Goal: Task Accomplishment & Management: Manage account settings

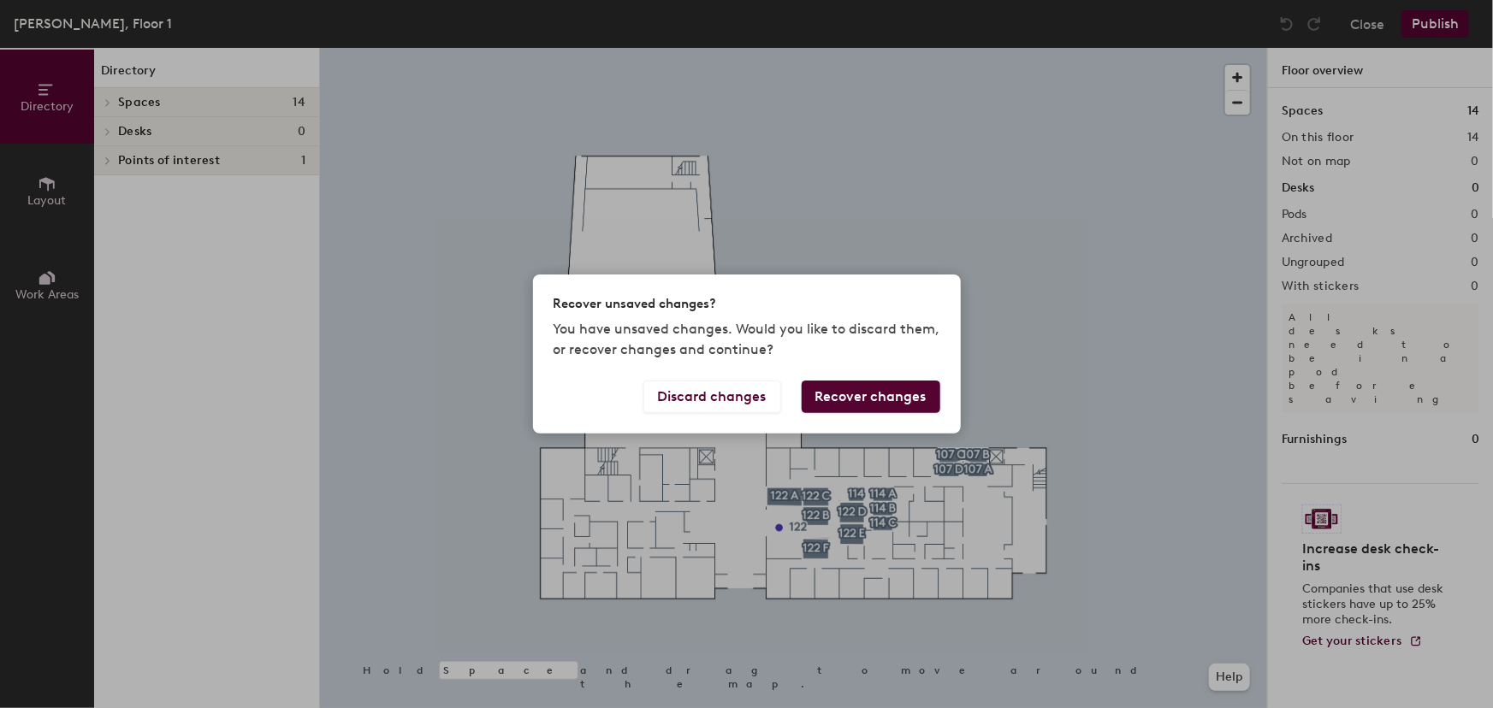
click at [865, 401] on button "Recover changes" at bounding box center [870, 397] width 139 height 33
click at [846, 393] on button "Recover changes" at bounding box center [870, 397] width 139 height 33
click at [883, 396] on button "Recover changes" at bounding box center [870, 397] width 139 height 33
click at [871, 398] on button "Recover changes" at bounding box center [870, 397] width 139 height 33
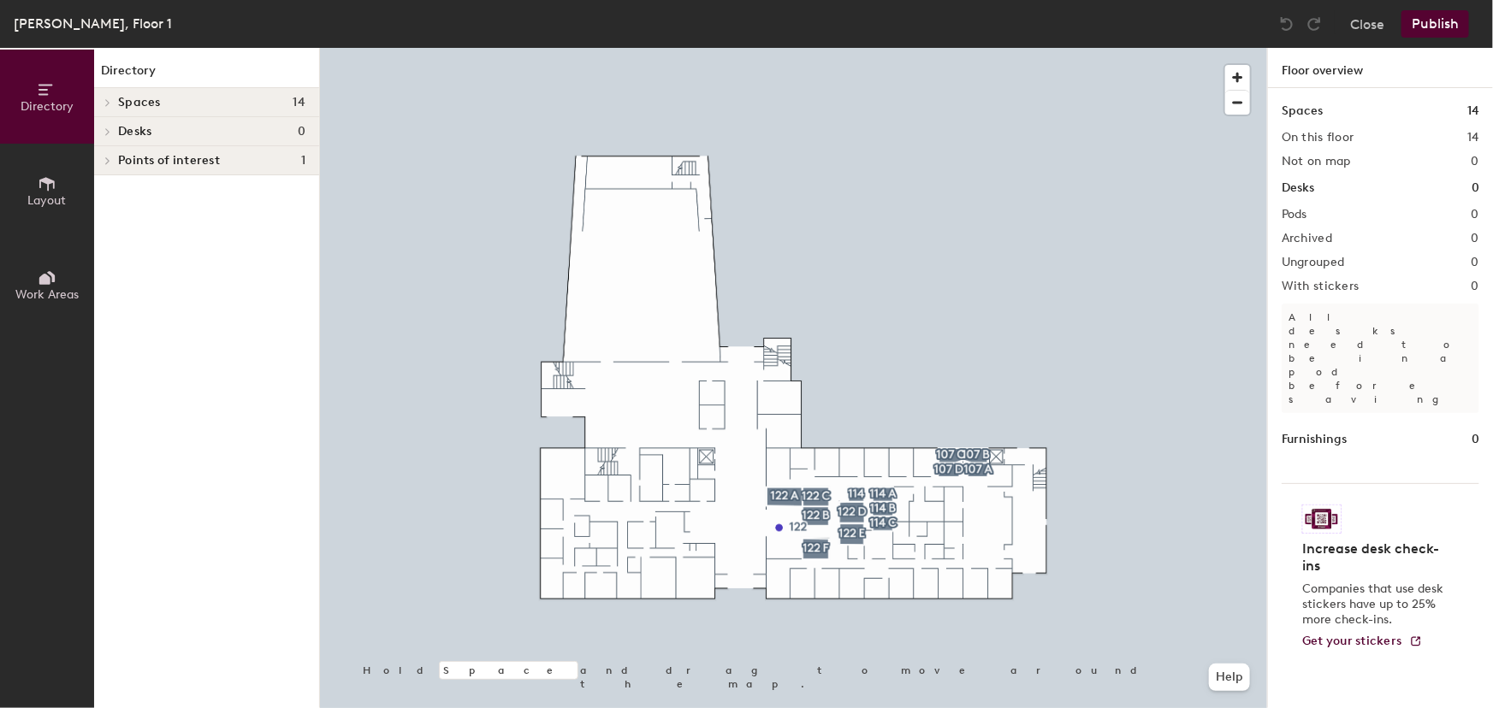
click at [193, 464] on div "Directory Spaces 14 107 A 107 B 107 C 107 D 114 A 114 B 114 C 114 122 A 122 B 1…" at bounding box center [206, 378] width 225 height 660
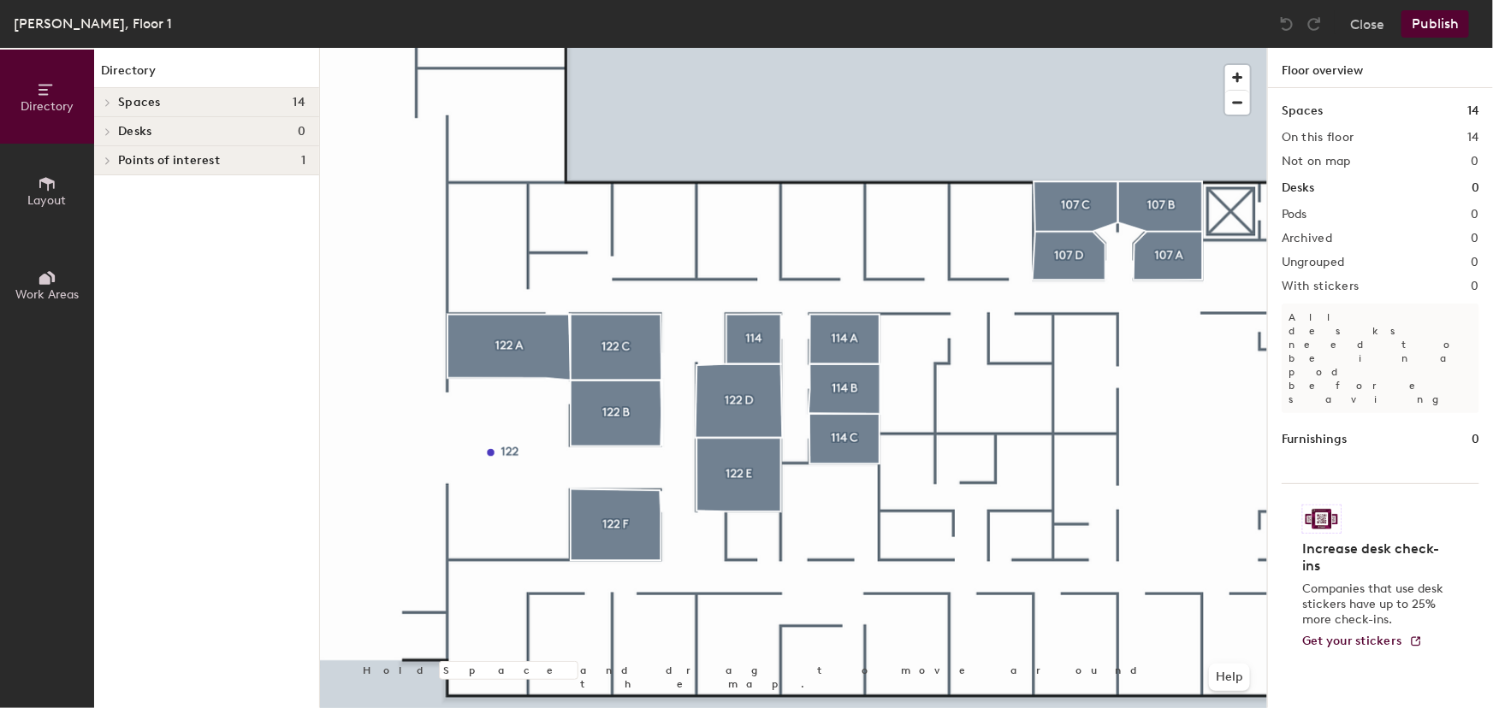
click at [60, 191] on button "Layout" at bounding box center [47, 191] width 94 height 94
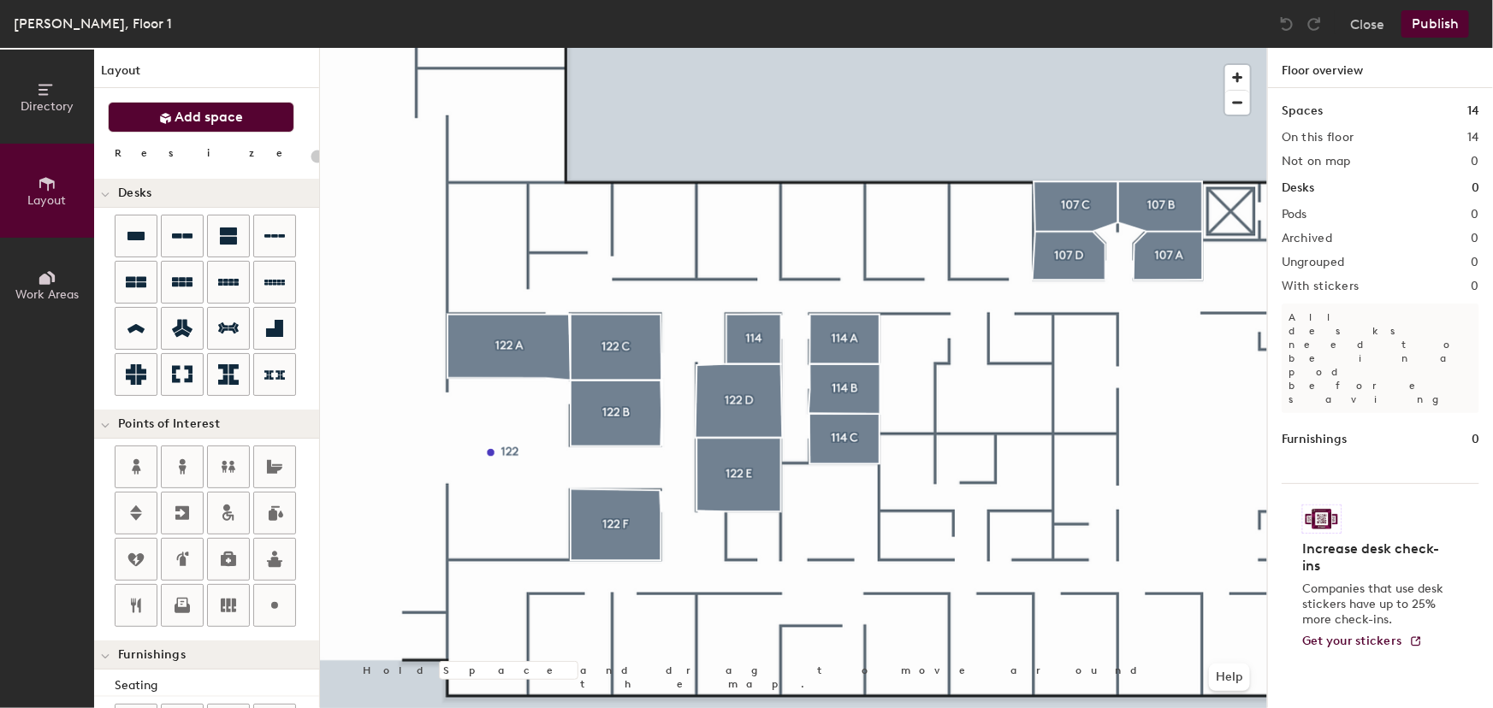
click at [168, 123] on icon at bounding box center [165, 118] width 13 height 13
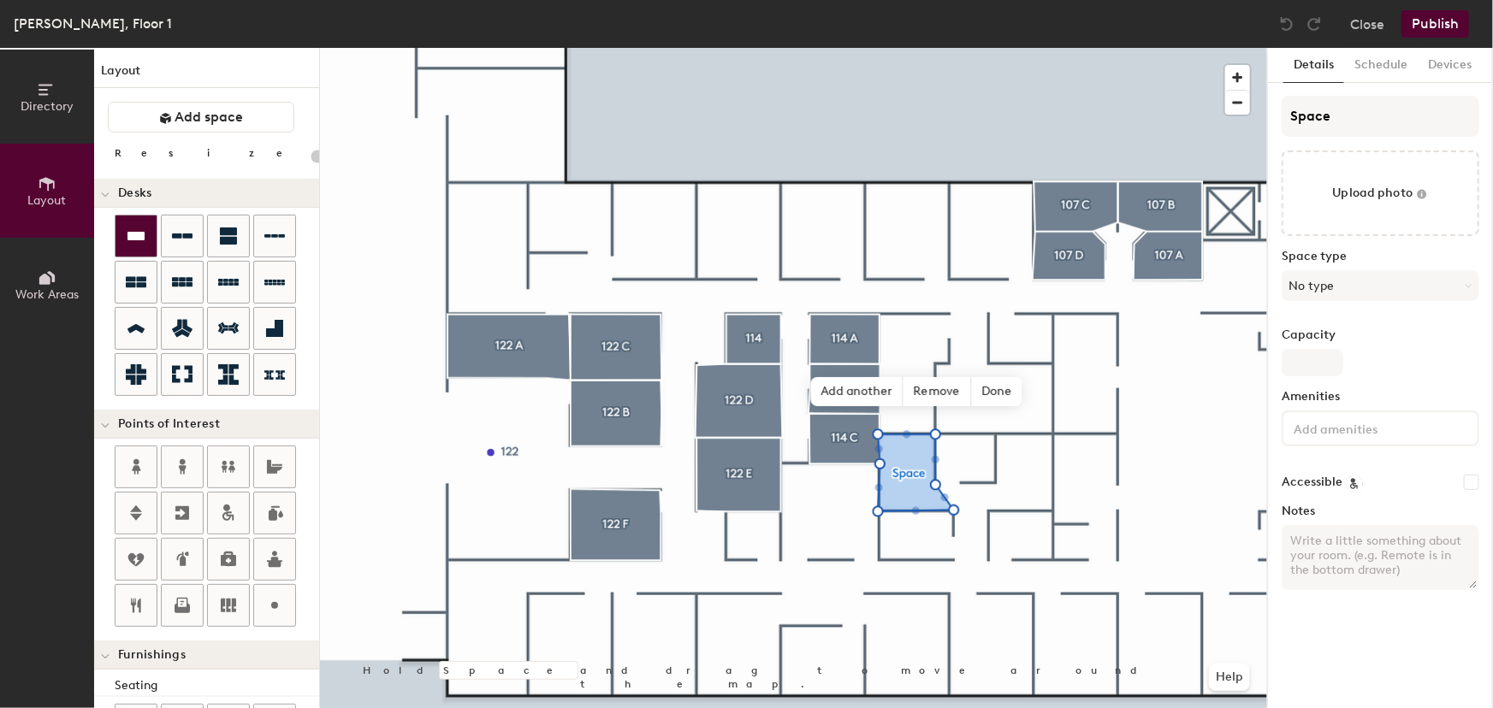
click at [140, 236] on icon at bounding box center [135, 236] width 17 height 9
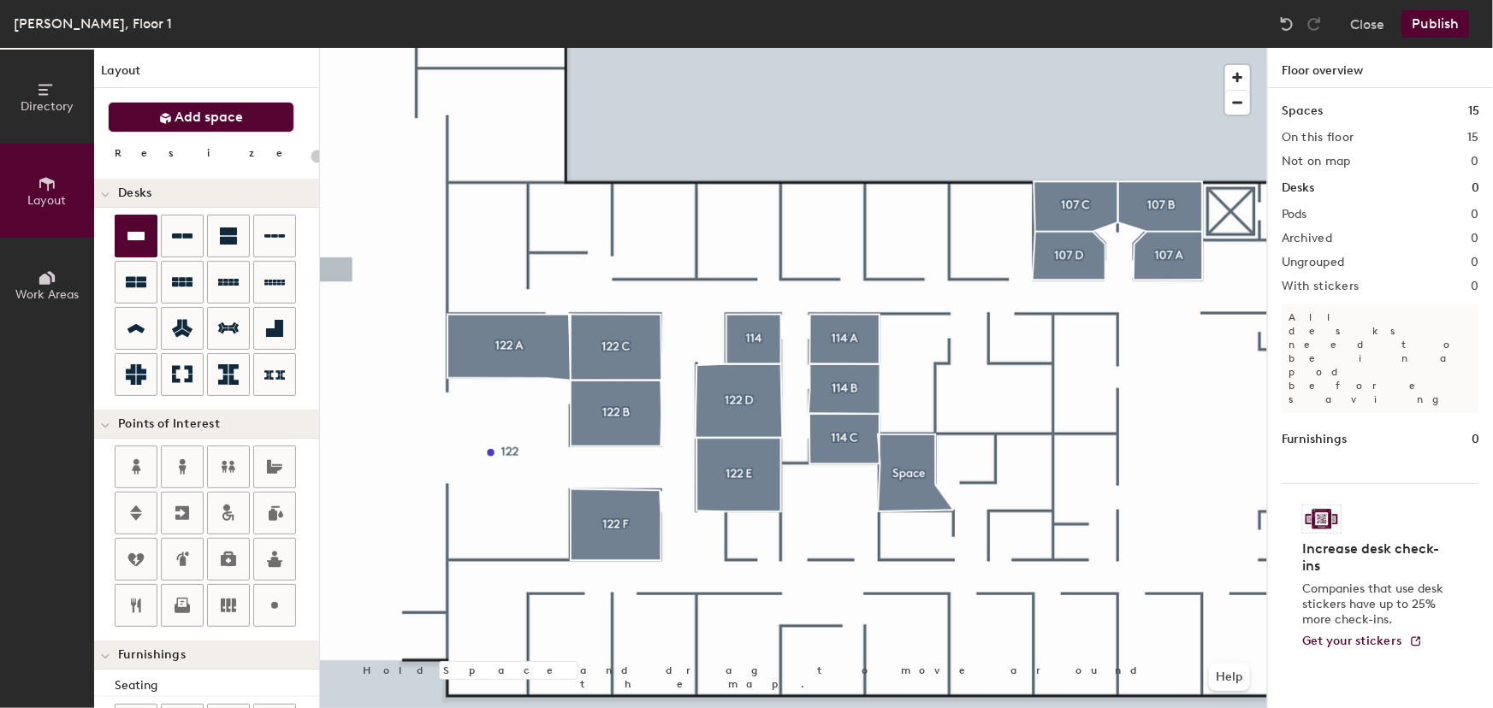
click at [128, 118] on button "Add space" at bounding box center [201, 117] width 186 height 31
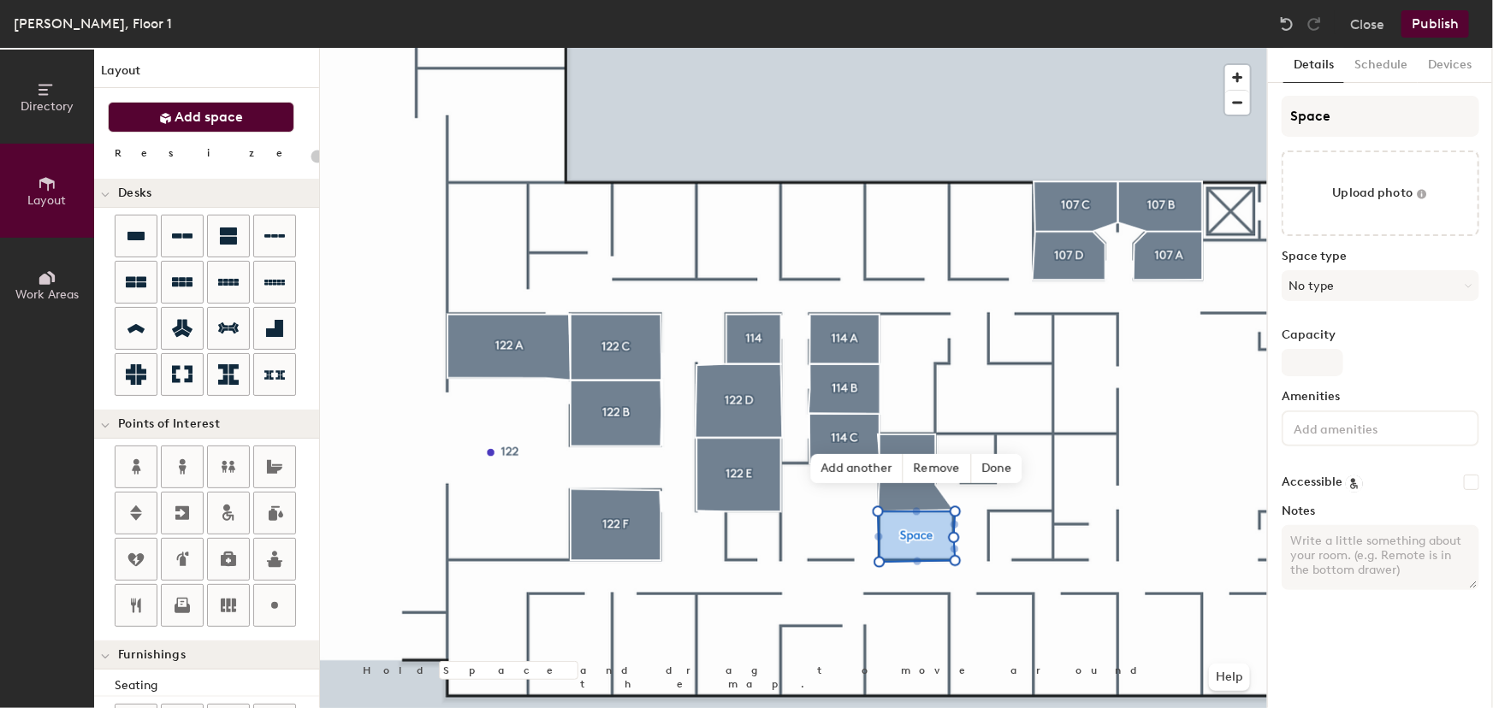
click at [221, 110] on span "Add space" at bounding box center [209, 117] width 68 height 17
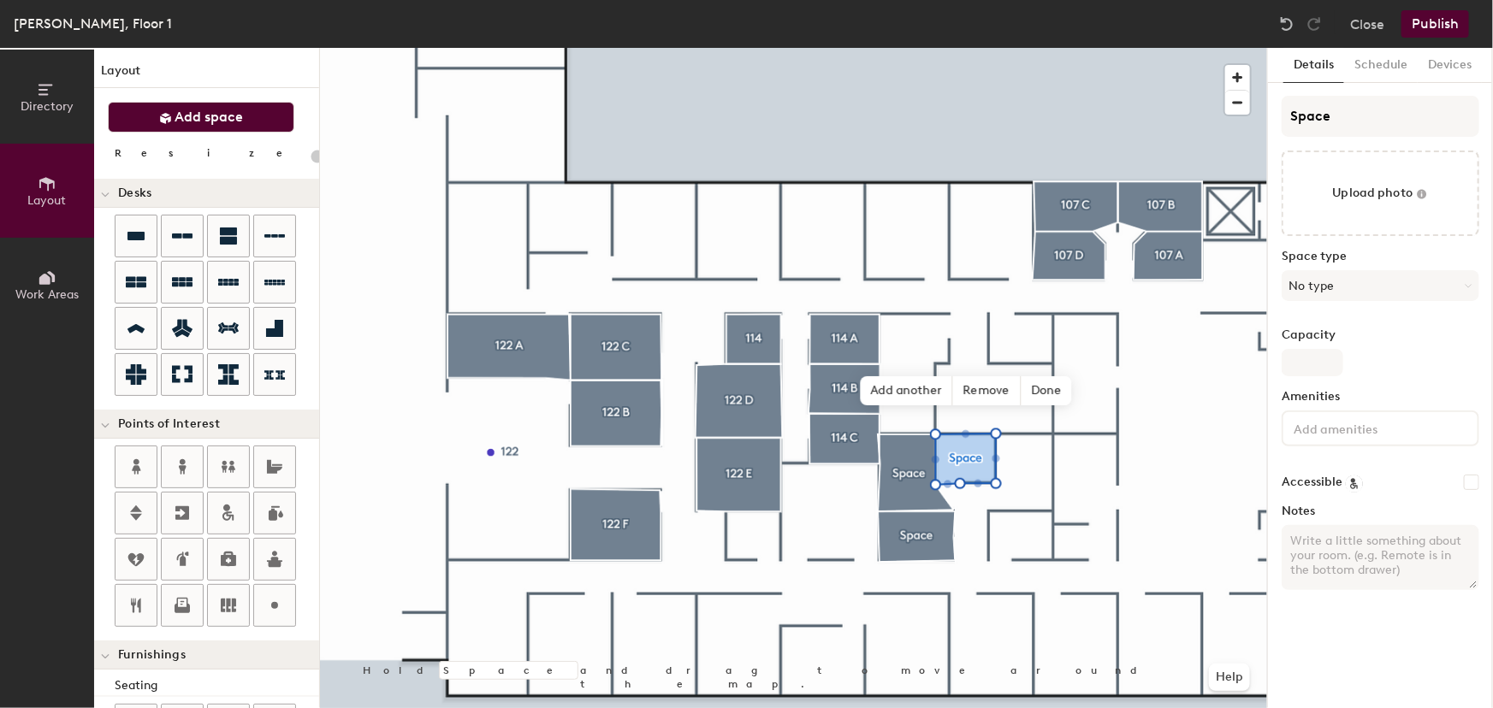
click at [202, 123] on span "Add space" at bounding box center [209, 117] width 68 height 17
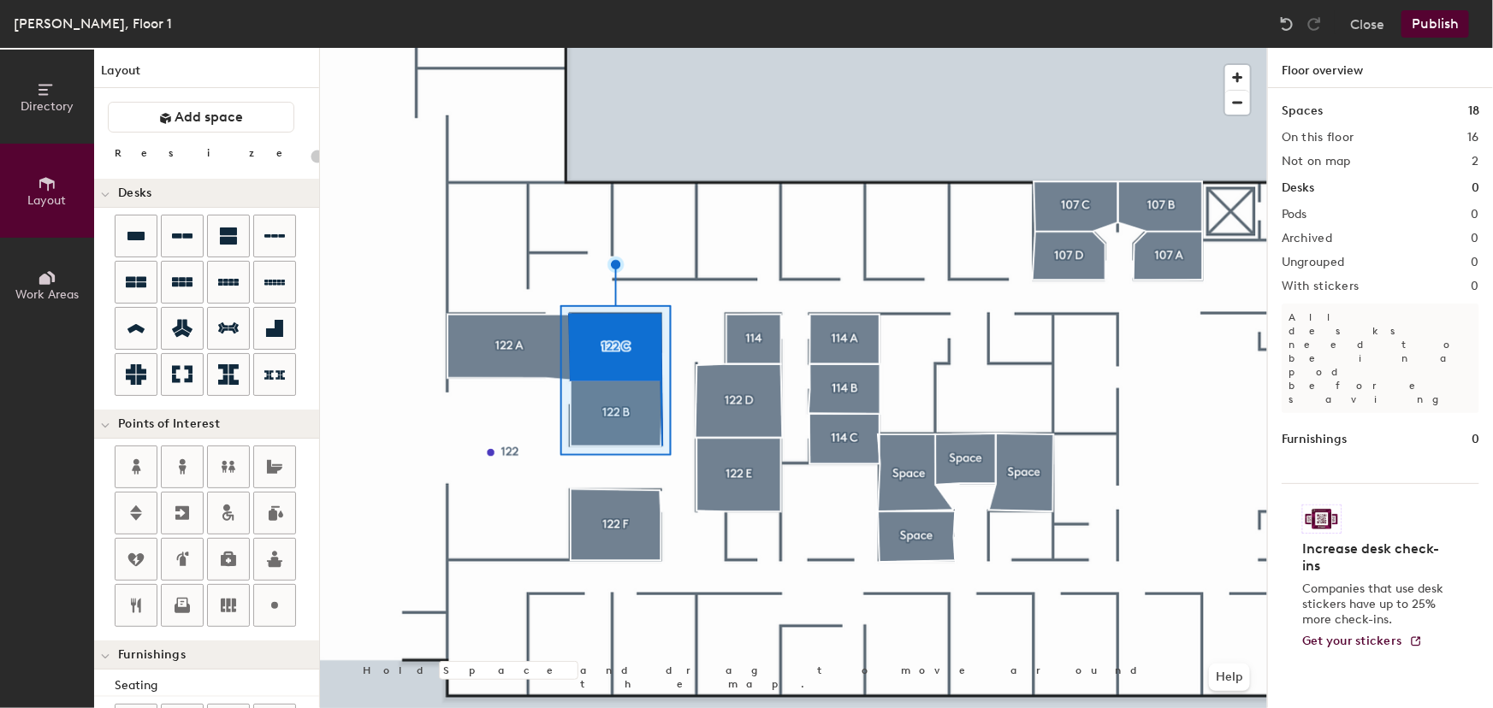
click at [606, 48] on div at bounding box center [793, 48] width 947 height 0
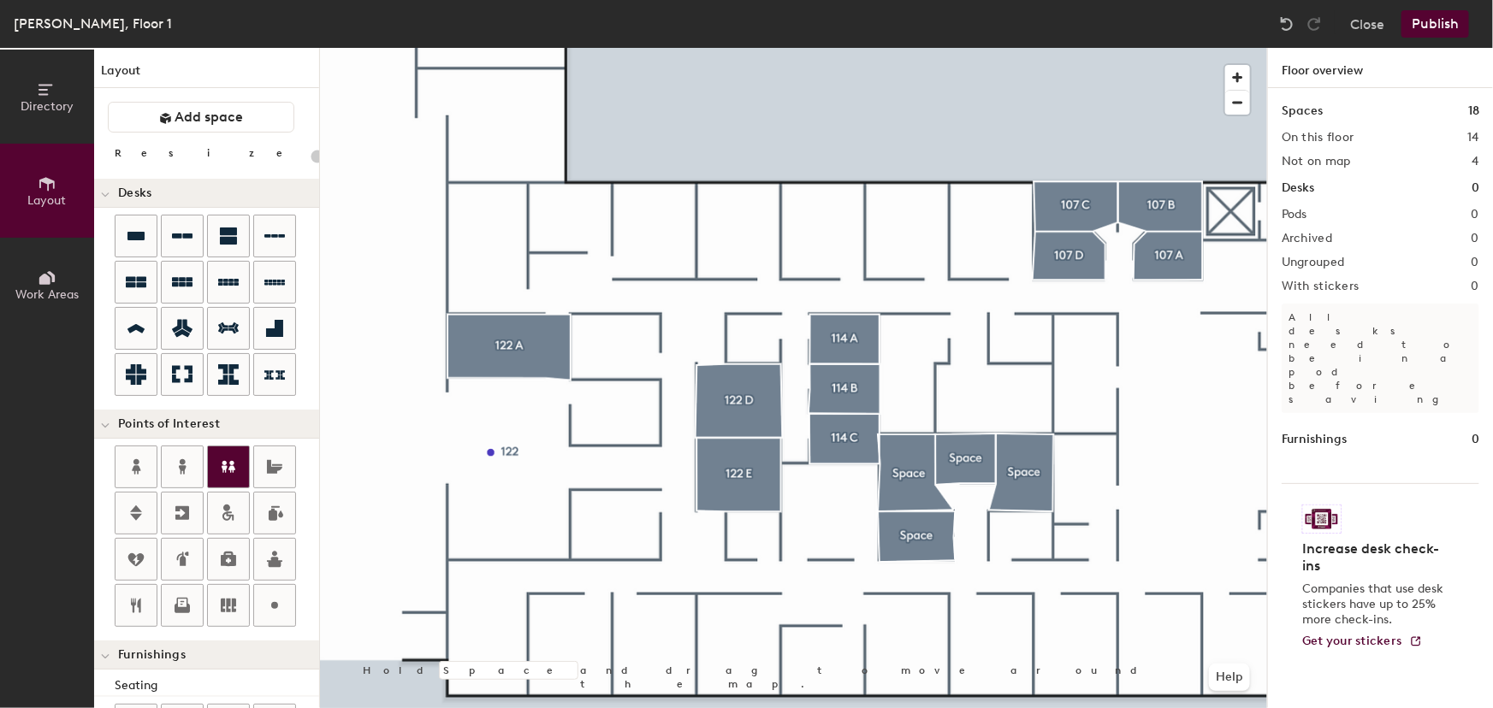
click at [913, 48] on div at bounding box center [793, 48] width 947 height 0
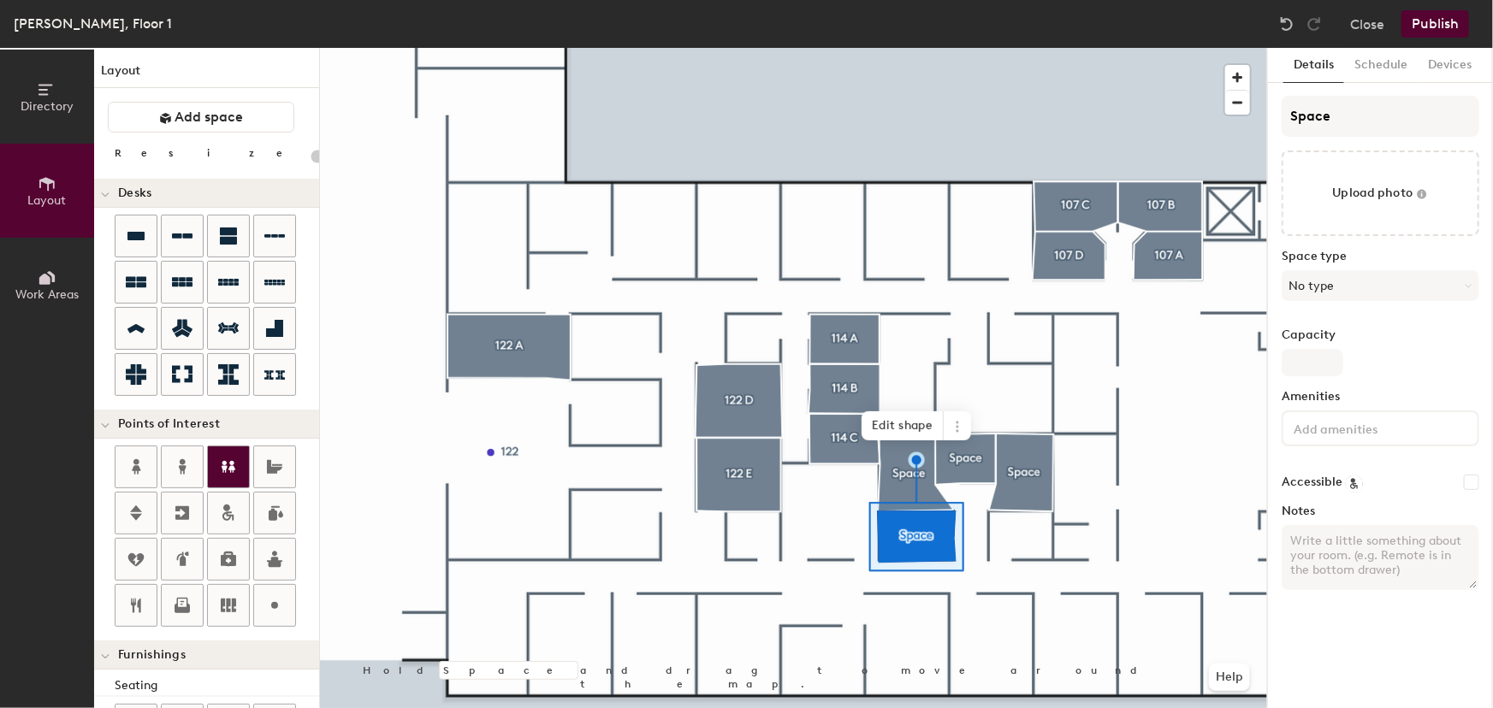
type input "20"
click at [1199, 120] on div "Directory Layout Work Areas Layout Add space Resize Desks Points of Interest Fu…" at bounding box center [746, 378] width 1493 height 660
type input "1"
type input "20"
type input "19"
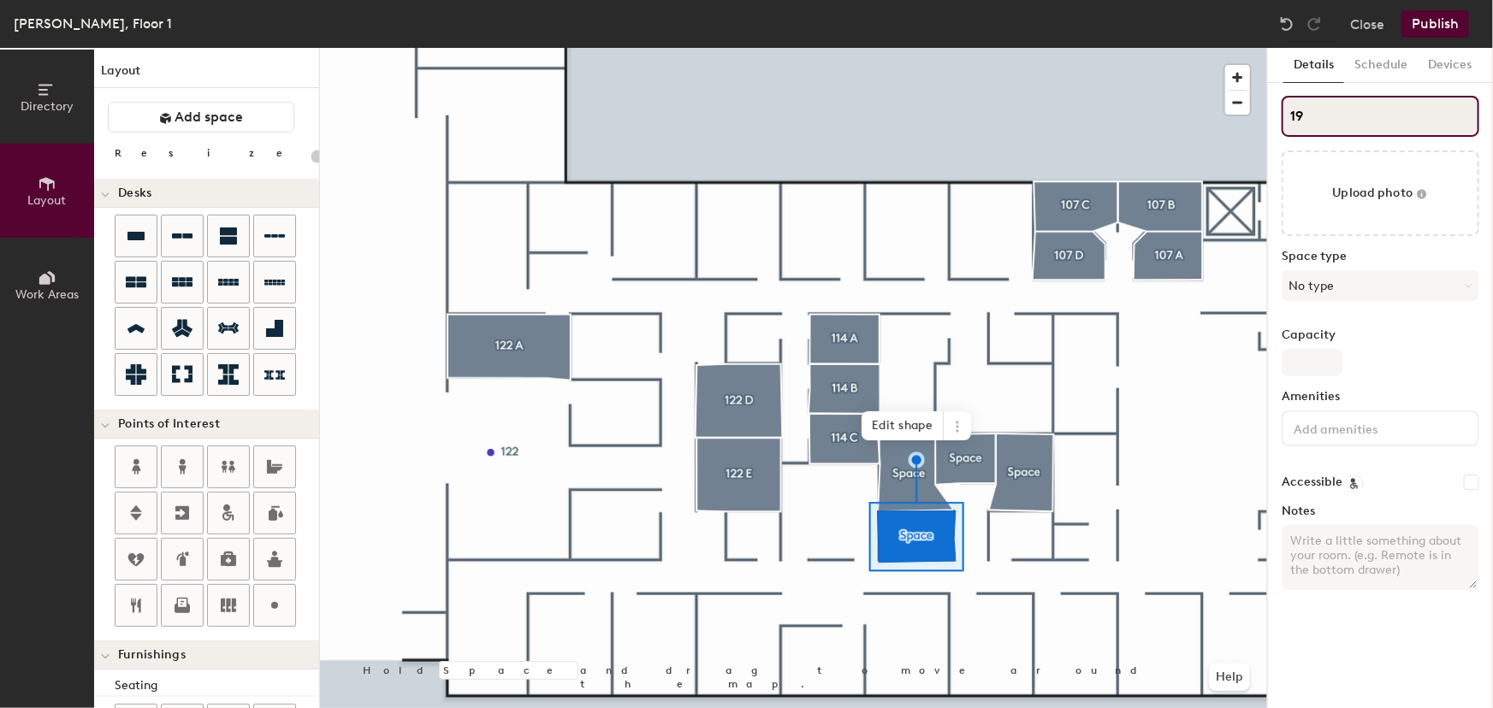
type input "20"
type input "192"
type input "20"
type input "192A"
type input "20"
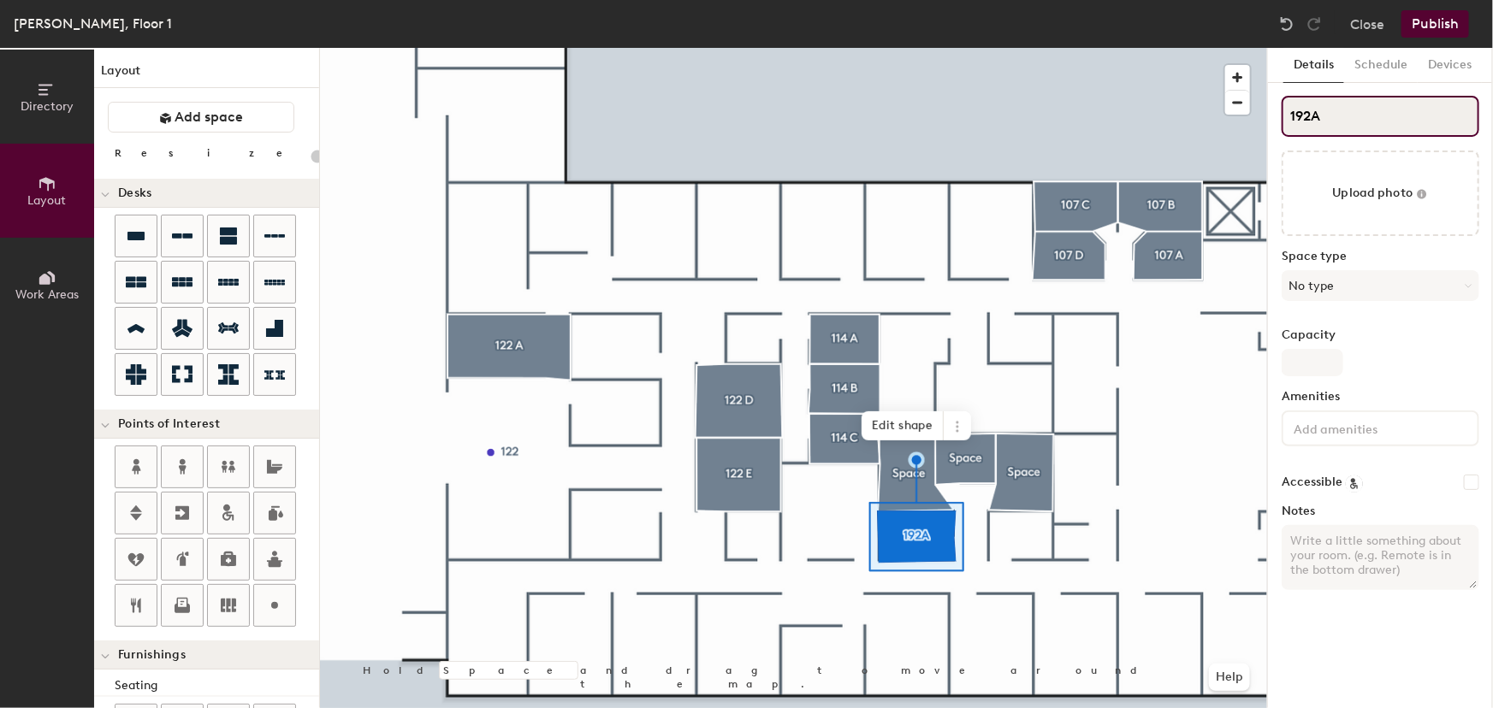
type input "192A"
click at [1467, 287] on icon at bounding box center [1468, 286] width 8 height 8
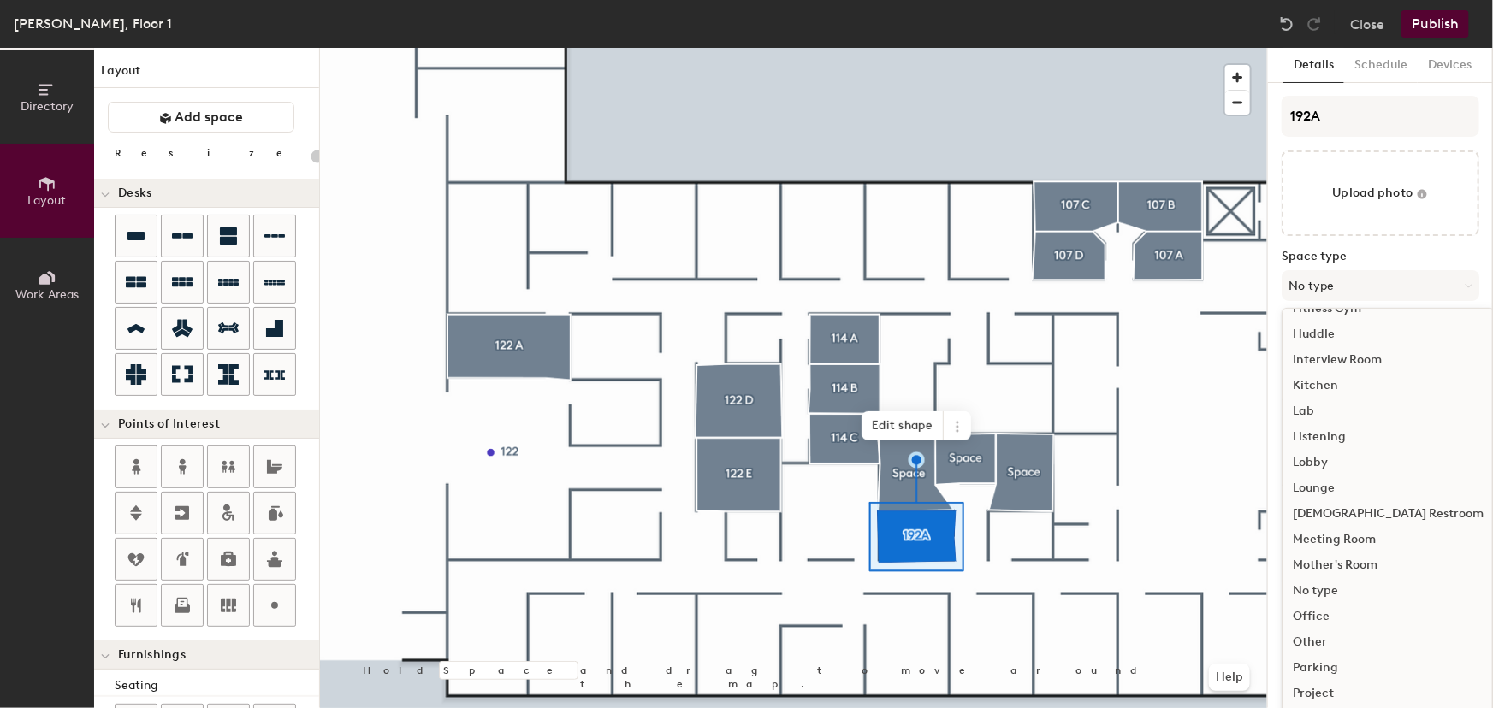
scroll to position [251, 0]
click at [1353, 535] on div "Meeting Room" at bounding box center [1387, 540] width 211 height 26
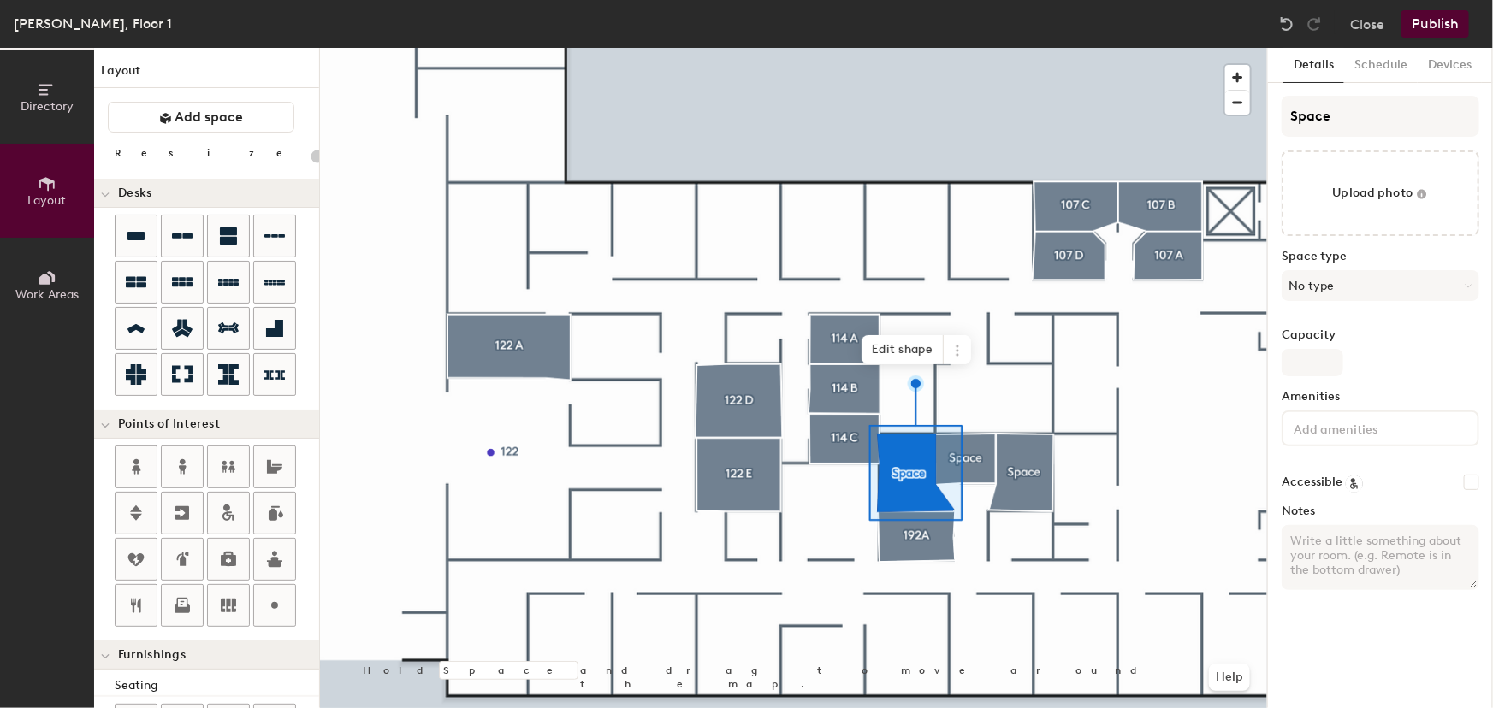
type input "20"
click at [1249, 125] on div "Directory Layout Work Areas Layout Add space Resize Desks Points of Interest Fu…" at bounding box center [746, 378] width 1493 height 660
type input "1"
type input "20"
type input "19"
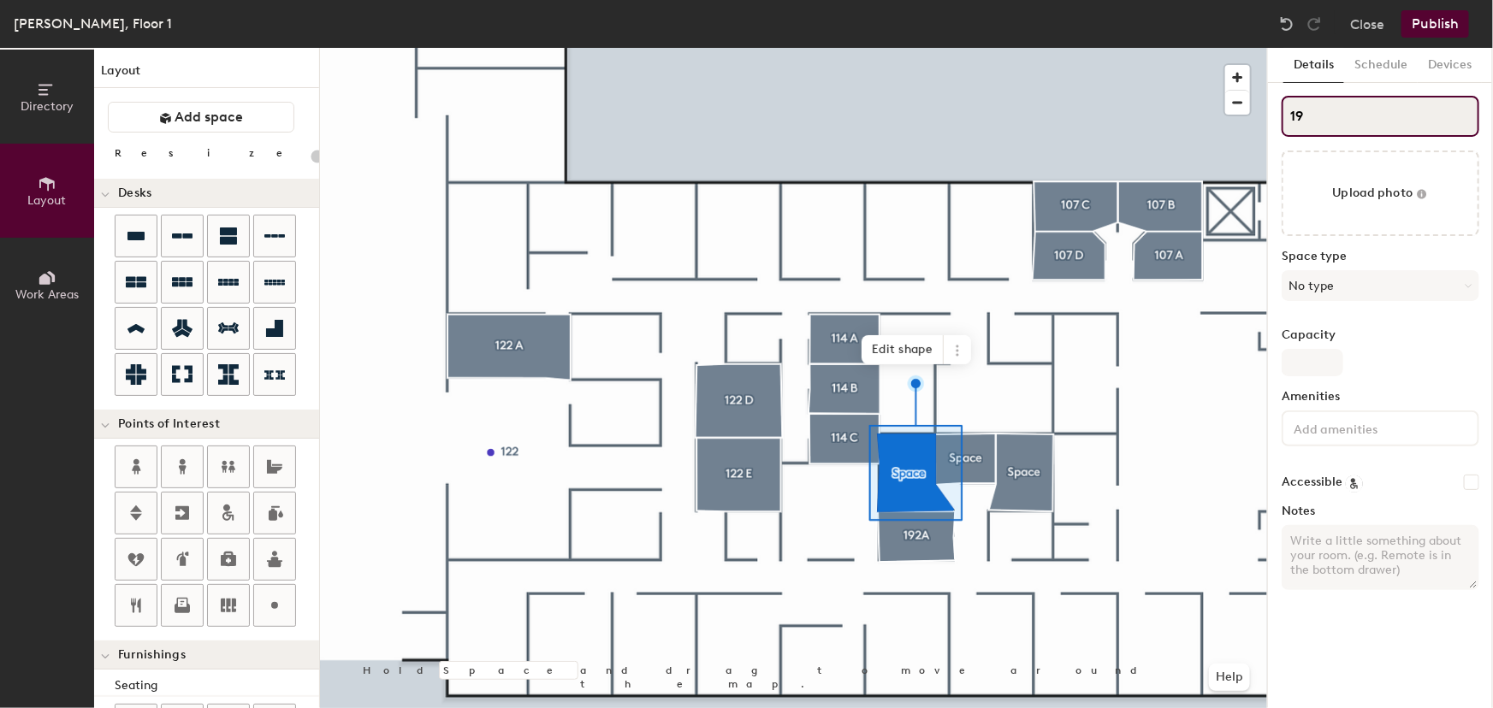
type input "20"
type input "192"
type input "20"
type input "192B"
type input "20"
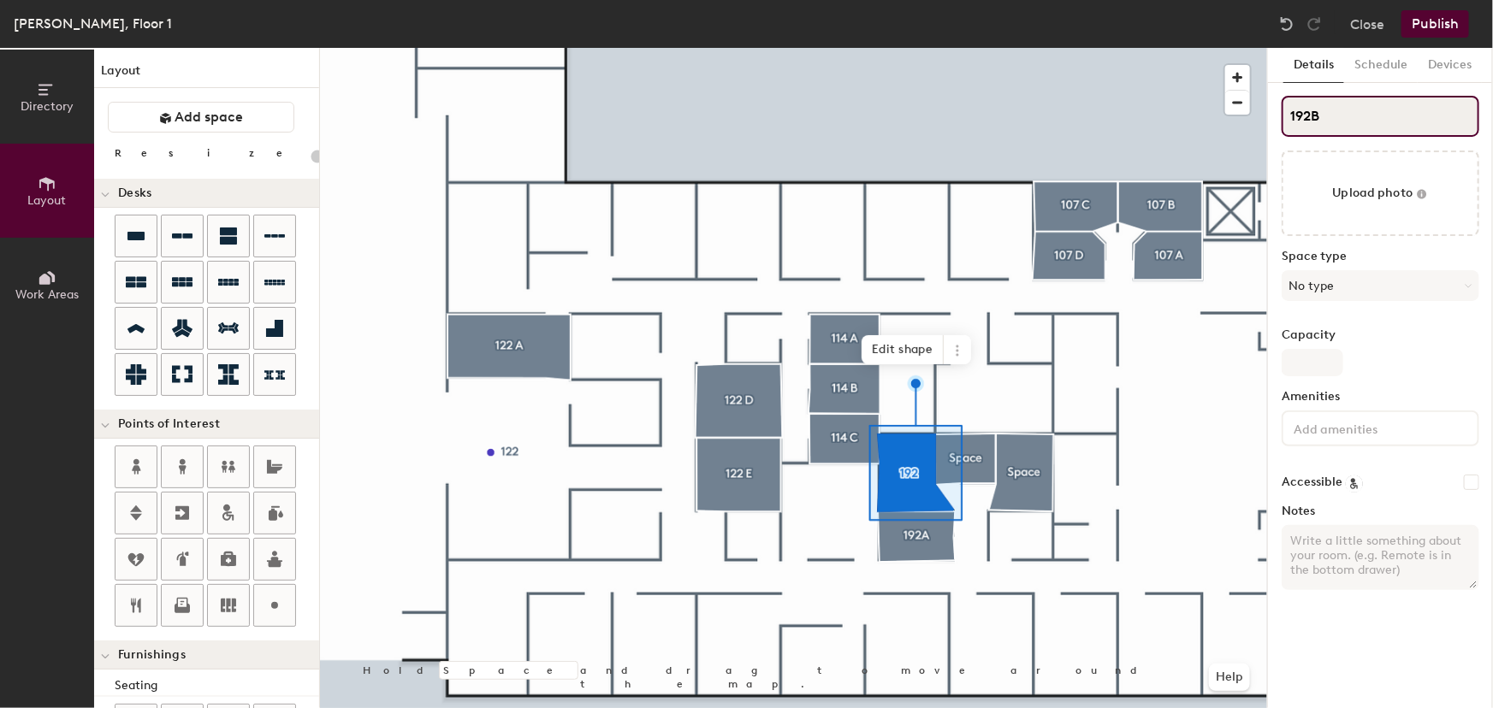
type input "192B"
click at [1462, 287] on button "No type" at bounding box center [1380, 285] width 198 height 31
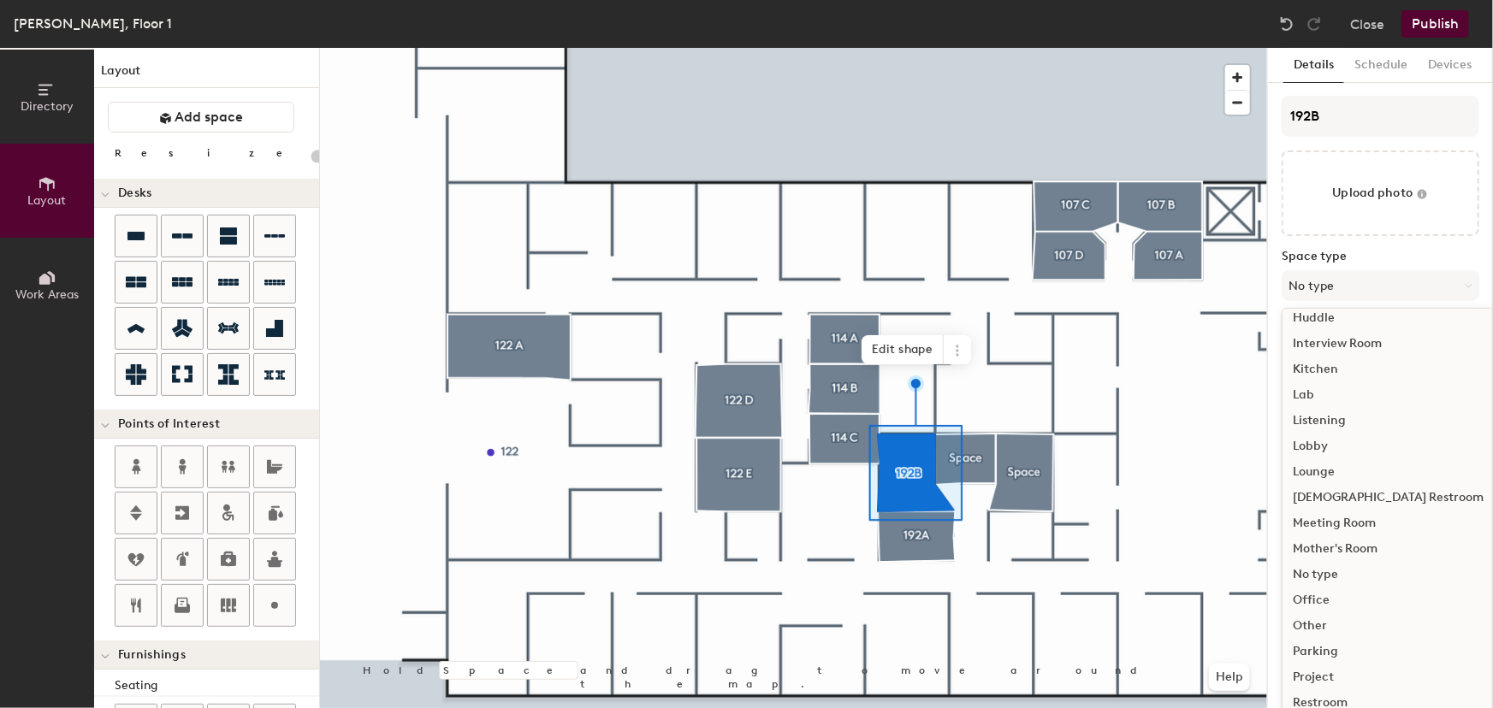
scroll to position [269, 0]
click at [1361, 517] on div "Meeting Room" at bounding box center [1387, 522] width 211 height 26
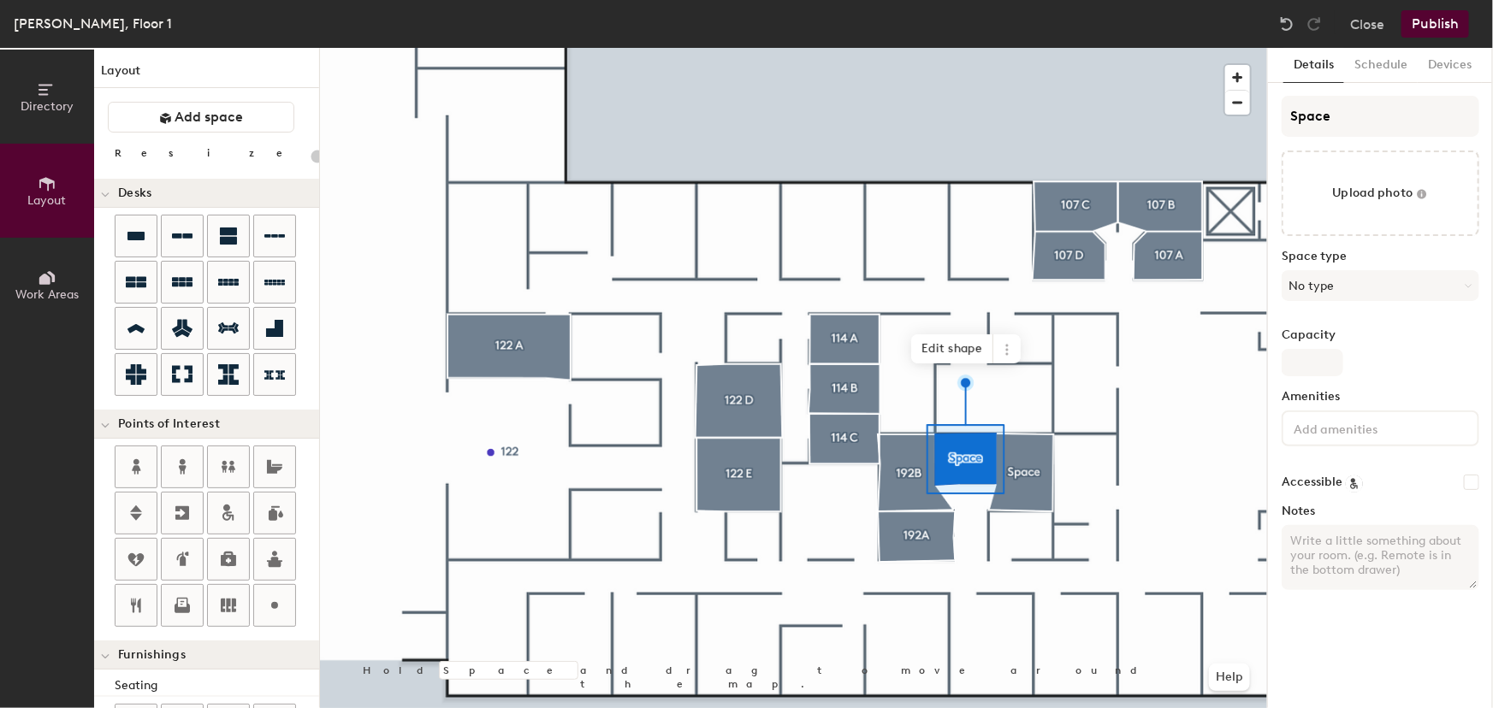
type input "20"
drag, startPoint x: 1334, startPoint y: 109, endPoint x: 1237, endPoint y: 111, distance: 97.5
click at [1256, 111] on div "Directory Layout Work Areas Layout Add space Resize Desks Points of Interest Fu…" at bounding box center [746, 378] width 1493 height 660
type input "1"
type input "20"
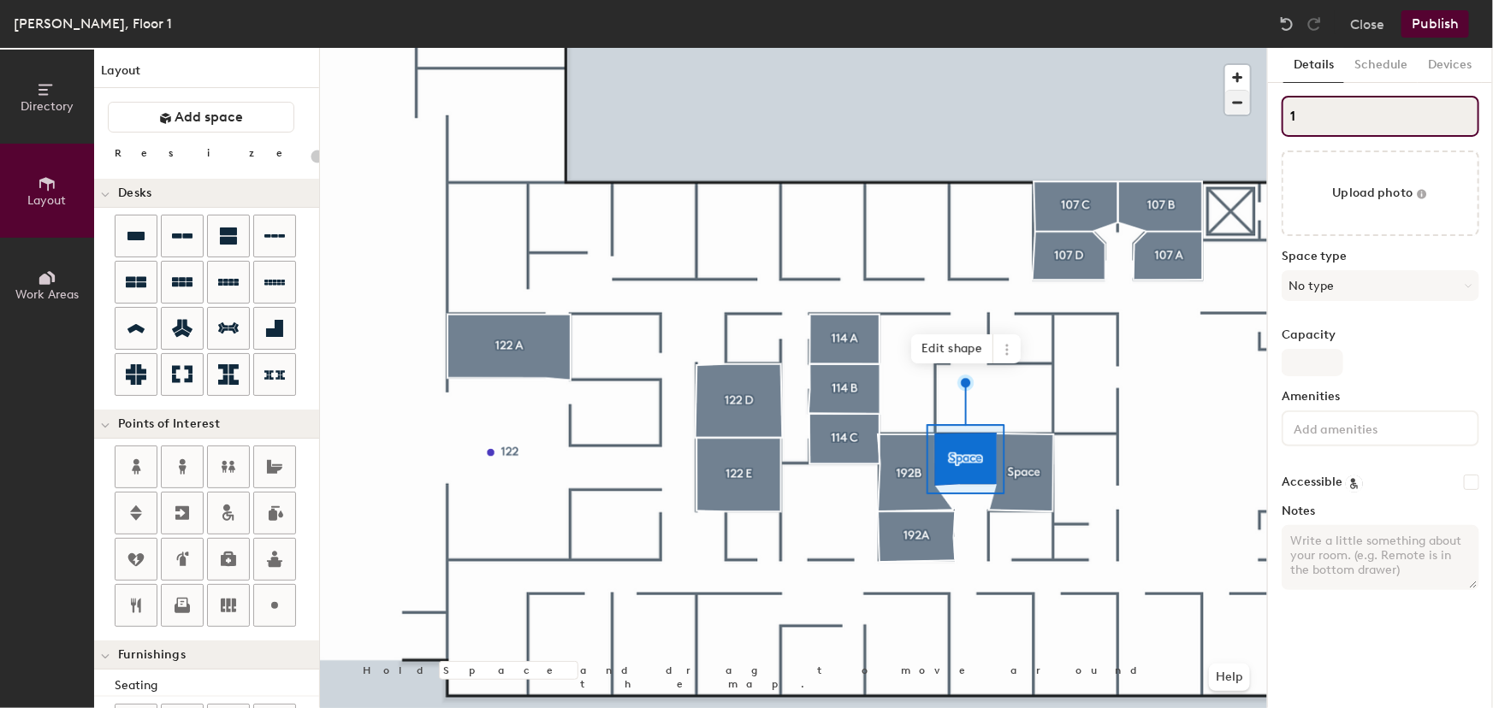
type input "10"
type input "20"
type input "1"
type input "20"
type input "19"
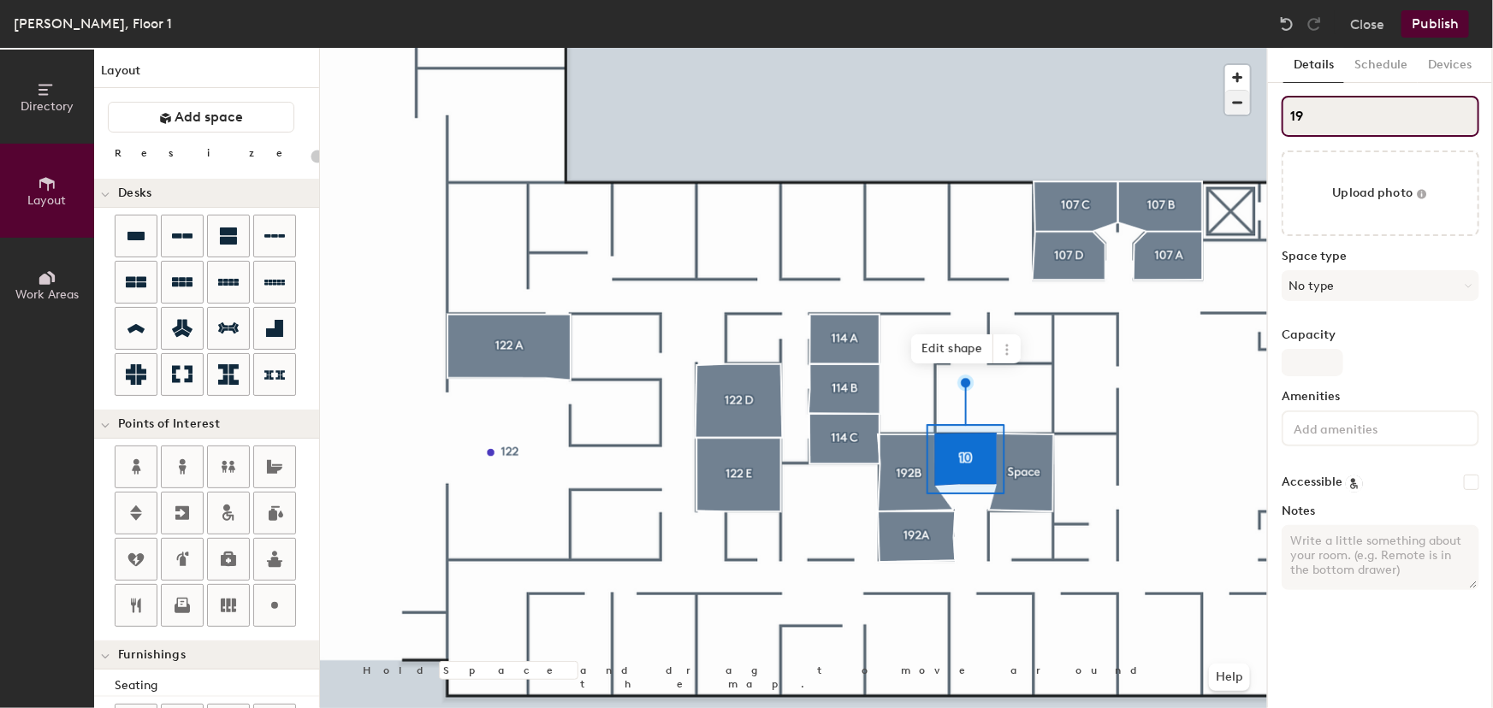
type input "20"
type input "192"
type input "20"
type input "192C"
type input "20"
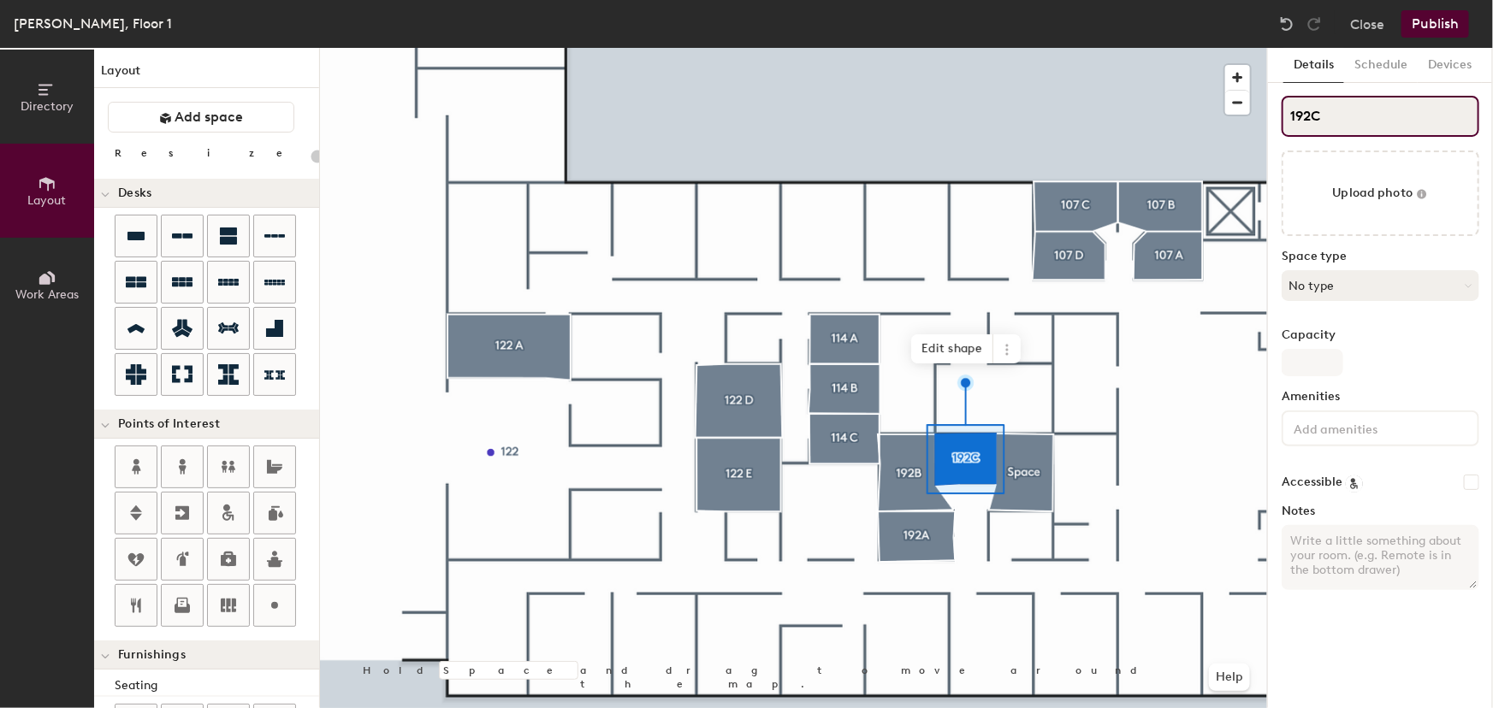
type input "192C"
click at [1468, 284] on icon at bounding box center [1468, 286] width 8 height 8
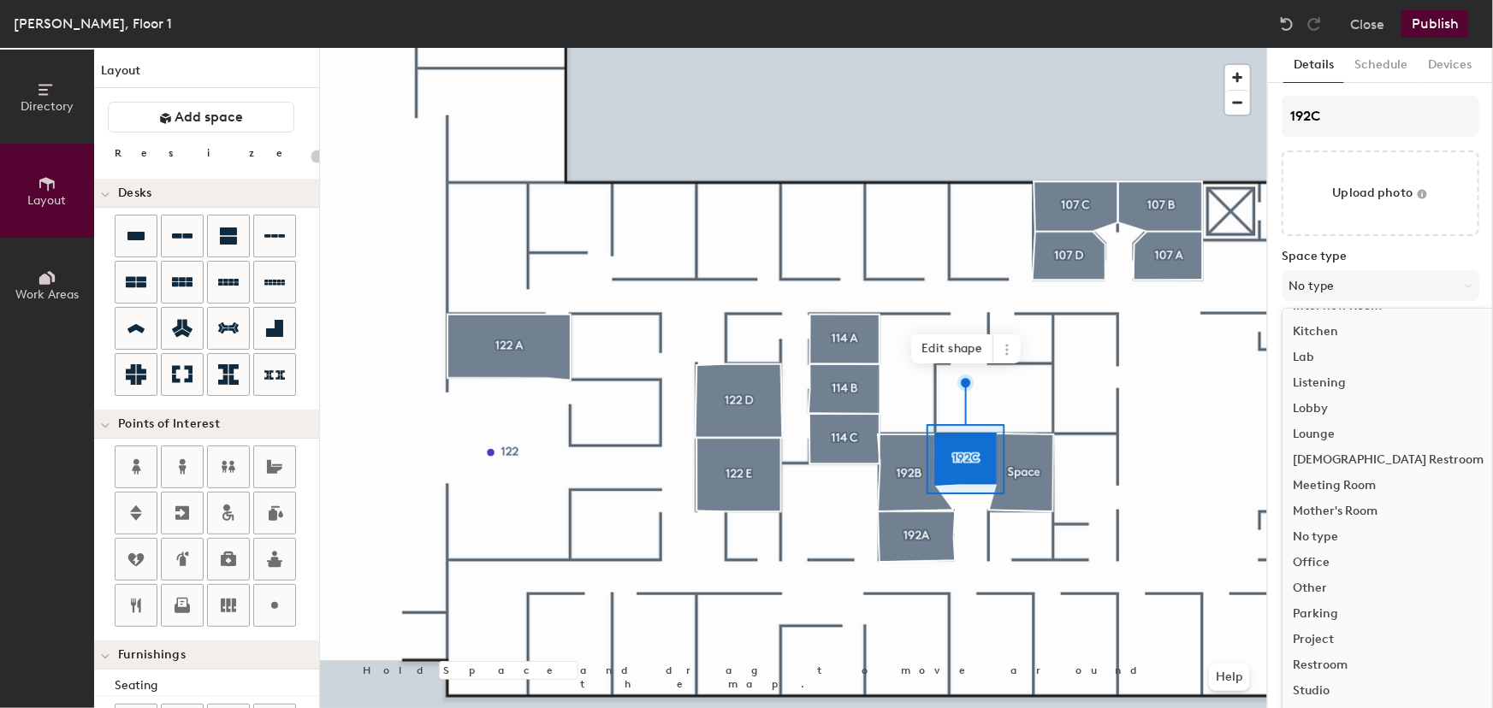
scroll to position [309, 0]
click at [1343, 482] on div "Meeting Room" at bounding box center [1387, 482] width 211 height 26
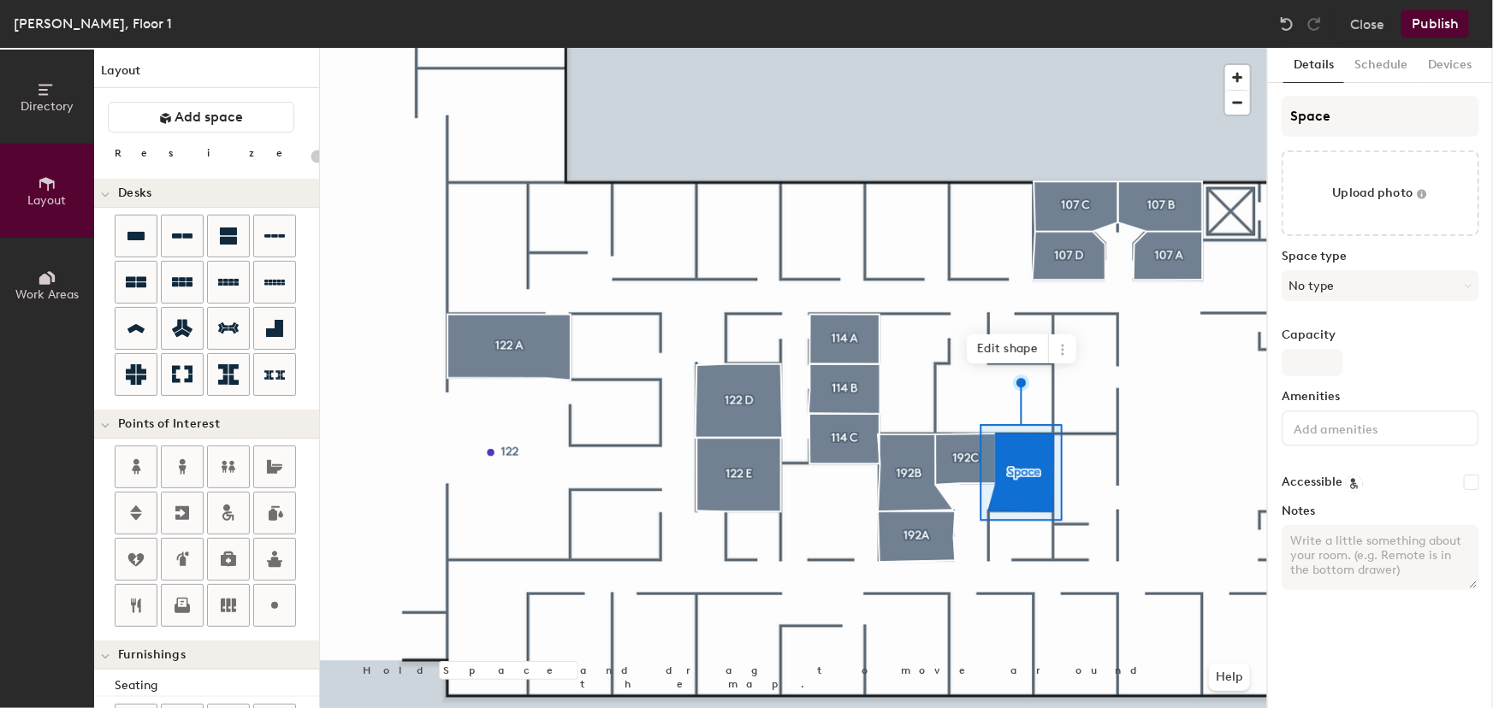
type input "20"
click at [1264, 118] on div "Directory Layout Work Areas Layout Add space Resize Desks Points of Interest Fu…" at bounding box center [746, 378] width 1493 height 660
type input "19"
type input "20"
type input "192"
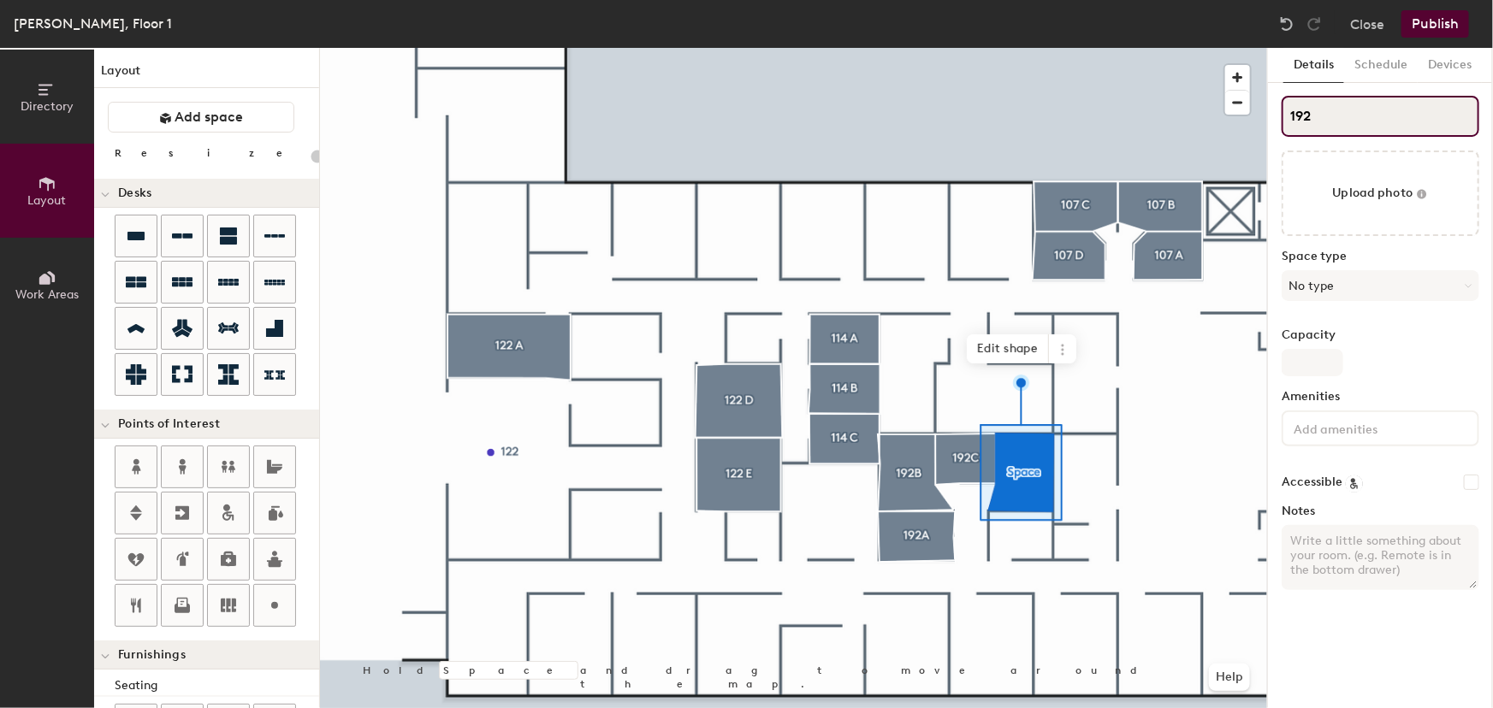
type input "20"
type input "192"
type input "20"
type input "192 D"
type input "20"
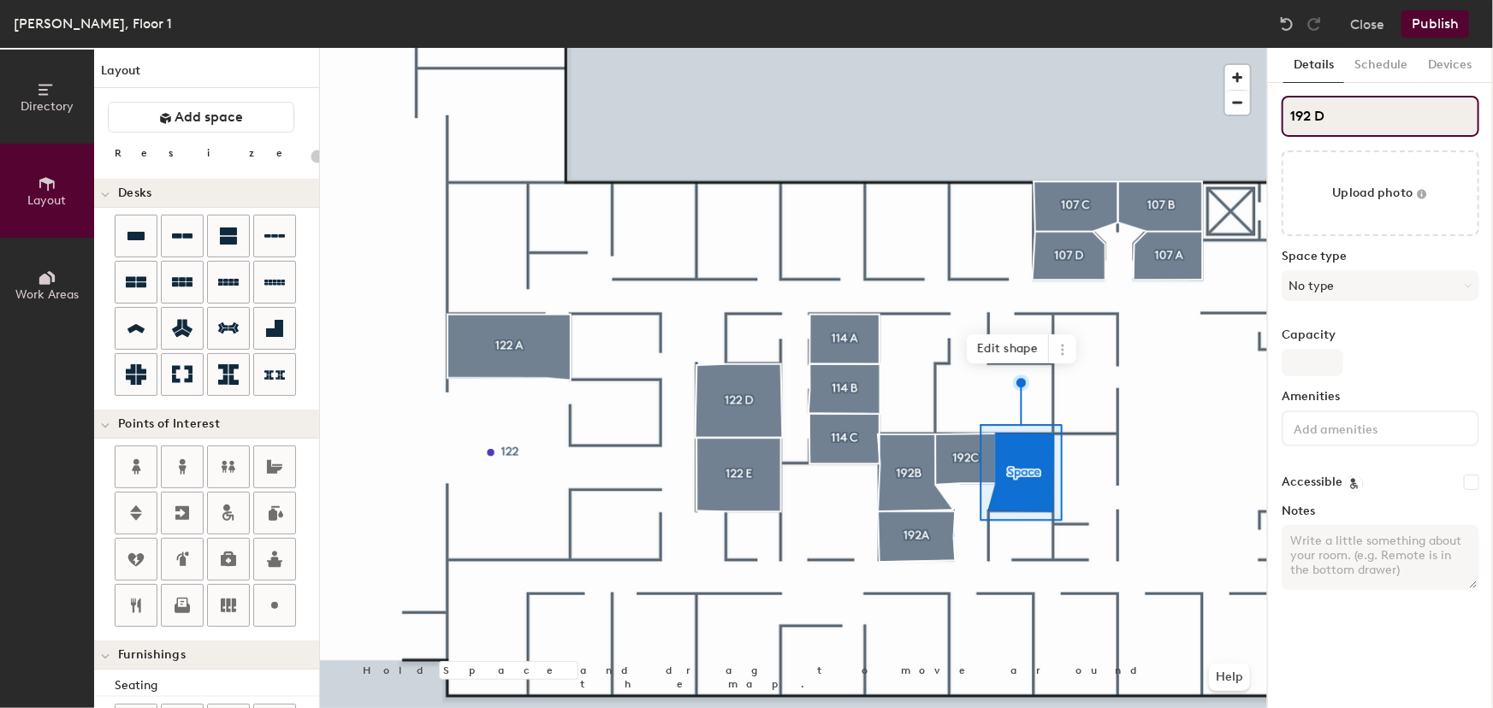
type input "192"
type input "20"
type input "192"
type input "20"
type input "192D"
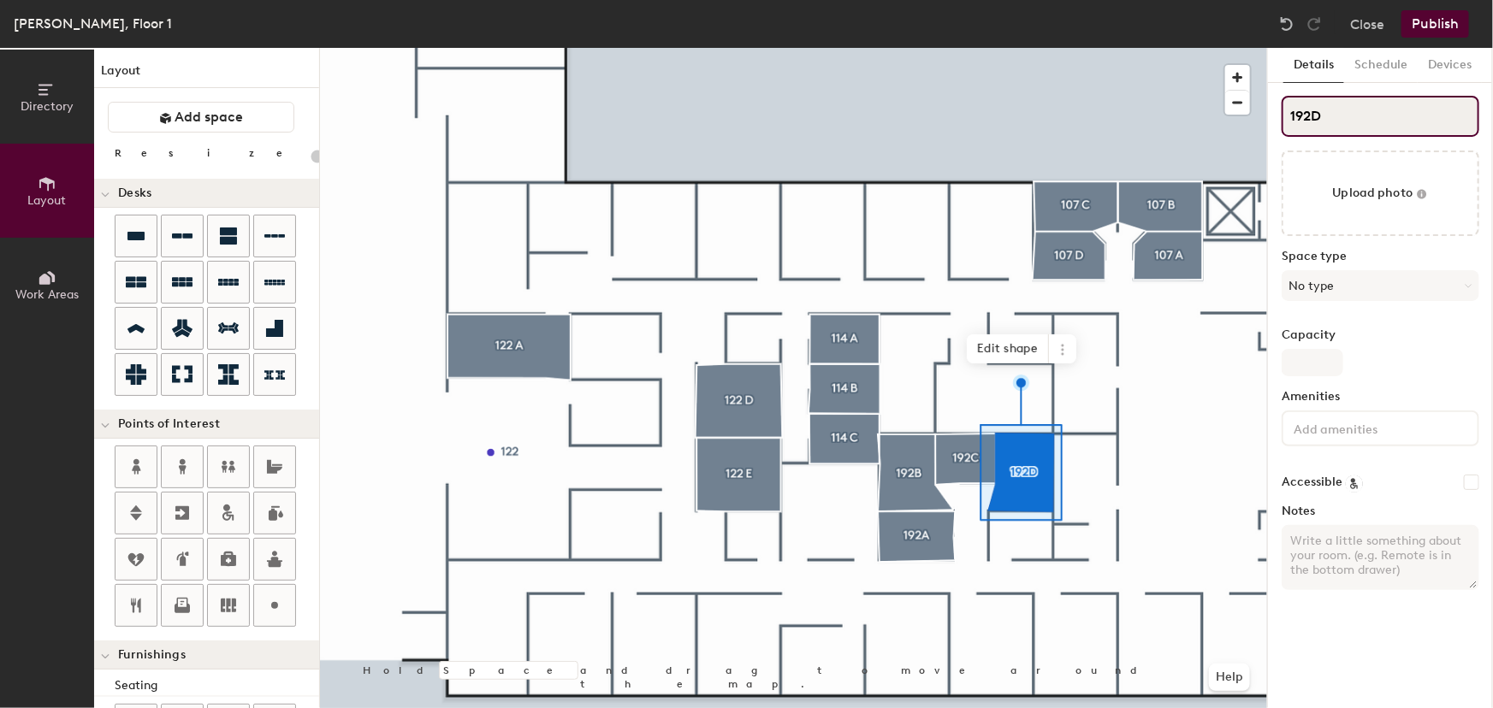
type input "20"
type input "192D"
click at [1463, 287] on button "No type" at bounding box center [1380, 285] width 198 height 31
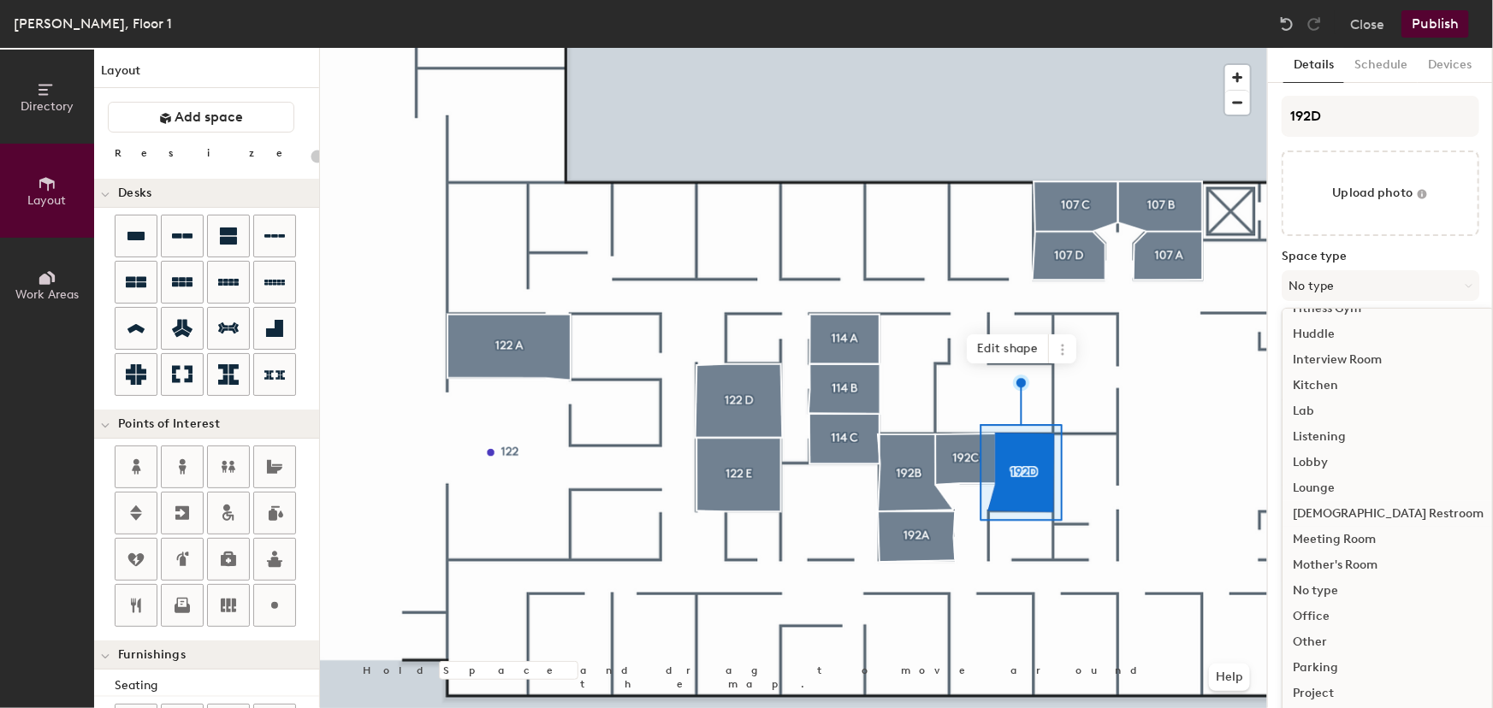
scroll to position [252, 0]
click at [1316, 612] on div "Office" at bounding box center [1387, 615] width 211 height 26
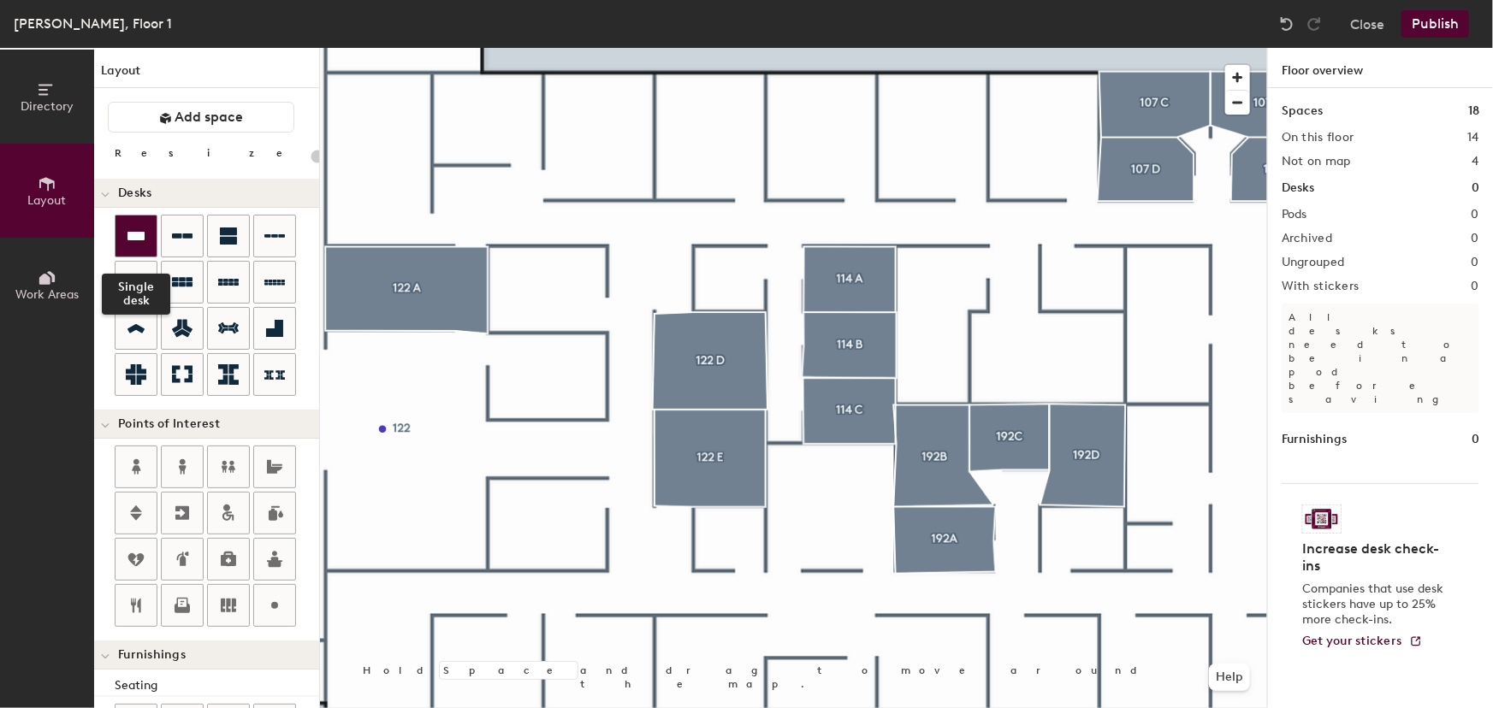
click at [137, 245] on icon at bounding box center [136, 236] width 21 height 21
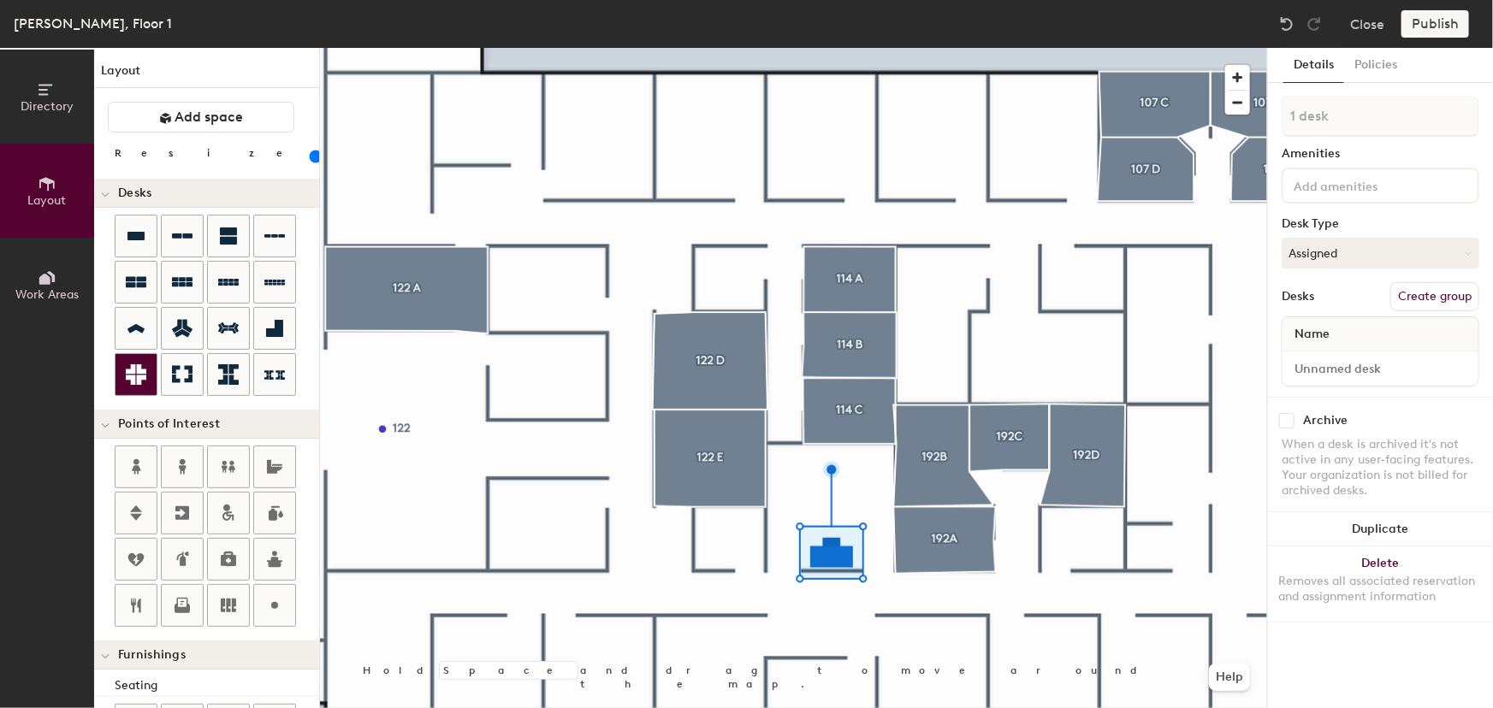
click at [130, 374] on icon at bounding box center [136, 374] width 21 height 21
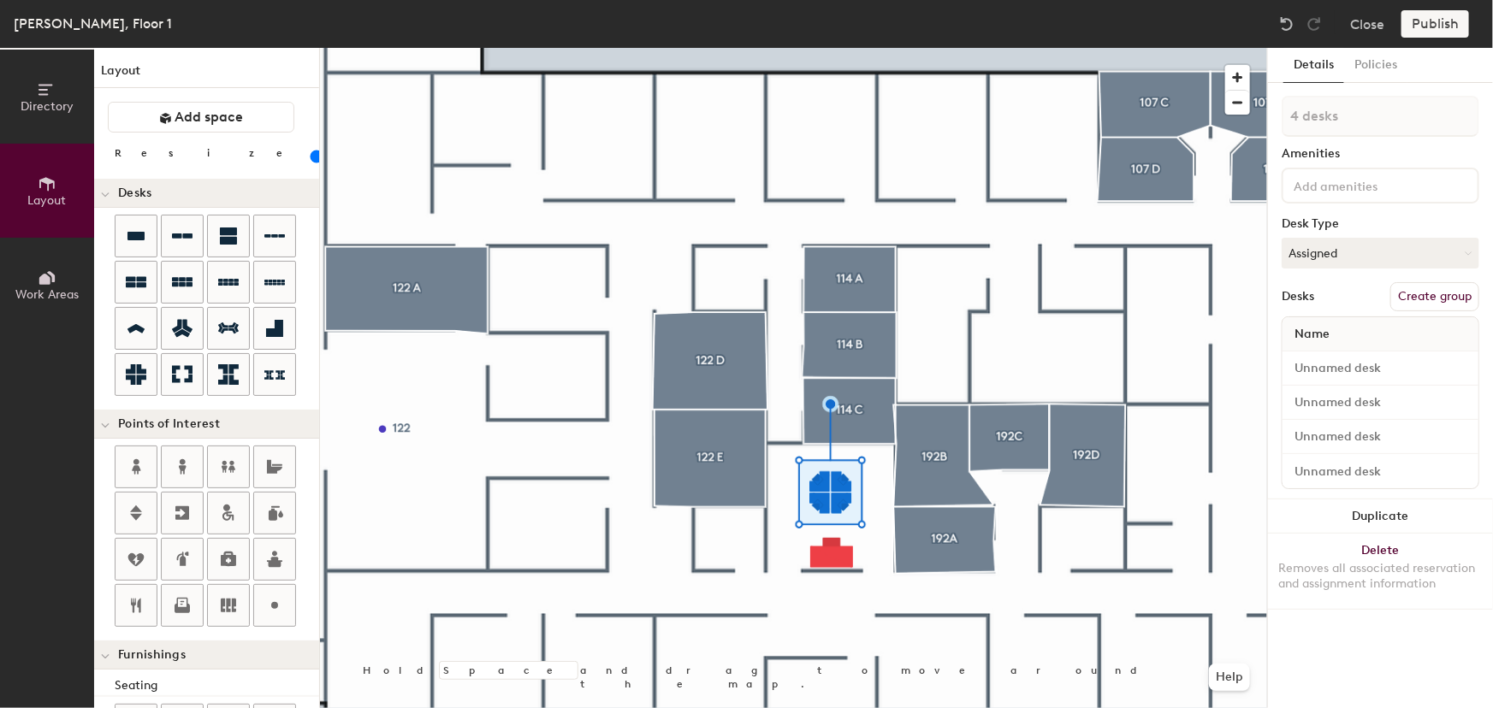
click at [1354, 188] on input at bounding box center [1367, 184] width 154 height 21
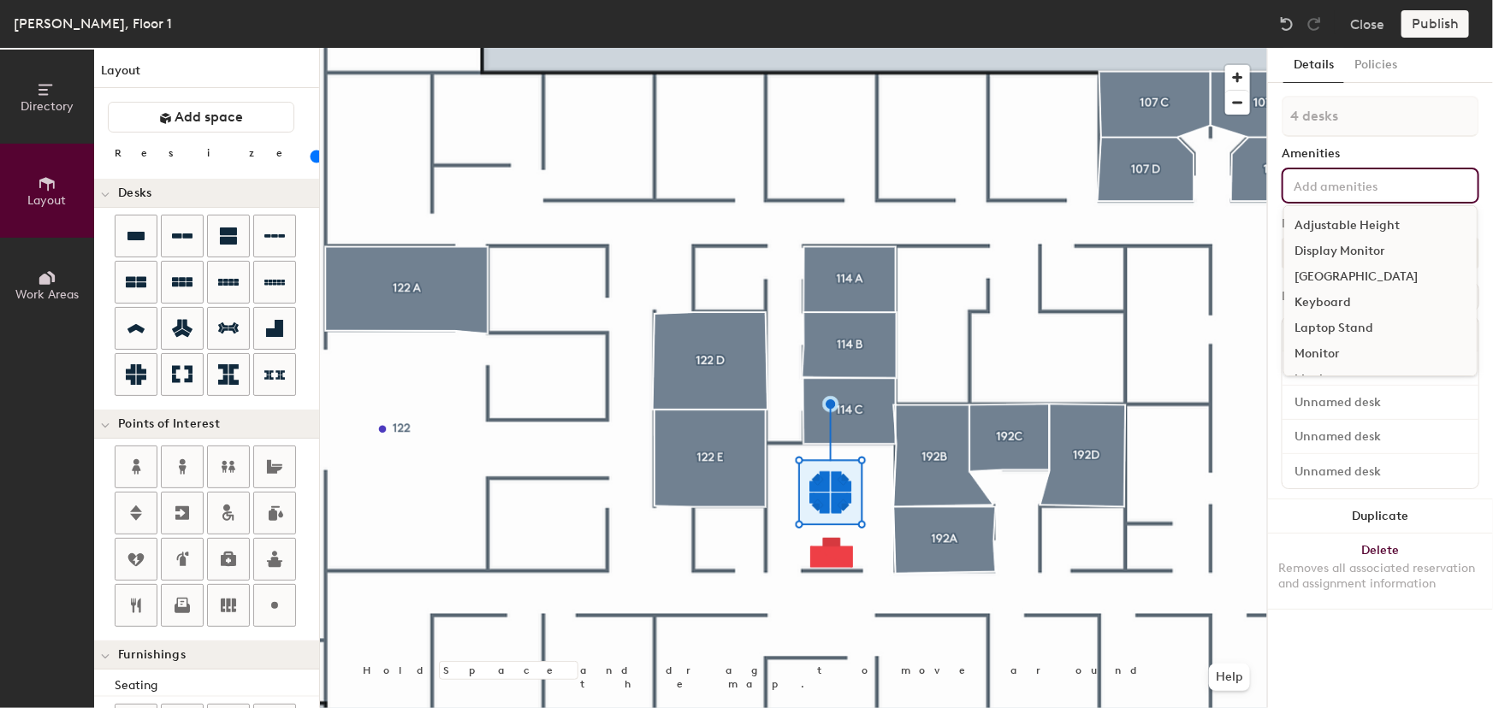
click at [1342, 275] on div "Docking Station" at bounding box center [1380, 277] width 192 height 26
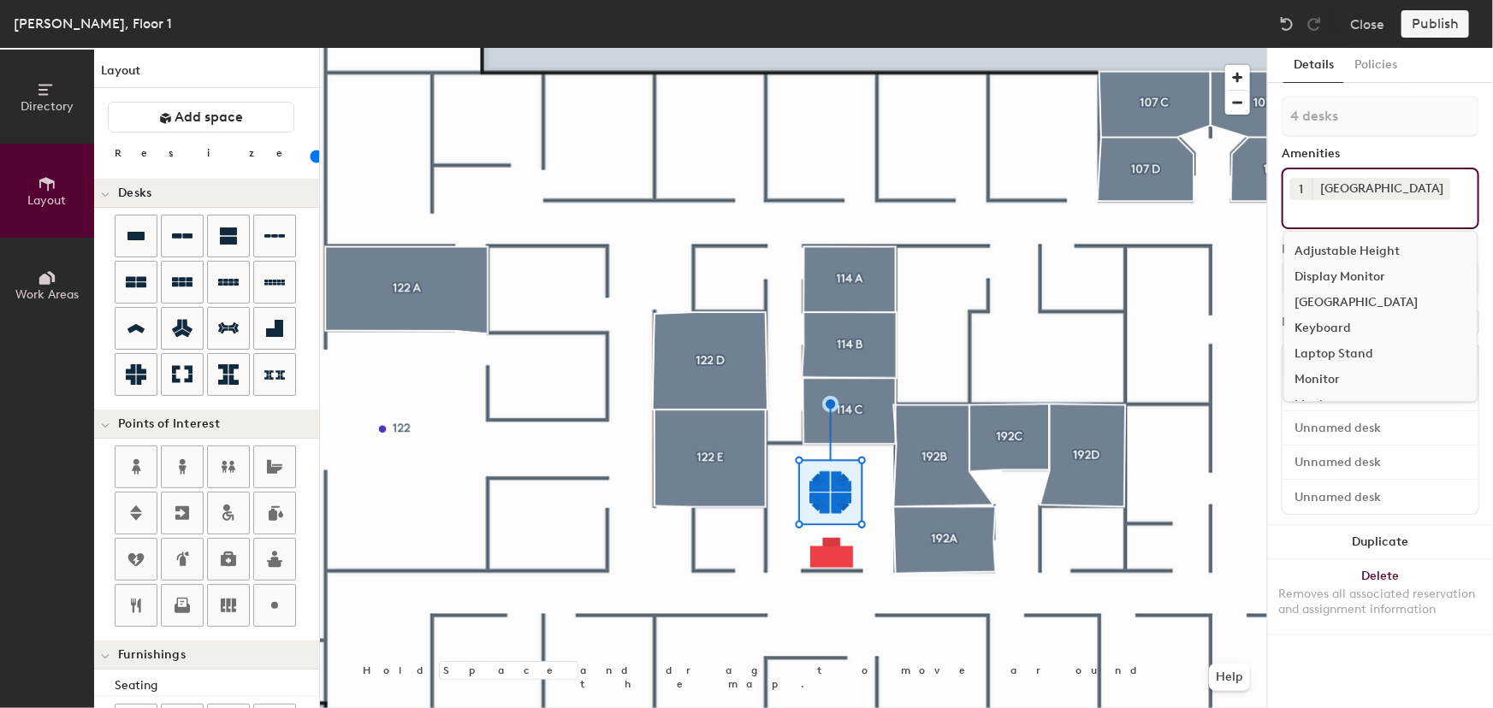
click at [1343, 277] on div "Display Monitor" at bounding box center [1380, 277] width 192 height 26
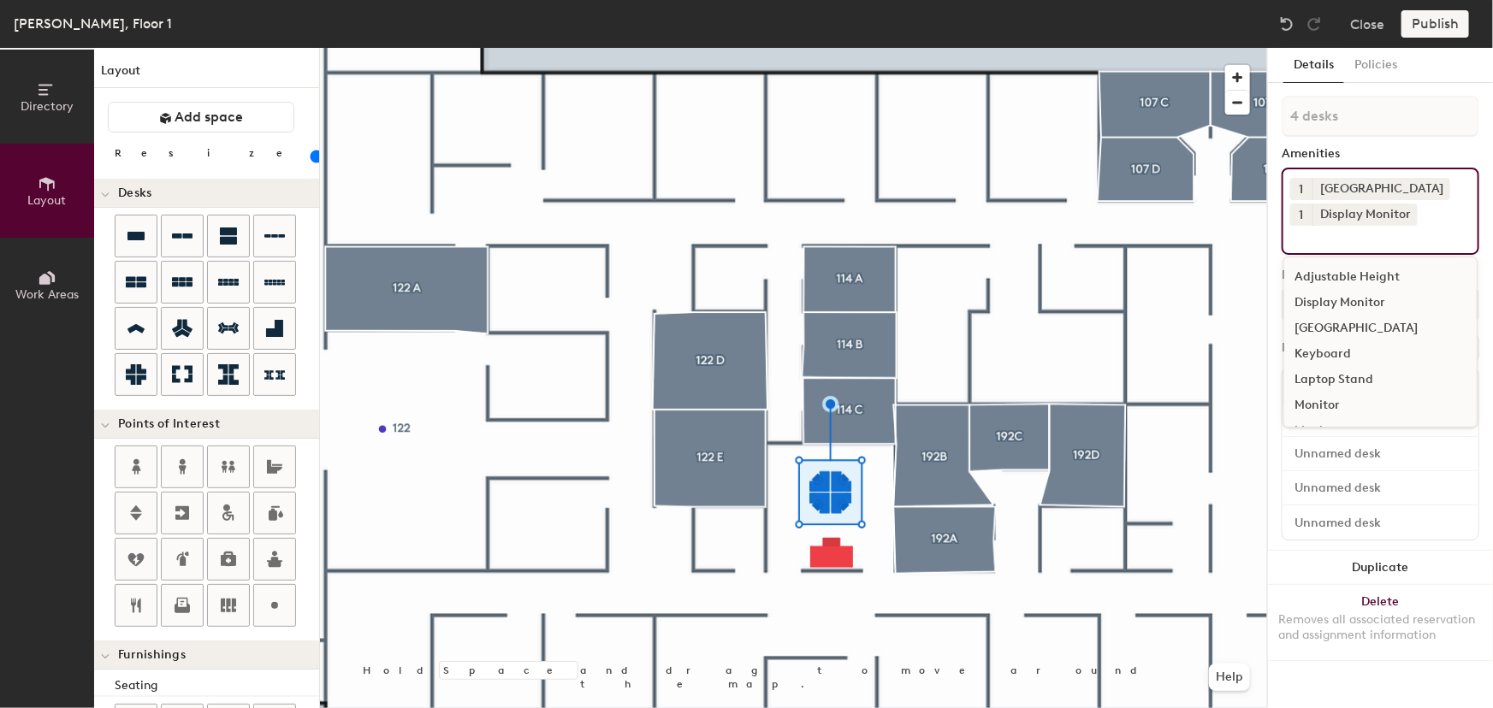
click at [1359, 147] on div "Amenities" at bounding box center [1380, 154] width 198 height 14
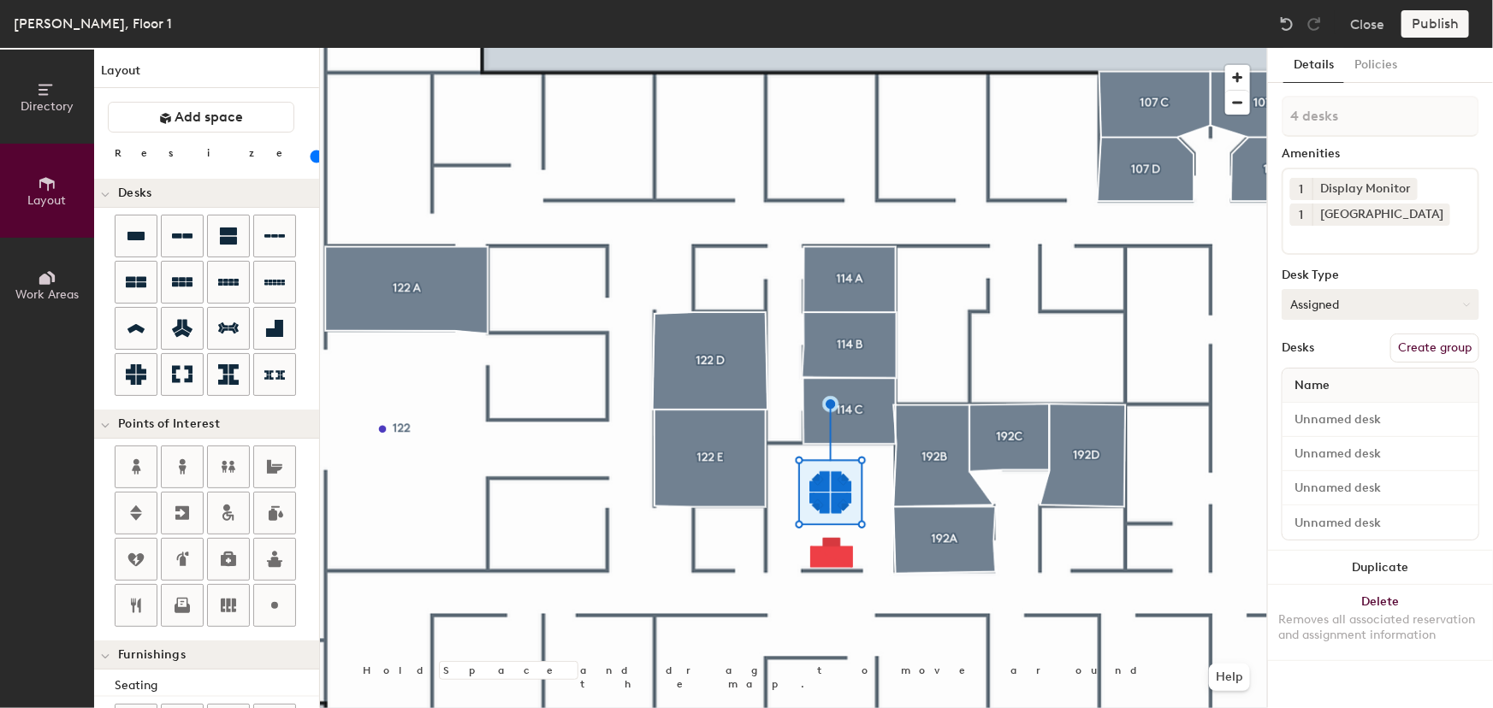
click at [1467, 302] on icon at bounding box center [1467, 305] width 8 height 8
click at [1314, 406] on div "Hoteled" at bounding box center [1367, 409] width 171 height 26
type input "40"
click at [1462, 422] on input at bounding box center [1380, 420] width 189 height 24
type input "C"
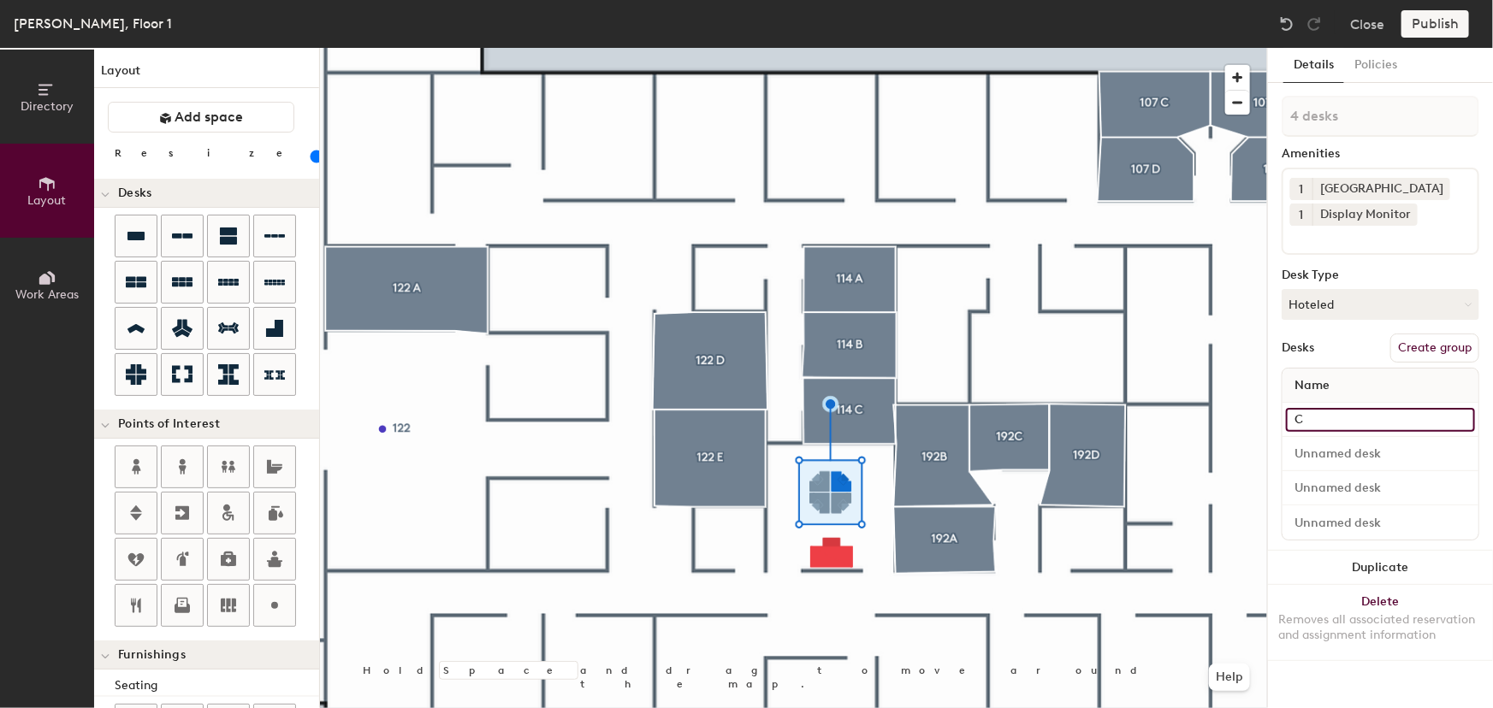
type input "40"
type input "CA"
type input "40"
type input "CARE"
type input "40"
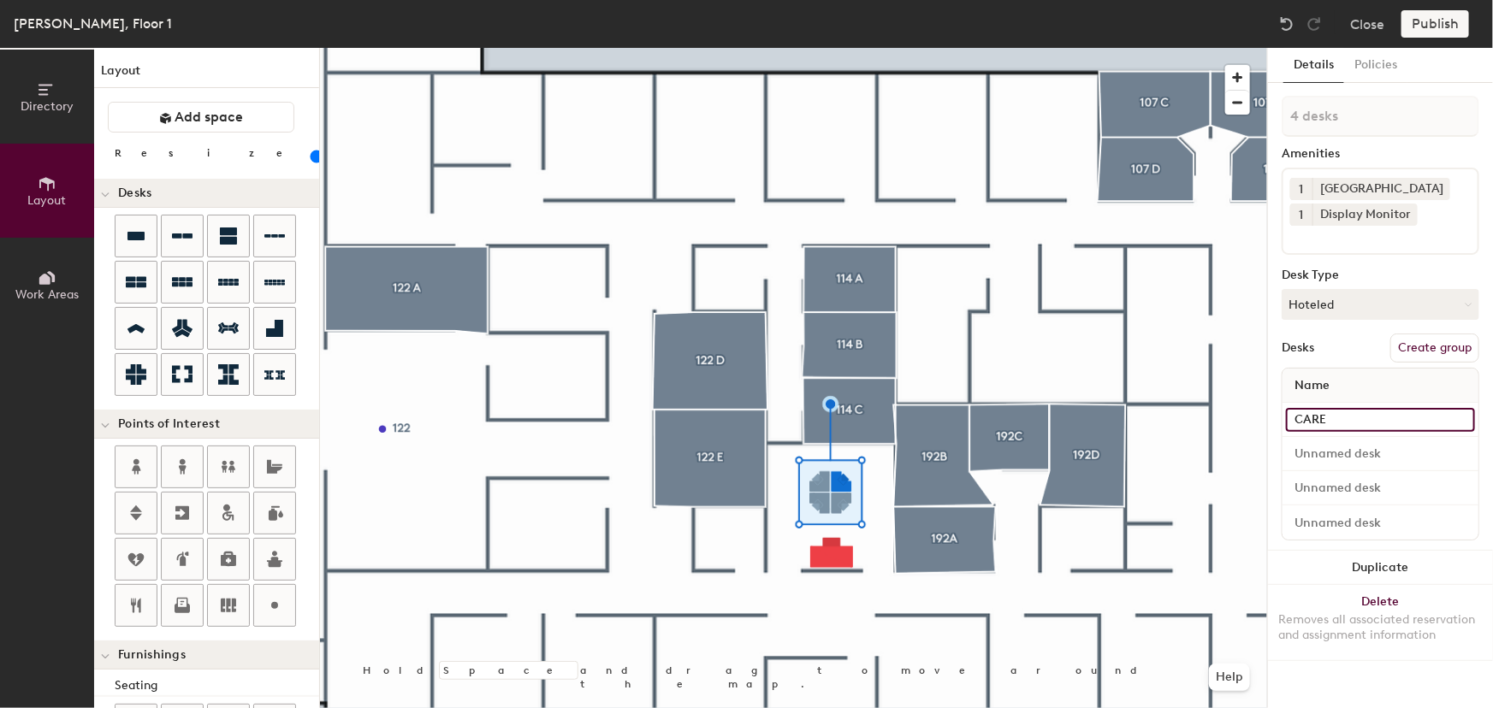
type input "CARE"
type input "40"
type input "CARE D"
type input "40"
type input "CARE De"
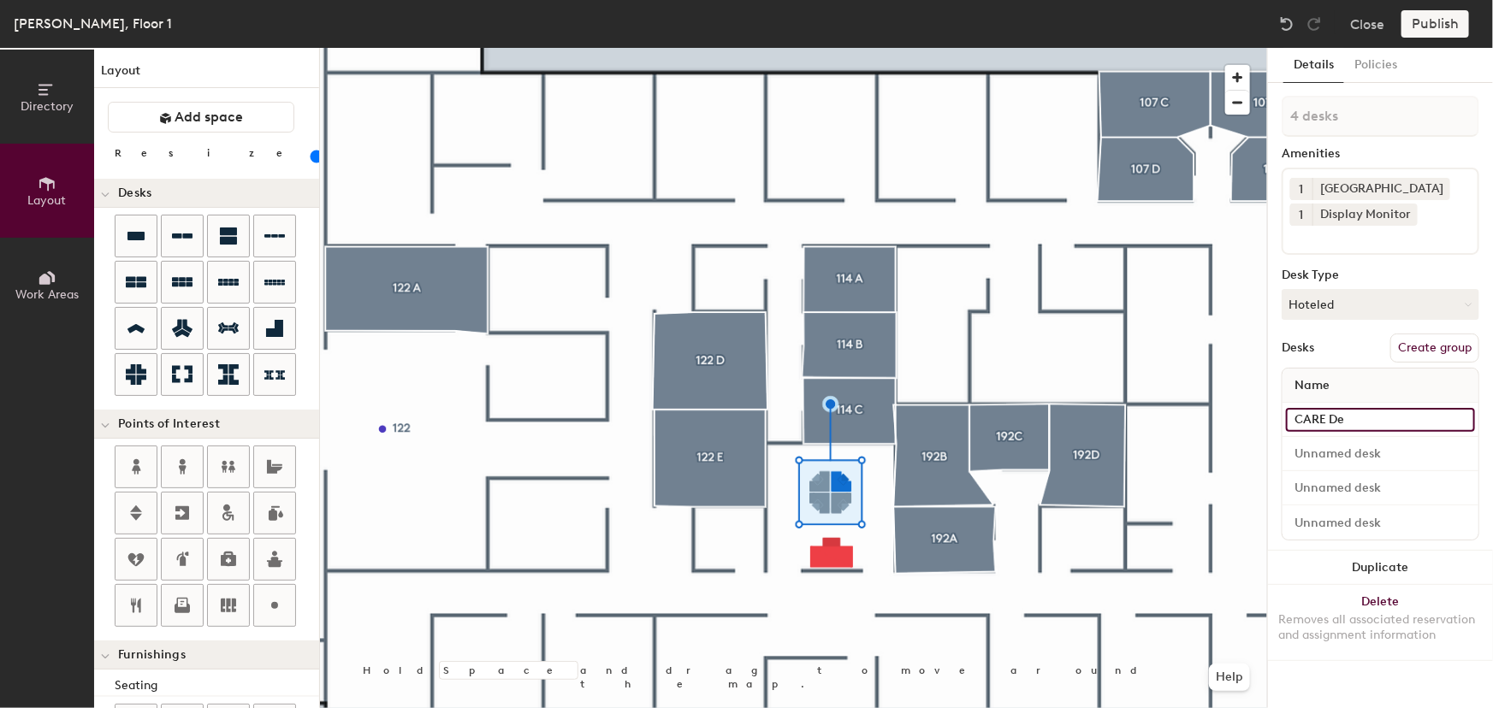
type input "40"
type input "CARE"
type input "40"
type input "CARE D"
type input "40"
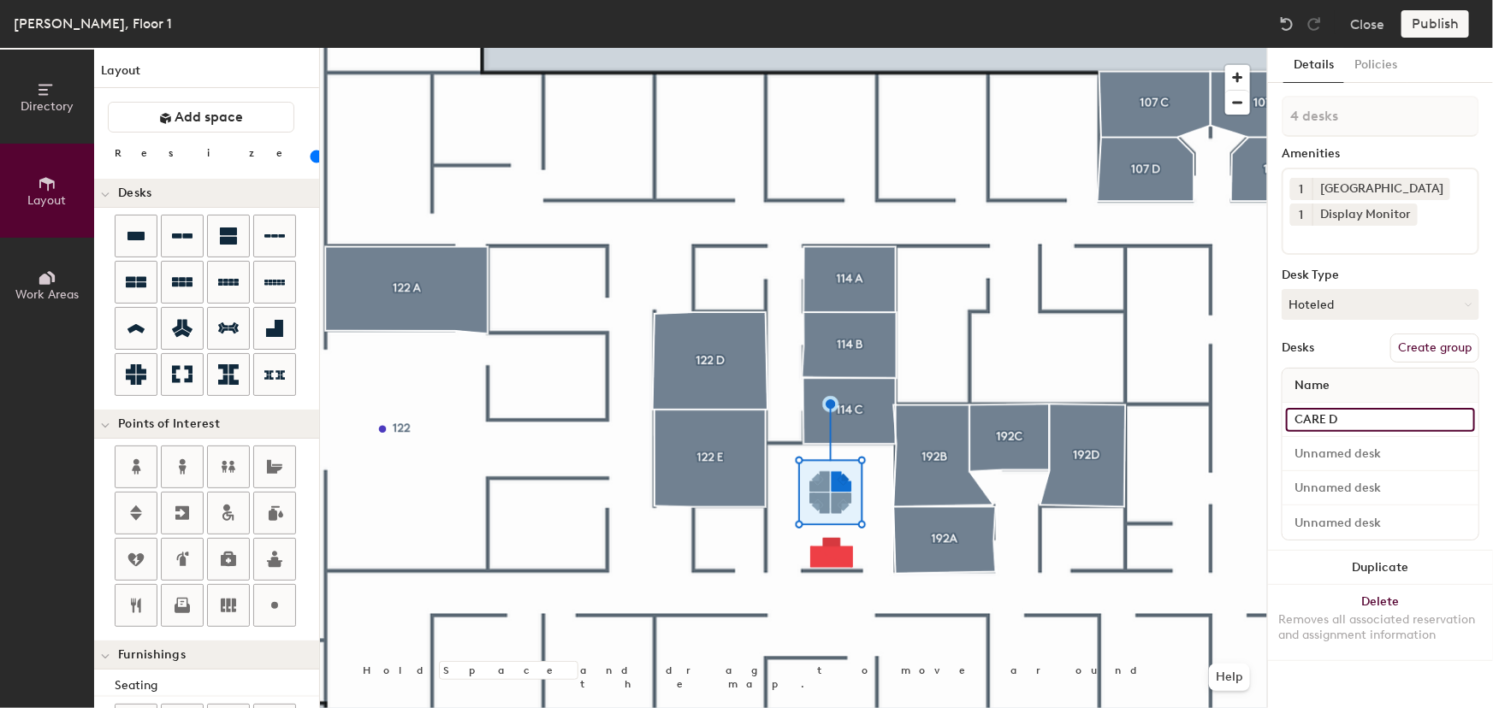
type input "CARE"
type input "40"
type input "CARE S"
type input "40"
type input "CARE Sp"
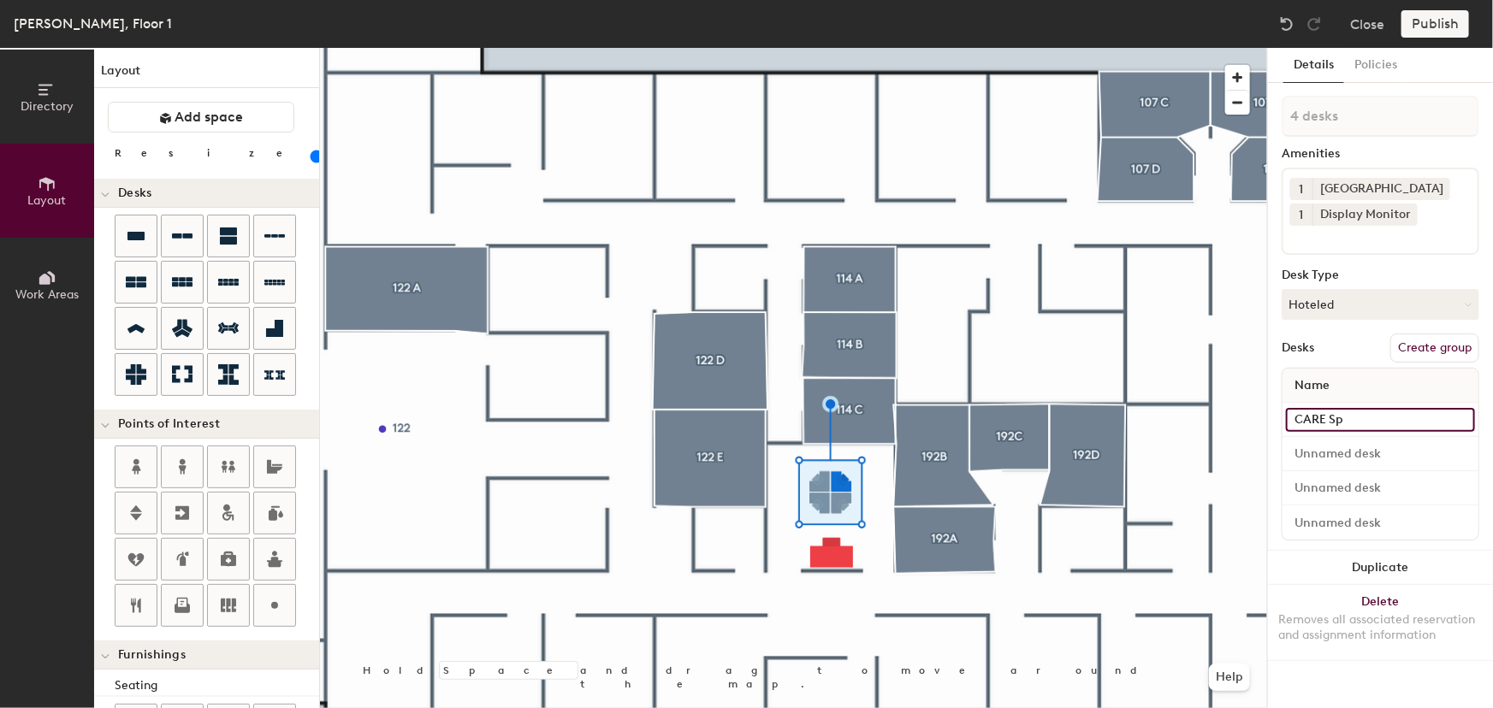
type input "40"
type input "CARE Spo"
type input "40"
type input "CARE Spot"
type input "40"
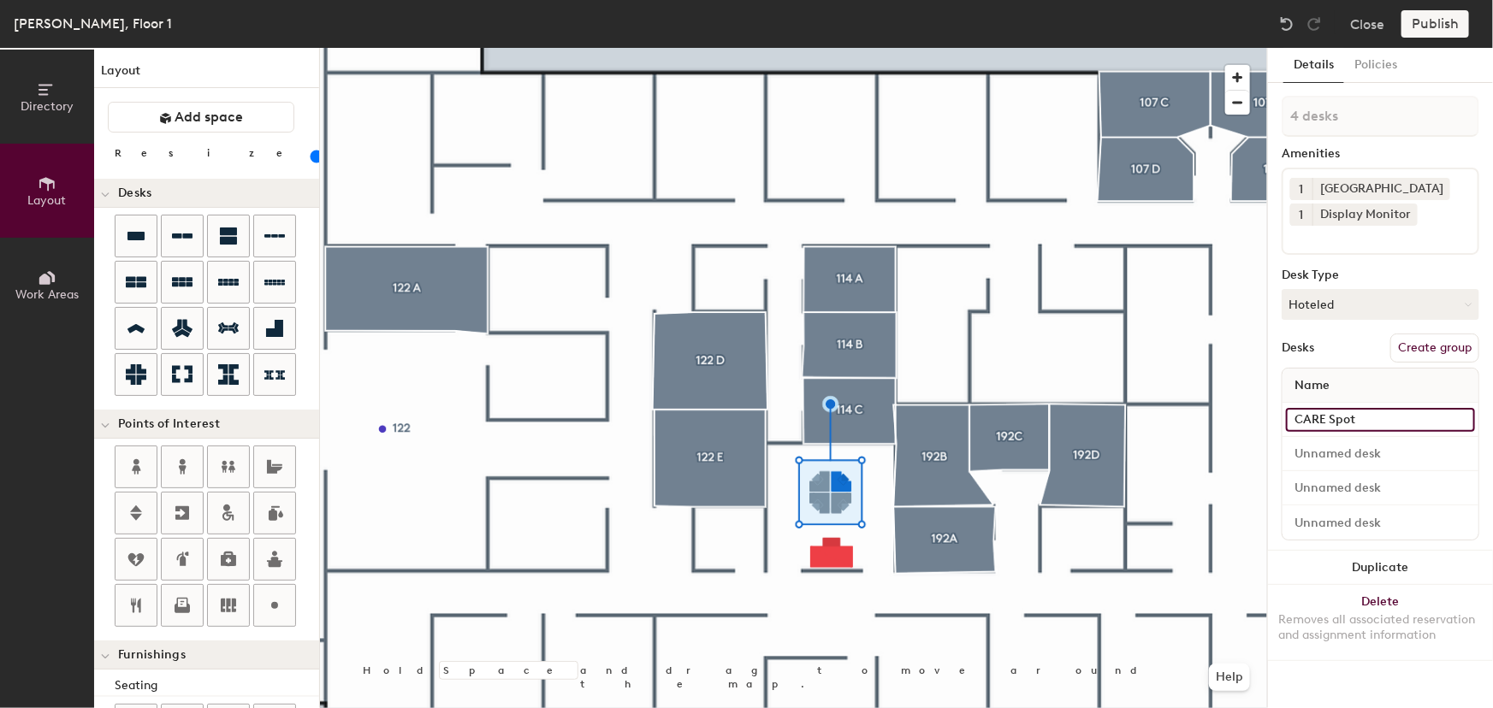
type input "CARE Spot"
type input "40"
type input "CARE Spot 1"
type input "40"
drag, startPoint x: 1353, startPoint y: 417, endPoint x: 1274, endPoint y: 420, distance: 78.7
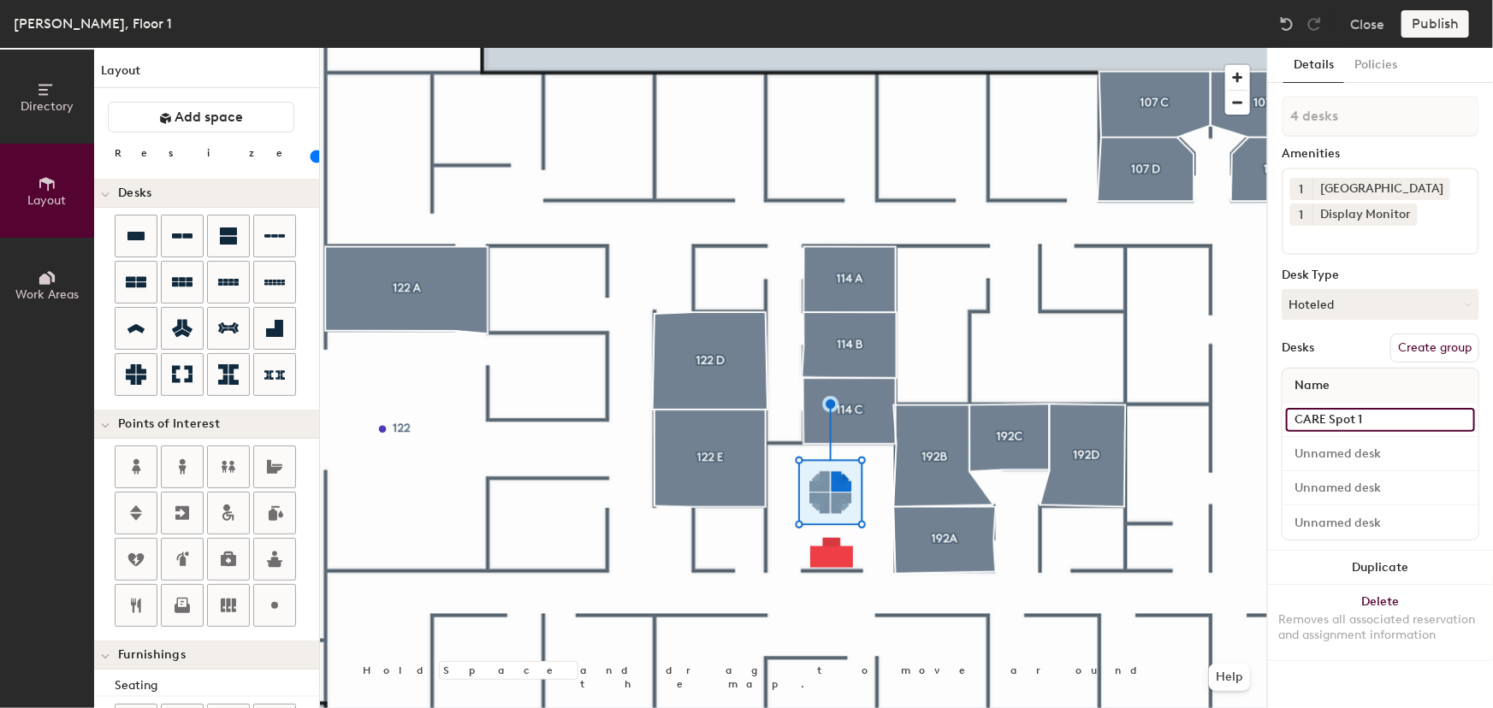
click at [1274, 420] on div "Details Policies 4 desks Amenities 1 Docking Station 1 Display Monitor Desk Typ…" at bounding box center [1380, 378] width 225 height 660
type input "CARE Spot 1"
type input "40"
click at [1371, 453] on input at bounding box center [1380, 454] width 189 height 24
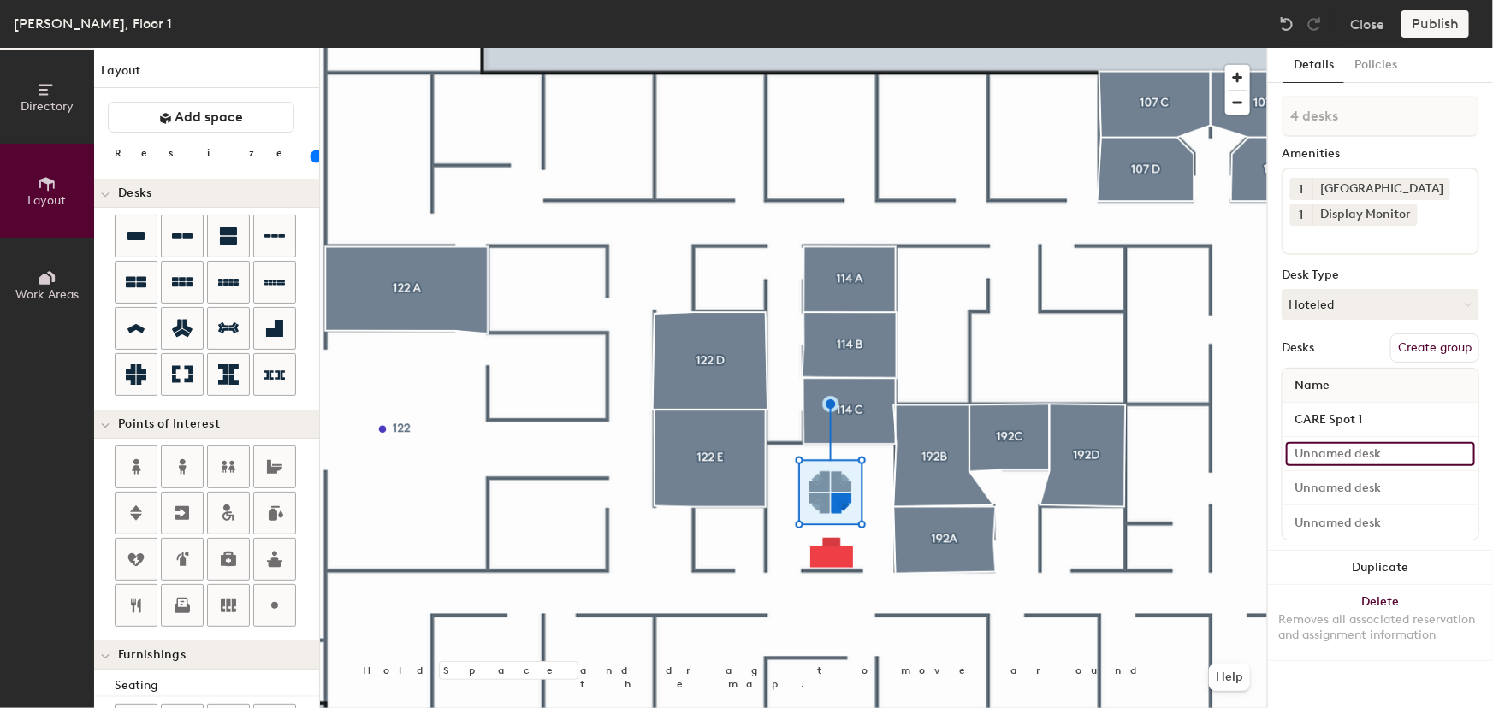
paste input "CARE Spot"
type input "CARE Spot"
type input "40"
type input "CARE Spot"
type input "40"
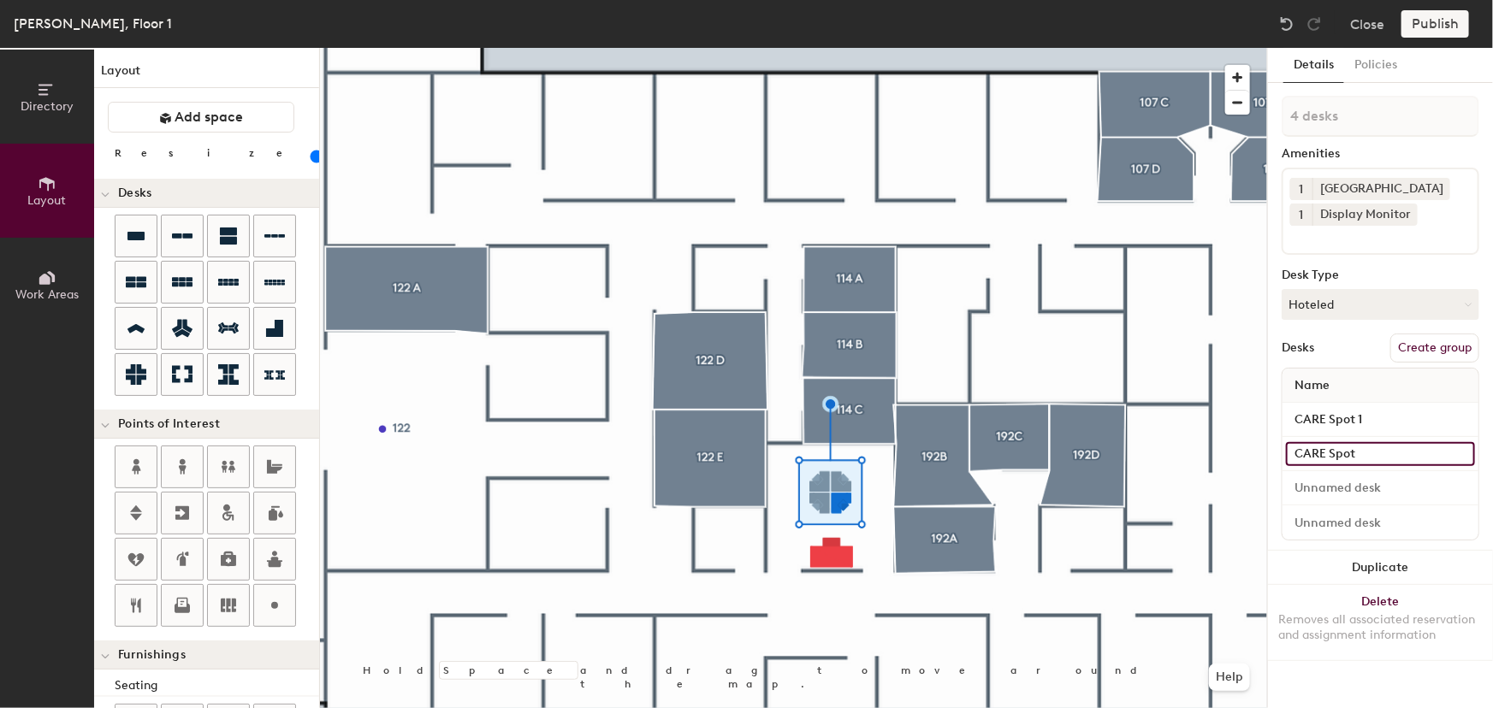
type input "CARE Spot 2"
type input "40"
type input "CARE Spot 2"
click at [1366, 487] on input at bounding box center [1380, 488] width 189 height 24
type input "40"
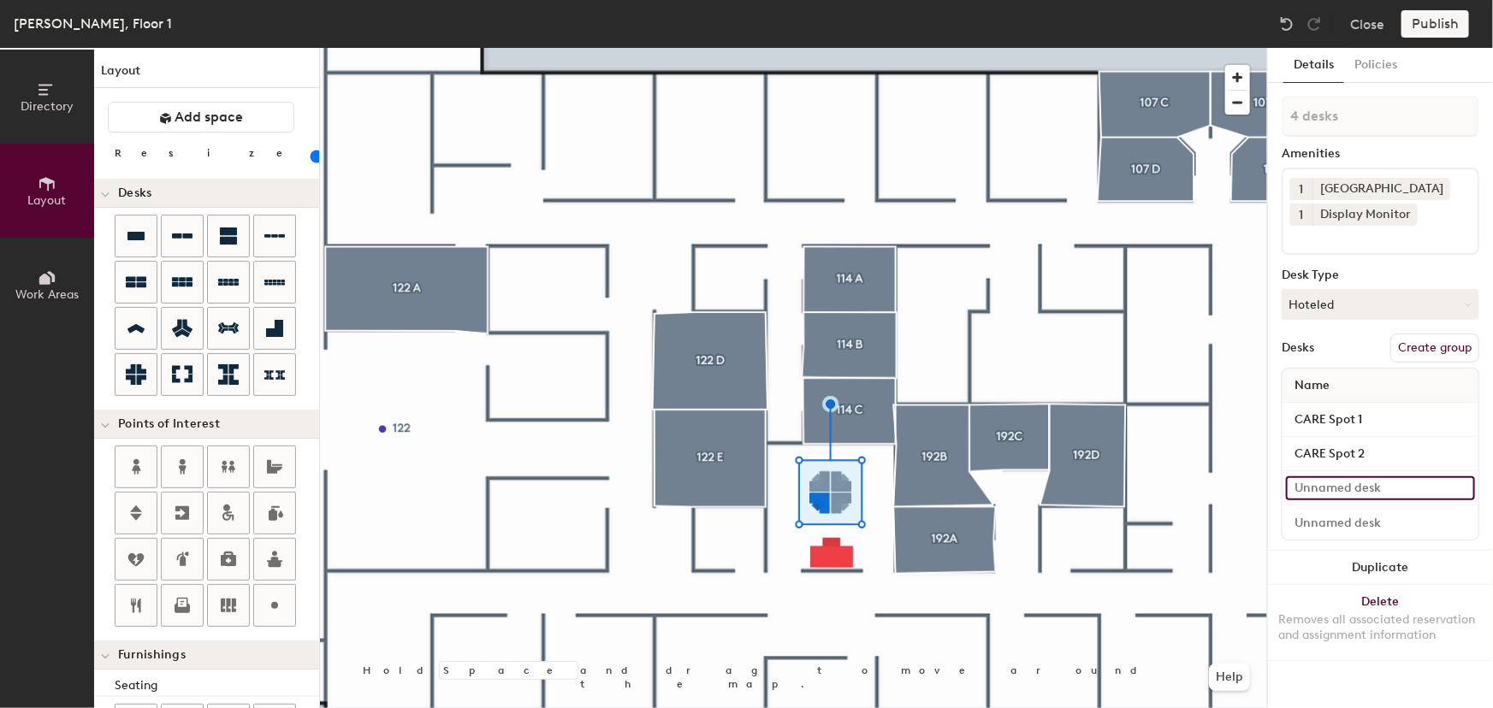
paste input "CARE Spot"
type input "CARE Spot"
type input "40"
type input "CARE Spot"
type input "40"
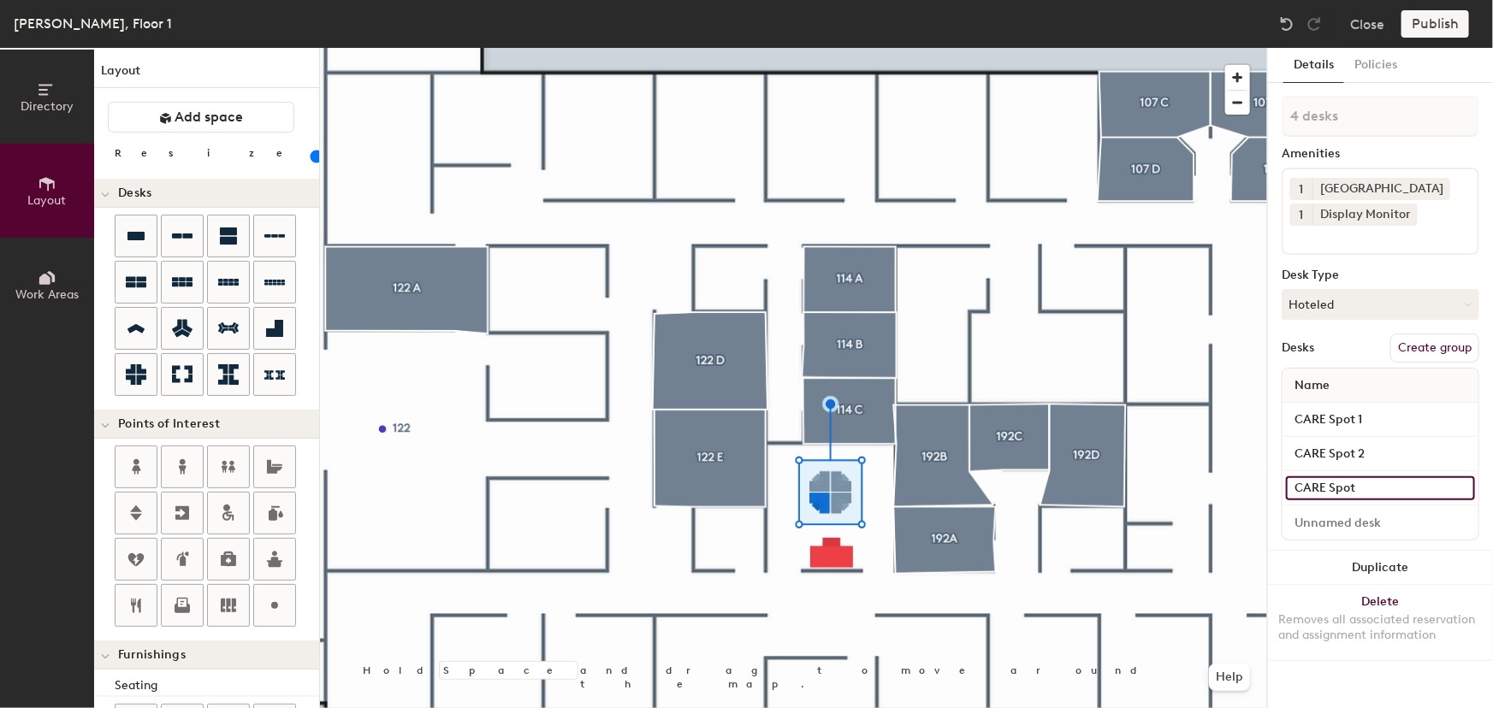
type input "CARE Spot 3"
type input "40"
type input "CARE Spot 3"
click at [1351, 518] on input at bounding box center [1380, 523] width 189 height 24
type input "40"
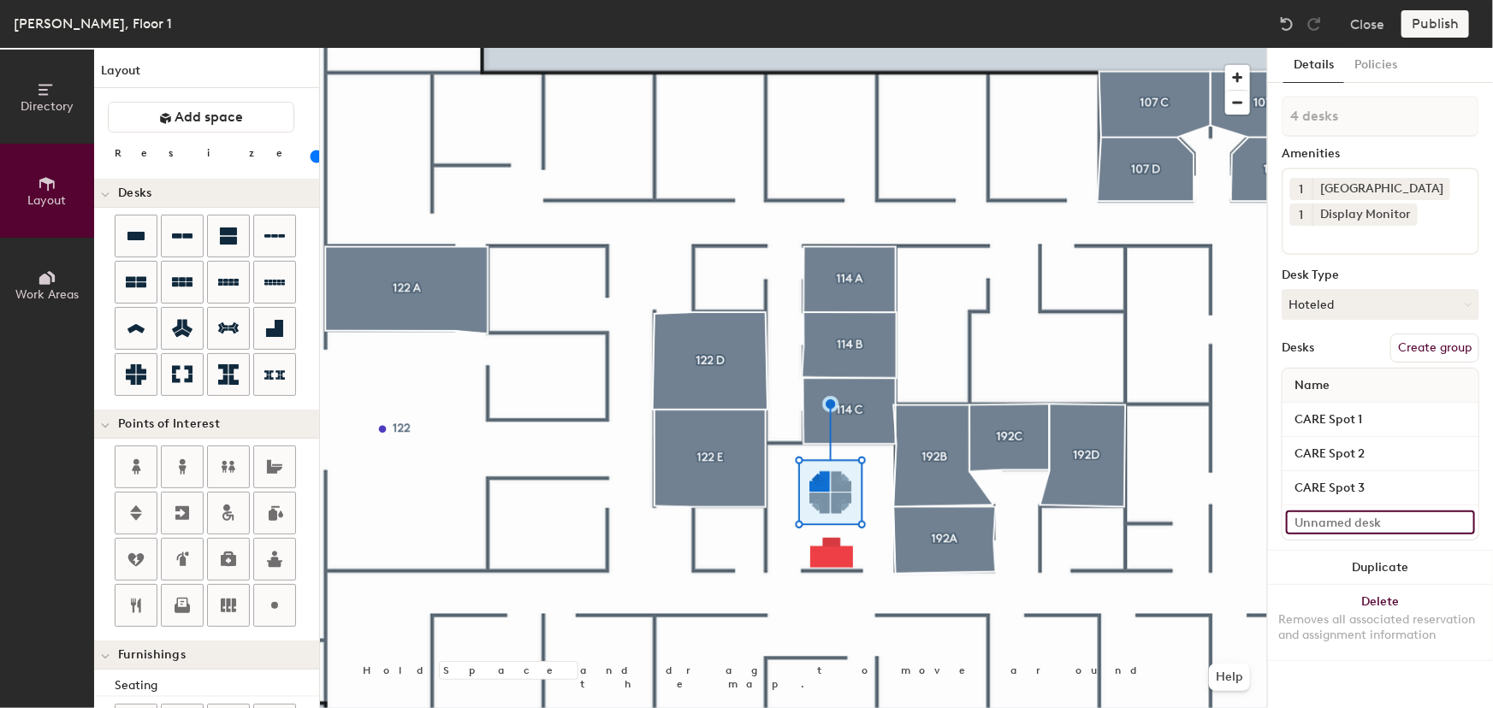
paste input "CARE Spot"
type input "CARE Spot"
type input "40"
type input "CARE Spot"
type input "40"
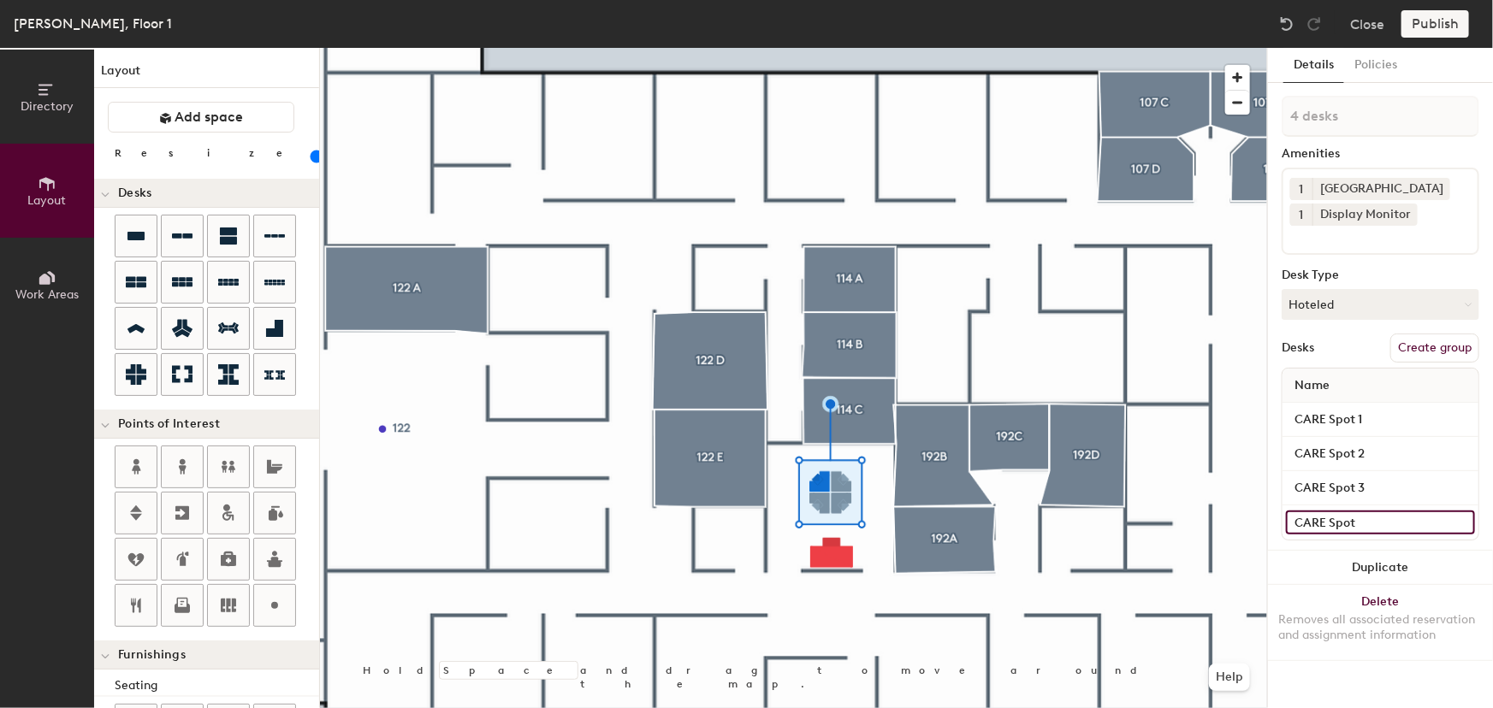
type input "CARE Spot 4"
type input "40"
type input "CARE Spot 4"
type input "80"
type input "1 desk"
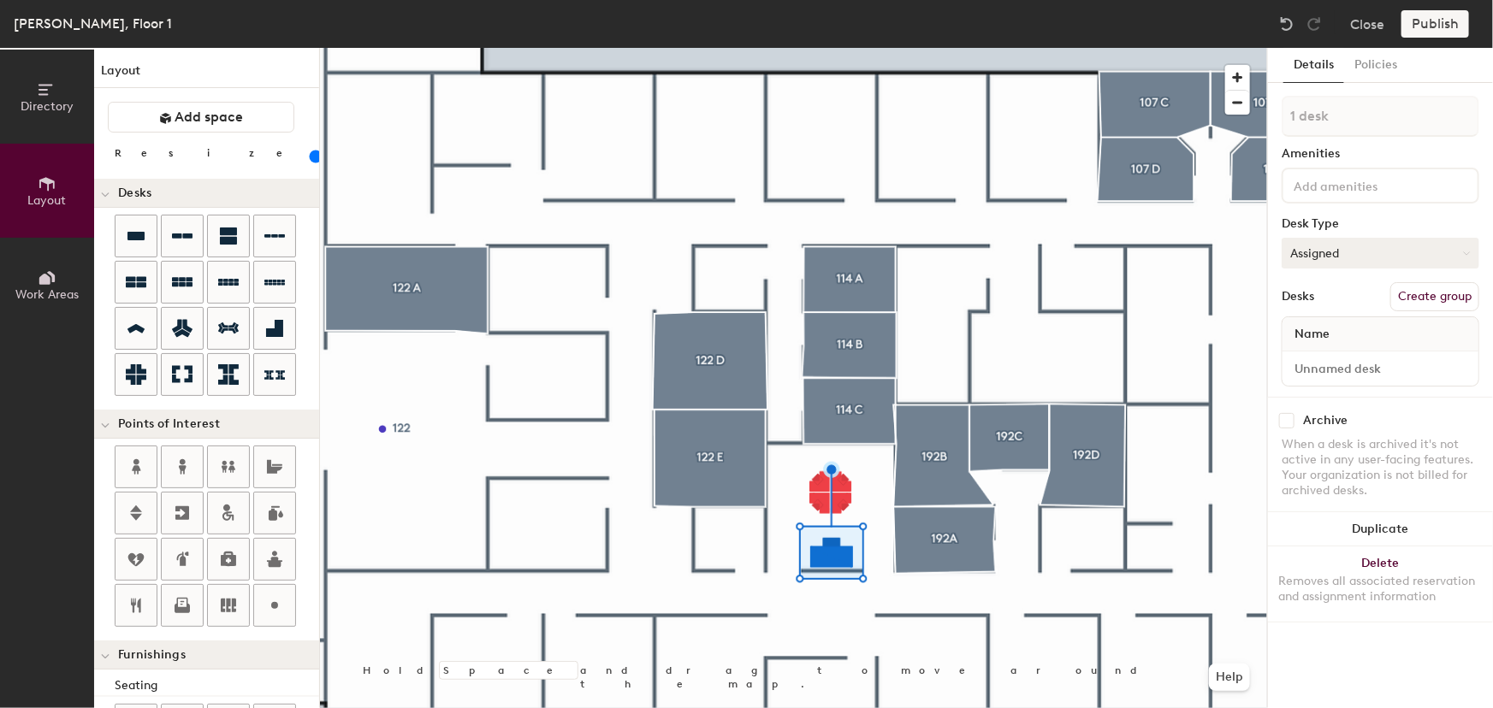
click at [1458, 255] on button "Assigned" at bounding box center [1380, 253] width 198 height 31
click at [1332, 357] on div "Hoteled" at bounding box center [1367, 358] width 171 height 26
click at [1334, 335] on span "Name" at bounding box center [1312, 334] width 52 height 31
drag, startPoint x: 1332, startPoint y: 332, endPoint x: 1300, endPoint y: 333, distance: 31.7
click at [1300, 333] on span "Name" at bounding box center [1312, 334] width 52 height 31
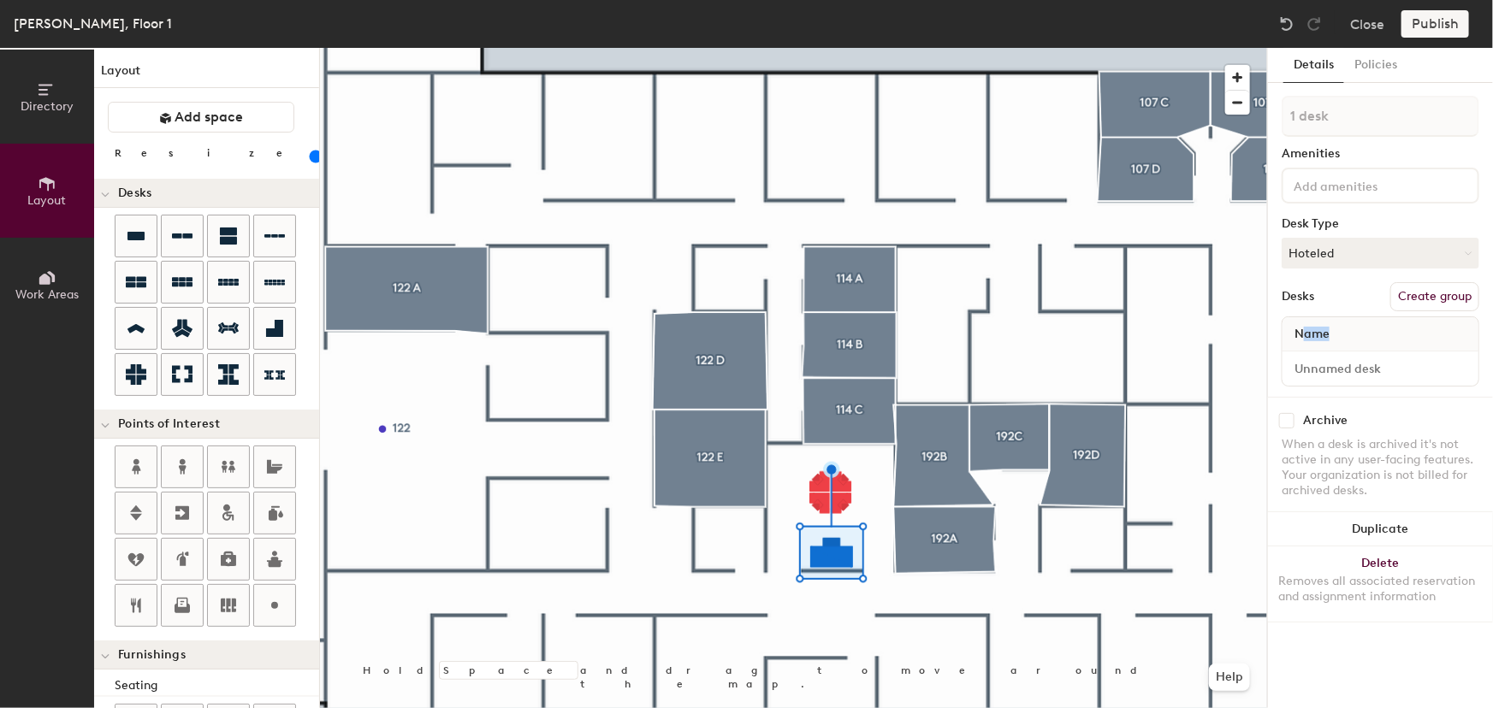
click at [1333, 334] on span "Name" at bounding box center [1312, 334] width 52 height 31
type input "80"
click at [1335, 365] on input at bounding box center [1380, 369] width 189 height 24
type input "C"
type input "80"
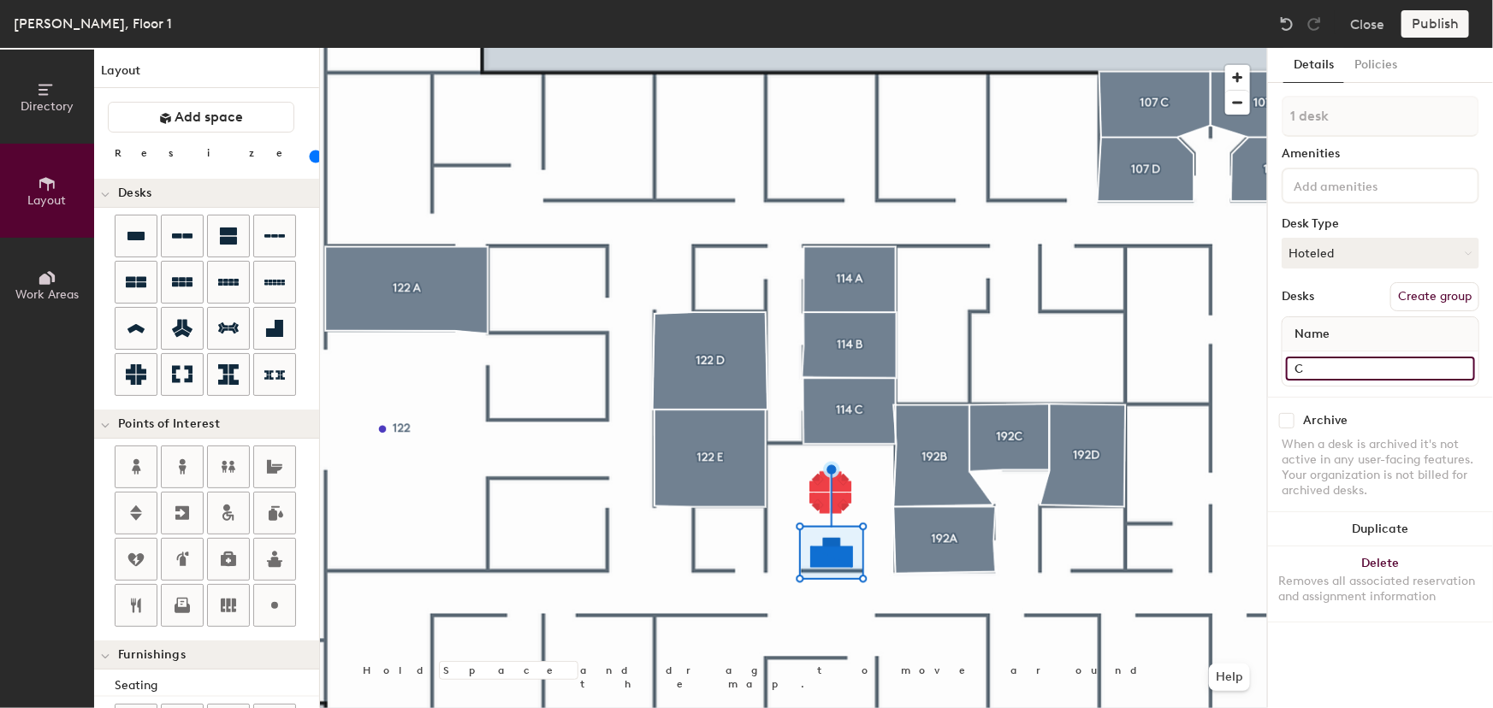
type input "Ca"
type input "80"
type input "Care"
type input "80"
type input "Care"
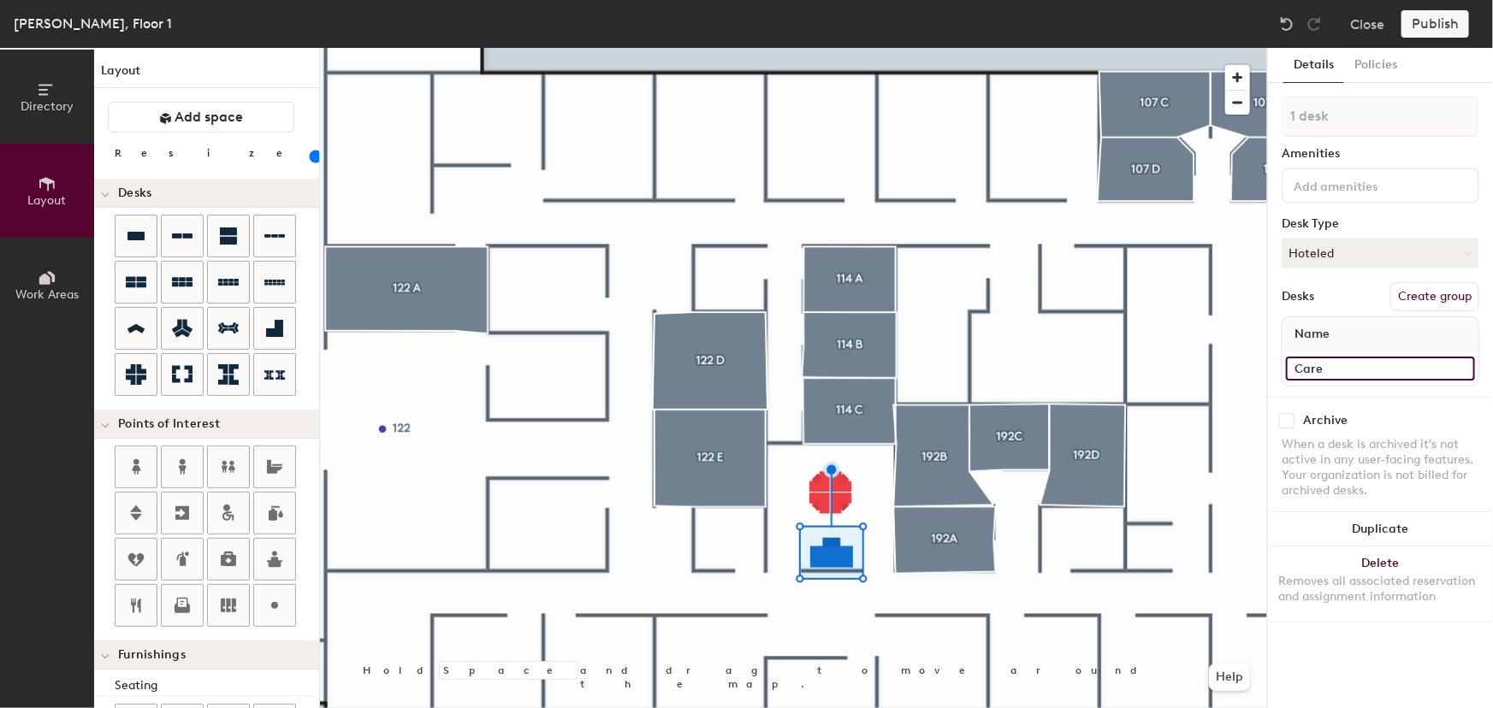
type input "80"
type input "Care D"
type input "80"
type input "Care De"
type input "80"
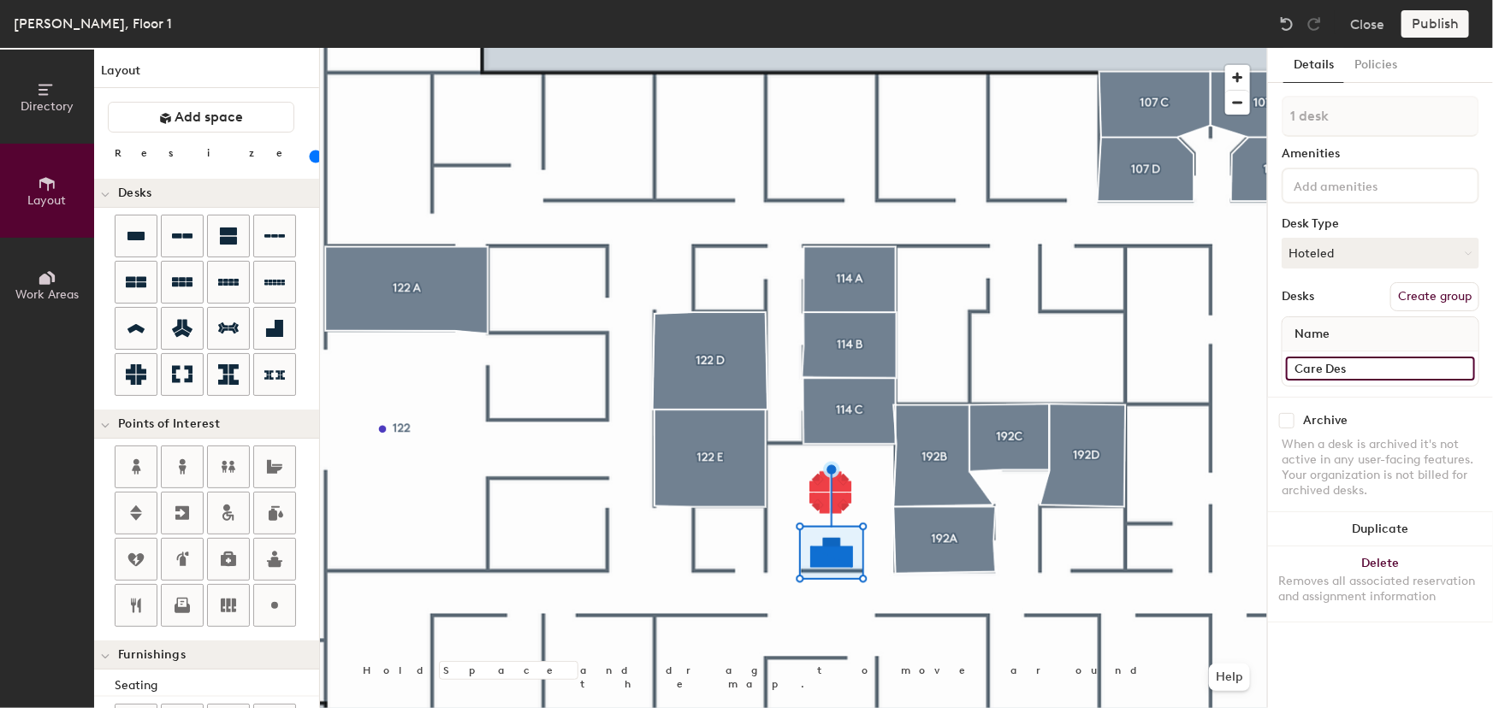
type input "Care Desk"
type input "80"
type input "Care De"
type input "80"
type input "Care D"
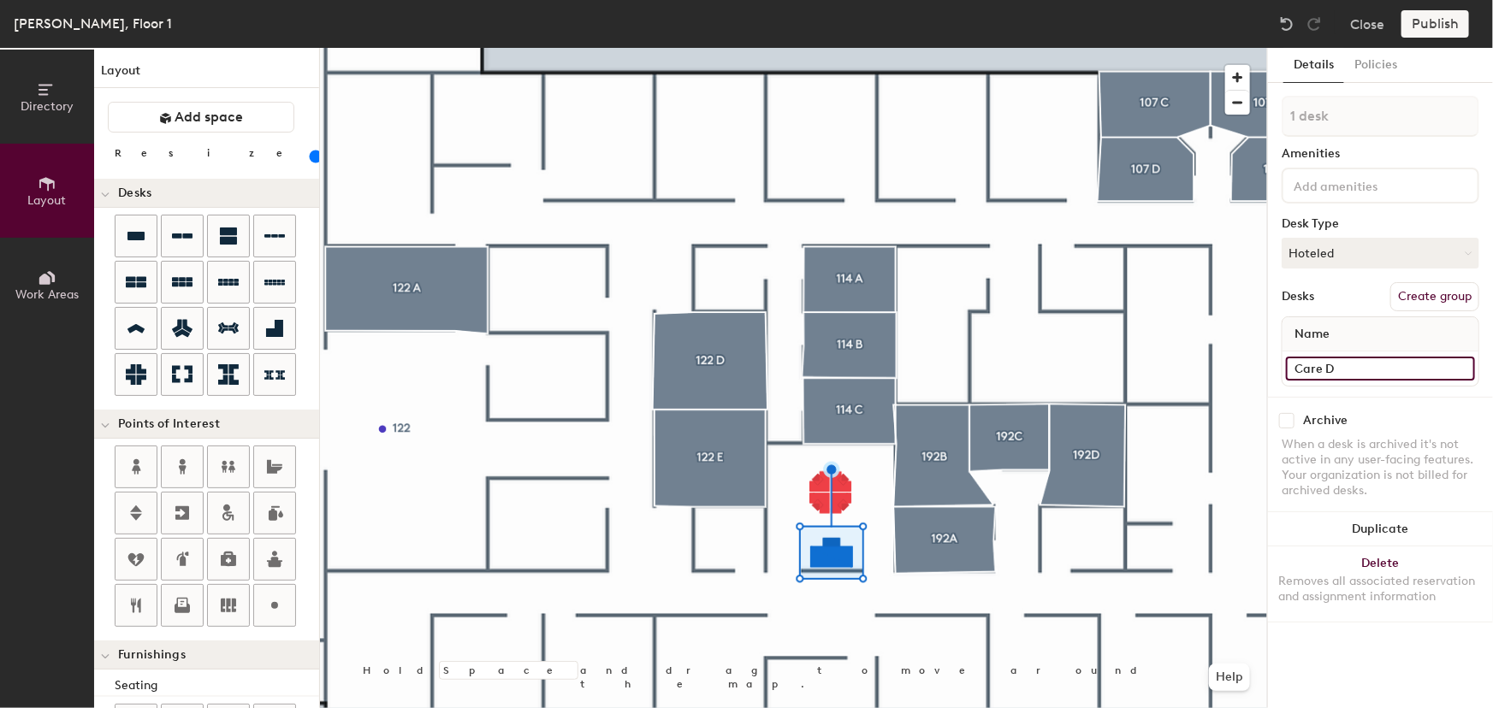
type input "80"
type input "Care"
type input "80"
type input "Care s"
type input "80"
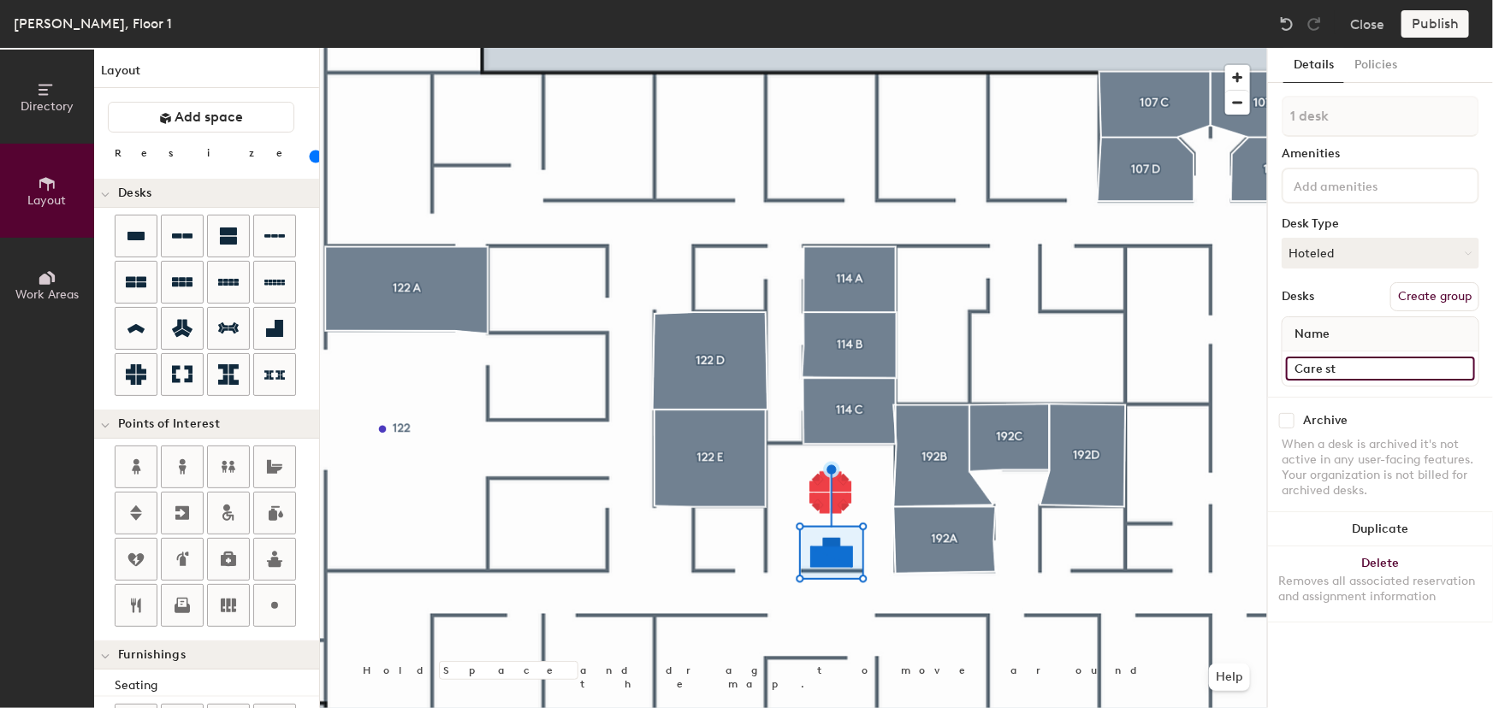
type input "Care sta"
type input "80"
type input "Care s"
type input "80"
type input "Care"
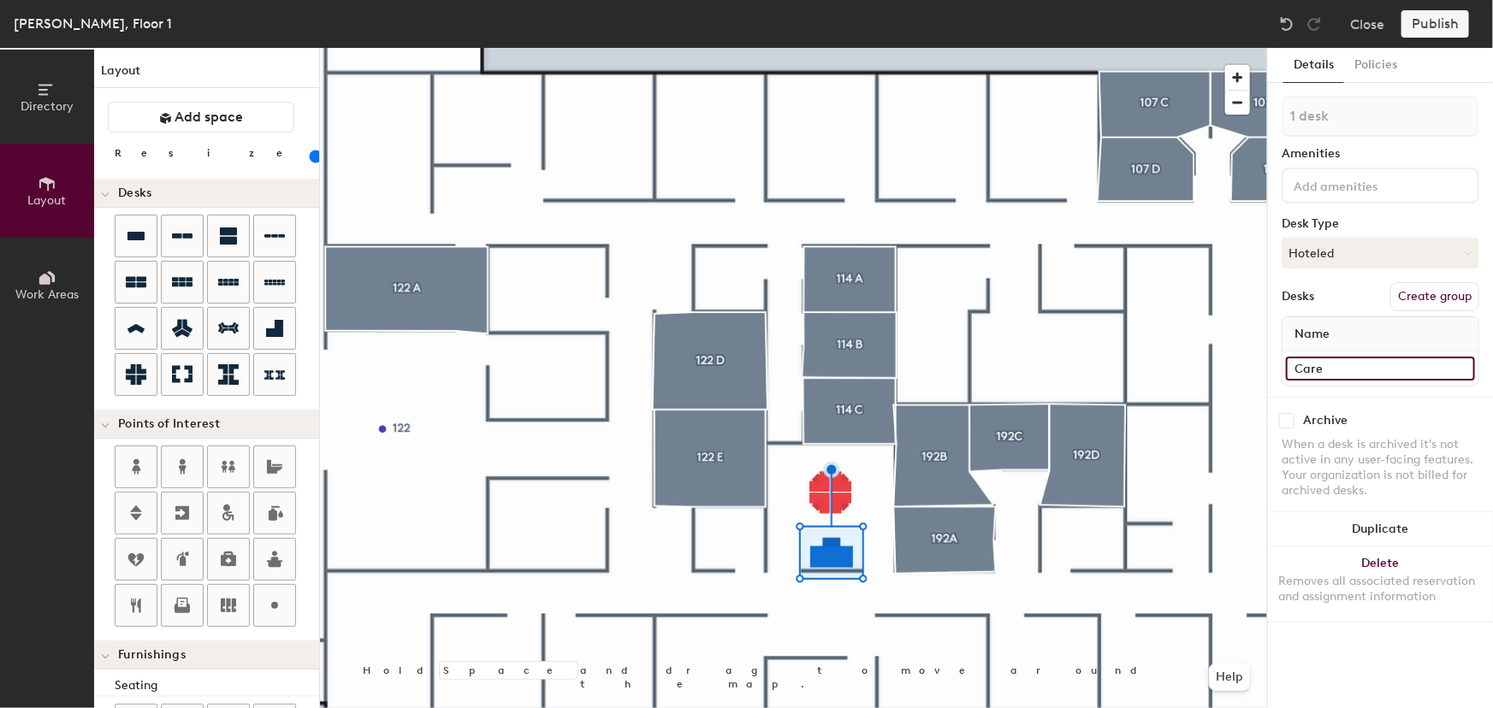
type input "80"
type input "Care S"
type input "80"
type input "Care St"
type input "80"
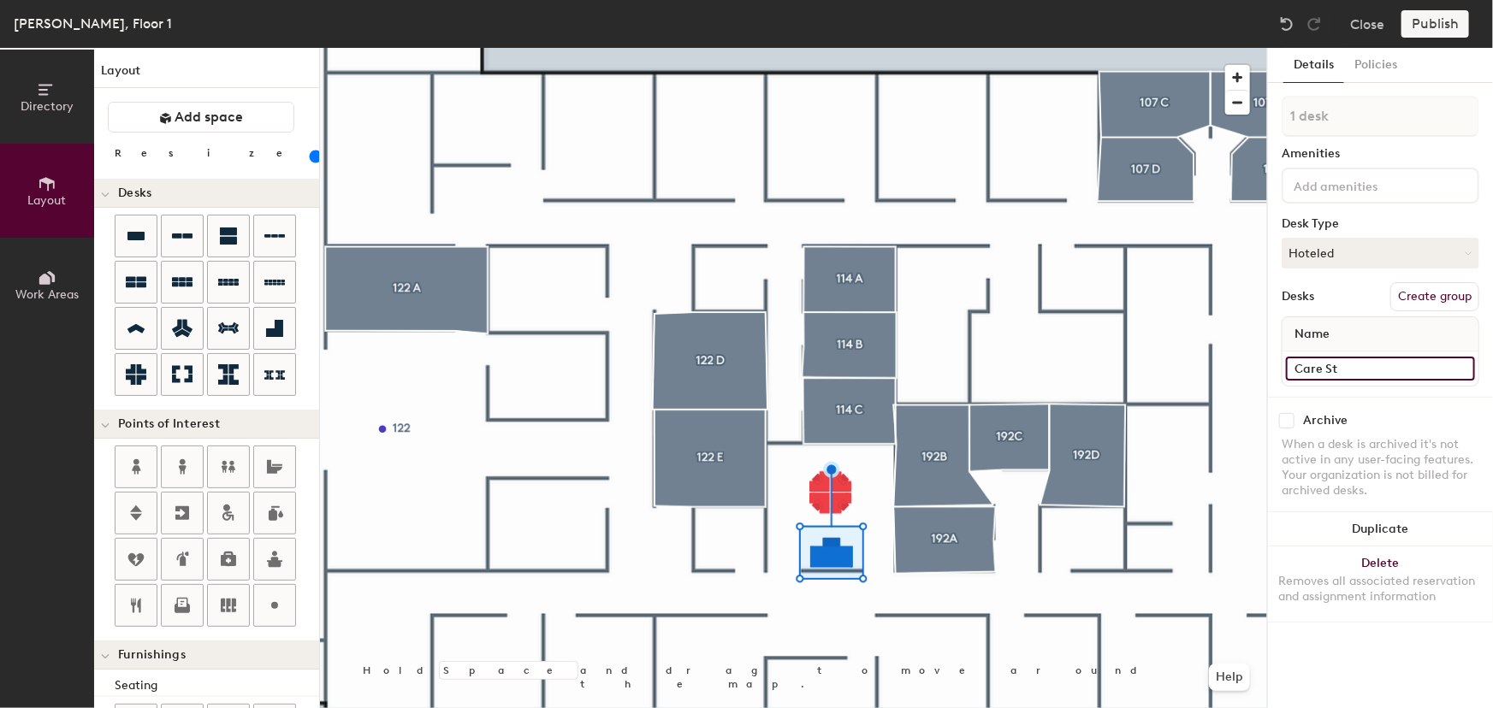
type input "Care Sta"
type input "80"
type input "Care Station"
type input "80"
type input "Care Station"
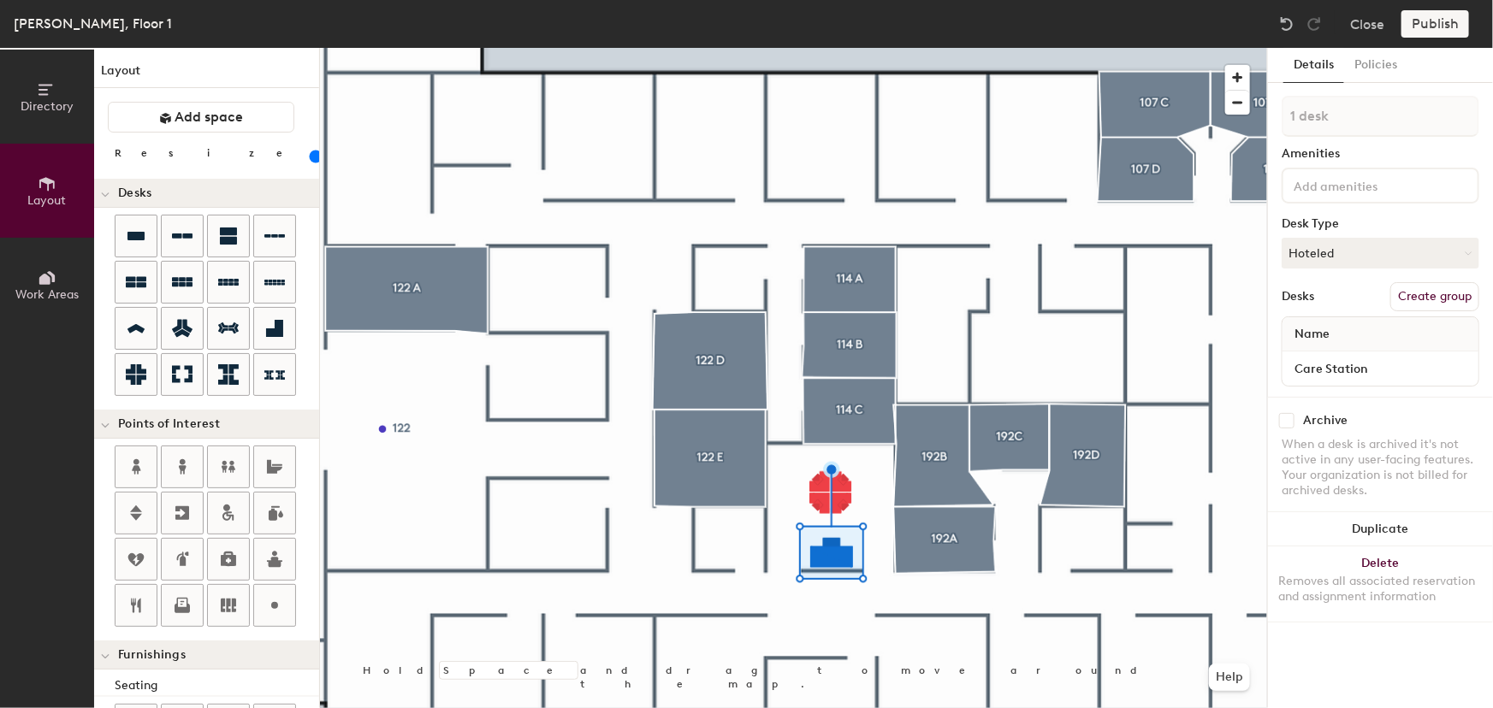
click at [1352, 182] on input at bounding box center [1367, 184] width 154 height 21
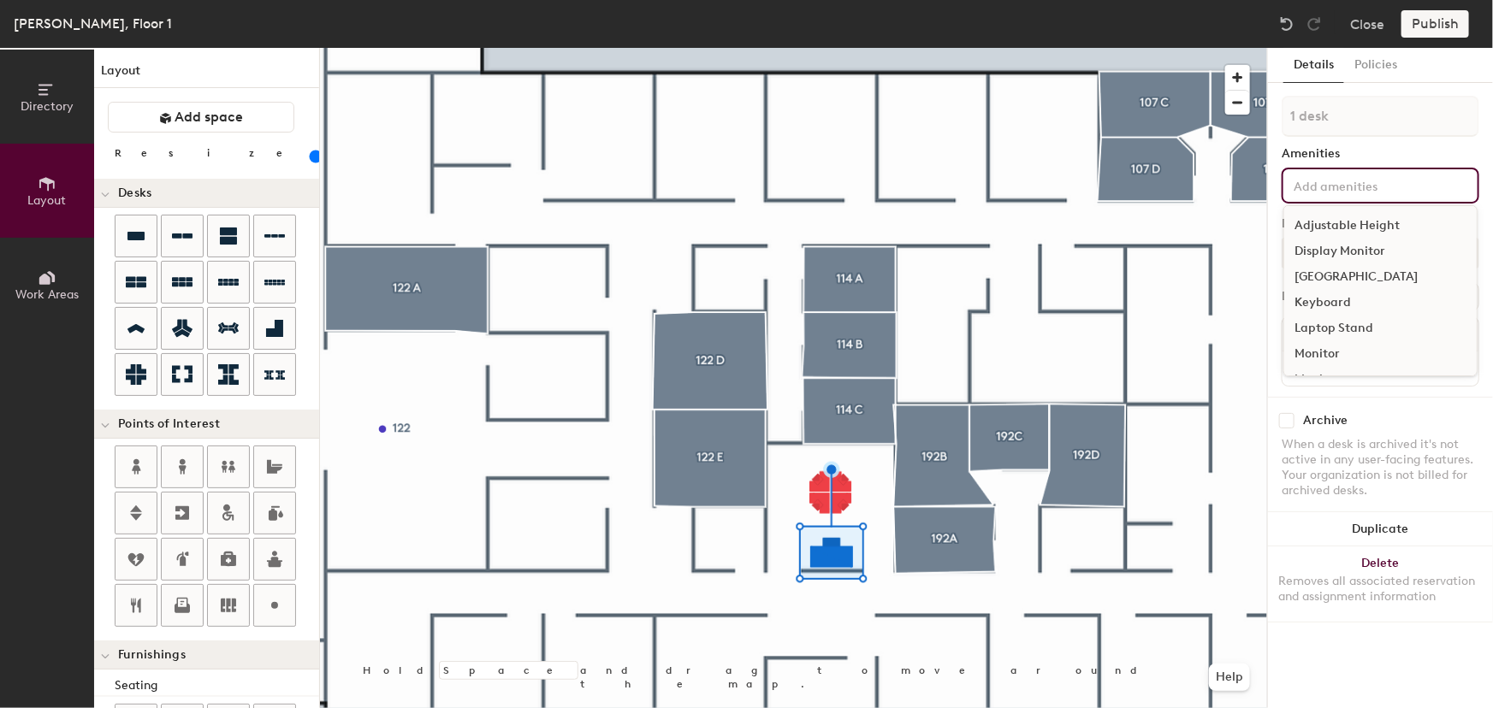
click at [1357, 256] on div "Display Monitor" at bounding box center [1380, 252] width 192 height 26
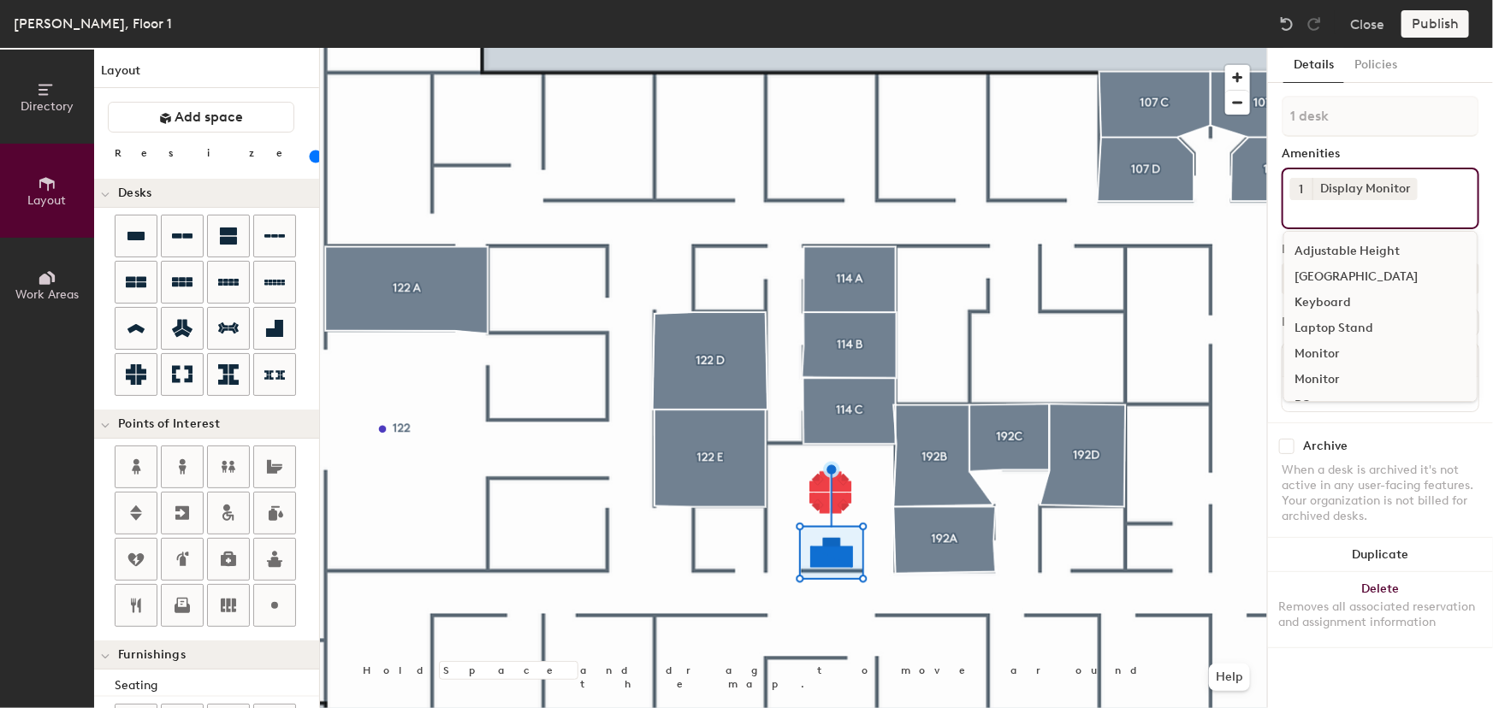
click at [1343, 278] on div "Docking Station" at bounding box center [1380, 277] width 192 height 26
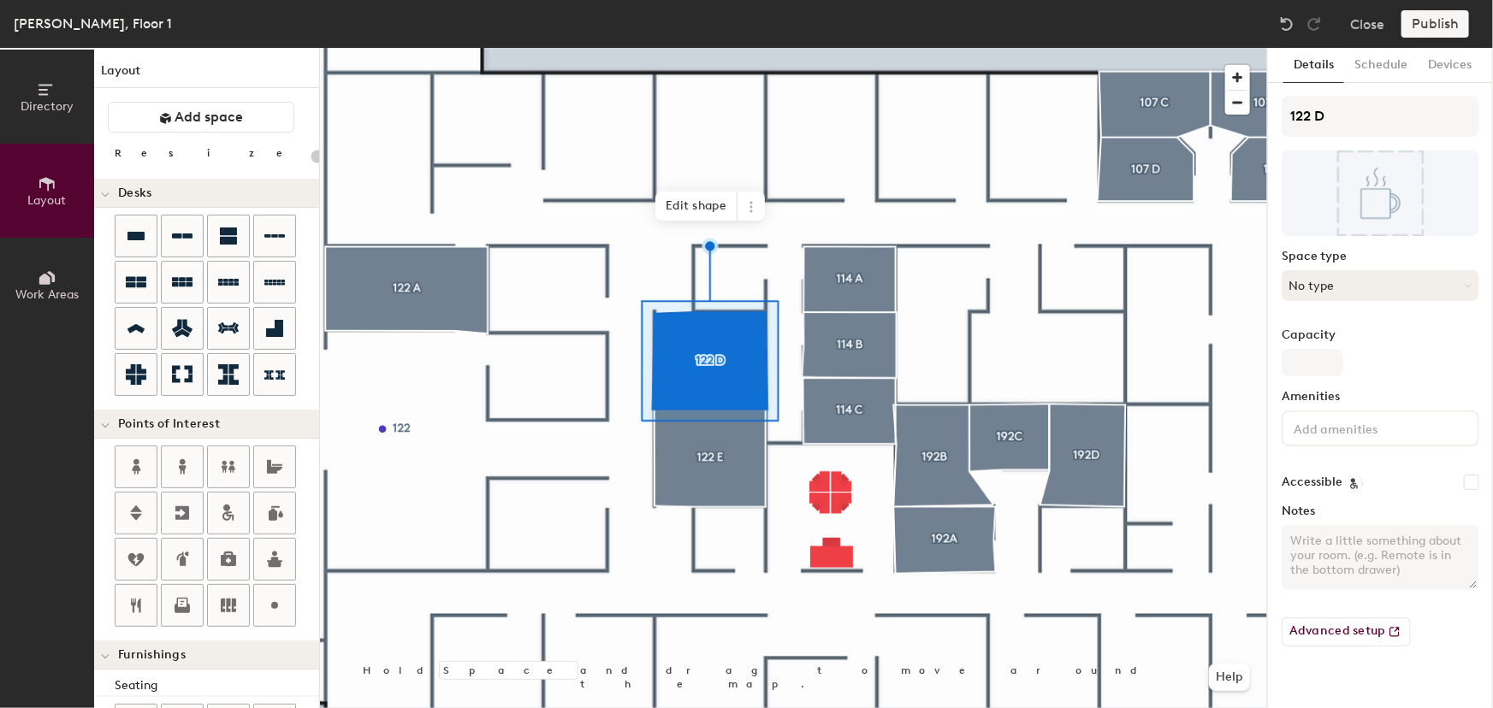
click at [1413, 280] on button "No type" at bounding box center [1380, 285] width 198 height 31
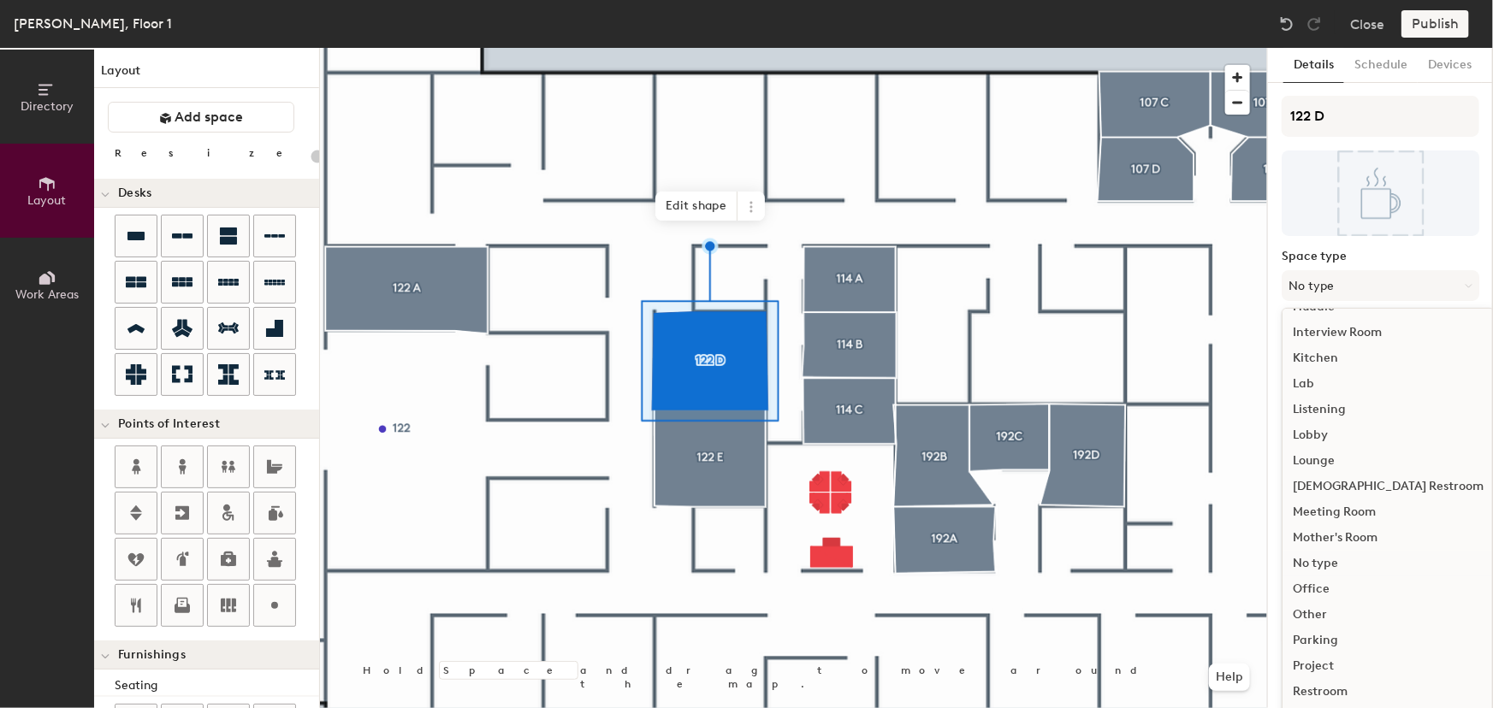
scroll to position [280, 0]
click at [1316, 583] on div "Office" at bounding box center [1387, 588] width 211 height 26
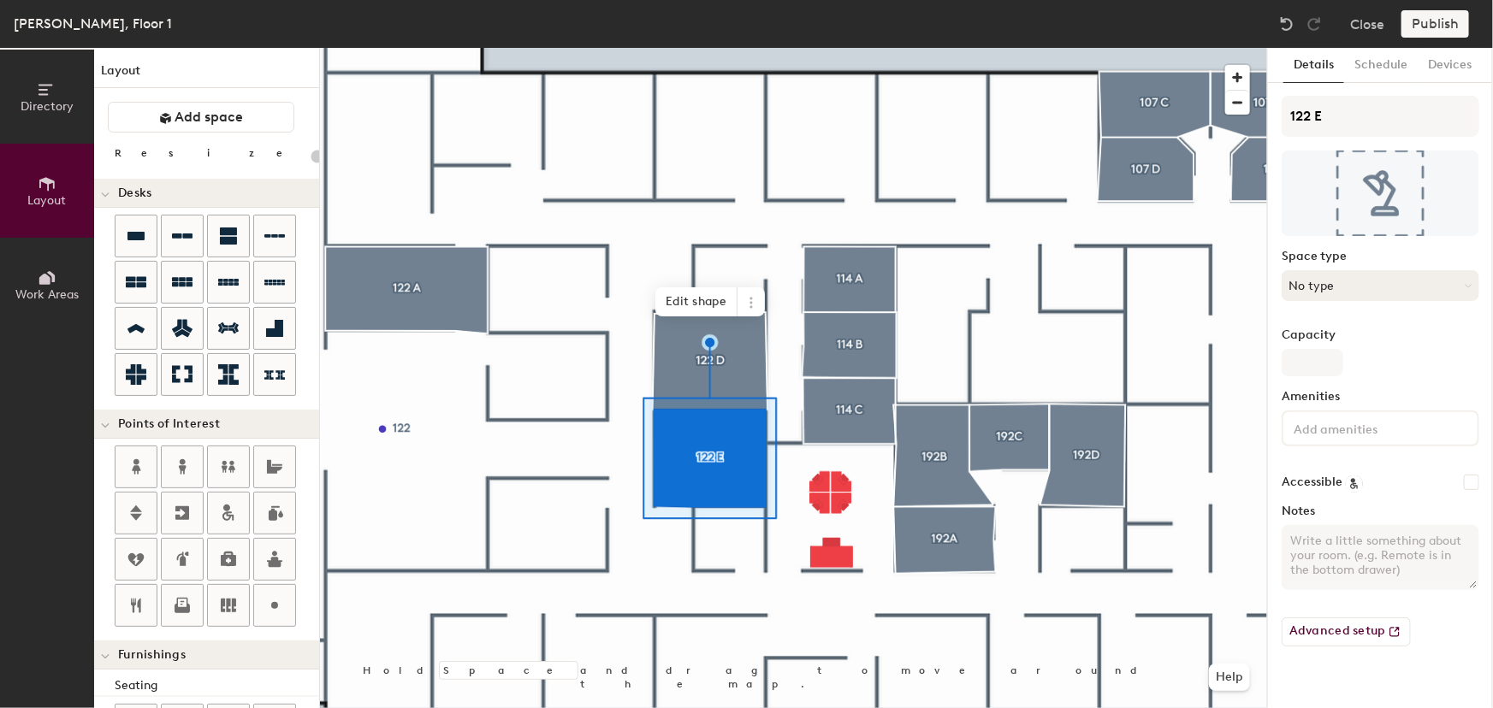
click at [1434, 285] on button "No type" at bounding box center [1380, 285] width 198 height 31
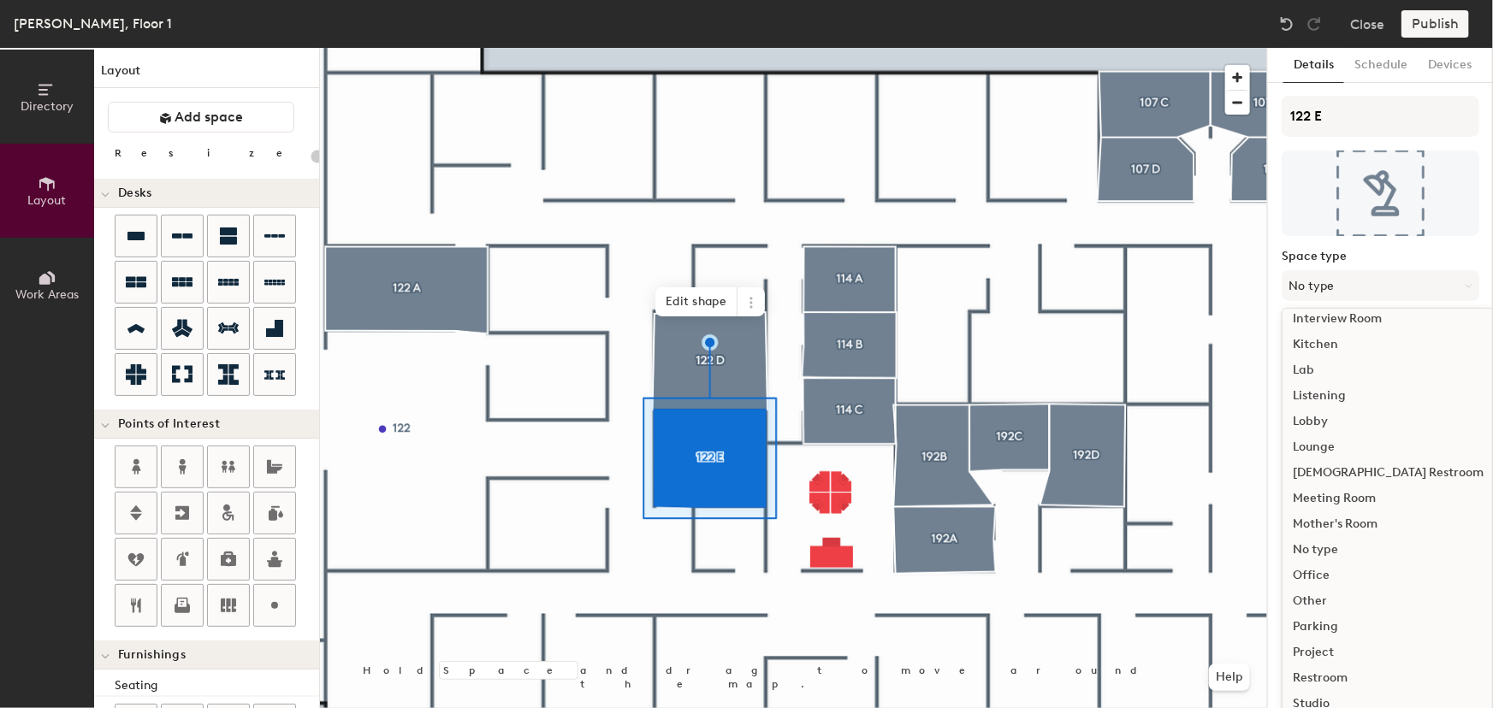
scroll to position [295, 0]
click at [1310, 573] on div "Office" at bounding box center [1387, 572] width 211 height 26
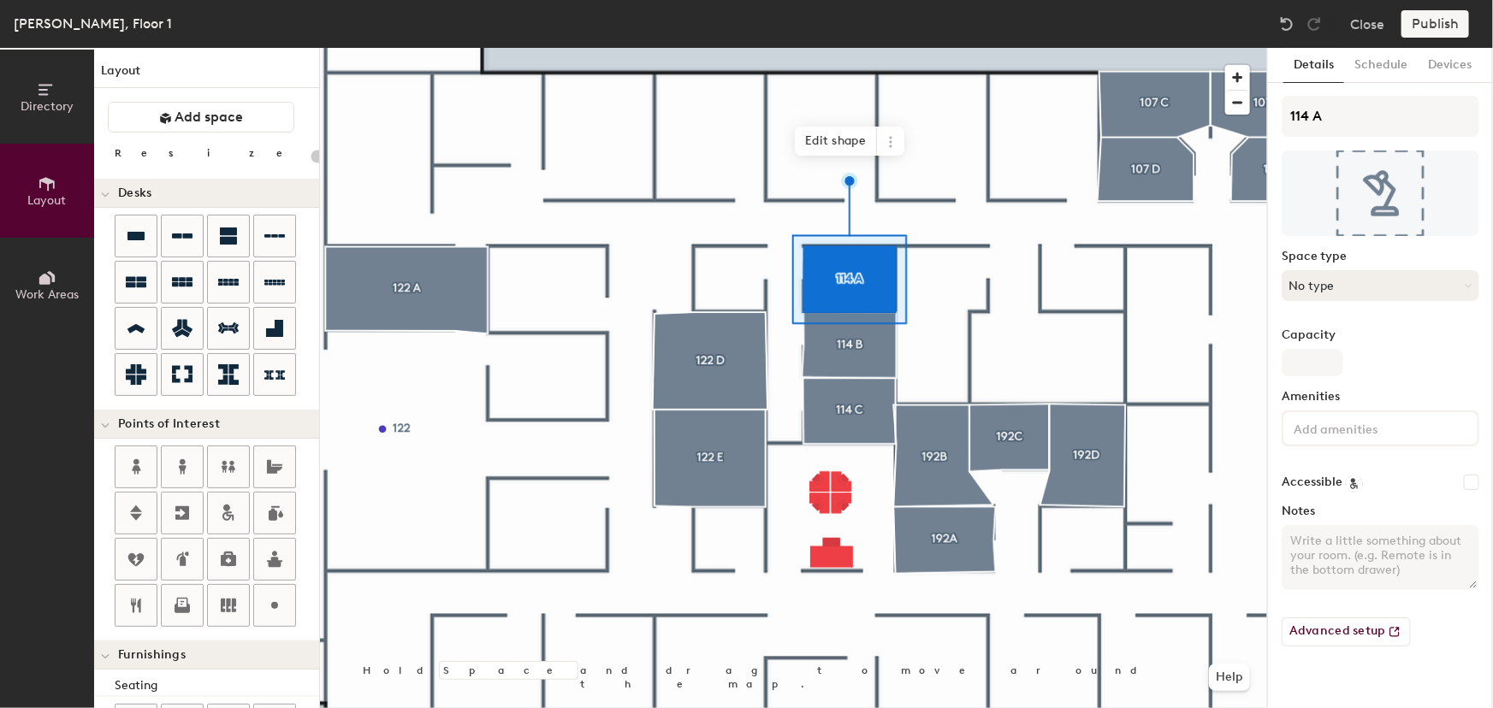
click at [1462, 288] on button "No type" at bounding box center [1380, 285] width 198 height 31
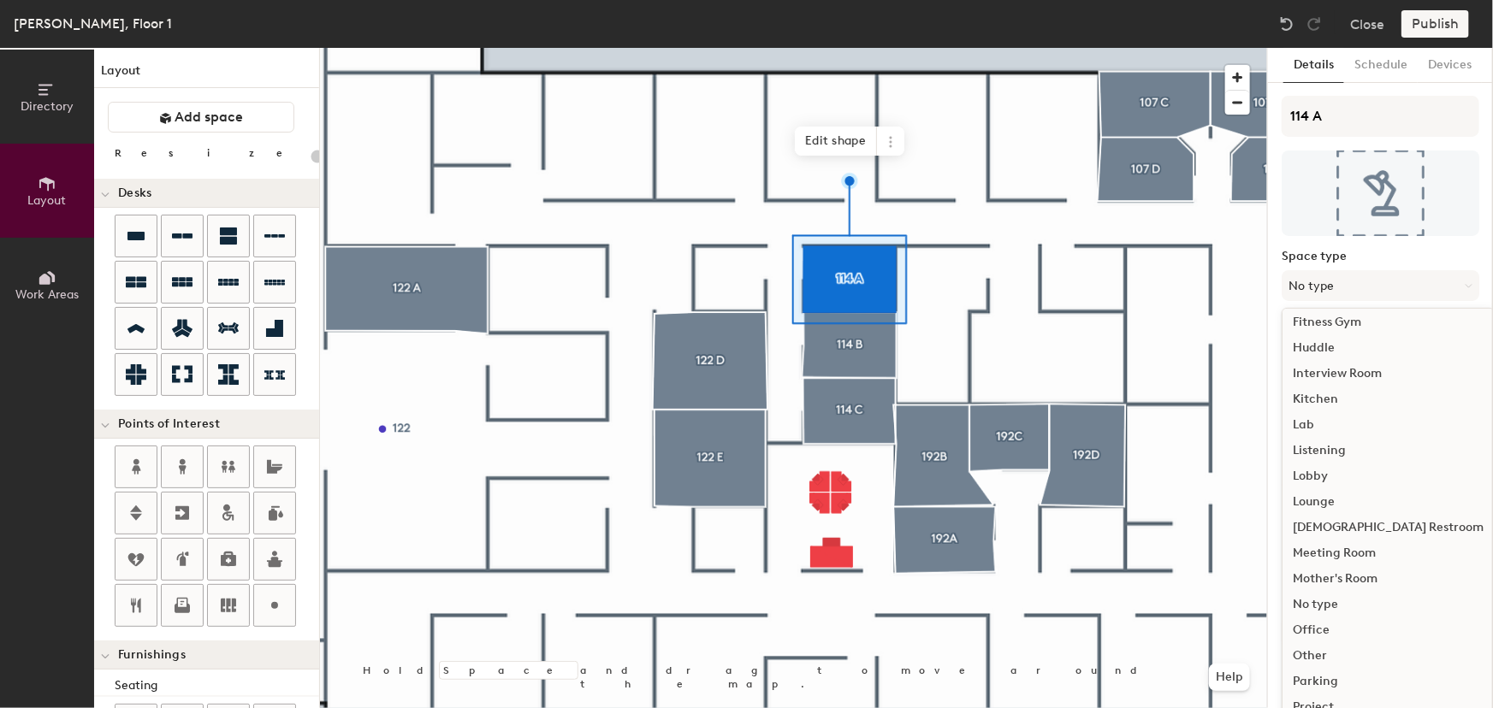
scroll to position [241, 0]
click at [1360, 547] on div "Meeting Room" at bounding box center [1387, 549] width 211 height 26
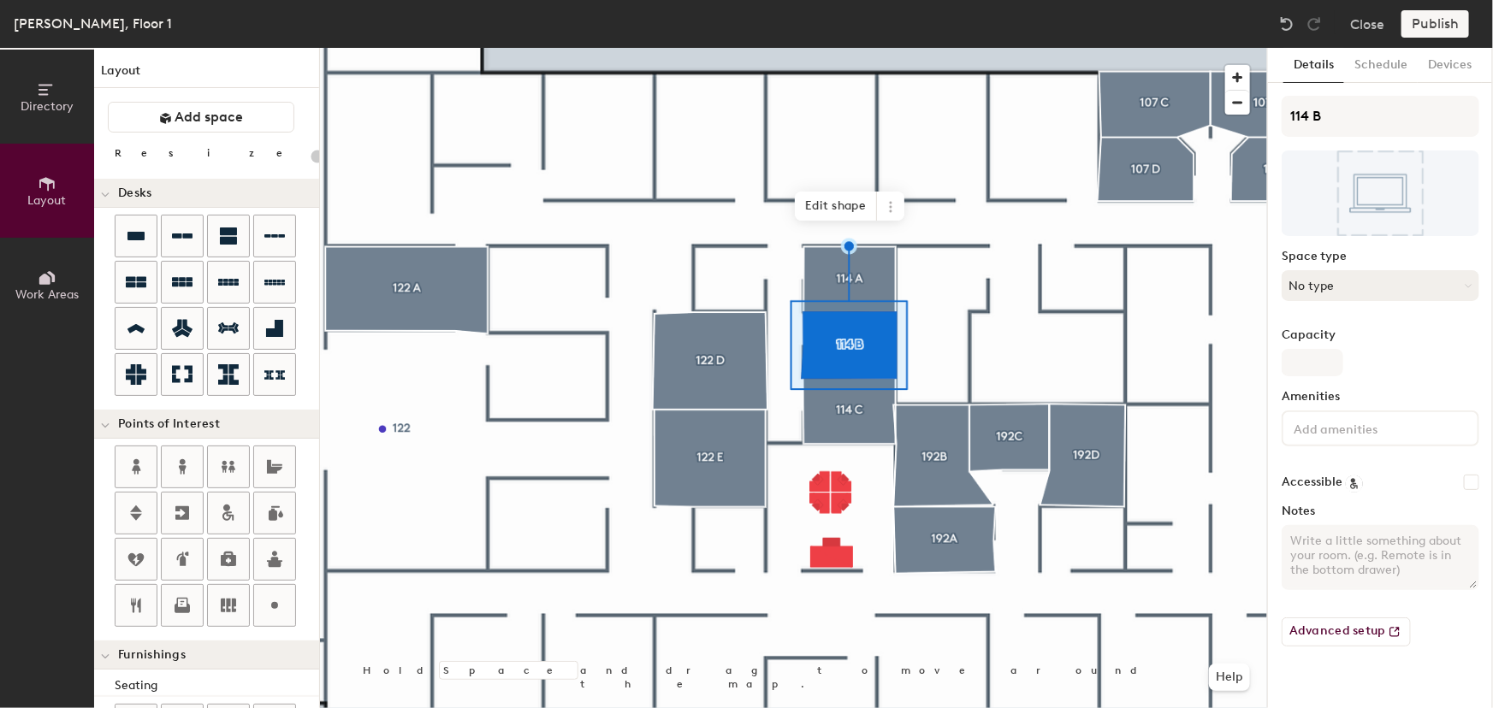
click at [1470, 293] on button "No type" at bounding box center [1380, 285] width 198 height 31
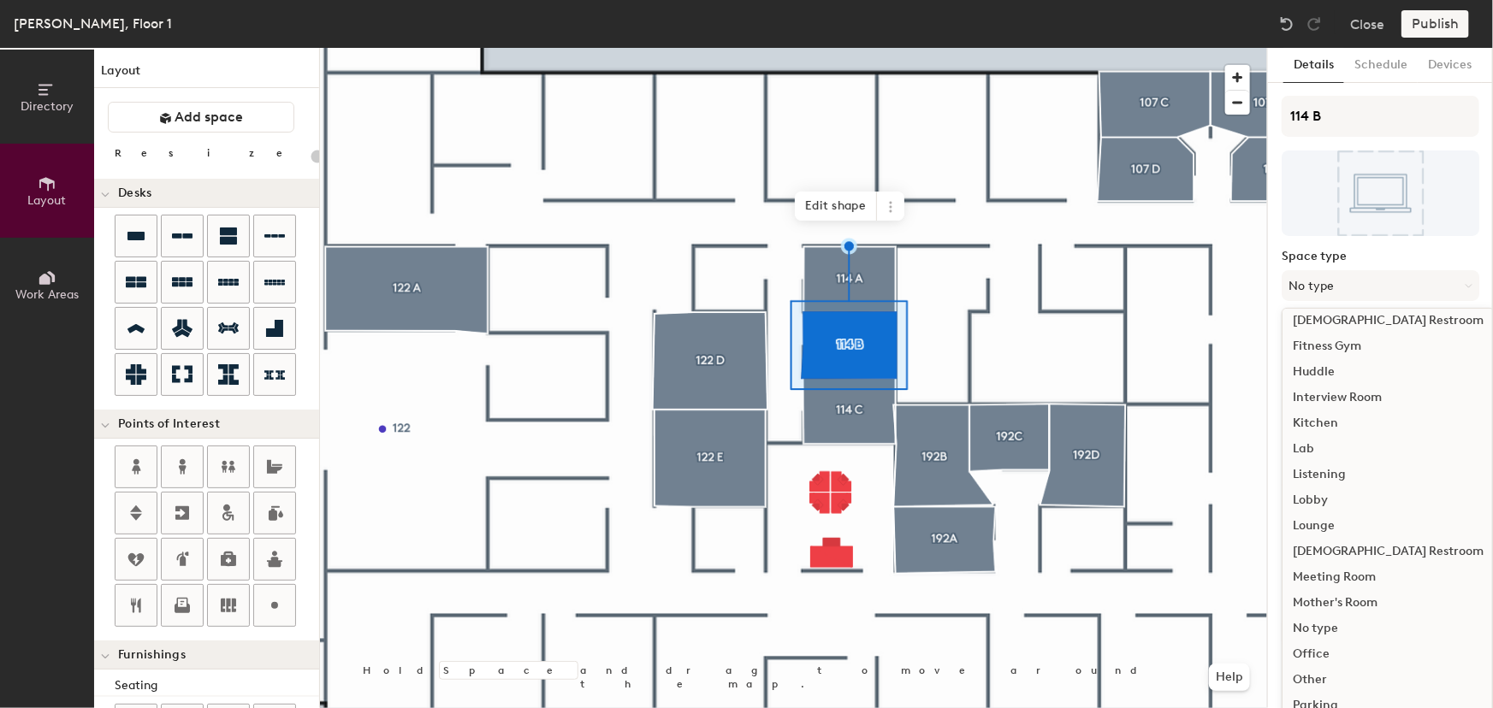
scroll to position [232, 0]
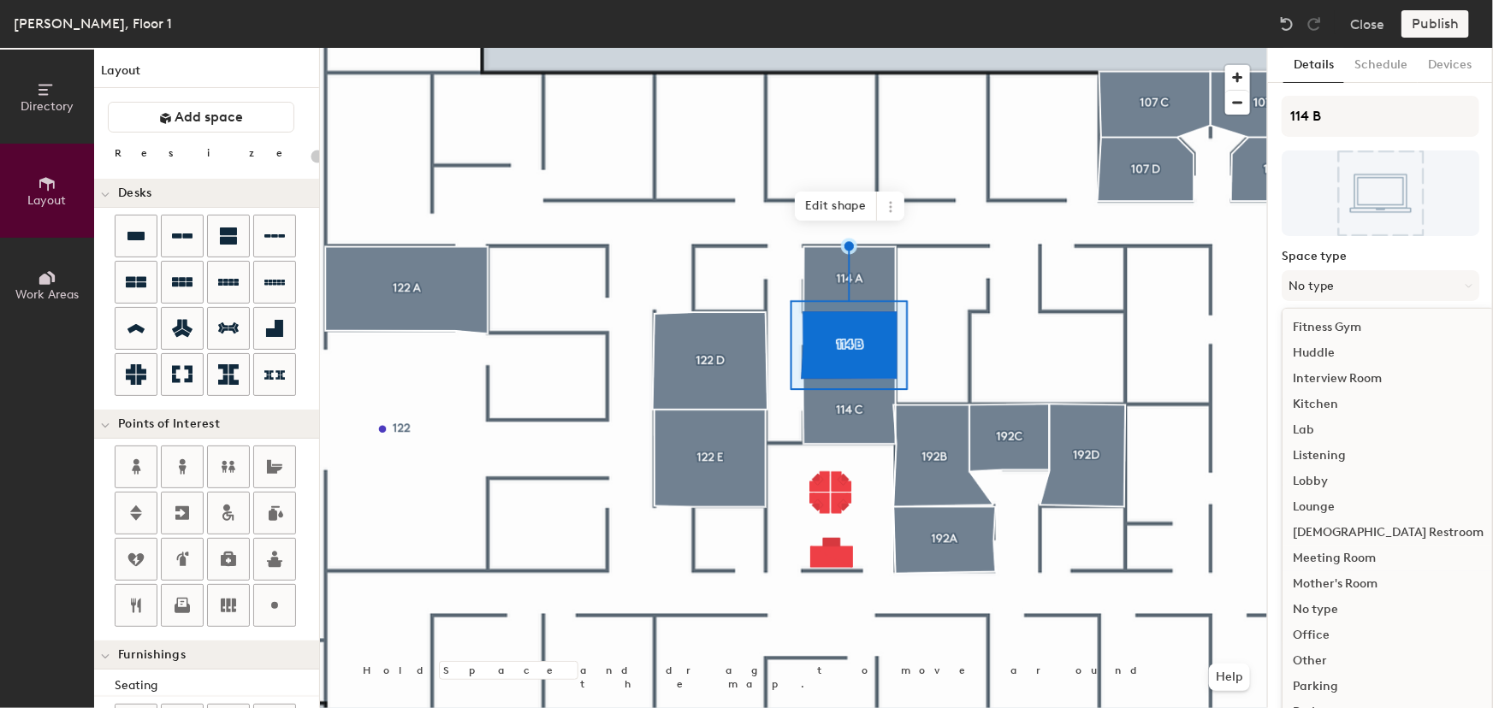
click at [1350, 553] on div "Meeting Room" at bounding box center [1387, 559] width 211 height 26
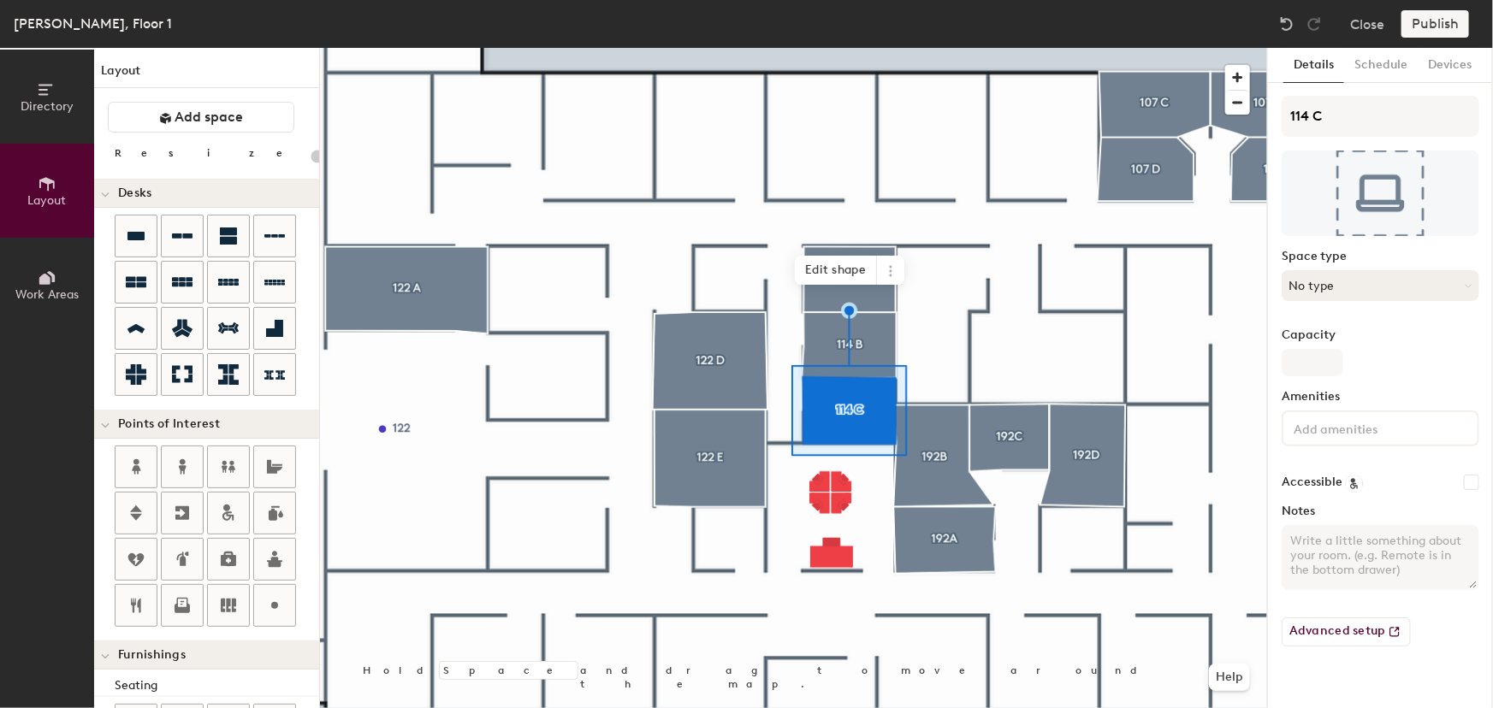
click at [1462, 287] on button "No type" at bounding box center [1380, 285] width 198 height 31
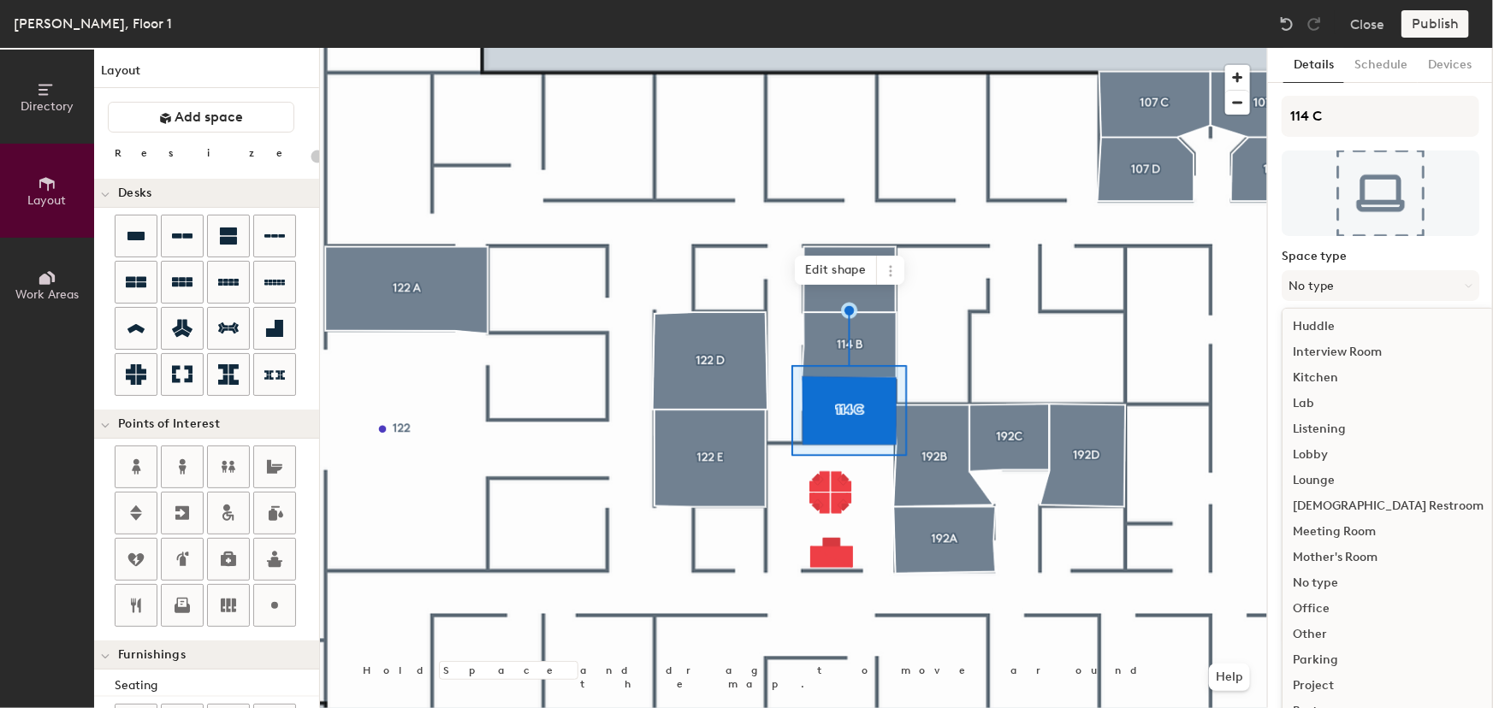
scroll to position [269, 0]
click at [1365, 520] on div "Meeting Room" at bounding box center [1387, 522] width 211 height 26
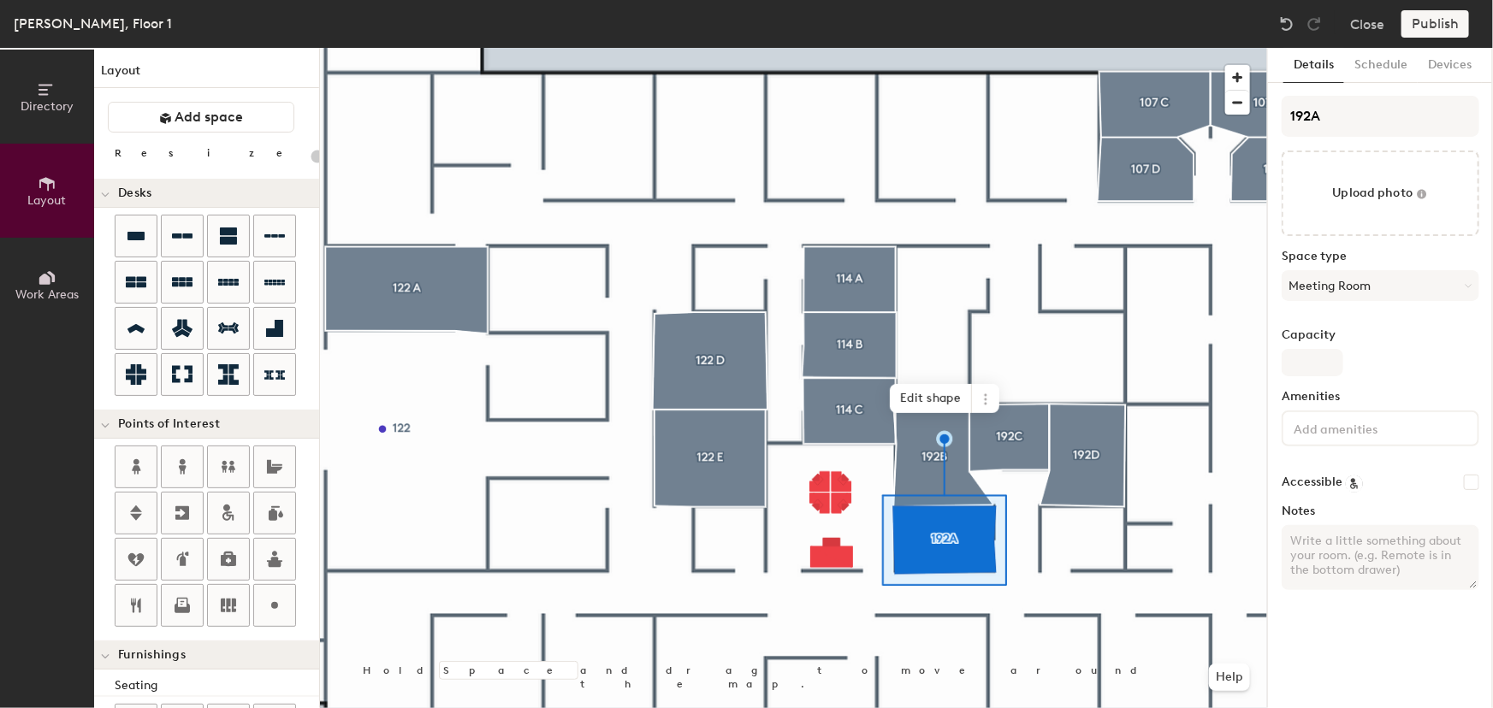
type input "20"
click at [1365, 181] on input "file" at bounding box center [1380, 194] width 198 height 86
type input "C:\fakepath\192A.jpg"
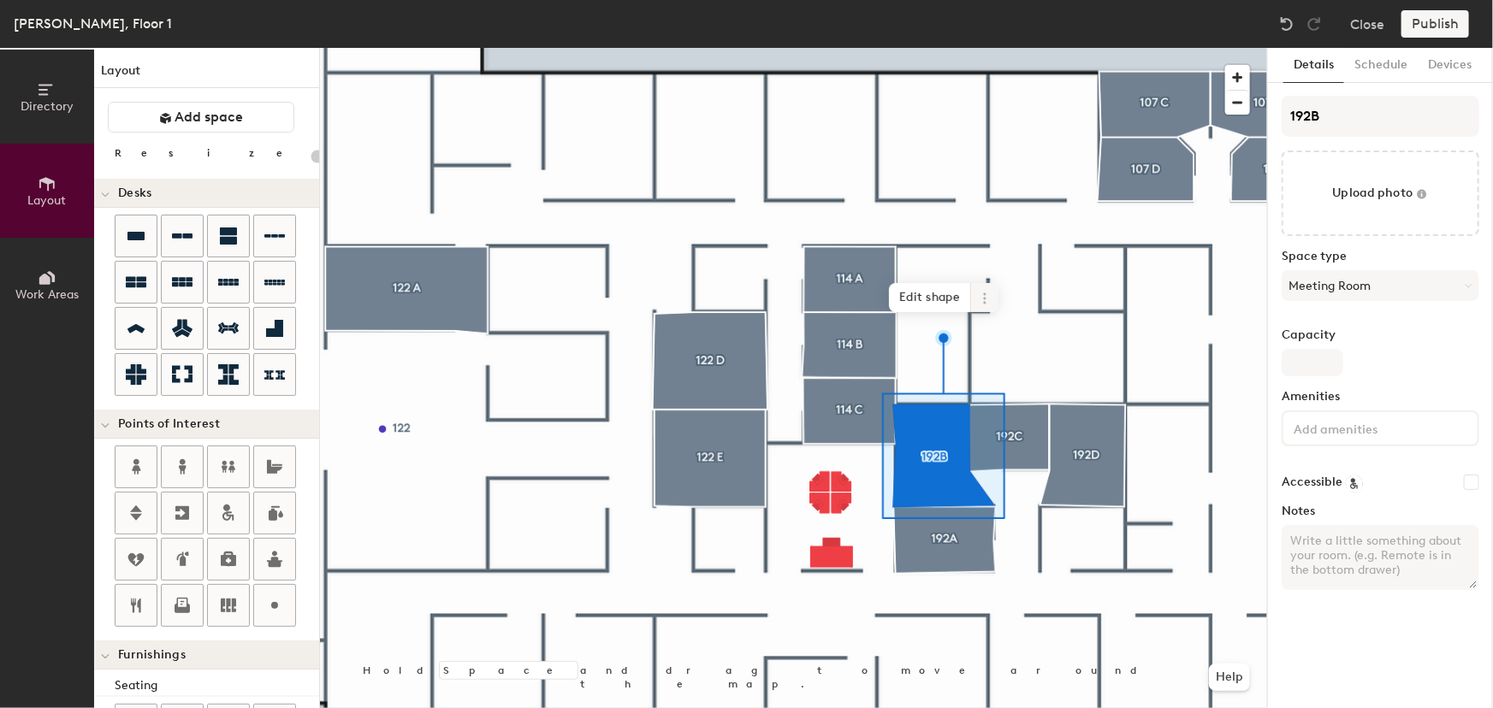
type input "20"
click at [1417, 203] on input "file" at bounding box center [1380, 194] width 198 height 86
type input "C:\fakepath\192B.jpg"
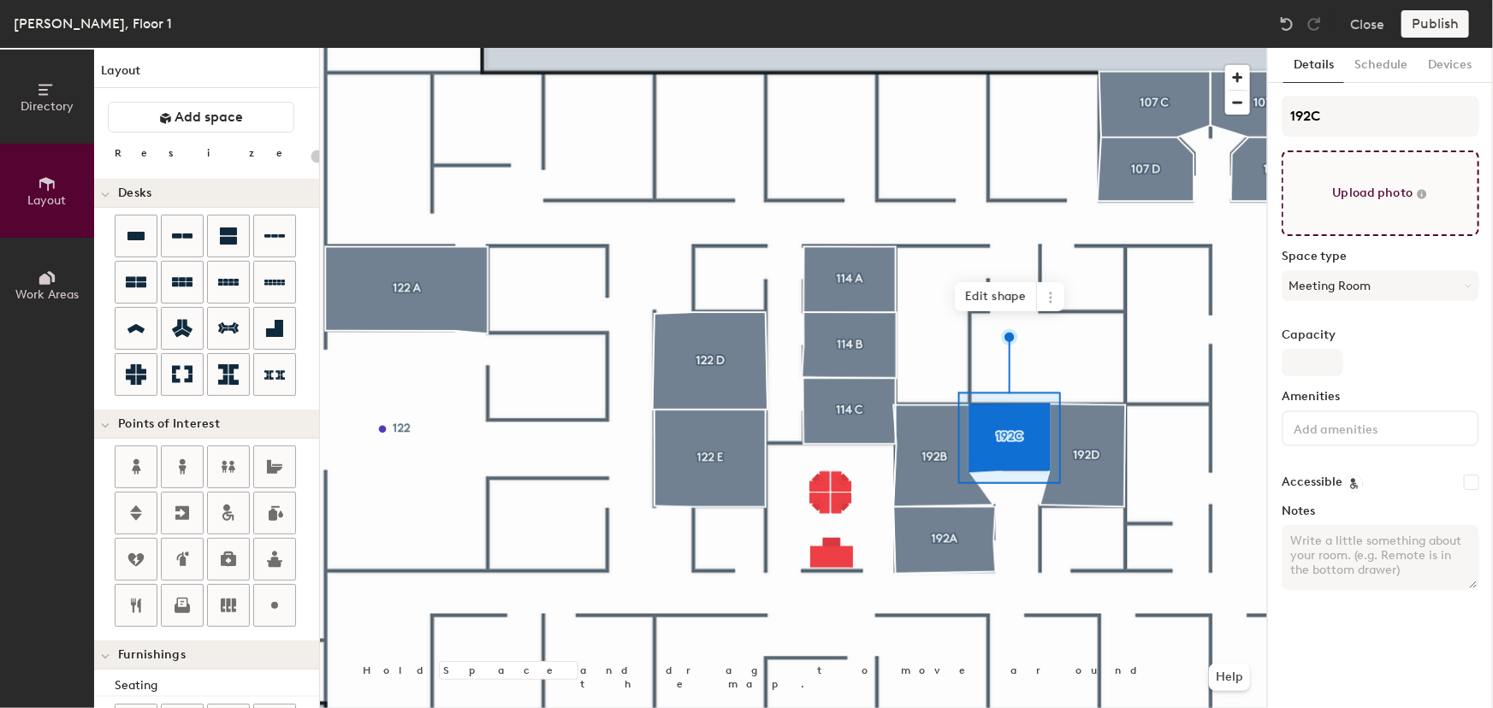
click at [1391, 207] on input "file" at bounding box center [1380, 194] width 198 height 86
type input "20"
type input "C:\fakepath\192C.jpg"
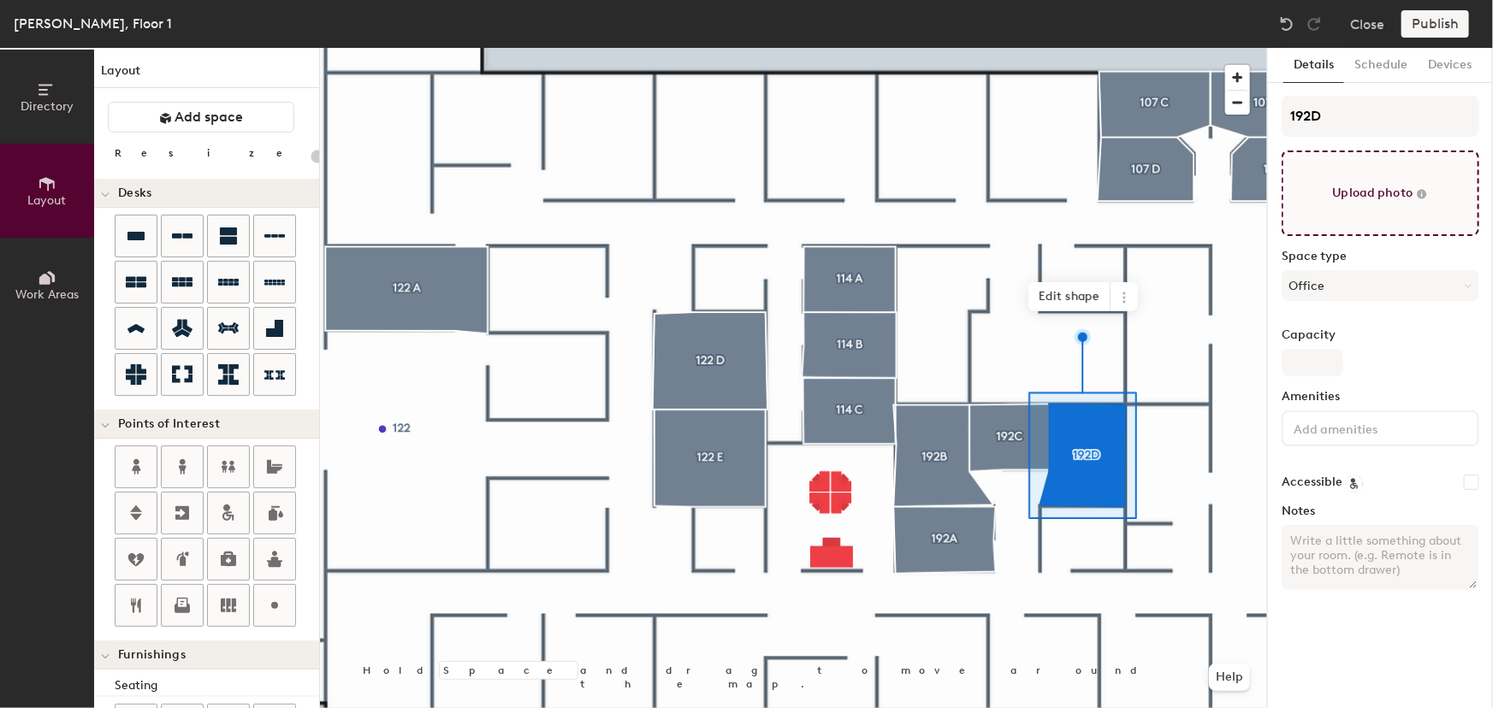
click at [1341, 202] on input "file" at bounding box center [1380, 194] width 198 height 86
type input "20"
type input "C:\fakepath\192D.jpg"
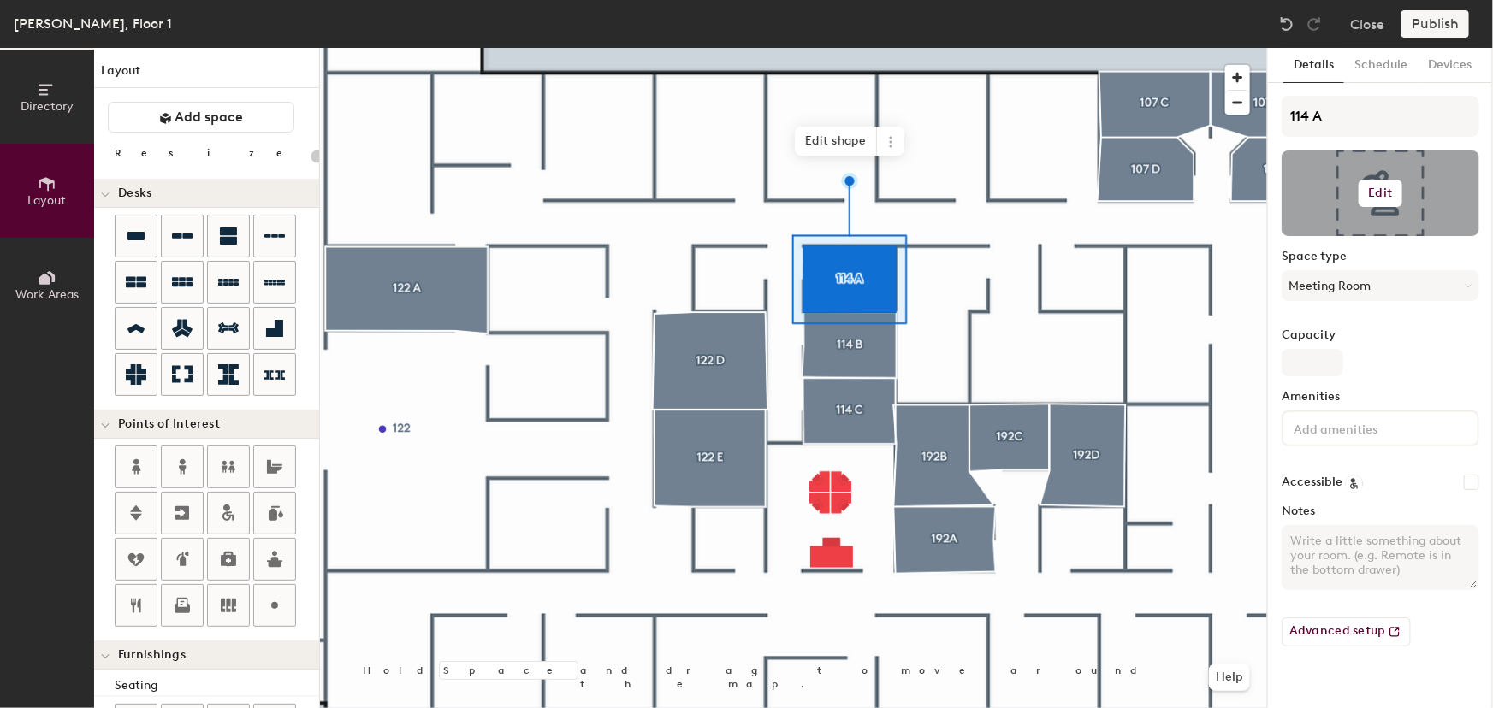
click at [1386, 197] on h6 "Edit" at bounding box center [1381, 193] width 24 height 14
click at [1358, 239] on input "file" at bounding box center [1394, 243] width 196 height 26
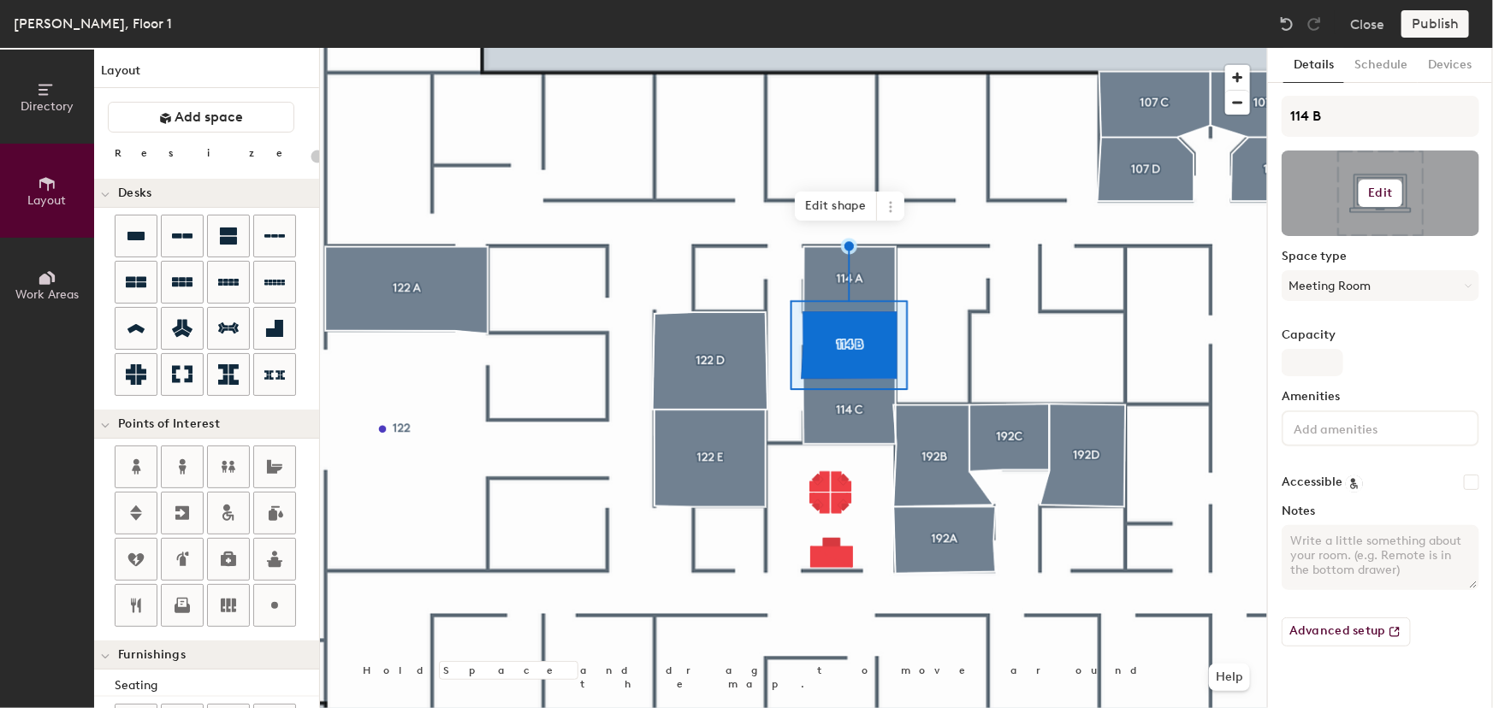
click at [1385, 193] on h6 "Edit" at bounding box center [1381, 193] width 24 height 14
click at [1348, 234] on input "file" at bounding box center [1394, 243] width 196 height 26
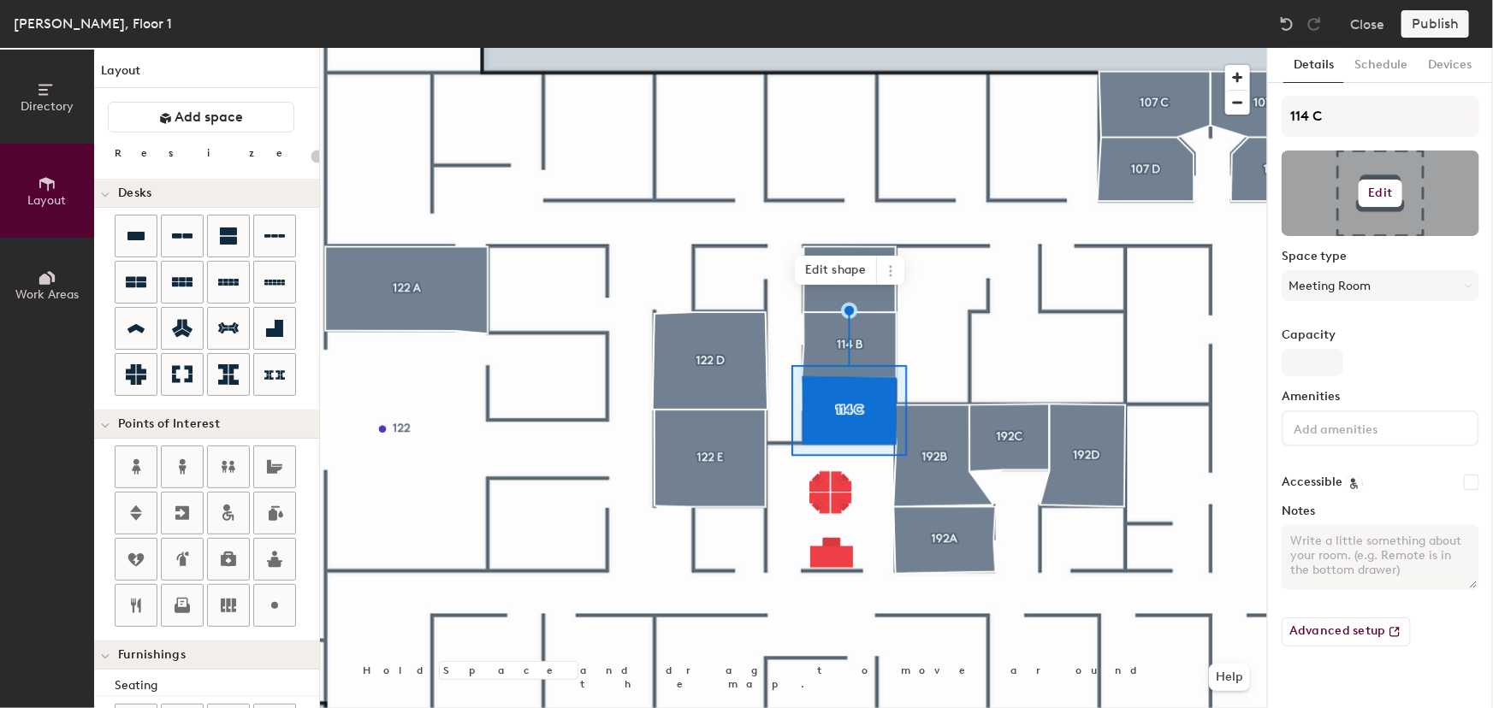
click at [1369, 196] on h6 "Edit" at bounding box center [1381, 193] width 24 height 14
click at [1337, 234] on input "file" at bounding box center [1394, 243] width 196 height 26
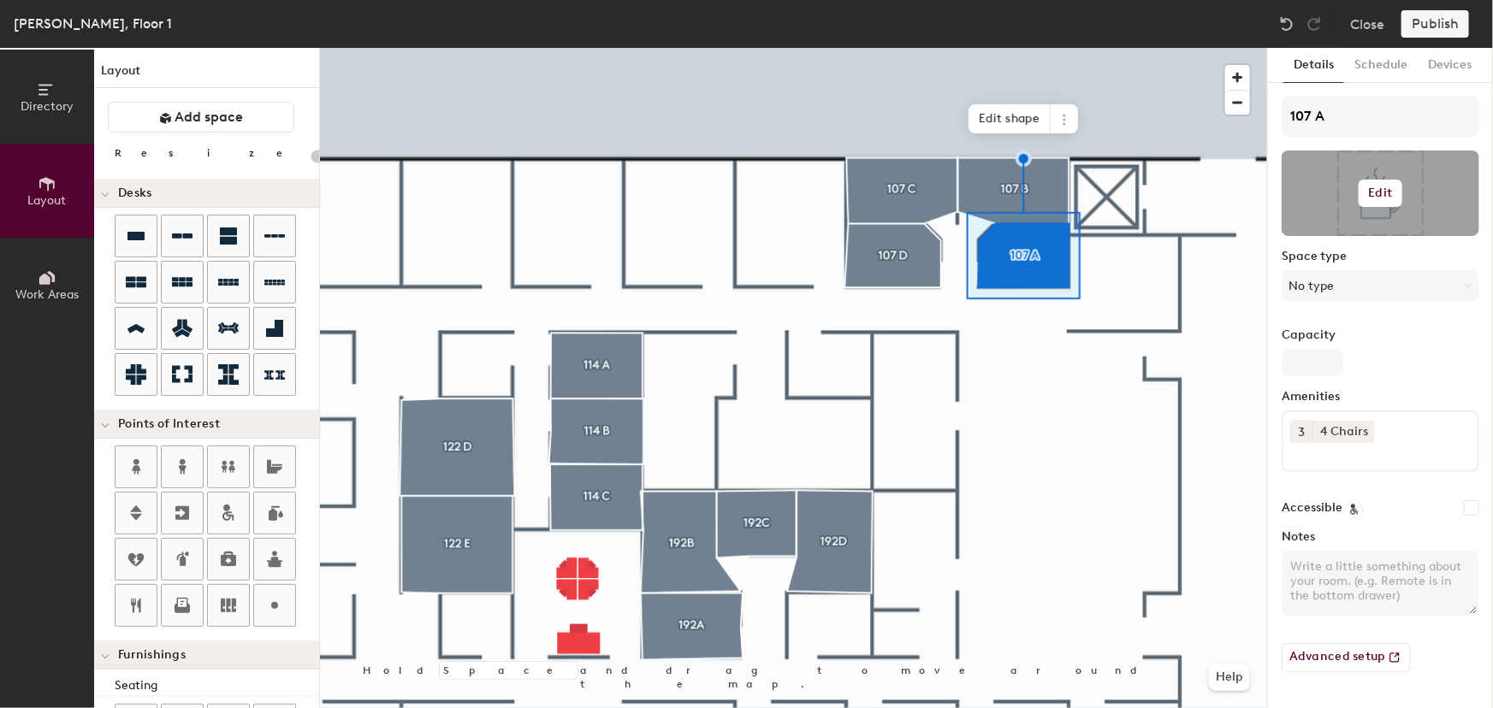
click at [1382, 192] on h6 "Edit" at bounding box center [1381, 193] width 24 height 14
click at [1352, 238] on input "file" at bounding box center [1394, 243] width 196 height 26
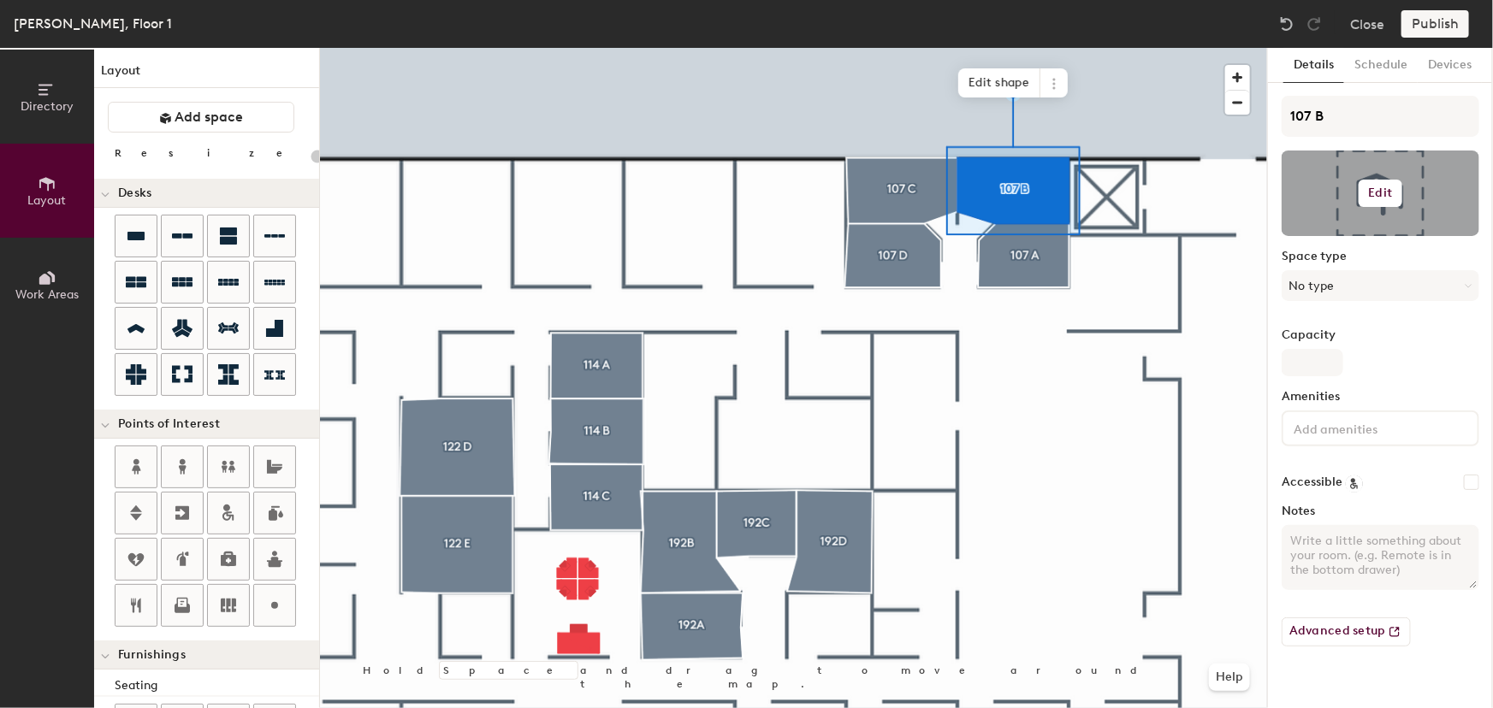
click at [1374, 196] on h6 "Edit" at bounding box center [1381, 193] width 24 height 14
click at [1343, 234] on input "file" at bounding box center [1394, 243] width 196 height 26
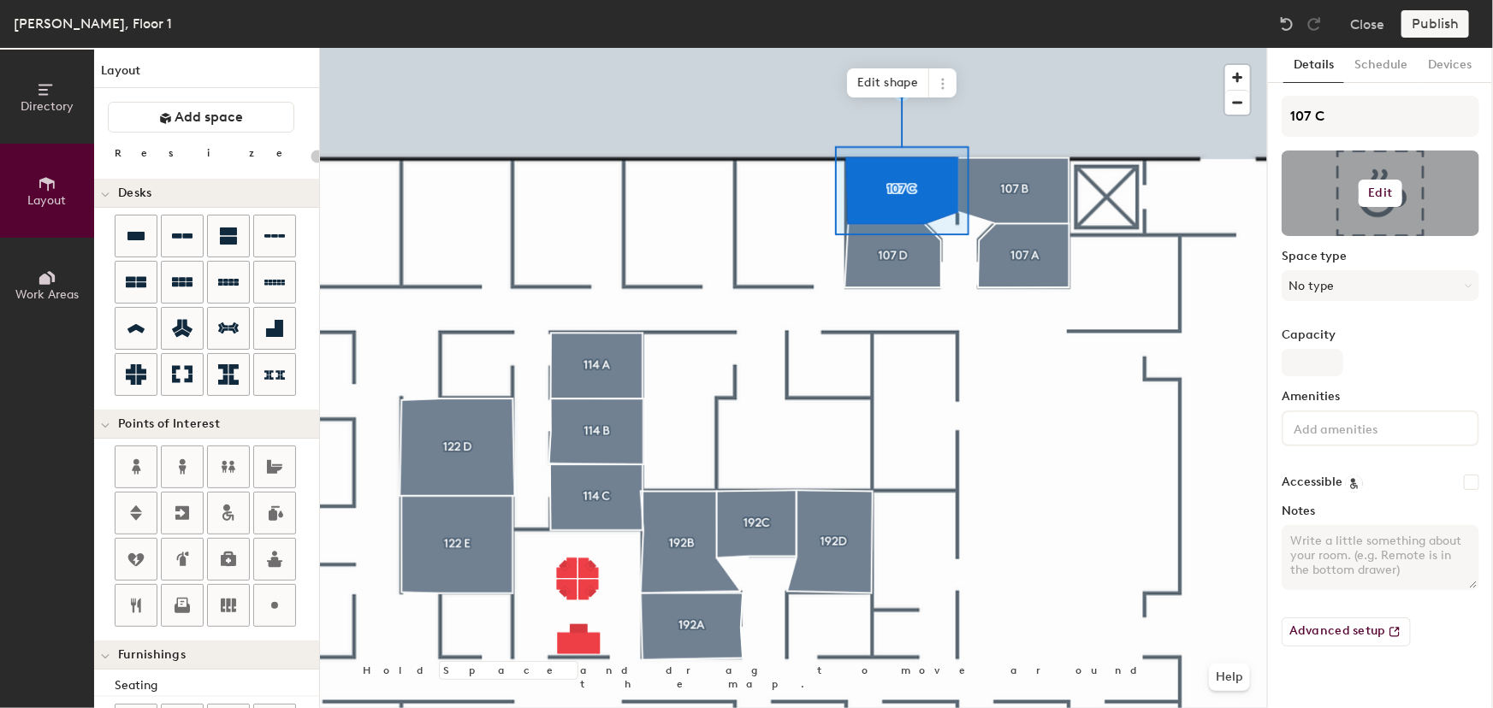
click at [1370, 192] on h6 "Edit" at bounding box center [1381, 193] width 24 height 14
click at [1341, 234] on input "file" at bounding box center [1394, 243] width 196 height 26
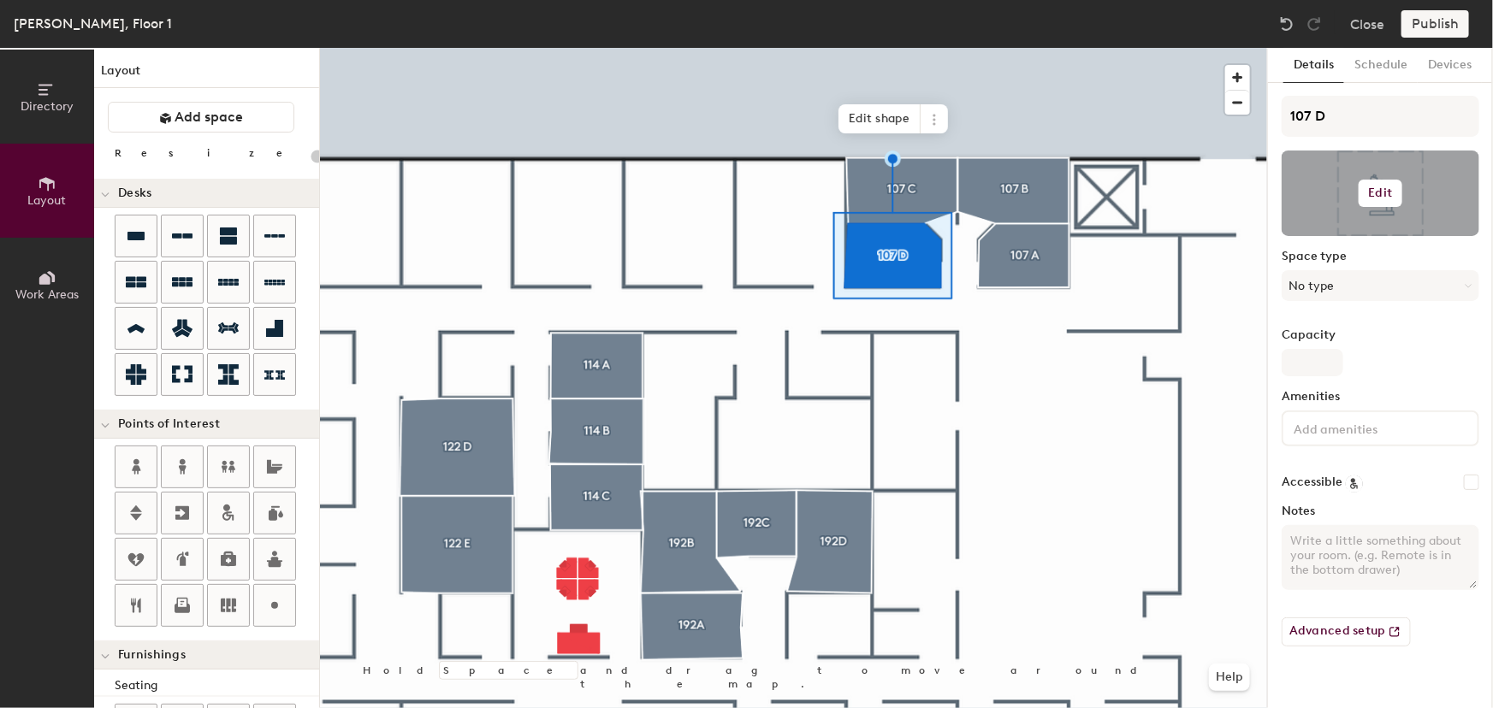
click at [1377, 191] on h6 "Edit" at bounding box center [1381, 193] width 24 height 14
click at [1334, 238] on input "file" at bounding box center [1394, 243] width 196 height 26
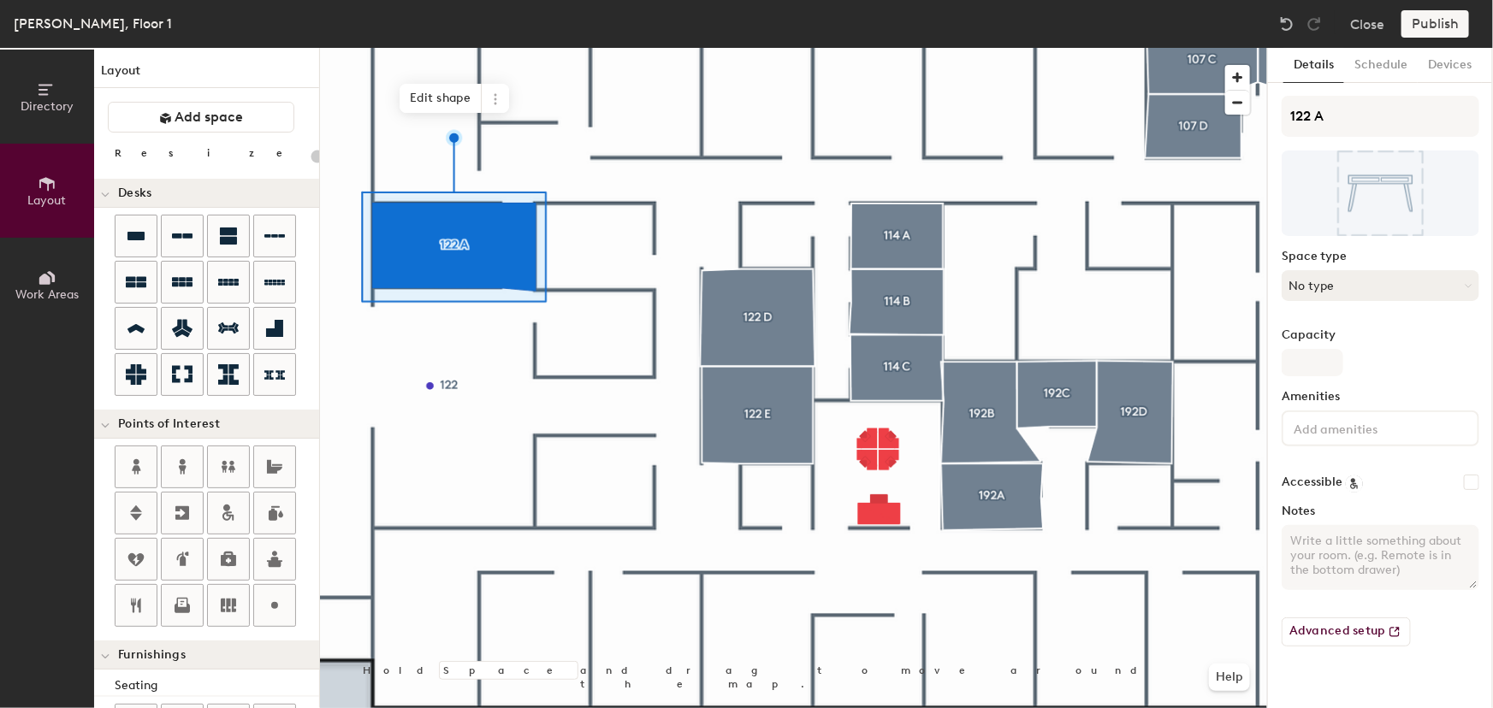
click at [1468, 287] on icon at bounding box center [1468, 286] width 8 height 8
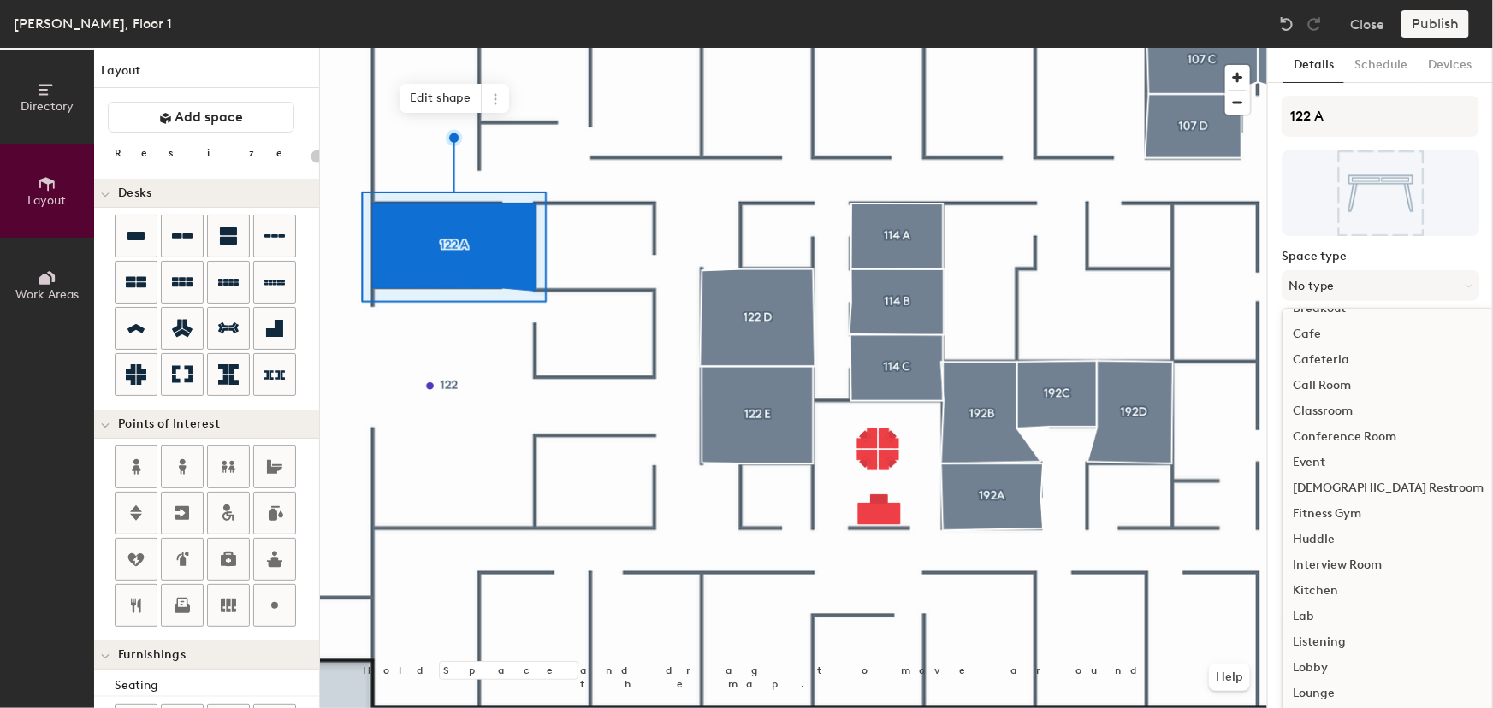
scroll to position [0, 0]
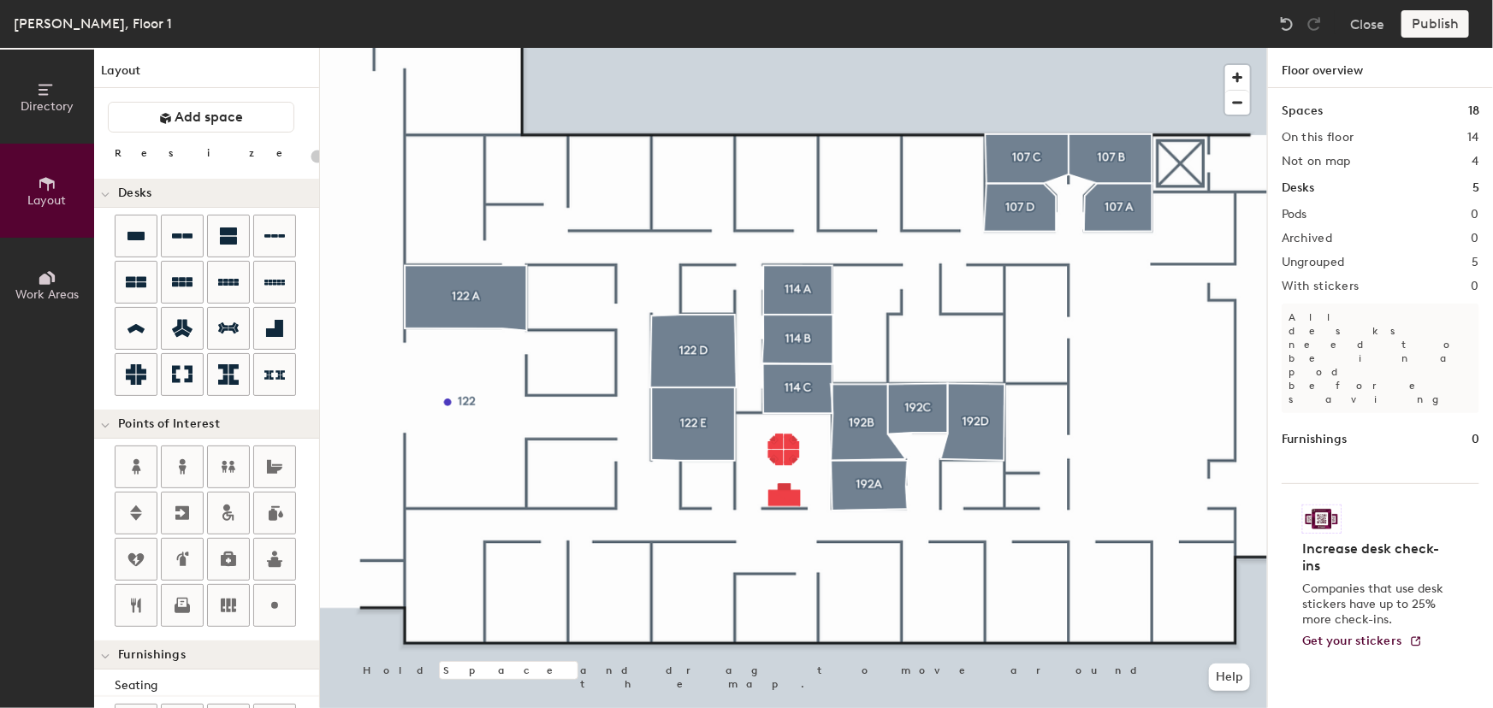
click at [1429, 25] on div "Publish" at bounding box center [1440, 23] width 78 height 27
click at [1422, 26] on div "Publish" at bounding box center [1440, 23] width 78 height 27
click at [1437, 17] on div "Publish" at bounding box center [1440, 23] width 78 height 27
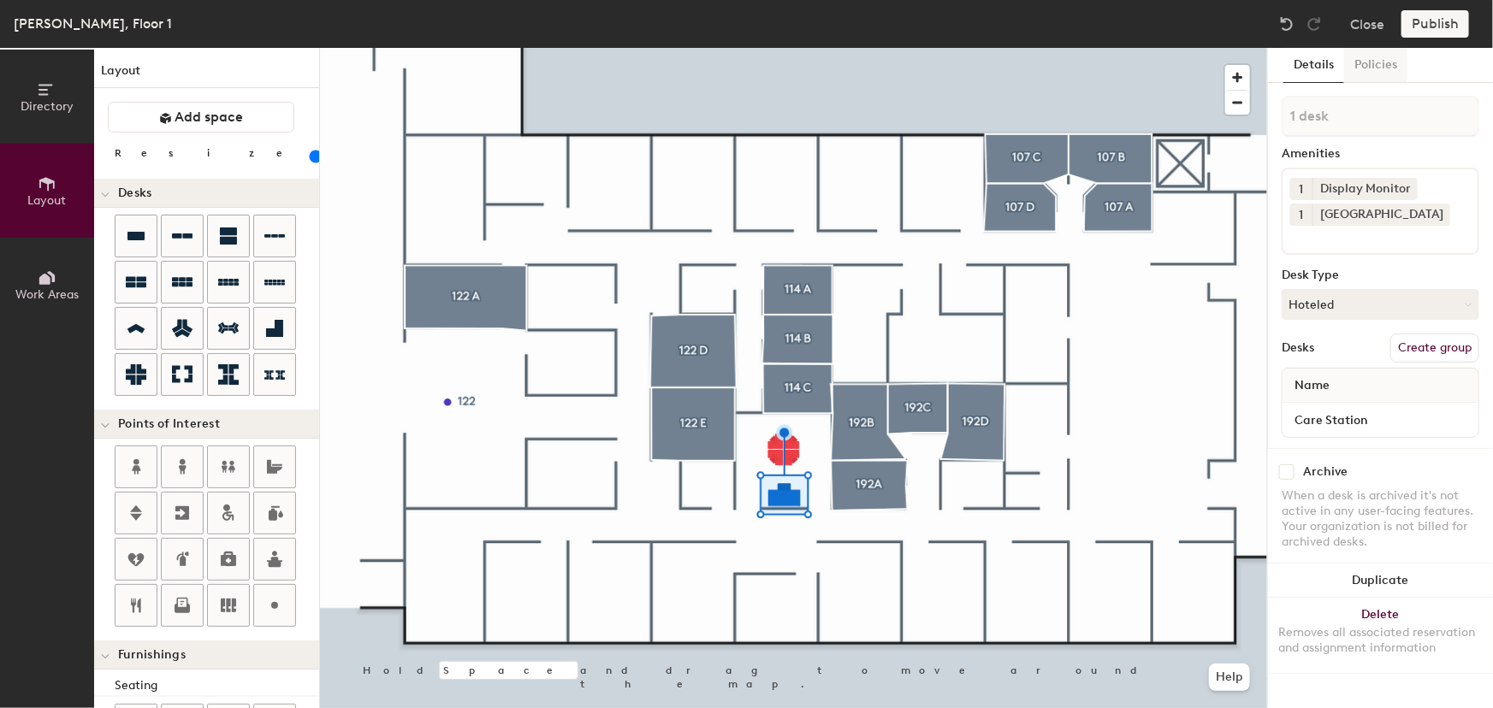
click at [1387, 67] on button "Policies" at bounding box center [1375, 65] width 63 height 35
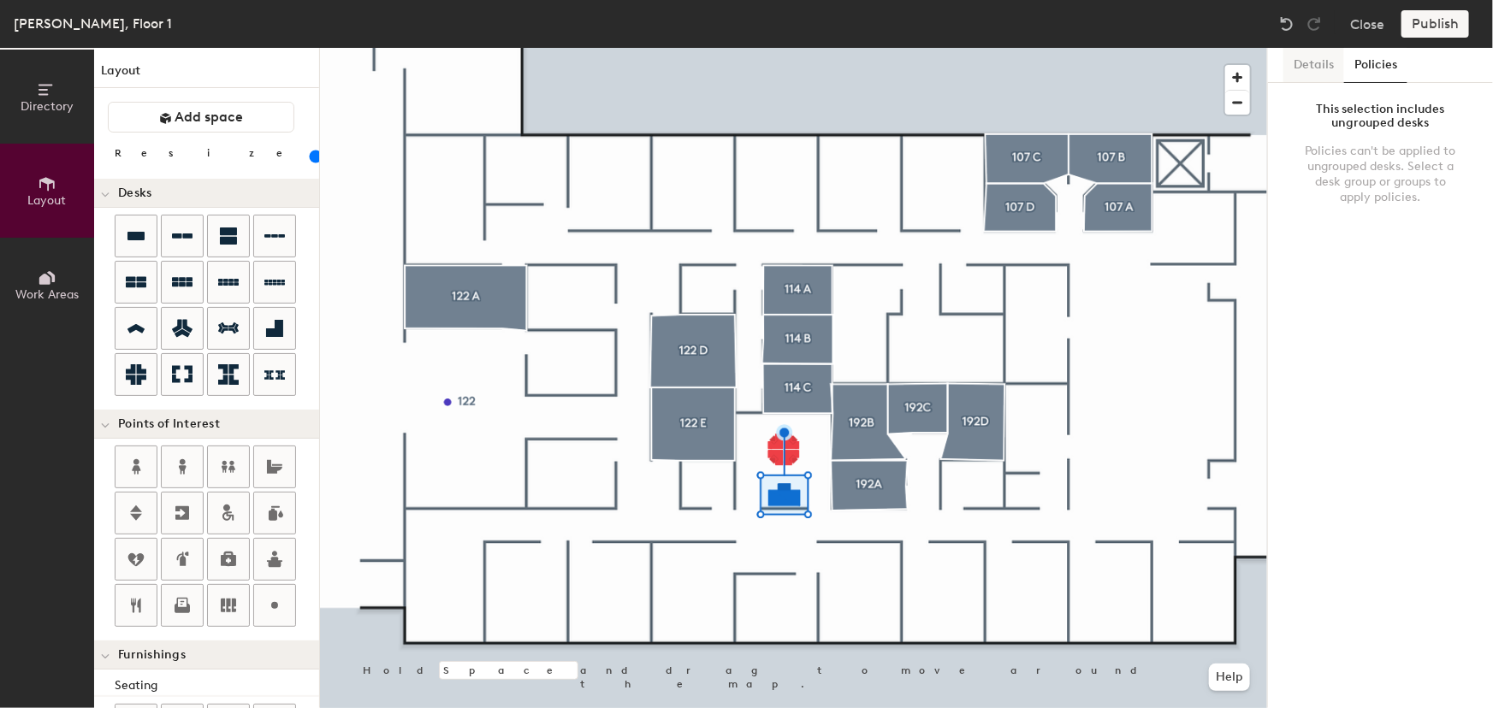
click at [1316, 65] on button "Details" at bounding box center [1313, 65] width 61 height 35
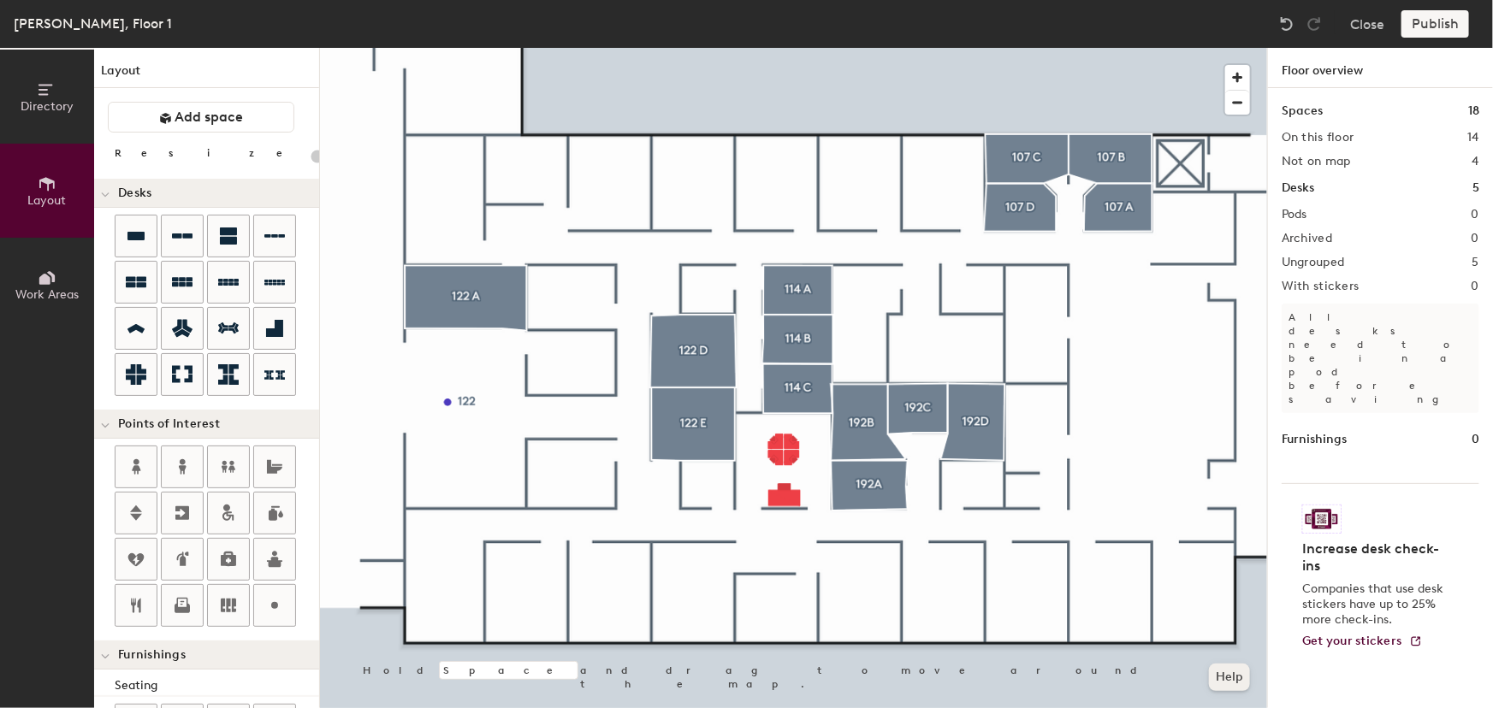
click at [1234, 679] on button "Help" at bounding box center [1229, 677] width 41 height 27
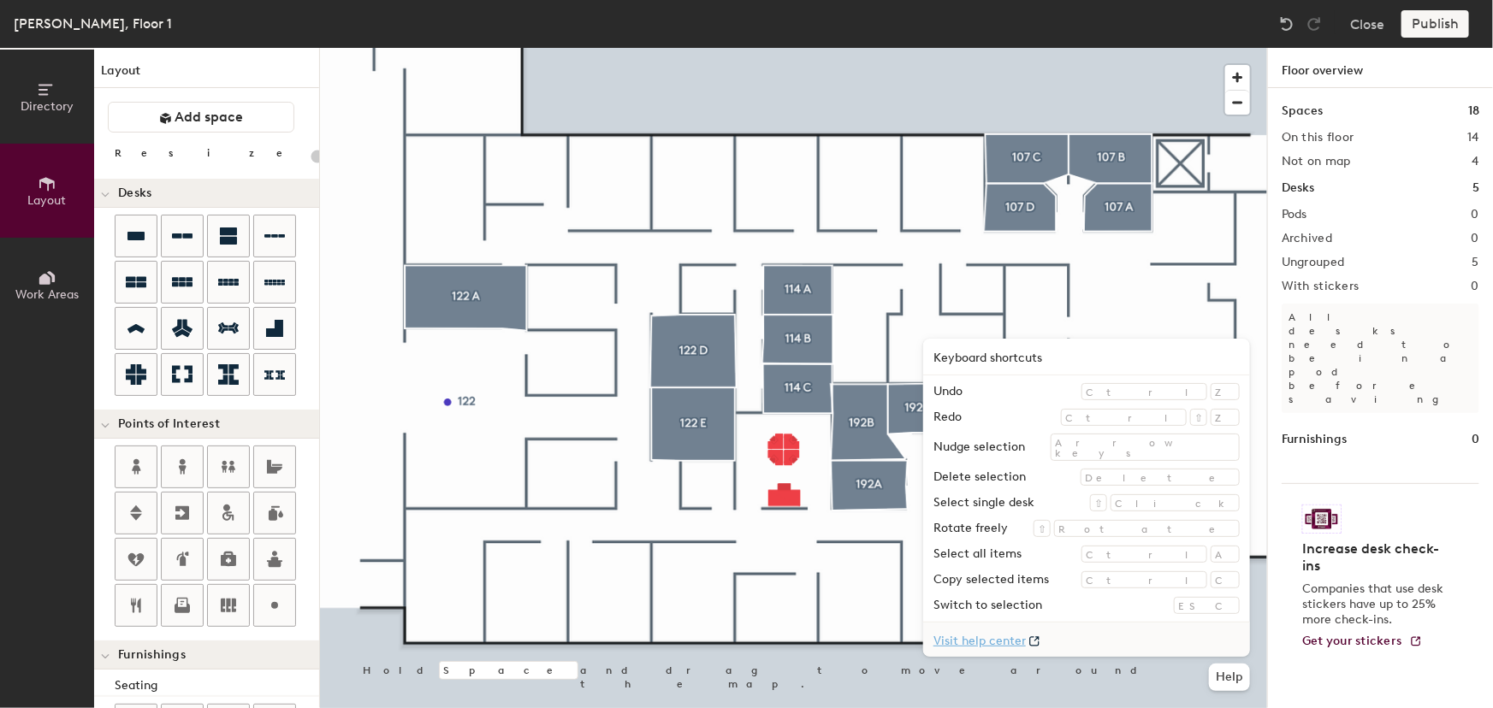
click at [1121, 644] on link "Visit help center" at bounding box center [1086, 640] width 327 height 34
click at [776, 48] on div at bounding box center [793, 48] width 947 height 0
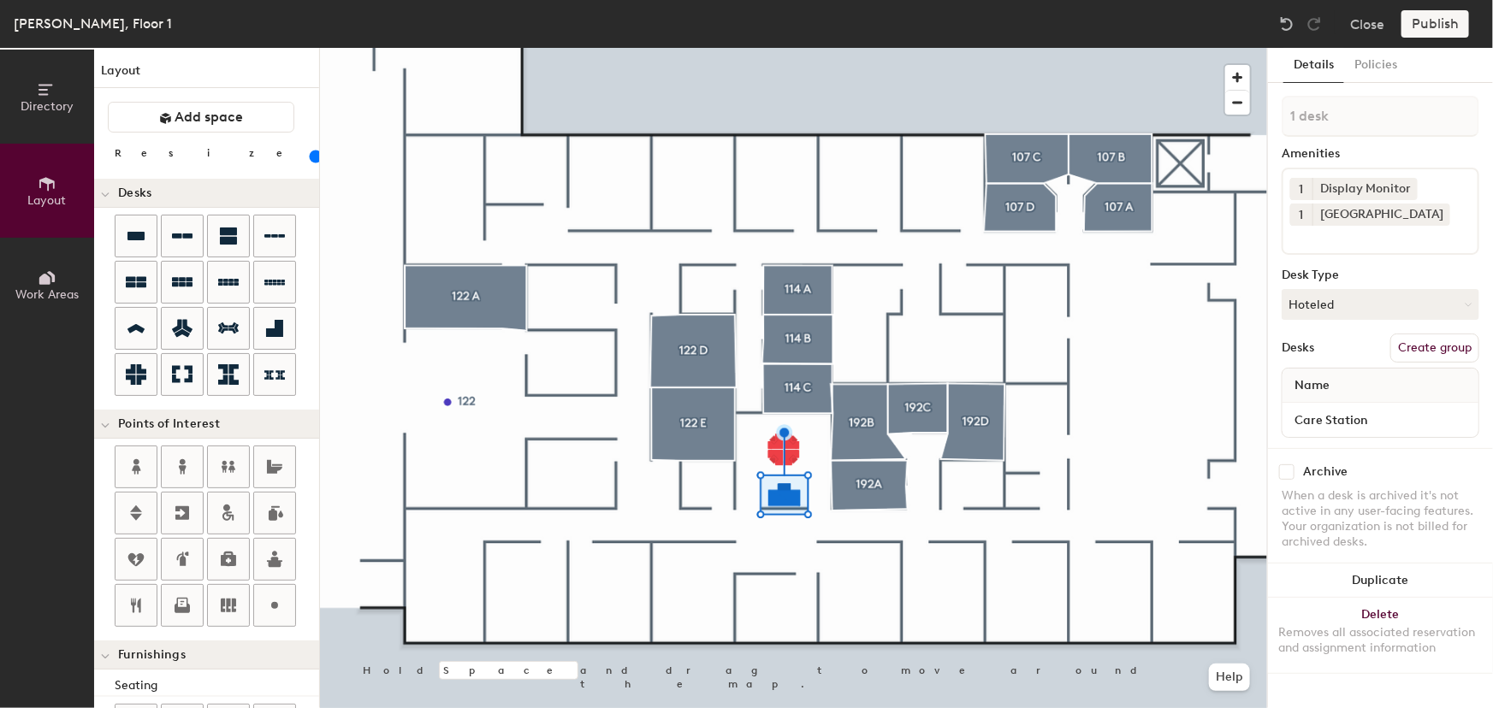
click at [1339, 393] on div "Name" at bounding box center [1380, 386] width 196 height 34
click at [709, 48] on div at bounding box center [793, 48] width 947 height 0
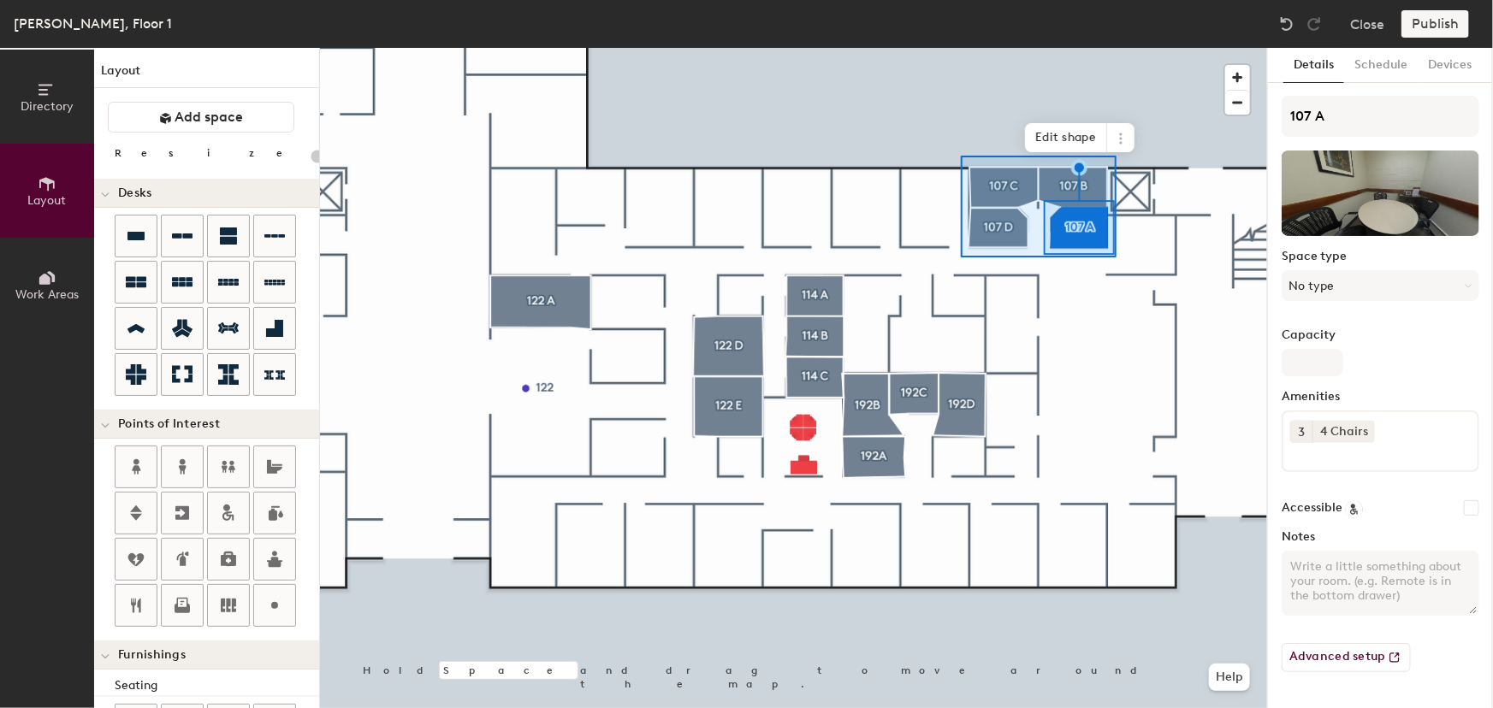
click at [952, 48] on div at bounding box center [793, 48] width 947 height 0
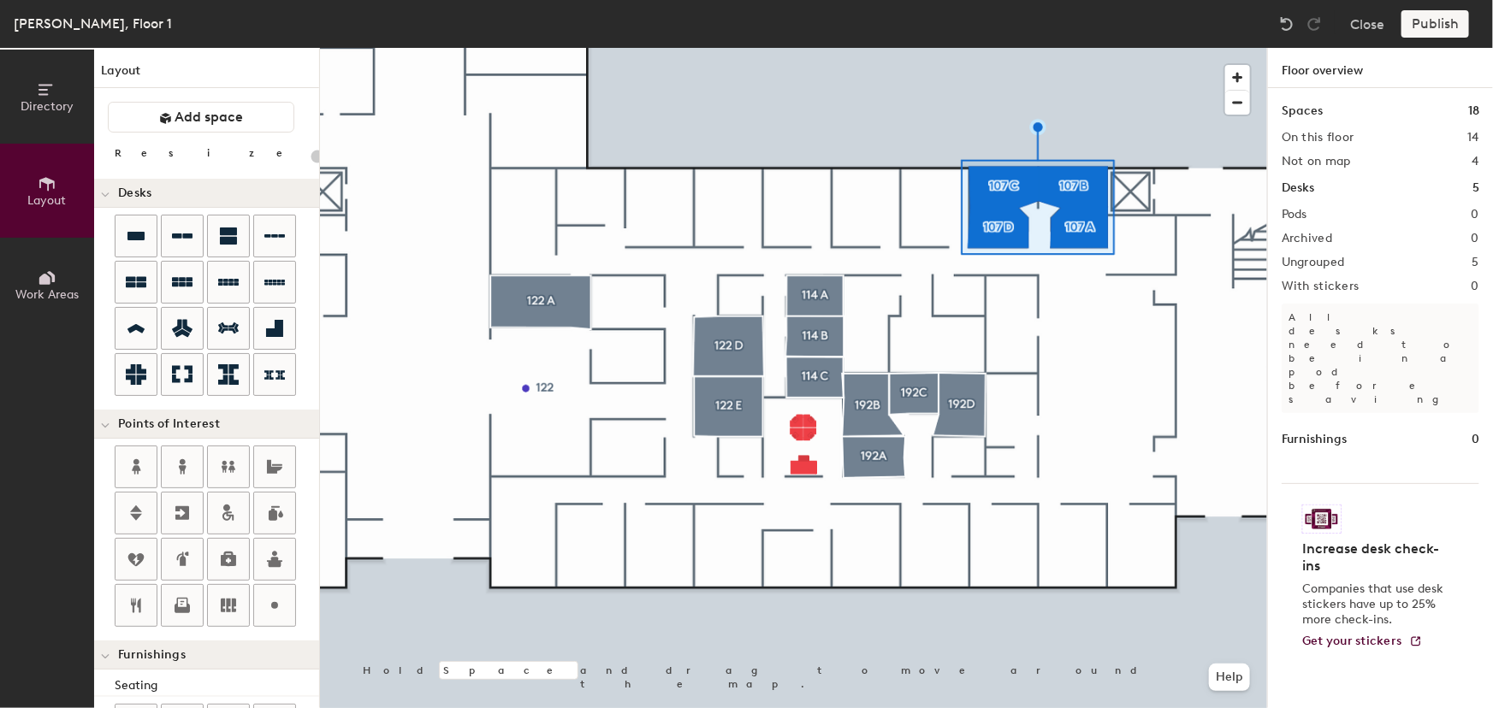
type input "20"
click at [56, 195] on span "Layout" at bounding box center [47, 200] width 38 height 15
click at [43, 277] on icon at bounding box center [44, 279] width 11 height 11
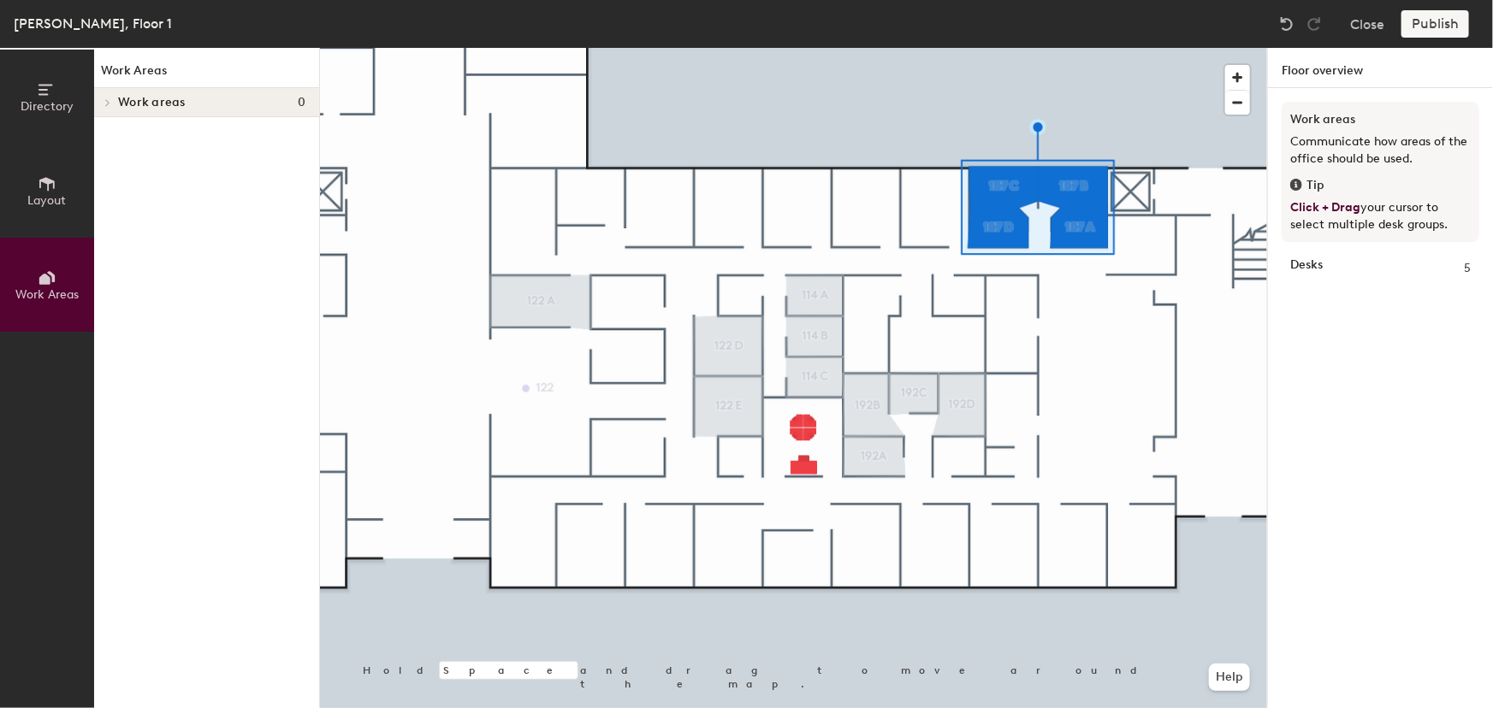
click at [109, 102] on icon at bounding box center [107, 102] width 3 height 7
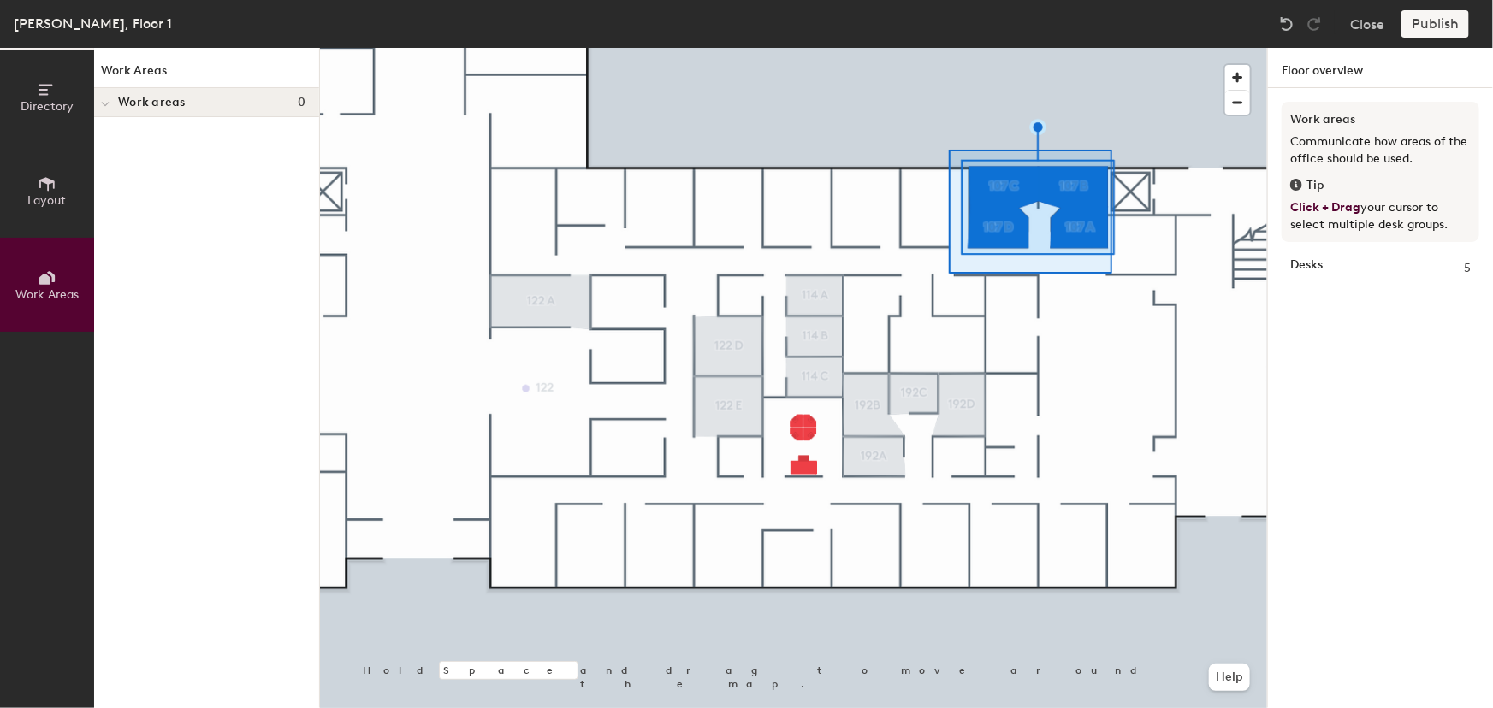
click at [948, 48] on div at bounding box center [793, 48] width 947 height 0
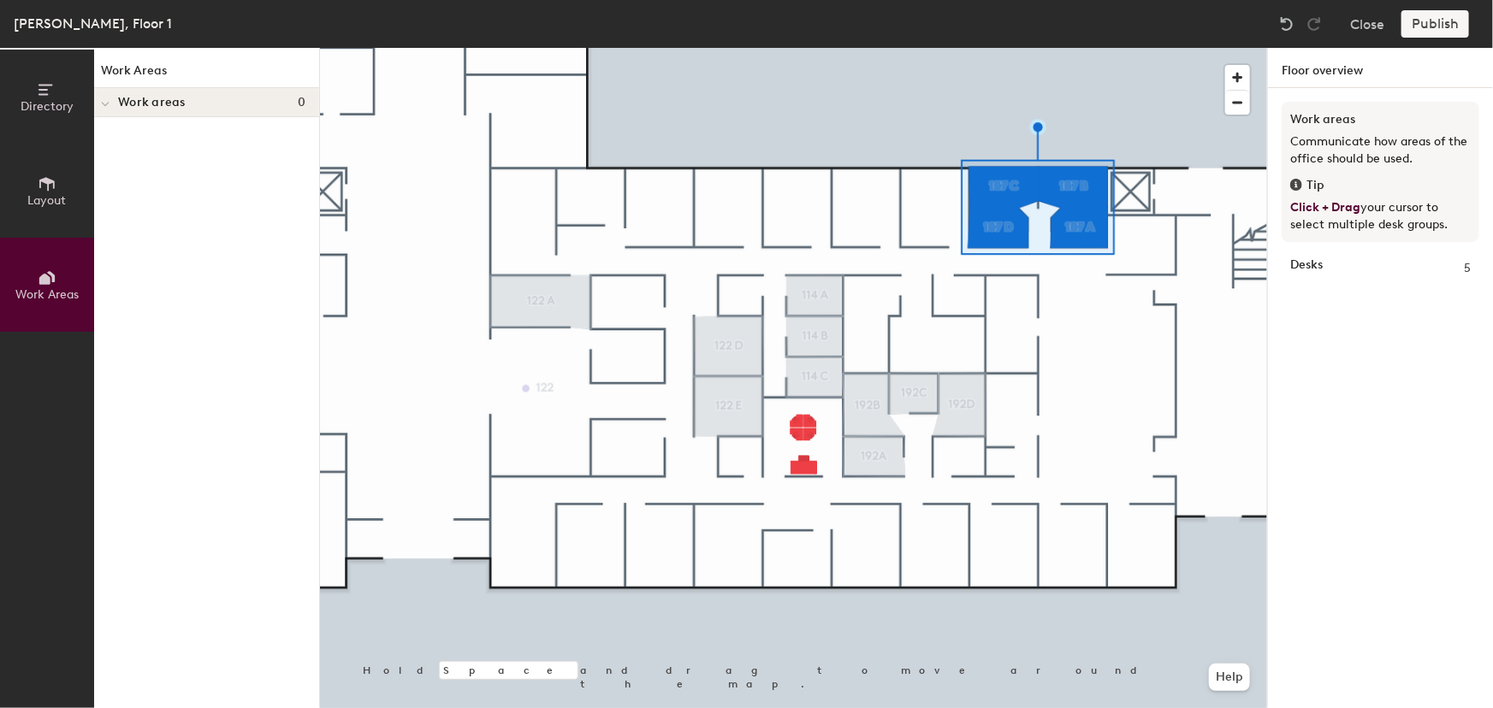
click at [1072, 48] on div at bounding box center [793, 48] width 947 height 0
click at [38, 95] on icon at bounding box center [47, 89] width 19 height 19
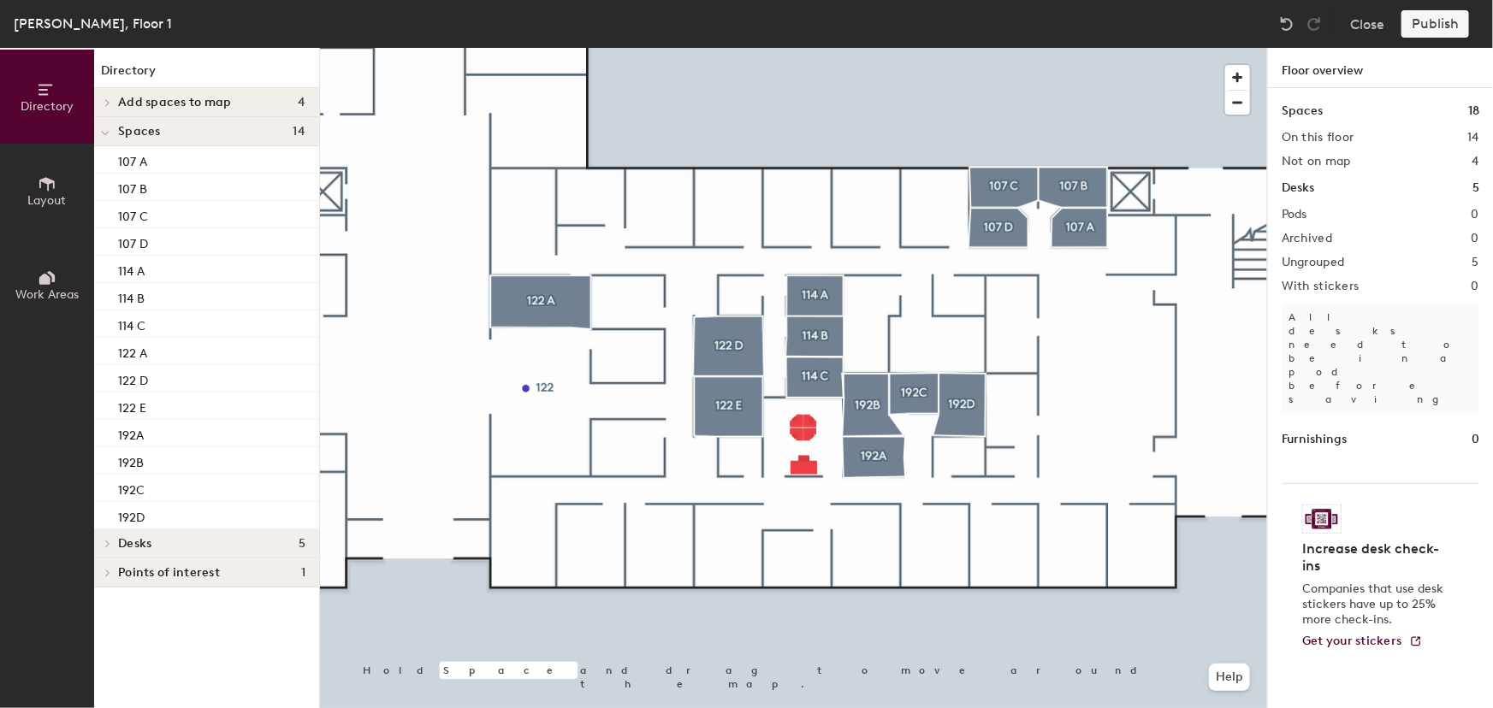
click at [52, 285] on icon at bounding box center [47, 278] width 19 height 19
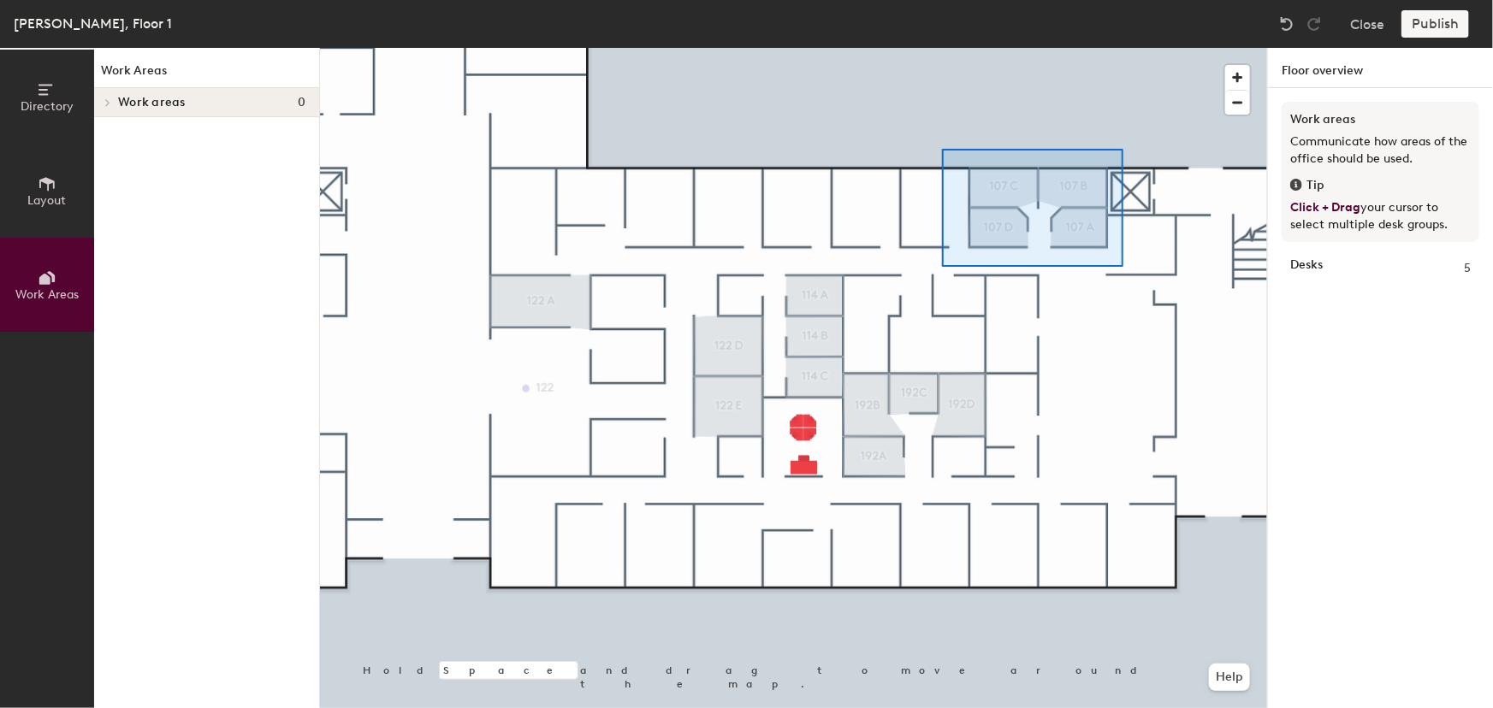
click at [946, 48] on div at bounding box center [793, 48] width 947 height 0
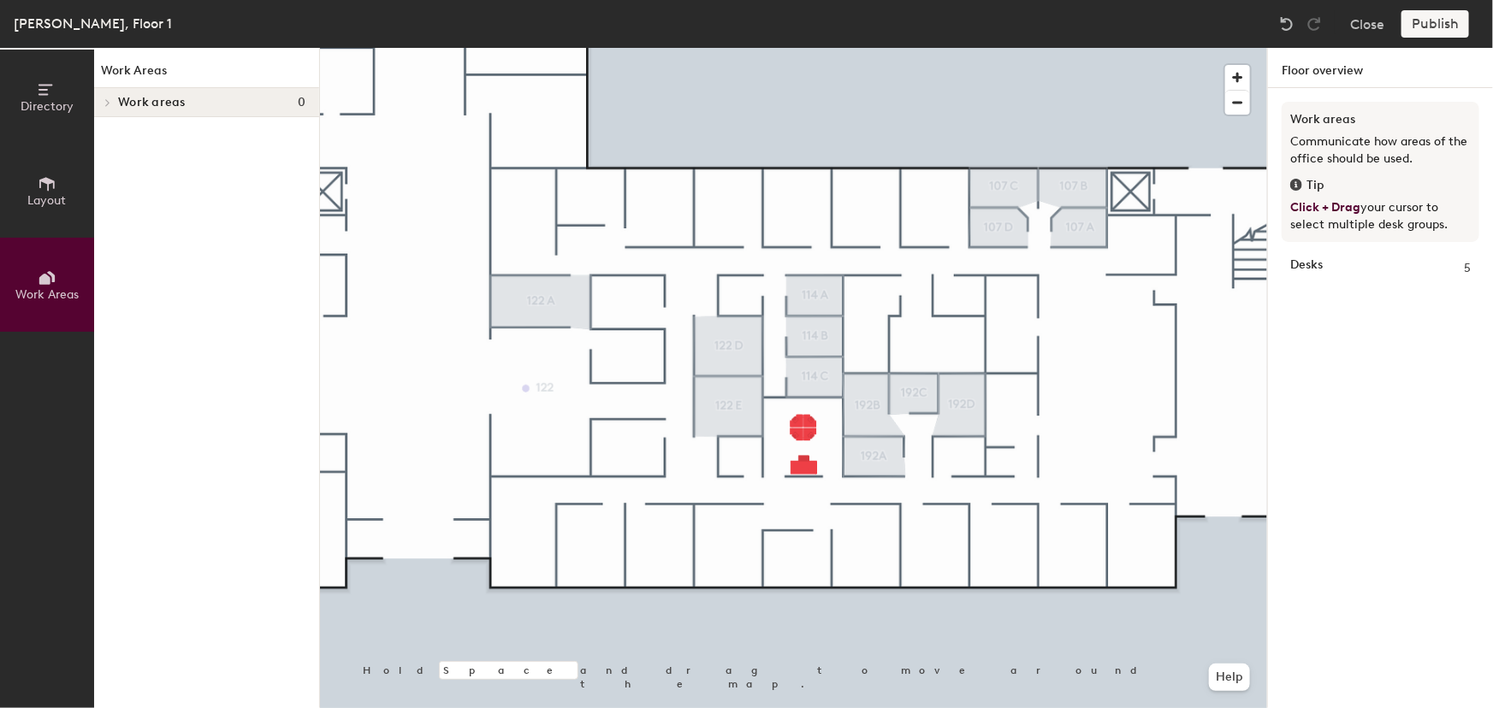
click at [43, 99] on span "Directory" at bounding box center [47, 106] width 53 height 15
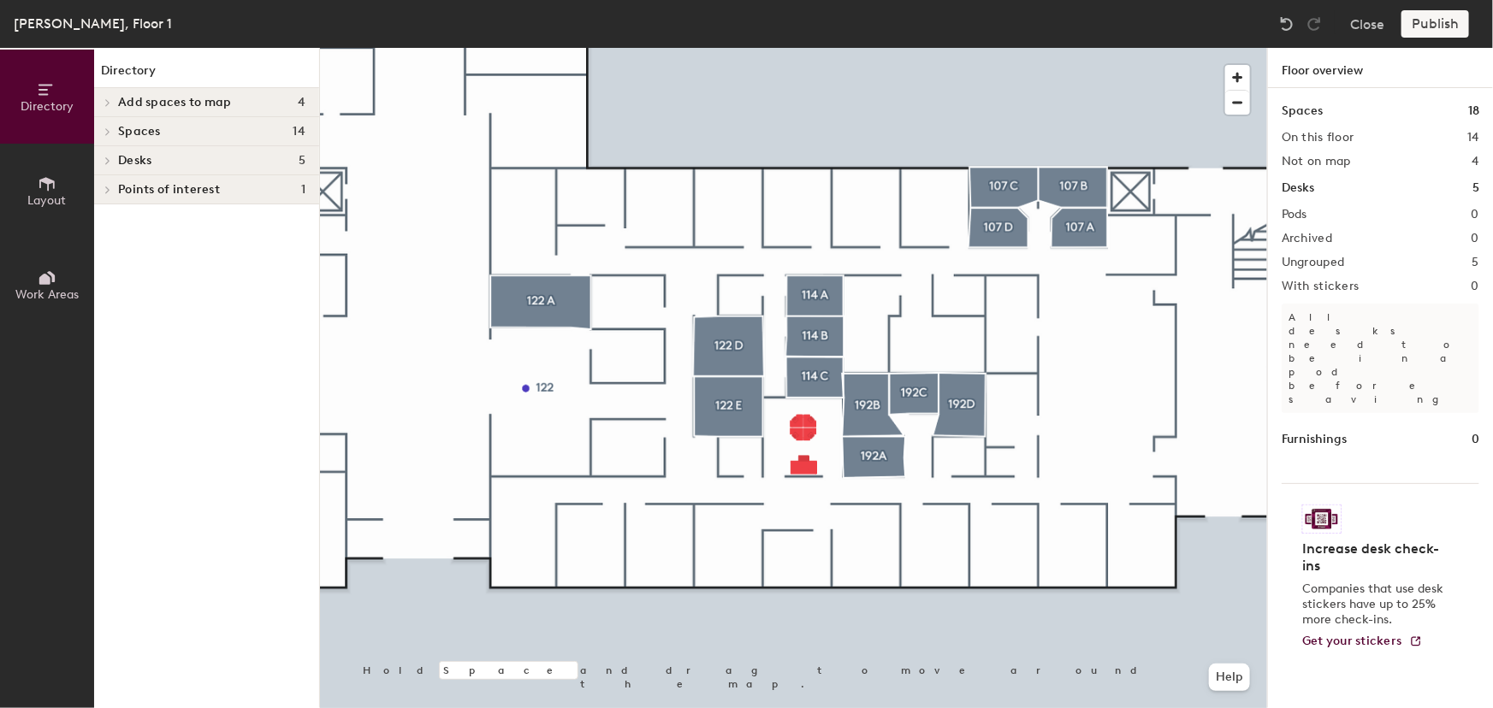
click at [1038, 48] on div at bounding box center [793, 48] width 947 height 0
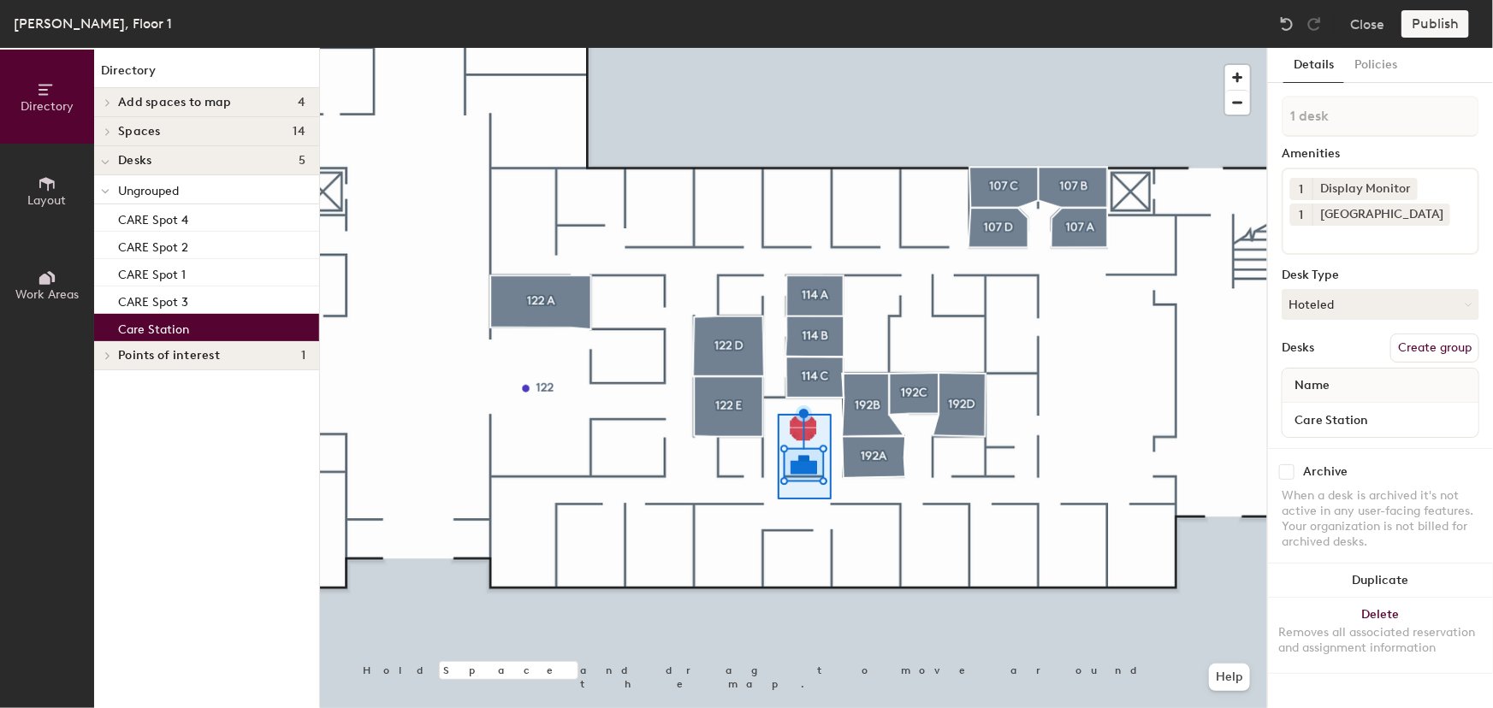
click at [777, 48] on div at bounding box center [793, 48] width 947 height 0
type input "5 desks"
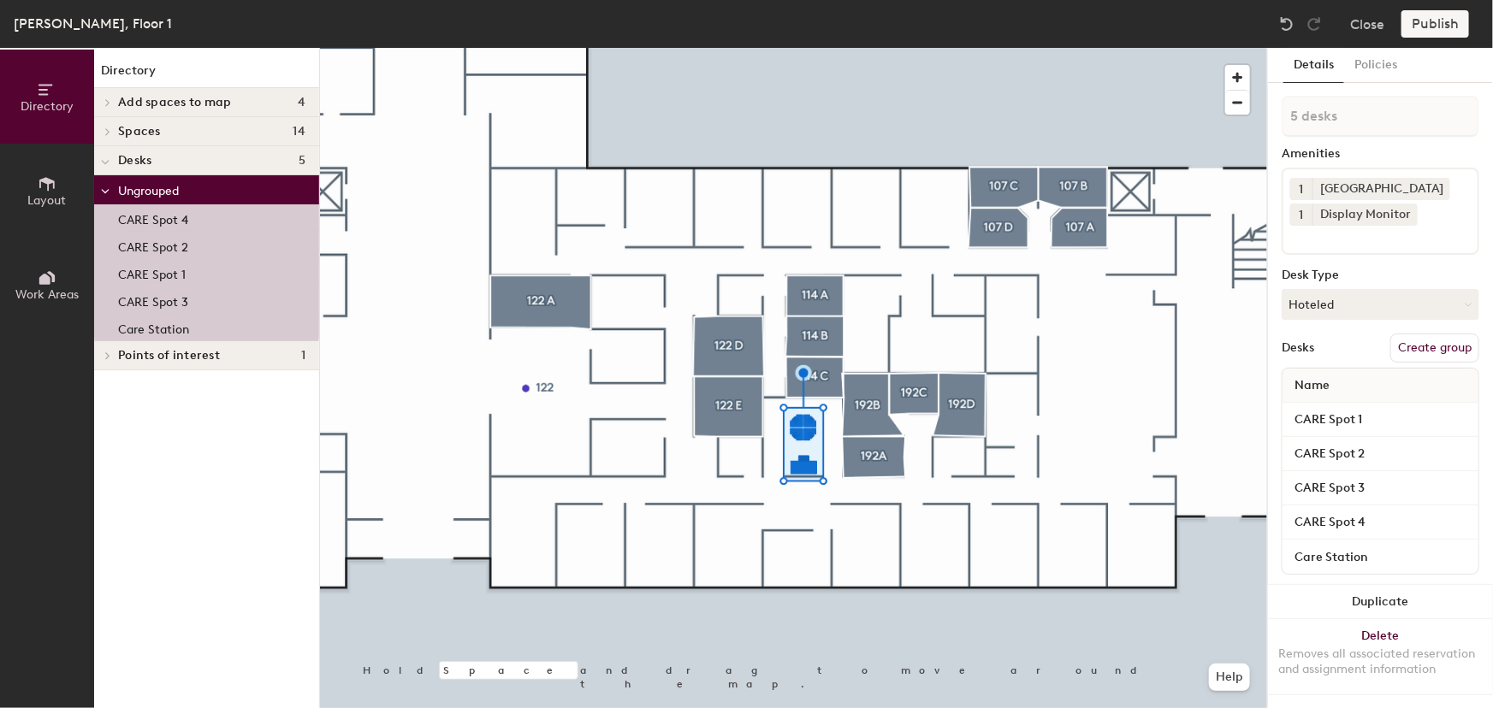
click at [1415, 351] on button "Create group" at bounding box center [1434, 348] width 89 height 29
drag, startPoint x: 1337, startPoint y: 115, endPoint x: 1280, endPoint y: 115, distance: 57.3
click at [1280, 115] on div "Details Policies Pod 1 Amenities 1 Docking Station 1 Display Monitor Desk Type …" at bounding box center [1380, 378] width 225 height 660
type input "190 Desks"
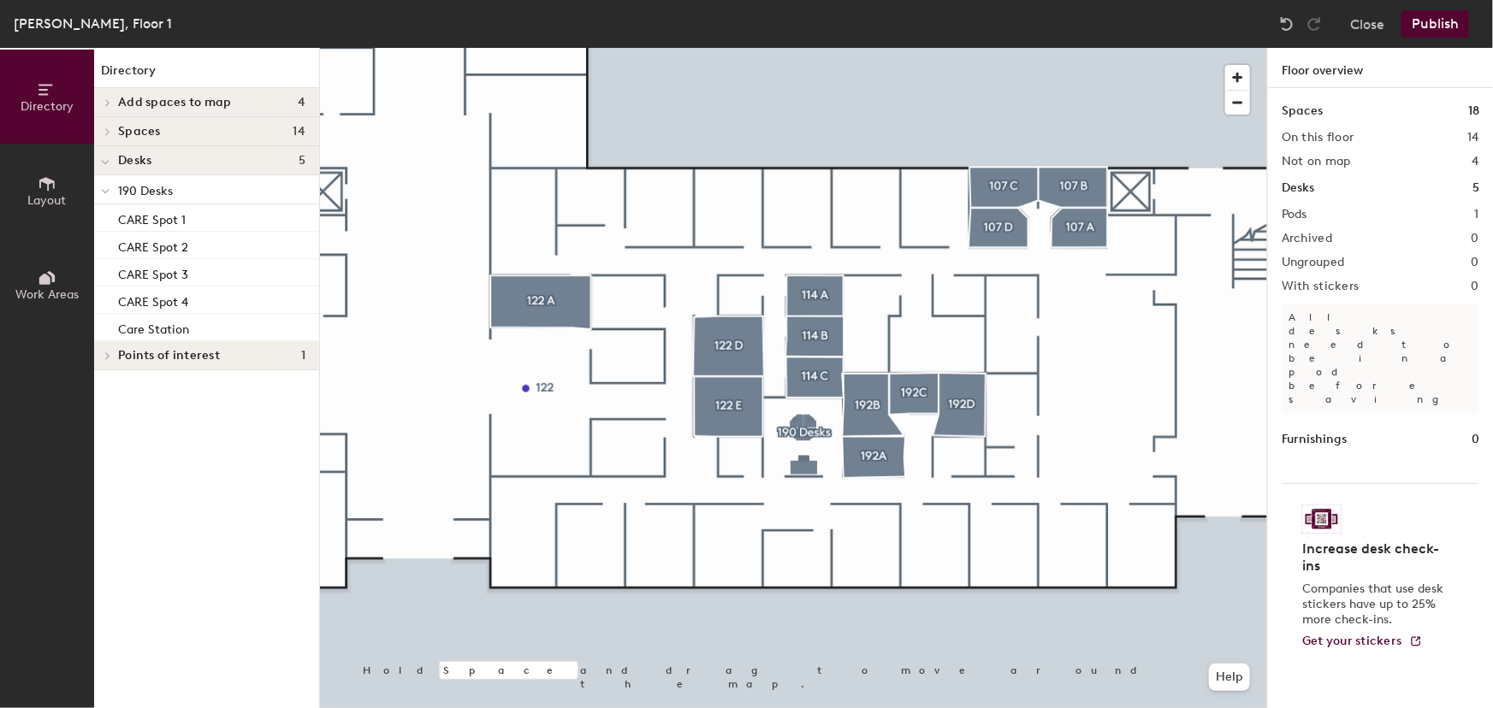
click at [1432, 27] on button "Publish" at bounding box center [1435, 23] width 68 height 27
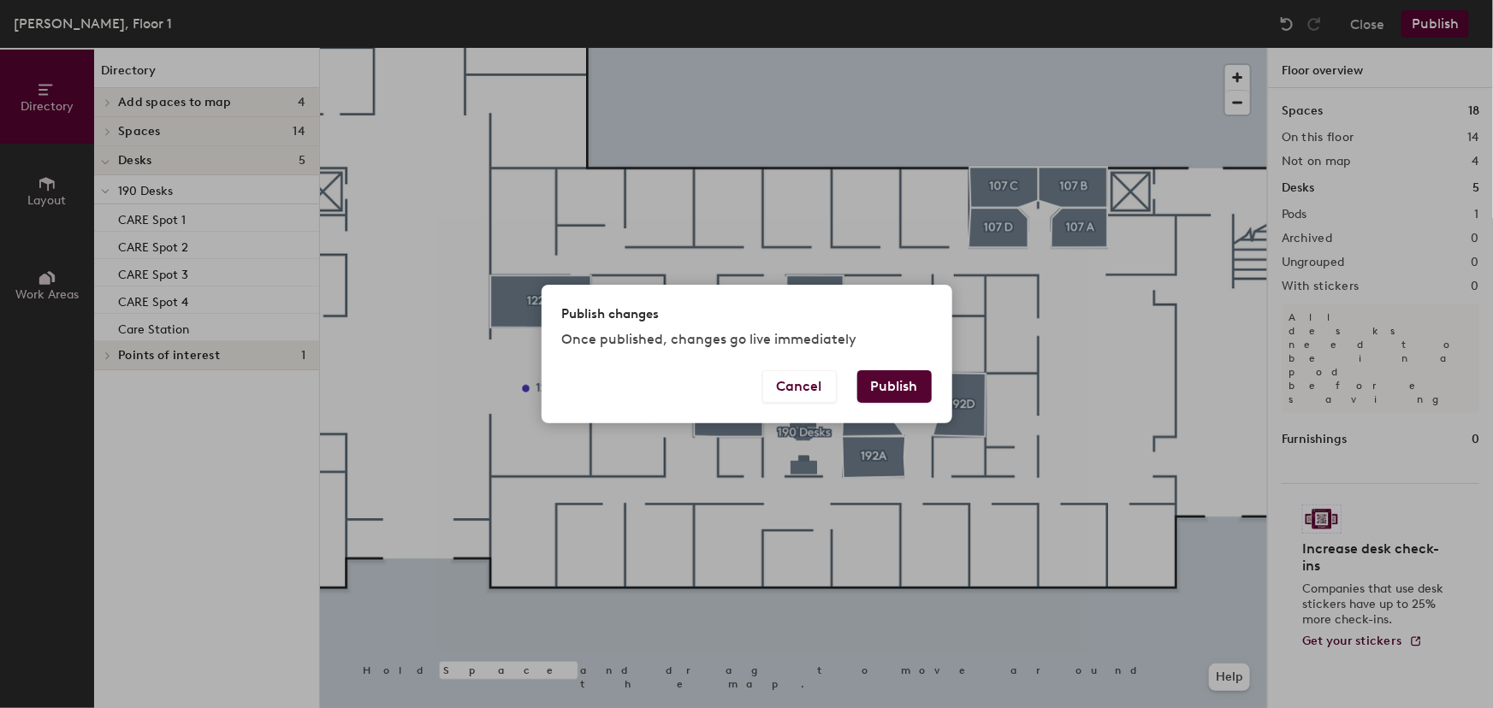
click at [890, 391] on button "Publish" at bounding box center [894, 386] width 74 height 33
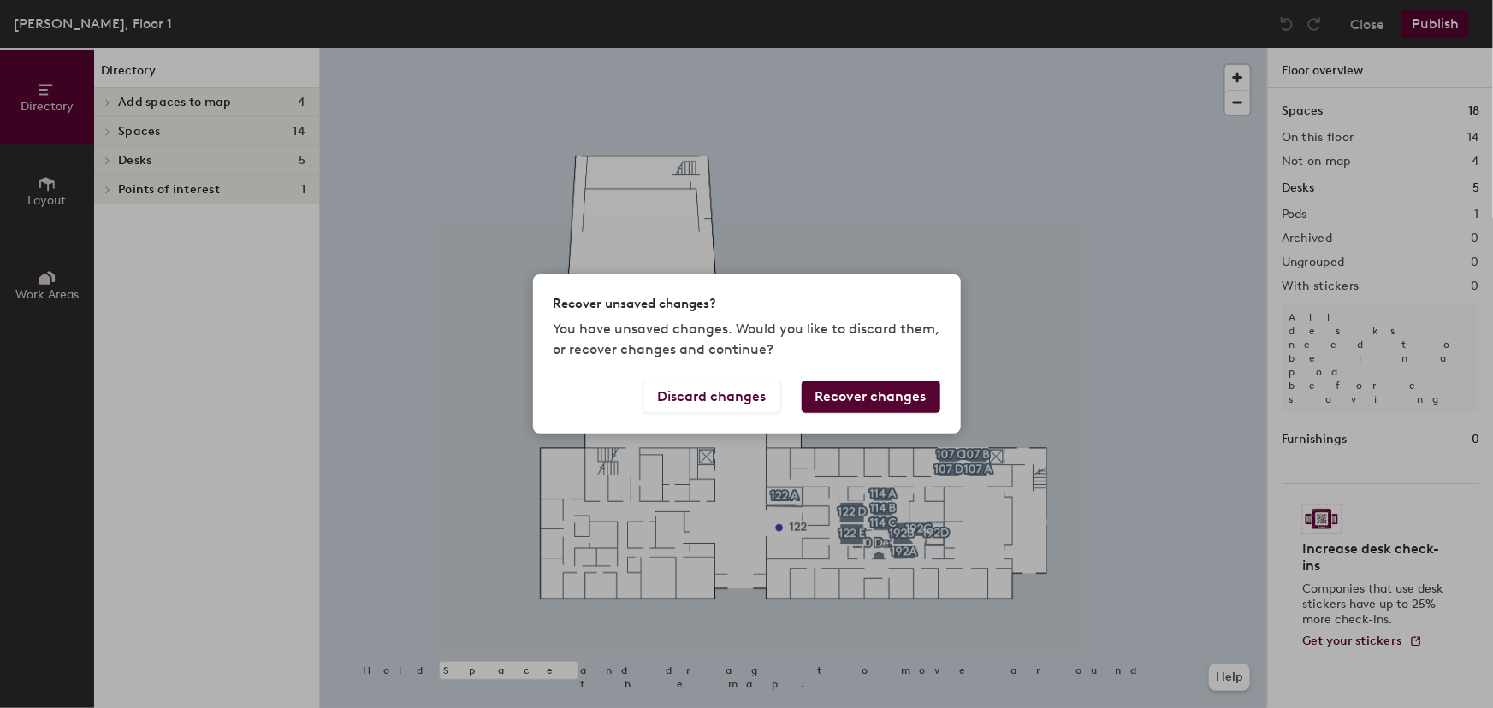
click at [894, 396] on button "Recover changes" at bounding box center [870, 397] width 139 height 33
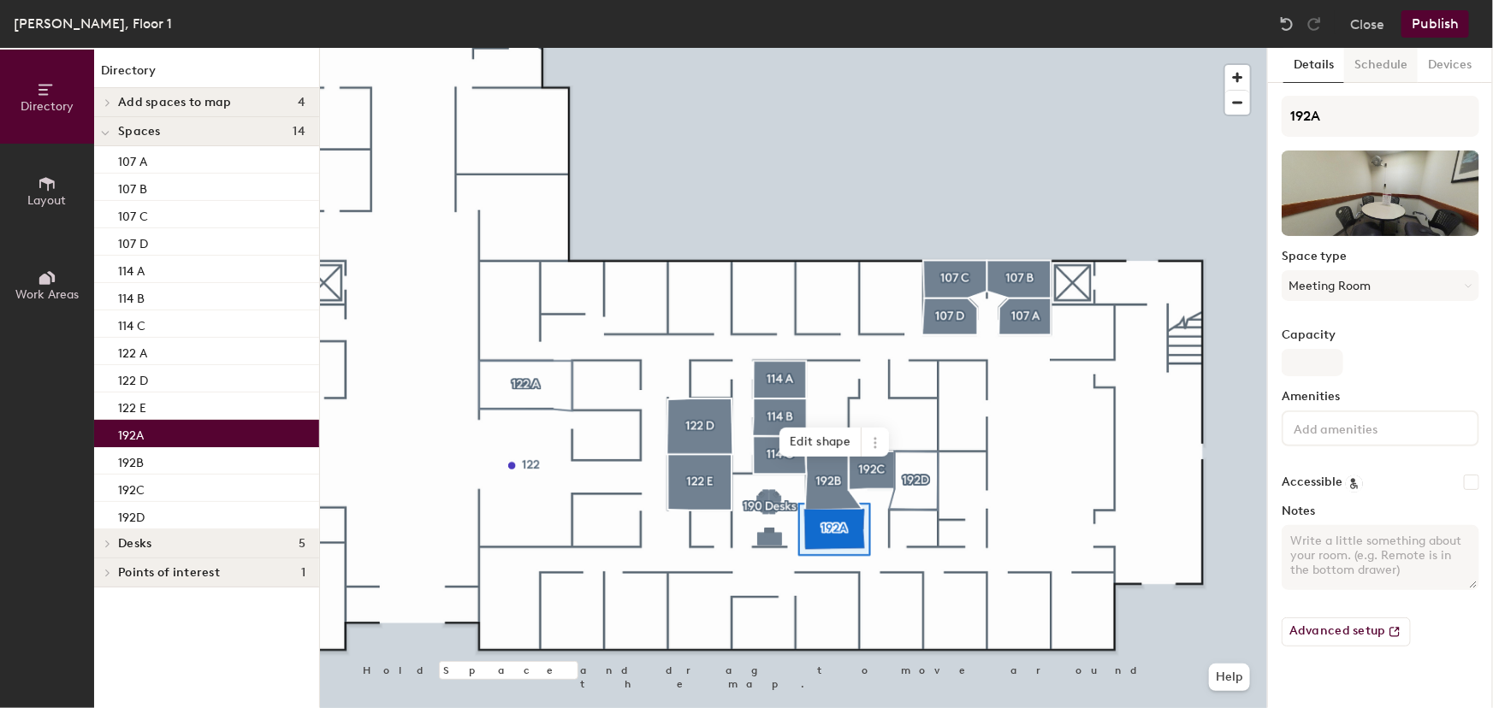
click at [1393, 69] on button "Schedule" at bounding box center [1381, 65] width 74 height 35
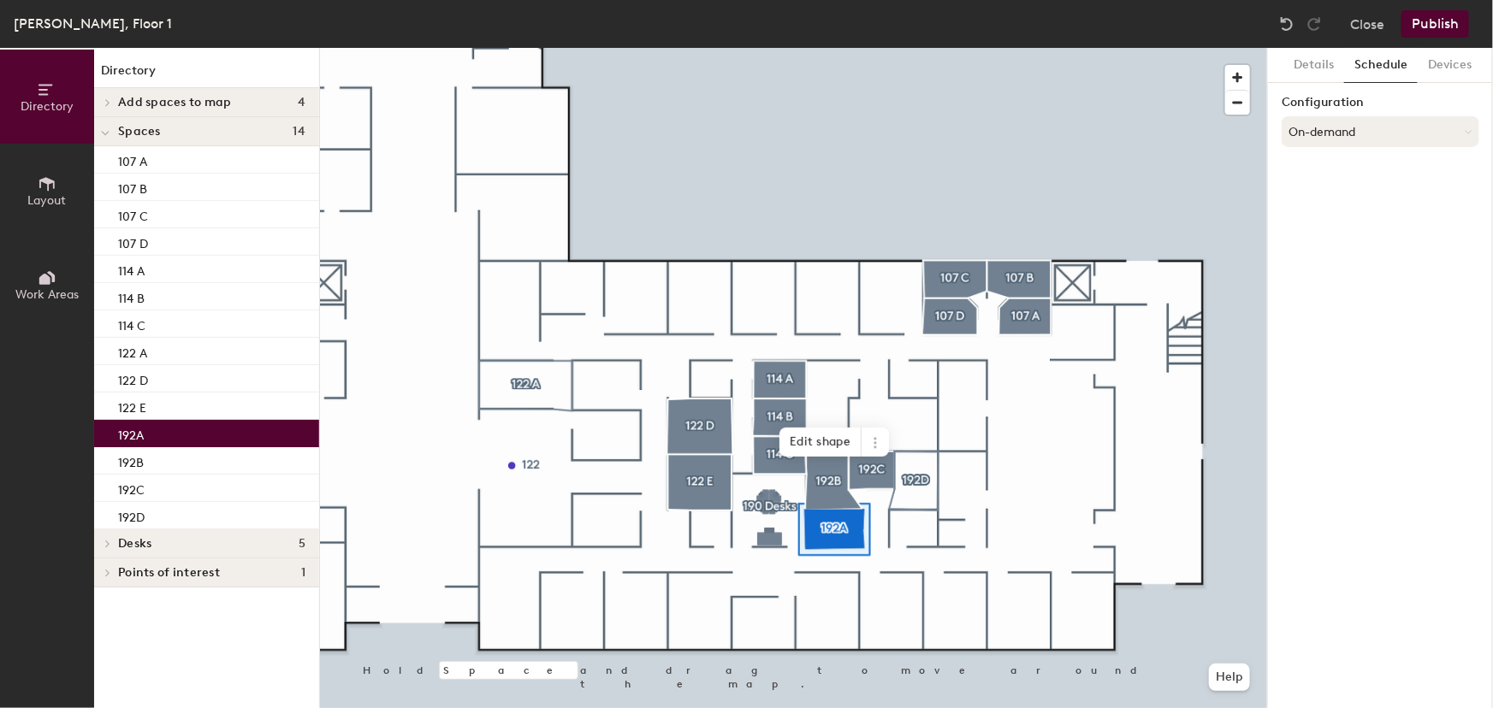
click at [1461, 135] on button "On-demand" at bounding box center [1380, 131] width 198 height 31
click at [1334, 202] on div "Scheduled" at bounding box center [1380, 200] width 196 height 26
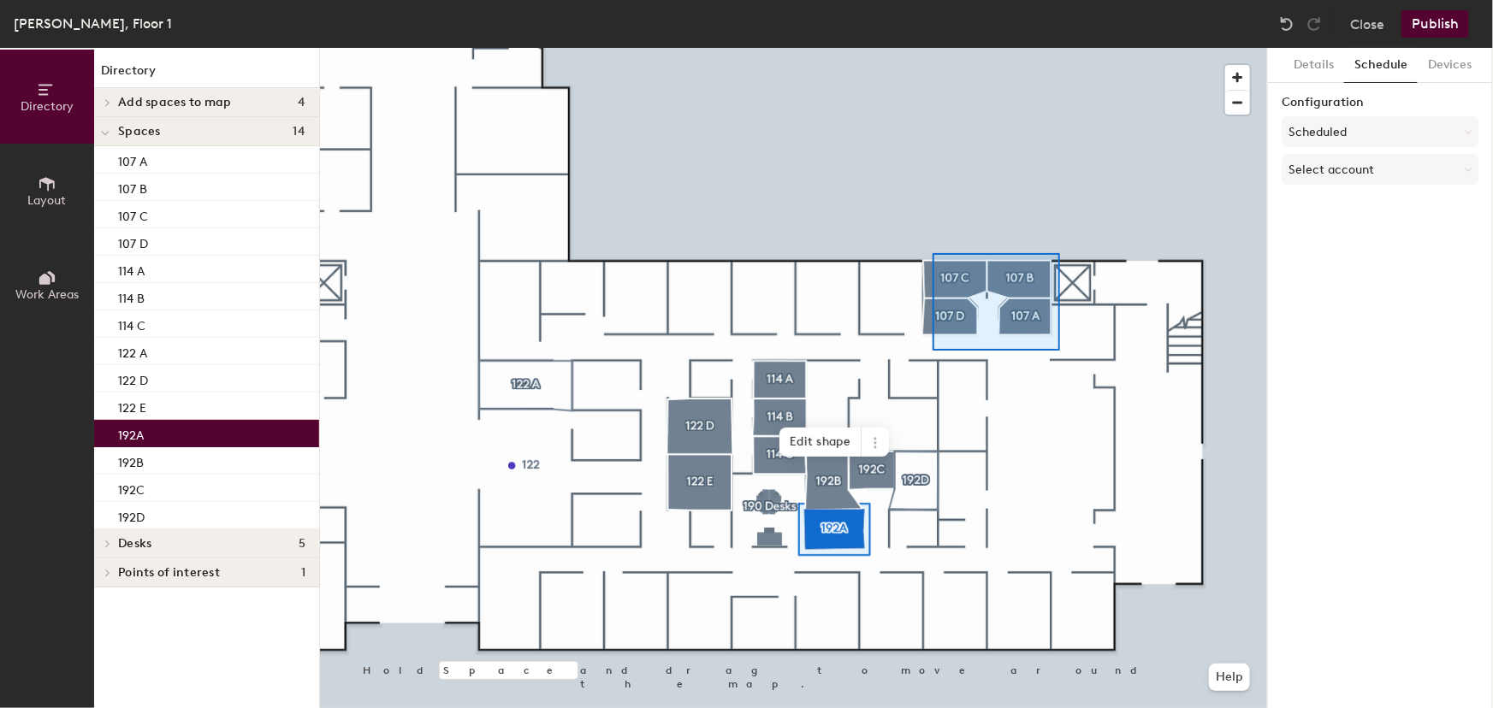
click at [932, 48] on div at bounding box center [793, 48] width 947 height 0
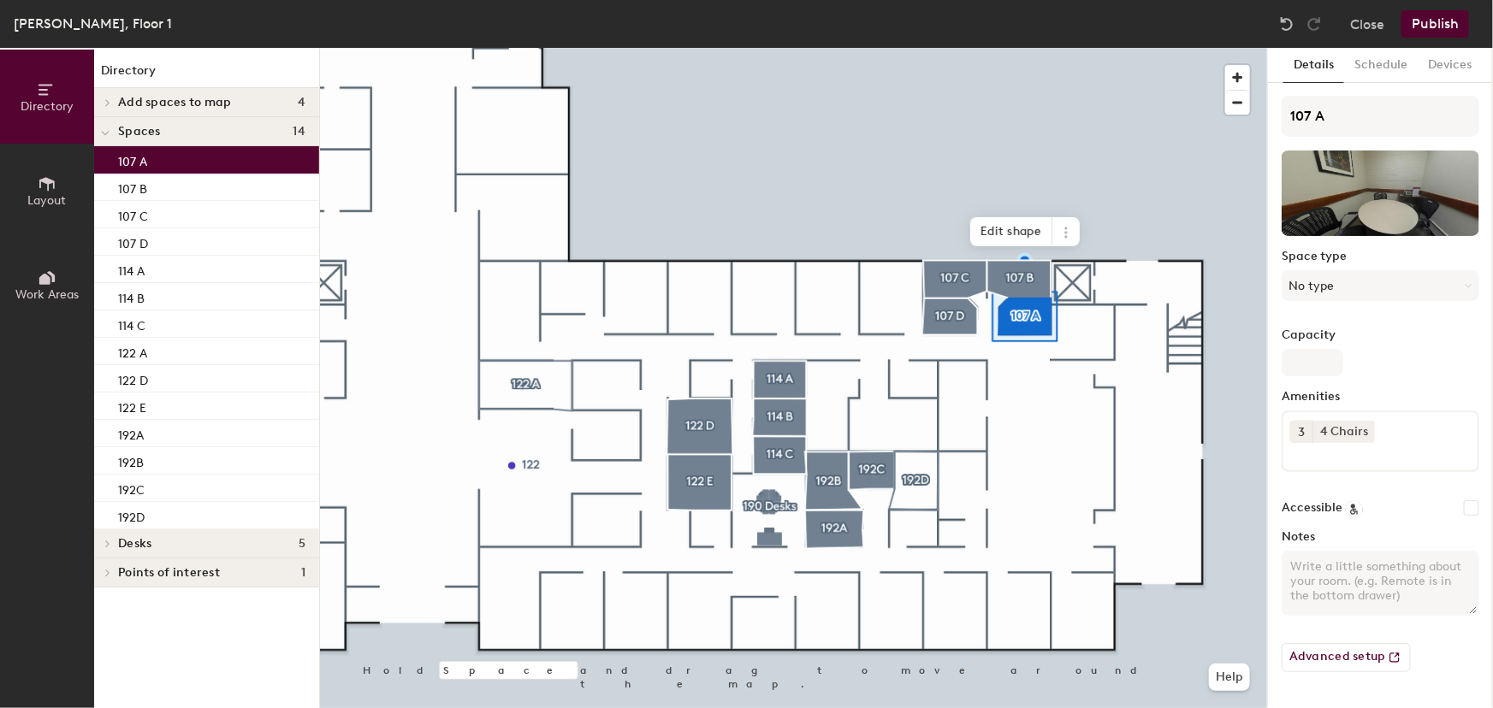
click at [1354, 74] on button "Schedule" at bounding box center [1381, 65] width 74 height 35
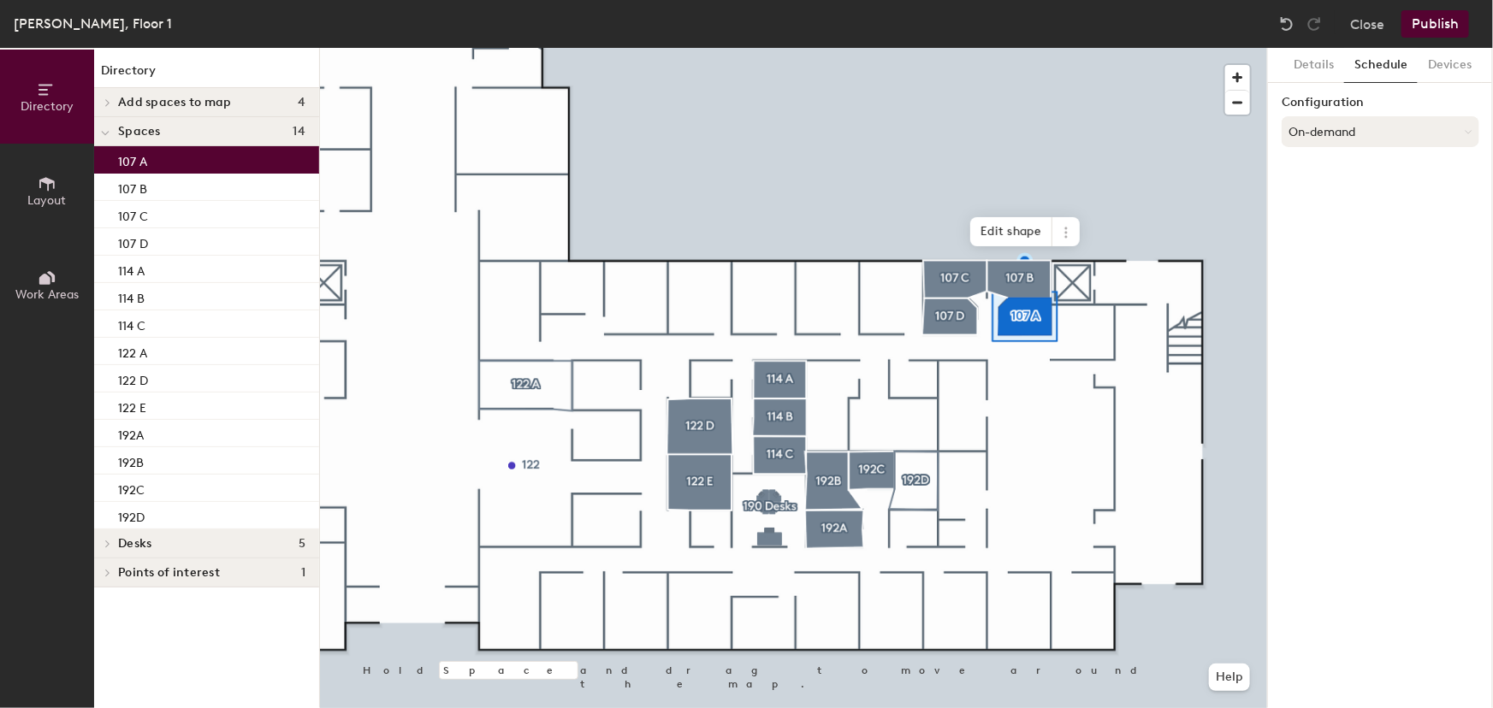
click at [1462, 133] on button "On-demand" at bounding box center [1380, 131] width 198 height 31
click at [1328, 194] on div "Scheduled" at bounding box center [1380, 200] width 196 height 26
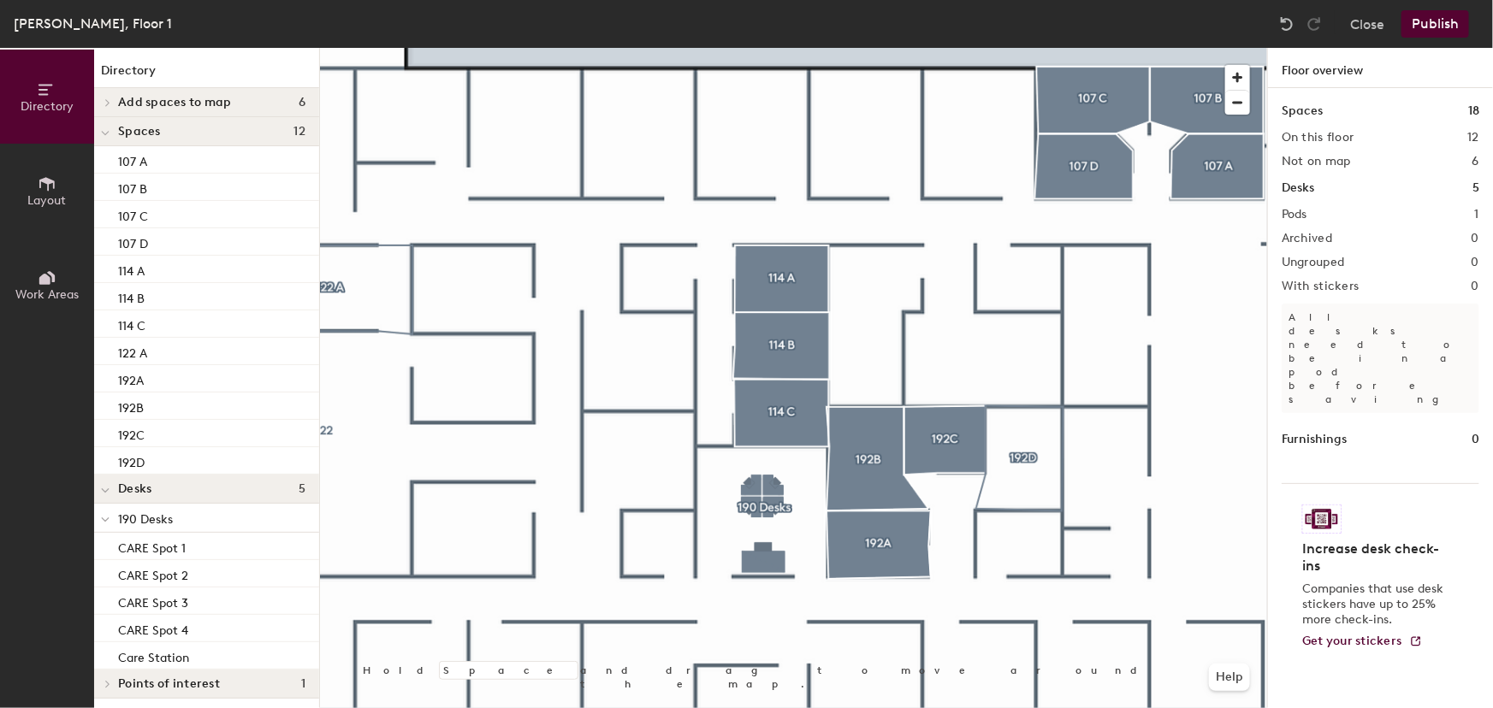
click at [46, 189] on icon at bounding box center [47, 183] width 19 height 19
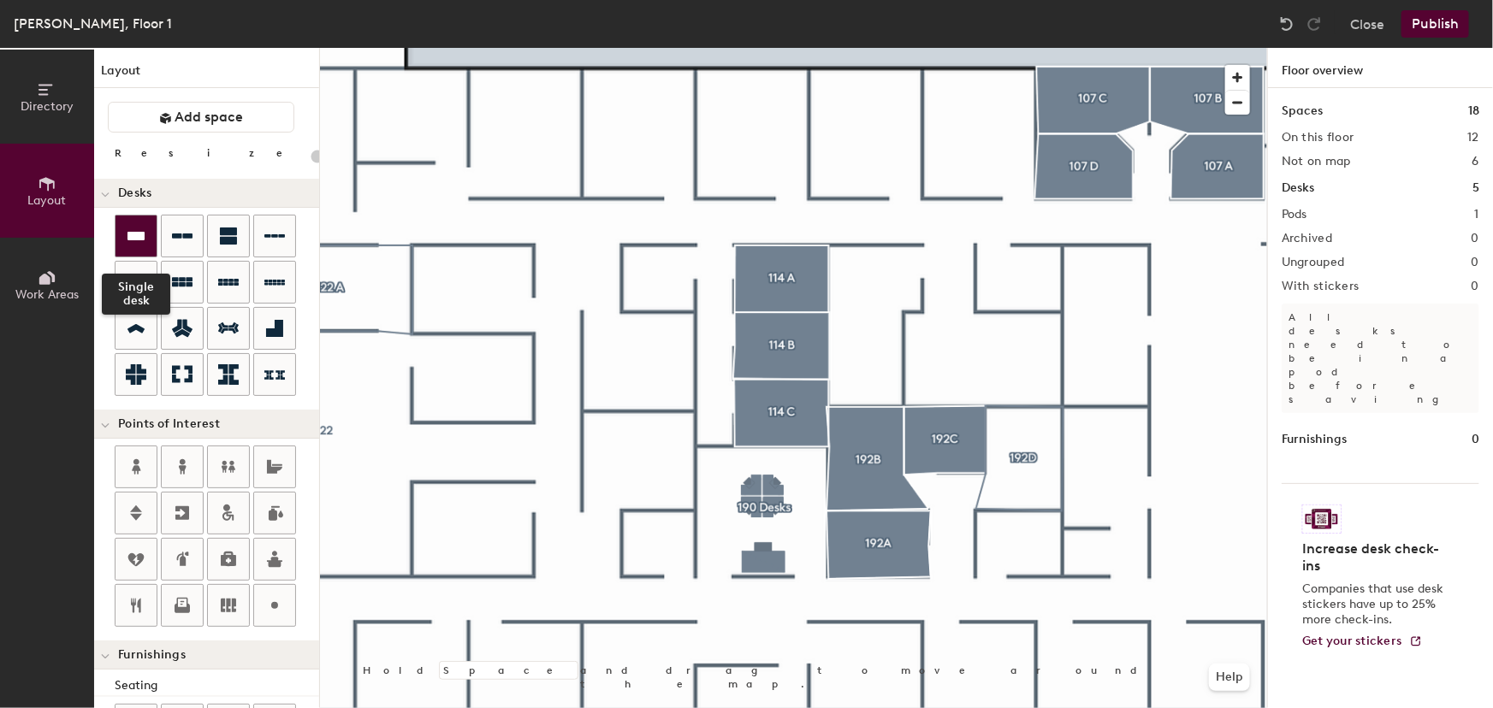
click at [139, 245] on icon at bounding box center [136, 236] width 21 height 21
click at [267, 327] on icon at bounding box center [274, 328] width 21 height 21
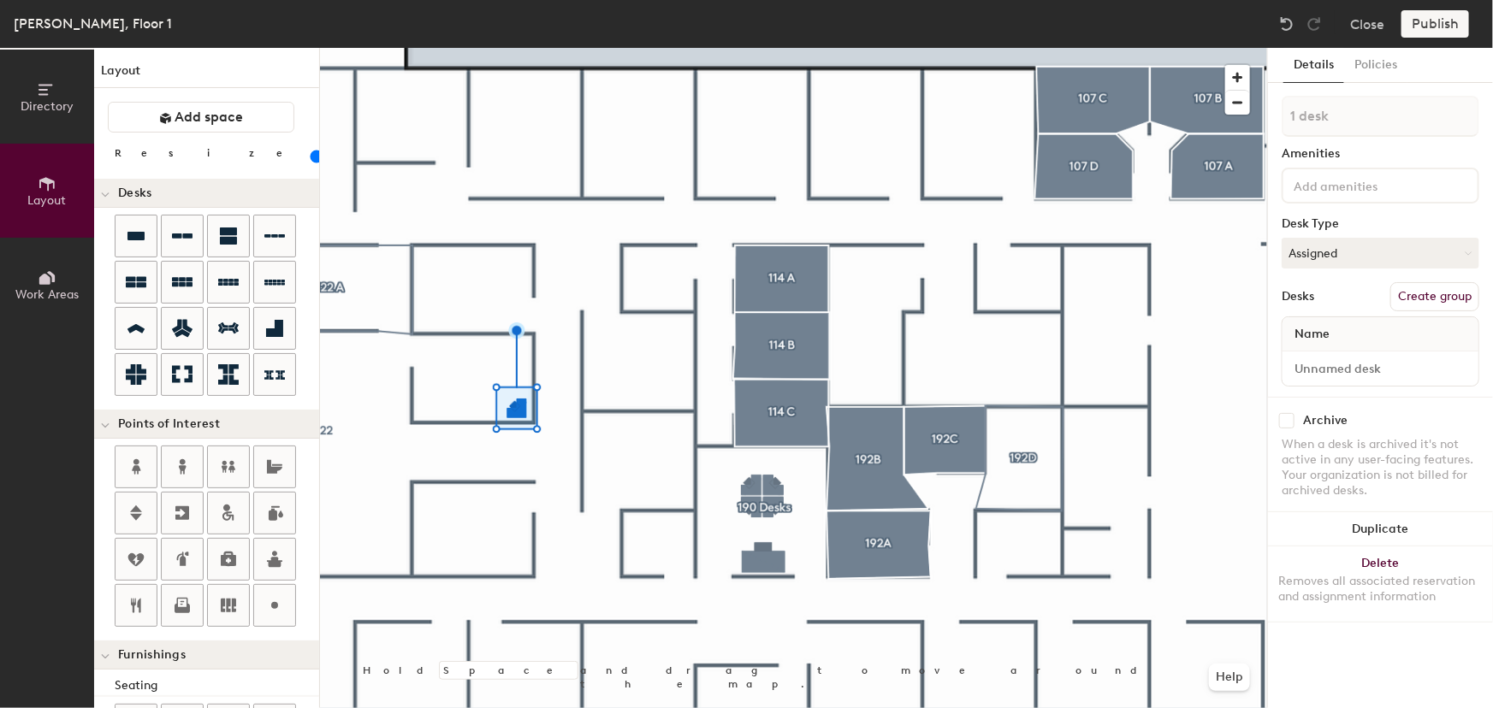
type input "60"
click at [1464, 253] on icon at bounding box center [1467, 254] width 8 height 8
click at [1316, 355] on div "Hoteled" at bounding box center [1367, 358] width 171 height 26
click at [1327, 366] on input at bounding box center [1380, 369] width 189 height 24
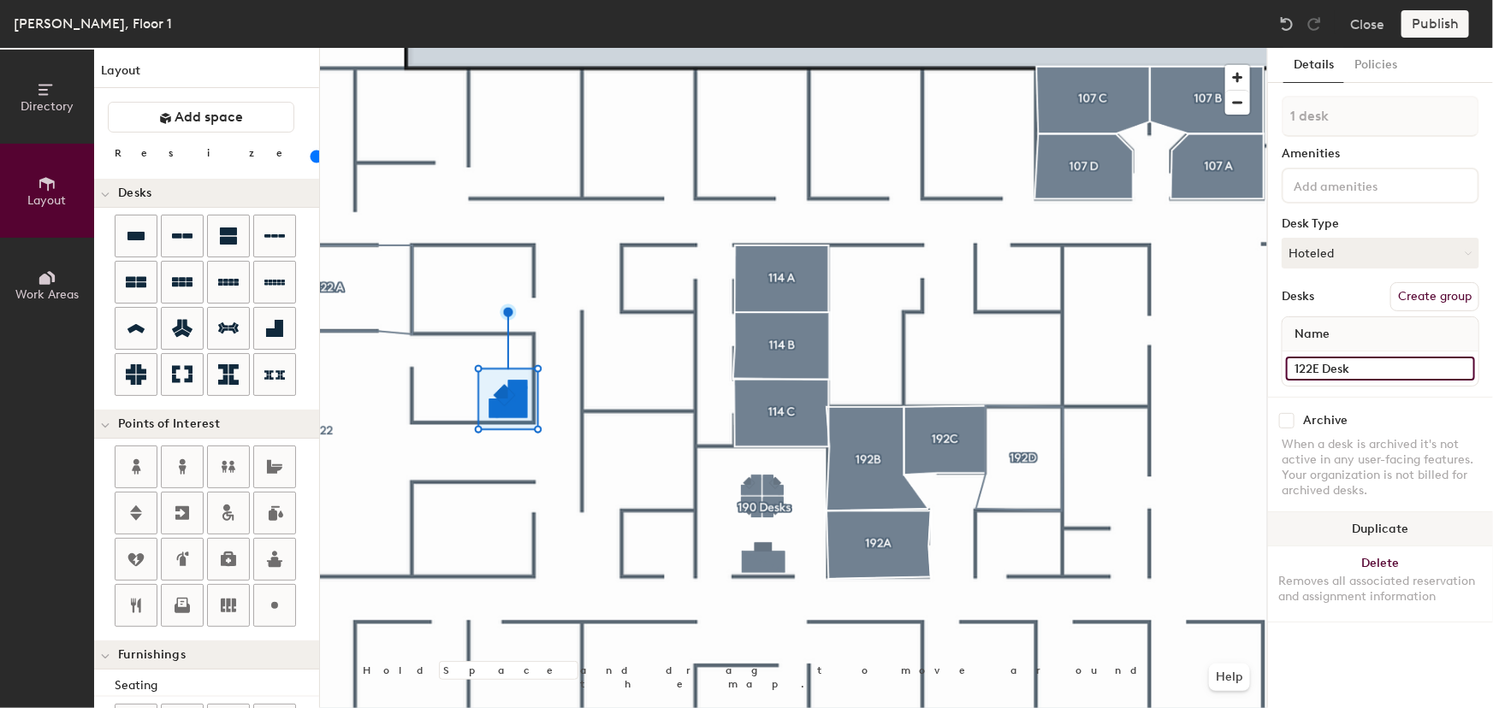
type input "122E Desk"
click at [1377, 531] on button "Duplicate" at bounding box center [1380, 529] width 225 height 34
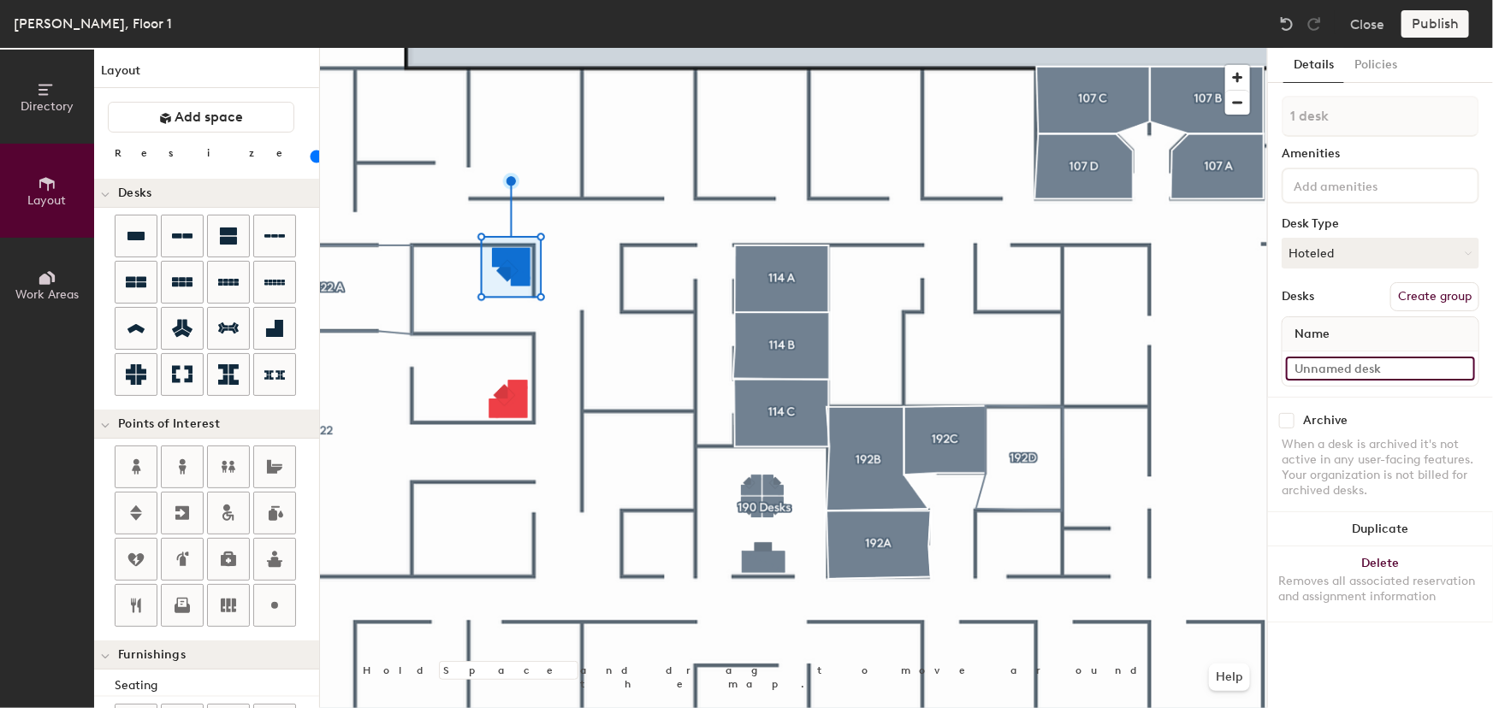
click at [1372, 372] on input at bounding box center [1380, 369] width 189 height 24
type input "122D Desk"
click at [1422, 299] on button "Create group" at bounding box center [1434, 296] width 89 height 29
click at [1428, 298] on button "Ungroup" at bounding box center [1447, 296] width 62 height 29
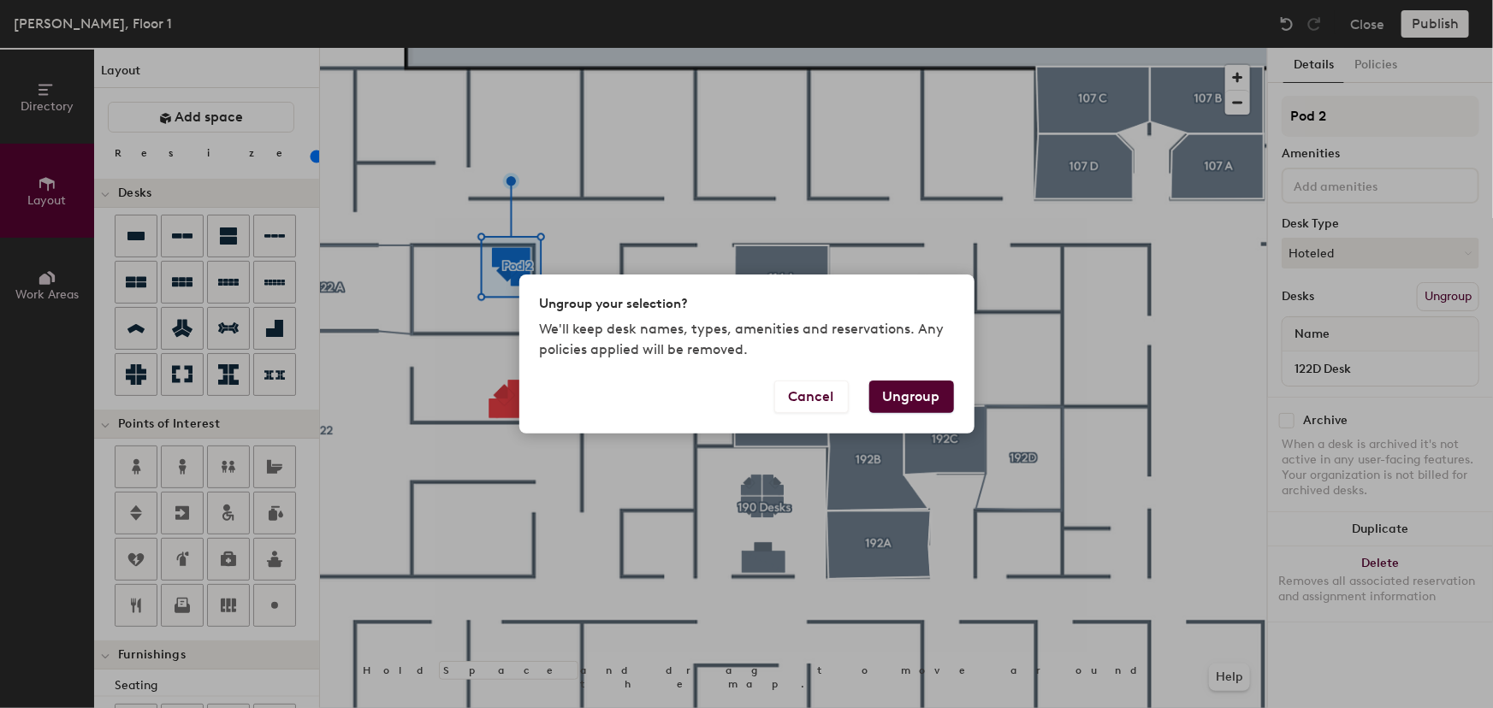
click at [910, 392] on button "Ungroup" at bounding box center [911, 397] width 85 height 33
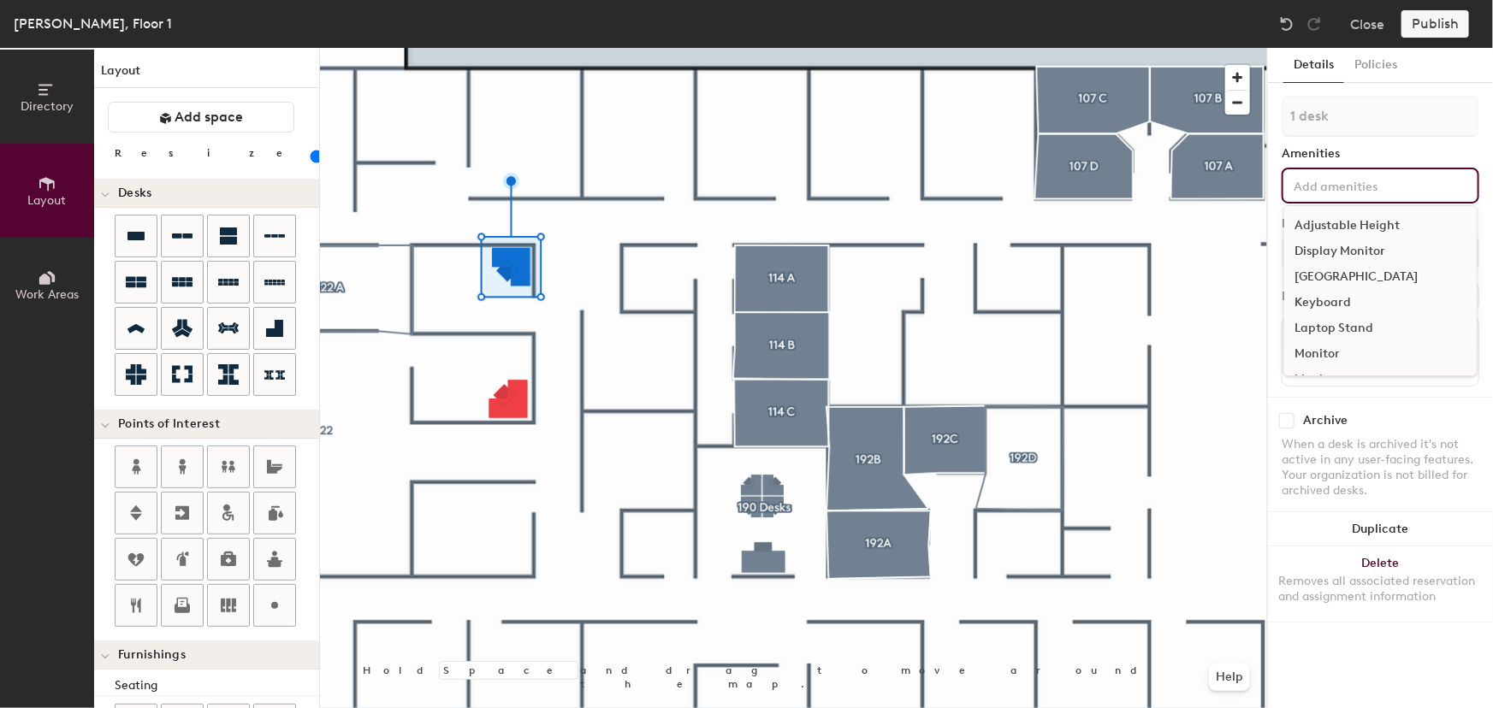
click at [1422, 187] on input at bounding box center [1367, 184] width 154 height 21
click at [1376, 247] on div "Display Monitor" at bounding box center [1380, 252] width 192 height 26
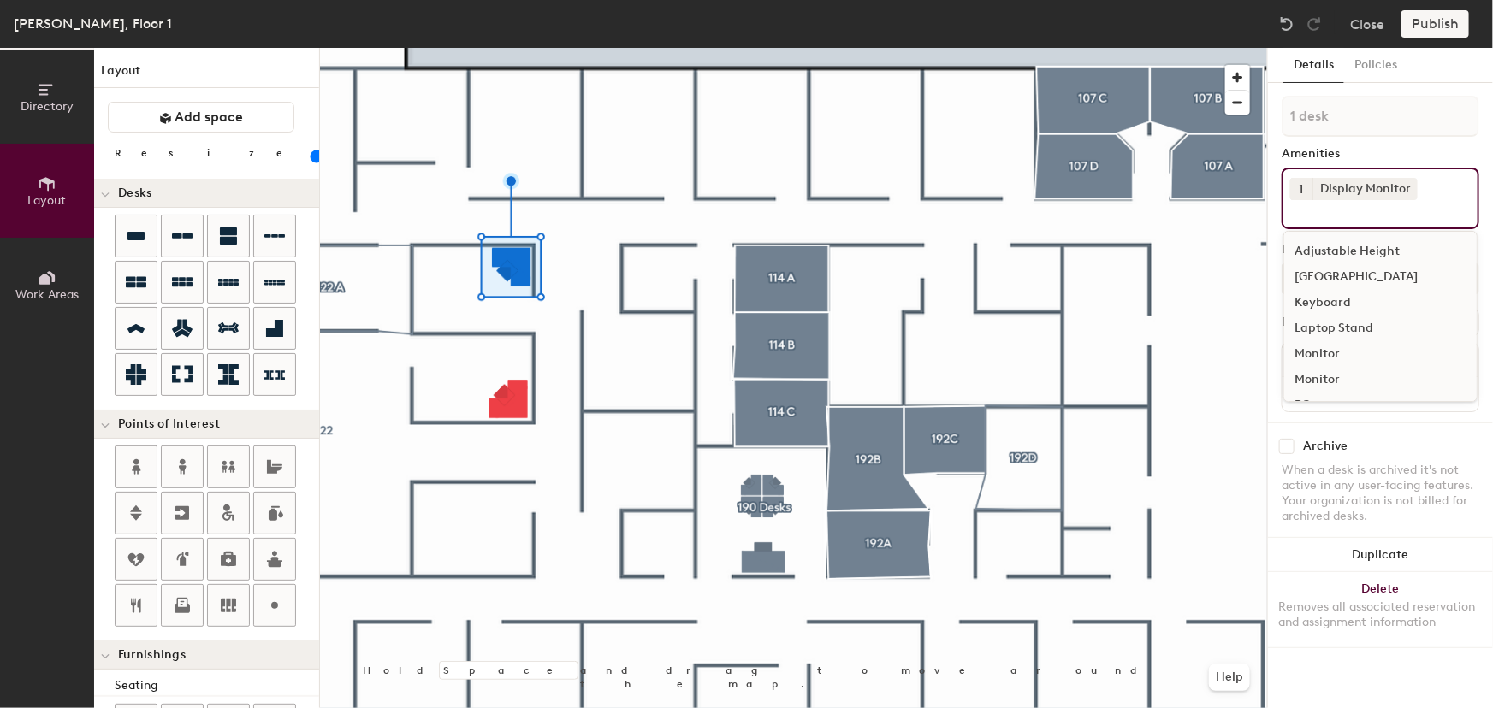
click at [1394, 210] on input at bounding box center [1367, 210] width 154 height 21
click at [1343, 273] on div "[GEOGRAPHIC_DATA]" at bounding box center [1380, 277] width 192 height 26
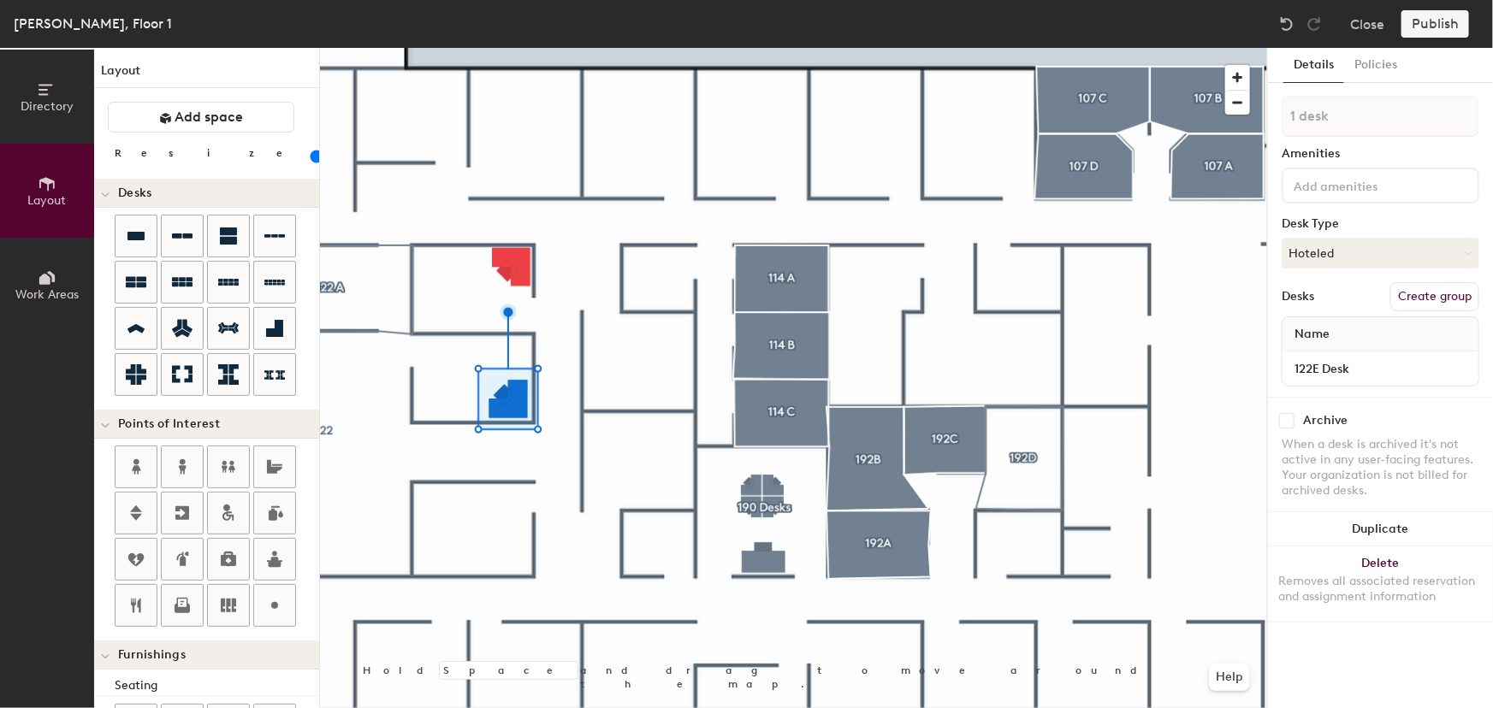
click at [1363, 192] on input at bounding box center [1367, 184] width 154 height 21
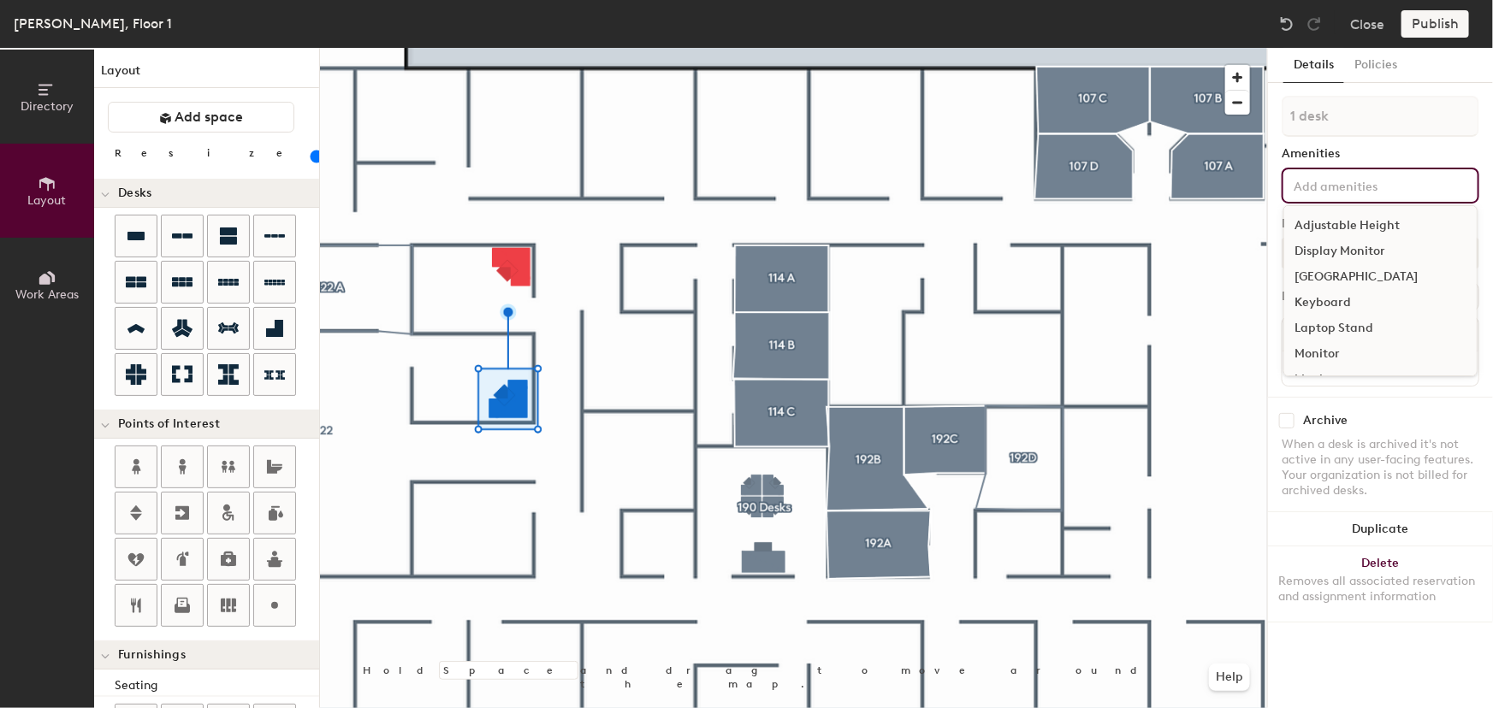
click at [1345, 248] on div "Display Monitor" at bounding box center [1380, 252] width 192 height 26
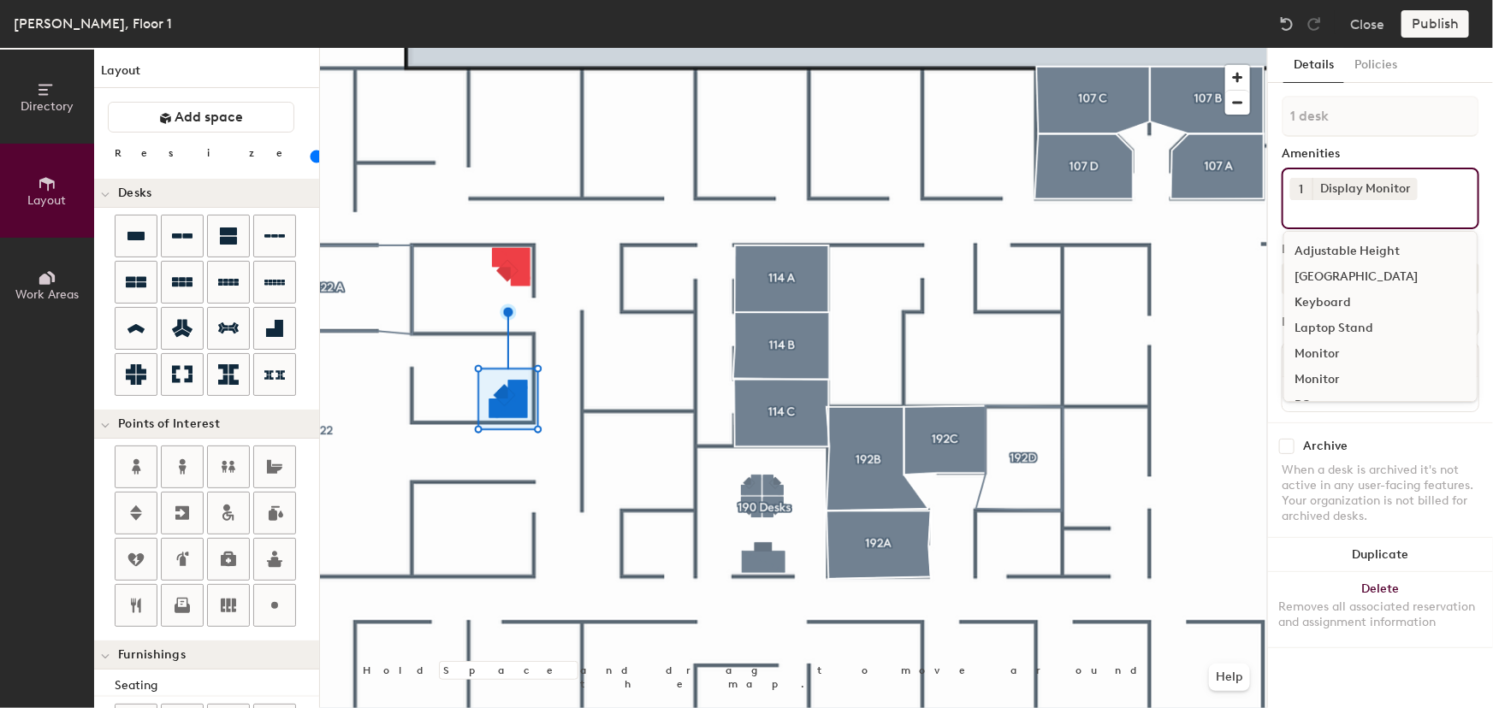
click at [1345, 273] on div "[GEOGRAPHIC_DATA]" at bounding box center [1380, 277] width 192 height 26
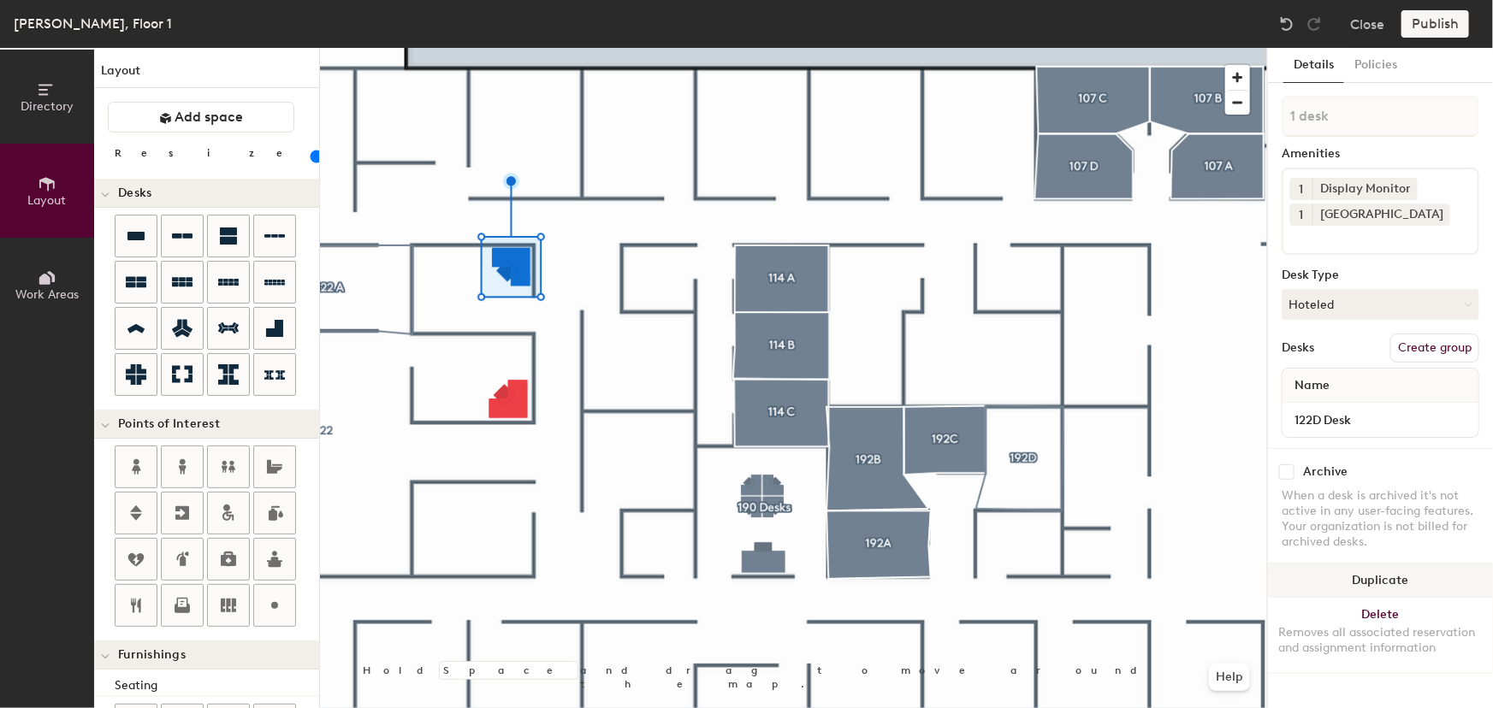
click at [1395, 583] on button "Duplicate" at bounding box center [1380, 581] width 225 height 34
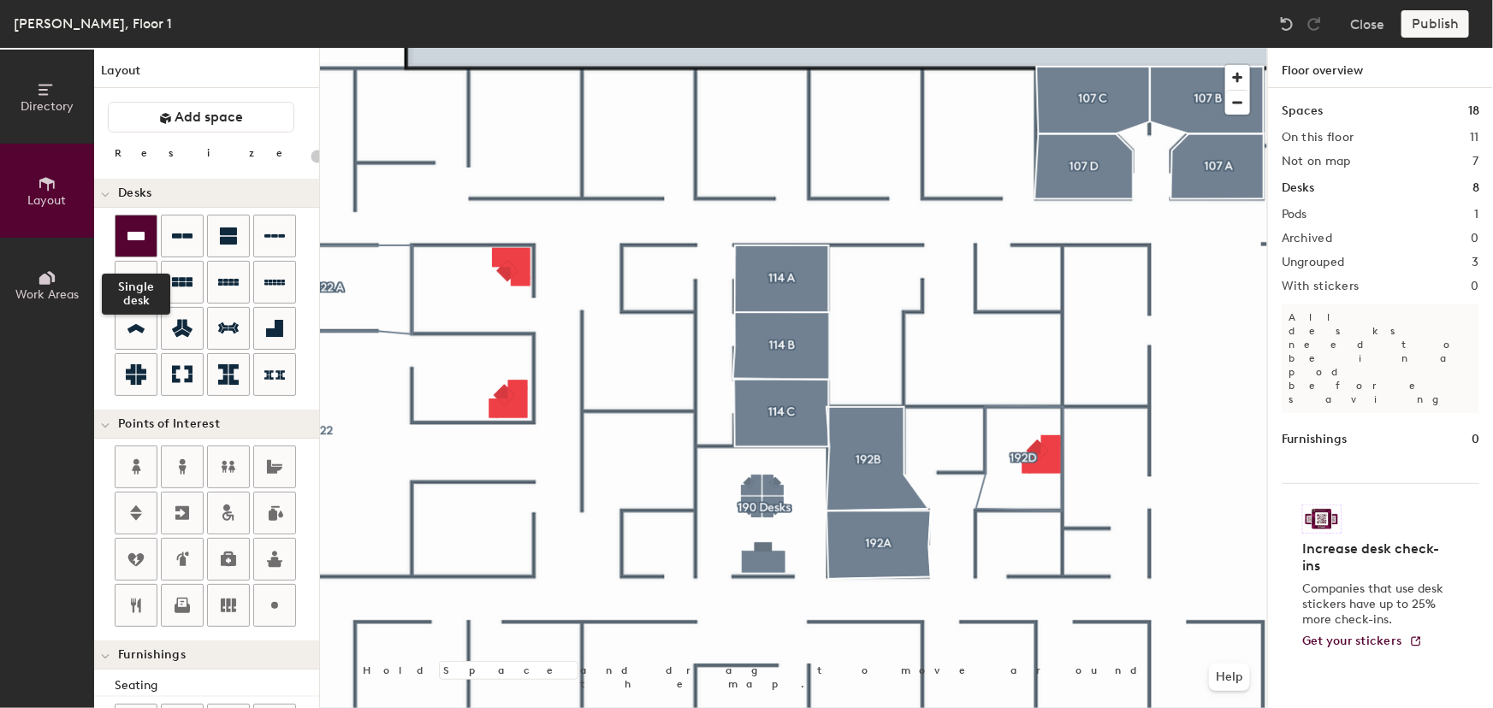
click at [143, 235] on icon at bounding box center [135, 236] width 17 height 9
click at [137, 234] on icon at bounding box center [135, 236] width 17 height 9
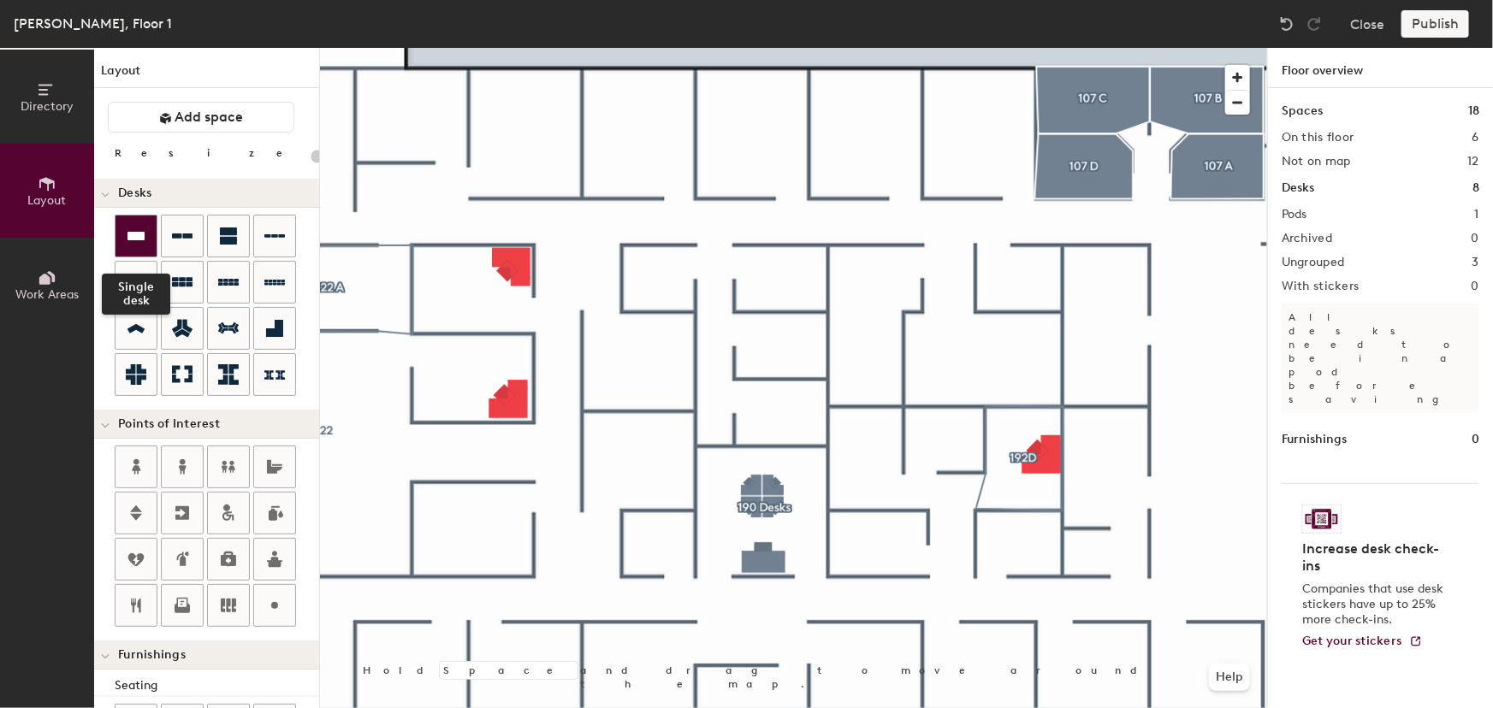
click at [141, 238] on icon at bounding box center [135, 236] width 17 height 9
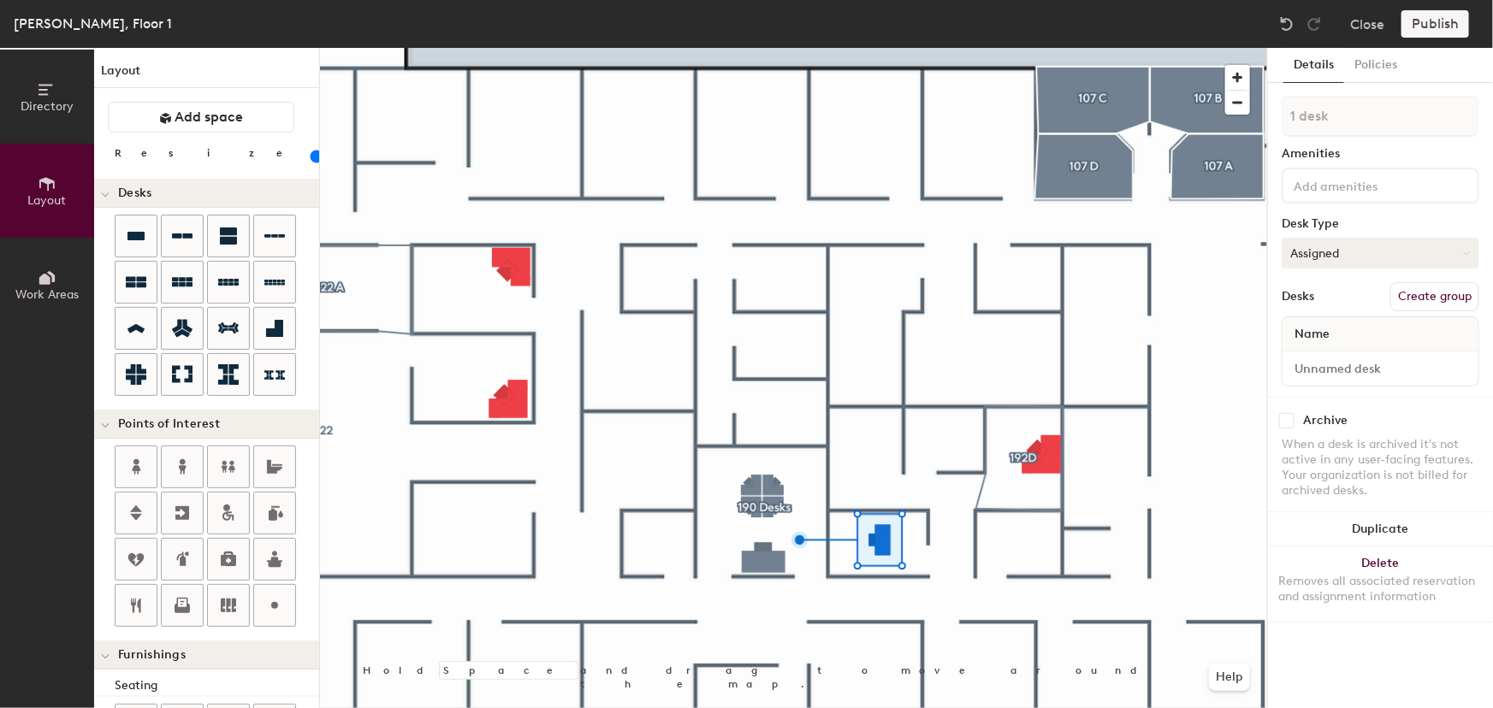
click at [1463, 252] on icon at bounding box center [1467, 254] width 8 height 8
click at [1328, 352] on div "Hoteled" at bounding box center [1367, 358] width 171 height 26
type input "60"
click at [1330, 365] on input at bounding box center [1380, 369] width 189 height 24
type input "1"
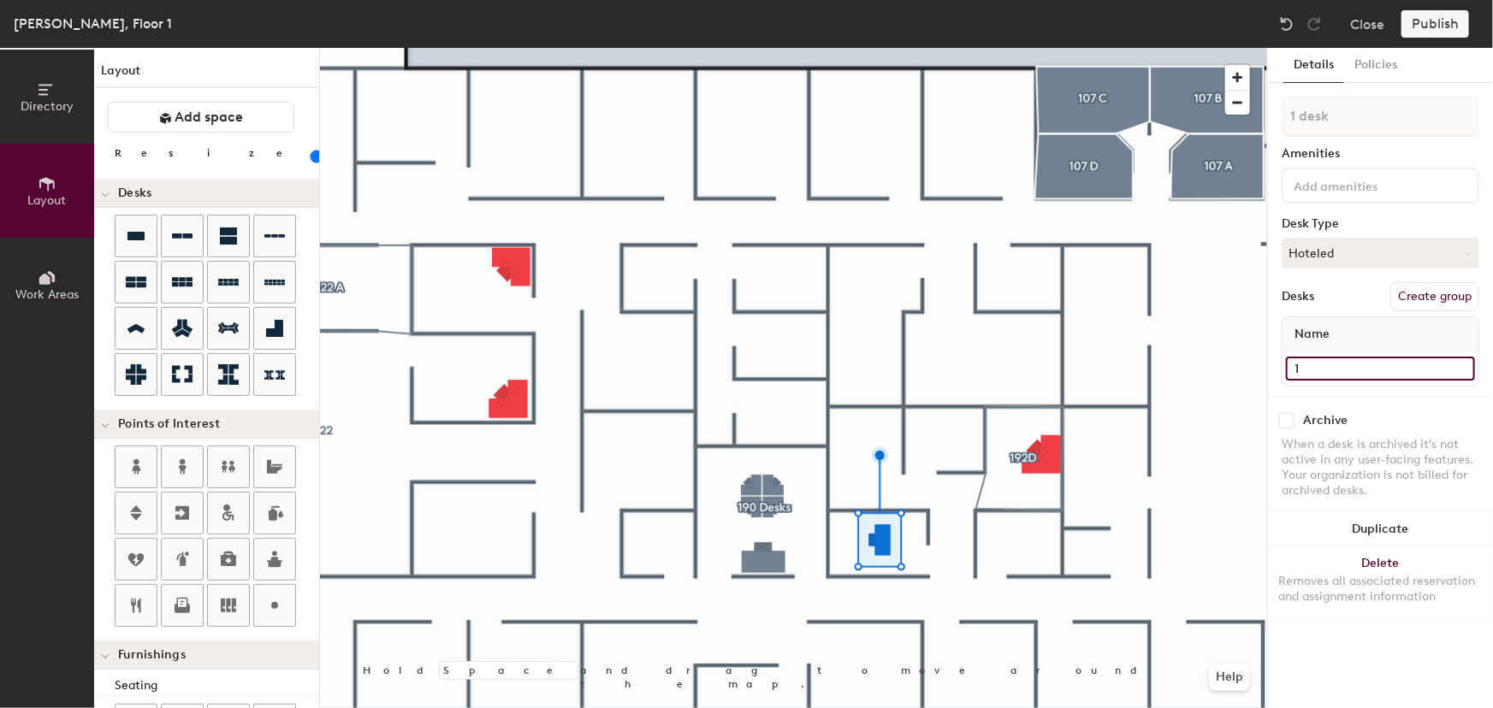
type input "60"
type input "19"
type input "60"
type input "192"
type input "60"
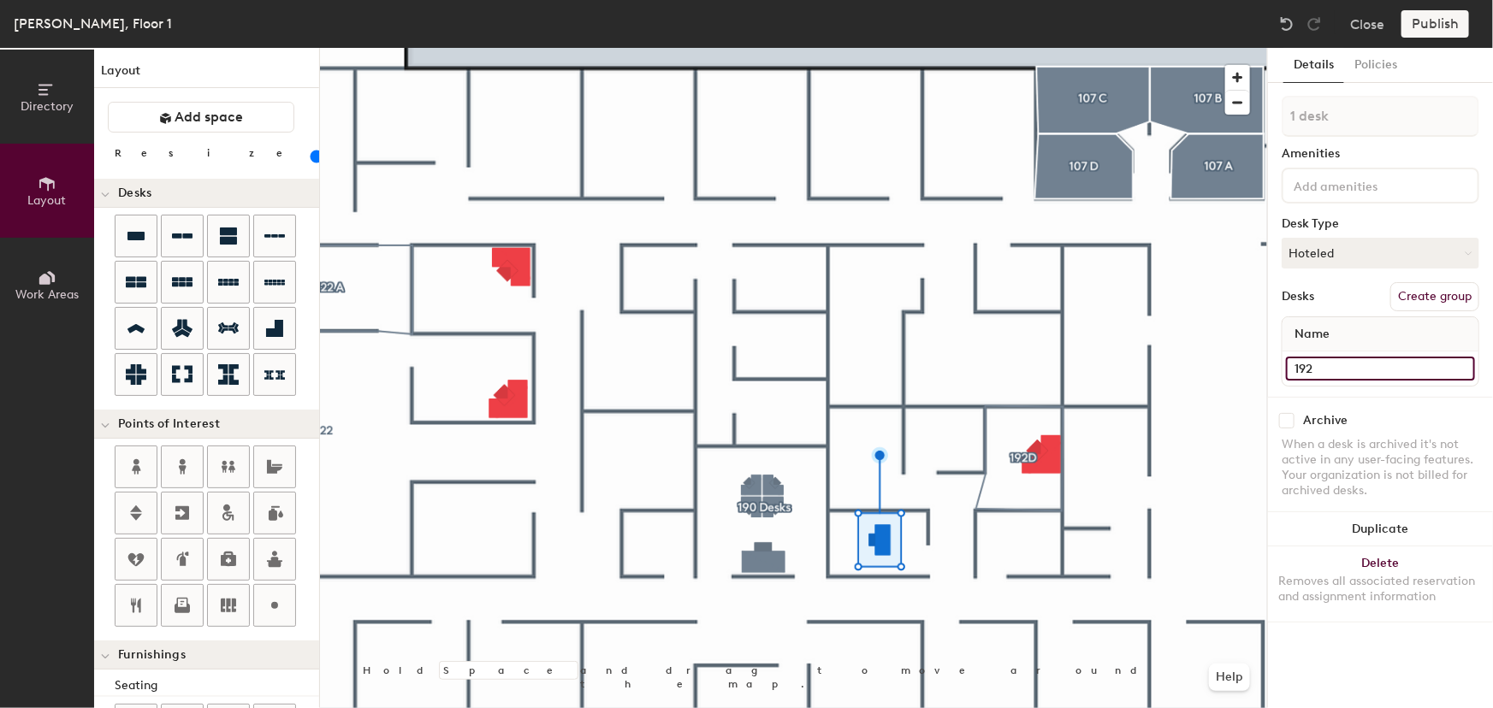
type input "192A"
type input "60"
type input "192A"
type input "60"
type input "192A M"
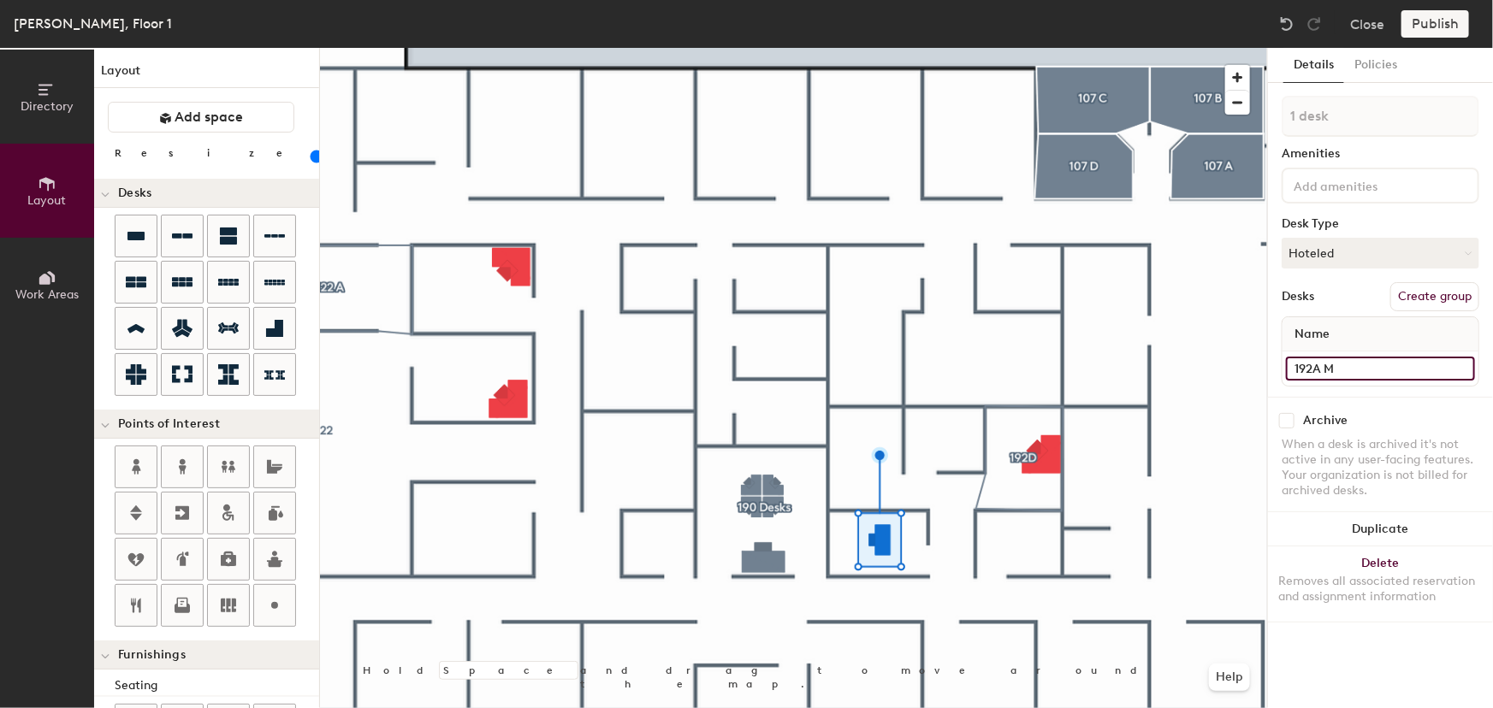
type input "60"
type input "192A Me"
type input "60"
type input "192A Mee"
type input "60"
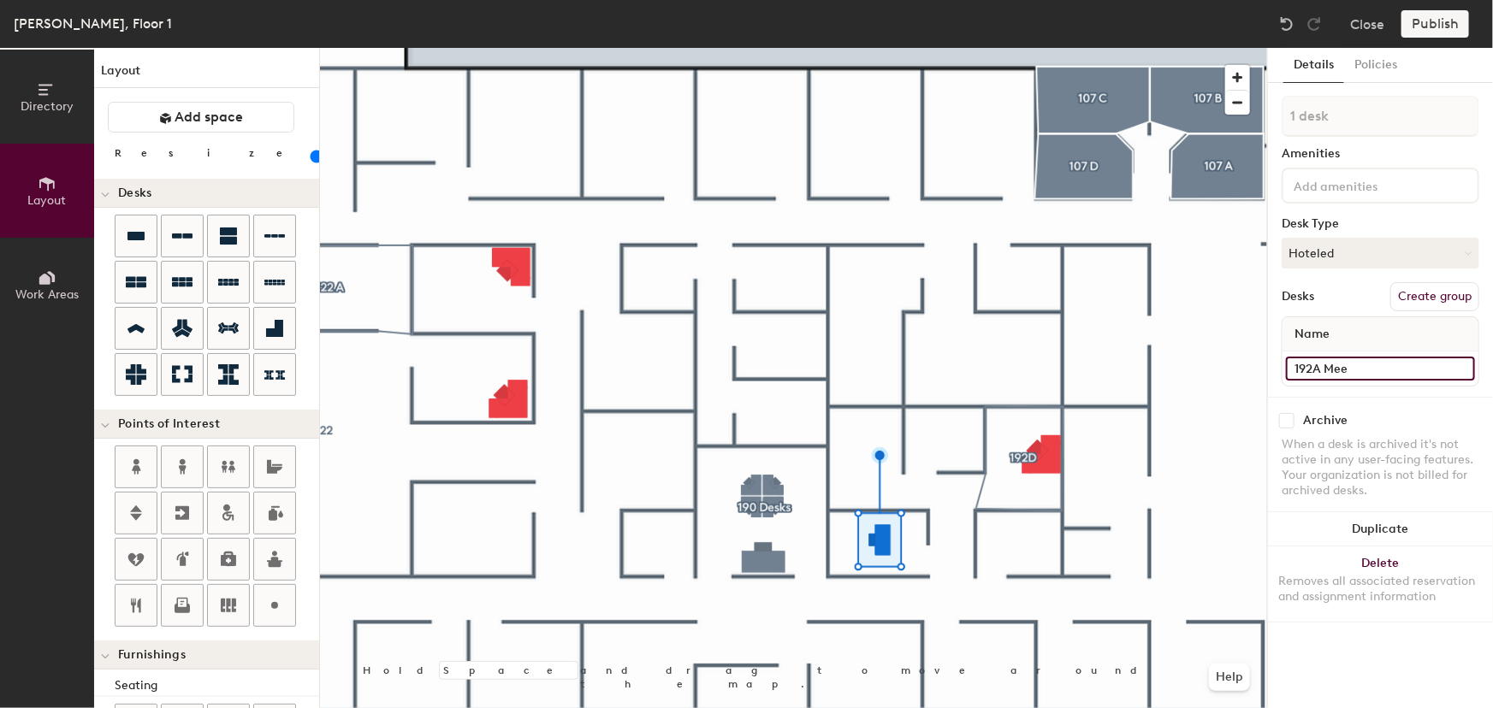
type input "192A Meet"
type input "60"
type input "192A Meeting"
type input "60"
type input "192A Meeting R"
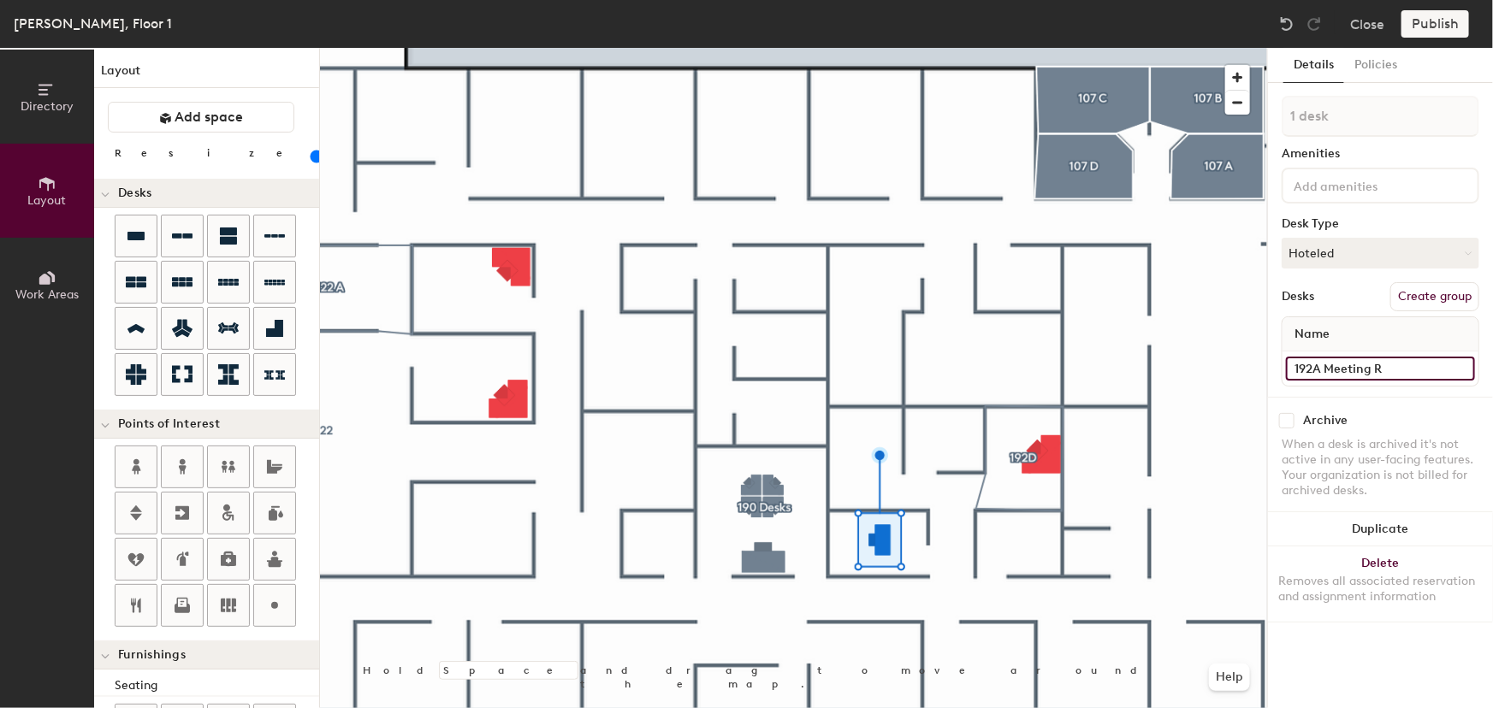
type input "60"
type input "192A Meeting Ro"
type input "60"
type input "192A Meeting Roo"
type input "60"
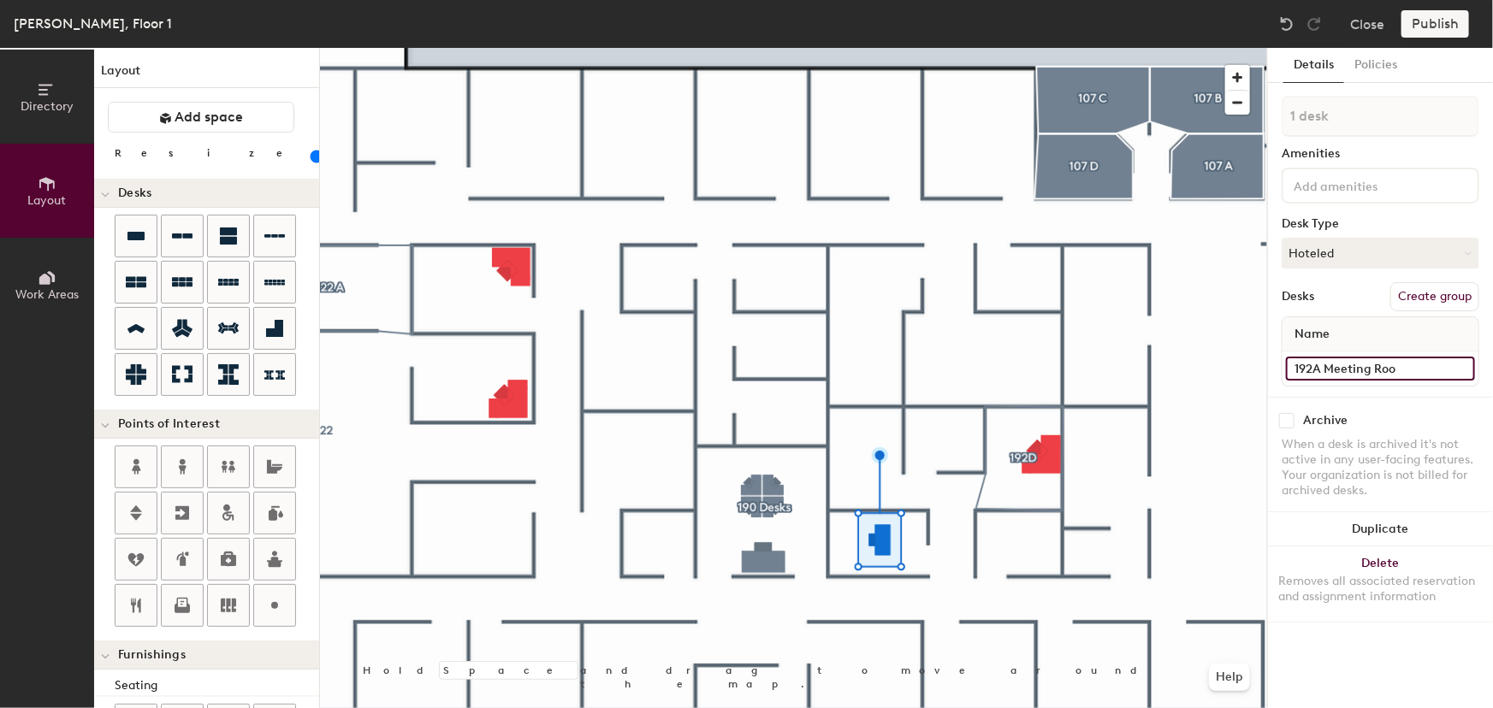
type input "192A Meeting Room"
type input "60"
type input "192A Meeting Room"
click at [1370, 535] on button "Duplicate" at bounding box center [1380, 529] width 225 height 34
type input "60"
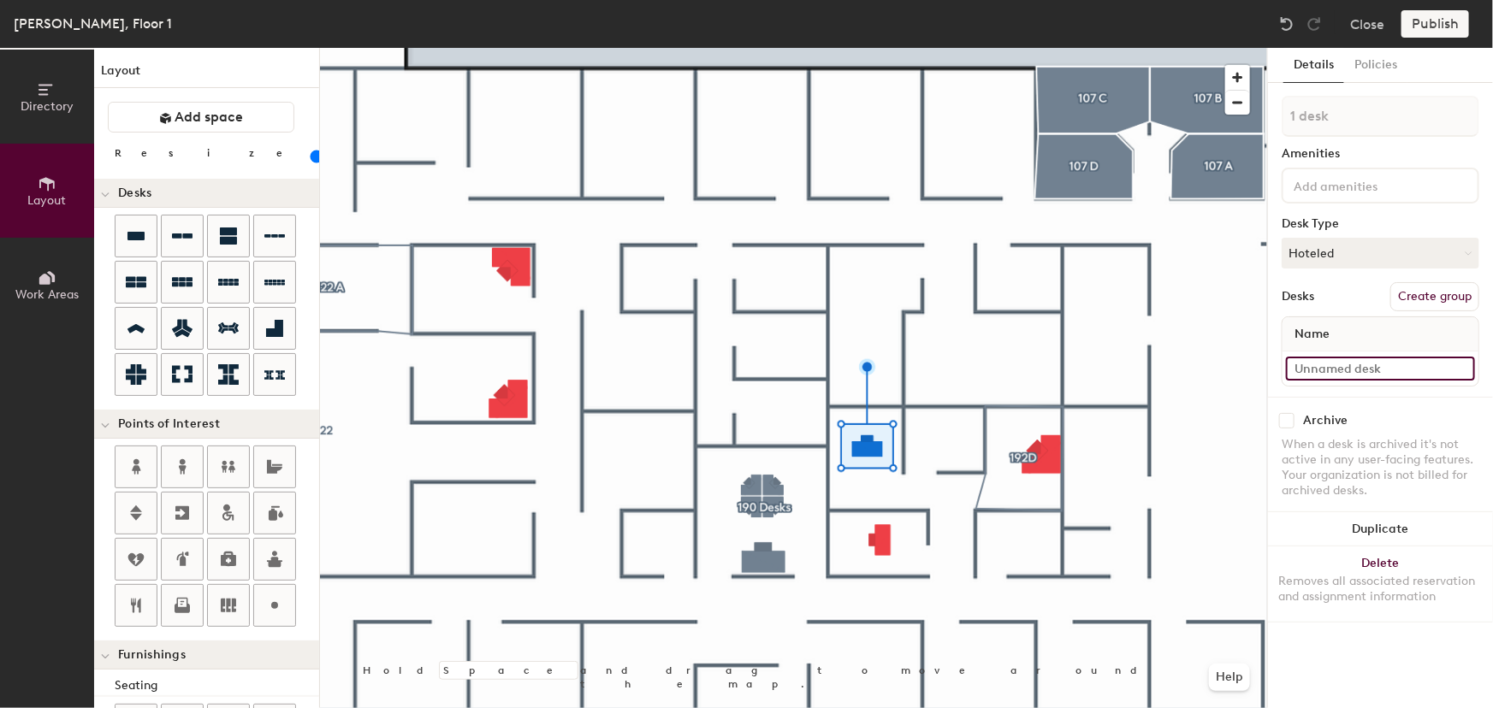
click at [1366, 367] on input at bounding box center [1380, 369] width 189 height 24
type input "1"
type input "60"
type input "10"
type input "60"
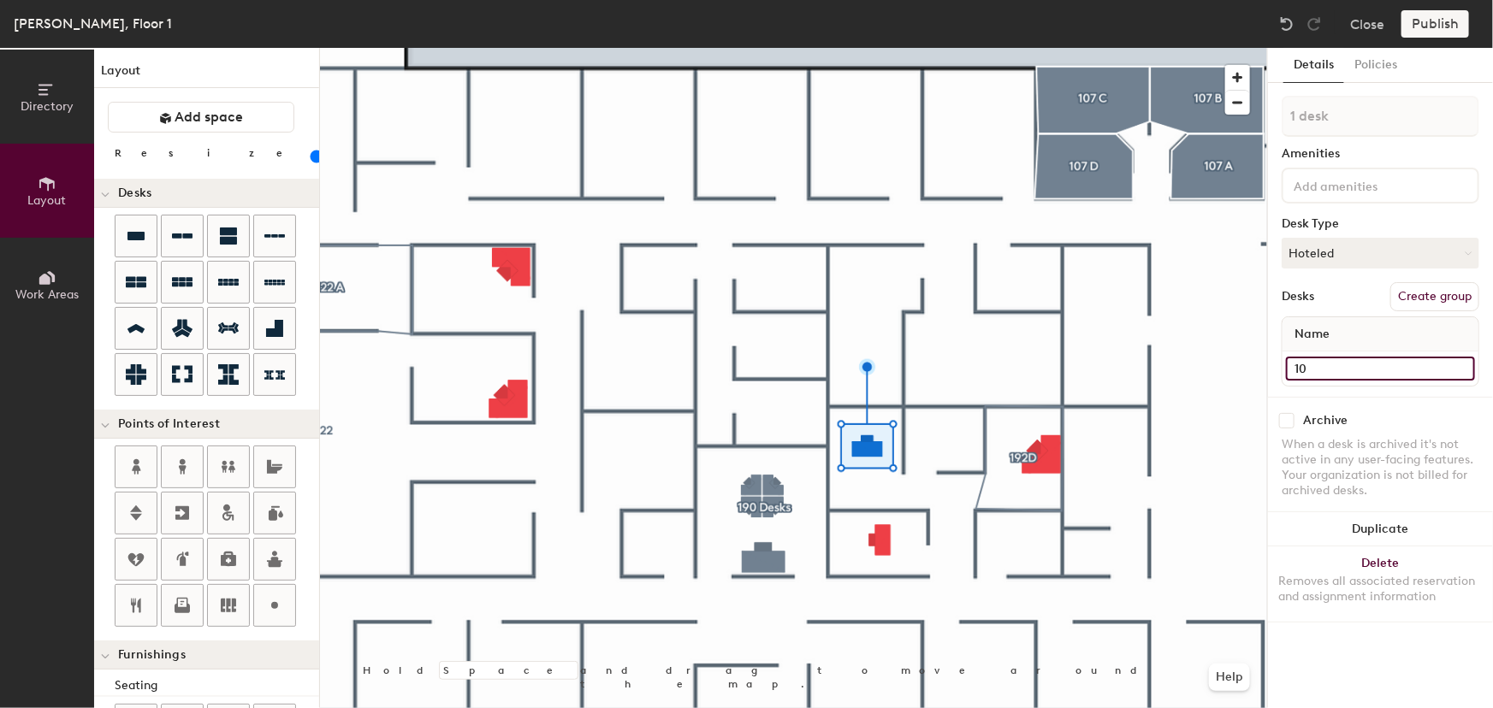
type input "102"
type input "60"
type input "102B"
type input "60"
type input "102"
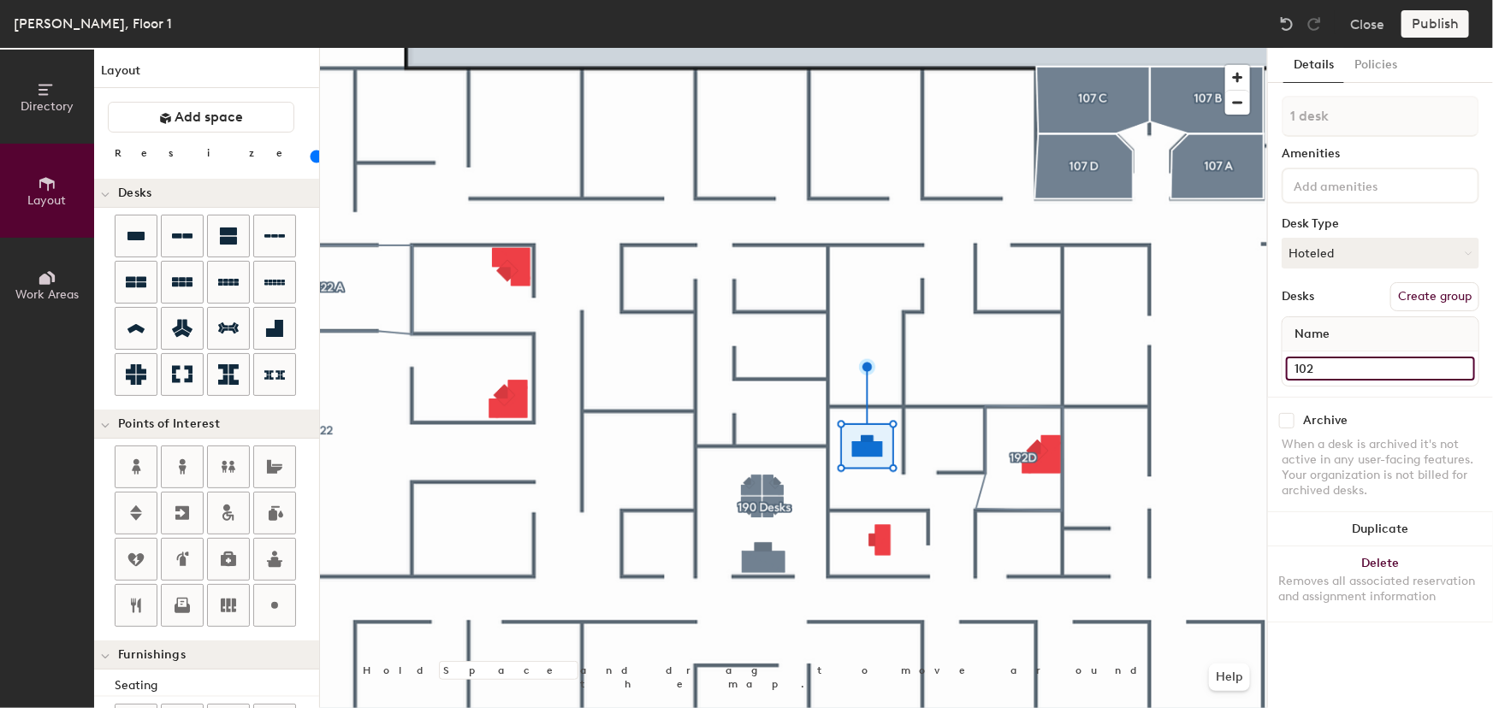
type input "60"
type input "1"
type input "60"
type input "19"
type input "60"
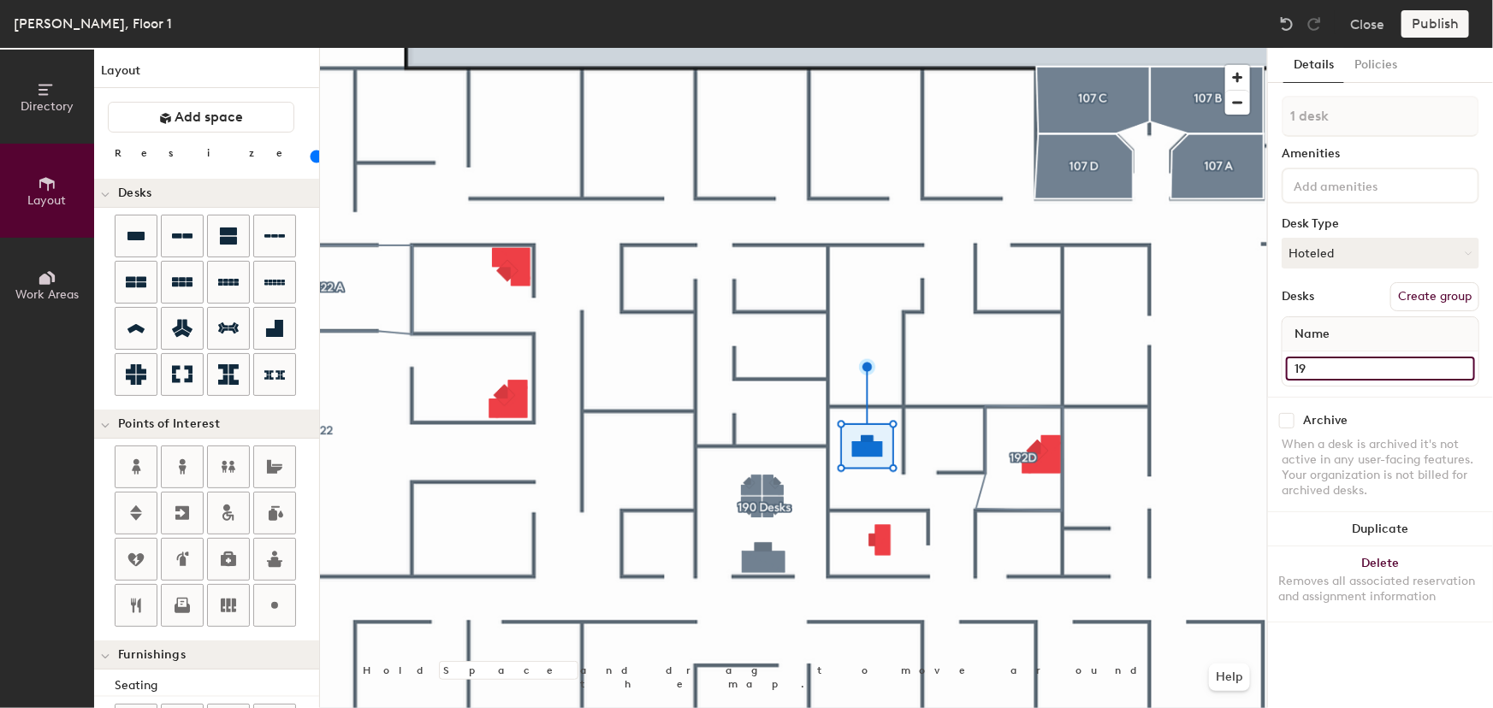
type input "192"
type input "60"
type input "192B"
type input "60"
type input "192B"
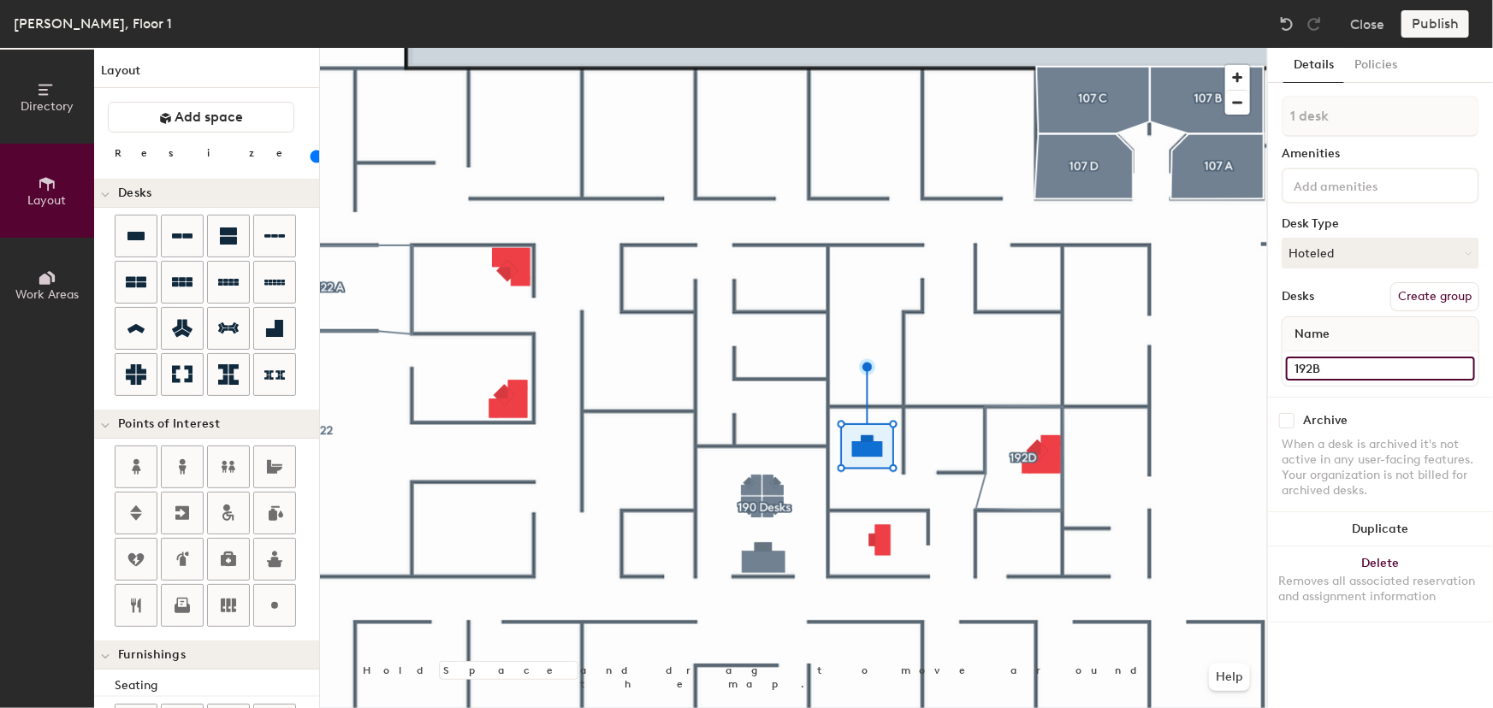
type input "60"
type input "192B M"
type input "60"
type input "192B Me"
type input "60"
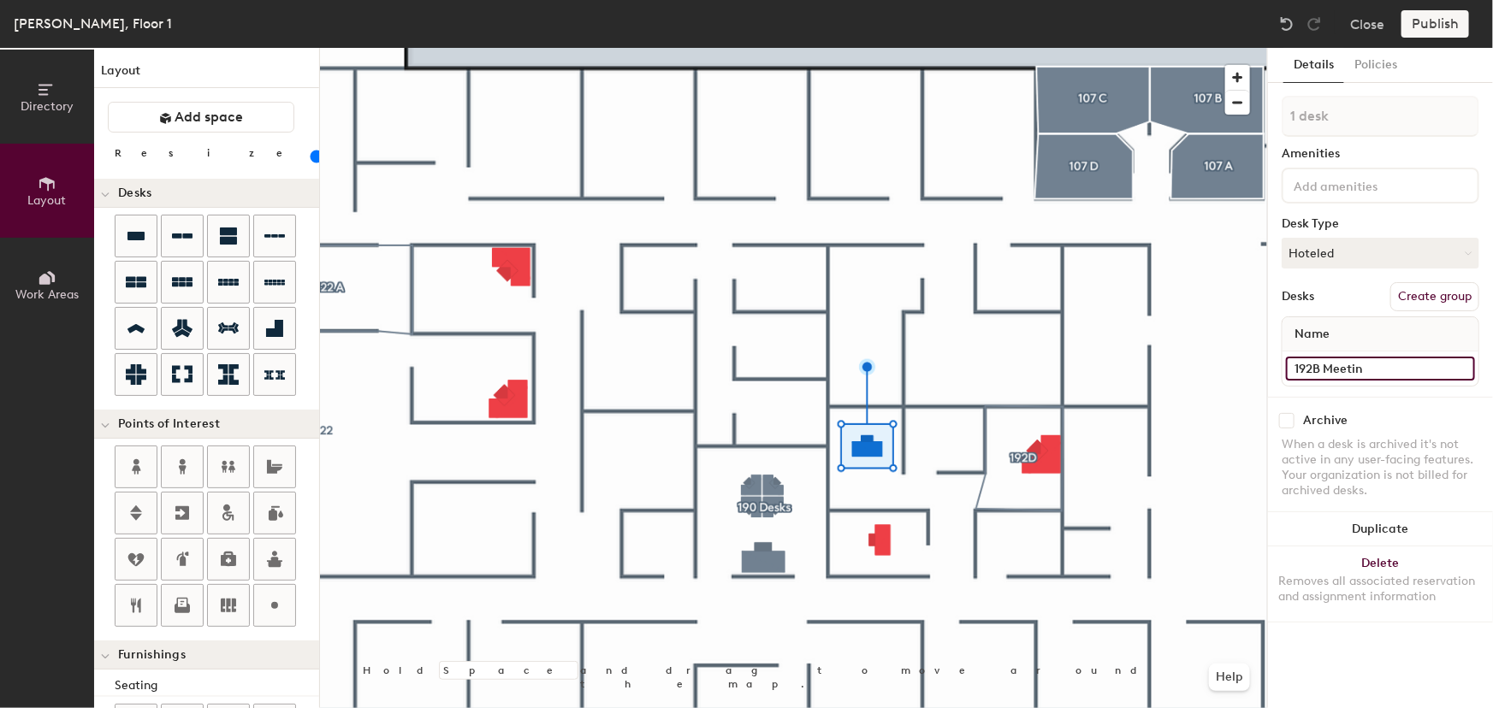
type input "192B Meeting"
type input "60"
type input "192B Meeting"
type input "60"
type input "192B Meeting R"
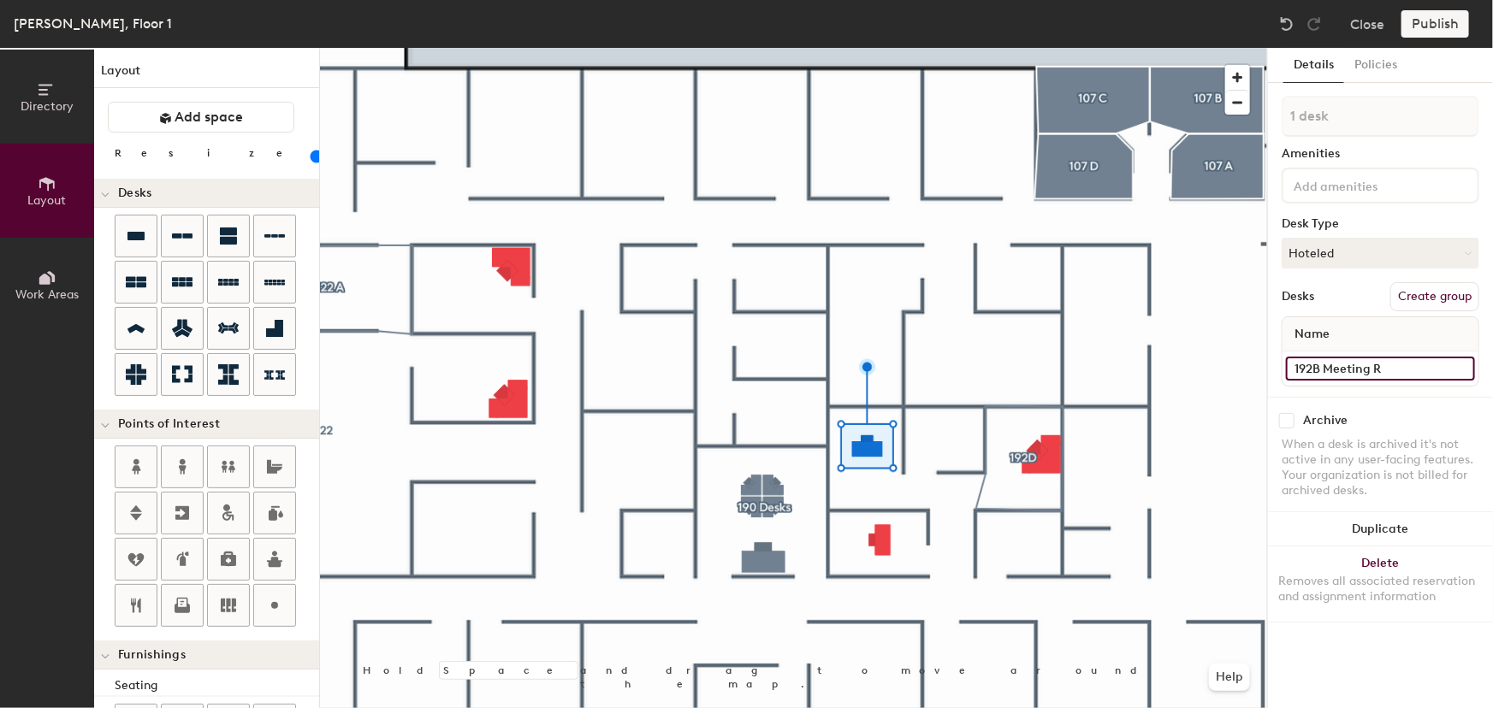
type input "60"
type input "192B Meeting Ro"
type input "60"
type input "192B Meeting Room"
type input "60"
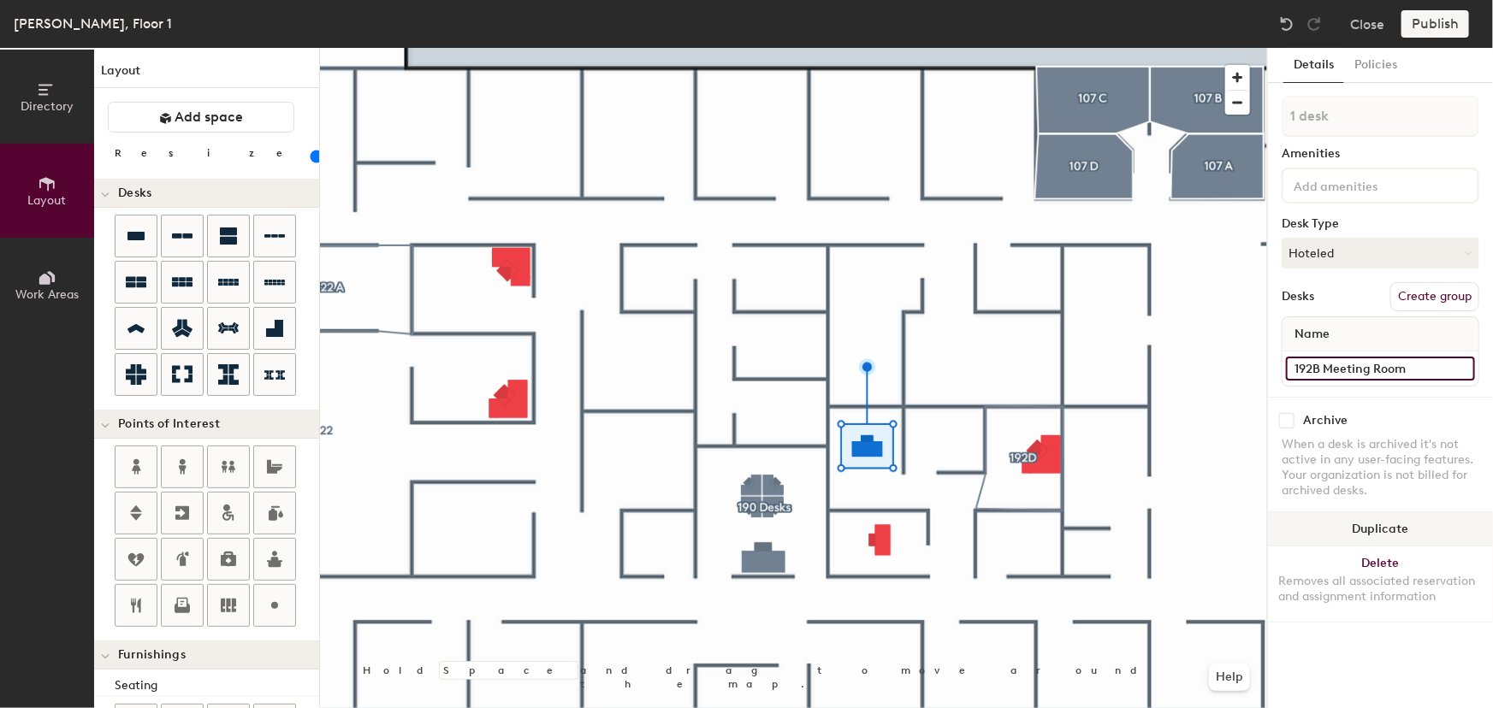
type input "192B Meeting Room"
click at [1359, 520] on button "Duplicate" at bounding box center [1380, 529] width 225 height 34
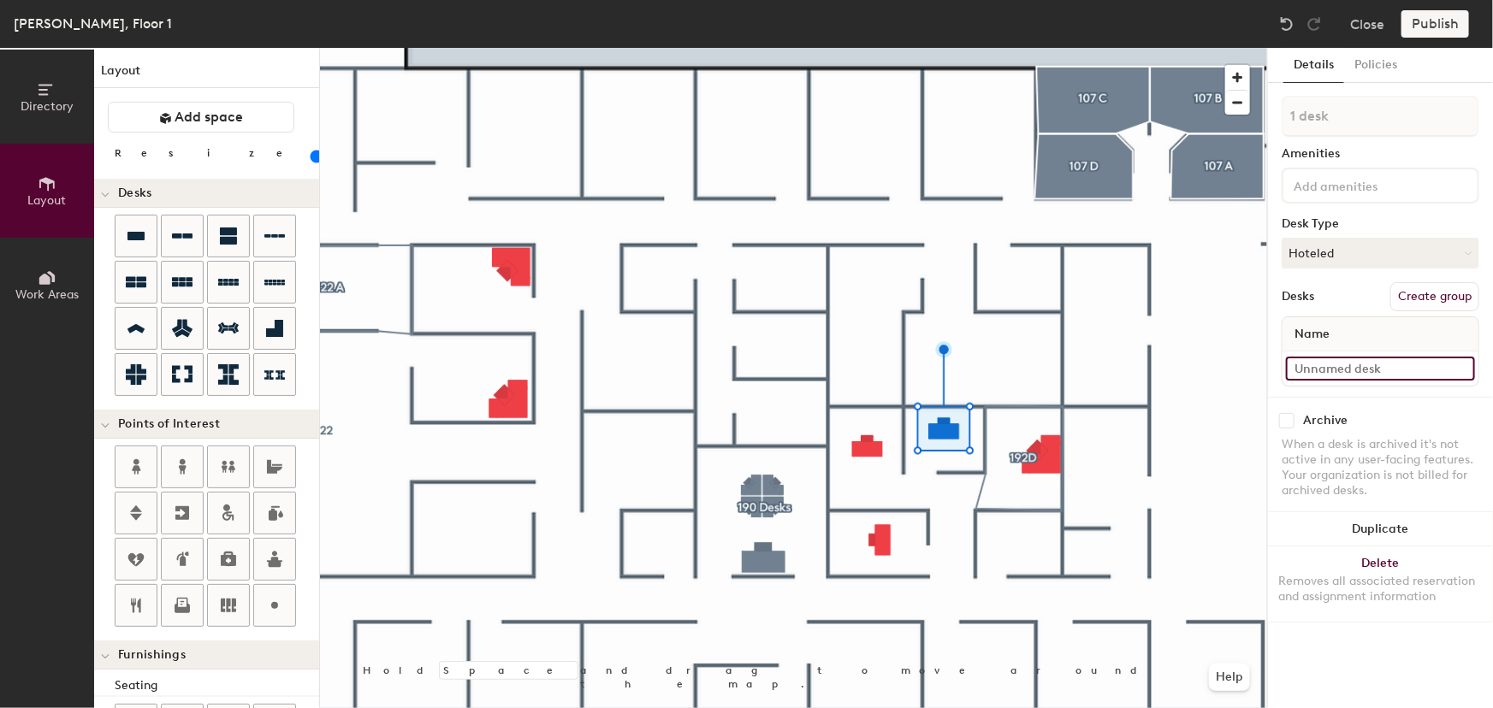
type input "60"
click at [1334, 366] on input at bounding box center [1380, 369] width 189 height 24
type input "1"
type input "60"
type input "19"
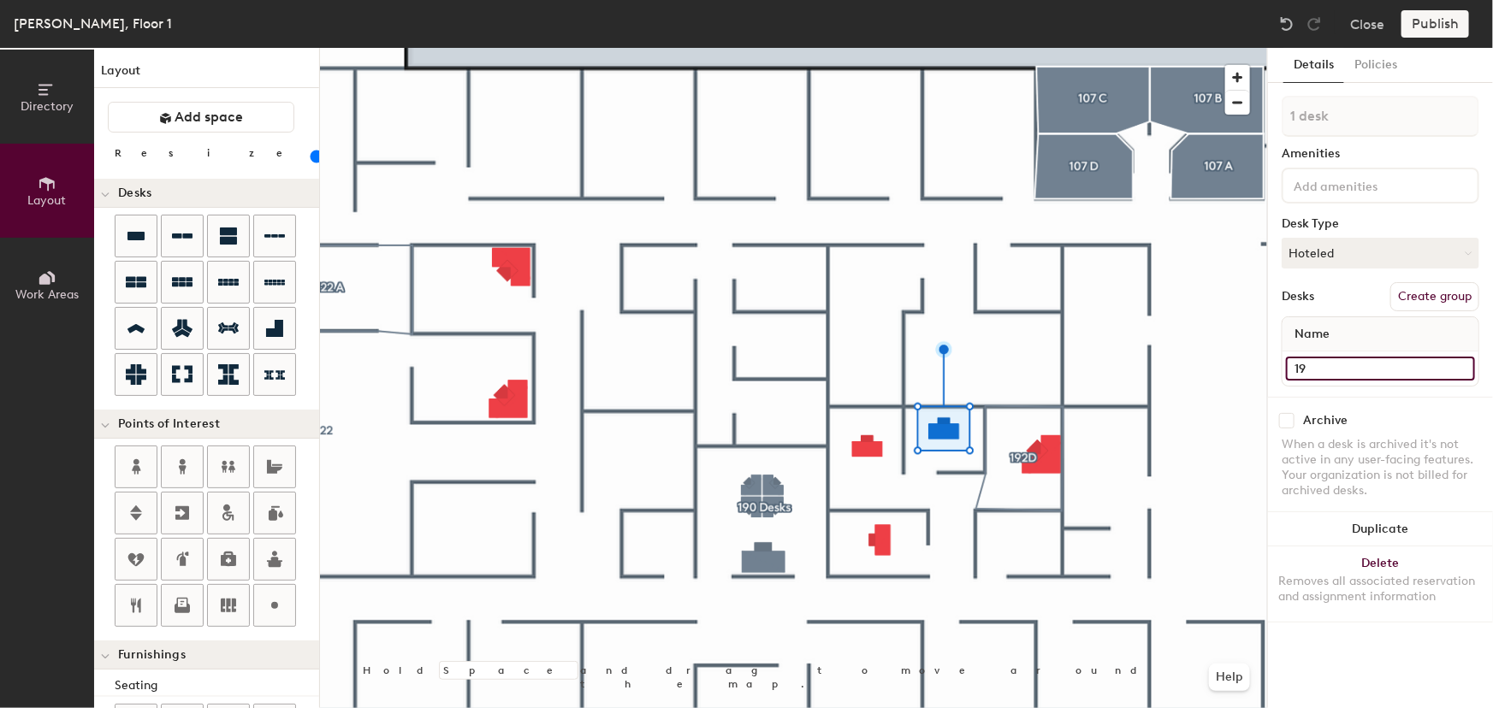
type input "60"
type input "192"
type input "60"
type input "192C"
type input "60"
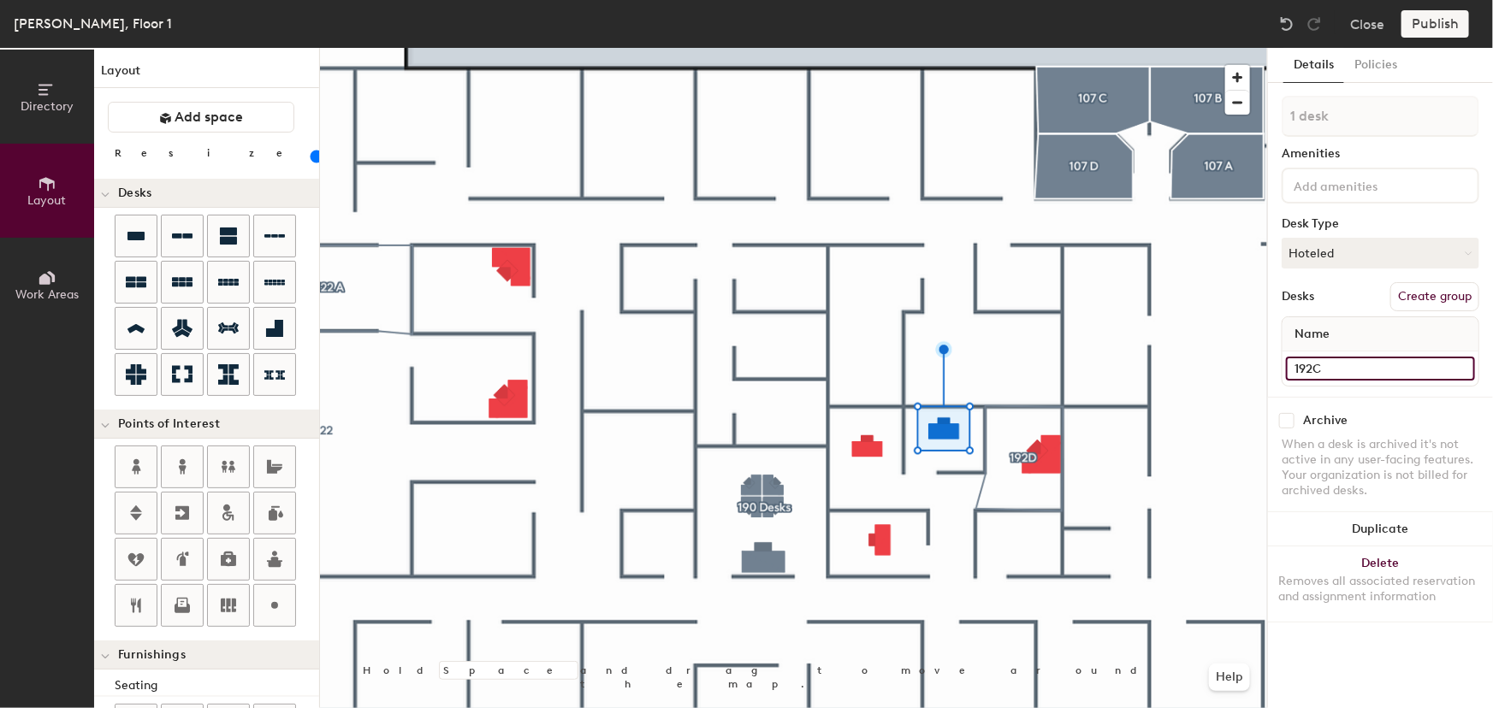
type input "192C"
type input "60"
type input "192C M"
type input "60"
type input "192C Me"
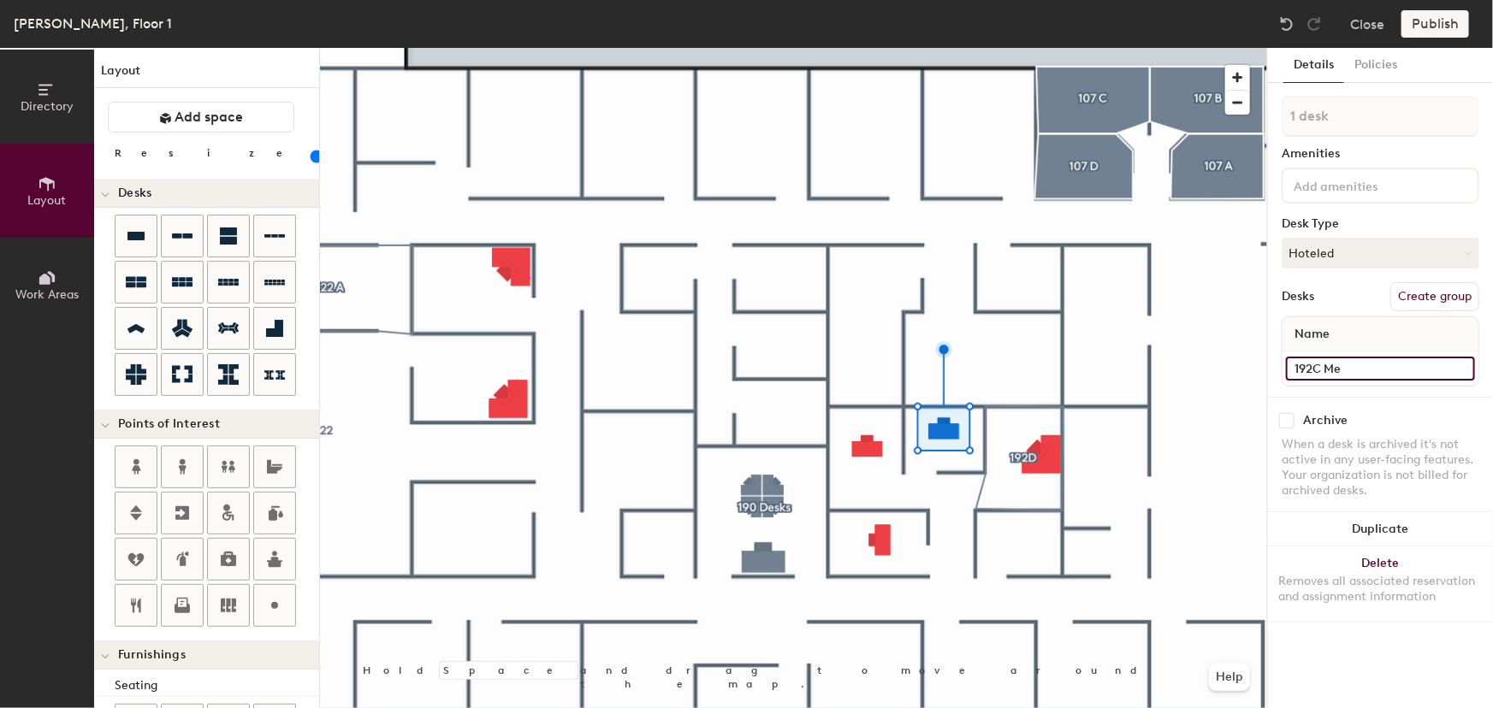
type input "60"
type input "192C Mee"
type input "60"
type input "192C Meeting"
type input "60"
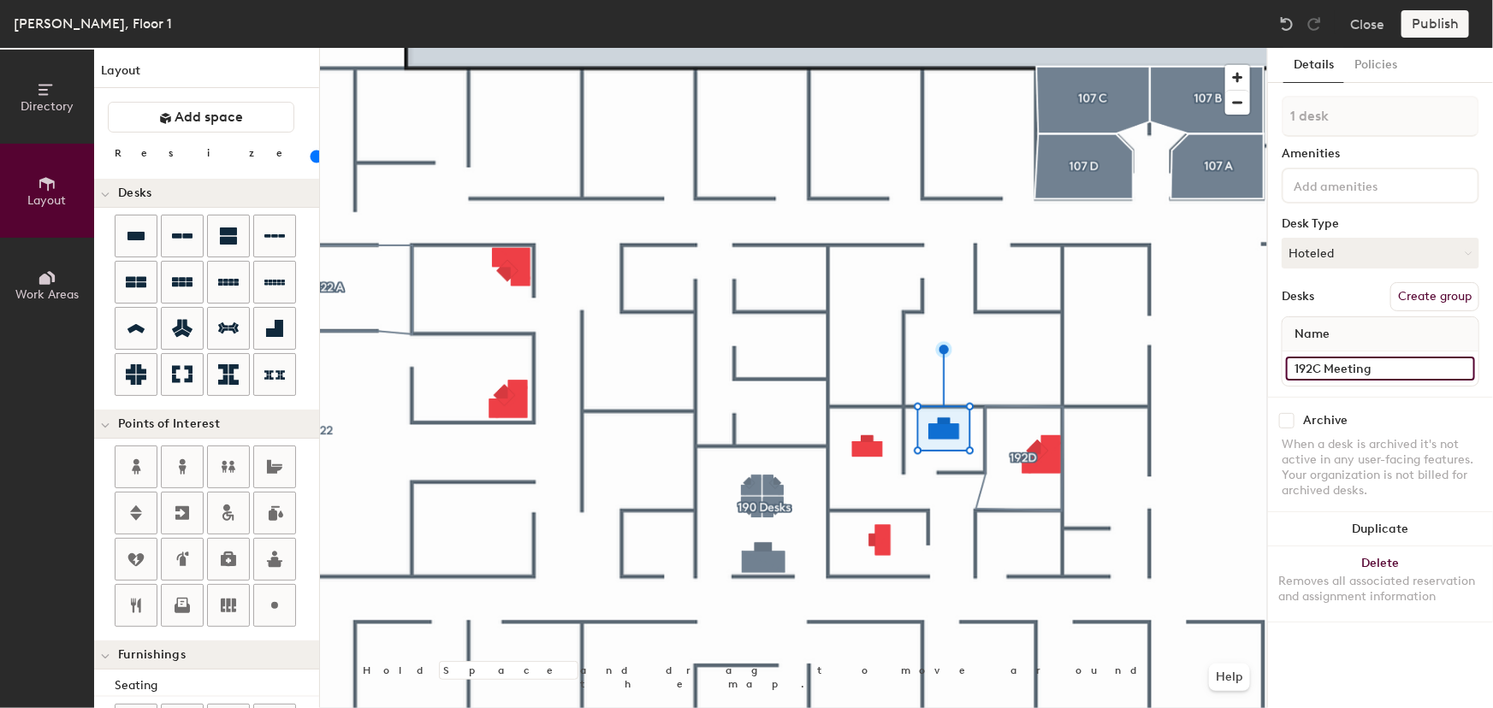
type input "192C Meeting"
type input "60"
type input "192C Meeting R"
type input "60"
type input "192C Meeting Roo"
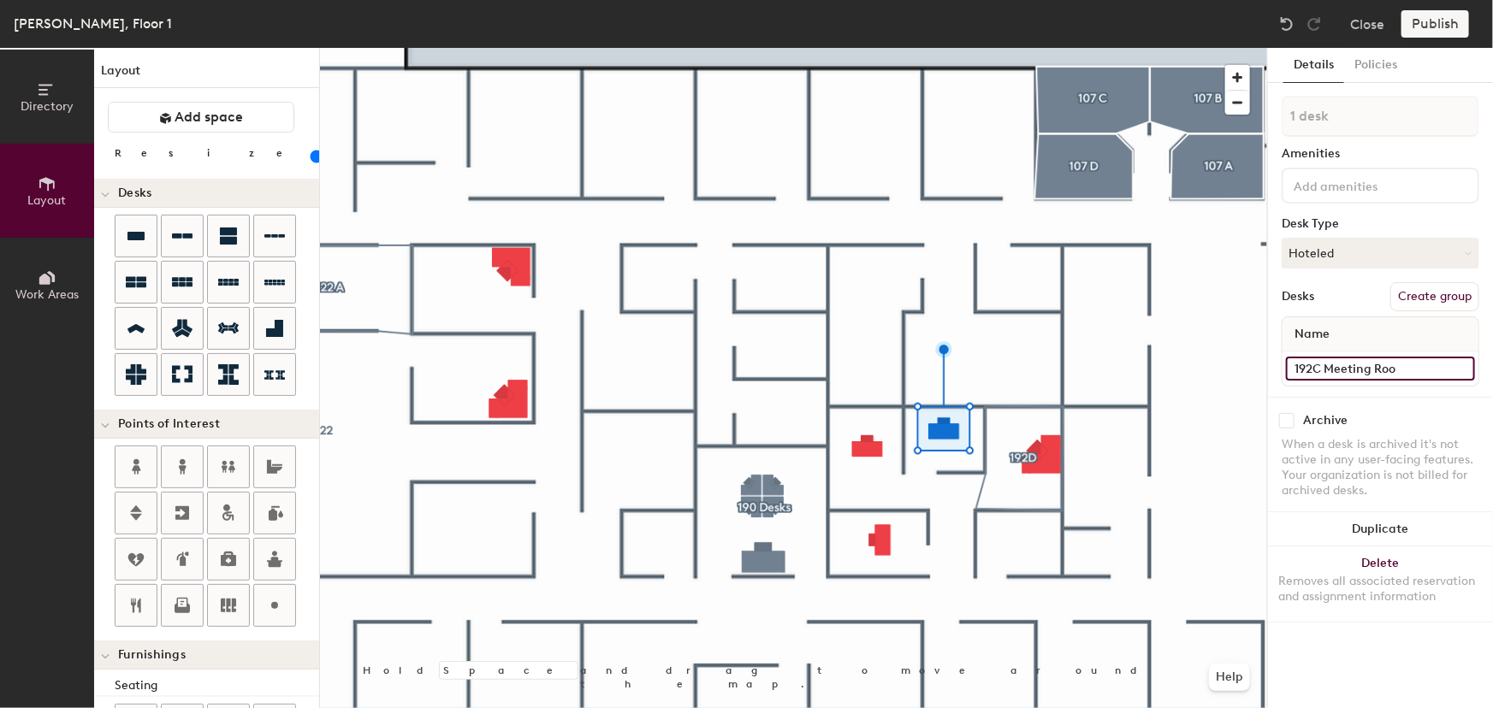
type input "60"
type input "192C Meeting Room"
type input "60"
drag, startPoint x: 1408, startPoint y: 369, endPoint x: 1328, endPoint y: 368, distance: 79.6
click at [1328, 368] on input "192C Meeting Room" at bounding box center [1380, 369] width 189 height 24
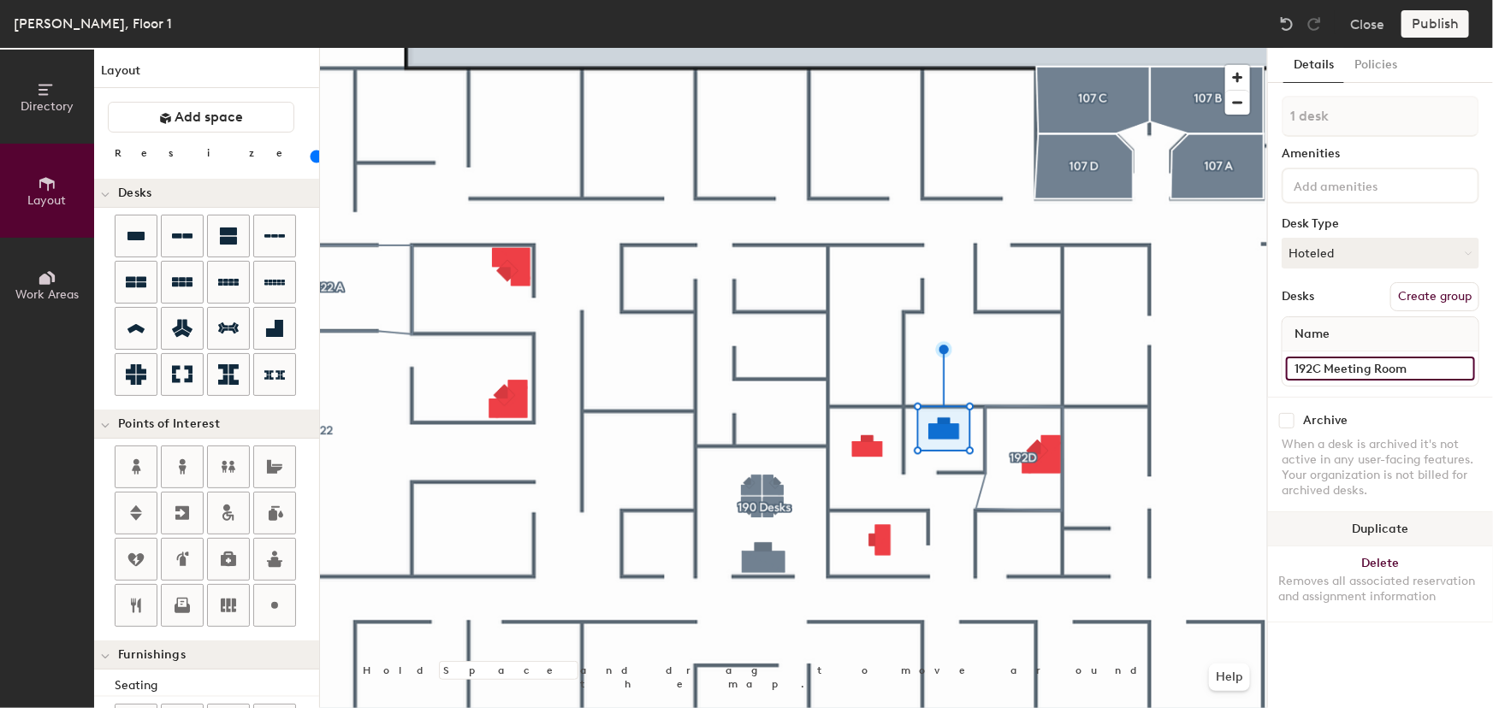
type input "192C Meeting Room"
click at [1351, 525] on button "Duplicate" at bounding box center [1380, 529] width 225 height 34
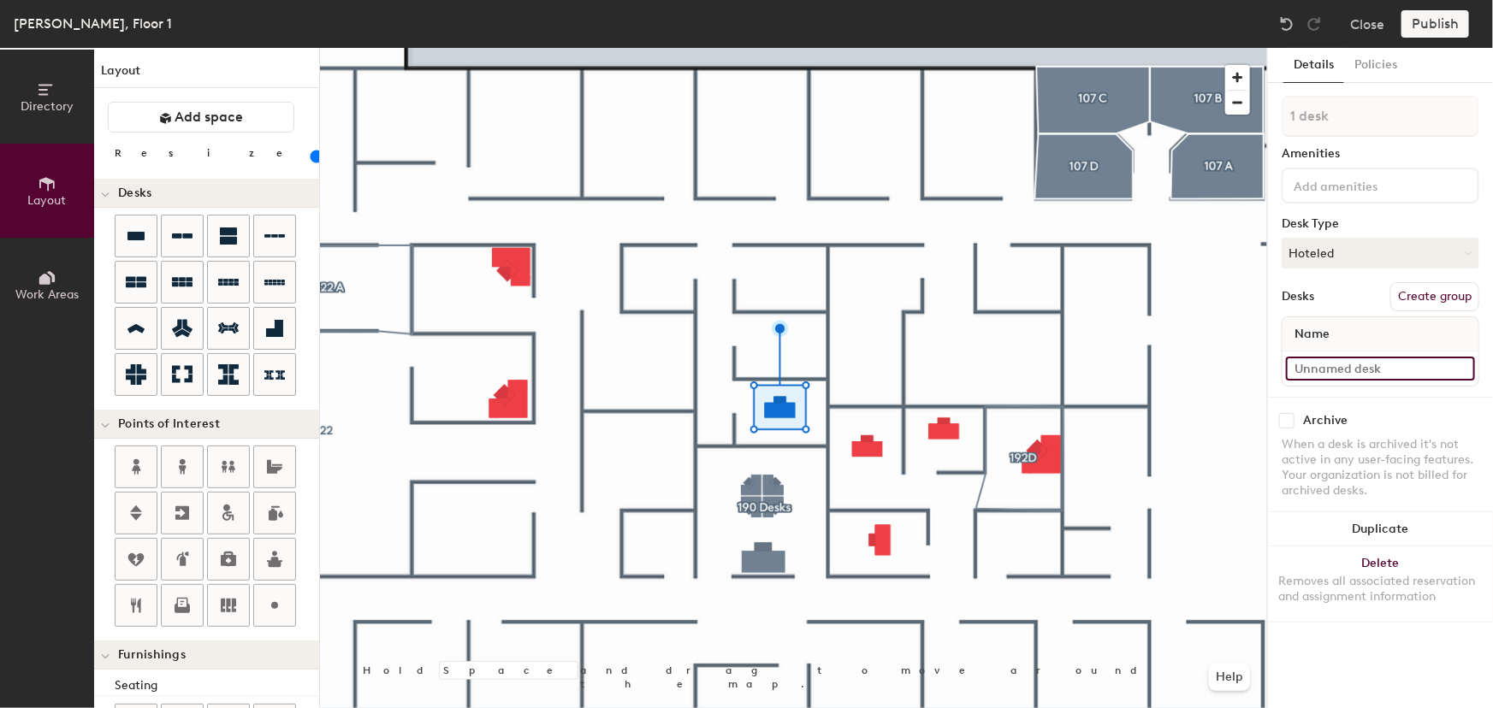
type input "60"
click at [1351, 368] on input at bounding box center [1380, 369] width 189 height 24
type input "1"
type input "60"
type input "114"
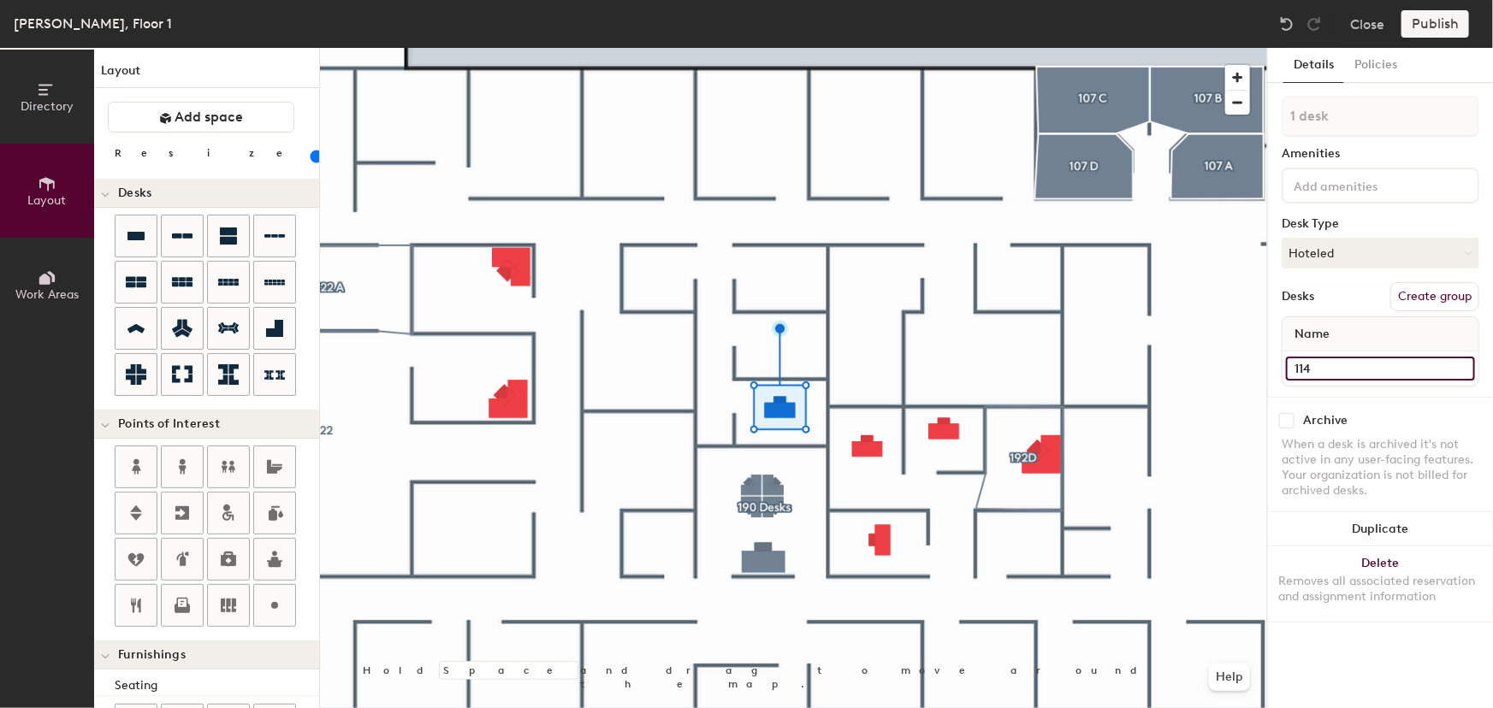
type input "60"
type input "114C"
type input "60"
type input "114C"
type input "60"
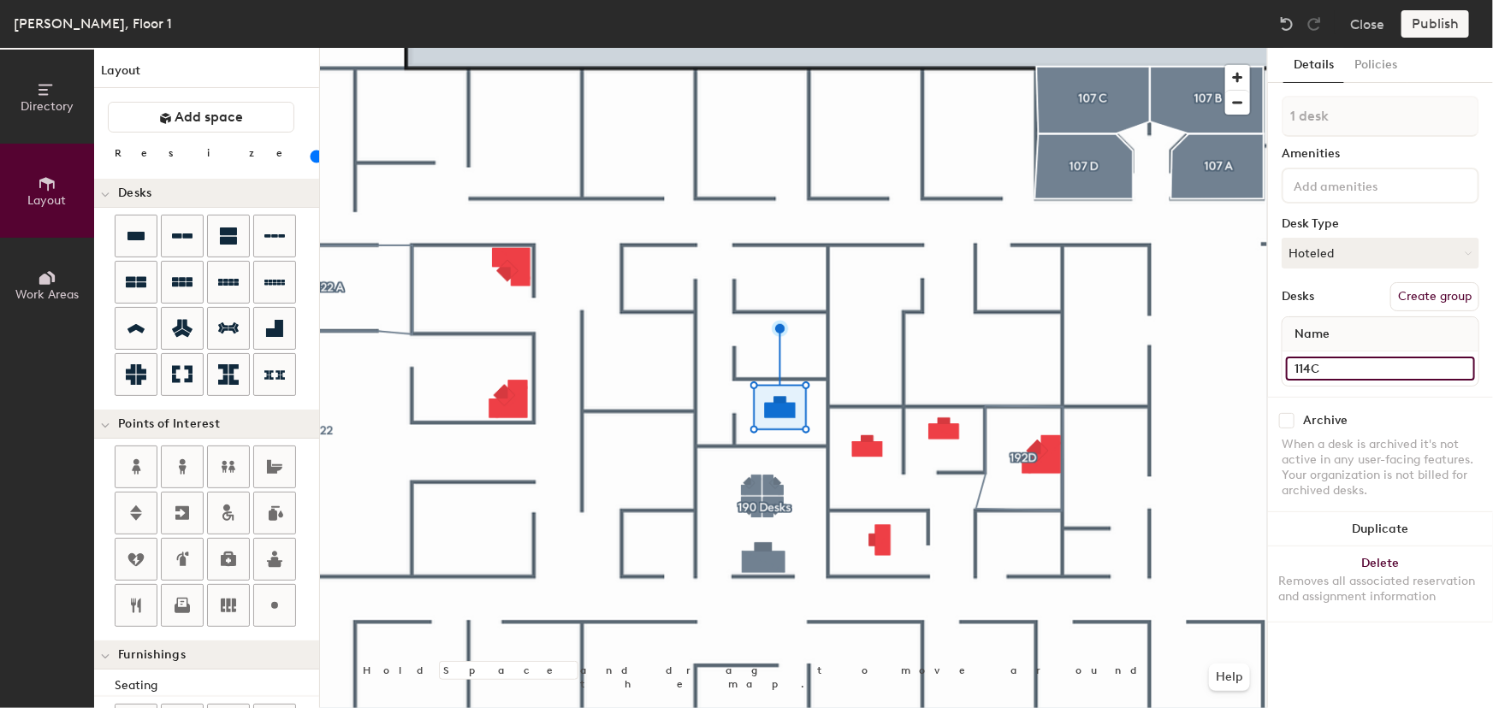
paste input "192C Meeting Room"
type input "114C 192C Meeting Room"
type input "60"
type input "114C 192C Meeting Room"
click at [1377, 522] on button "Duplicate" at bounding box center [1380, 529] width 225 height 34
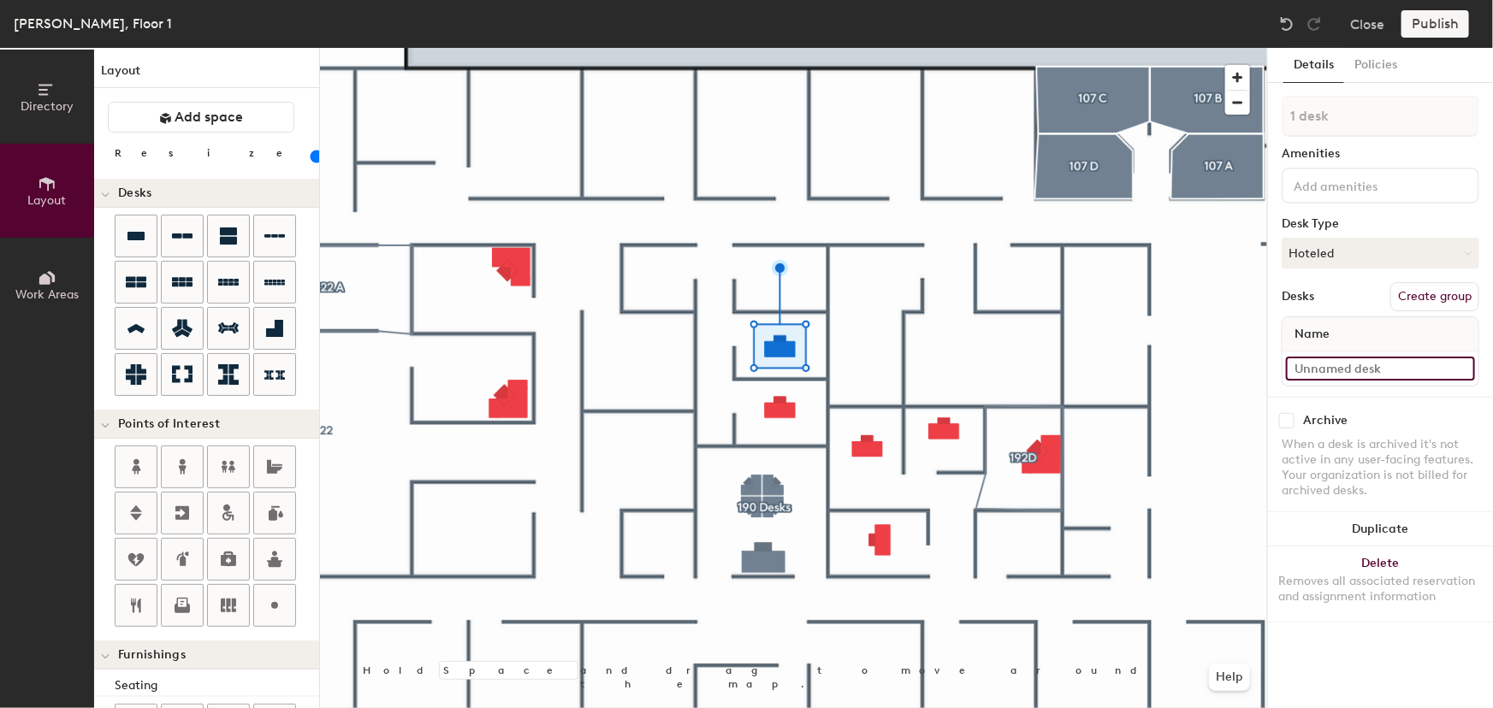
type input "60"
click at [1342, 368] on input at bounding box center [1380, 369] width 189 height 24
type input "19"
type input "60"
type input "1"
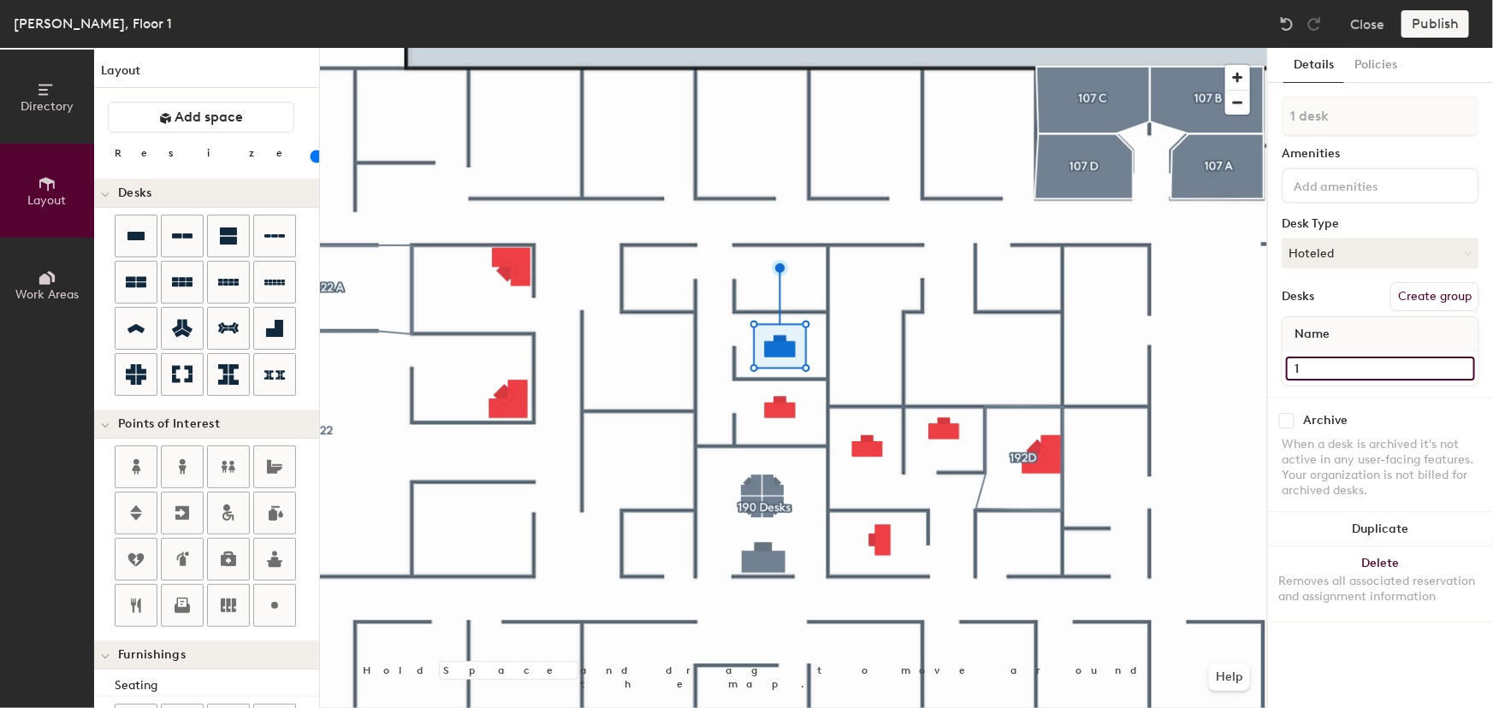
type input "60"
type input "114"
type input "60"
type input "114B"
type input "60"
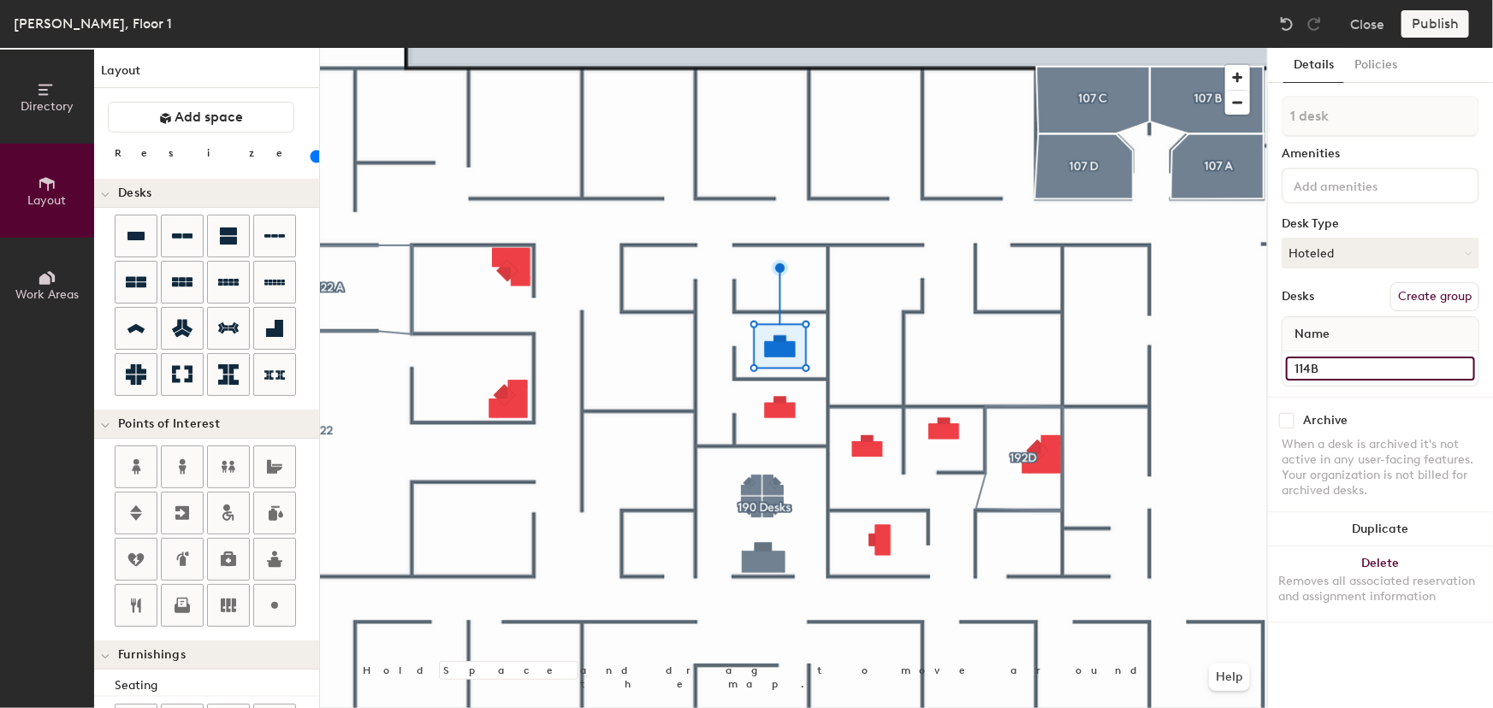
type input "114B"
type input "60"
paste input "192C Meeting Room"
type input "114B 192C Meeting Room"
type input "60"
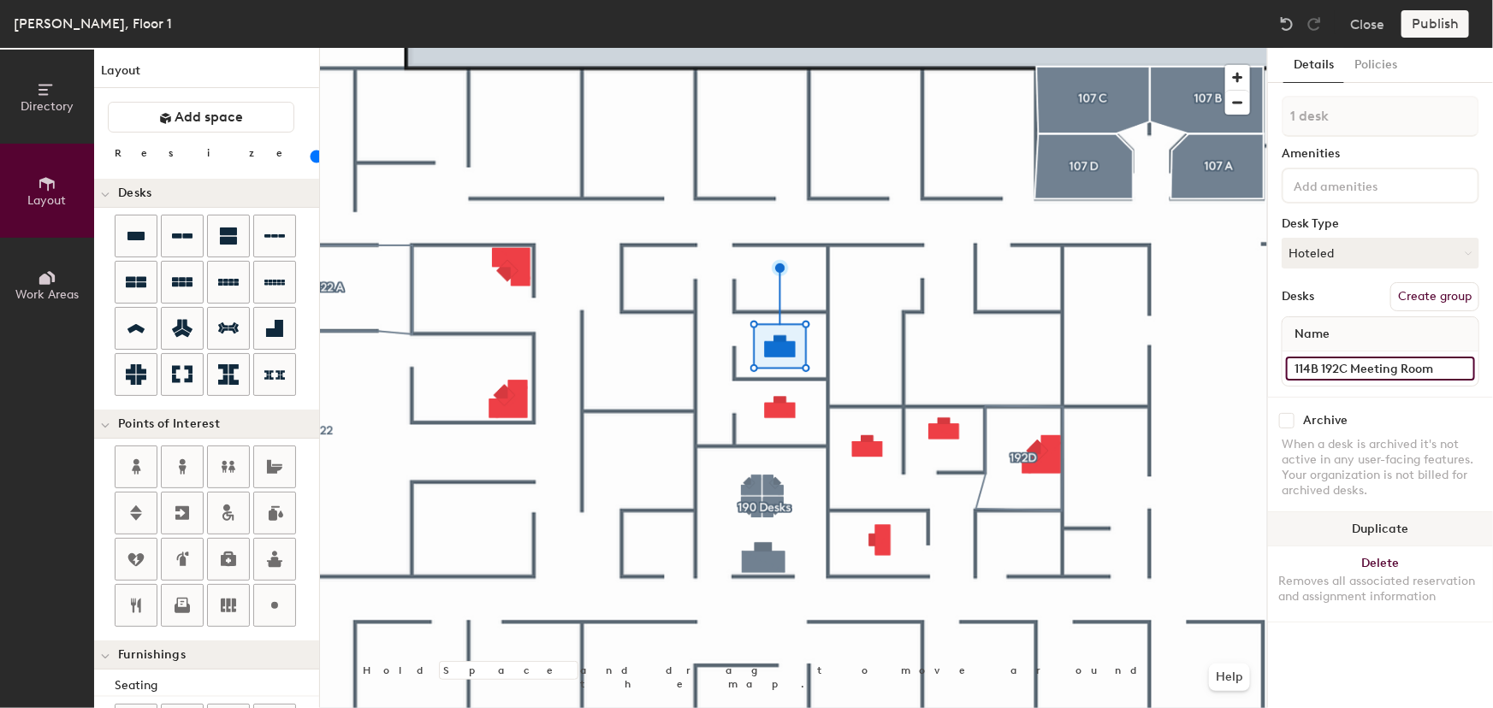
type input "114B 192C Meeting Room"
click at [1374, 522] on button "Duplicate" at bounding box center [1380, 529] width 225 height 34
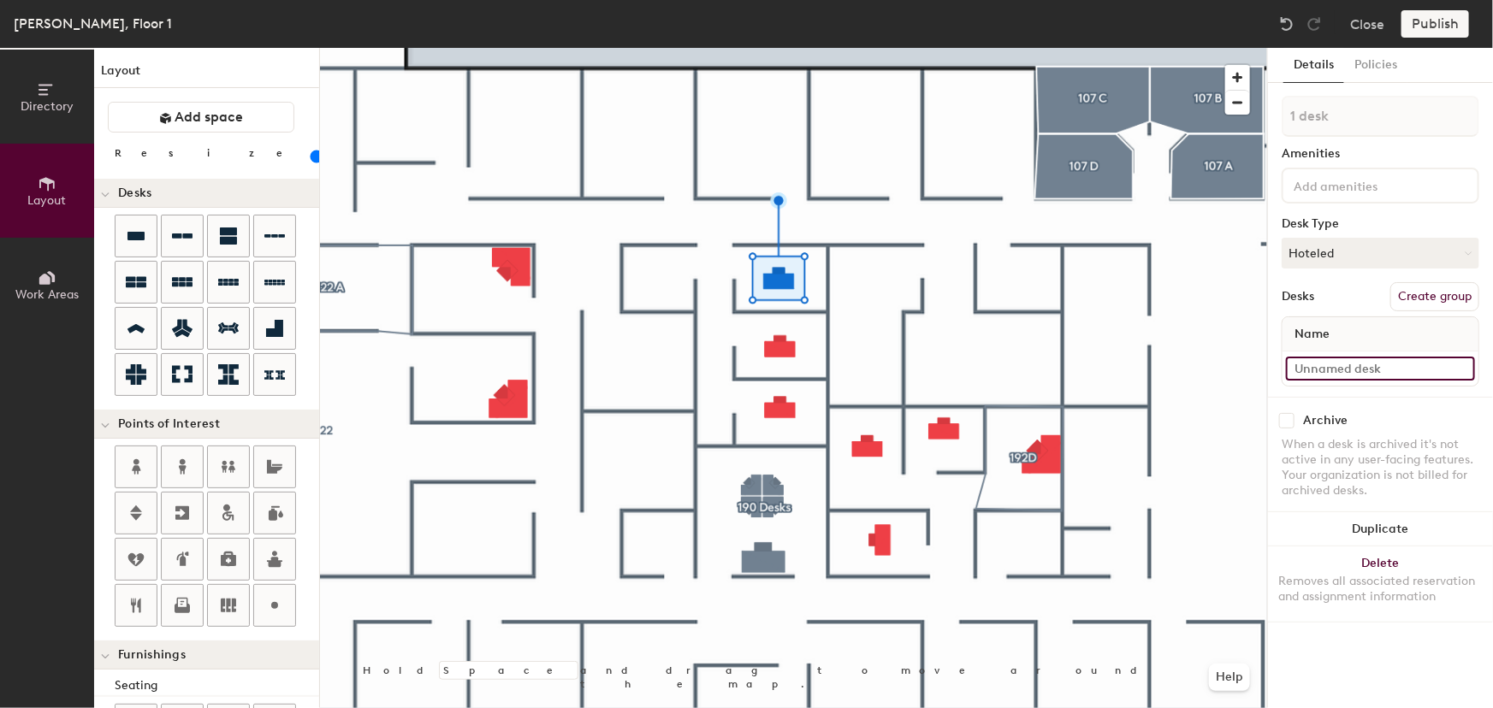
type input "60"
click at [1343, 368] on input at bounding box center [1380, 369] width 189 height 24
type input "1"
type input "60"
type input "114"
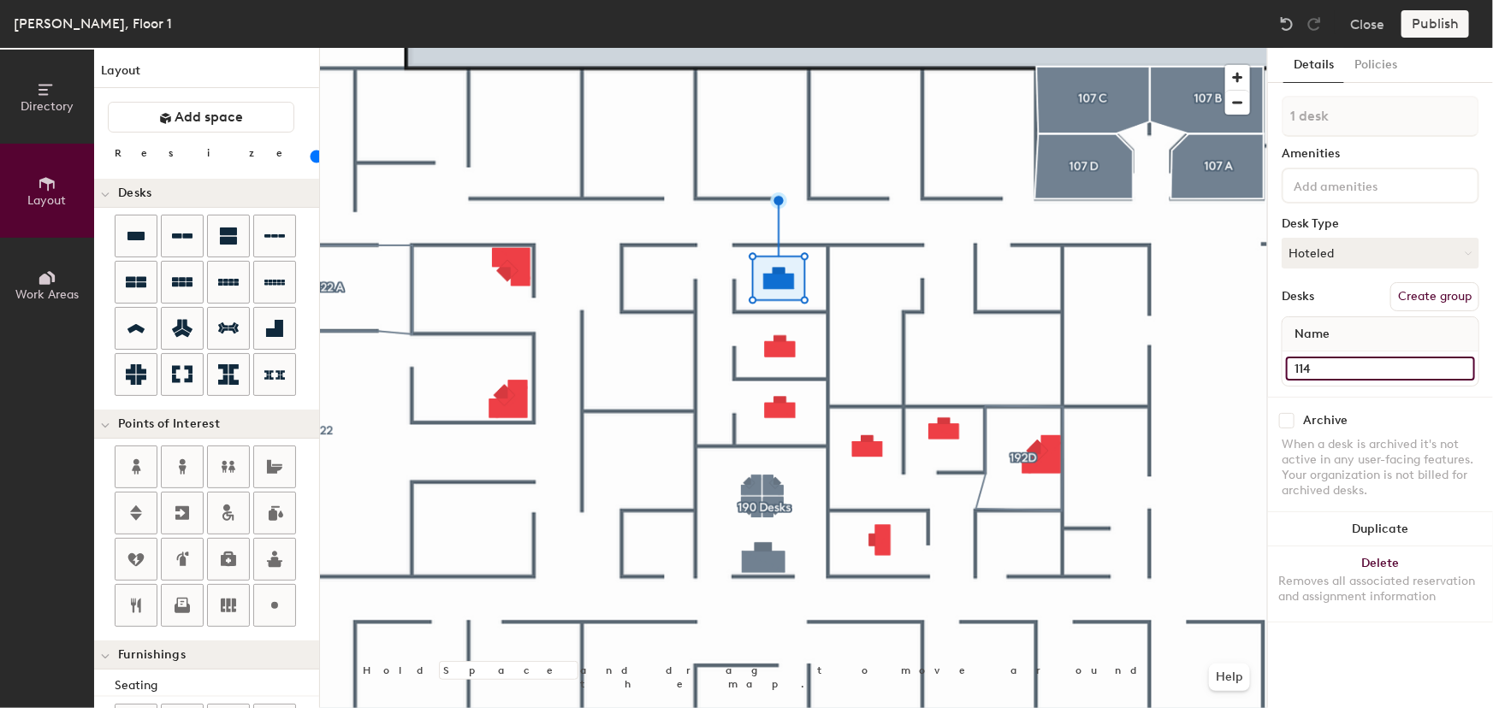
type input "60"
type input "114A"
type input "60"
type input "114A"
type input "60"
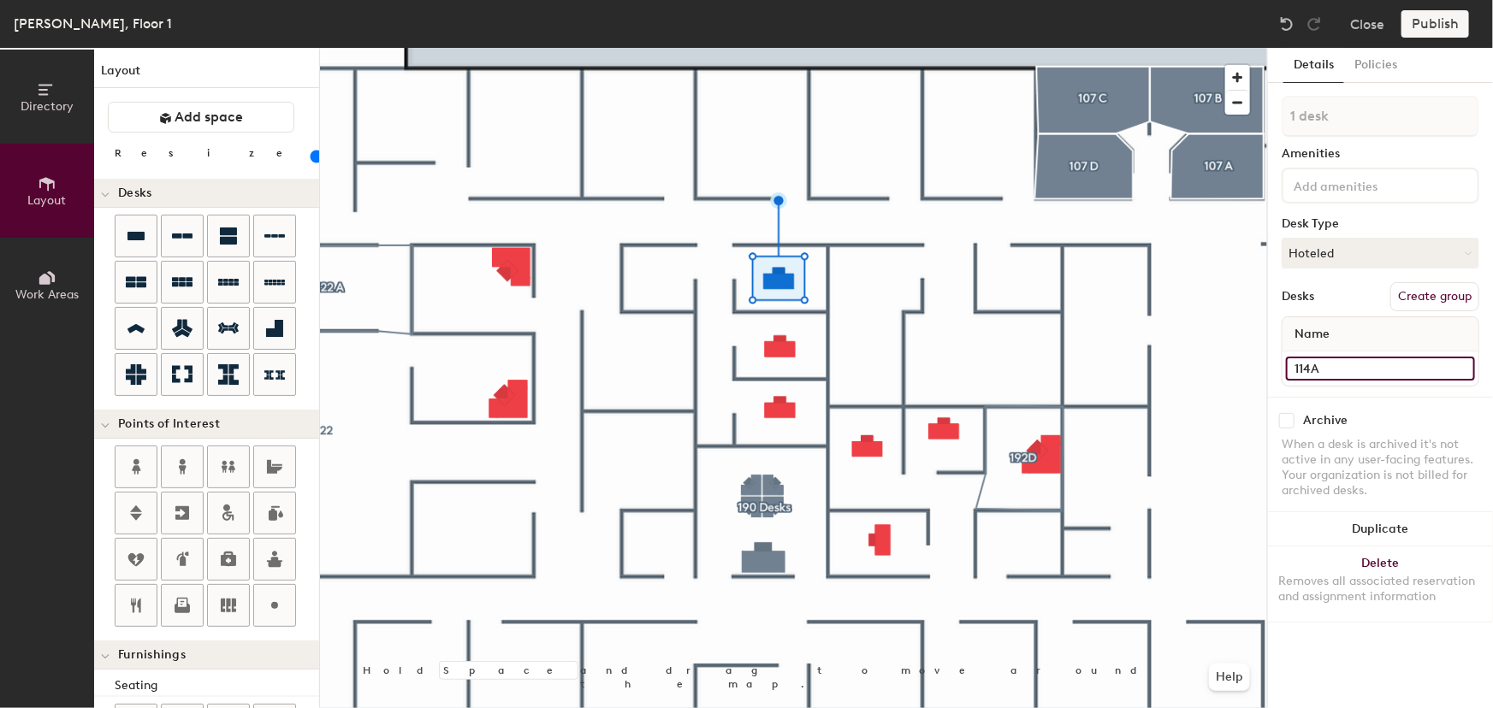
type input "114A M"
type input "60"
type input "114A Me"
type input "60"
type input "114A Mee"
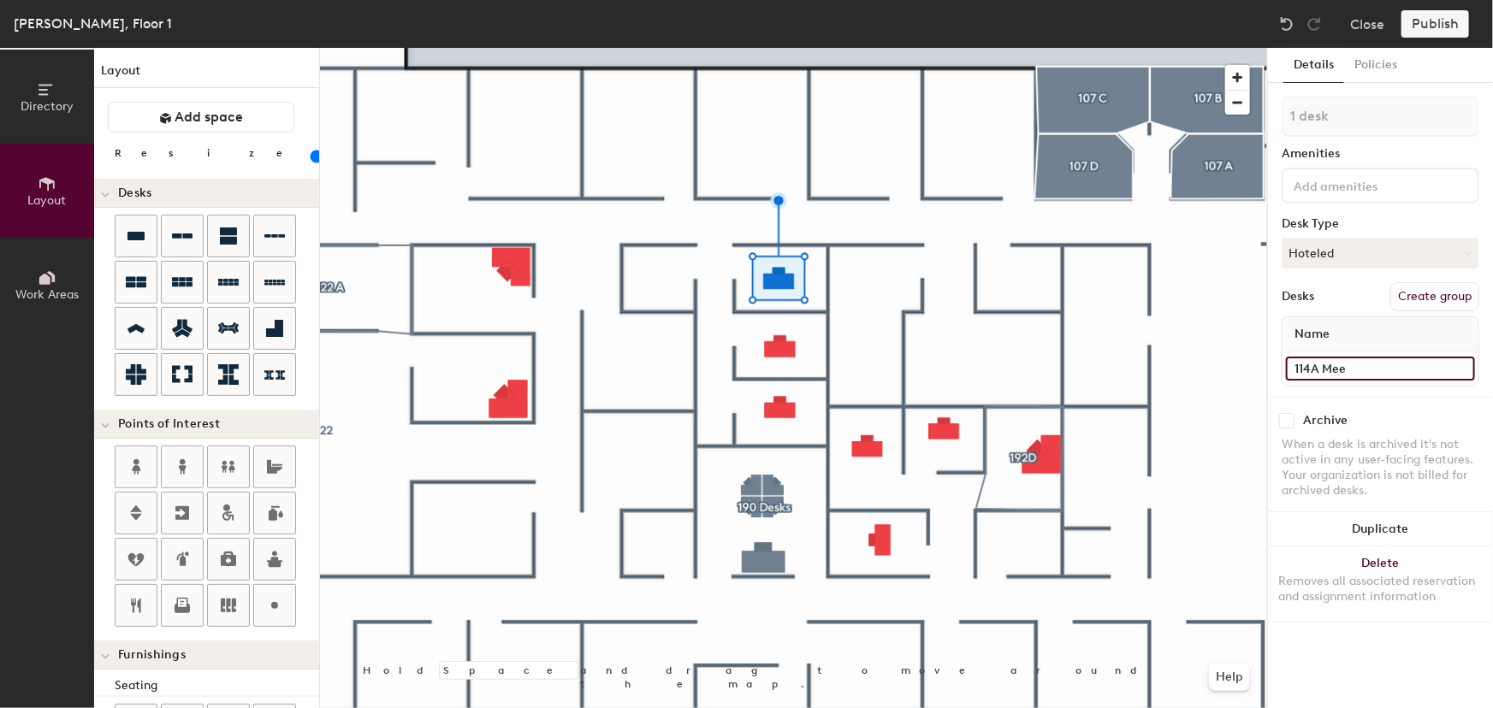
type input "60"
type input "114A Meeting"
type input "60"
type input "114A Meeting"
type input "60"
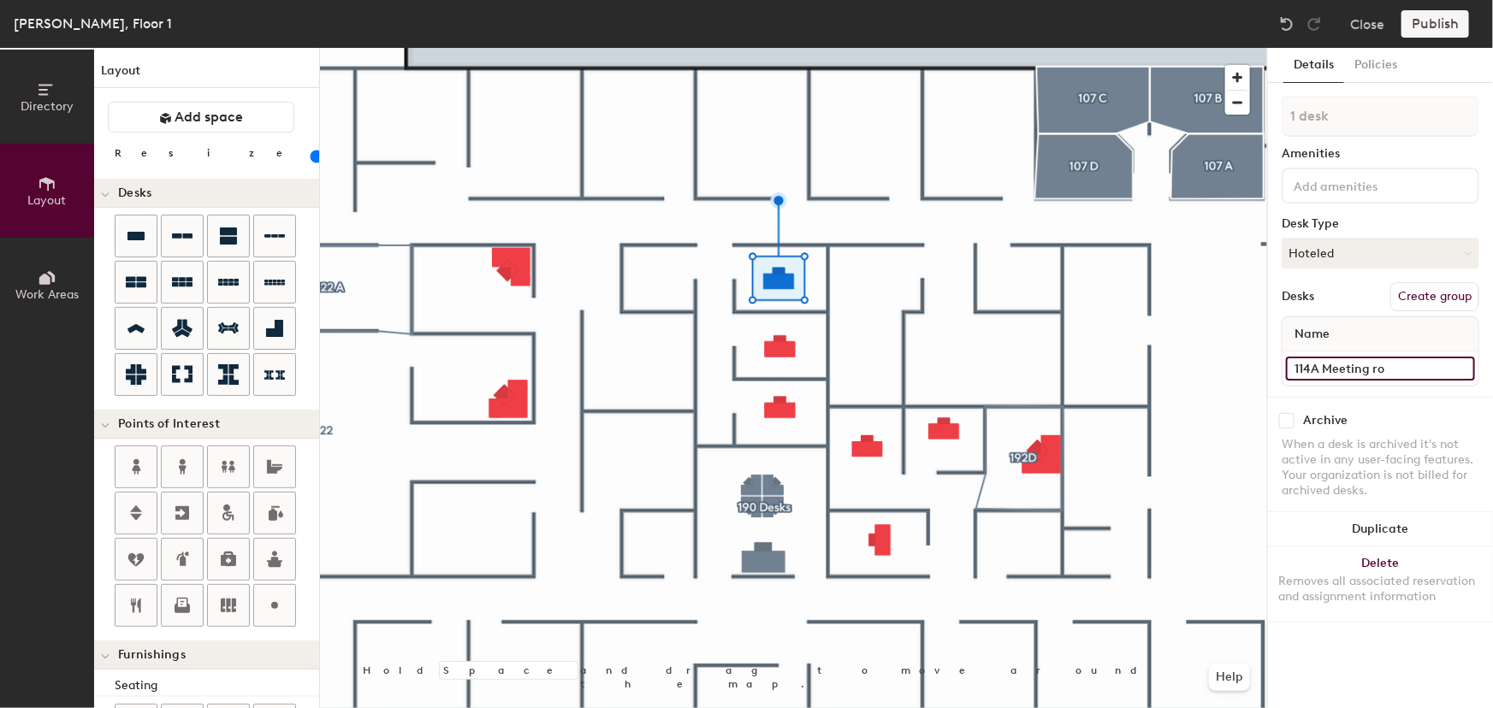
type input "114A Meeting roo"
type input "60"
type input "114A Meeting r"
type input "60"
type input "114A Meeting"
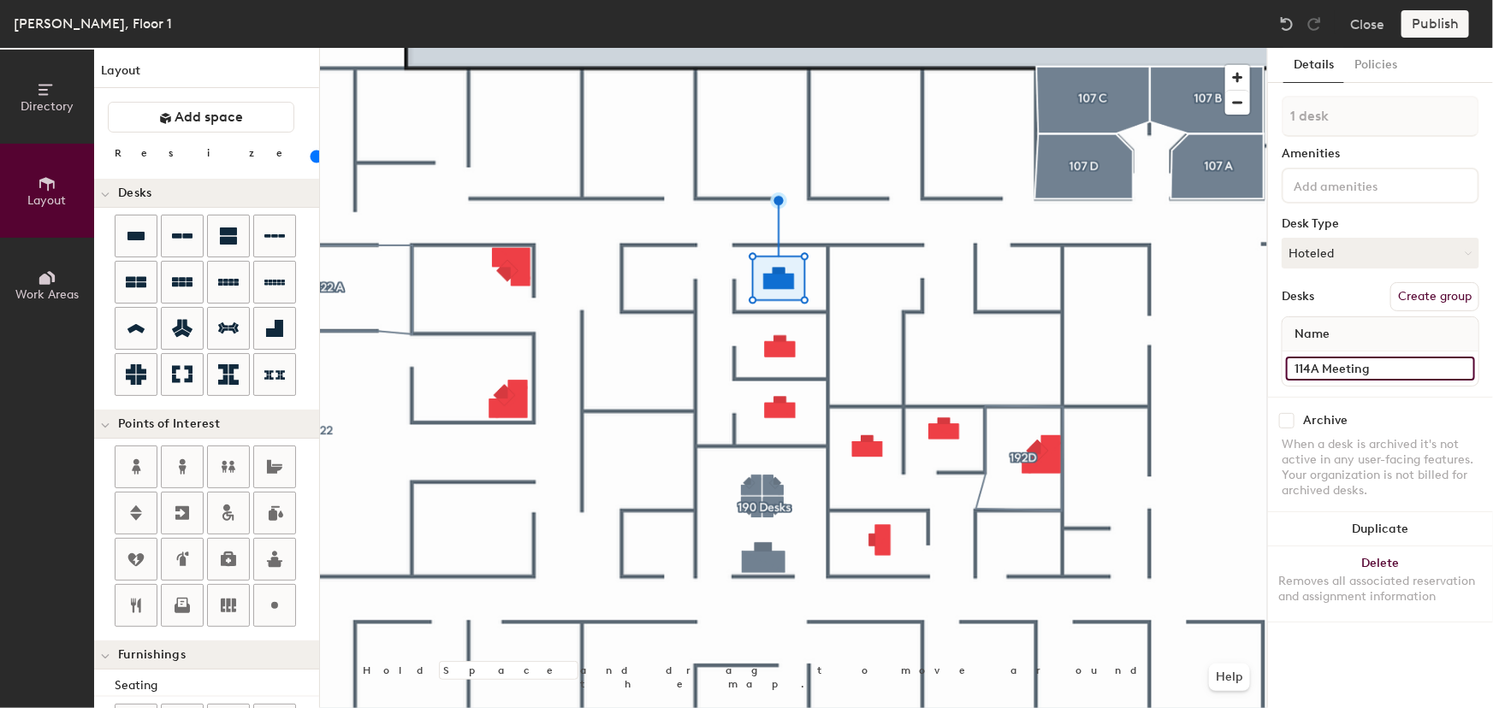
type input "60"
type input "114A Meeting"
type input "60"
type input "114A MeetingR"
type input "60"
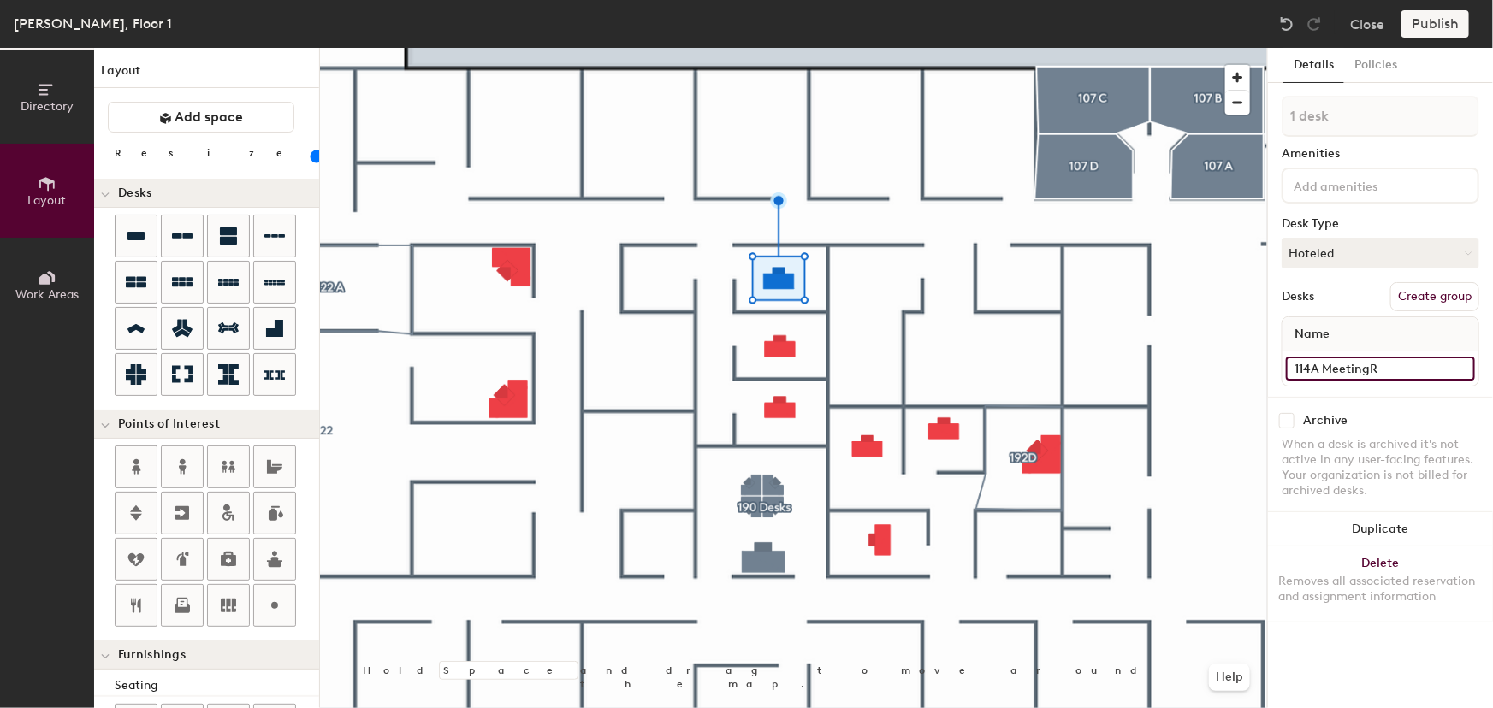
type input "114A Meeting"
type input "60"
type input "114A Meeting"
type input "60"
type input "114A Meeting R"
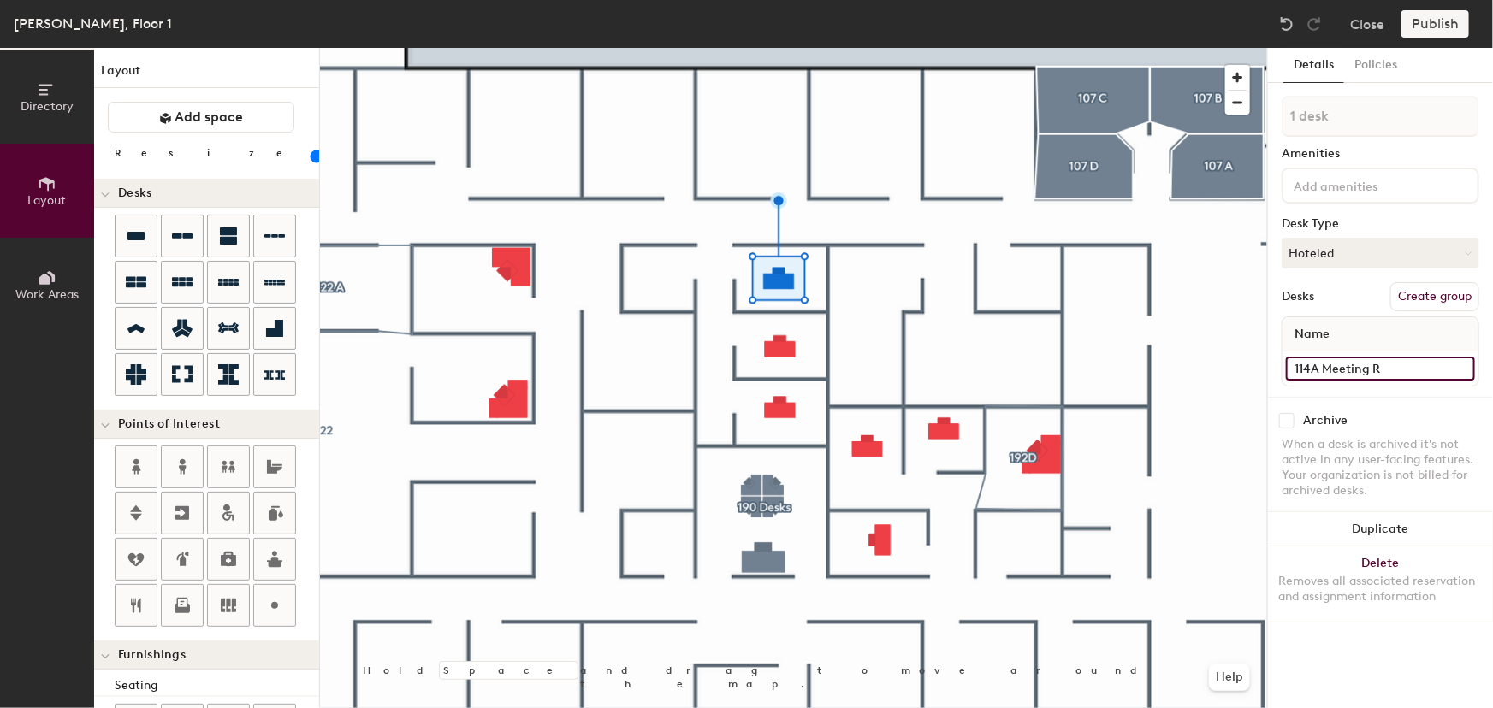
type input "60"
type input "114A Meeting Ro"
type input "60"
type input "114A Meeting Roo"
type input "60"
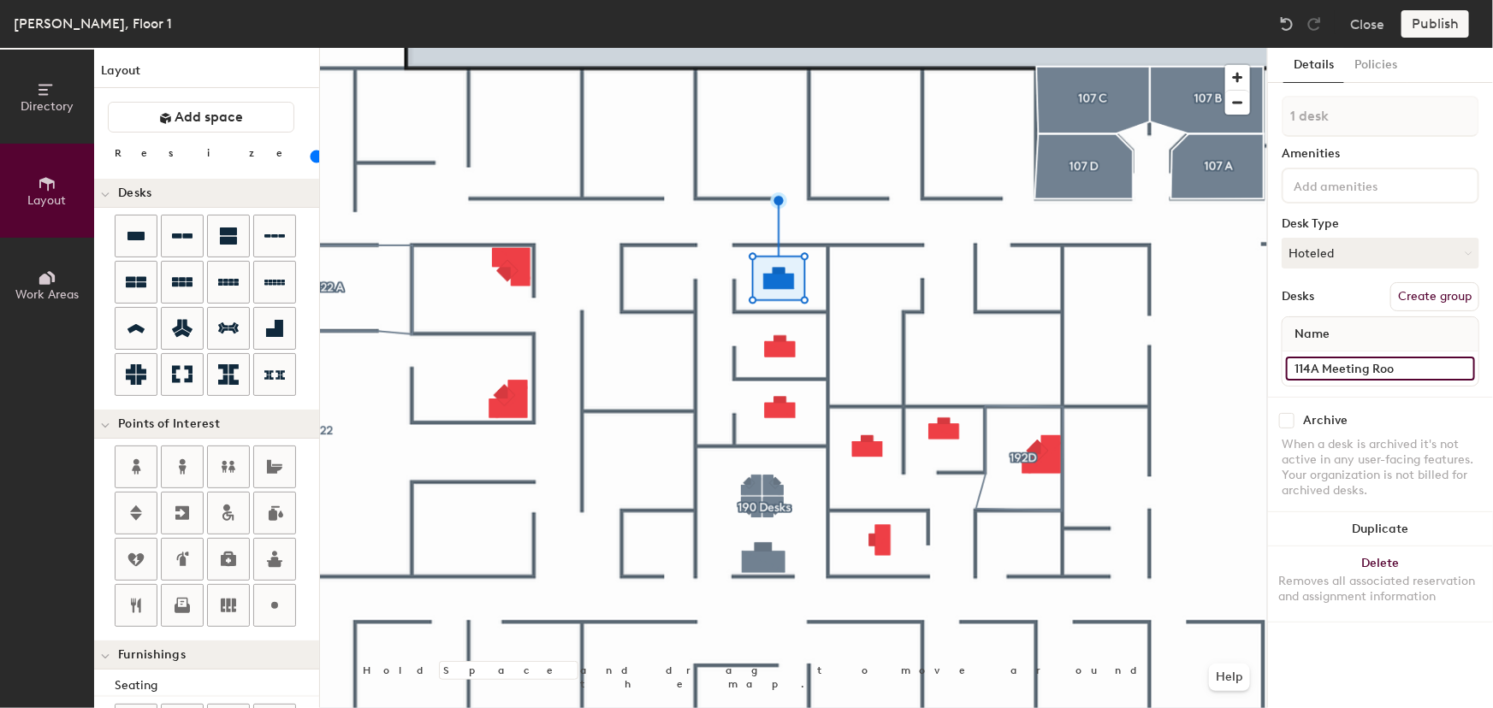
type input "114A Meeting Room"
type input "60"
type input "114A Meeting Room"
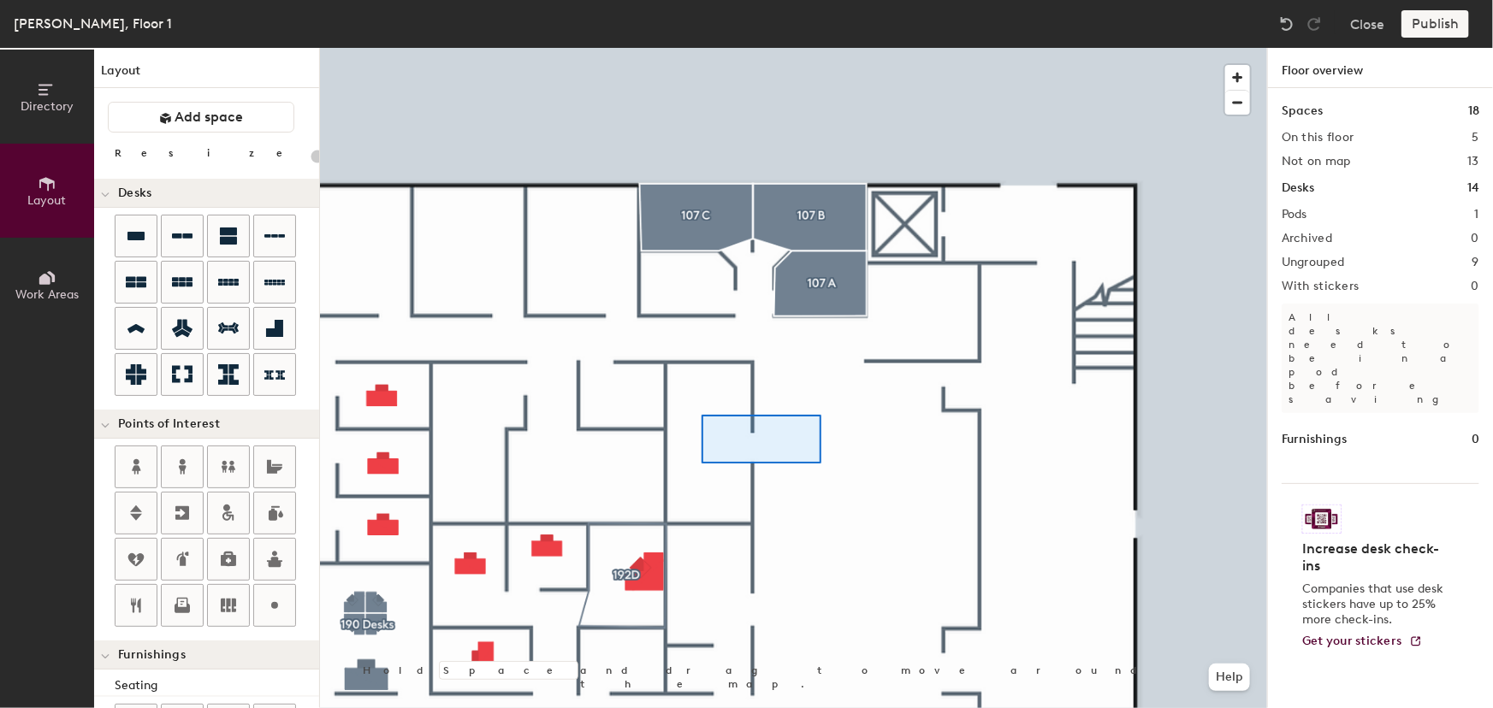
click at [754, 48] on div at bounding box center [793, 48] width 947 height 0
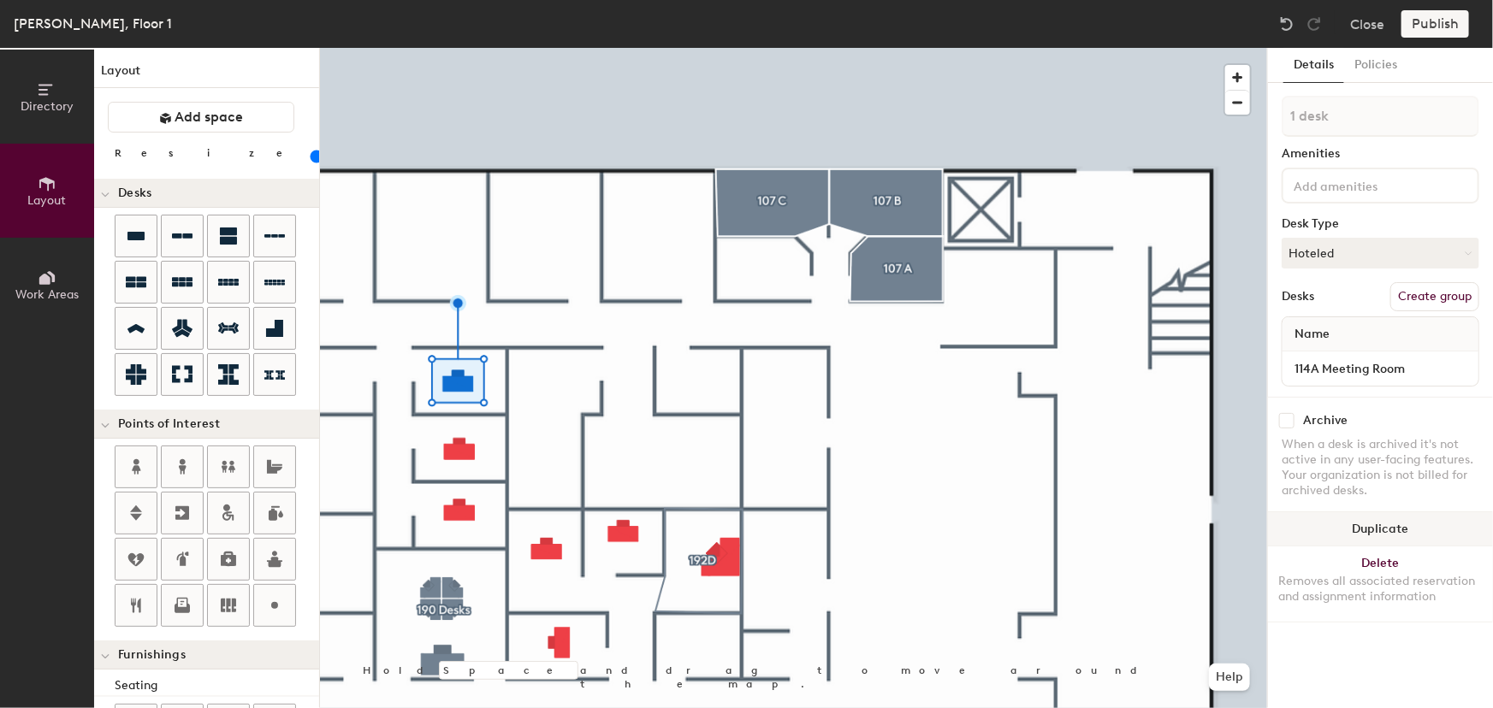
click at [1375, 534] on button "Duplicate" at bounding box center [1380, 529] width 225 height 34
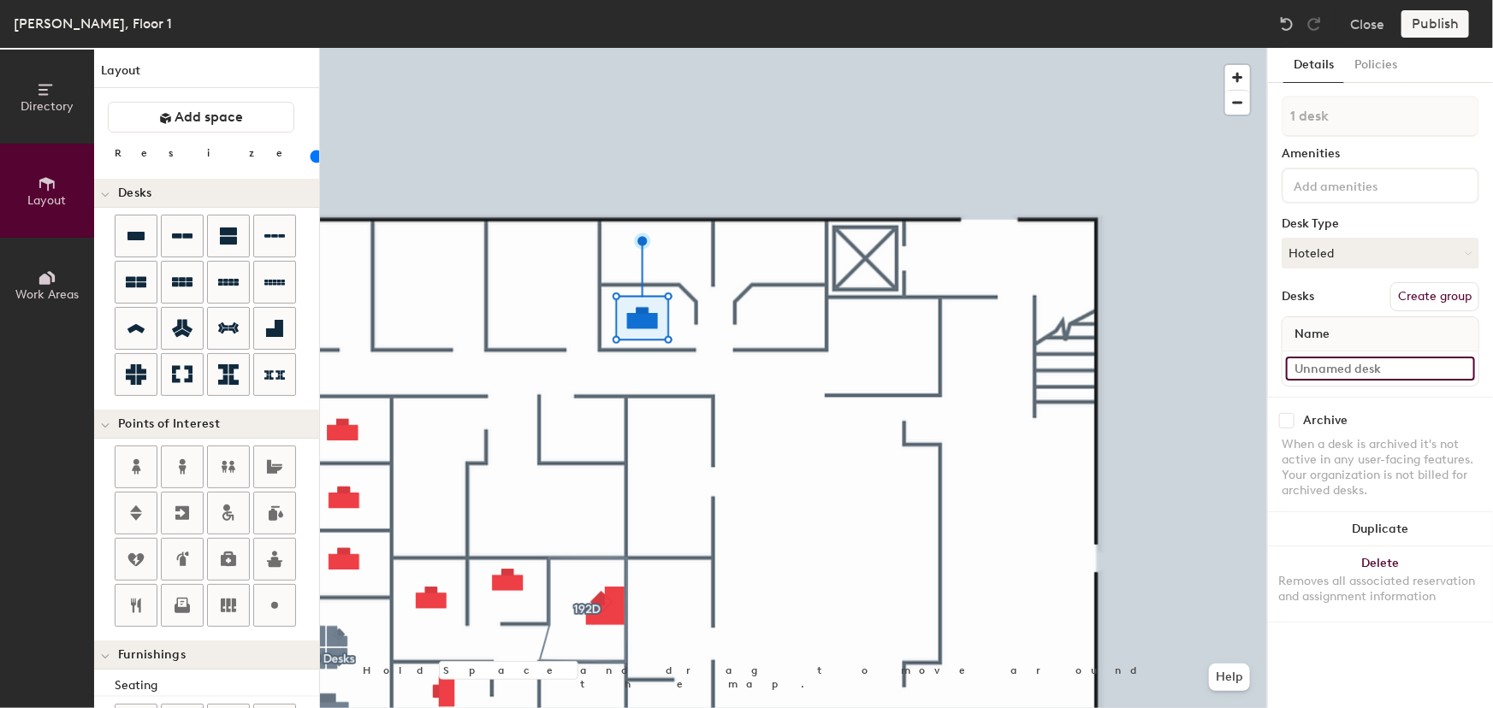
type input "60"
click at [1343, 360] on input at bounding box center [1380, 369] width 189 height 24
type input "1"
type input "60"
type input "10"
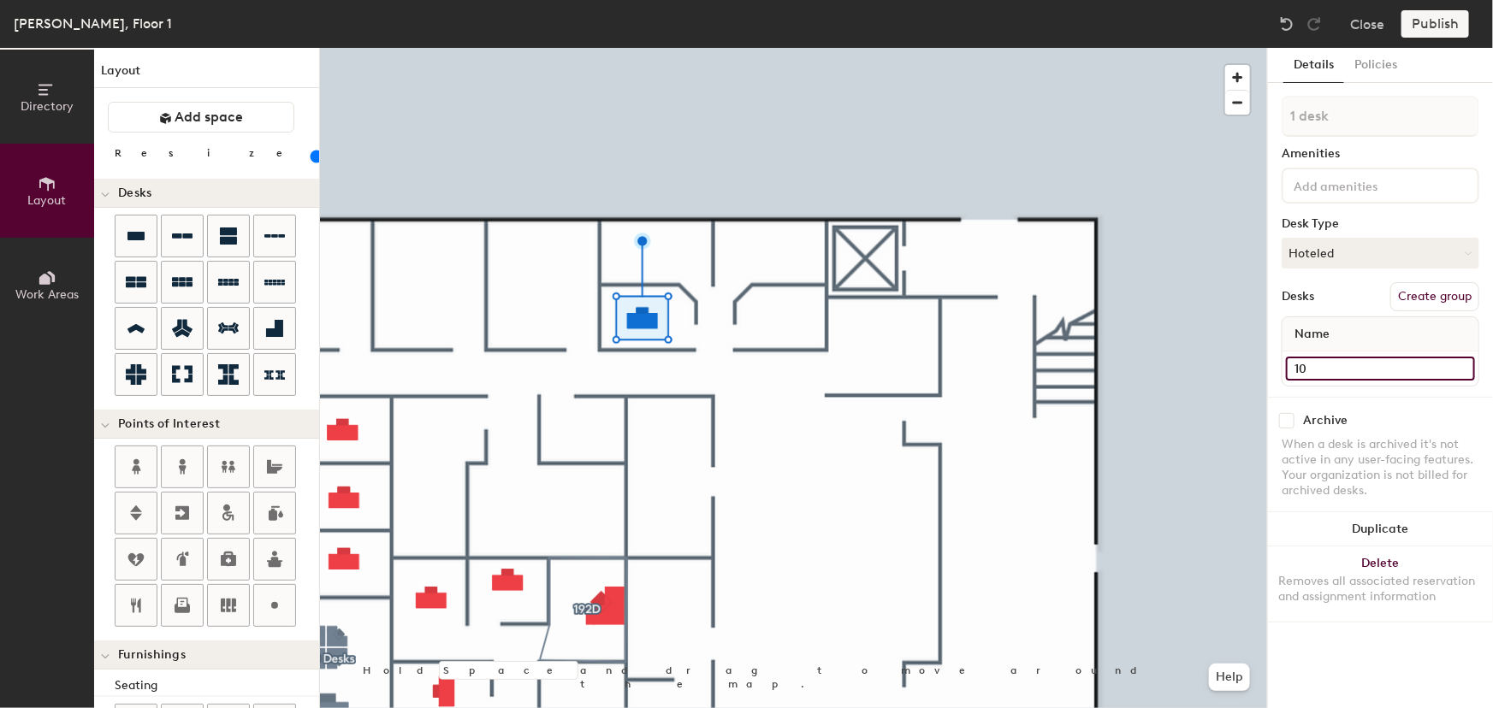
type input "60"
type input "107"
type input "60"
type input "107D"
type input "60"
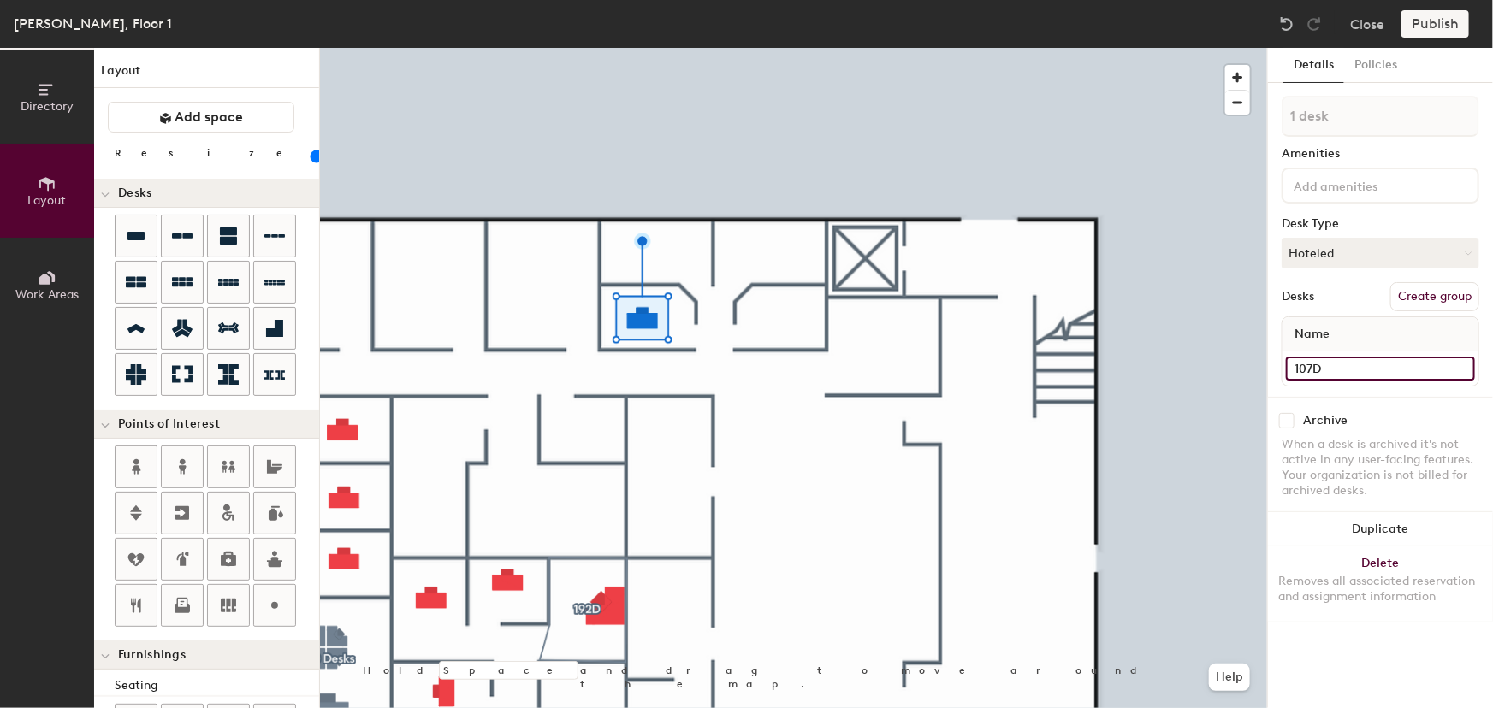
type input "107D"
type input "60"
paste input "192C Meeting Room"
type input "107D 192C Meeting Room"
type input "60"
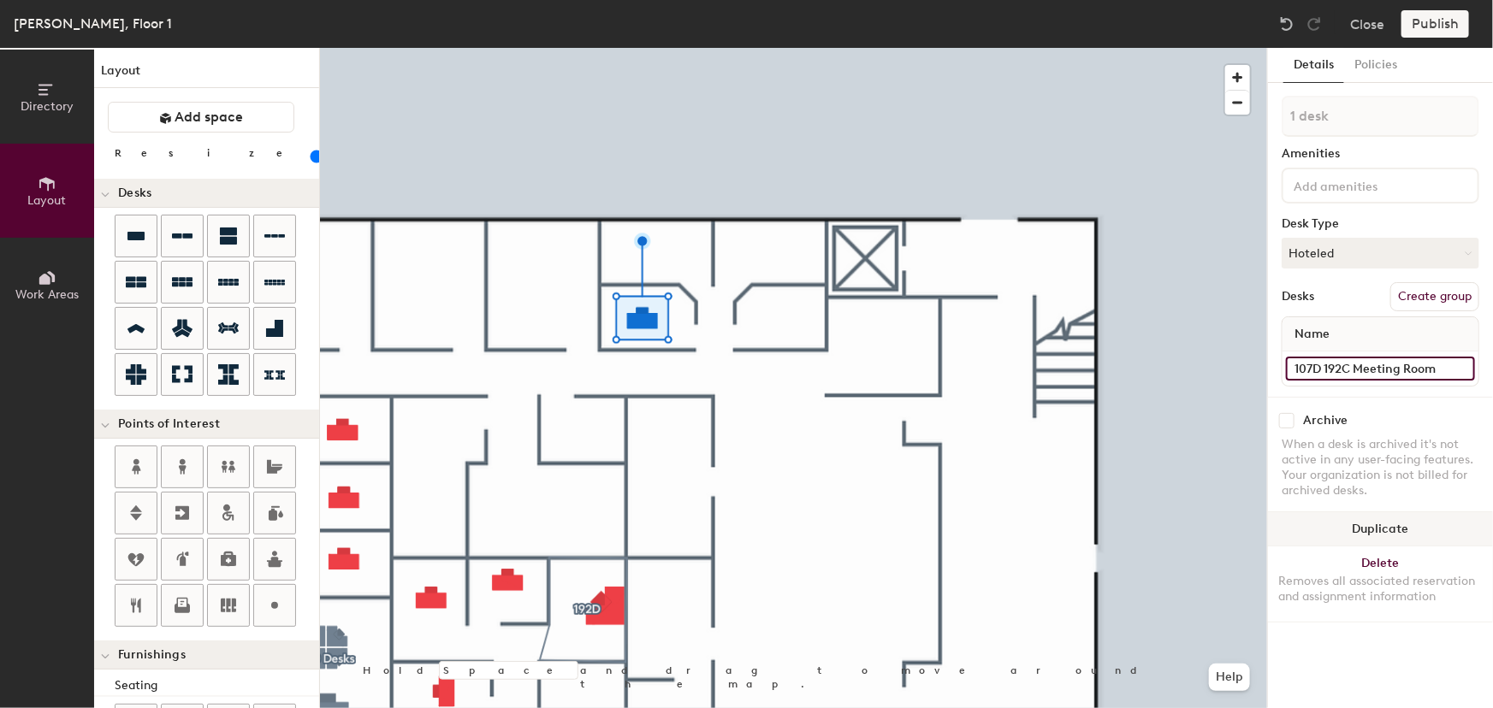
type input "107D 192C Meeting Room"
click at [1375, 523] on button "Duplicate" at bounding box center [1380, 529] width 225 height 34
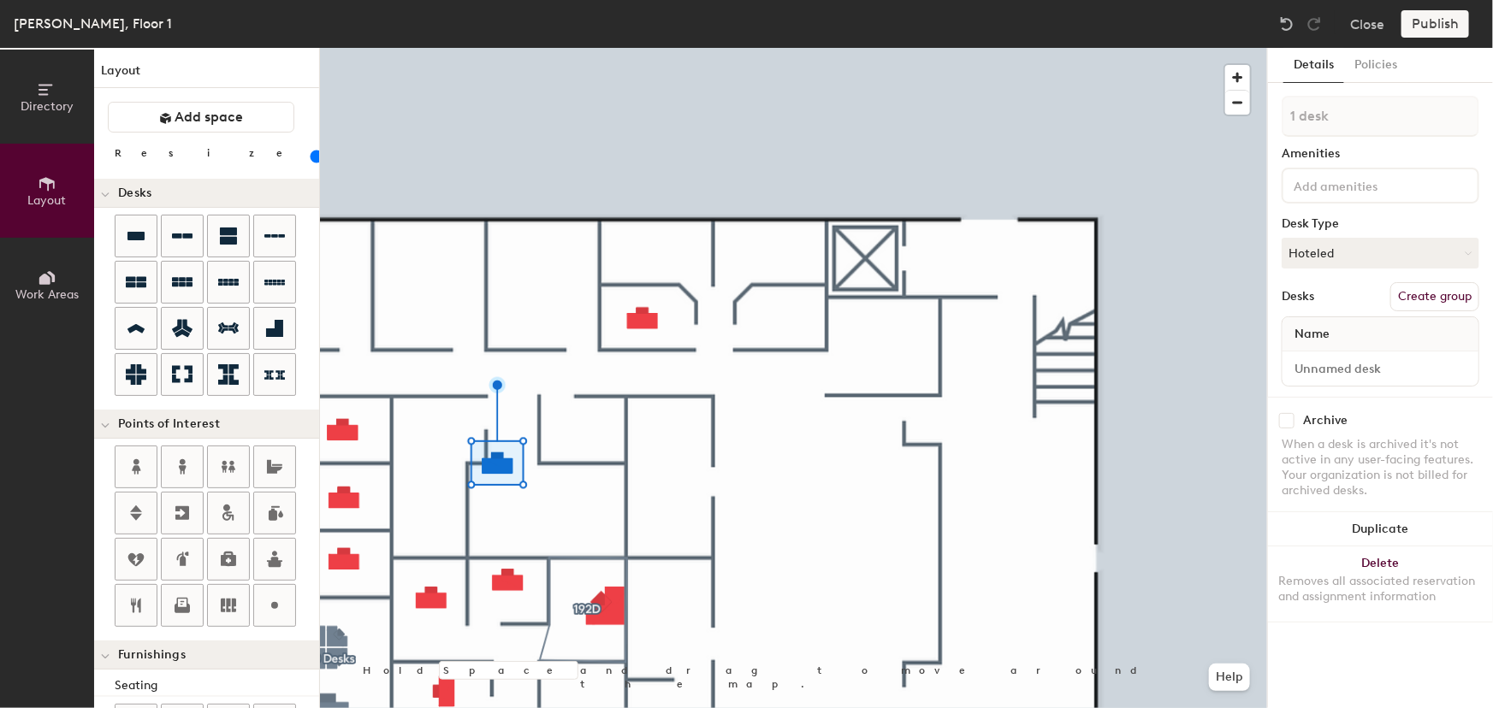
type input "60"
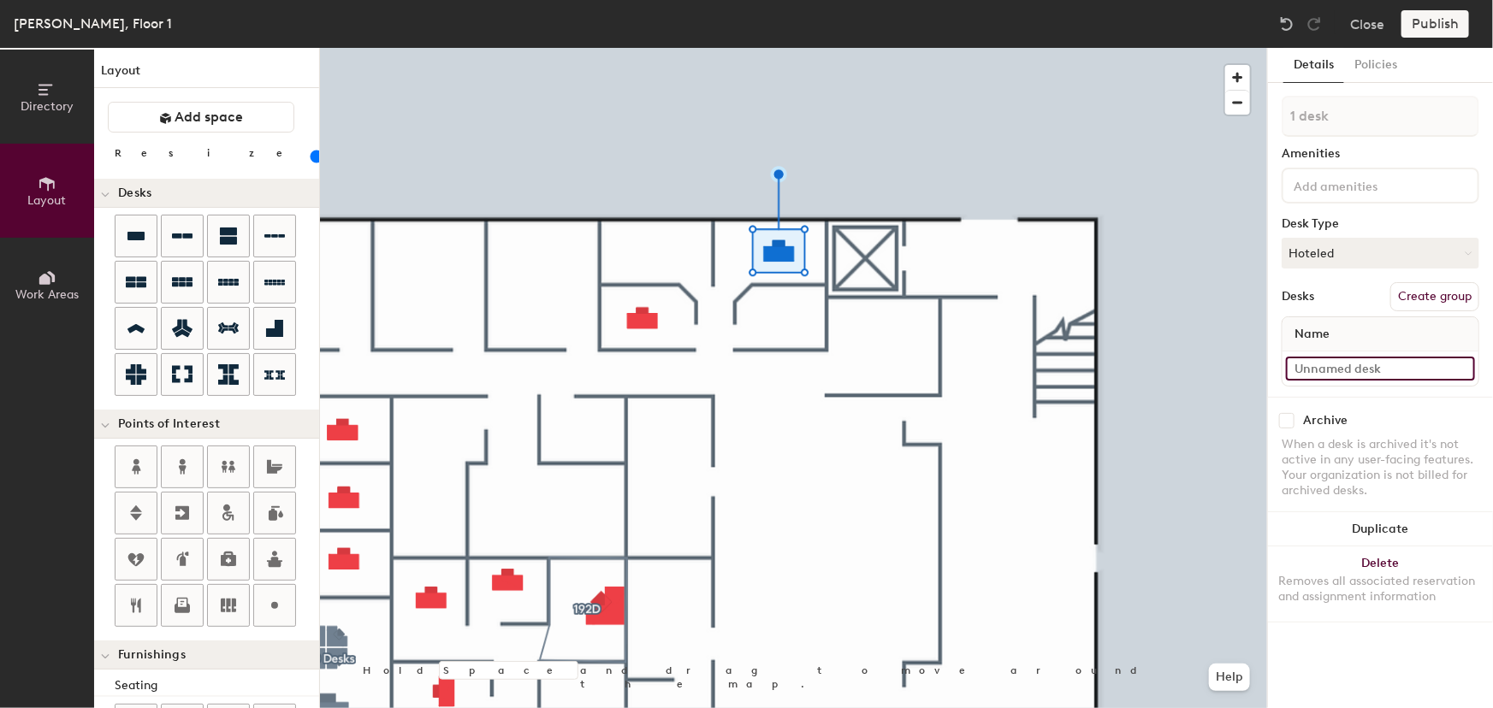
type input "60"
click at [1383, 362] on input at bounding box center [1380, 369] width 189 height 24
type input "1"
type input "60"
type input "10"
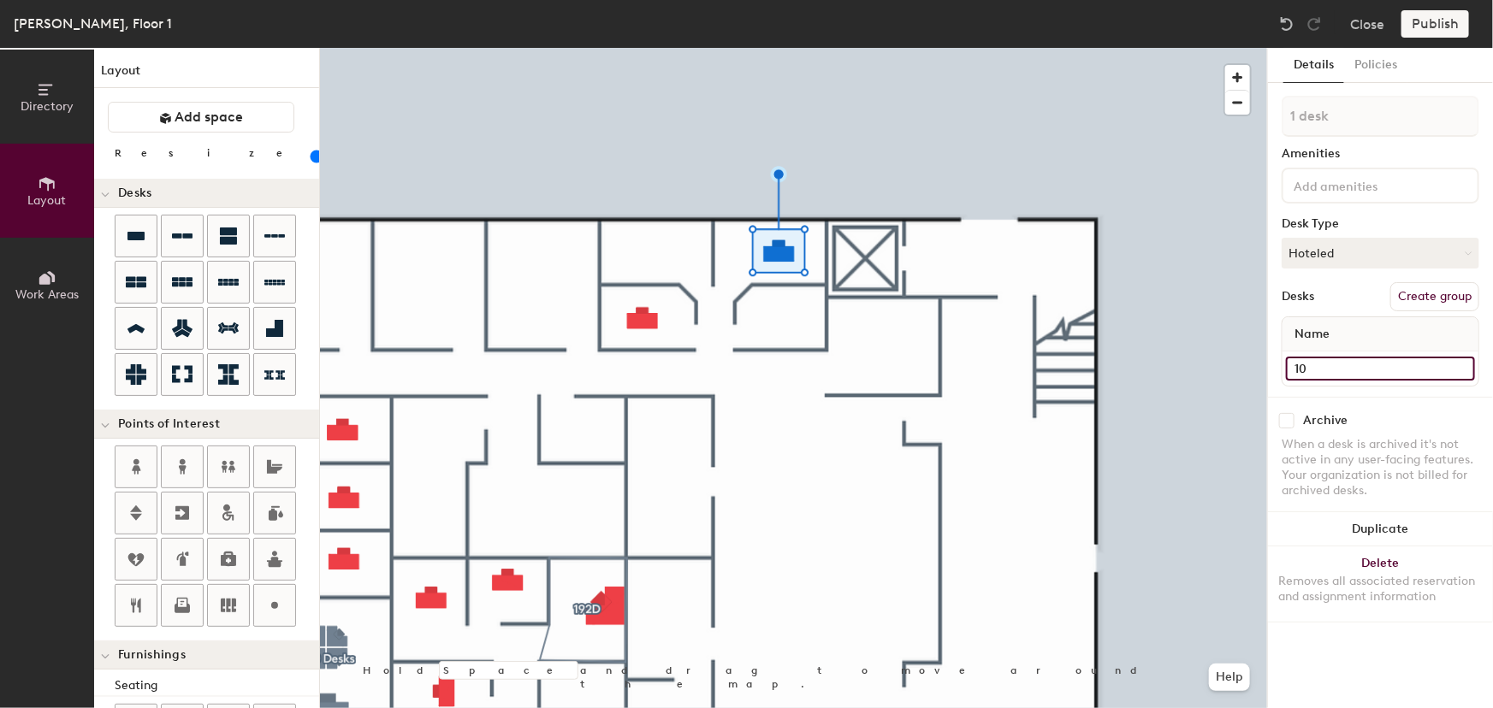
type input "60"
type input "107"
type input "60"
type input "107B"
type input "60"
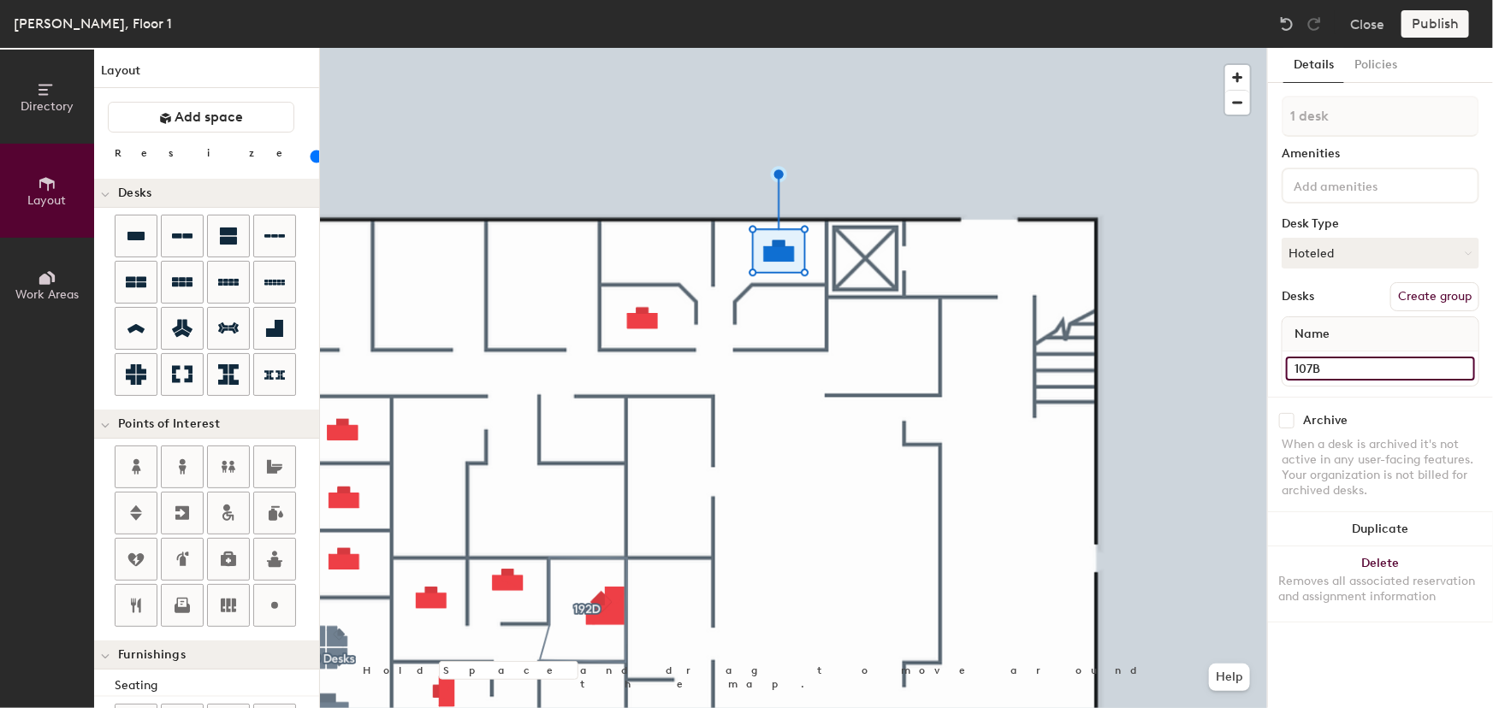
type input "107B"
paste input "192C Meeting Room"
type input "60"
type input "107B 192C Meeting Room"
type input "60"
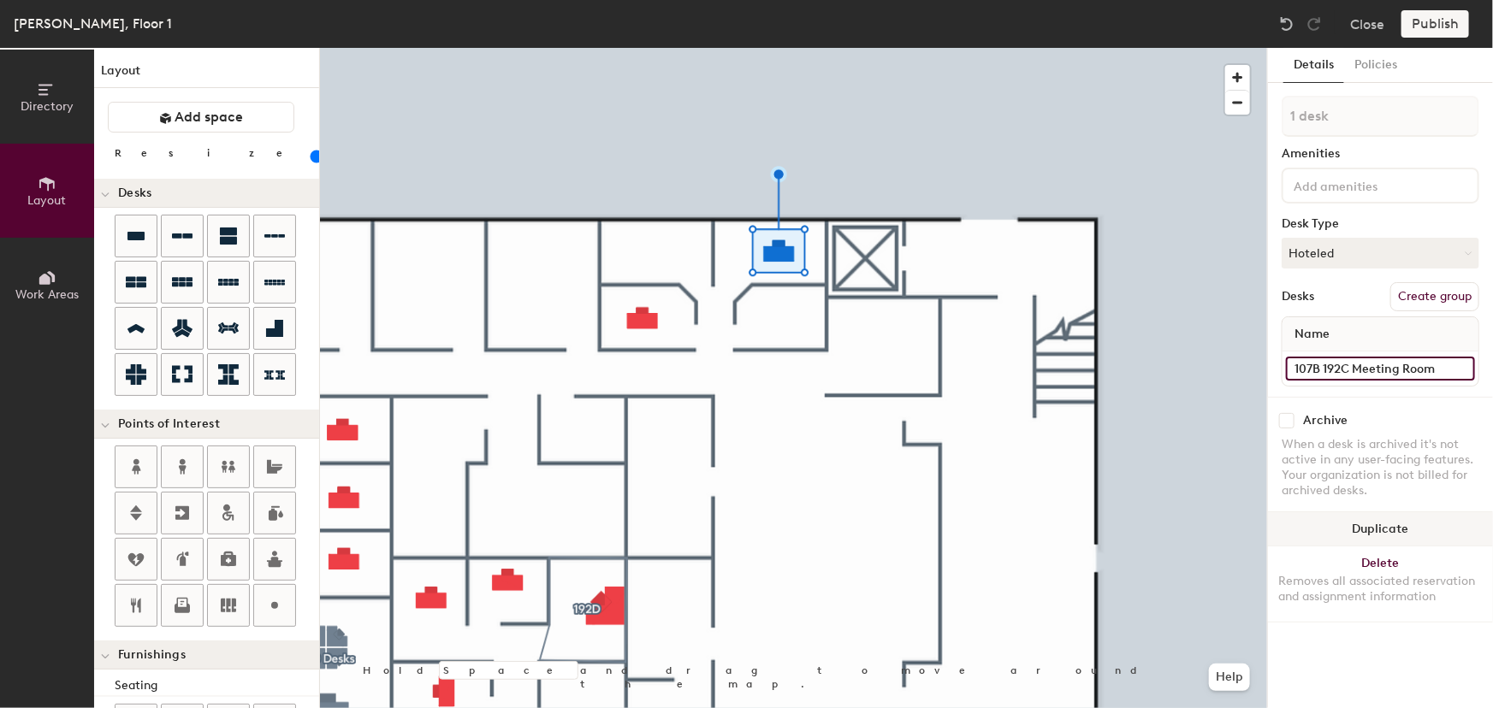
type input "107B 192C Meeting Room"
click at [1396, 530] on button "Duplicate" at bounding box center [1380, 529] width 225 height 34
type input "60"
click at [1317, 366] on input at bounding box center [1380, 369] width 189 height 24
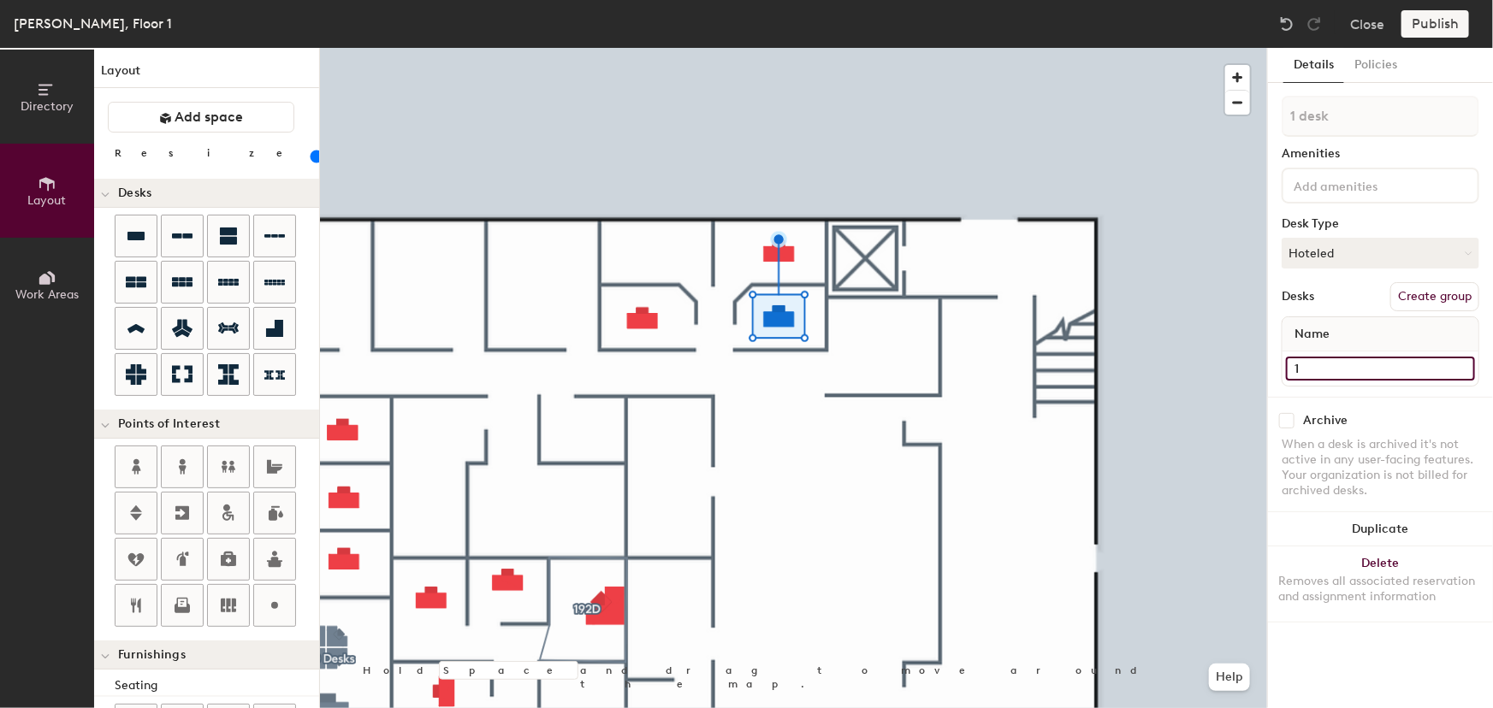
type input "10"
type input "60"
type input "107"
type input "60"
type input "107A"
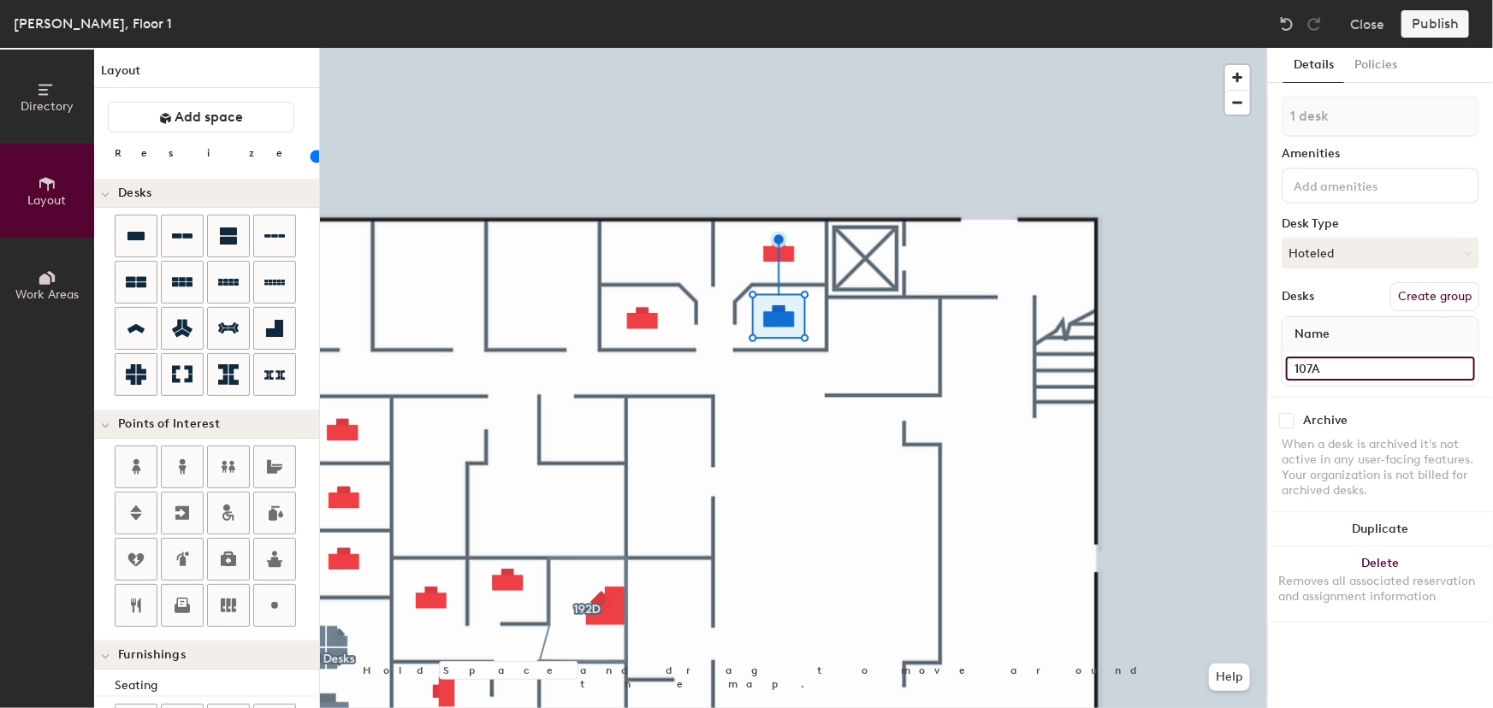
type input "60"
type input "107A"
type input "60"
paste input "192C Meeting Room"
type input "107A 192C Meeting Room"
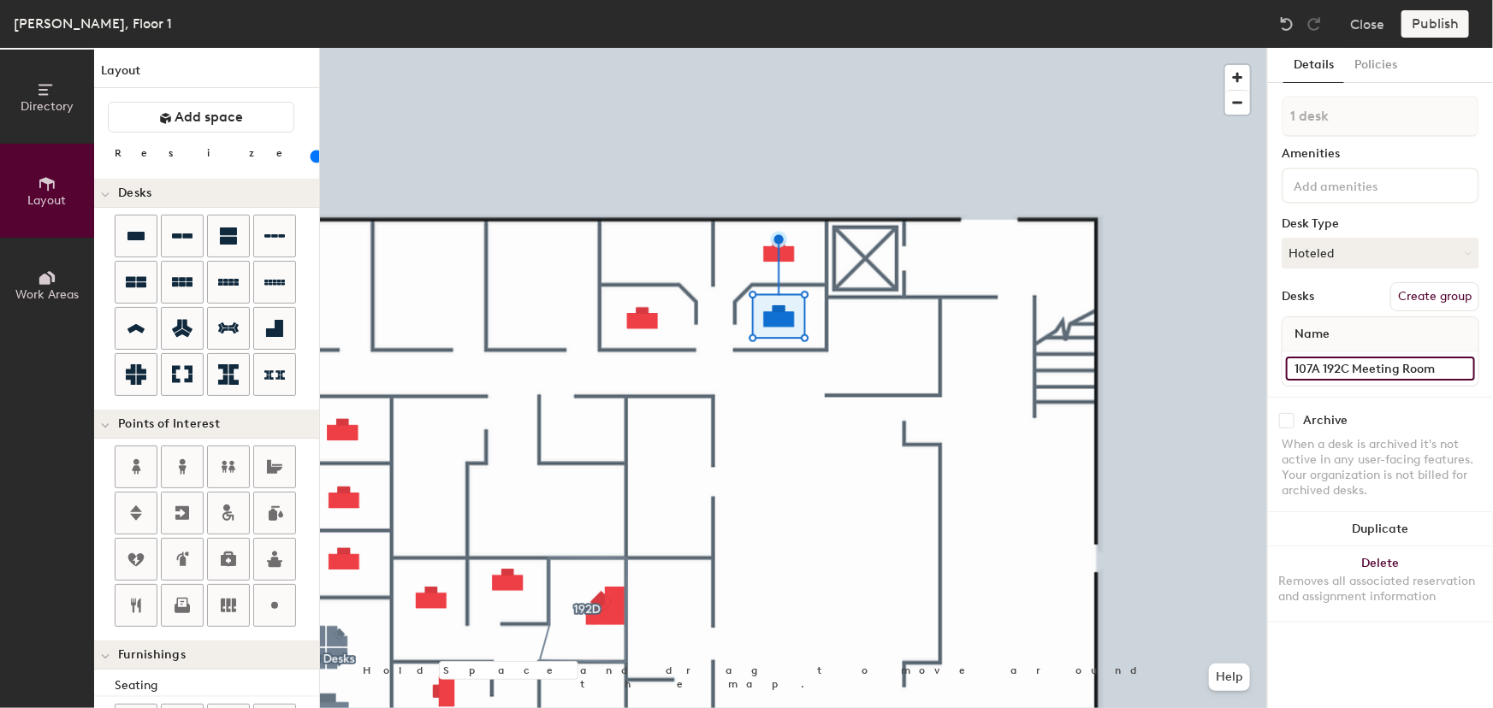
type input "60"
type input "107A 192C Meeting Room"
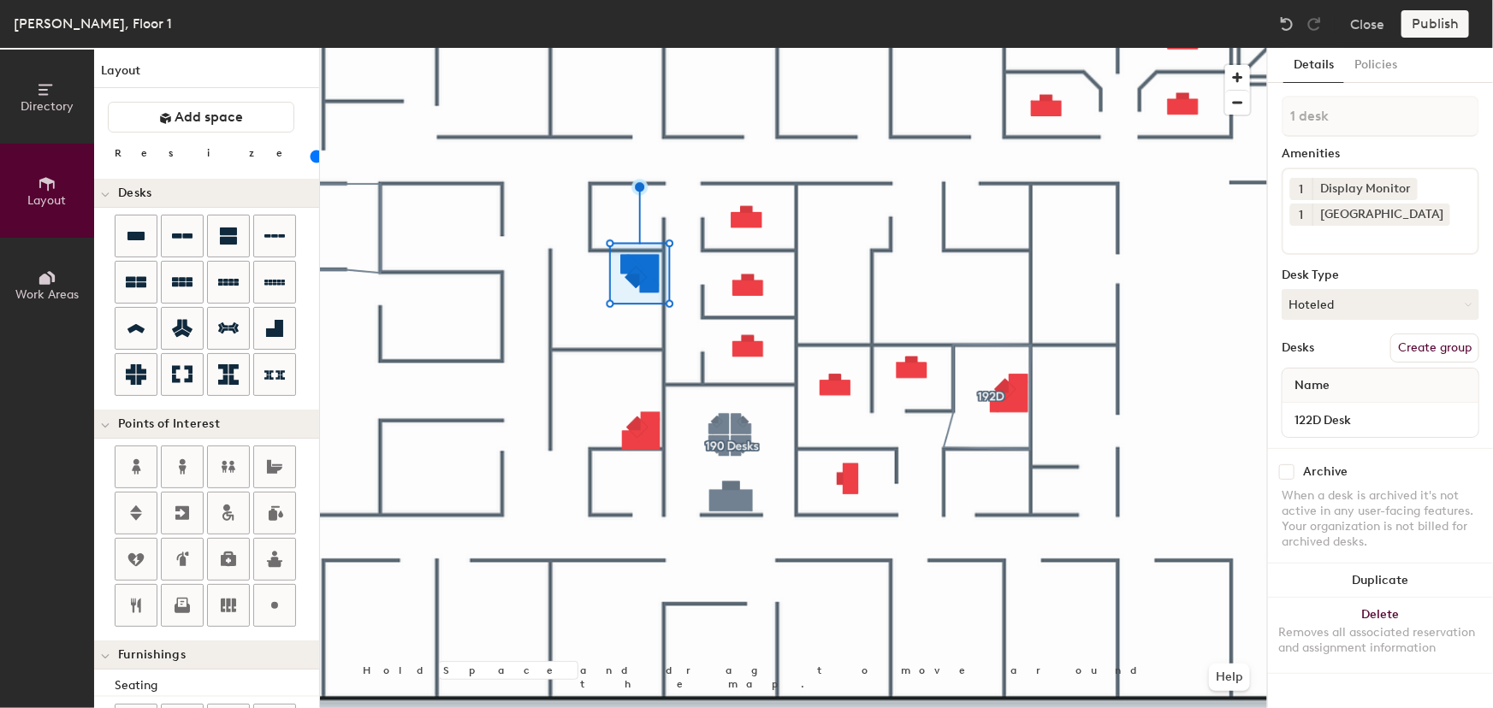
click at [1420, 22] on div "Publish" at bounding box center [1440, 23] width 78 height 27
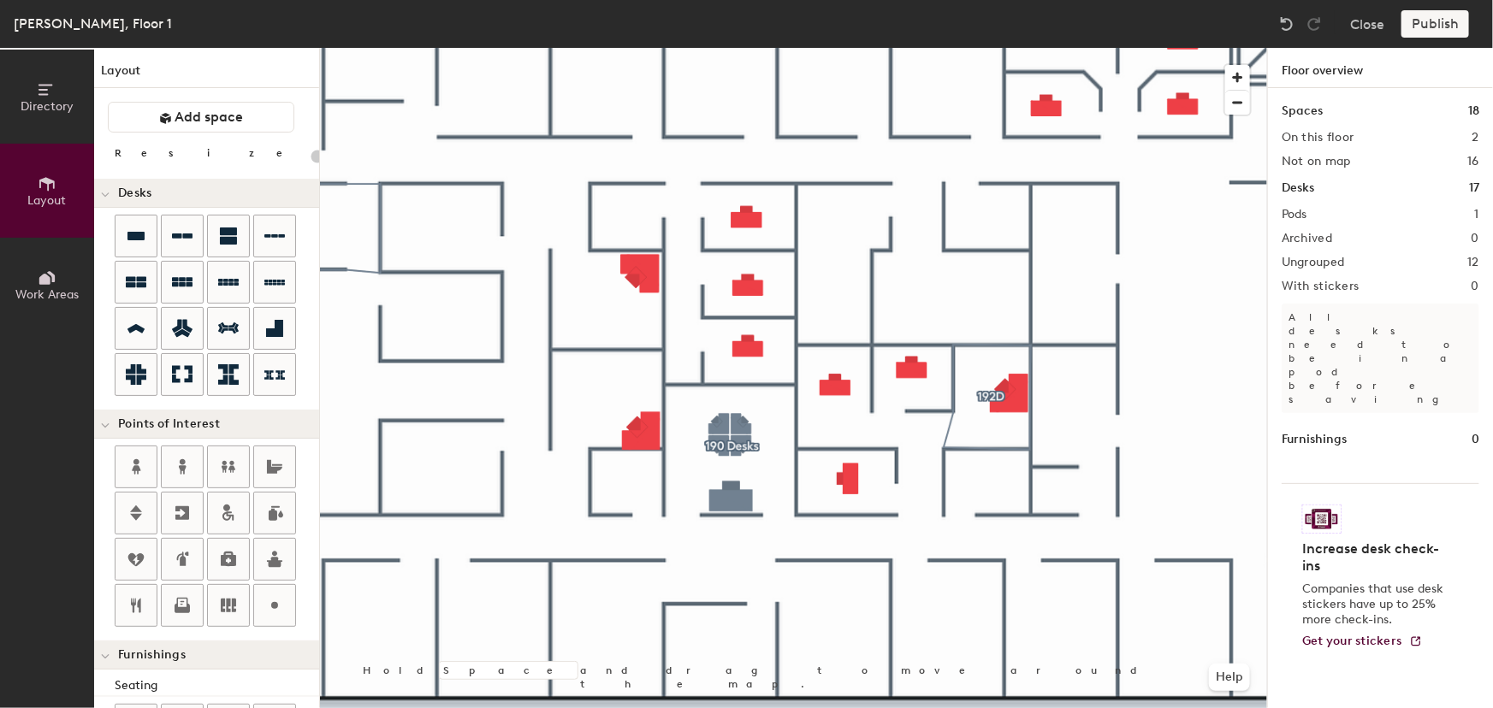
click at [1424, 27] on div "Publish" at bounding box center [1440, 23] width 78 height 27
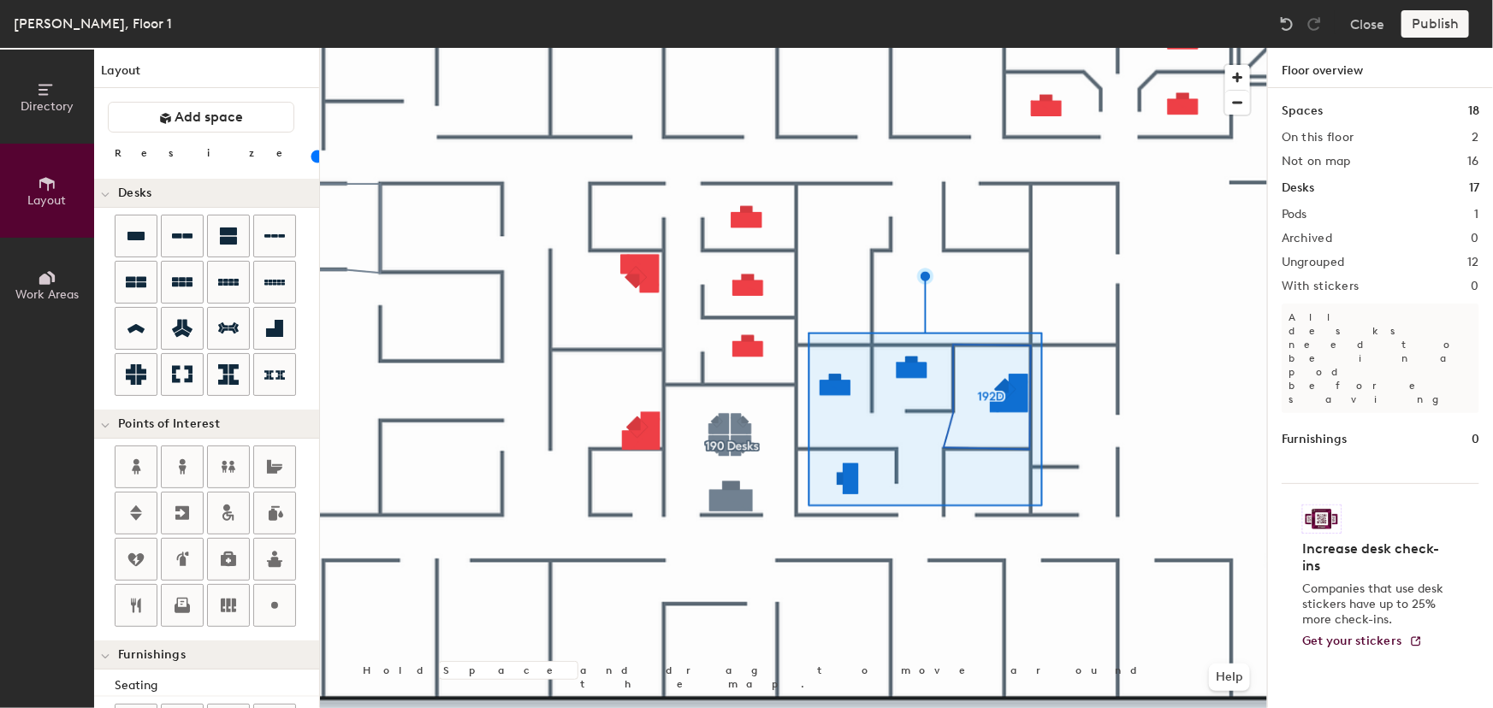
type input "20"
click at [42, 275] on icon at bounding box center [44, 279] width 11 height 11
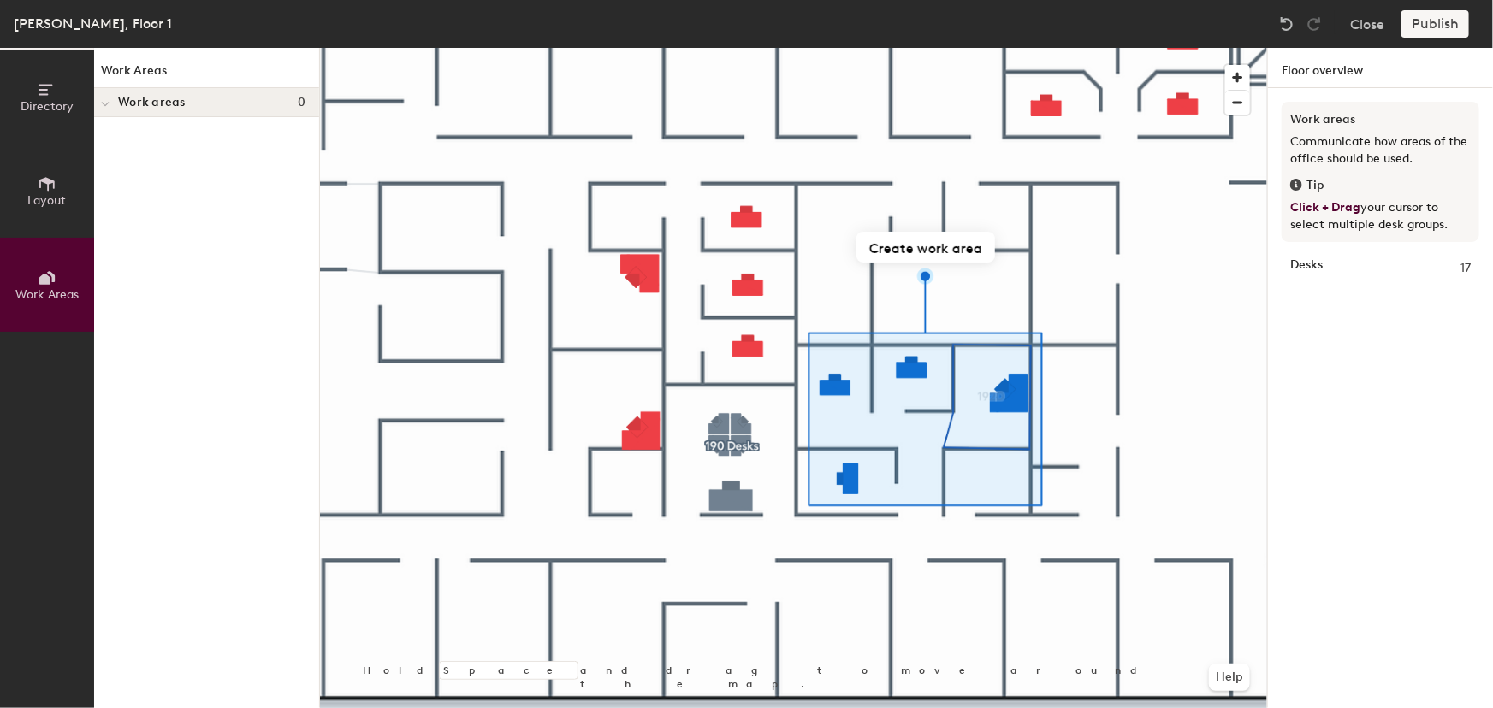
click at [46, 100] on span "Directory" at bounding box center [47, 106] width 53 height 15
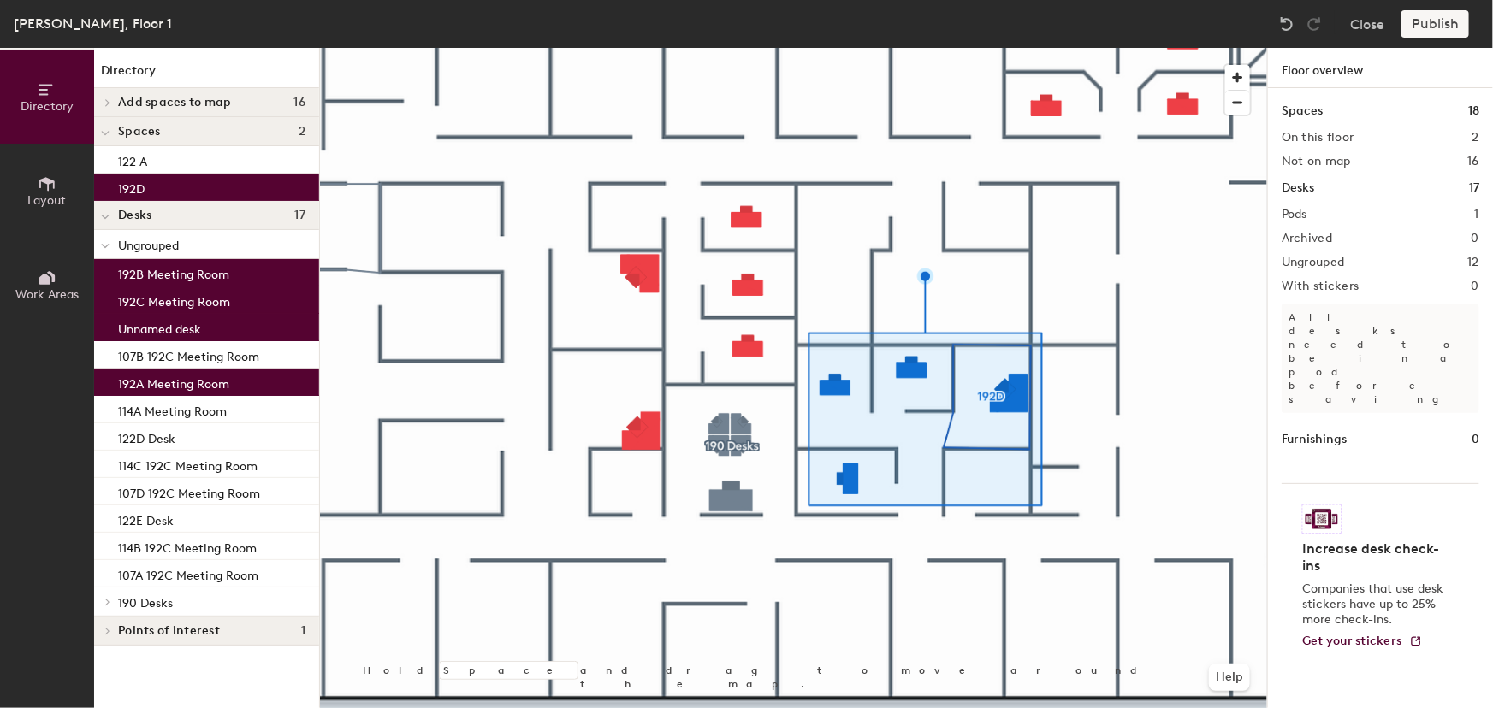
click at [43, 187] on icon at bounding box center [47, 183] width 19 height 19
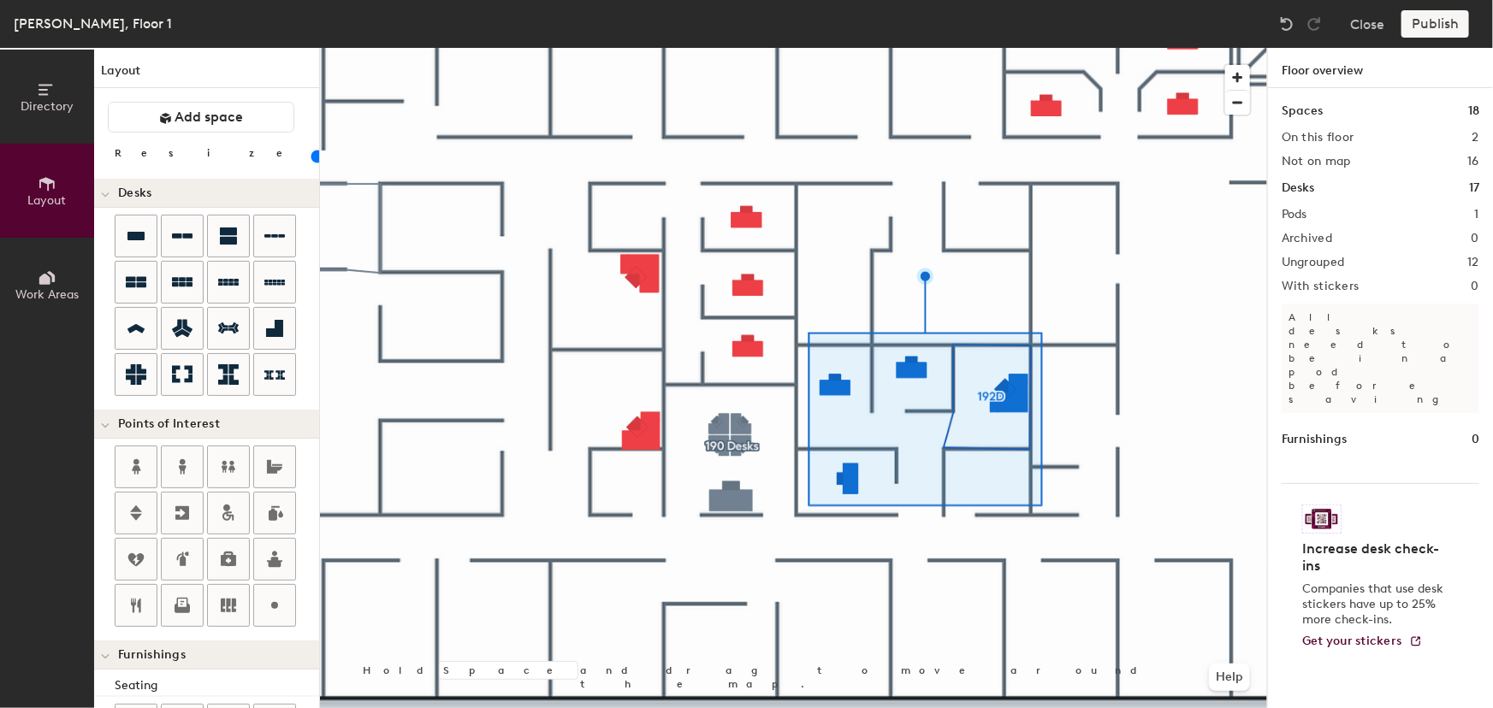
click at [58, 290] on span "Work Areas" at bounding box center [46, 294] width 63 height 15
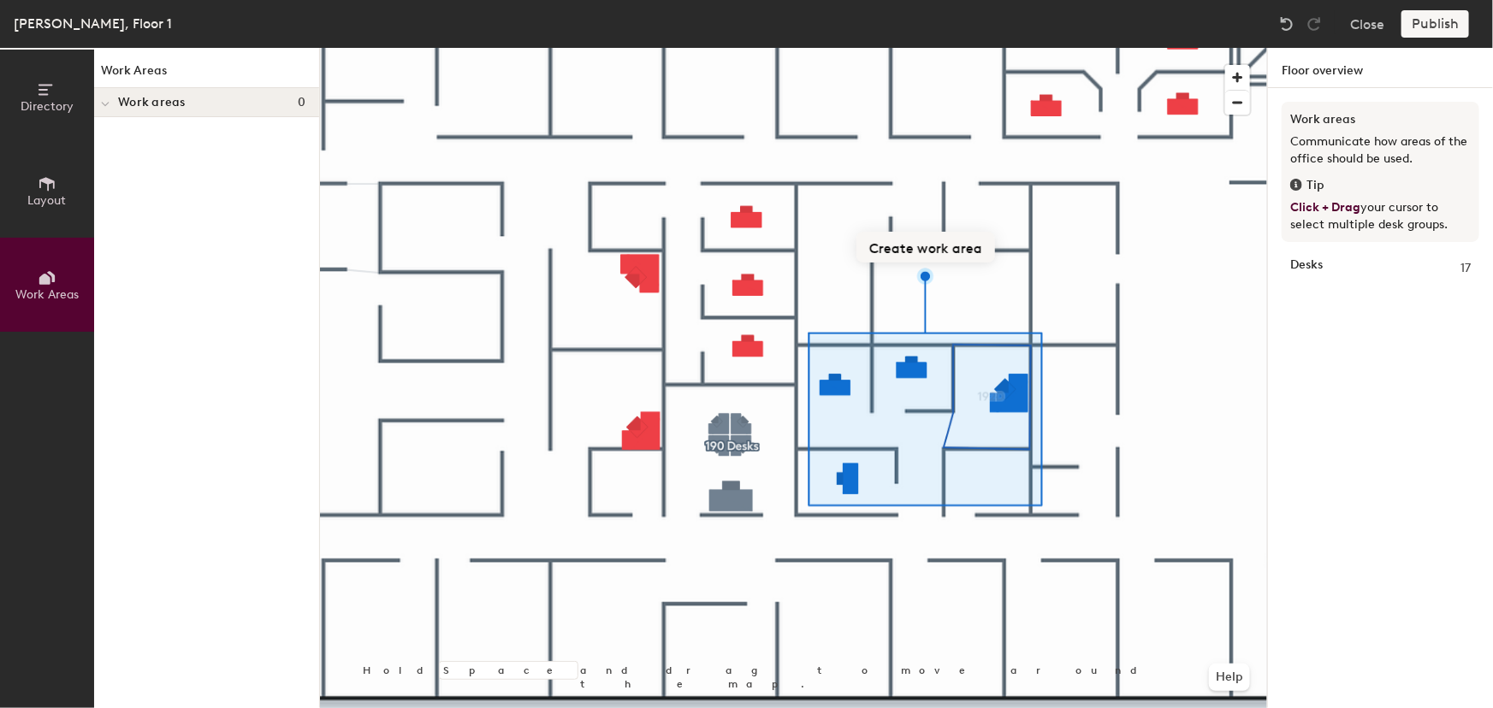
click at [908, 248] on button "Create work area" at bounding box center [925, 247] width 139 height 31
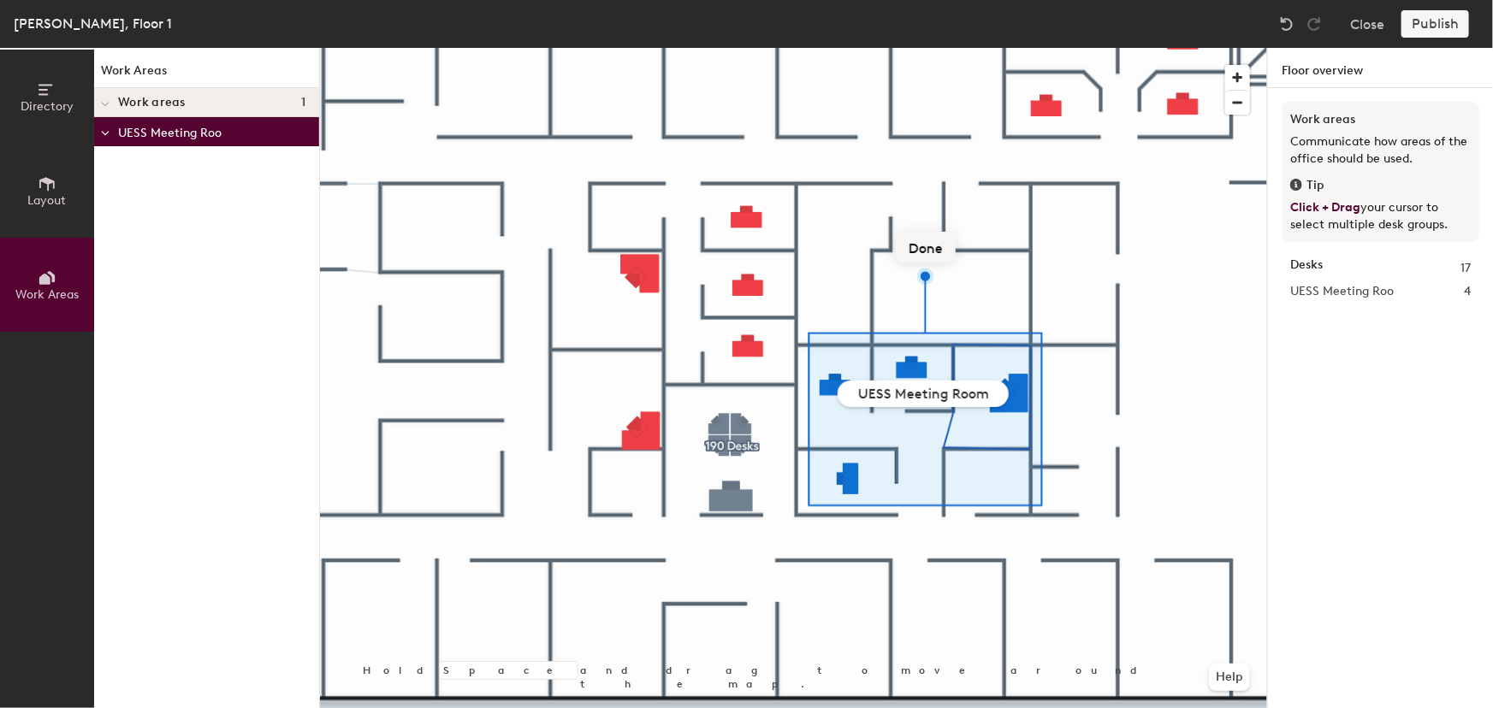
type input "UESS Meeting Rooms"
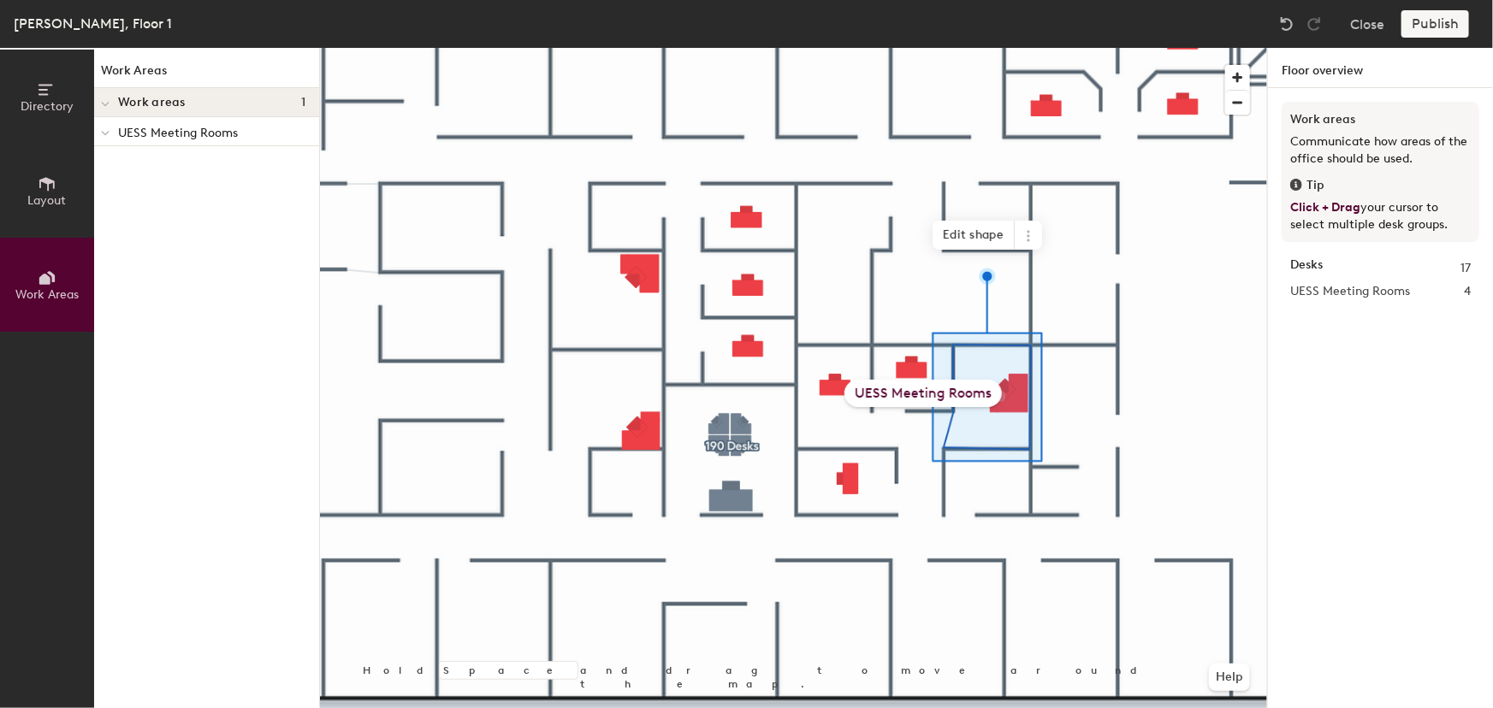
click at [907, 398] on div "UESS Meeting Rooms" at bounding box center [922, 393] width 157 height 27
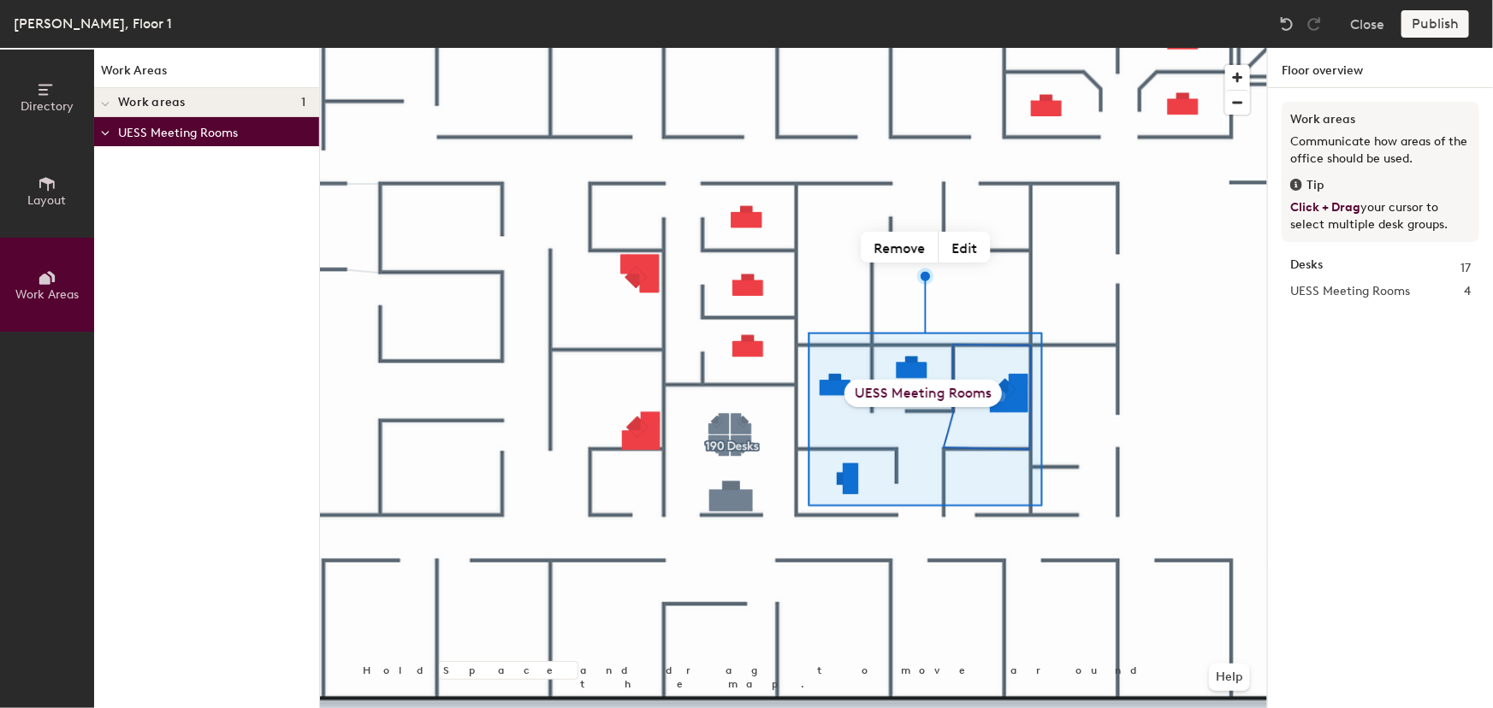
click at [909, 393] on div "UESS Meeting Rooms" at bounding box center [922, 393] width 157 height 27
click at [967, 250] on button "Edit" at bounding box center [964, 247] width 51 height 31
click at [887, 398] on input "UESS Meeting Rooms" at bounding box center [922, 394] width 171 height 27
type input "UESS/CARE Meeting Rooms"
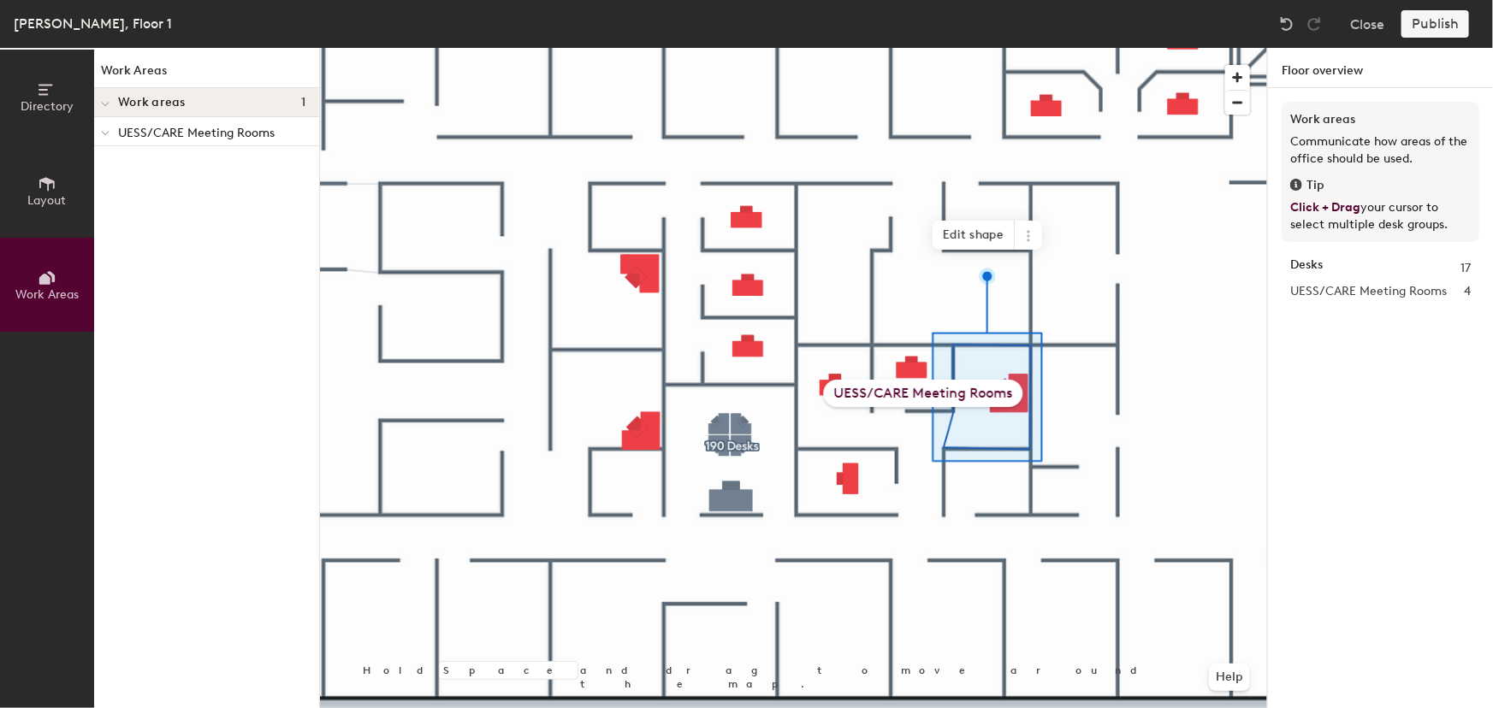
click at [907, 393] on div "UESS/CARE Meeting Rooms" at bounding box center [923, 393] width 199 height 27
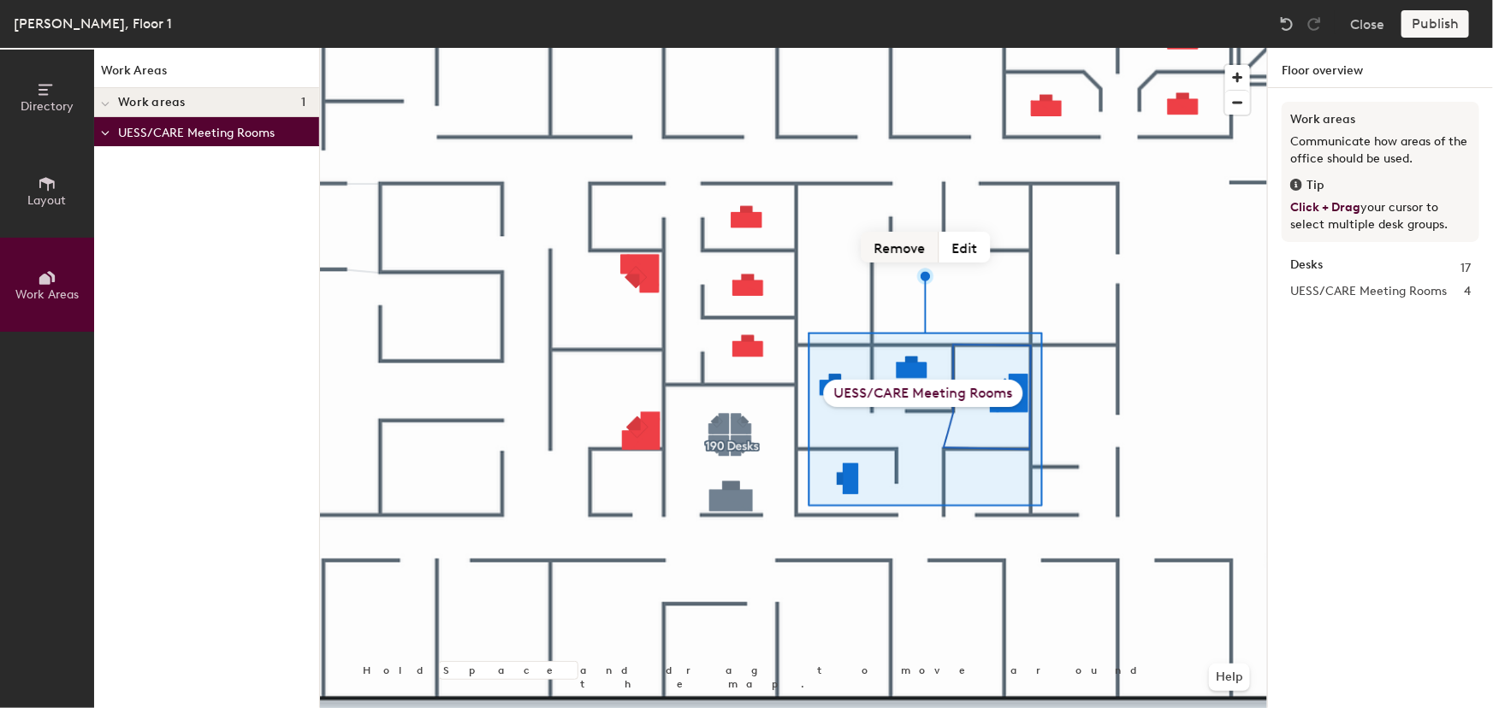
click at [891, 249] on button "Remove" at bounding box center [900, 247] width 78 height 31
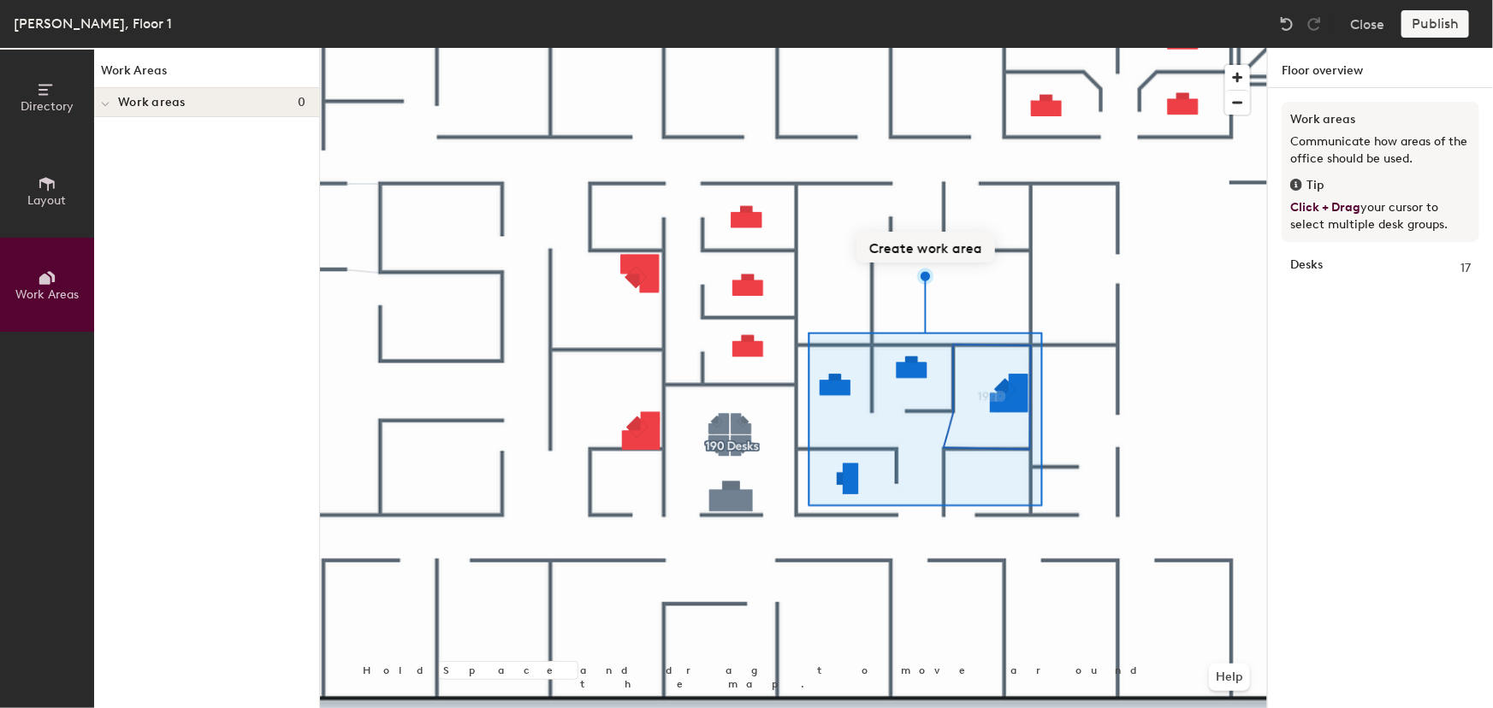
click at [924, 247] on button "Create work area" at bounding box center [925, 247] width 139 height 31
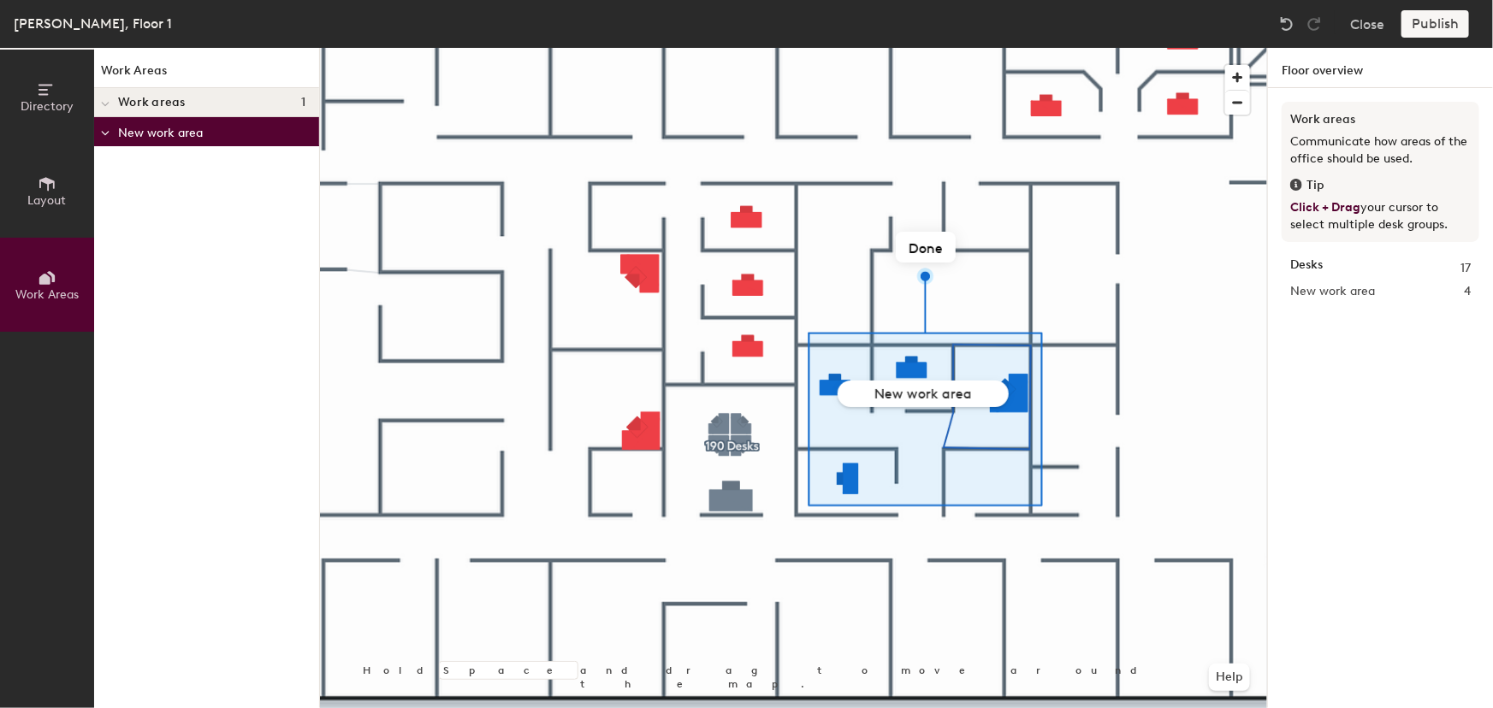
type input "E"
type input "UESS/CARE Meeting"
click at [958, 252] on button "Edit" at bounding box center [964, 247] width 51 height 31
click at [894, 250] on button "Remove" at bounding box center [900, 247] width 78 height 31
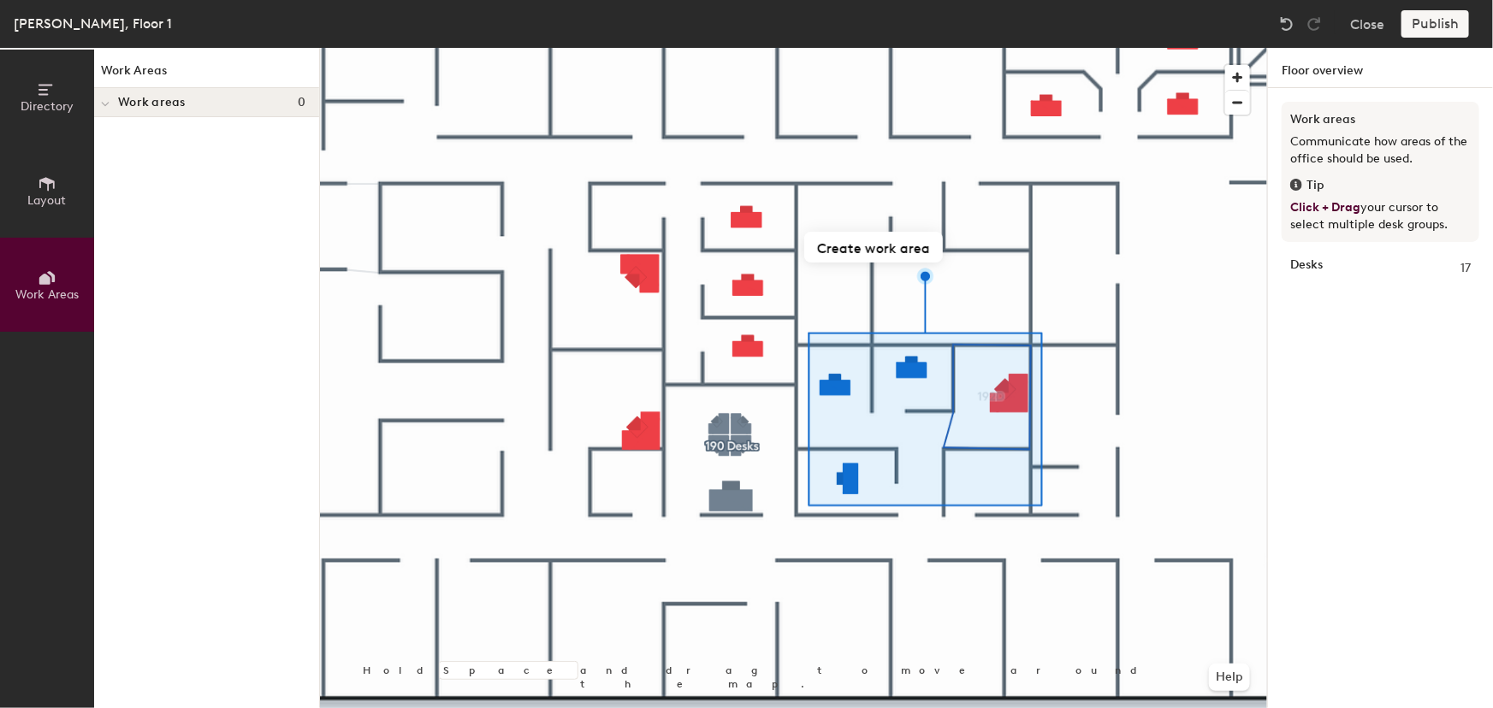
click at [913, 48] on div at bounding box center [793, 48] width 947 height 0
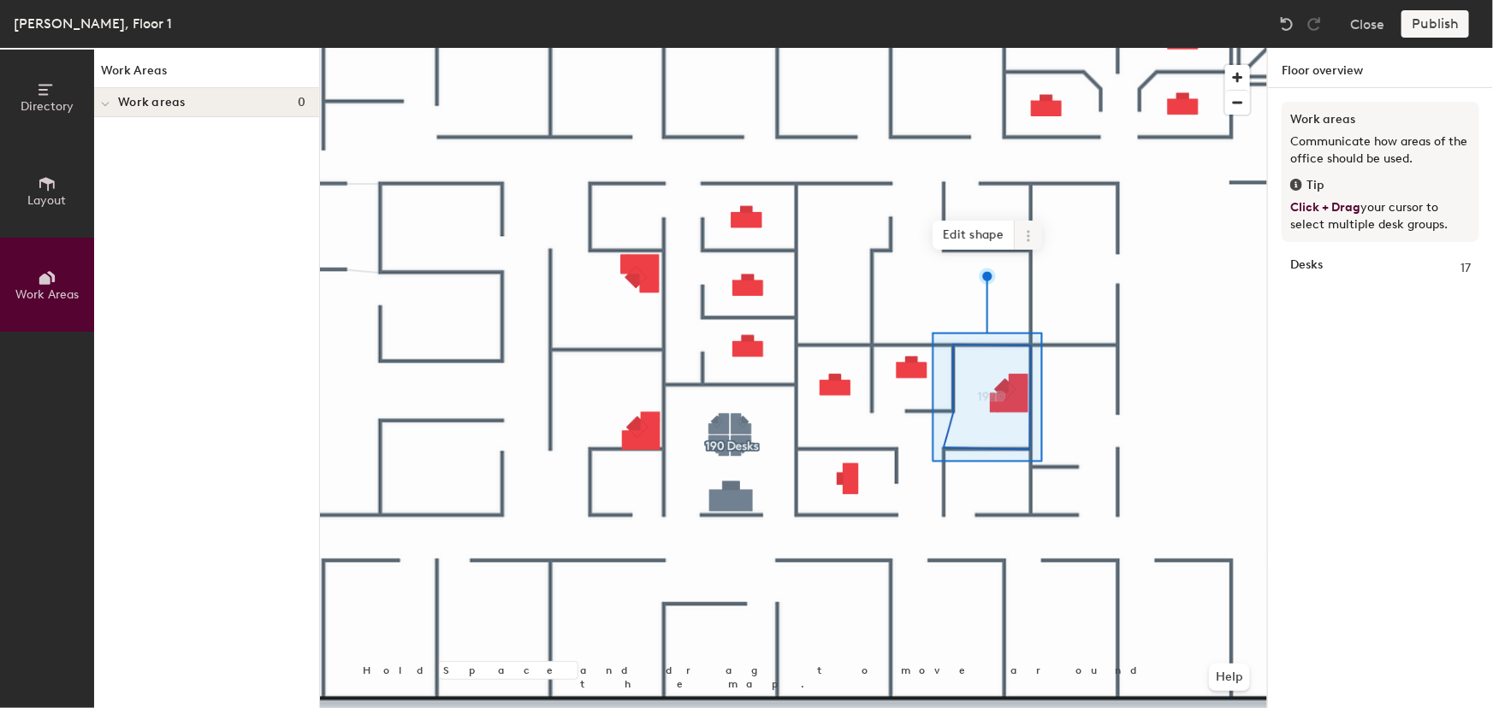
click at [1021, 235] on icon at bounding box center [1028, 236] width 14 height 14
click at [1052, 277] on span "Remove from map" at bounding box center [1090, 275] width 152 height 29
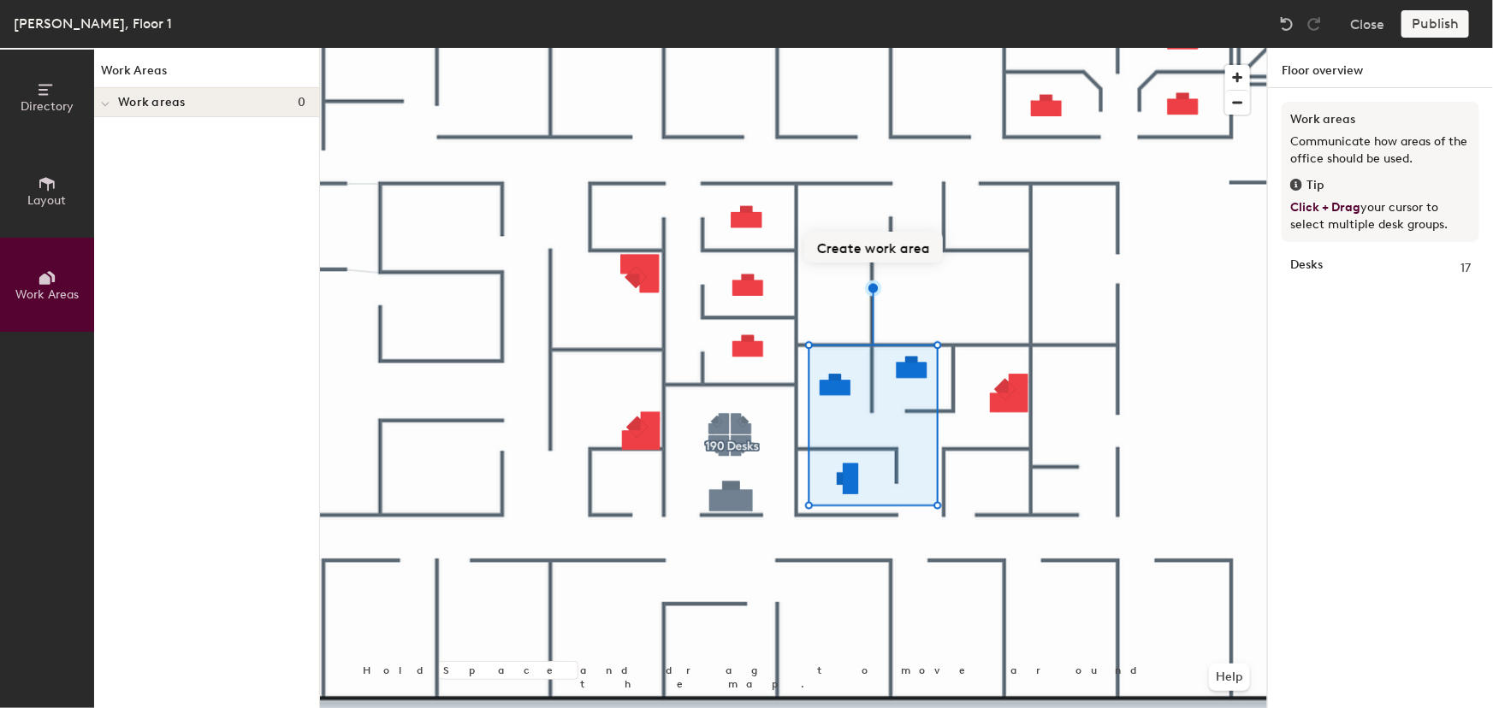
click at [885, 241] on button "Create work area" at bounding box center [873, 247] width 139 height 31
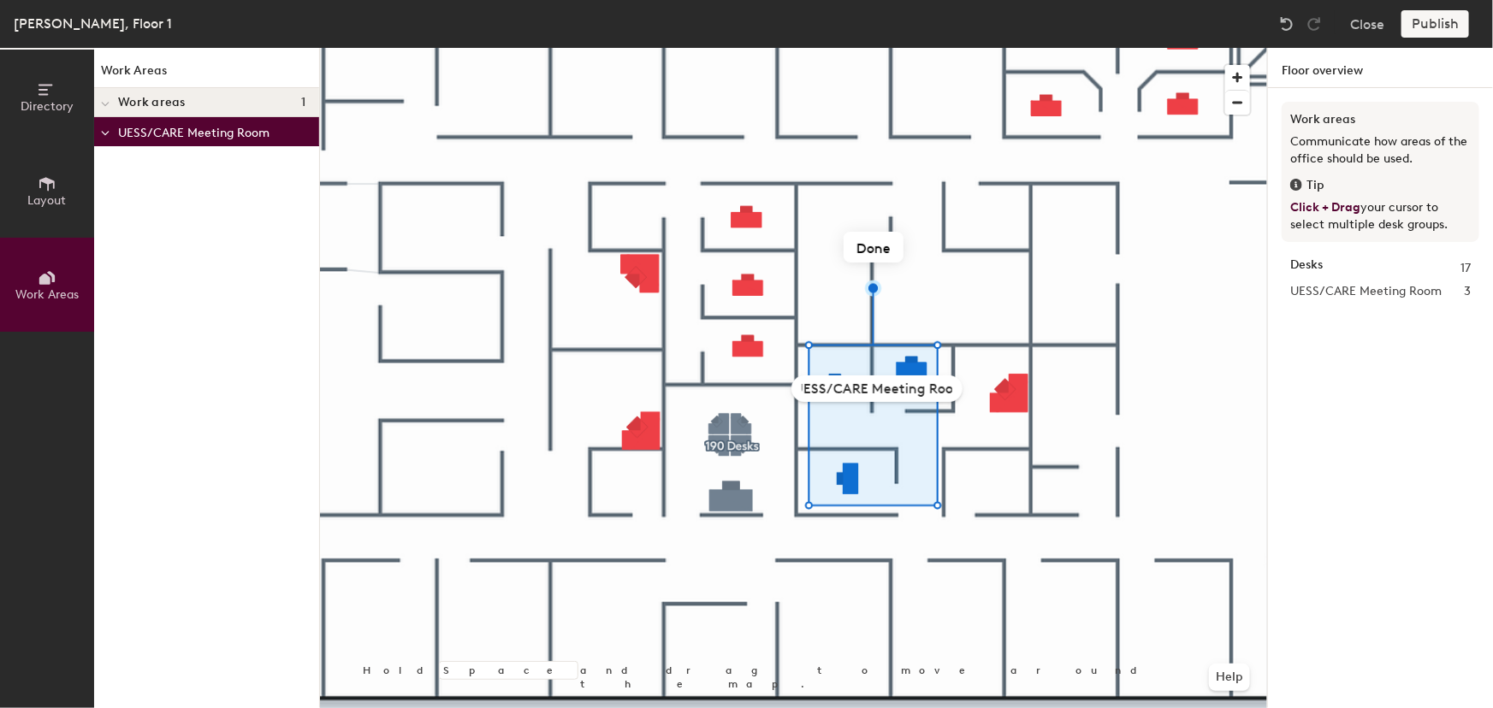
scroll to position [0, 28]
type input "UESS/CARE Meeting Rooms"
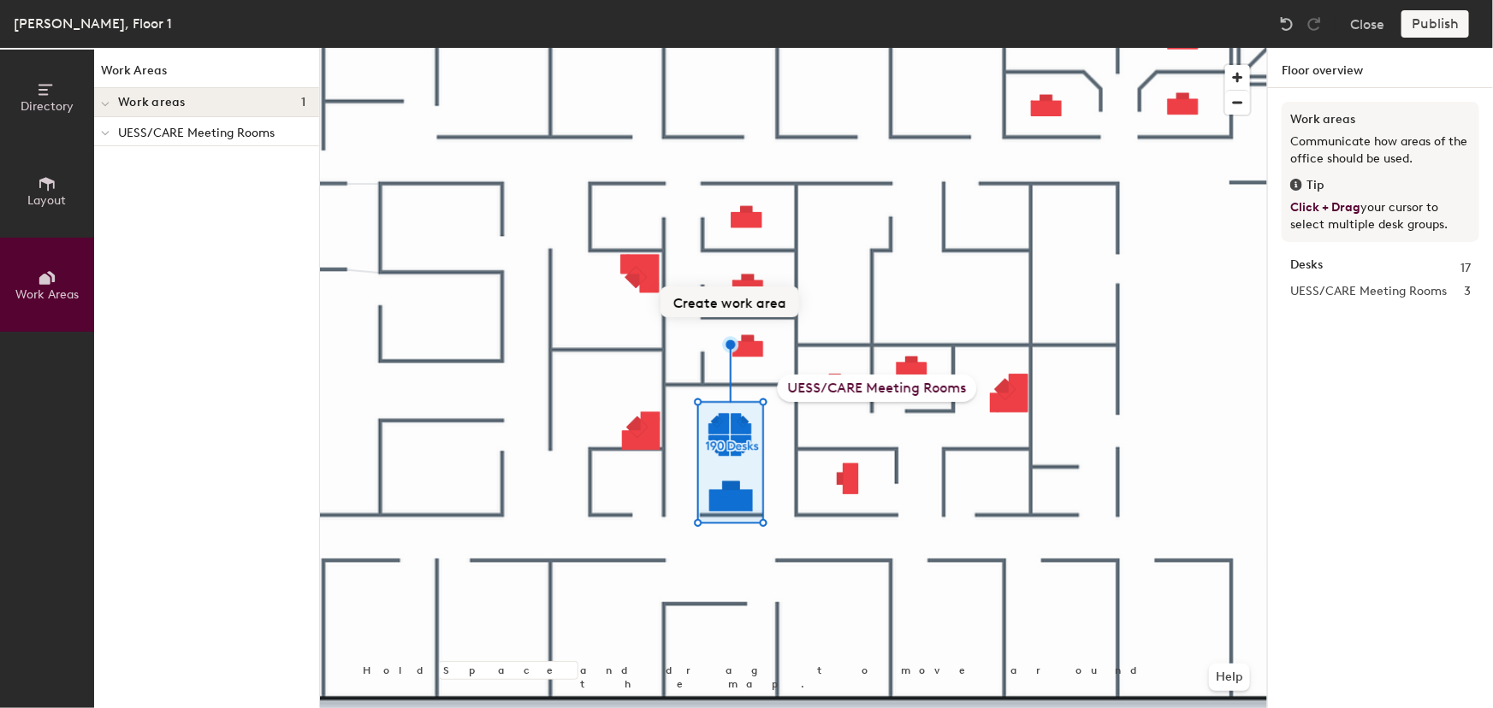
click at [736, 303] on button "Create work area" at bounding box center [729, 302] width 139 height 31
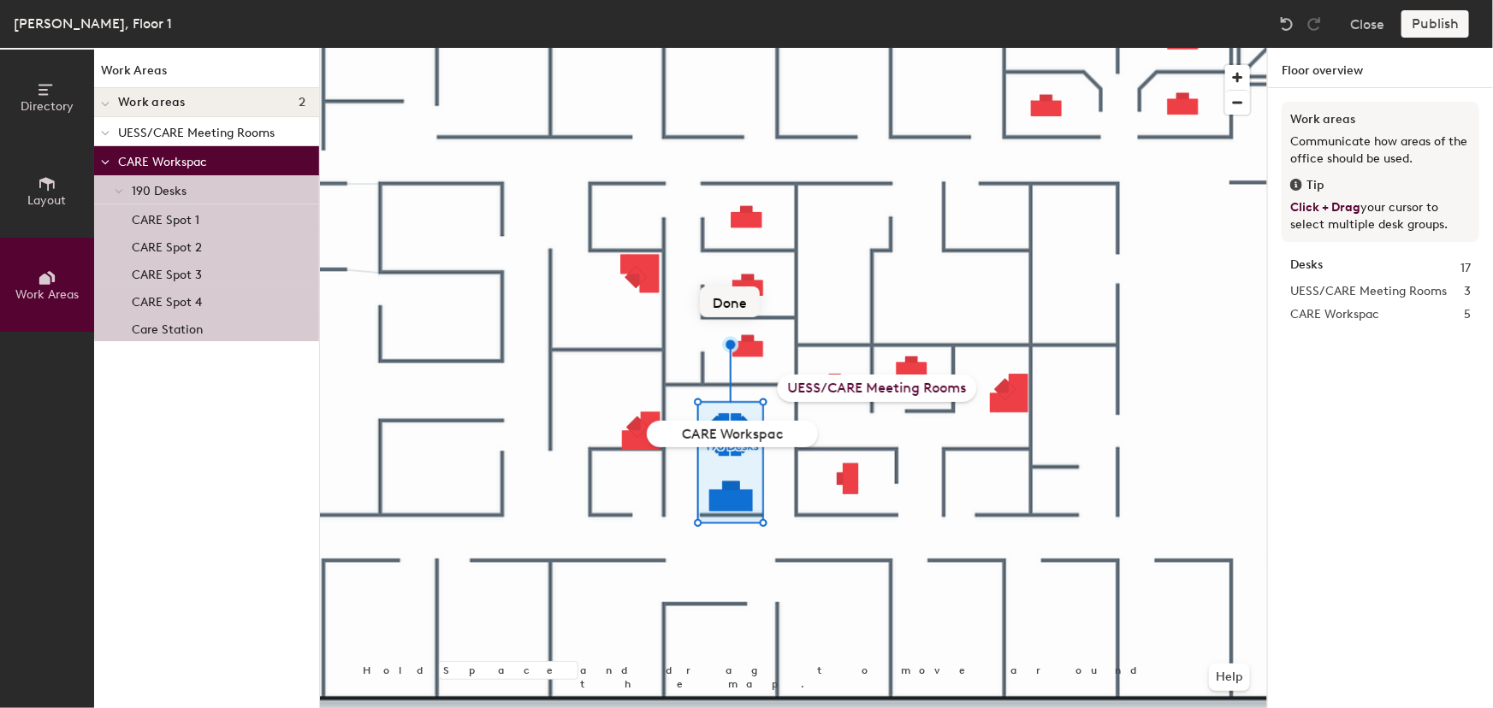
type input "CARE Workspace"
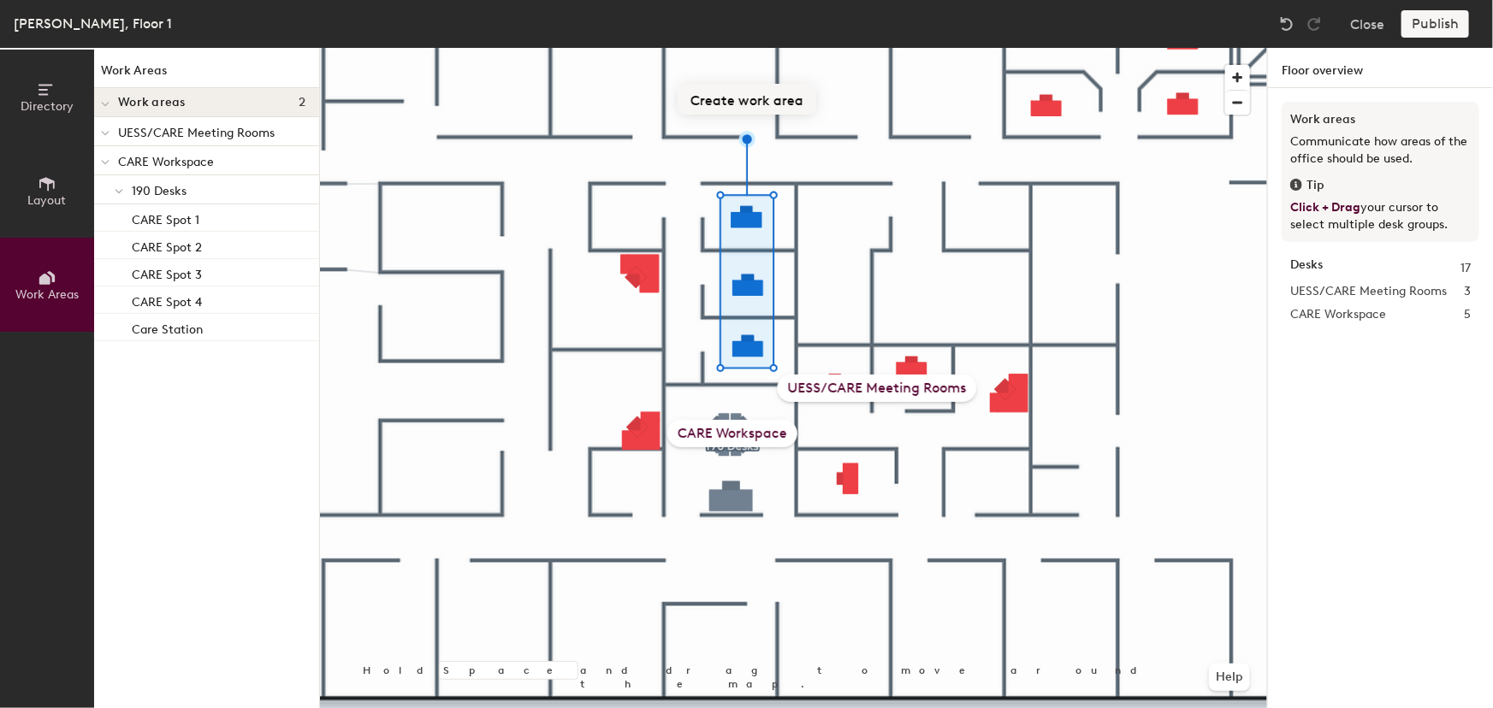
click at [747, 102] on button "Create work area" at bounding box center [746, 99] width 139 height 31
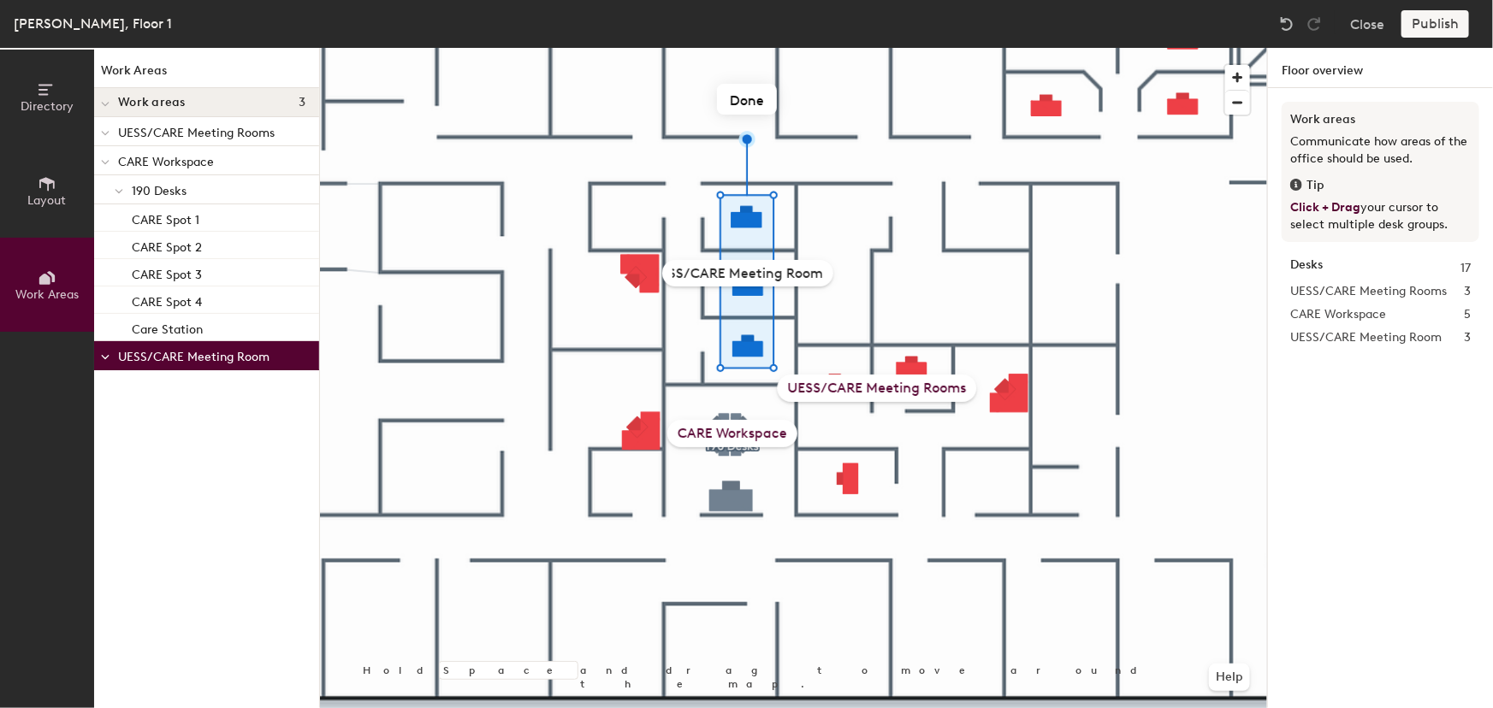
type input "UESS/CARE Meeting Rooms"
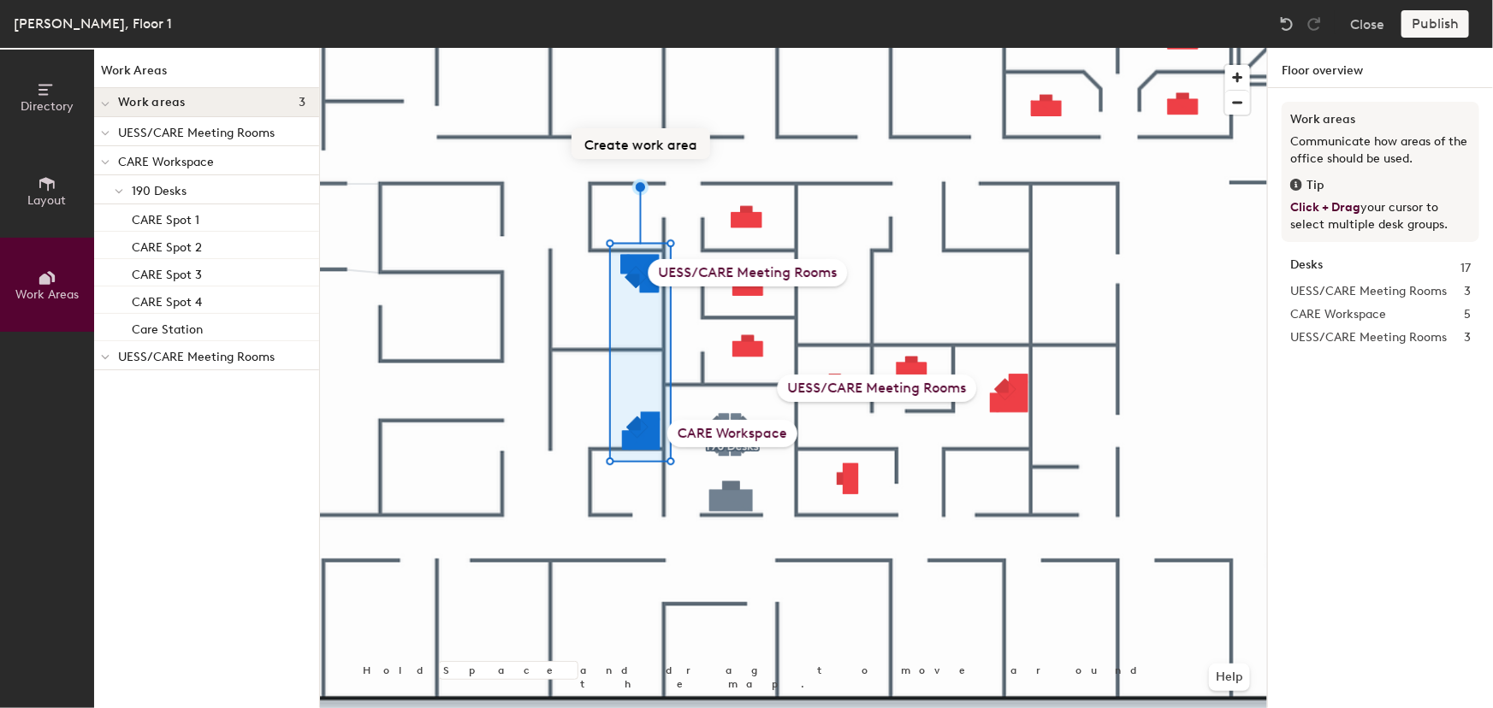
click at [636, 139] on button "Create work area" at bounding box center [640, 143] width 139 height 31
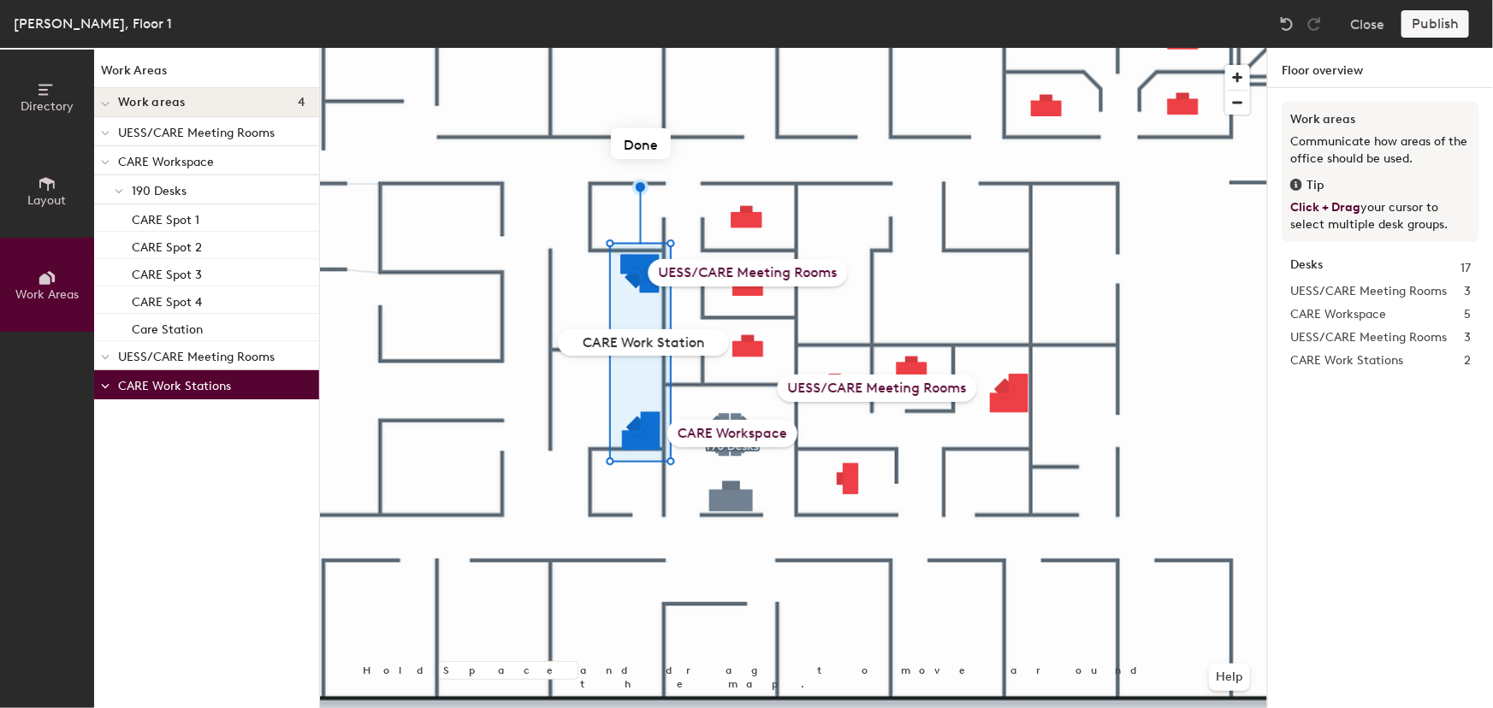
type input "CARE Work Stations"
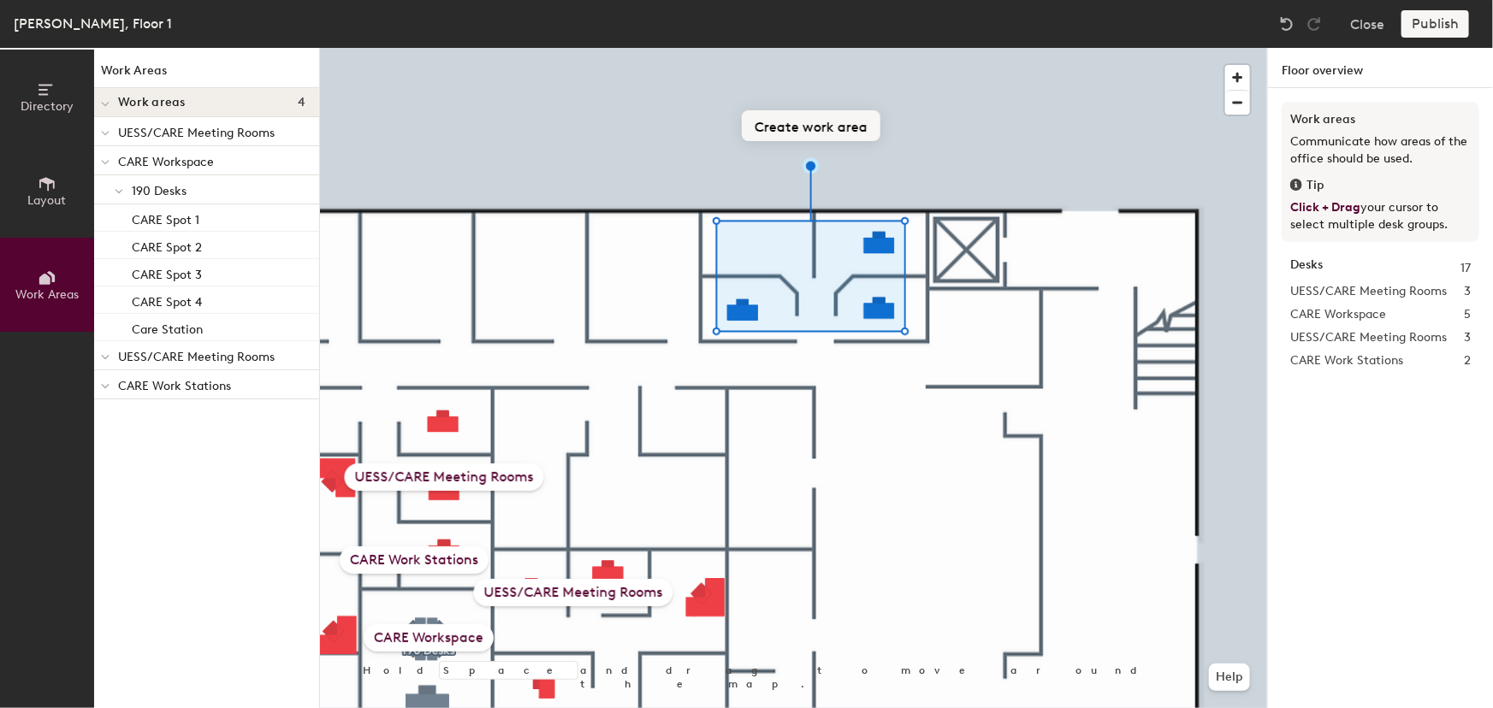
click at [795, 125] on button "Create work area" at bounding box center [811, 125] width 139 height 31
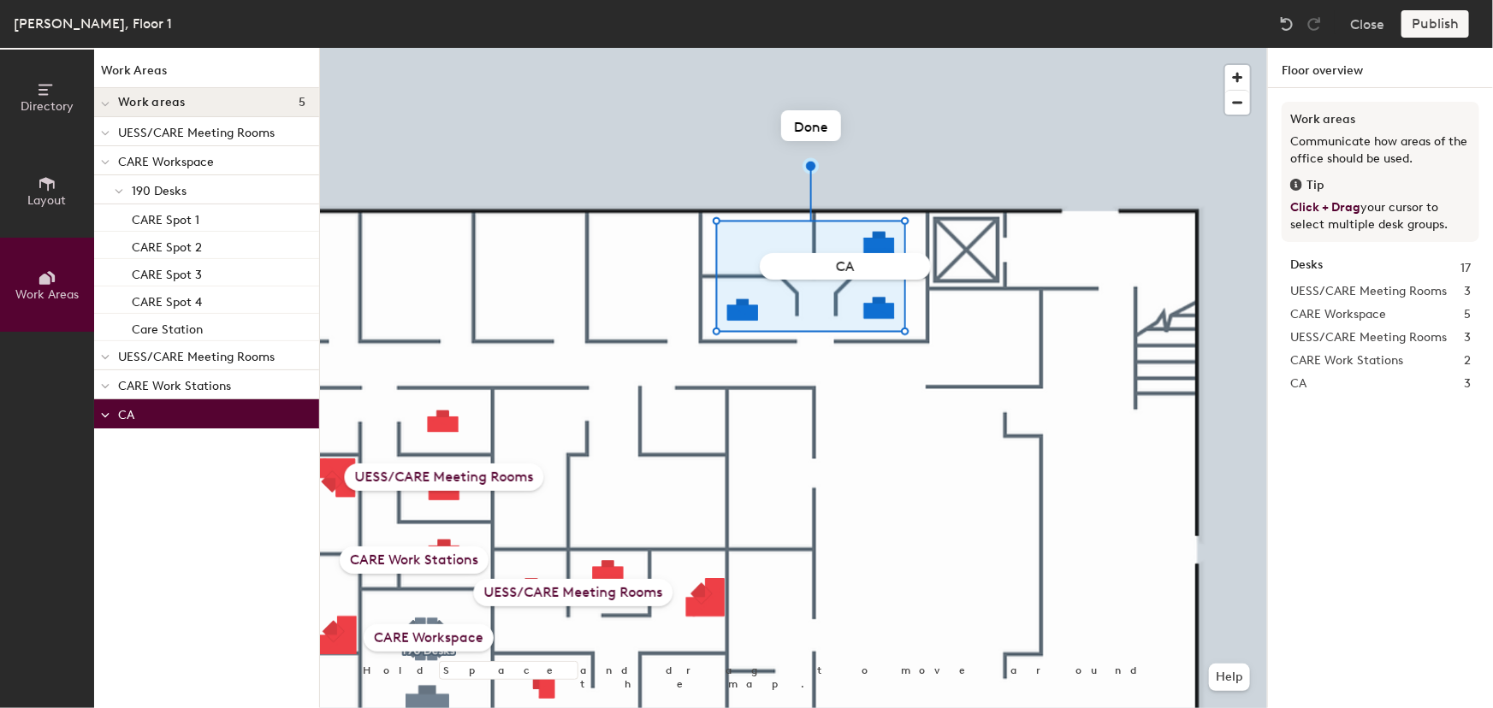
type input "C"
type input "UESS/CARE Meeting Rooms"
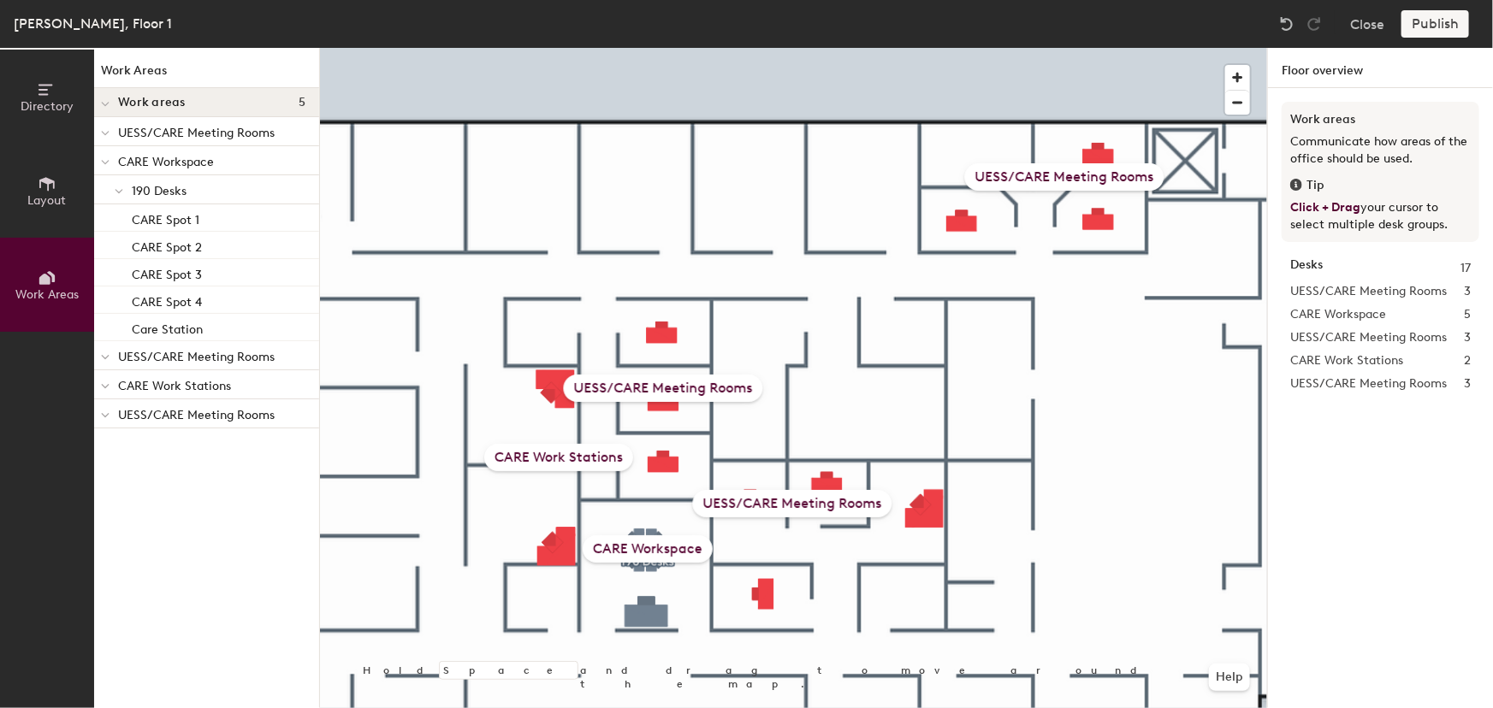
click at [1428, 23] on div "Publish" at bounding box center [1440, 23] width 78 height 27
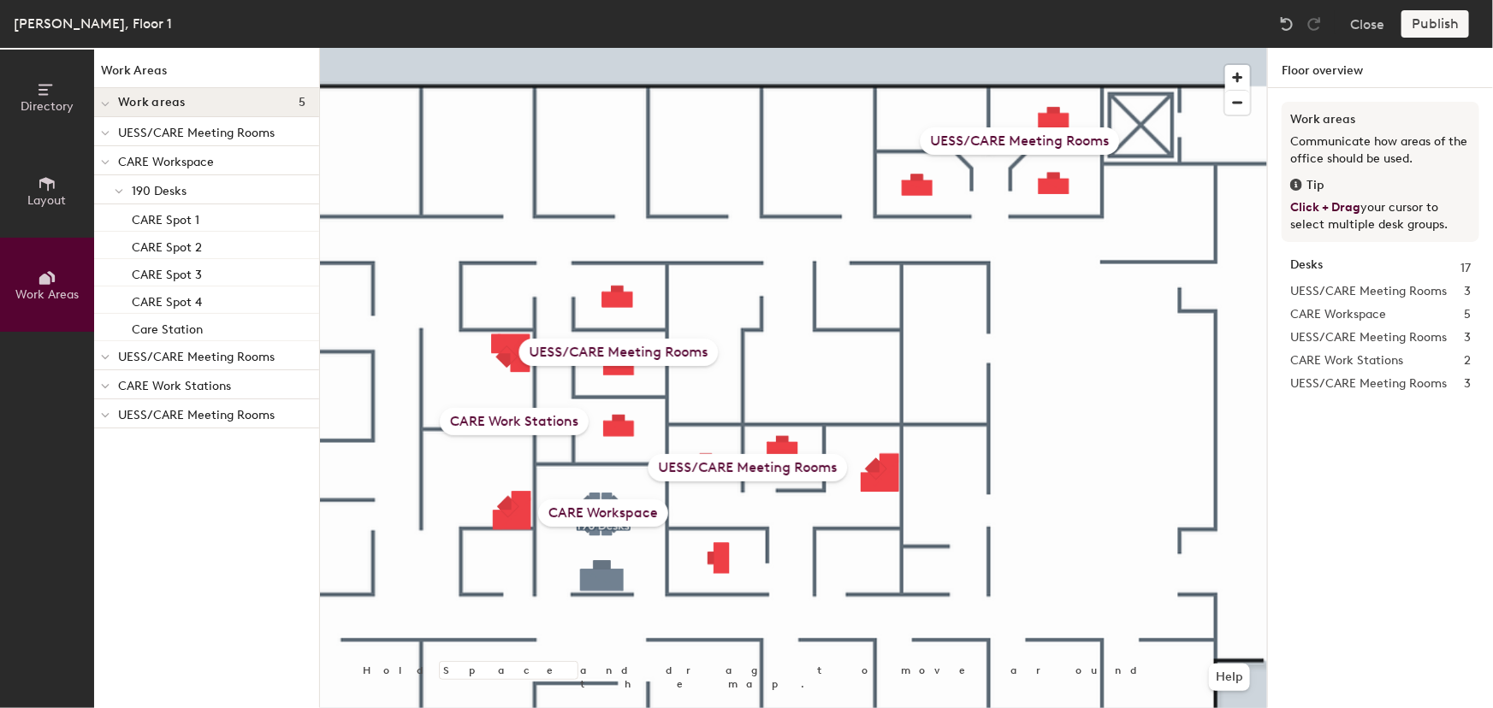
click at [1433, 21] on div "Publish" at bounding box center [1440, 23] width 78 height 27
click at [386, 48] on div at bounding box center [793, 48] width 947 height 0
click at [59, 99] on span "Directory" at bounding box center [47, 106] width 53 height 15
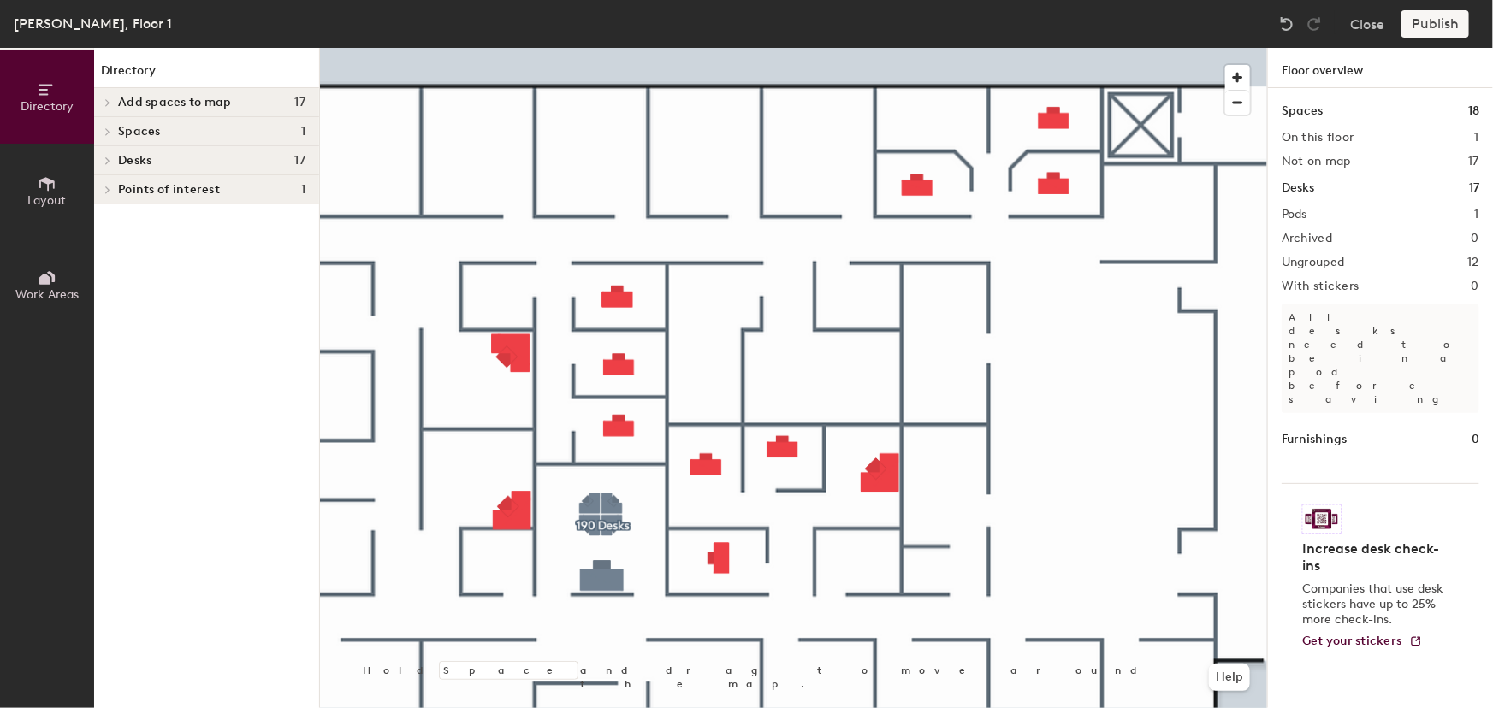
click at [104, 99] on icon at bounding box center [107, 102] width 7 height 9
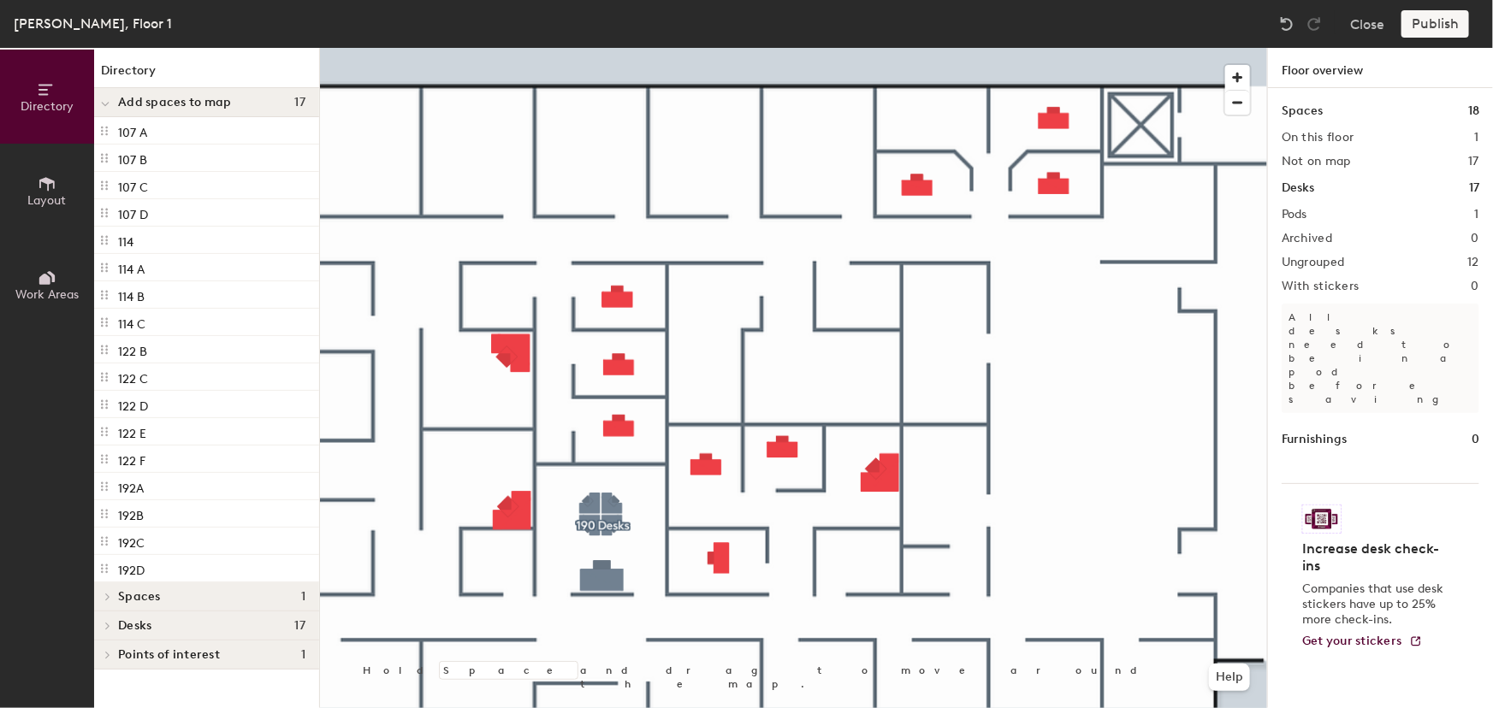
click at [103, 99] on span at bounding box center [105, 104] width 9 height 15
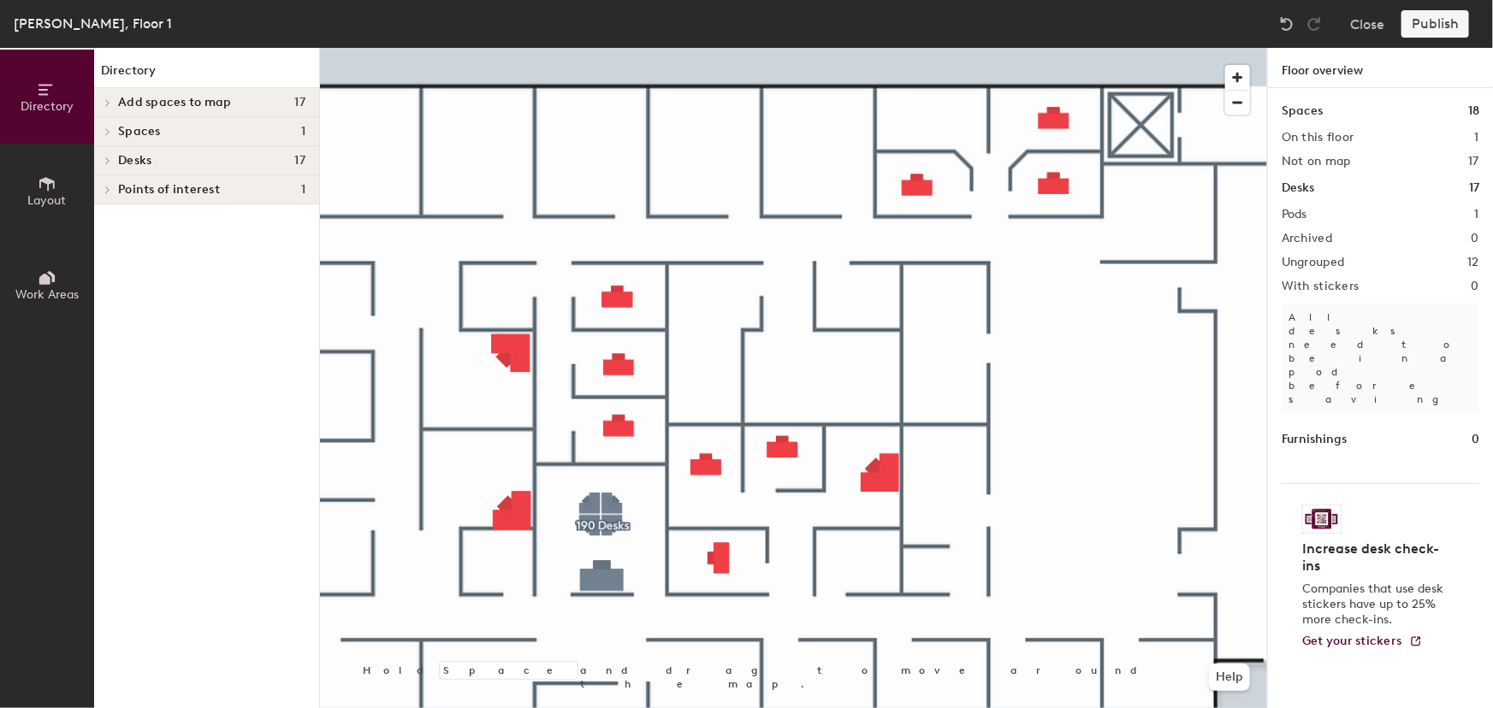
click at [108, 128] on icon at bounding box center [107, 131] width 7 height 9
click at [146, 156] on div "122 A" at bounding box center [206, 159] width 225 height 27
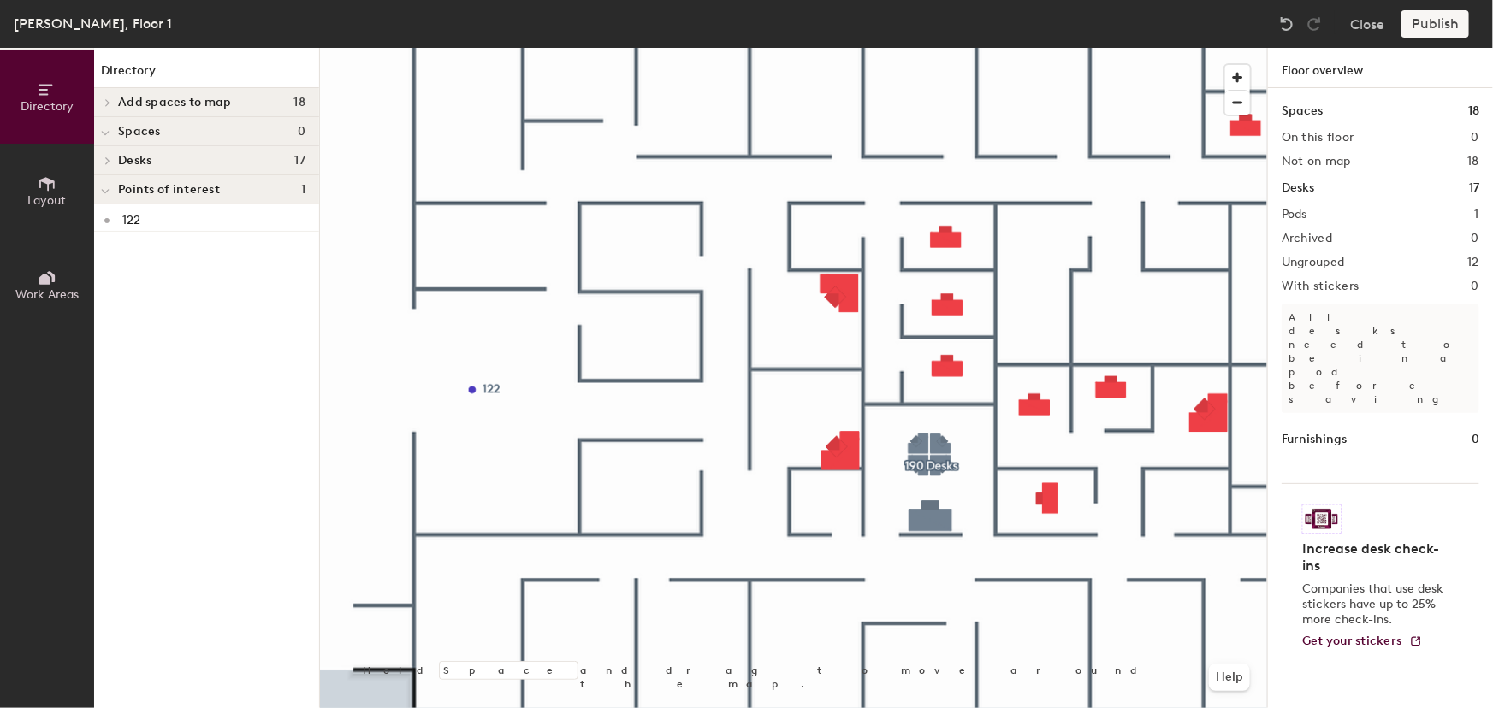
click at [1430, 17] on div "Publish" at bounding box center [1440, 23] width 78 height 27
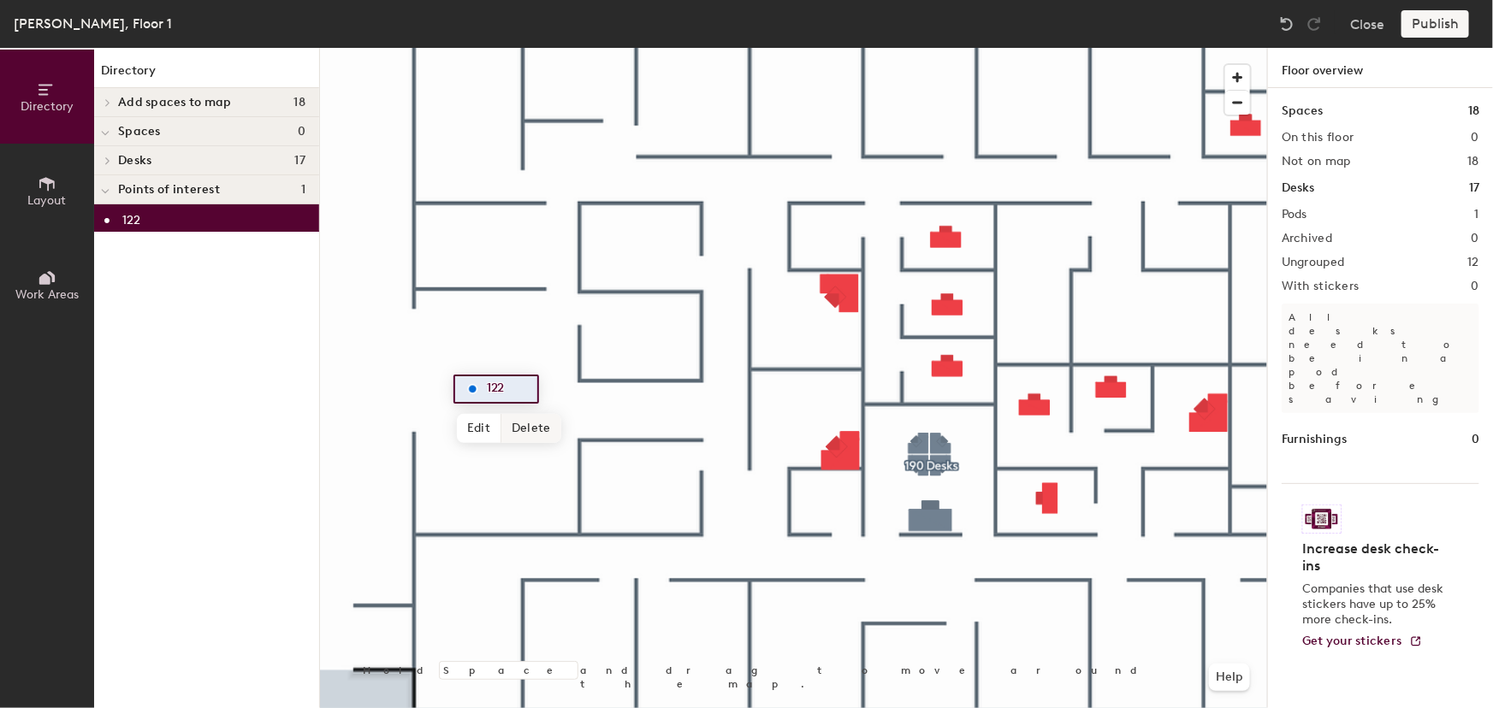
click at [527, 427] on span "Delete" at bounding box center [531, 428] width 60 height 29
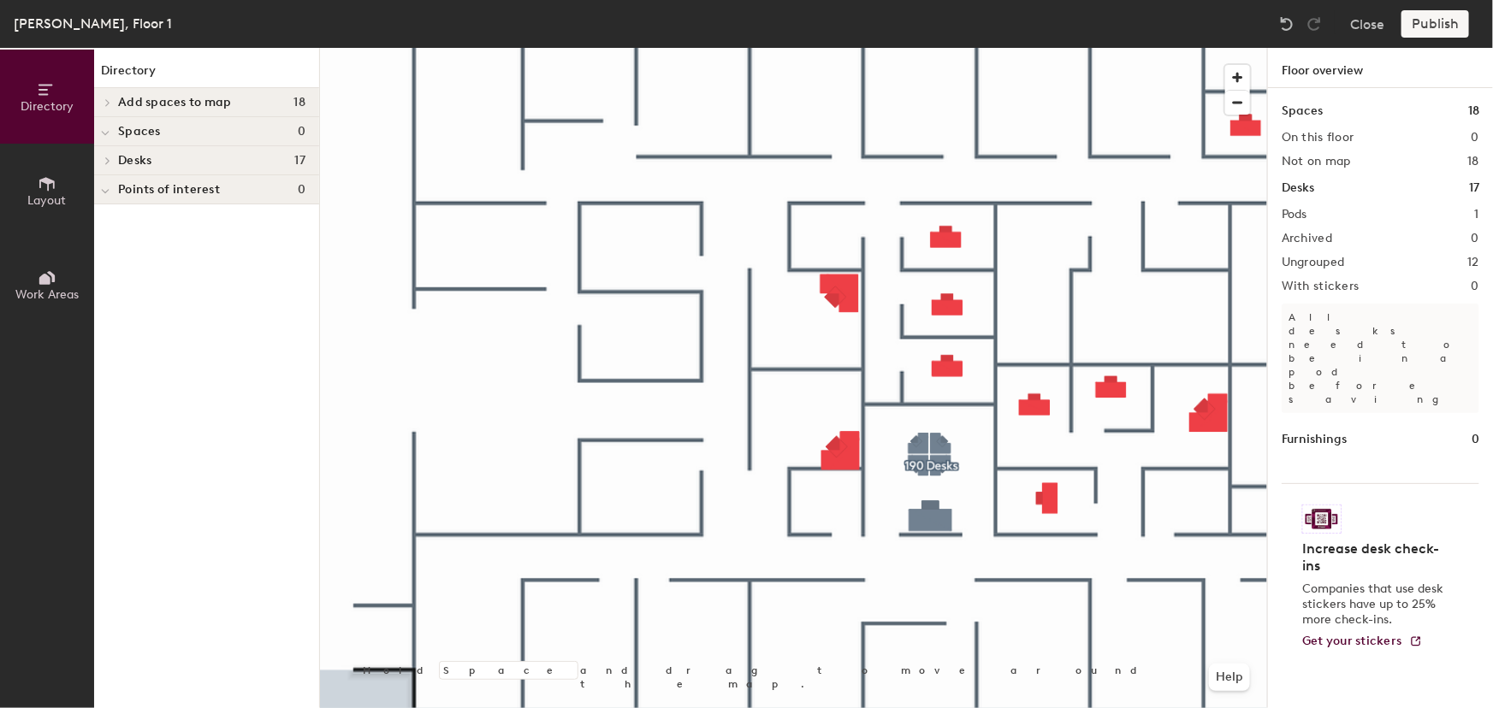
click at [1422, 30] on div "Publish" at bounding box center [1440, 23] width 78 height 27
click at [624, 48] on div at bounding box center [793, 48] width 947 height 0
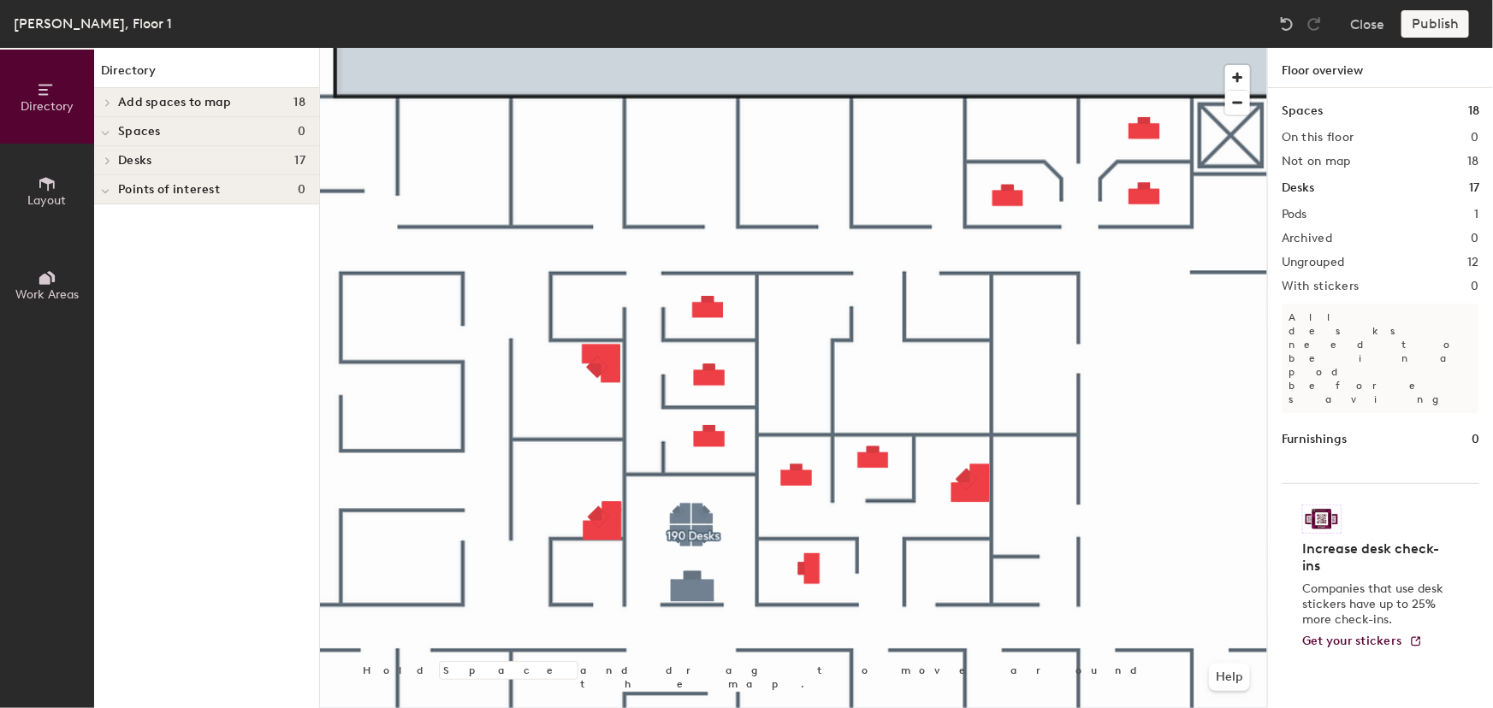
click at [1434, 29] on div "Publish" at bounding box center [1440, 23] width 78 height 27
click at [41, 297] on span "Work Areas" at bounding box center [46, 294] width 63 height 15
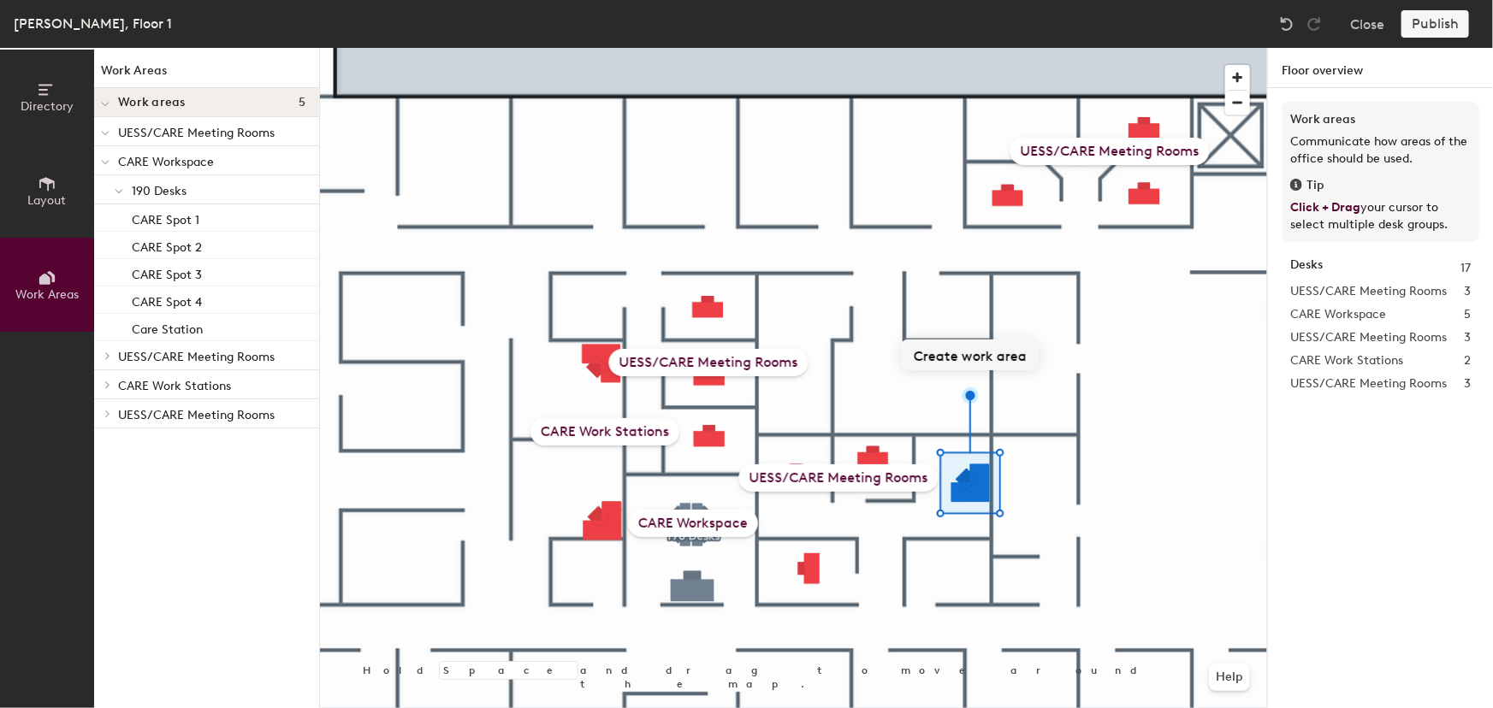
click at [973, 352] on button "Create work area" at bounding box center [970, 355] width 139 height 31
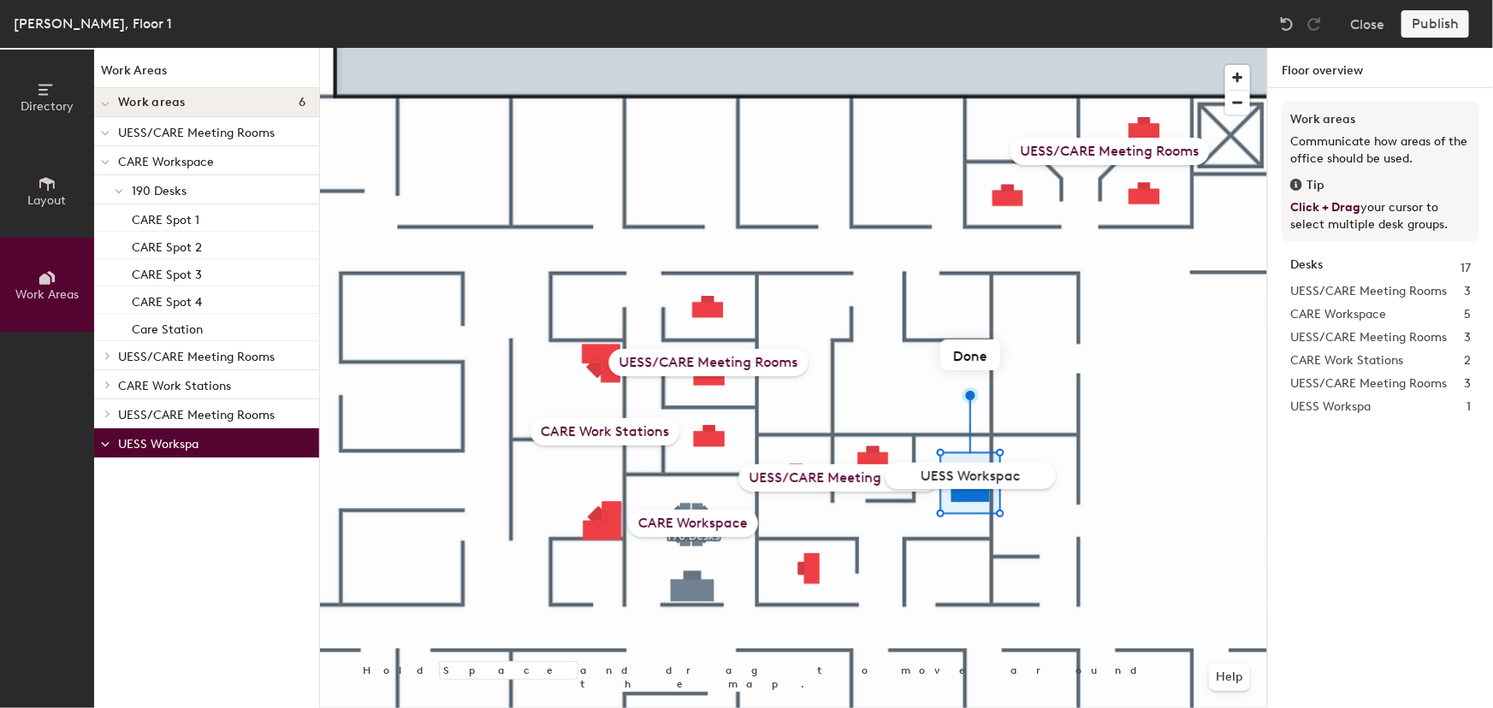
type input "UESS Workspace"
click at [1441, 26] on div "Publish" at bounding box center [1440, 23] width 78 height 27
click at [57, 196] on span "Layout" at bounding box center [47, 200] width 38 height 15
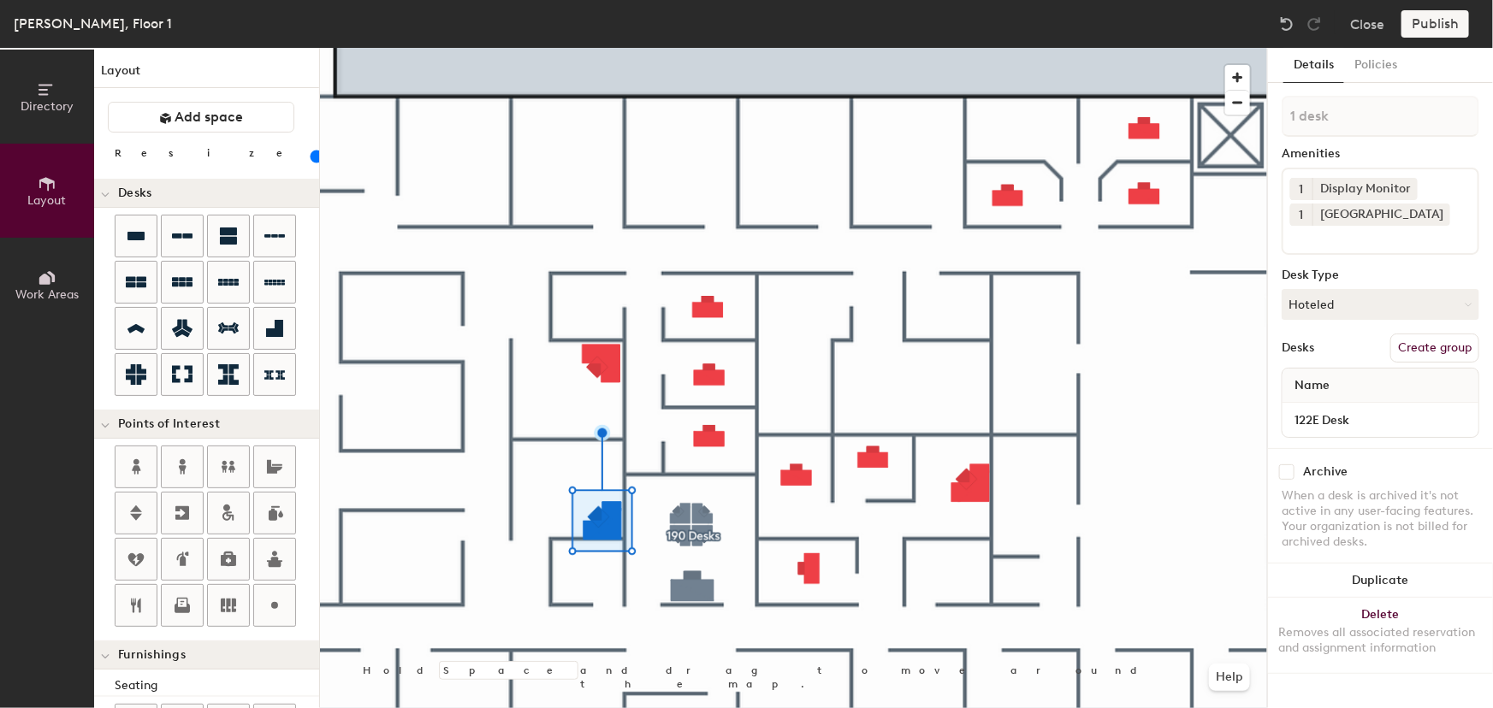
click at [60, 279] on button "Work Areas" at bounding box center [47, 285] width 94 height 94
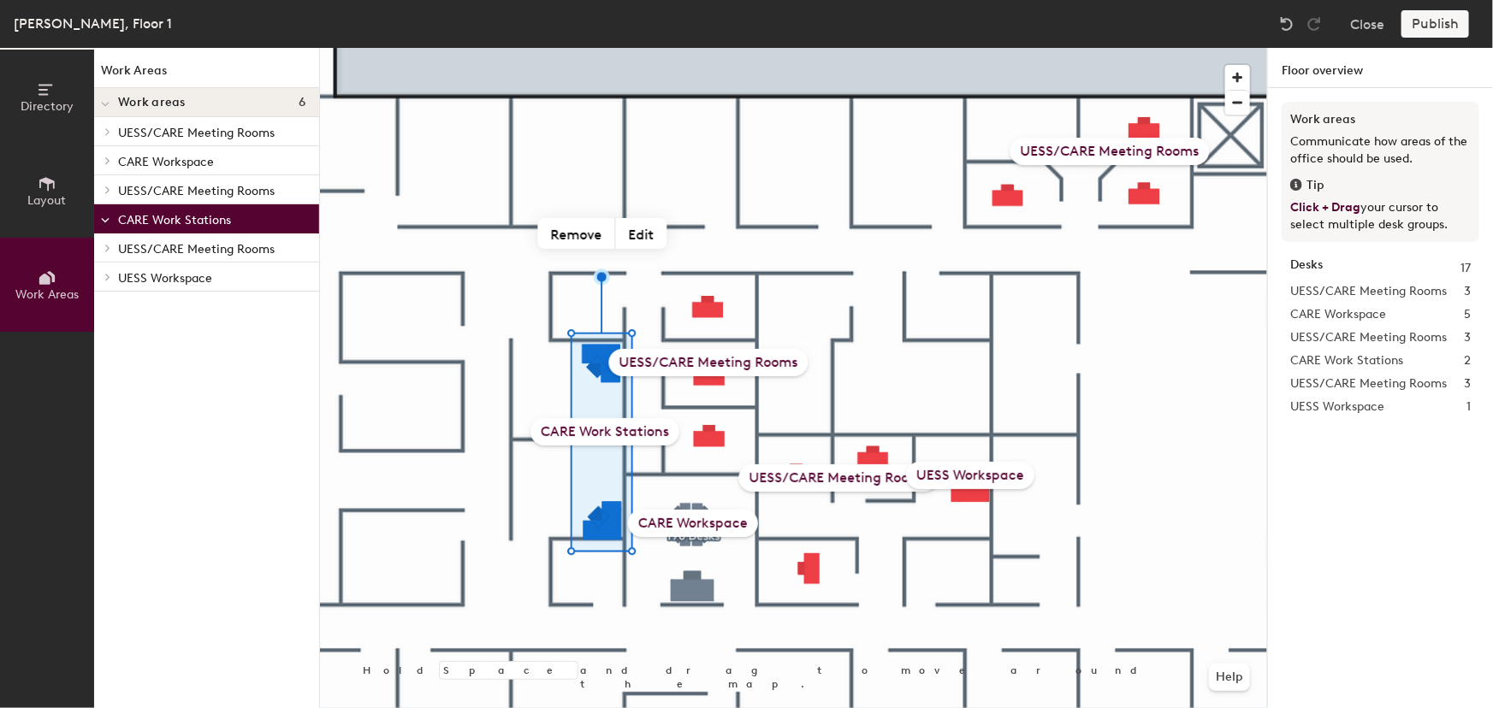
click at [49, 99] on span "Directory" at bounding box center [47, 106] width 53 height 15
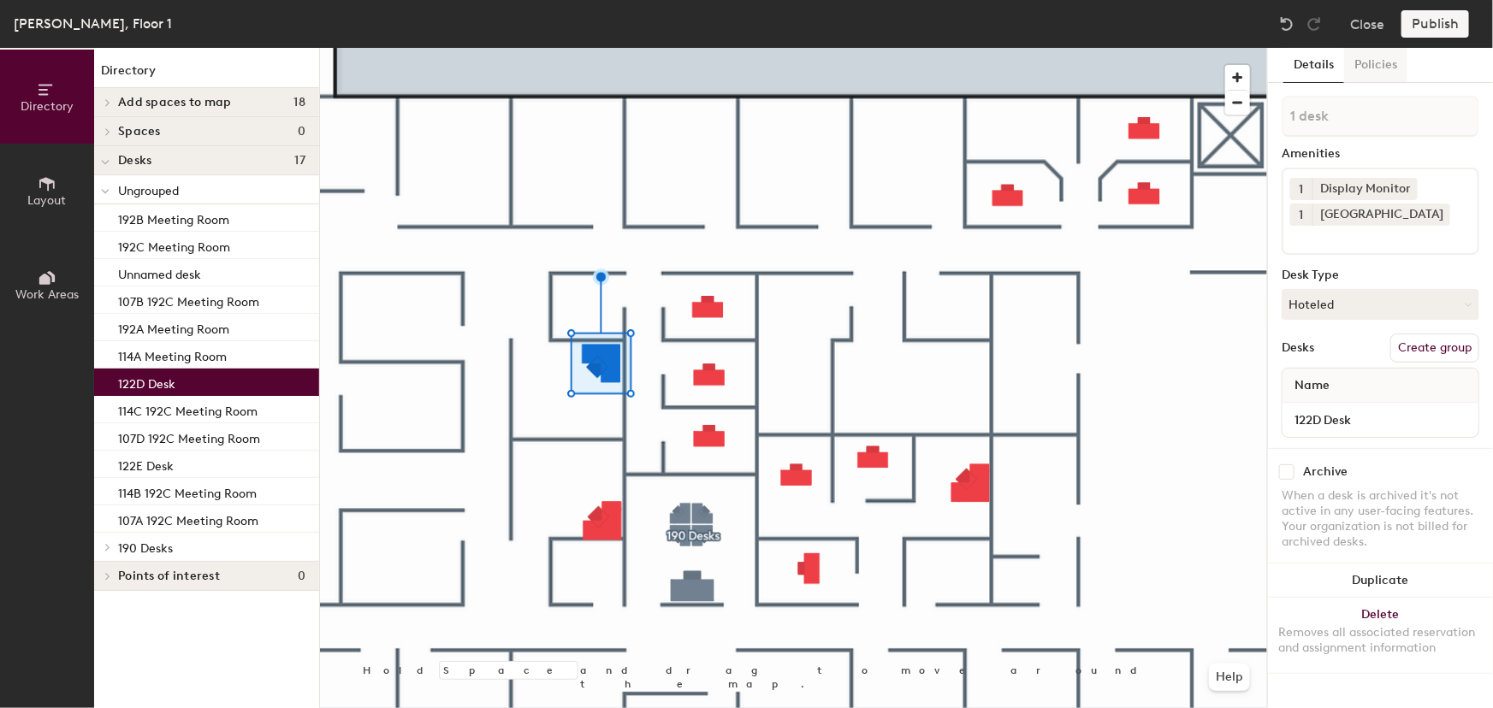
click at [1377, 68] on button "Policies" at bounding box center [1375, 65] width 63 height 35
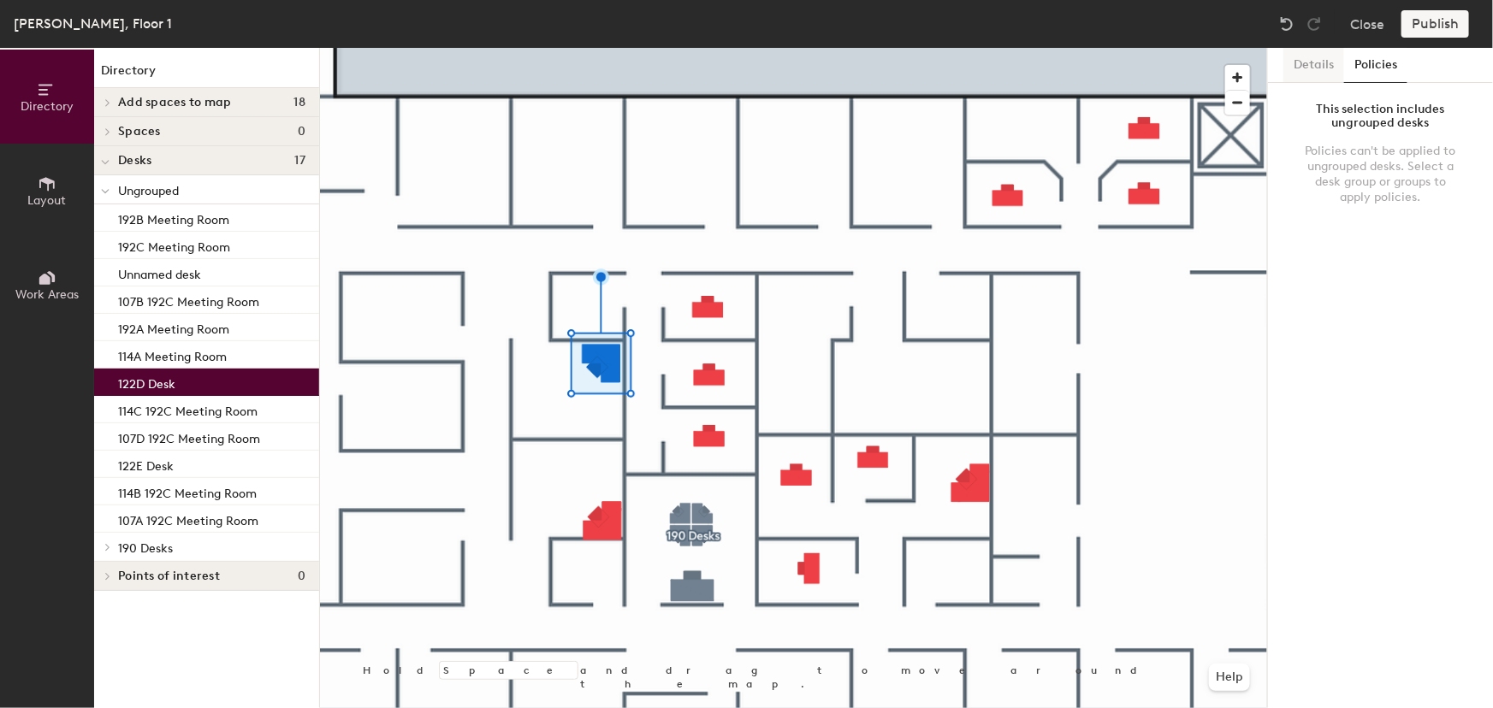
click at [1311, 62] on button "Details" at bounding box center [1313, 65] width 61 height 35
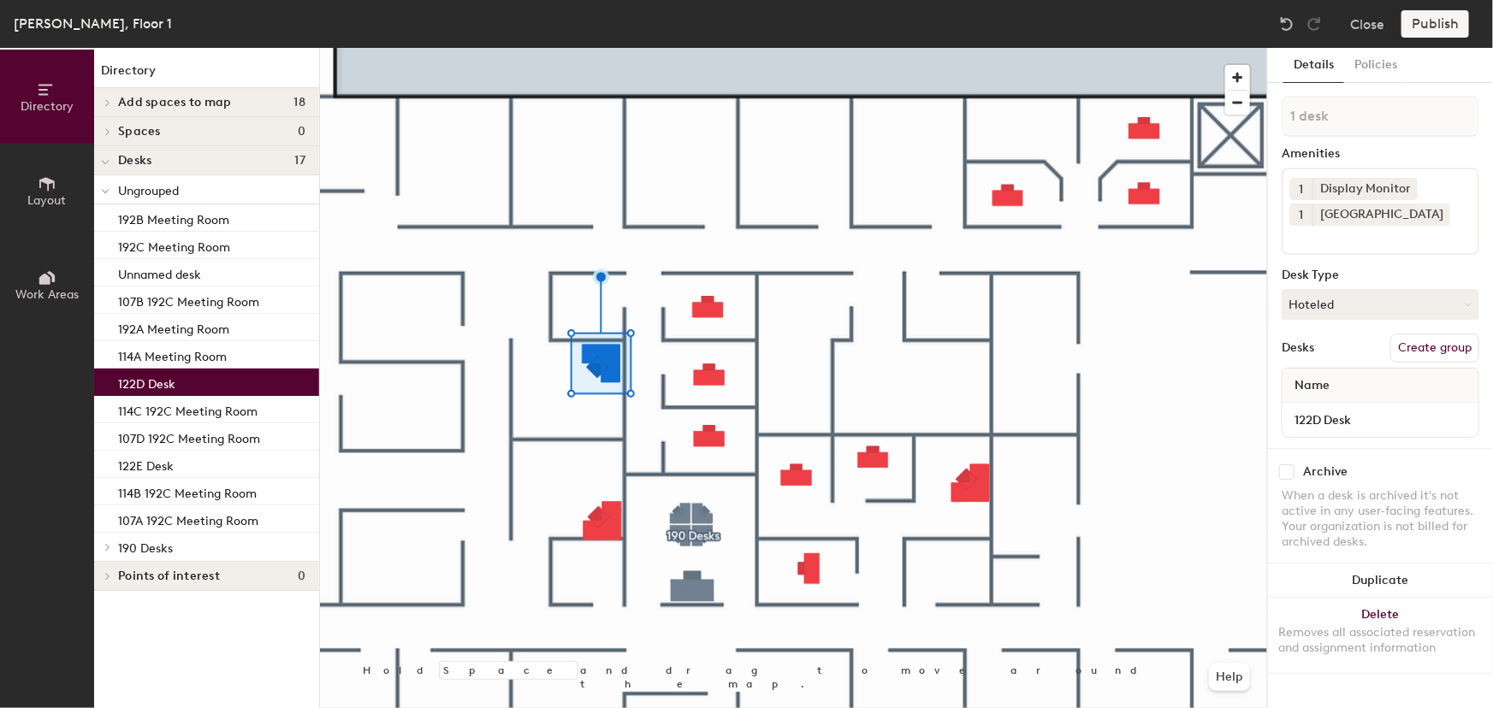
click at [1407, 348] on button "Create group" at bounding box center [1434, 348] width 89 height 29
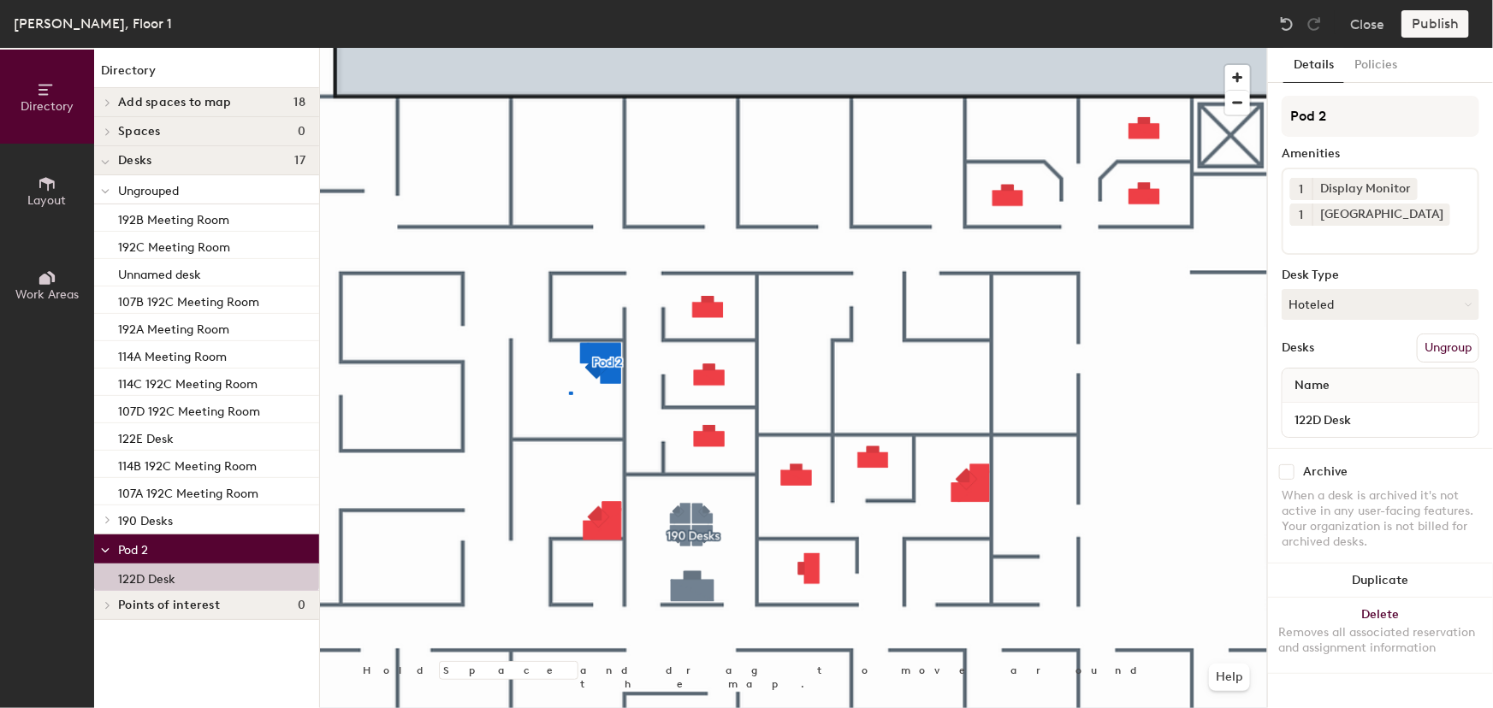
click at [569, 48] on div at bounding box center [793, 48] width 947 height 0
drag, startPoint x: 1339, startPoint y: 118, endPoint x: 1255, endPoint y: 112, distance: 84.0
click at [1255, 112] on div "Directory Layout Work Areas Directory Add spaces to map 18 107 A 107 B 107 C 10…" at bounding box center [746, 378] width 1493 height 660
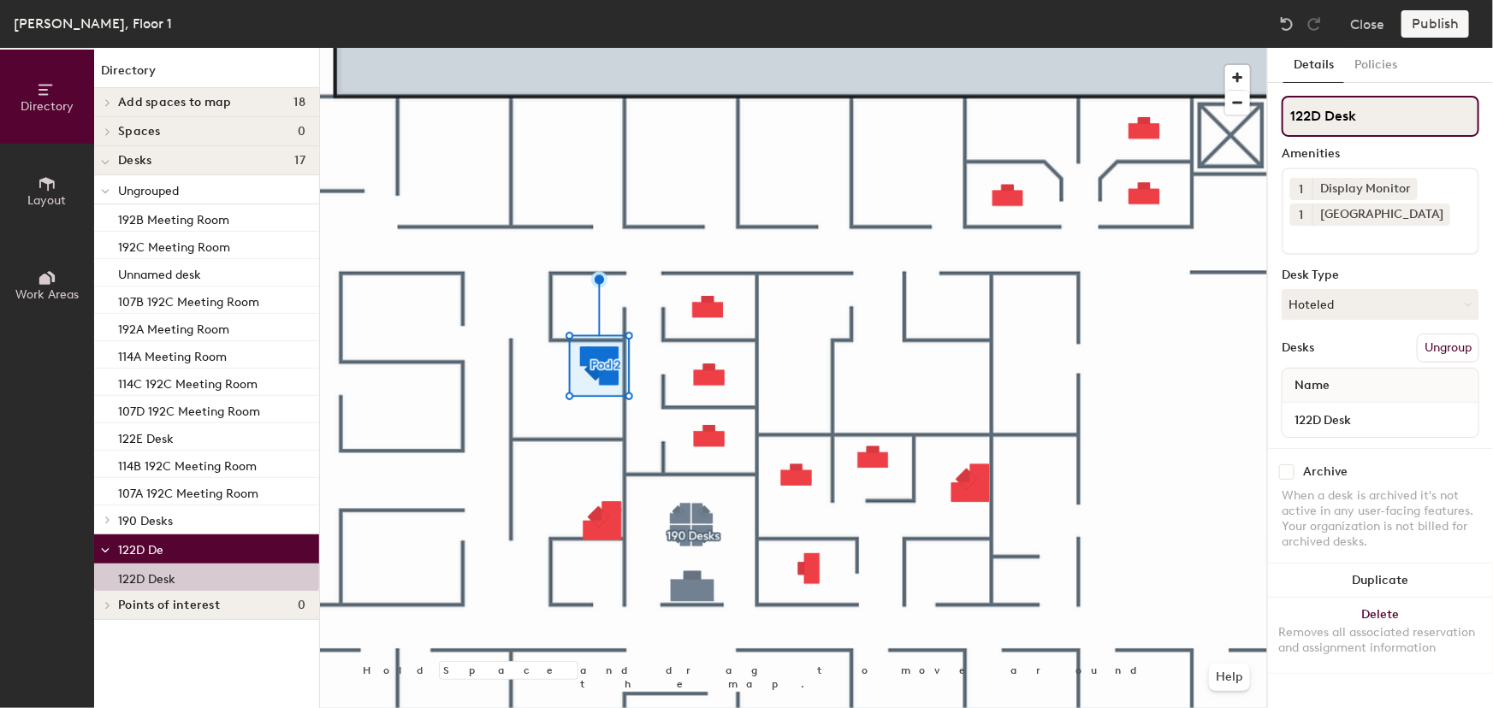
type input "122D Desk"
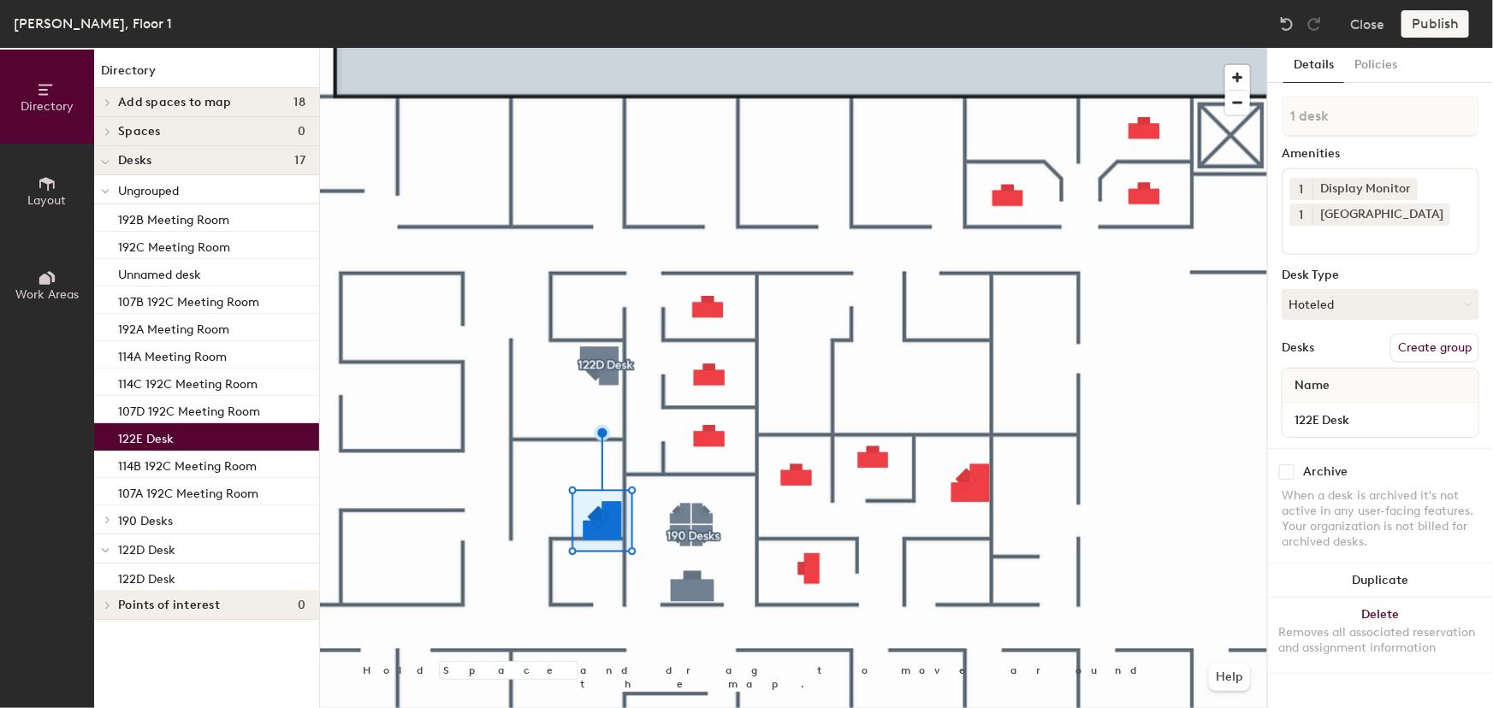
click at [1411, 346] on button "Create group" at bounding box center [1434, 348] width 89 height 29
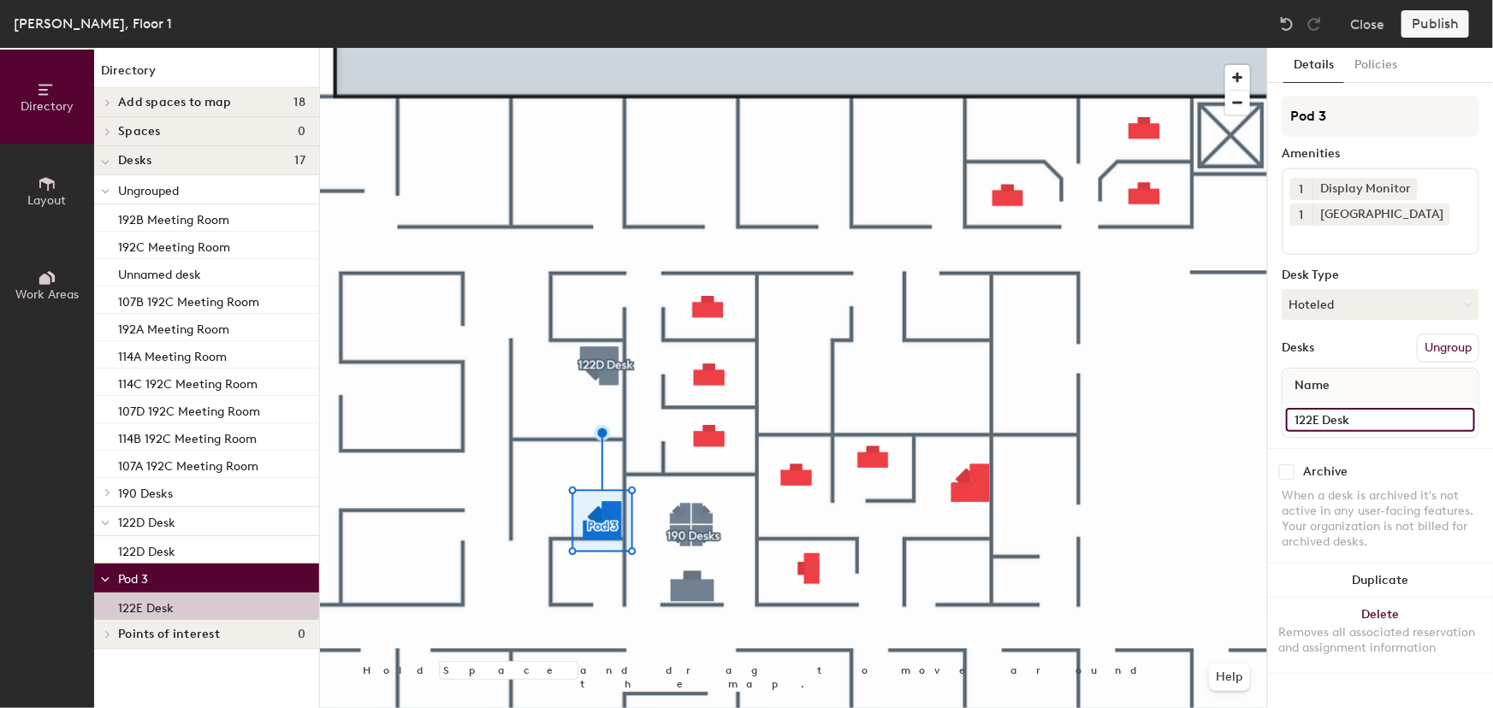
drag, startPoint x: 1351, startPoint y: 417, endPoint x: 1277, endPoint y: 417, distance: 74.4
click at [1277, 417] on div "Details Policies Pod 3 Amenities 1 Display Monitor 1 Docking Station Desk Type …" at bounding box center [1380, 378] width 225 height 660
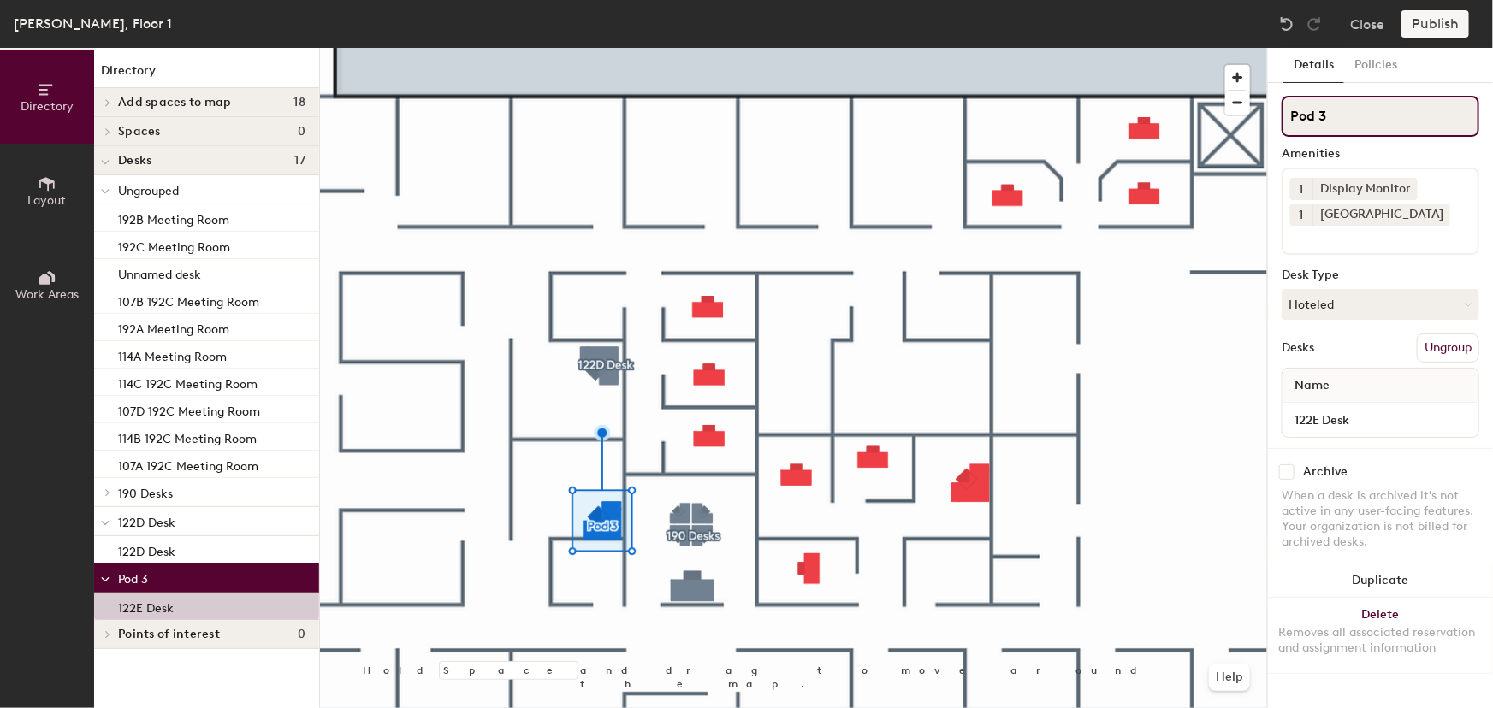
click at [1327, 115] on input "Pod 3" at bounding box center [1380, 116] width 198 height 41
drag, startPoint x: 1339, startPoint y: 115, endPoint x: 1267, endPoint y: 112, distance: 72.8
click at [1268, 112] on div "Details Policies Pod 3 Amenities 1 Display Monitor 1 Docking Station Desk Type …" at bounding box center [1380, 378] width 225 height 660
paste input "122E Desk"
type input "122E Desk"
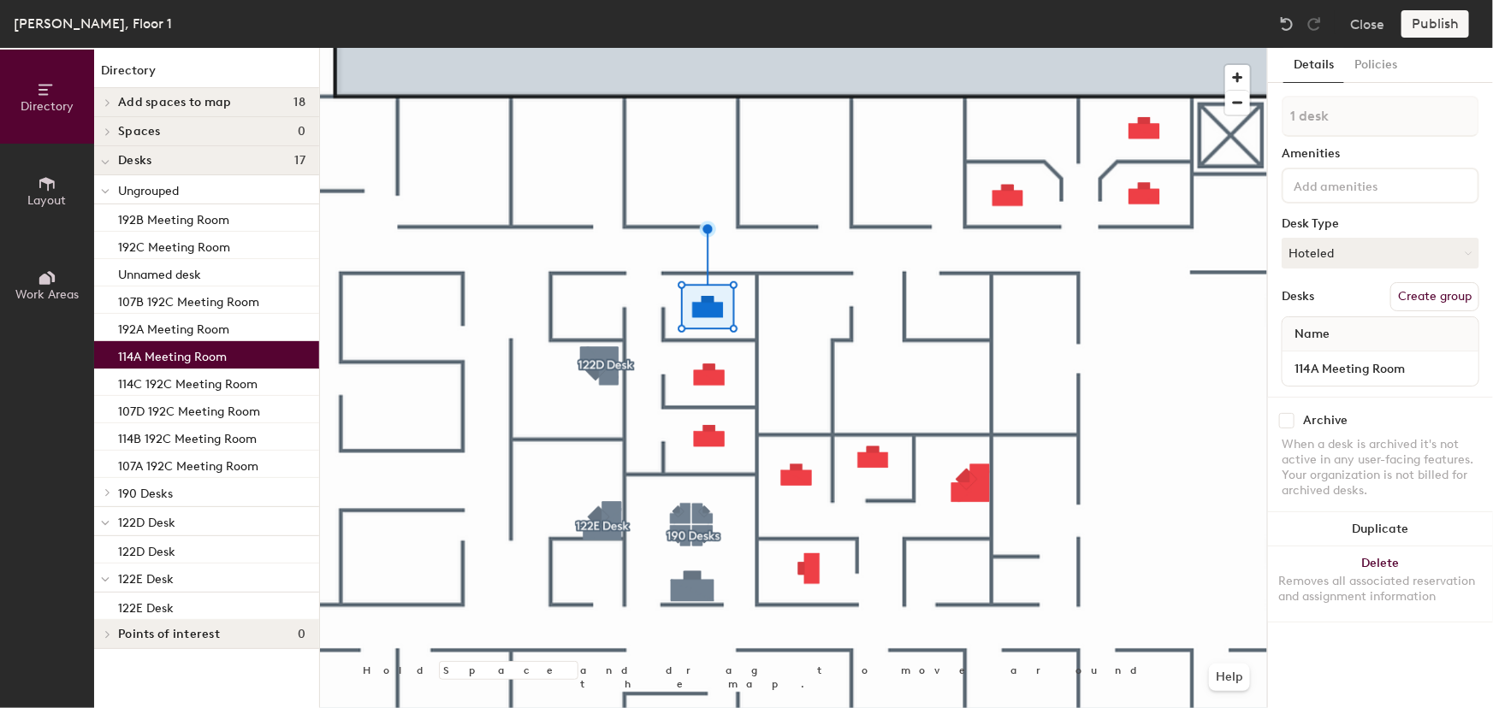
click at [1427, 301] on button "Create group" at bounding box center [1434, 296] width 89 height 29
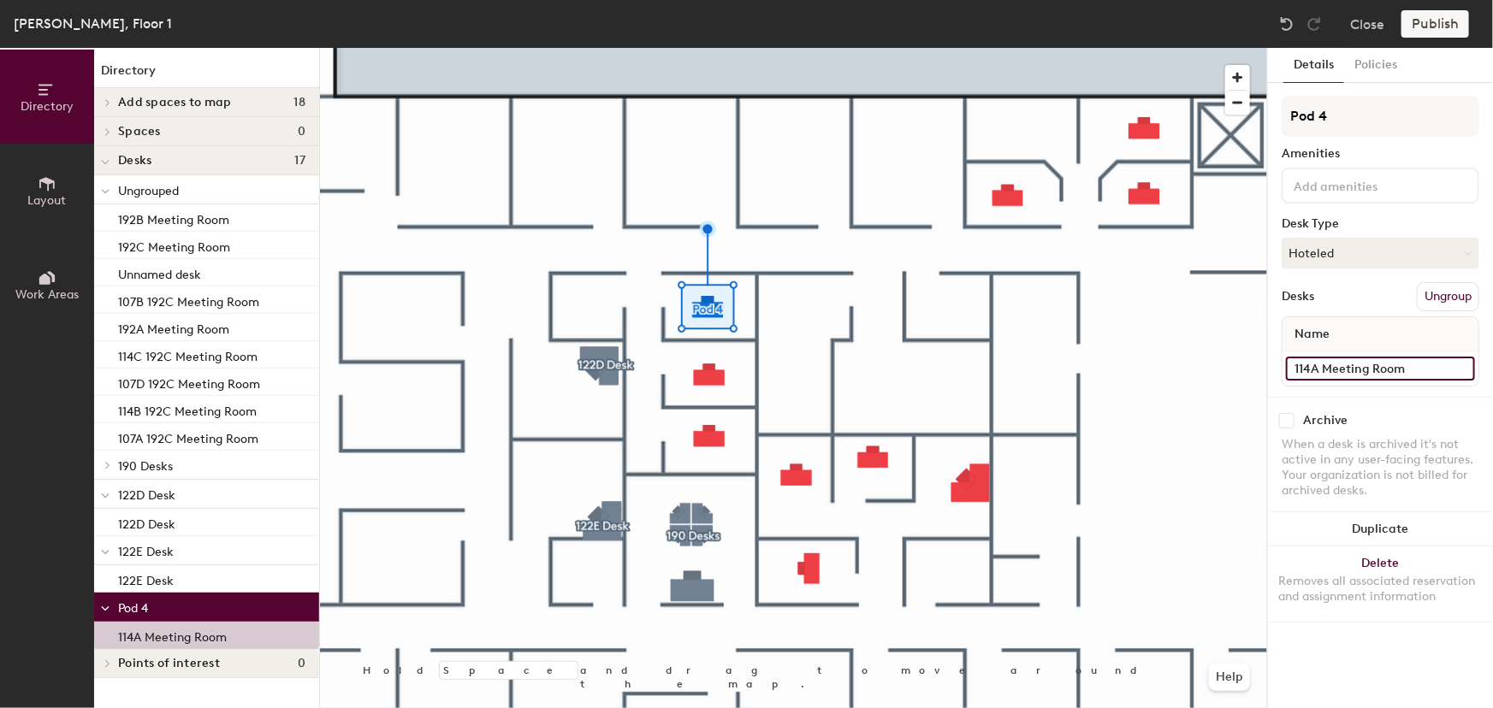
click at [1260, 373] on div "Directory Layout Work Areas Directory Add spaces to map 18 107 A 107 B 107 C 10…" at bounding box center [746, 378] width 1493 height 660
drag, startPoint x: 1334, startPoint y: 110, endPoint x: 1268, endPoint y: 115, distance: 66.9
click at [1269, 115] on div "Details Policies Pod 4 Amenities Desk Type Hoteled Desks Ungroup Name 114A Meet…" at bounding box center [1380, 378] width 225 height 660
paste input "114A Meeting Room"
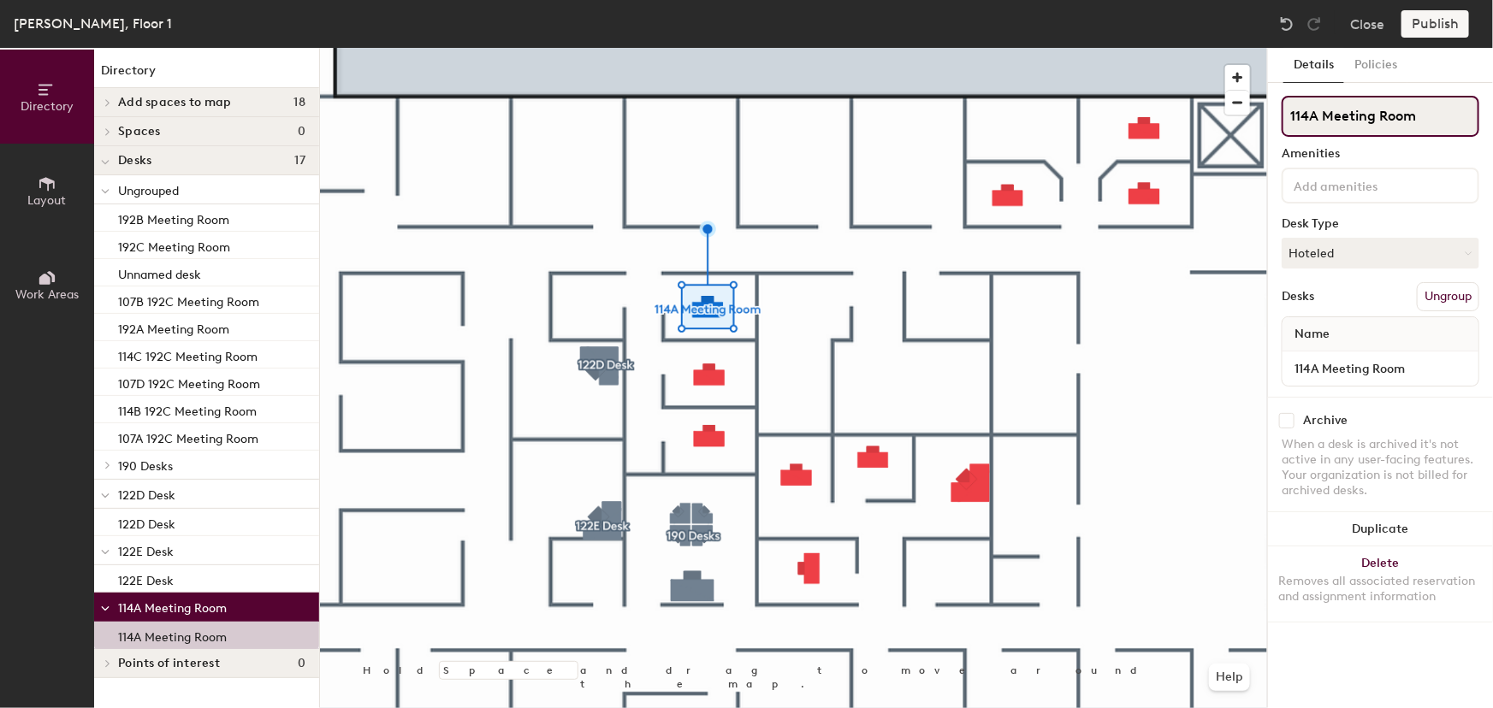
type input "114A Meeting Room"
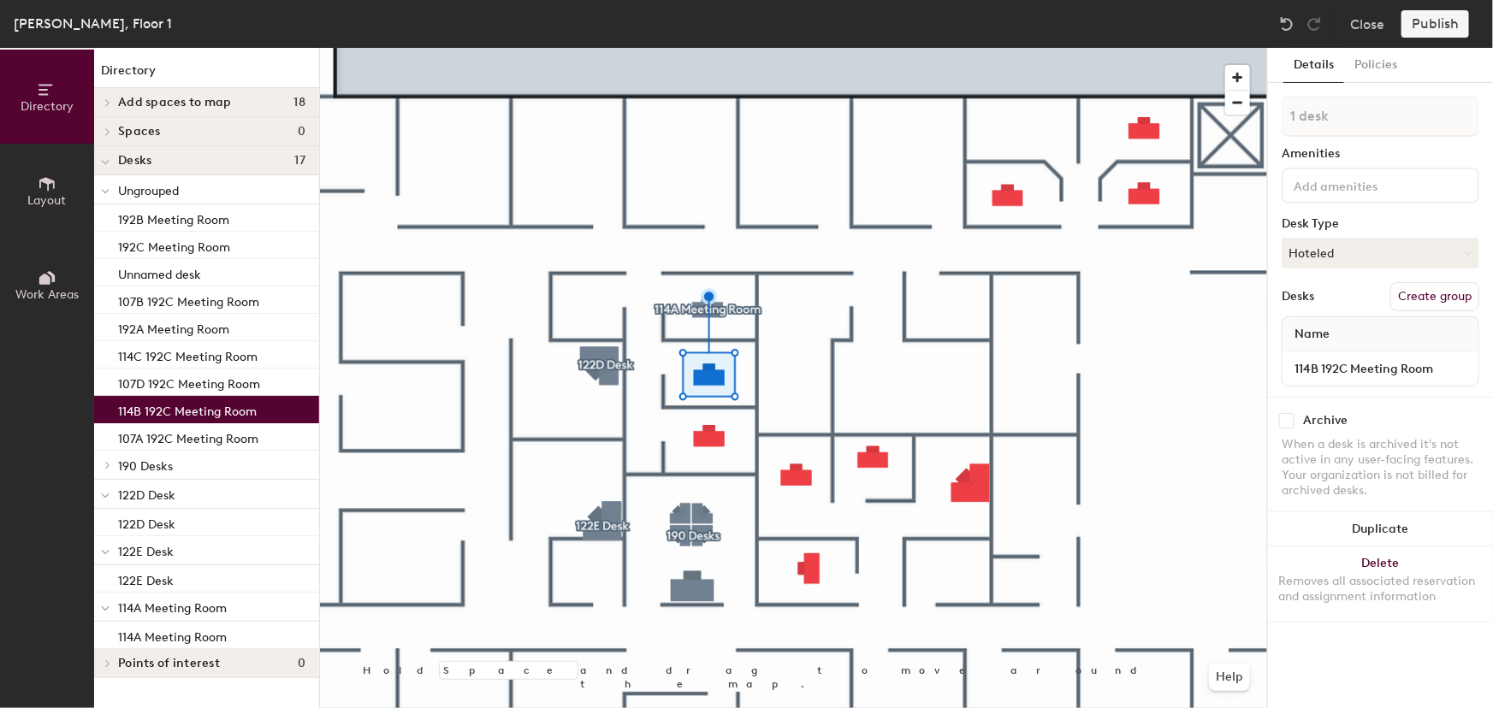
click at [1419, 295] on button "Create group" at bounding box center [1434, 296] width 89 height 29
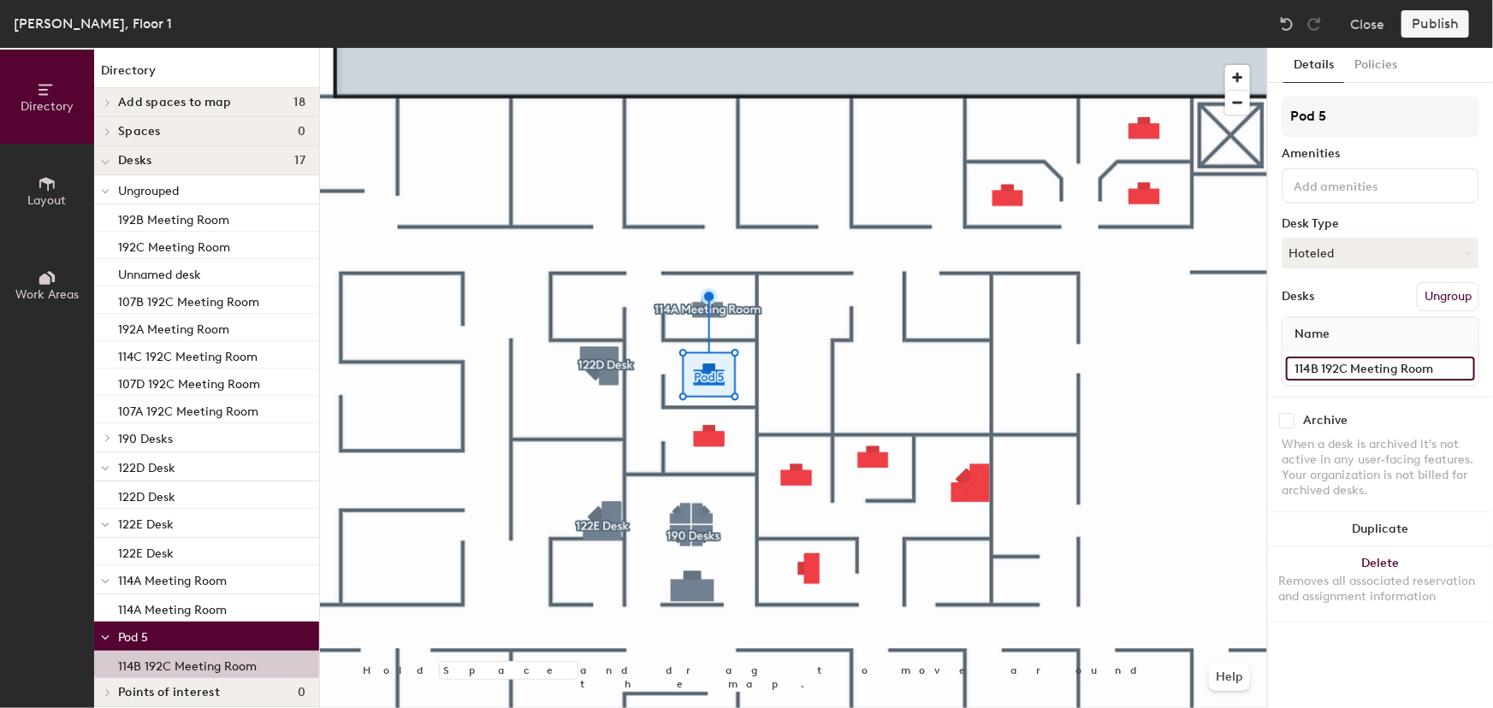
drag, startPoint x: 1438, startPoint y: 368, endPoint x: 1269, endPoint y: 379, distance: 168.9
click at [1269, 379] on div "Details Policies Pod 5 Amenities Desk Type Hoteled Desks Ungroup Name 114B 192C…" at bounding box center [1380, 378] width 225 height 660
click at [1361, 116] on input "Pod 5" at bounding box center [1380, 116] width 198 height 41
paste input "114B 192C Meeting Room"
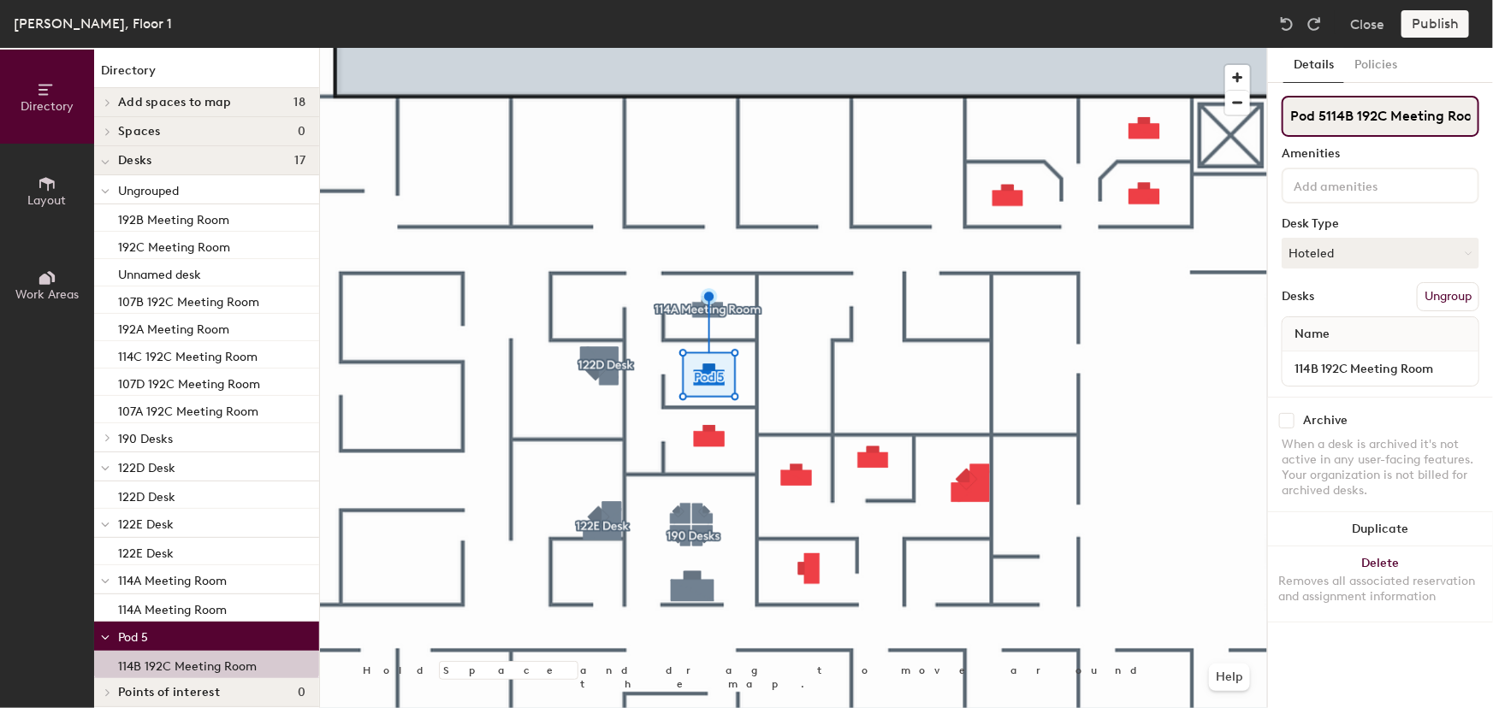
click at [1133, 128] on div "Directory Layout Work Areas Directory Add spaces to map 18 107 A 107 B 107 C 10…" at bounding box center [746, 378] width 1493 height 660
paste input
type input "114B 192C Meeting Room"
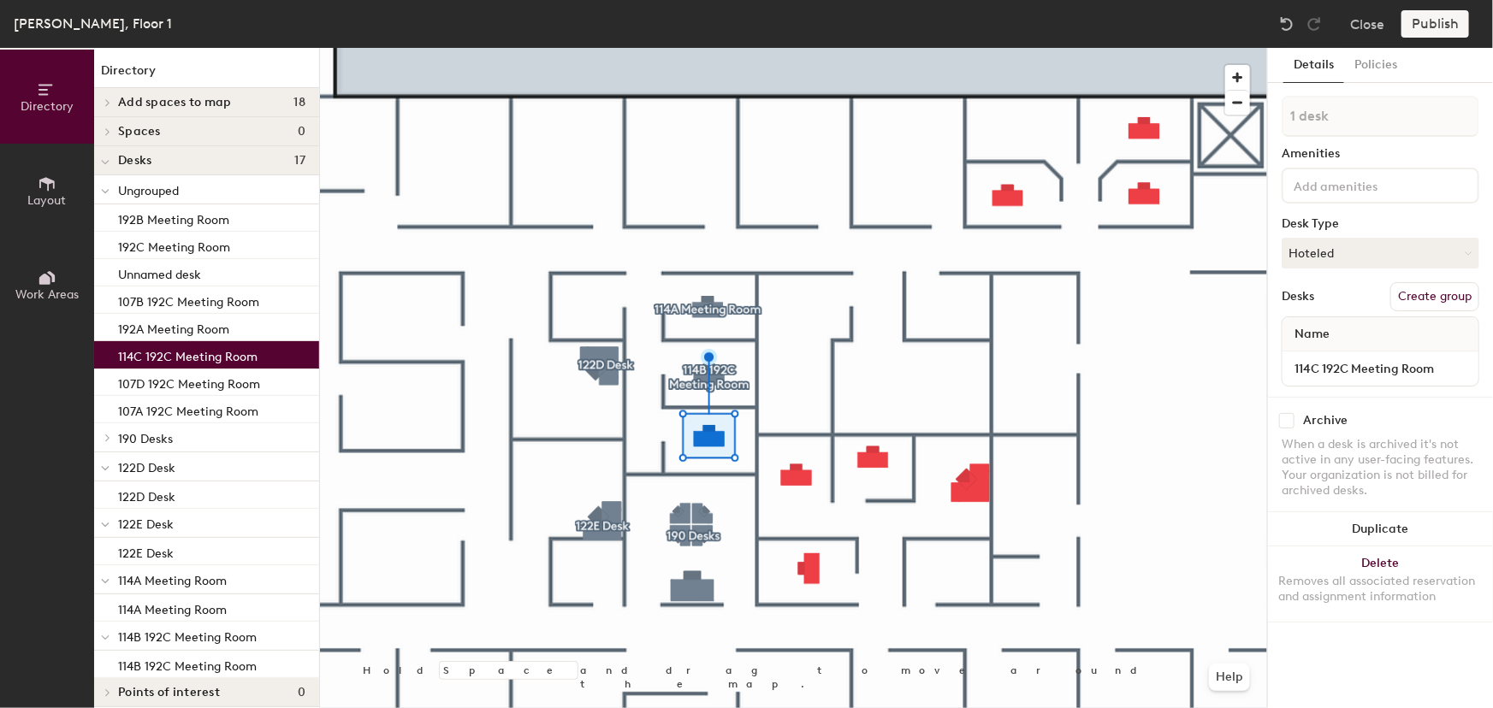
click at [1424, 291] on button "Create group" at bounding box center [1434, 296] width 89 height 29
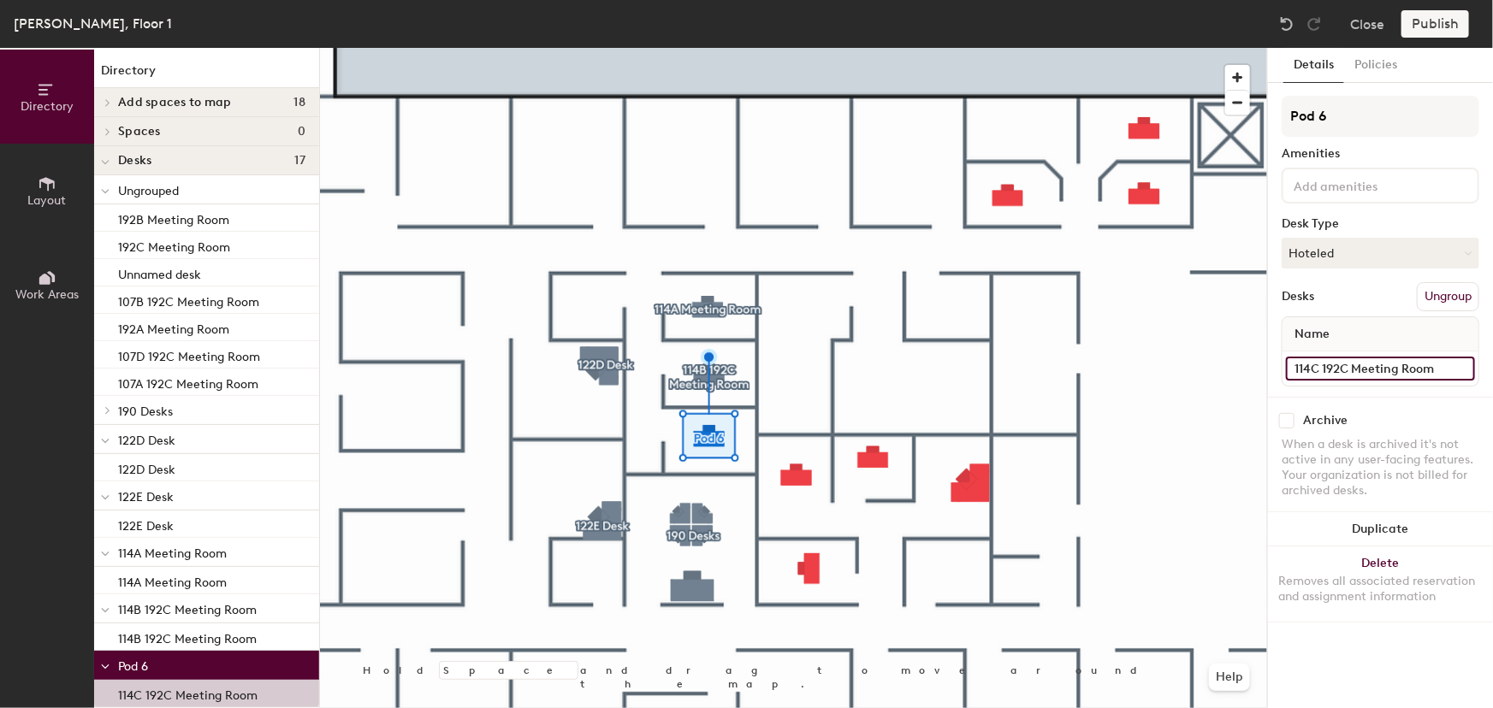
drag, startPoint x: 1435, startPoint y: 369, endPoint x: 1268, endPoint y: 372, distance: 167.7
click at [1268, 372] on div "Details Policies Pod 6 Amenities Desk Type Hoteled Desks Ungroup Name 114C 192C…" at bounding box center [1380, 378] width 225 height 660
drag, startPoint x: 1329, startPoint y: 115, endPoint x: 1268, endPoint y: 120, distance: 61.7
click at [1269, 119] on div "Details Policies Pod 6 Amenities Desk Type Hoteled Desks Ungroup Name 114C 192C…" at bounding box center [1380, 378] width 225 height 660
paste input "114C 192C Meeting Room"
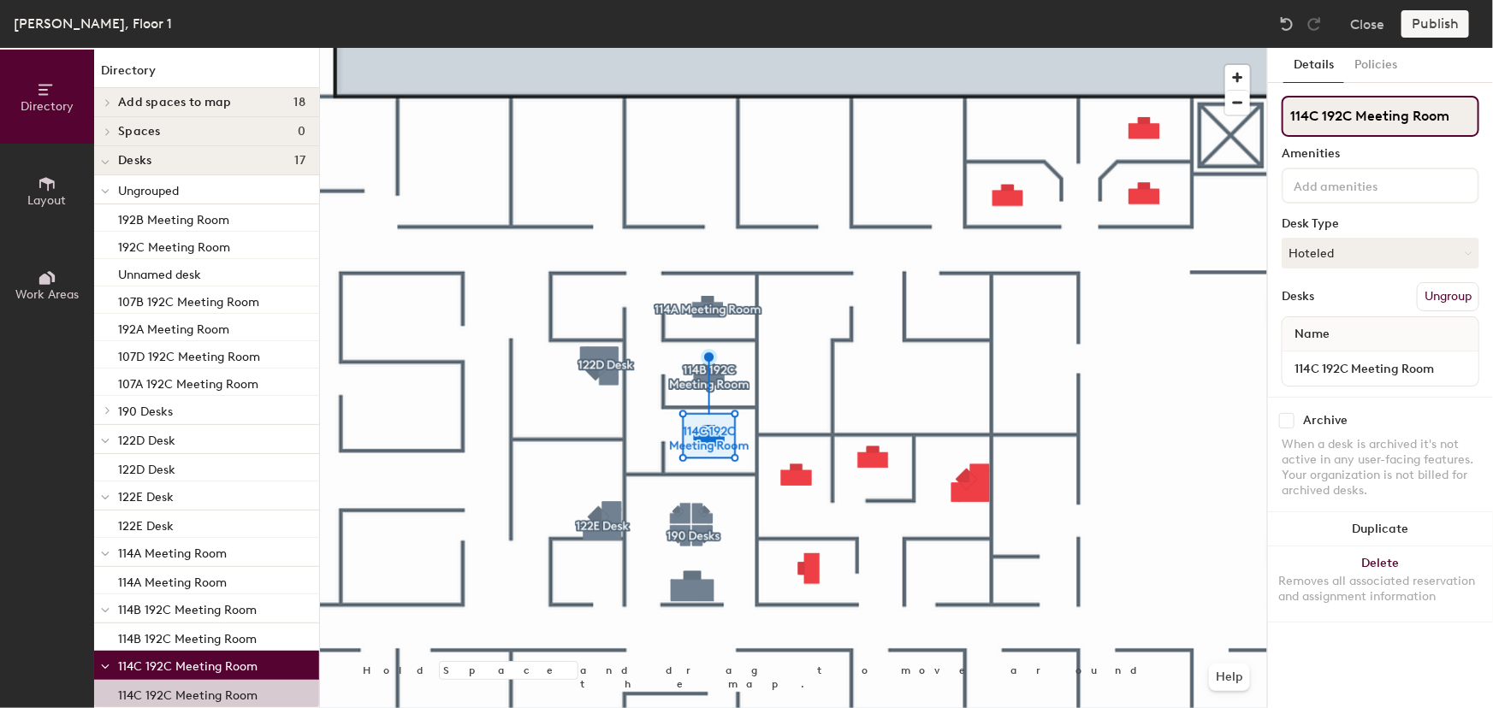
type input "114C 192C Meeting Room"
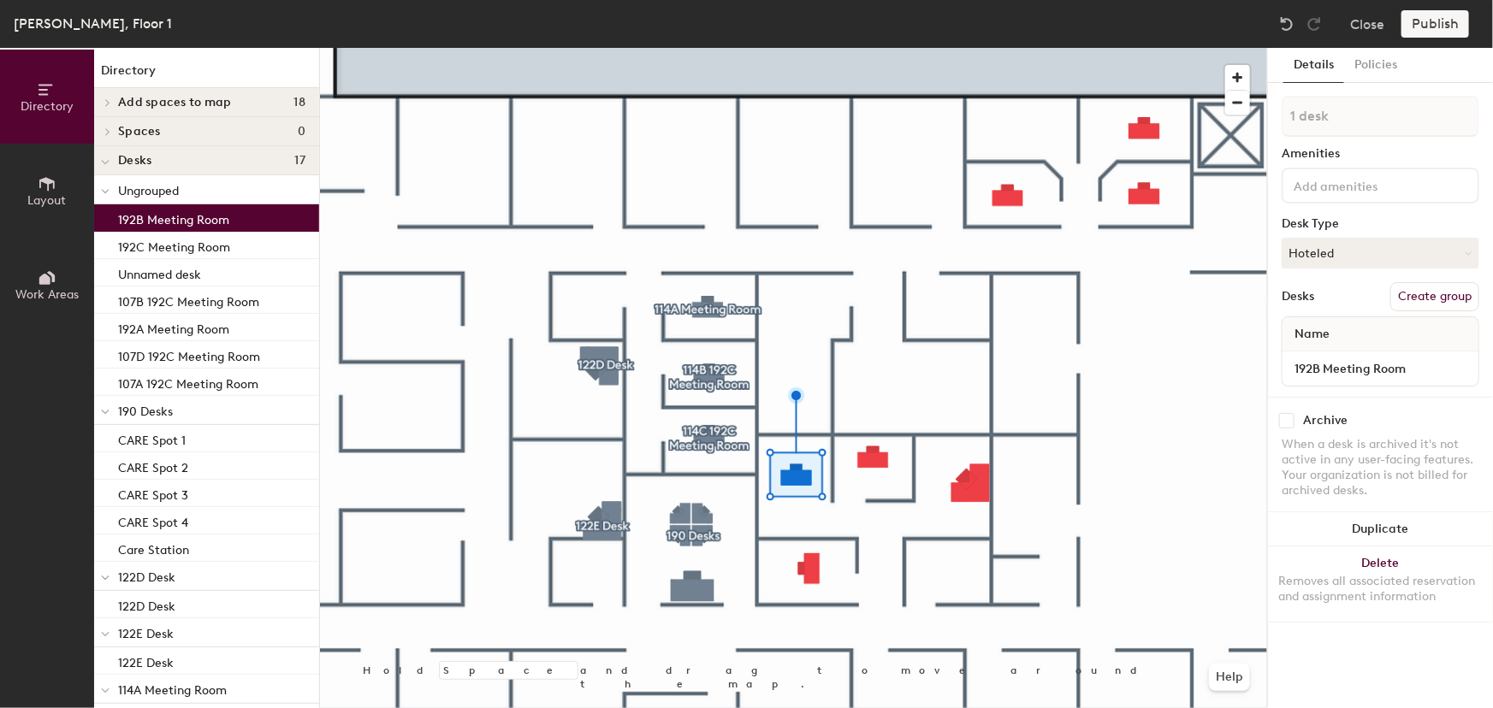
click at [1424, 295] on button "Create group" at bounding box center [1434, 296] width 89 height 29
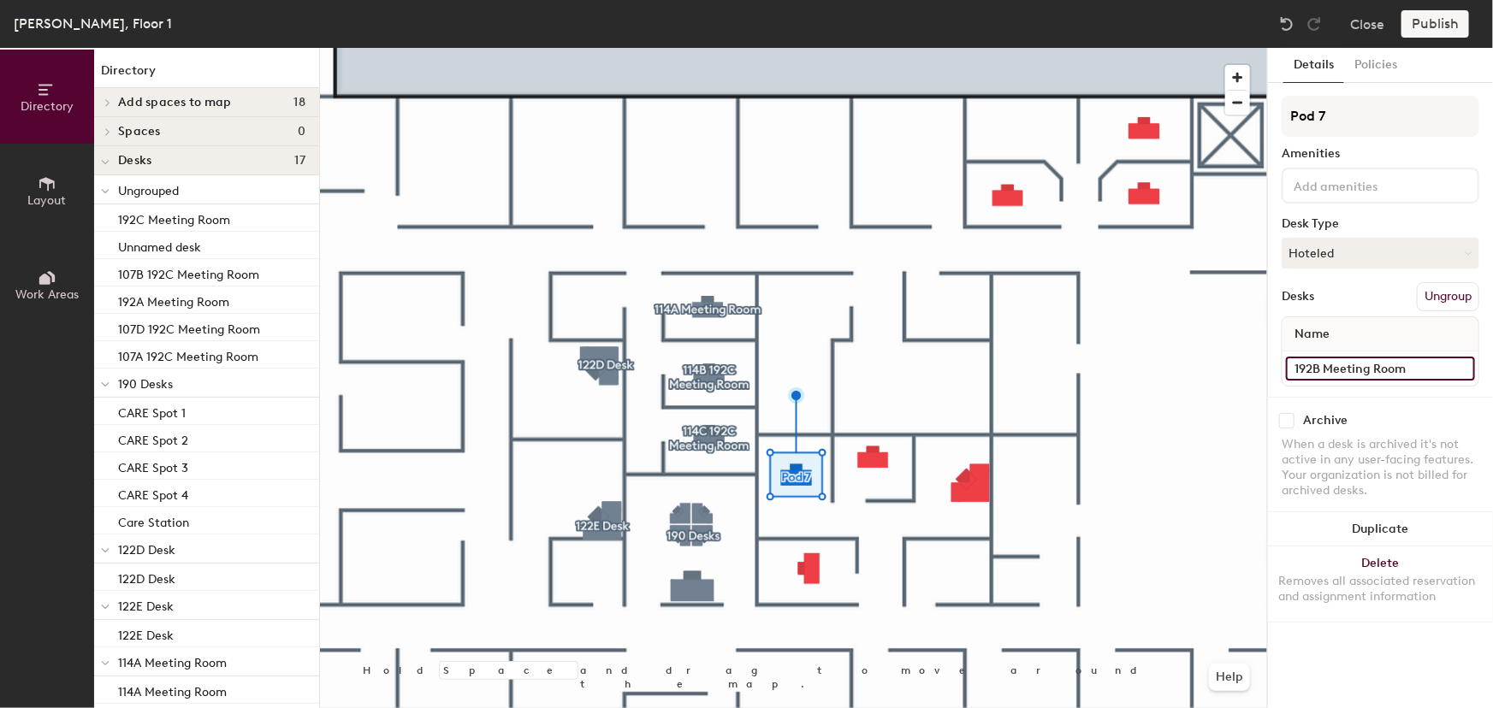
click at [1248, 376] on div "Directory Layout Work Areas Directory Add spaces to map 18 107 A 107 B 107 C 10…" at bounding box center [746, 378] width 1493 height 660
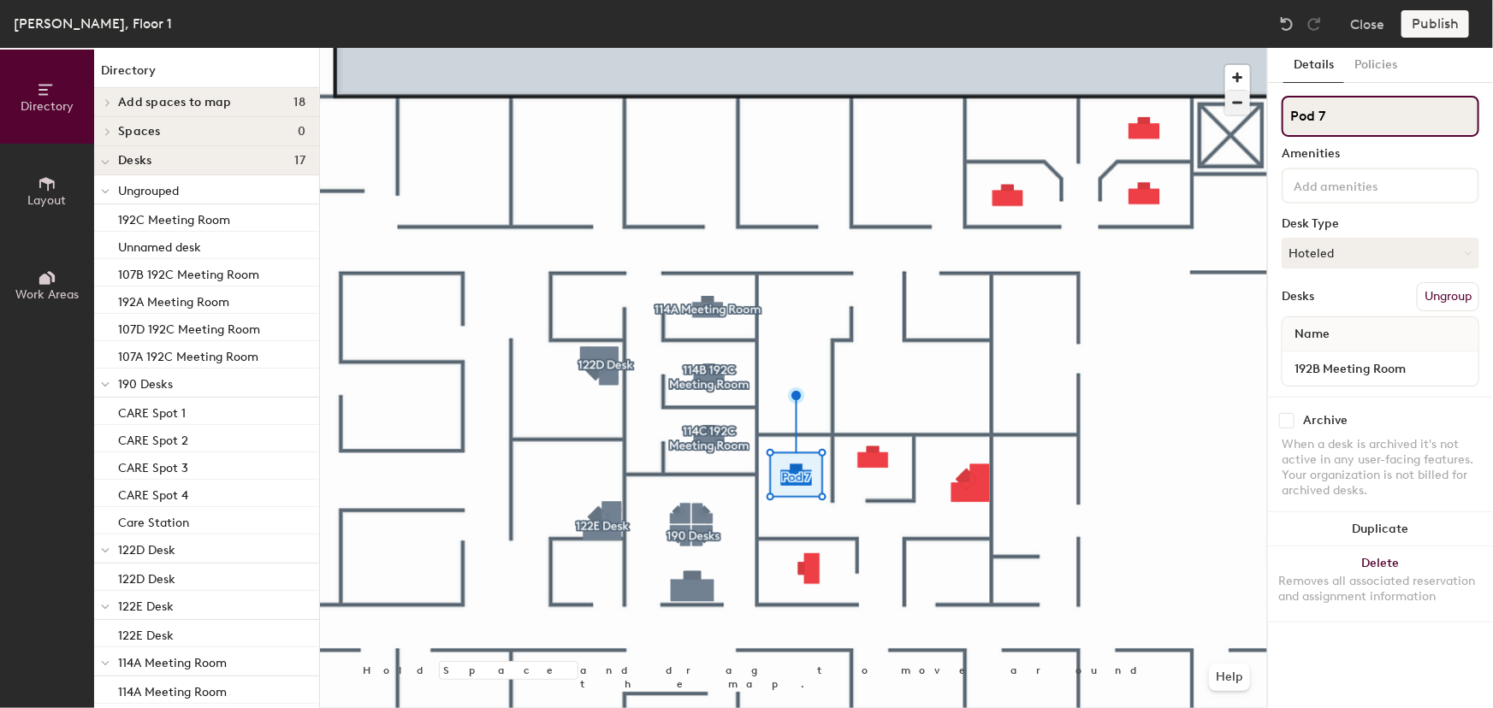
click at [1263, 109] on div "Directory Layout Work Areas Directory Add spaces to map 18 107 A 107 B 107 C 10…" at bounding box center [746, 378] width 1493 height 660
paste input "192B Meeting Room"
type input "192B Meeting Room"
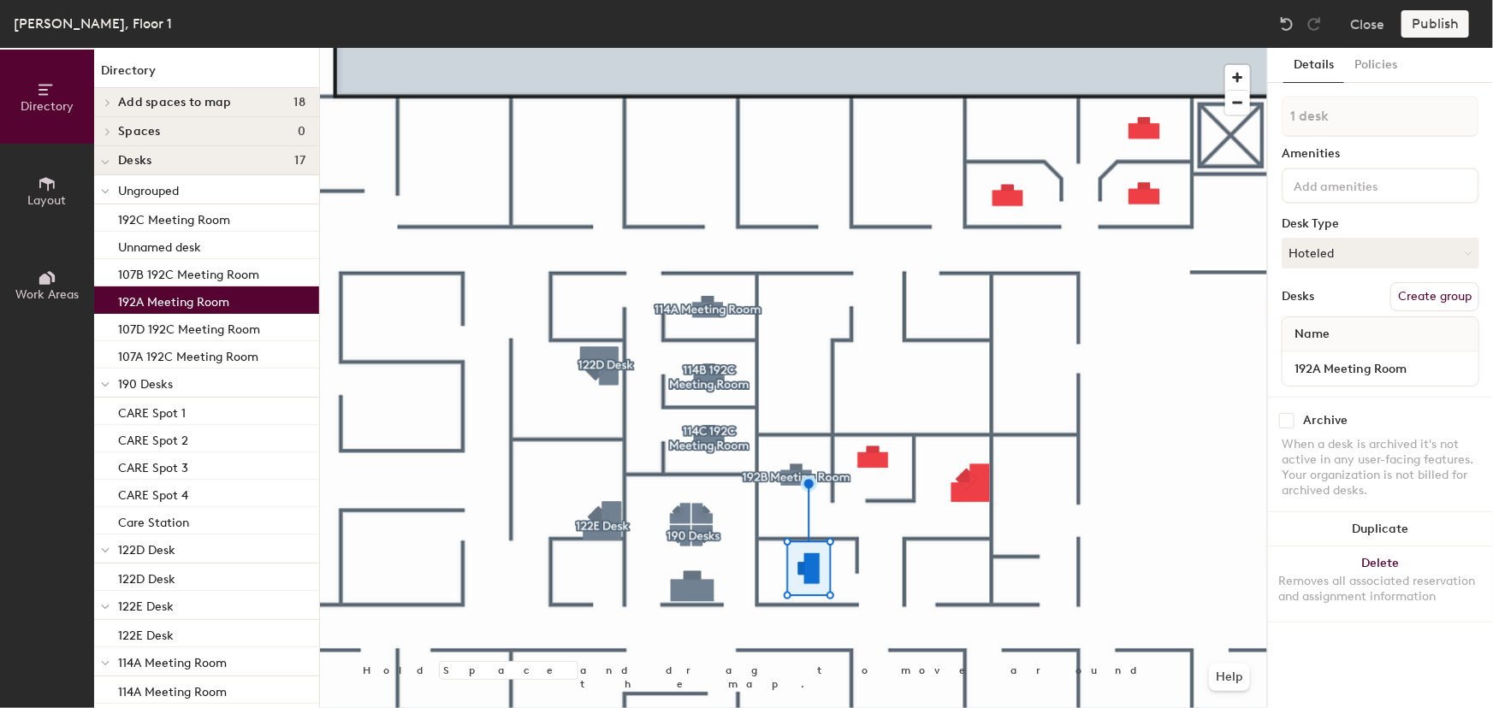
click at [1405, 287] on button "Create group" at bounding box center [1434, 296] width 89 height 29
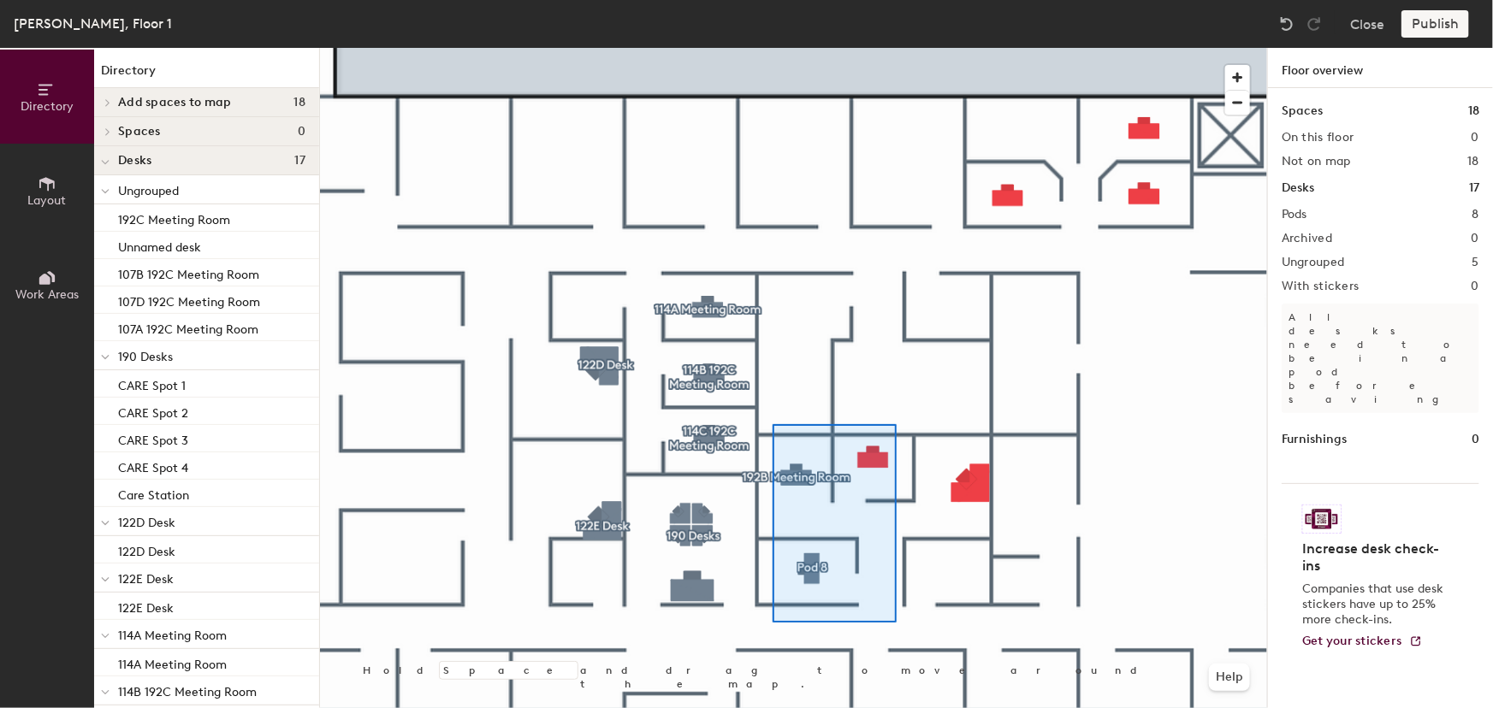
click at [772, 48] on div at bounding box center [793, 48] width 947 height 0
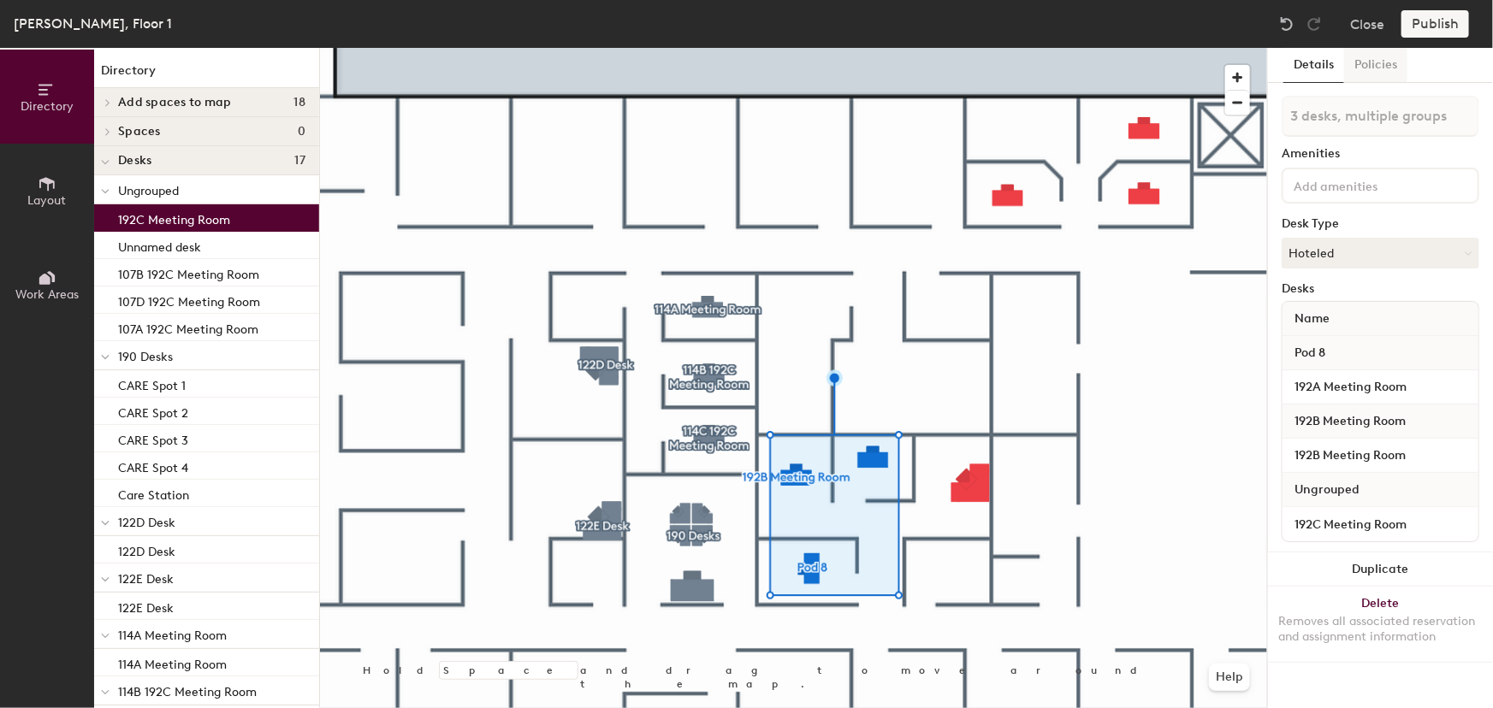
click at [1366, 62] on button "Policies" at bounding box center [1375, 65] width 63 height 35
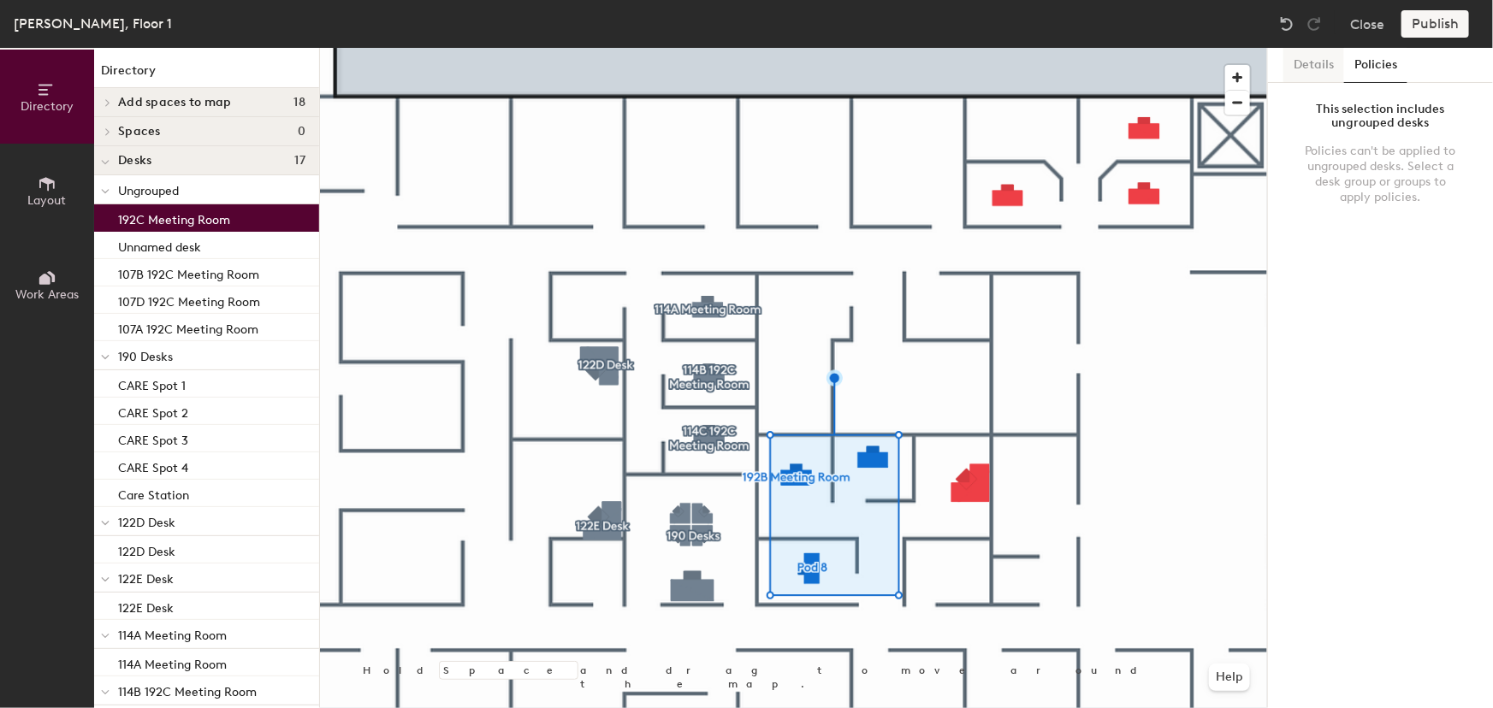
click at [1305, 62] on button "Details" at bounding box center [1313, 65] width 61 height 35
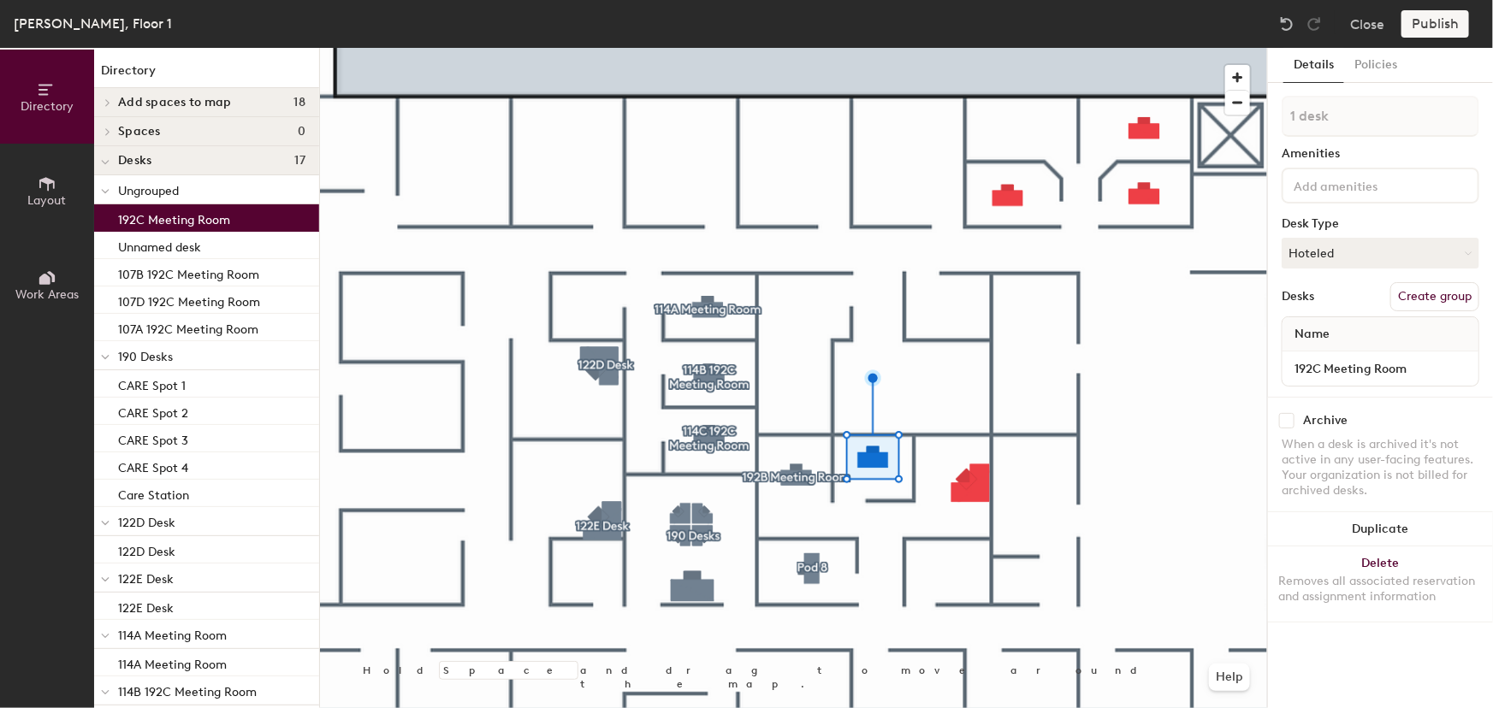
click at [1413, 292] on button "Create group" at bounding box center [1434, 296] width 89 height 29
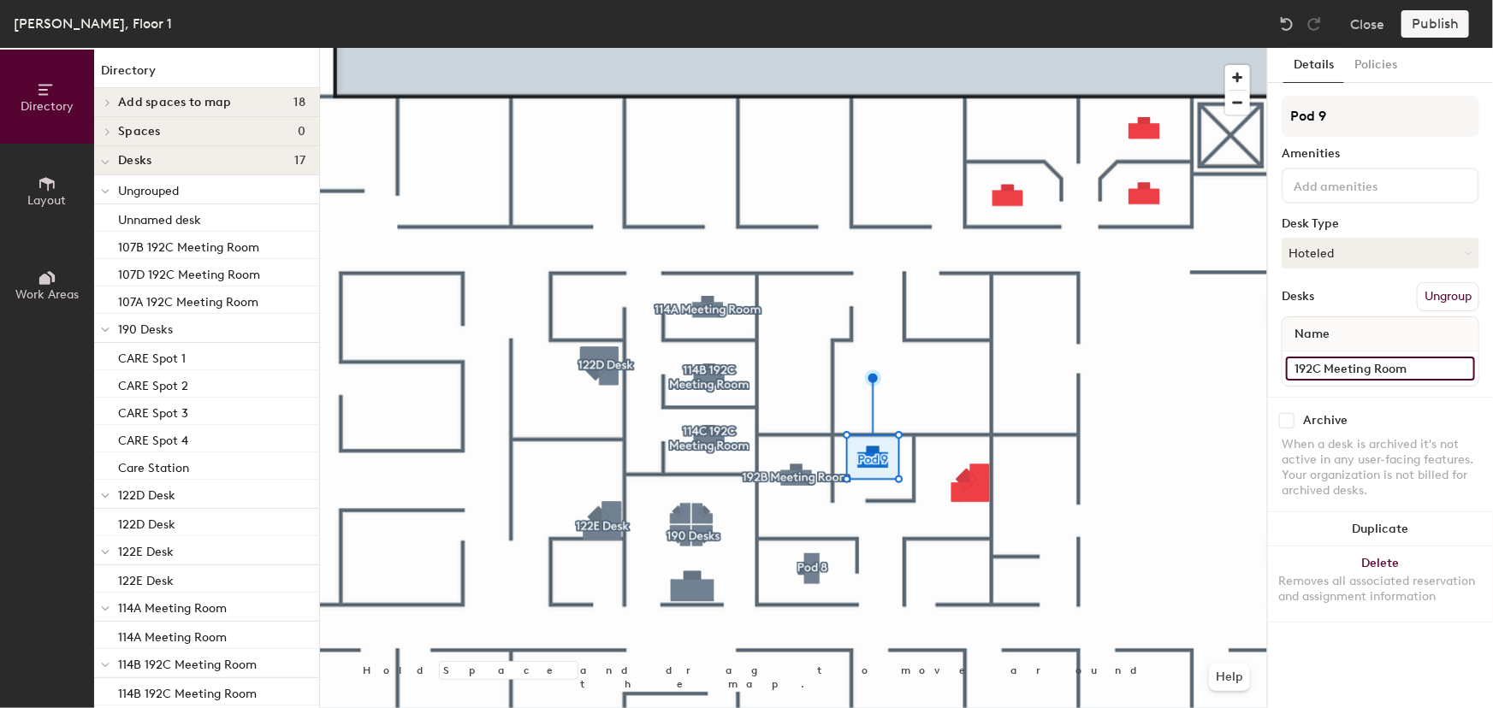
drag, startPoint x: 1407, startPoint y: 368, endPoint x: 1275, endPoint y: 368, distance: 131.7
click at [1275, 368] on div "Details Policies Pod 9 Amenities Desk Type Hoteled Desks Ungroup Name 192C Meet…" at bounding box center [1380, 378] width 225 height 660
click at [1223, 124] on div "Directory Layout Work Areas Directory Add spaces to map 18 107 A 107 B 107 C 10…" at bounding box center [746, 378] width 1493 height 660
paste input "192C Meeting Room"
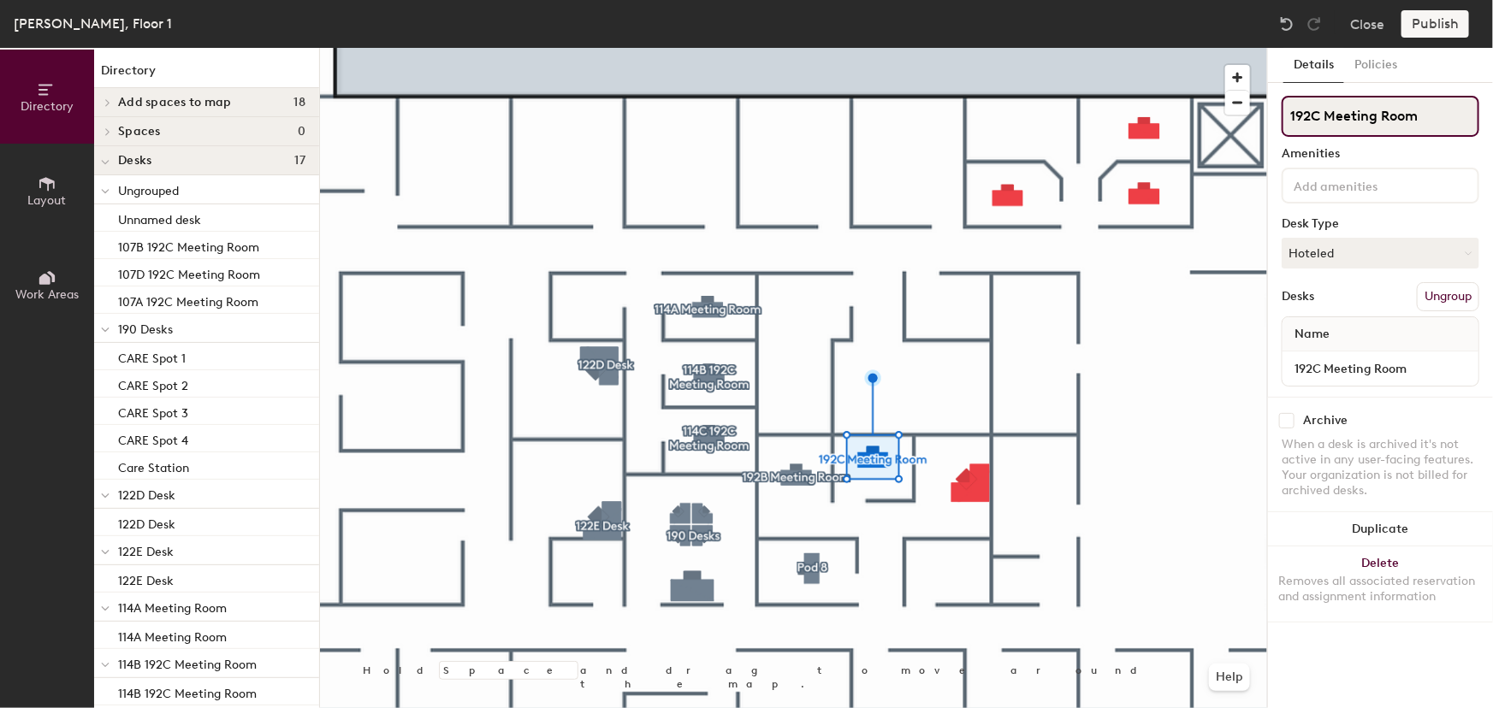
type input "192C Meeting Room"
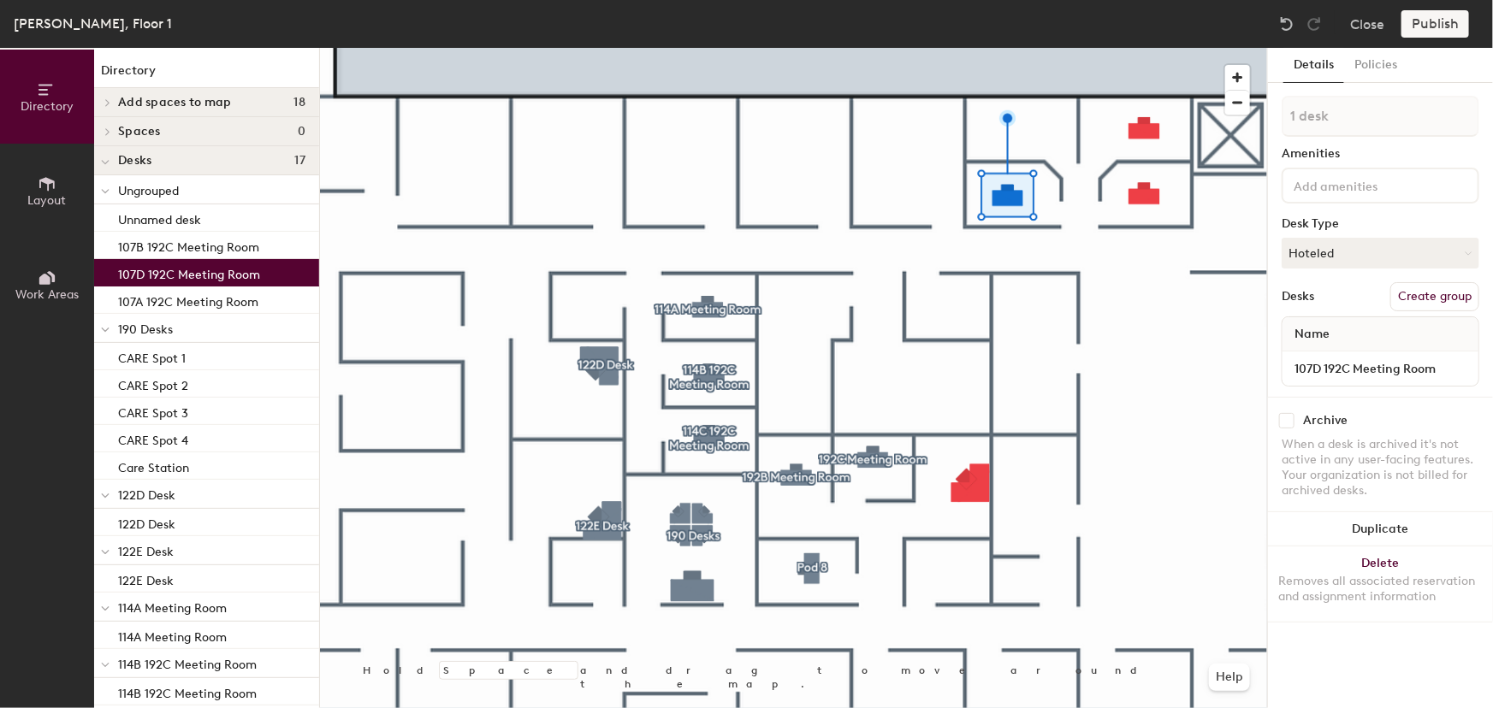
click at [1411, 296] on button "Create group" at bounding box center [1434, 296] width 89 height 29
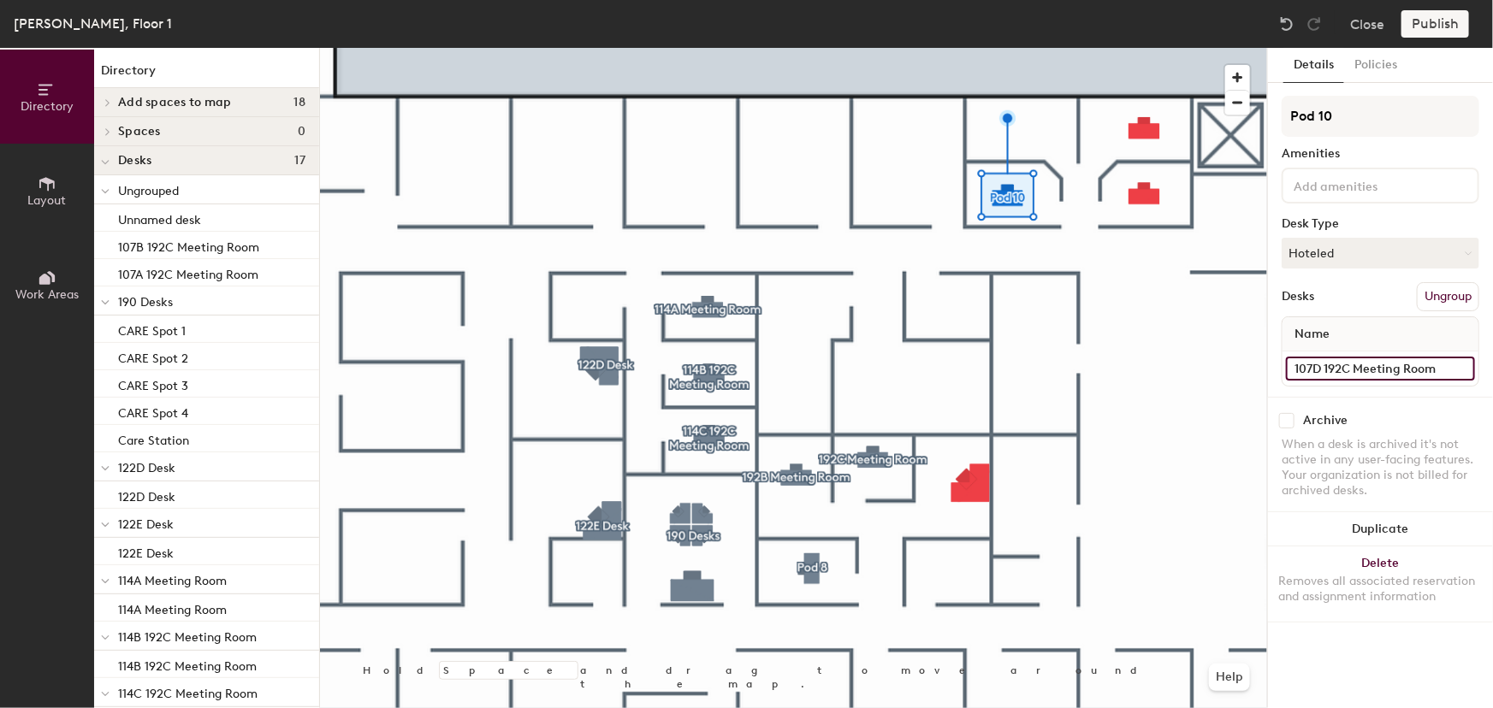
drag, startPoint x: 1436, startPoint y: 367, endPoint x: 1274, endPoint y: 371, distance: 161.7
click at [1274, 371] on div "Details Policies Pod 10 Amenities Desk Type Hoteled Desks Ungroup Name 107D 192…" at bounding box center [1380, 378] width 225 height 660
click at [1244, 122] on div "Directory Layout Work Areas Directory Add spaces to map 18 107 A 107 B 107 C 10…" at bounding box center [746, 378] width 1493 height 660
paste input "107D 192C Meeting Room"
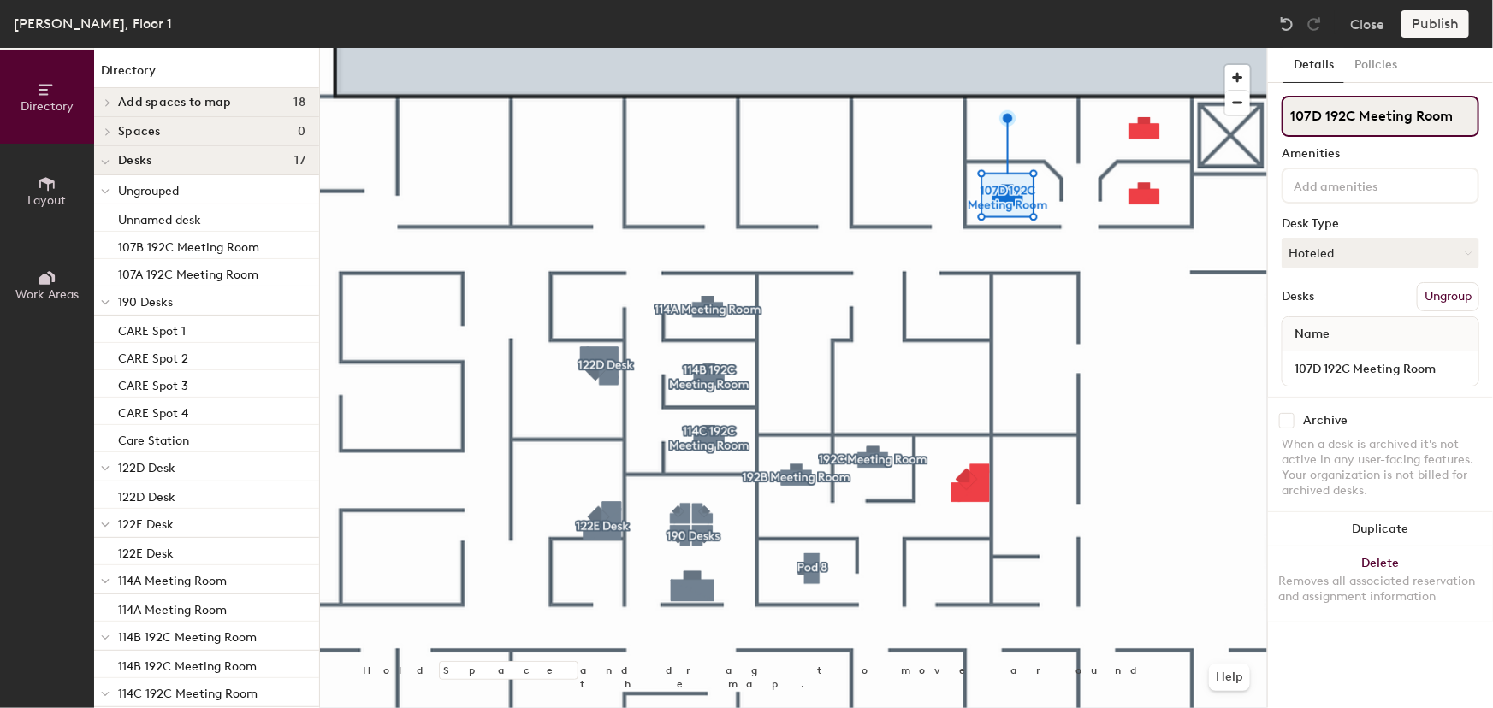
type input "107D 192C Meeting Room"
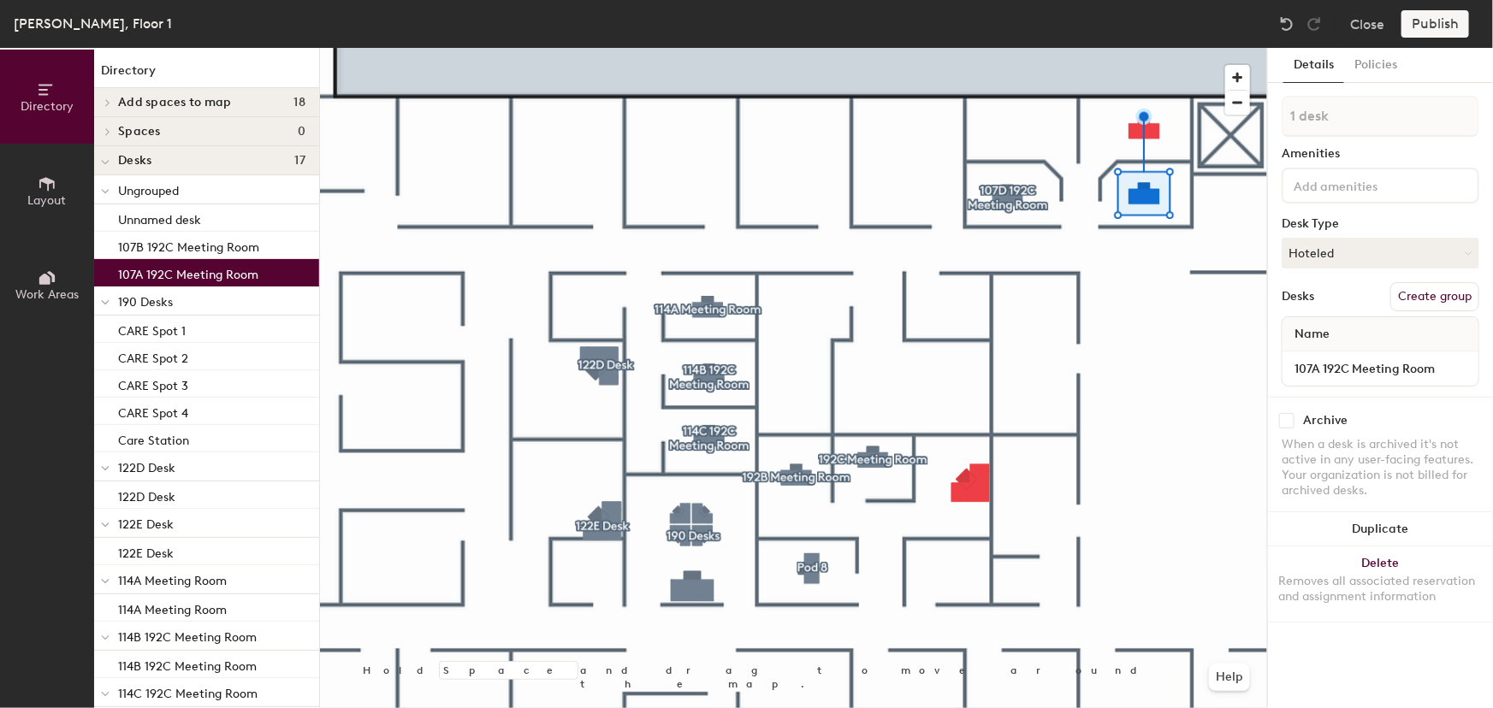
click at [1437, 299] on button "Create group" at bounding box center [1434, 296] width 89 height 29
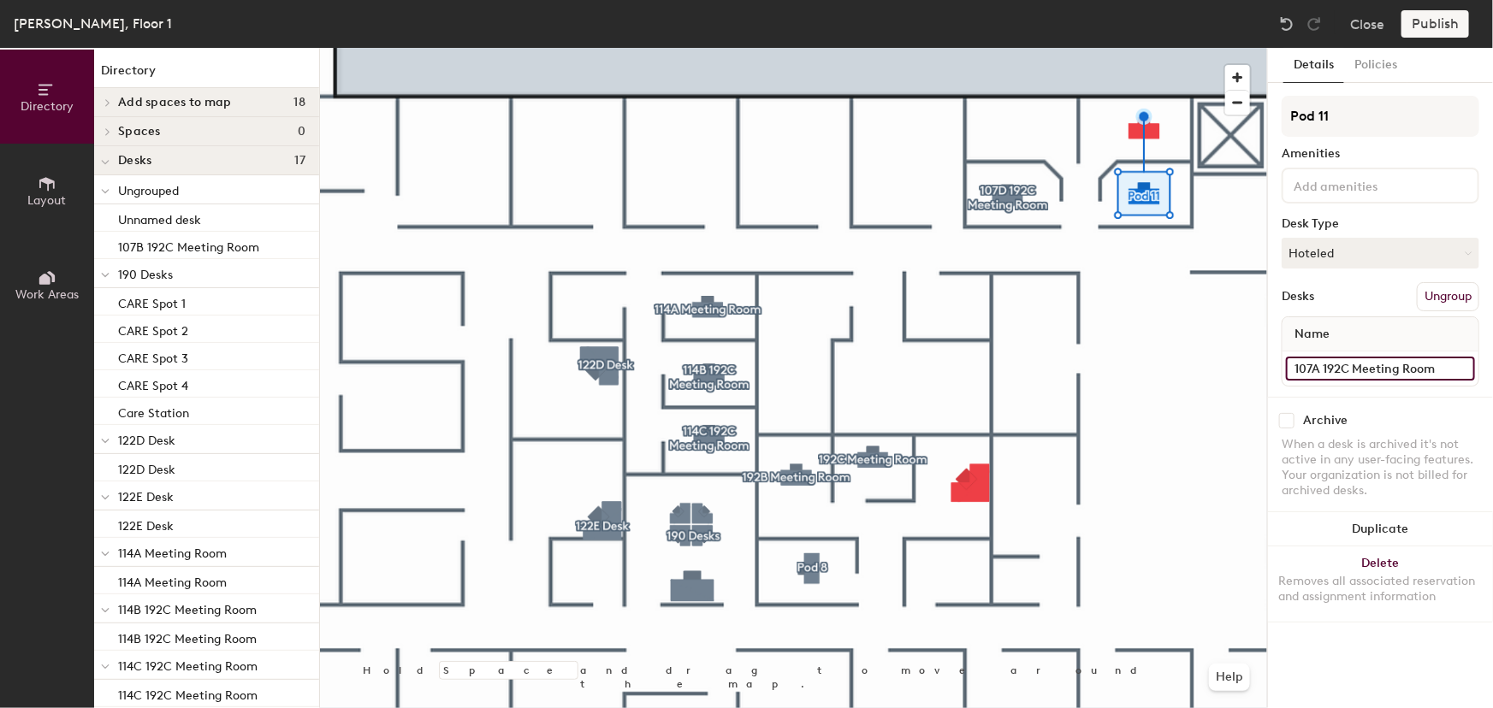
drag, startPoint x: 1437, startPoint y: 368, endPoint x: 1271, endPoint y: 372, distance: 166.0
click at [1271, 372] on div "Details Policies Pod 11 Amenities Desk Type Hoteled Desks Ungroup Name 107A 192…" at bounding box center [1380, 378] width 225 height 660
drag, startPoint x: 1344, startPoint y: 120, endPoint x: 1269, endPoint y: 120, distance: 74.4
click at [1269, 120] on div "Details Policies Pod 11 Amenities Desk Type Hoteled Desks Ungroup Name 107A 192…" at bounding box center [1380, 378] width 225 height 660
paste input "107A 192C Meeting Room"
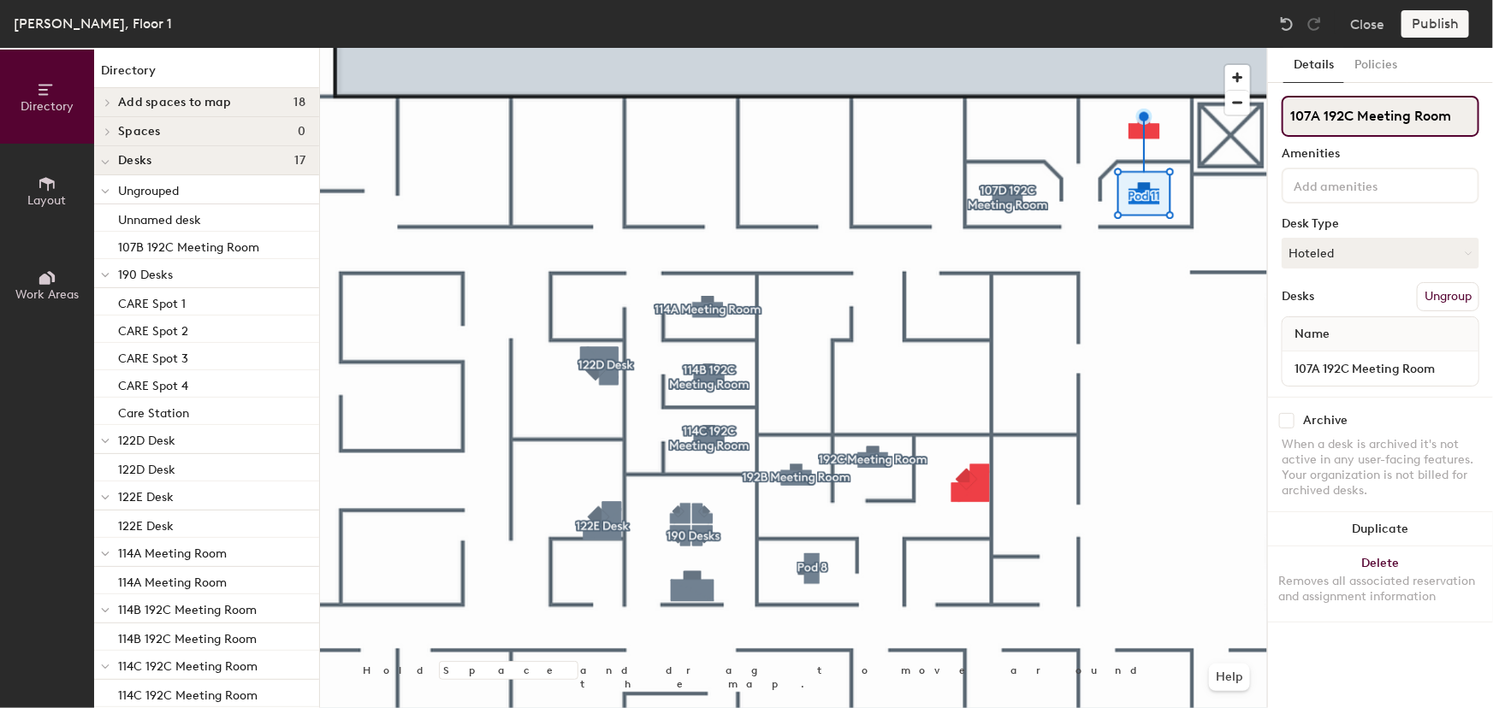
type input "107A 192C Meeting Room"
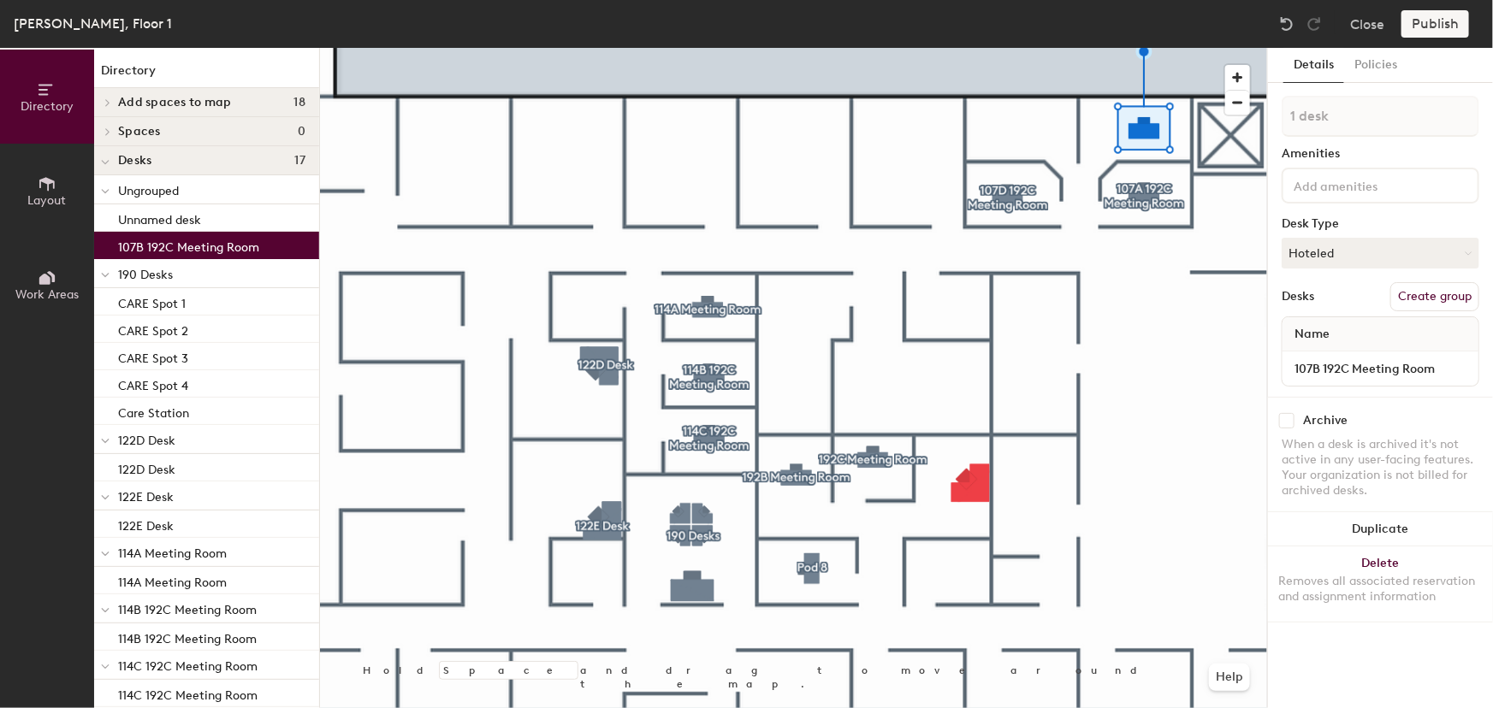
click at [1415, 291] on button "Create group" at bounding box center [1434, 296] width 89 height 29
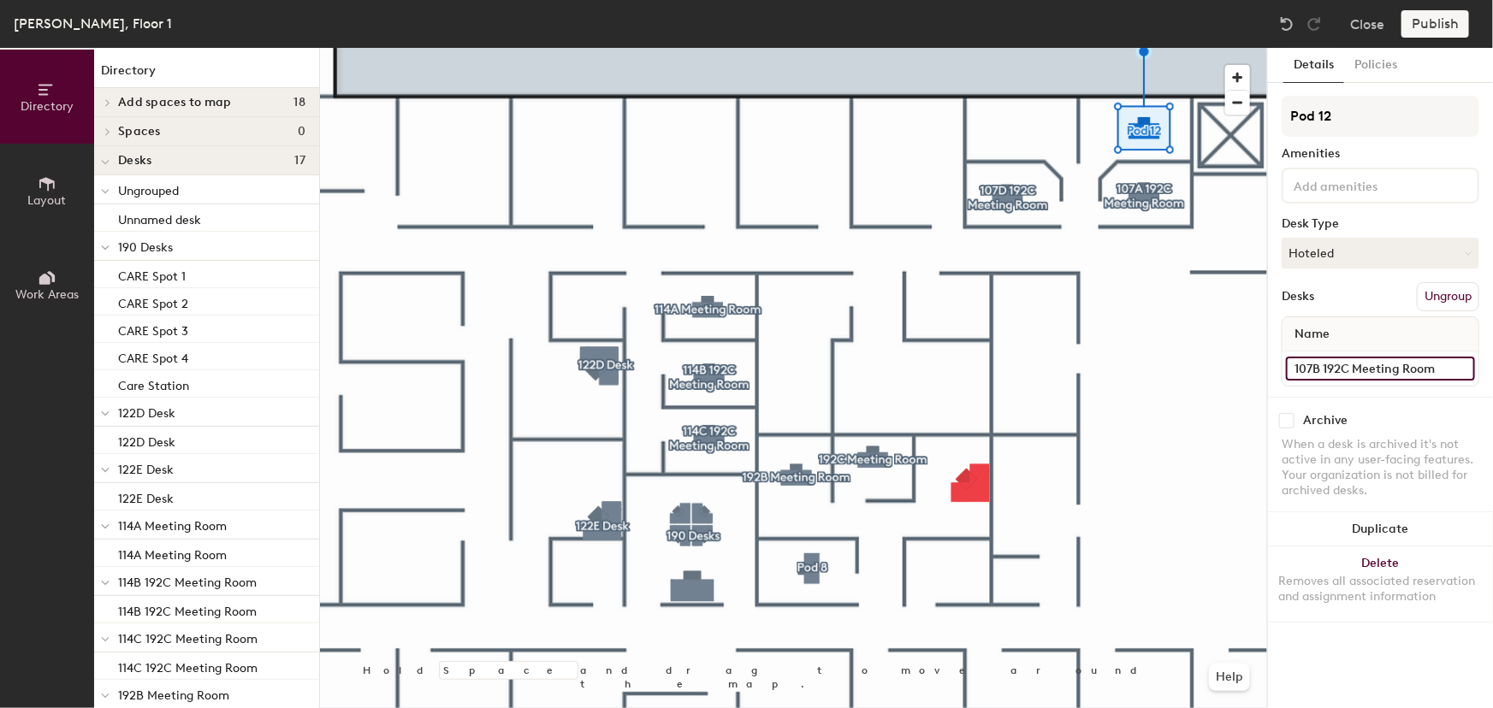
click at [1263, 379] on div "Directory Layout Work Areas Directory Add spaces to map 18 107 A 107 B 107 C 10…" at bounding box center [746, 378] width 1493 height 660
click at [1240, 124] on div "Directory Layout Work Areas Directory Add spaces to map 18 107 A 107 B 107 C 10…" at bounding box center [746, 378] width 1493 height 660
paste input "107B 192C Meeting Room"
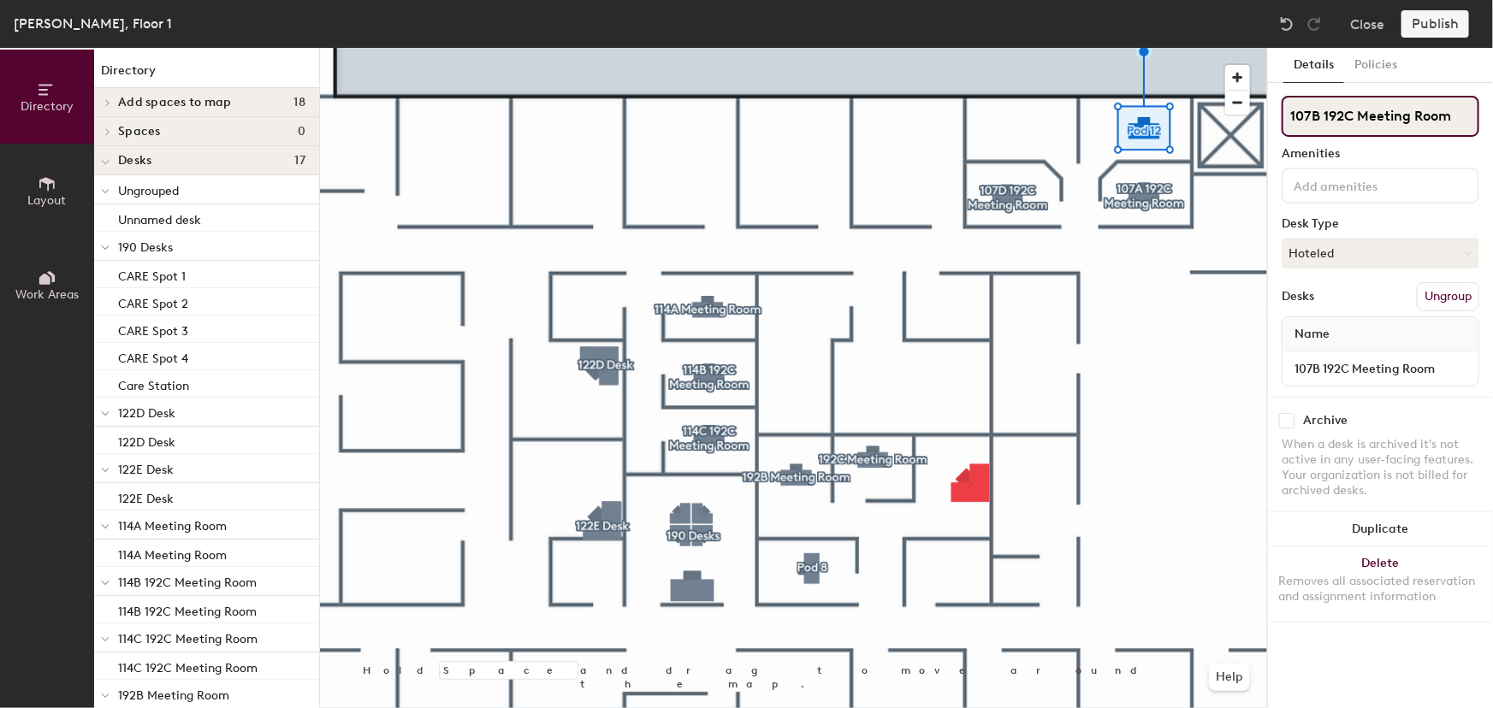
type input "107B 192C Meeting Room"
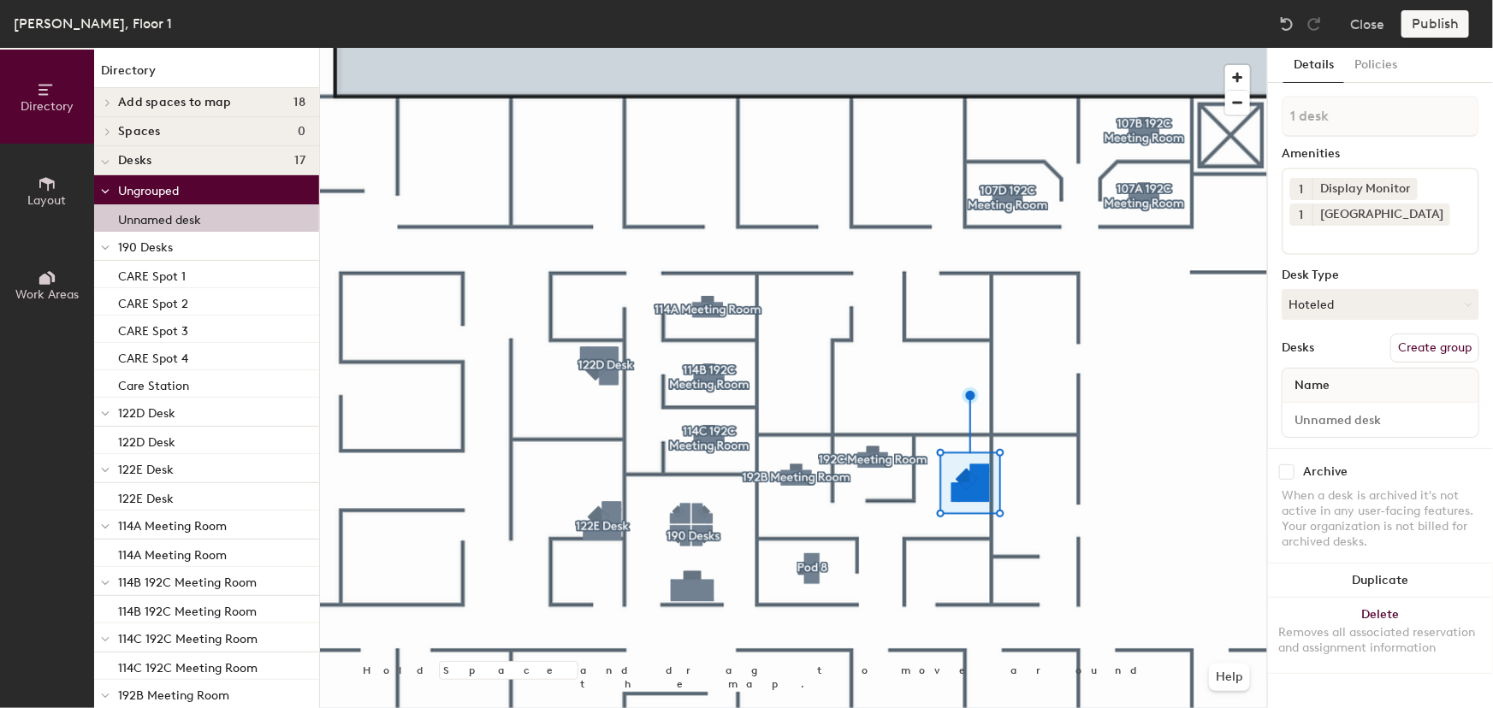
click at [1403, 343] on button "Create group" at bounding box center [1434, 348] width 89 height 29
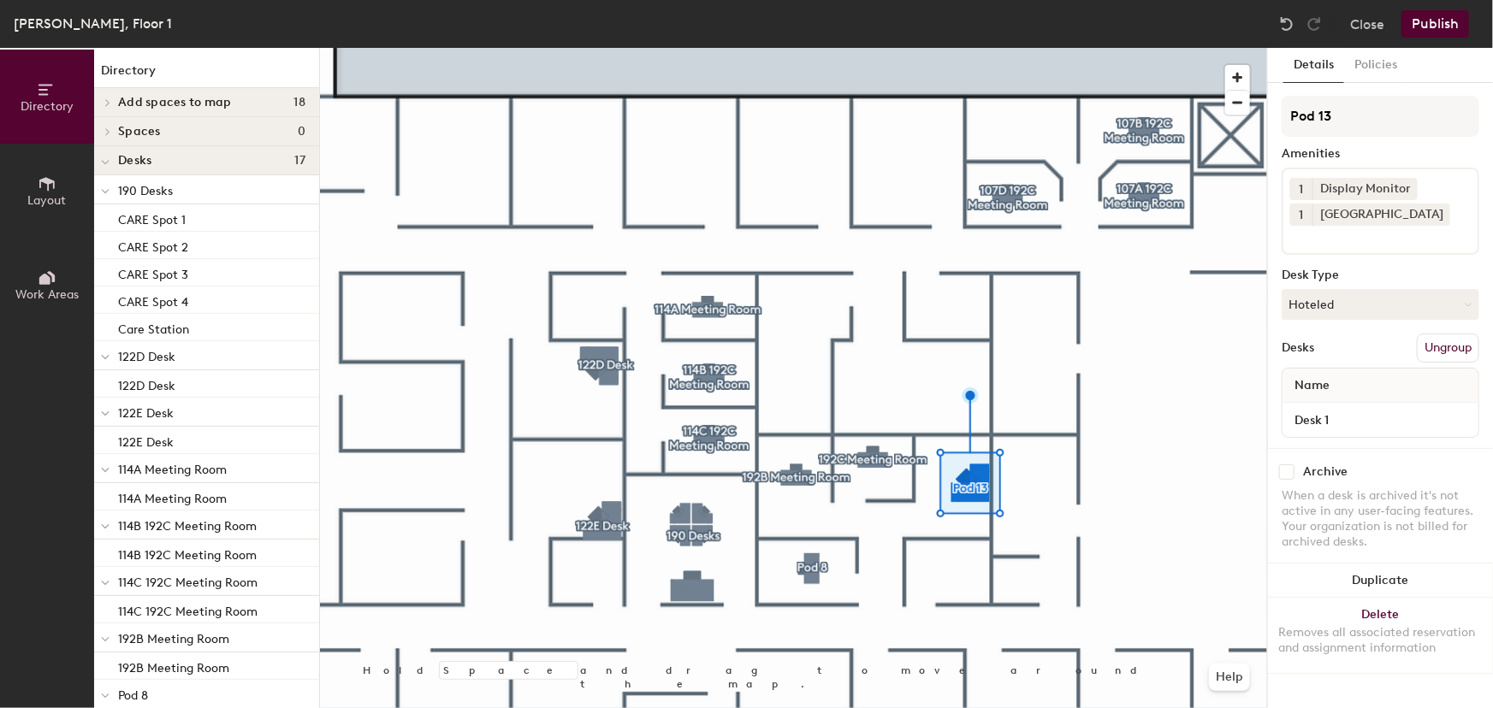
drag, startPoint x: 1334, startPoint y: 114, endPoint x: 1251, endPoint y: 112, distance: 83.8
click at [1253, 113] on div "Directory Layout Work Areas Directory Add spaces to map 18 107 A 107 B 107 C 10…" at bounding box center [746, 378] width 1493 height 660
type input "UESS Desk"
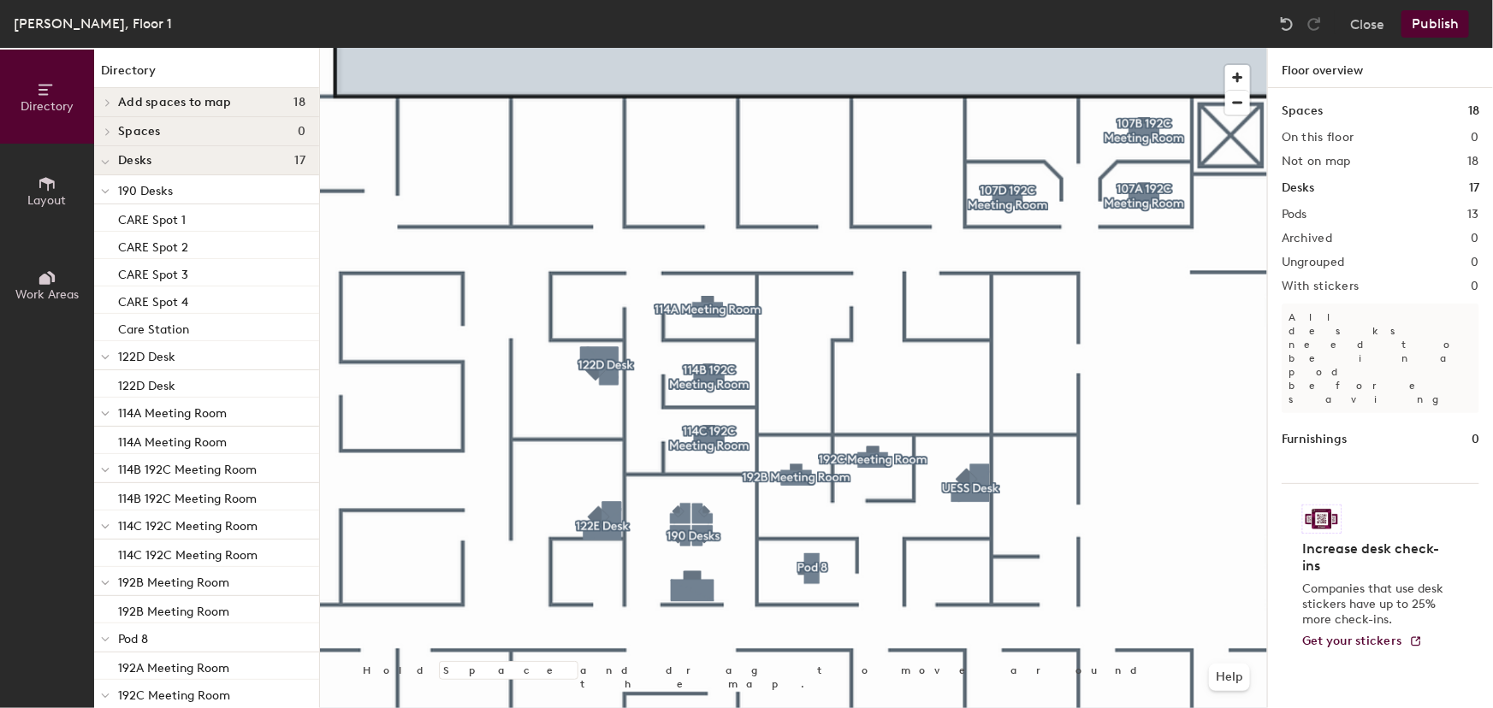
click at [1446, 22] on button "Publish" at bounding box center [1435, 23] width 68 height 27
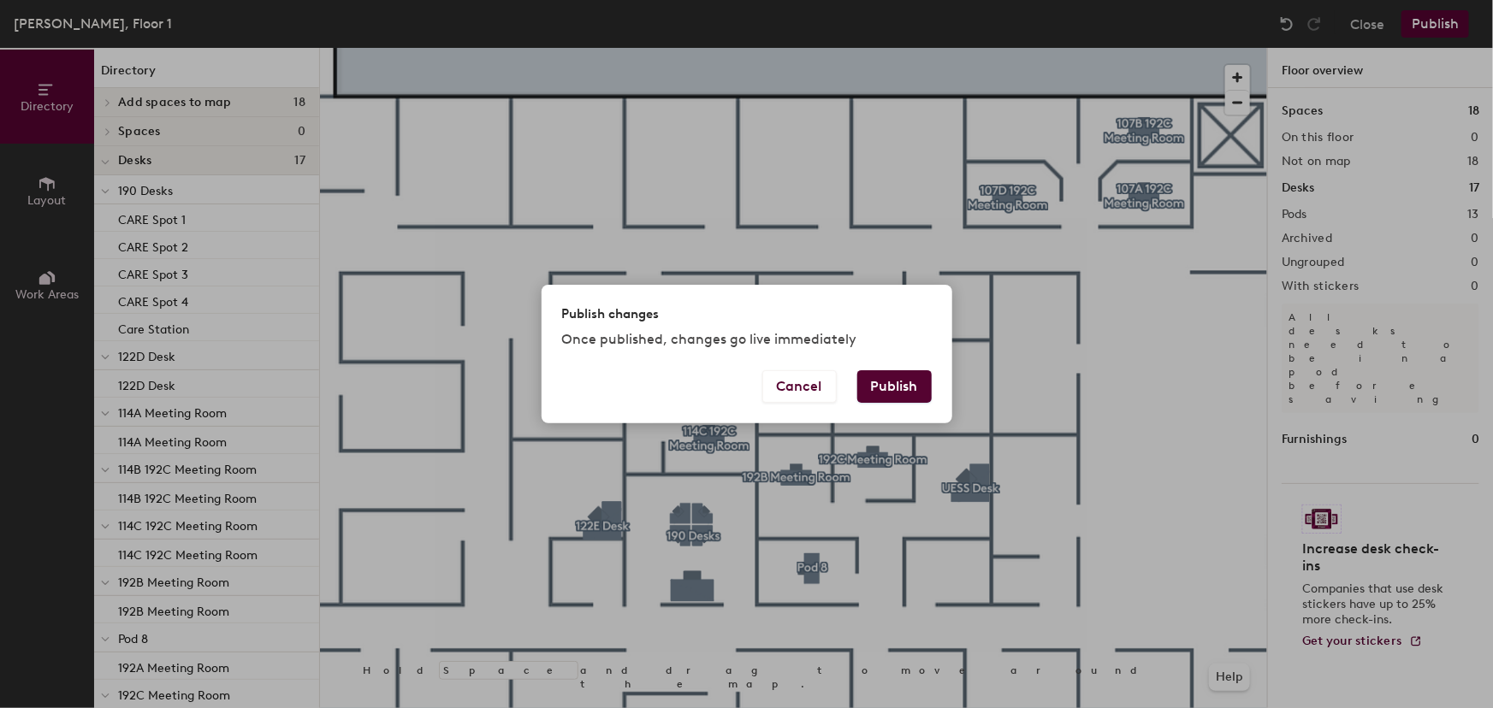
click at [912, 382] on button "Publish" at bounding box center [894, 386] width 74 height 33
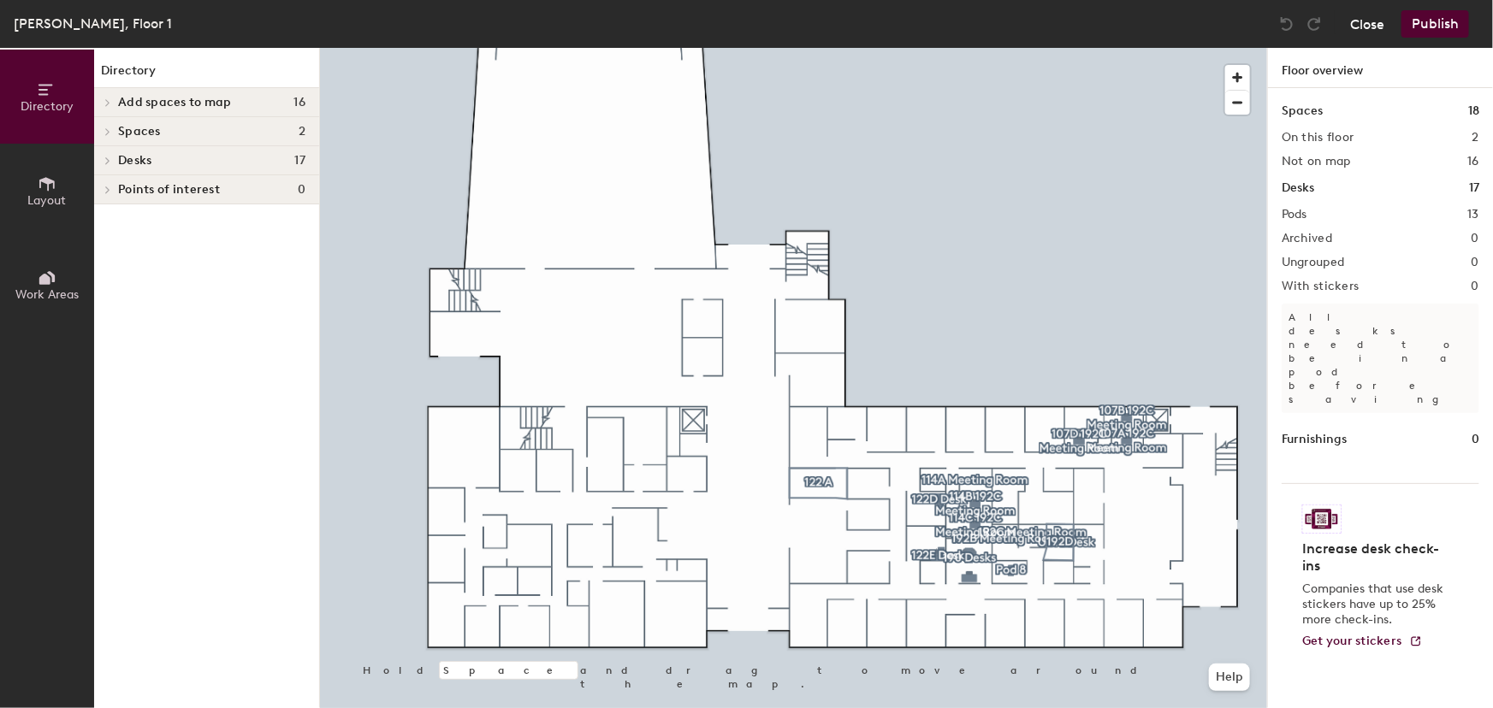
click at [1355, 23] on button "Close" at bounding box center [1367, 23] width 34 height 27
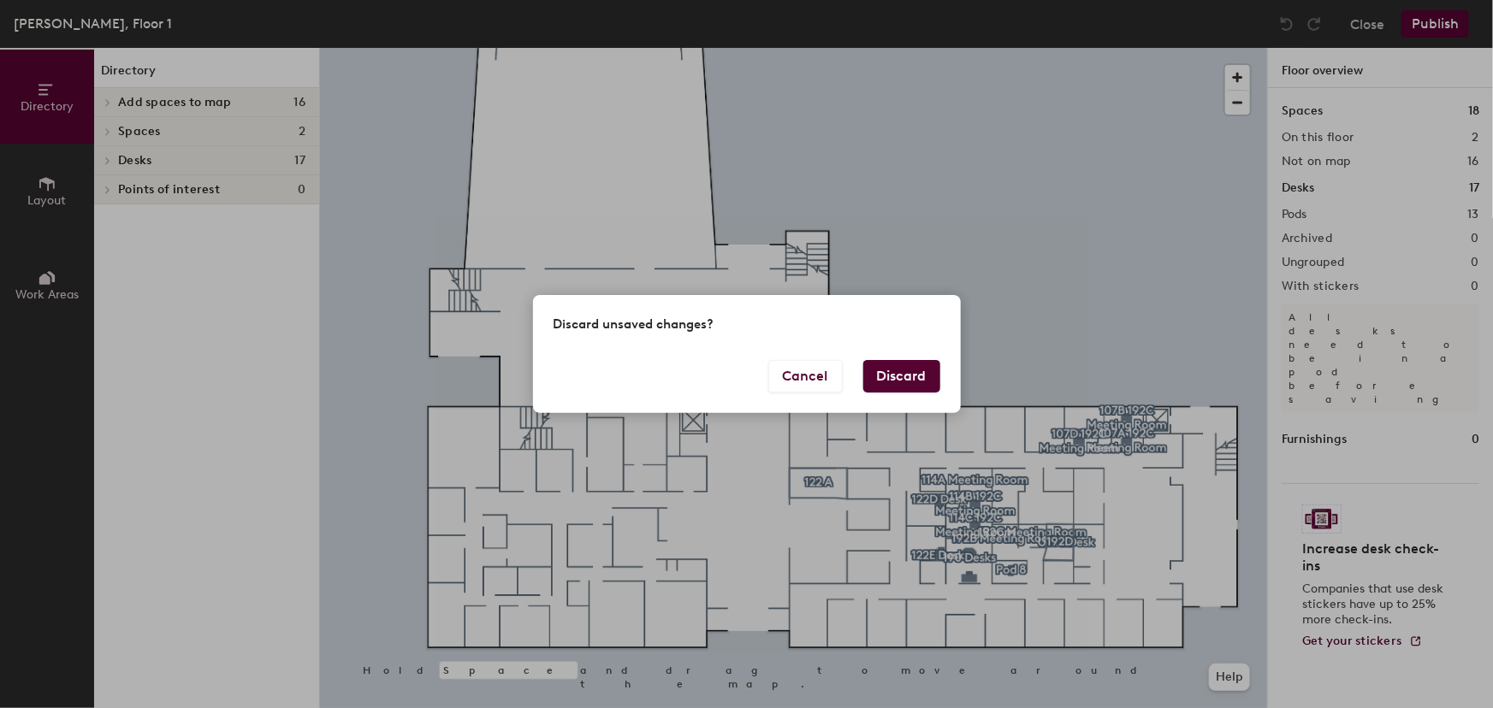
click at [914, 373] on button "Discard" at bounding box center [901, 376] width 77 height 33
